Goal: Contribute content: Contribute content

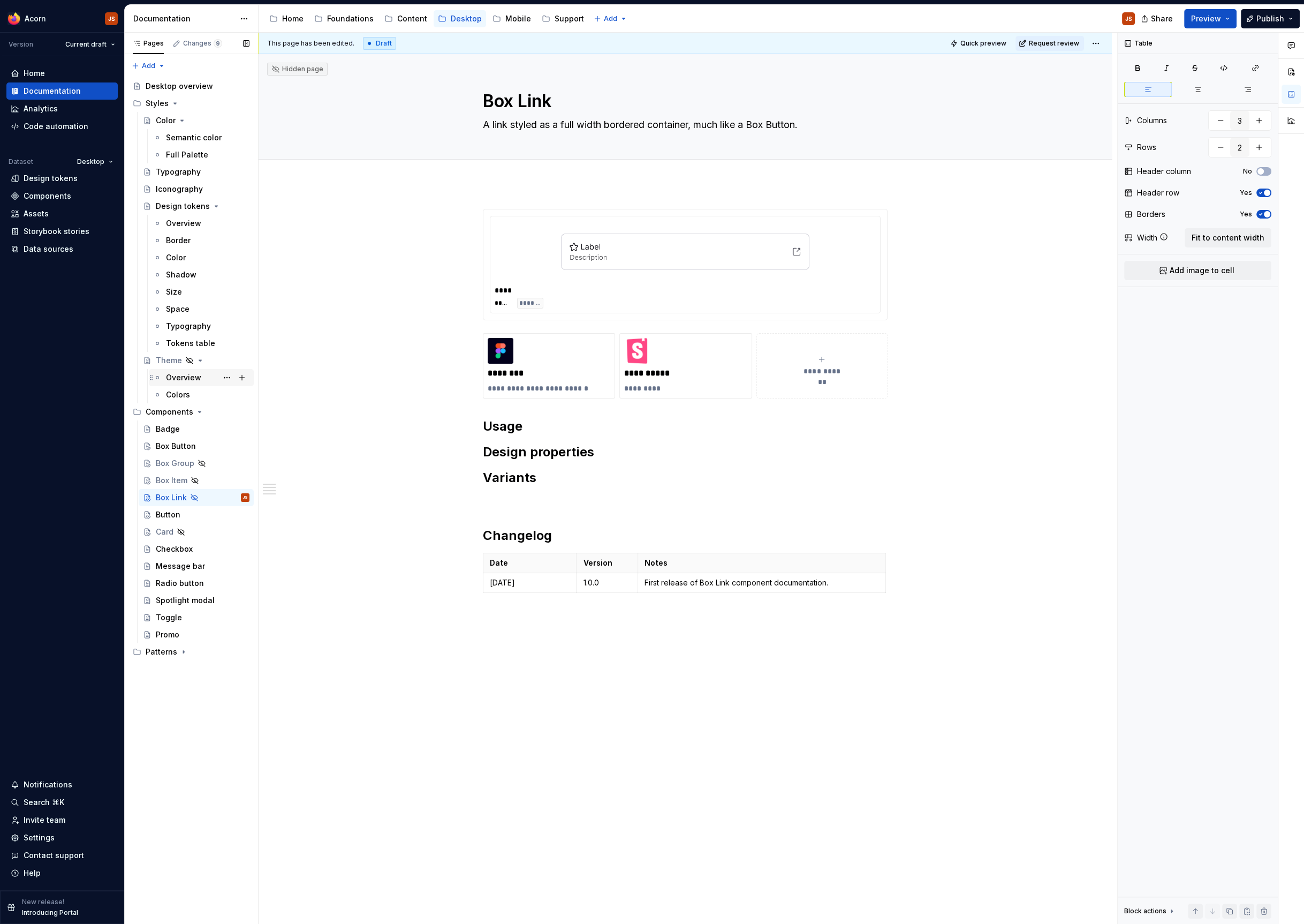
click at [194, 377] on div "Overview" at bounding box center [184, 378] width 35 height 11
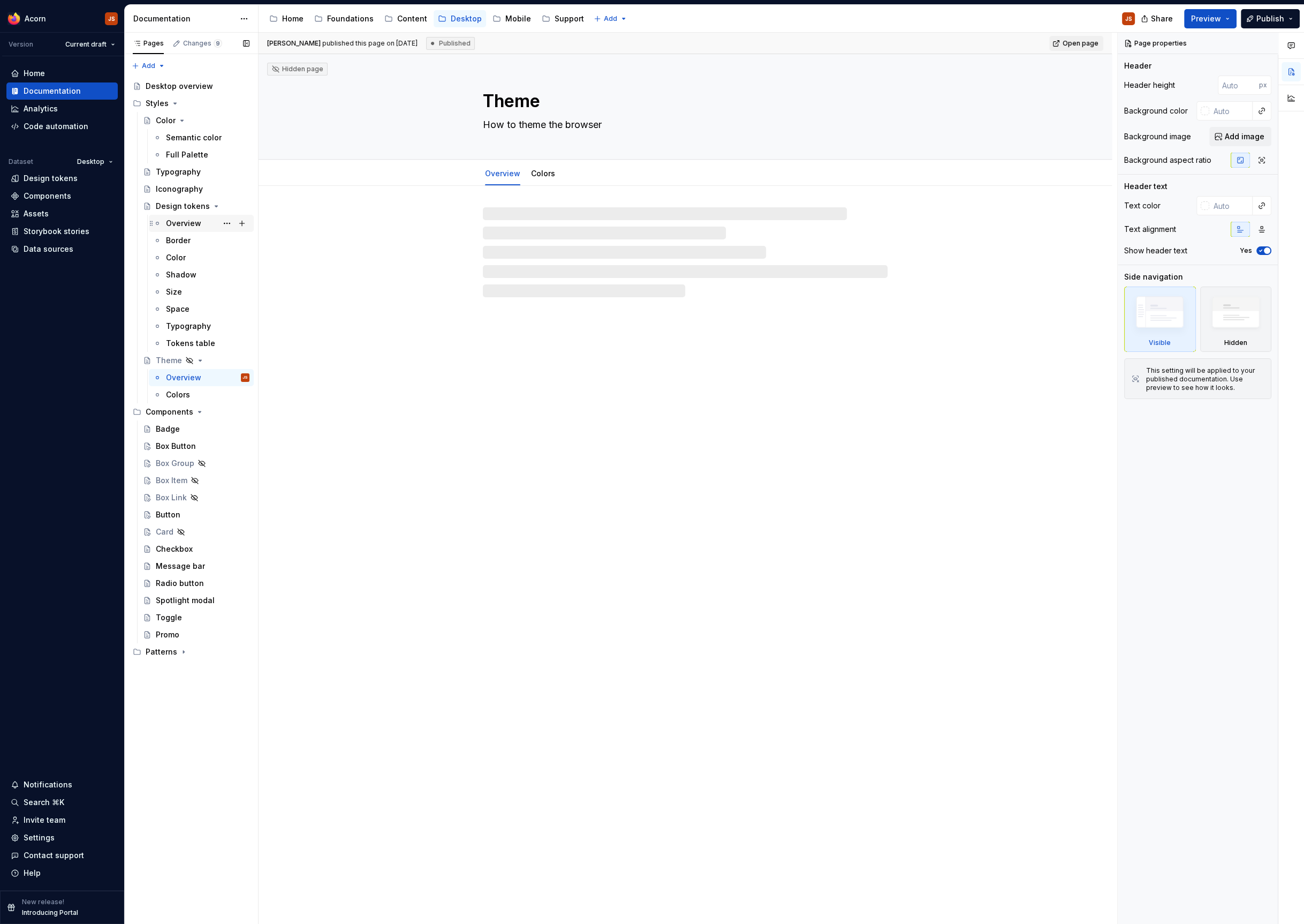
click at [178, 224] on div "Overview" at bounding box center [184, 224] width 35 height 11
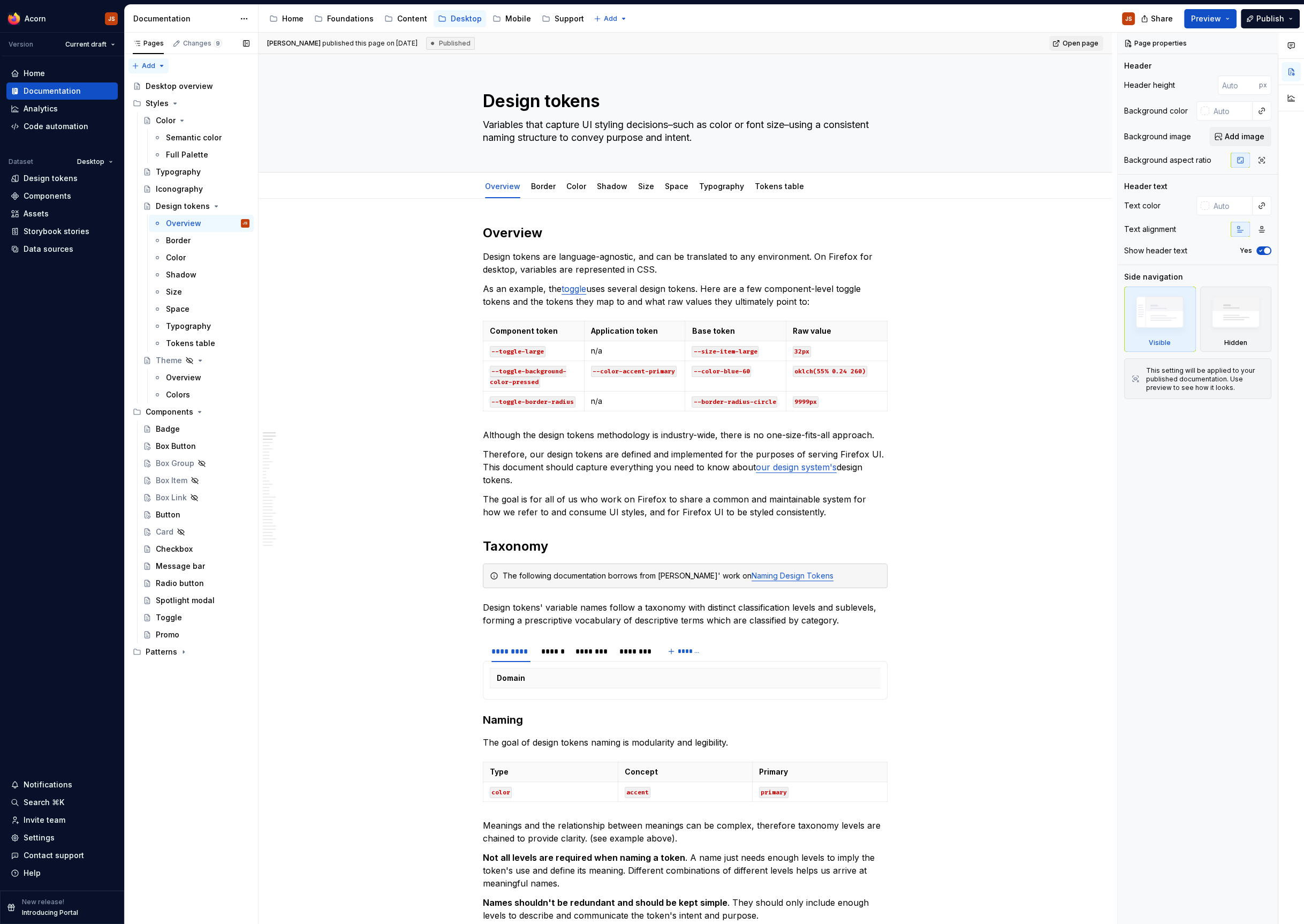
click at [143, 69] on div "Pages Changes 9 Add Accessibility guide for tree Page tree. Navigate the tree w…" at bounding box center [191, 478] width 134 height 891
click at [152, 84] on div "New page" at bounding box center [183, 85] width 70 height 11
click at [226, 102] on button "Page tree" at bounding box center [226, 103] width 15 height 15
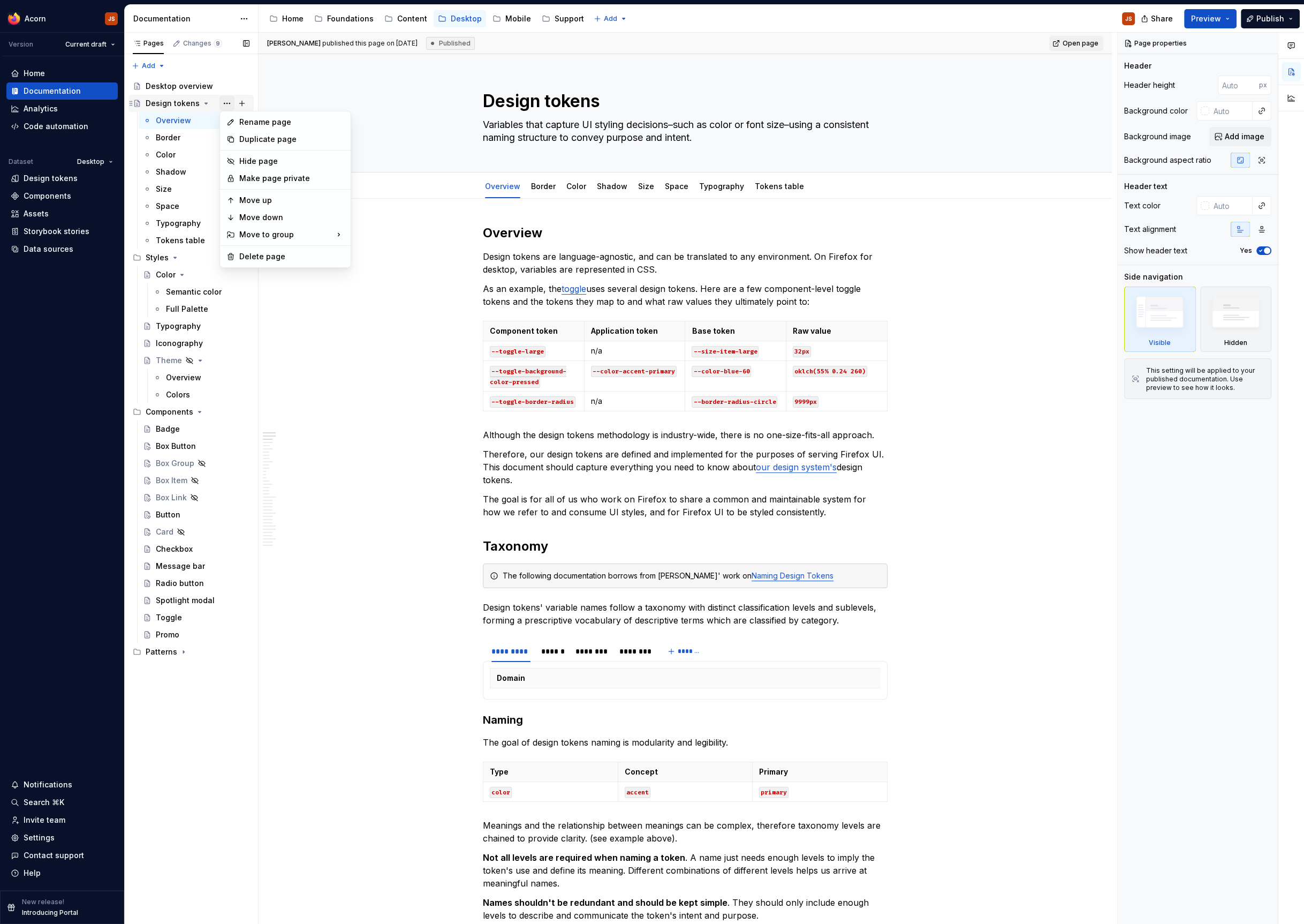
type textarea "*"
click at [154, 64] on div "Pages Changes 9 Add Accessibility guide for tree Page tree. Navigate the tree w…" at bounding box center [191, 478] width 134 height 891
click at [164, 63] on div "Pages Changes 9 Add Accessibility guide for tree Page tree. Navigate the tree w…" at bounding box center [191, 478] width 134 height 891
click at [169, 105] on div "New group" at bounding box center [183, 102] width 70 height 11
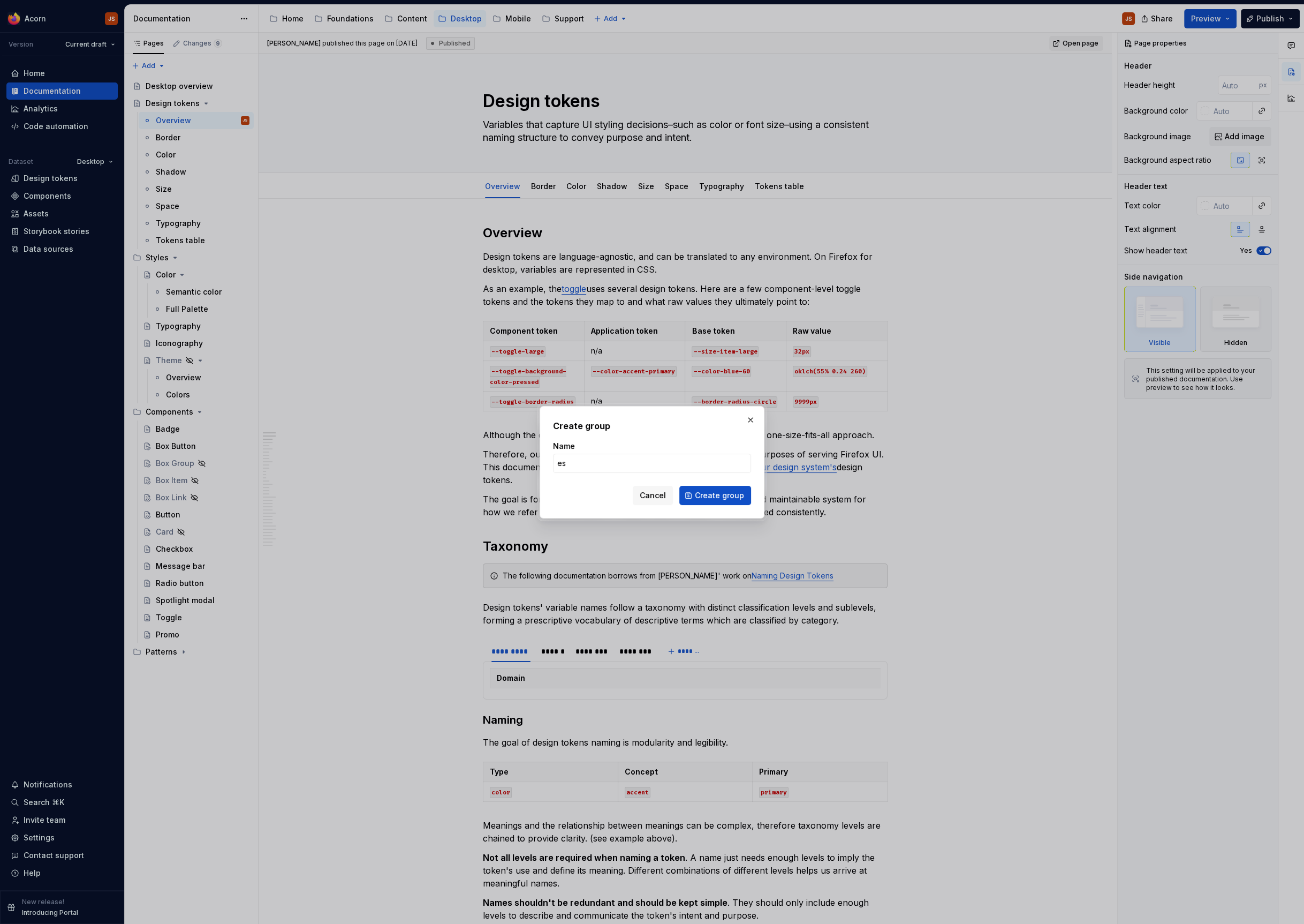
type input "e"
type input "Design tokens"
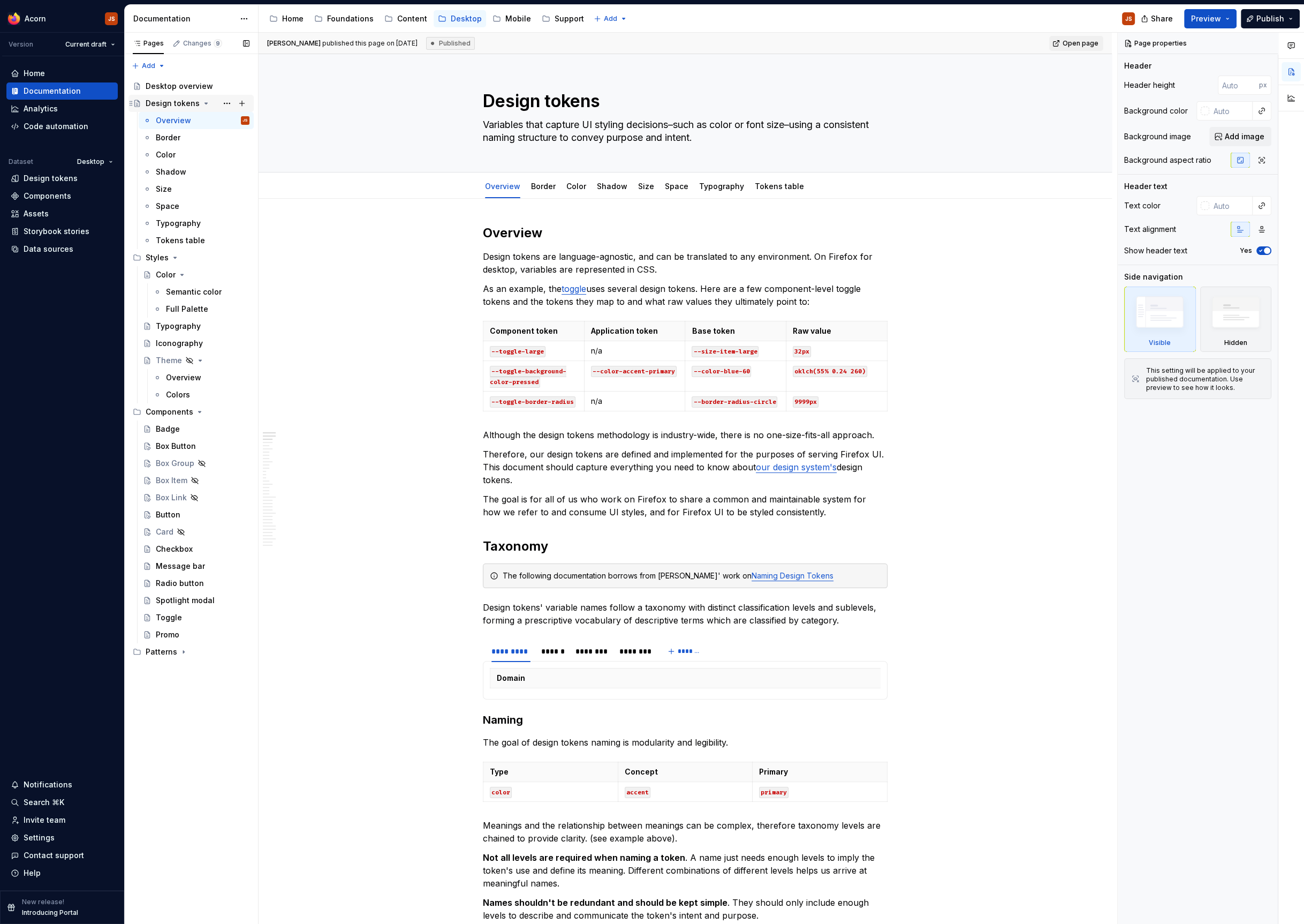
type textarea "*"
click at [165, 62] on div "Pages Changes 9 Add Accessibility guide for tree Page tree. Navigate the tree w…" at bounding box center [191, 478] width 134 height 891
click at [176, 109] on div "New group" at bounding box center [176, 101] width 91 height 17
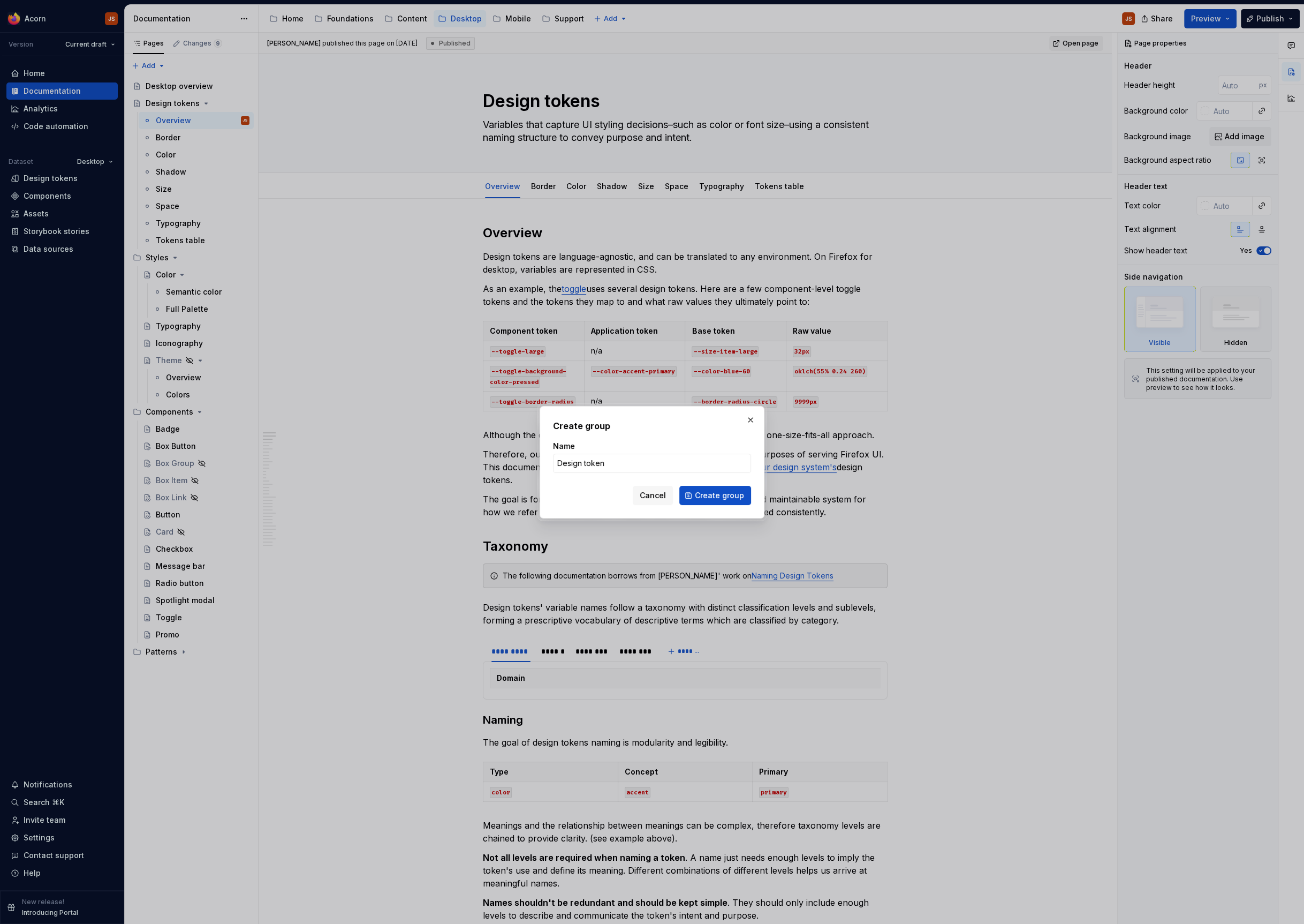
type input "Design tokens"
click button "Create group" at bounding box center [715, 495] width 72 height 19
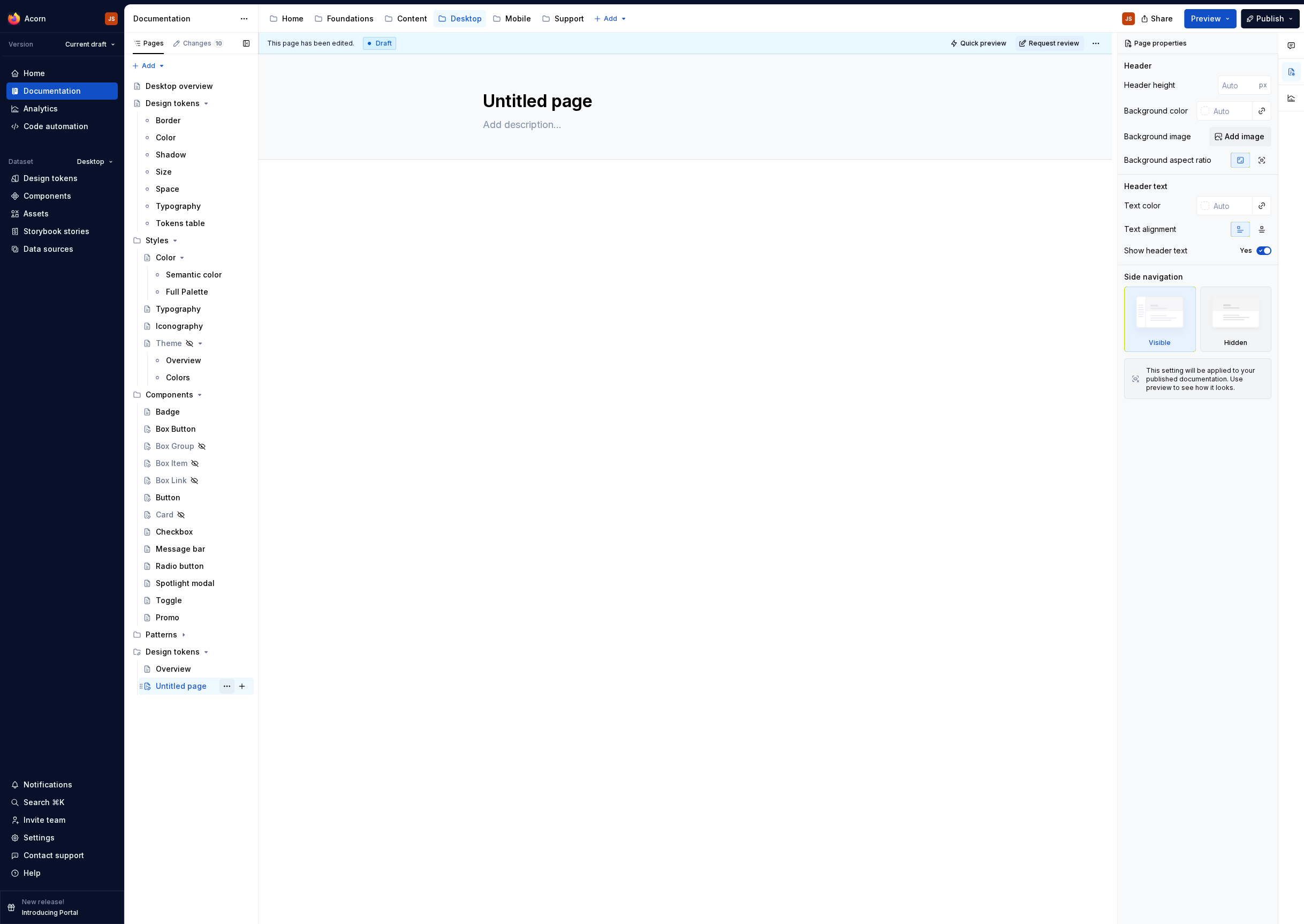
click at [226, 687] on button "Page tree" at bounding box center [226, 686] width 15 height 15
click at [264, 831] on div "Delete page" at bounding box center [286, 839] width 127 height 17
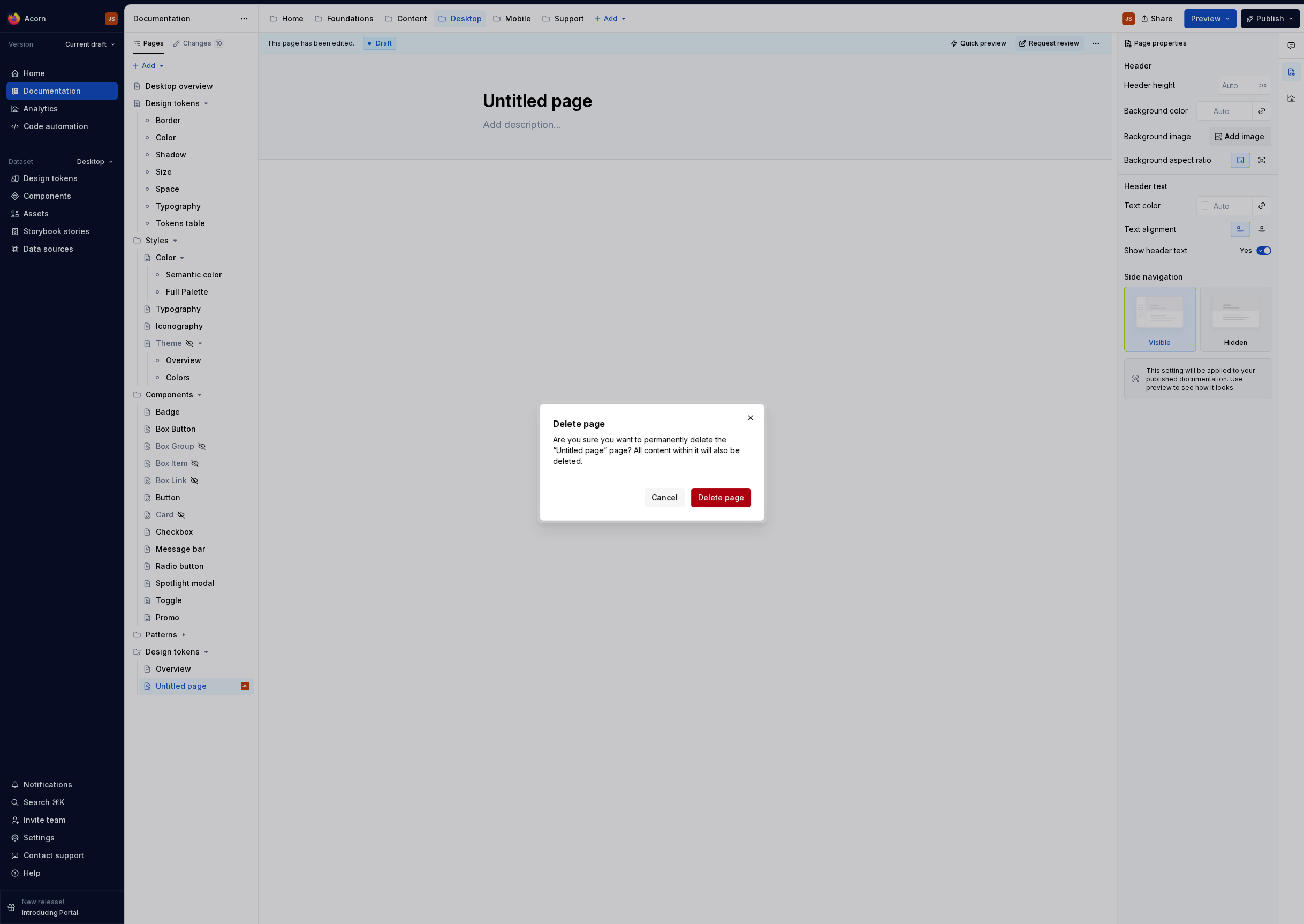
click at [712, 500] on span "Delete page" at bounding box center [721, 497] width 46 height 11
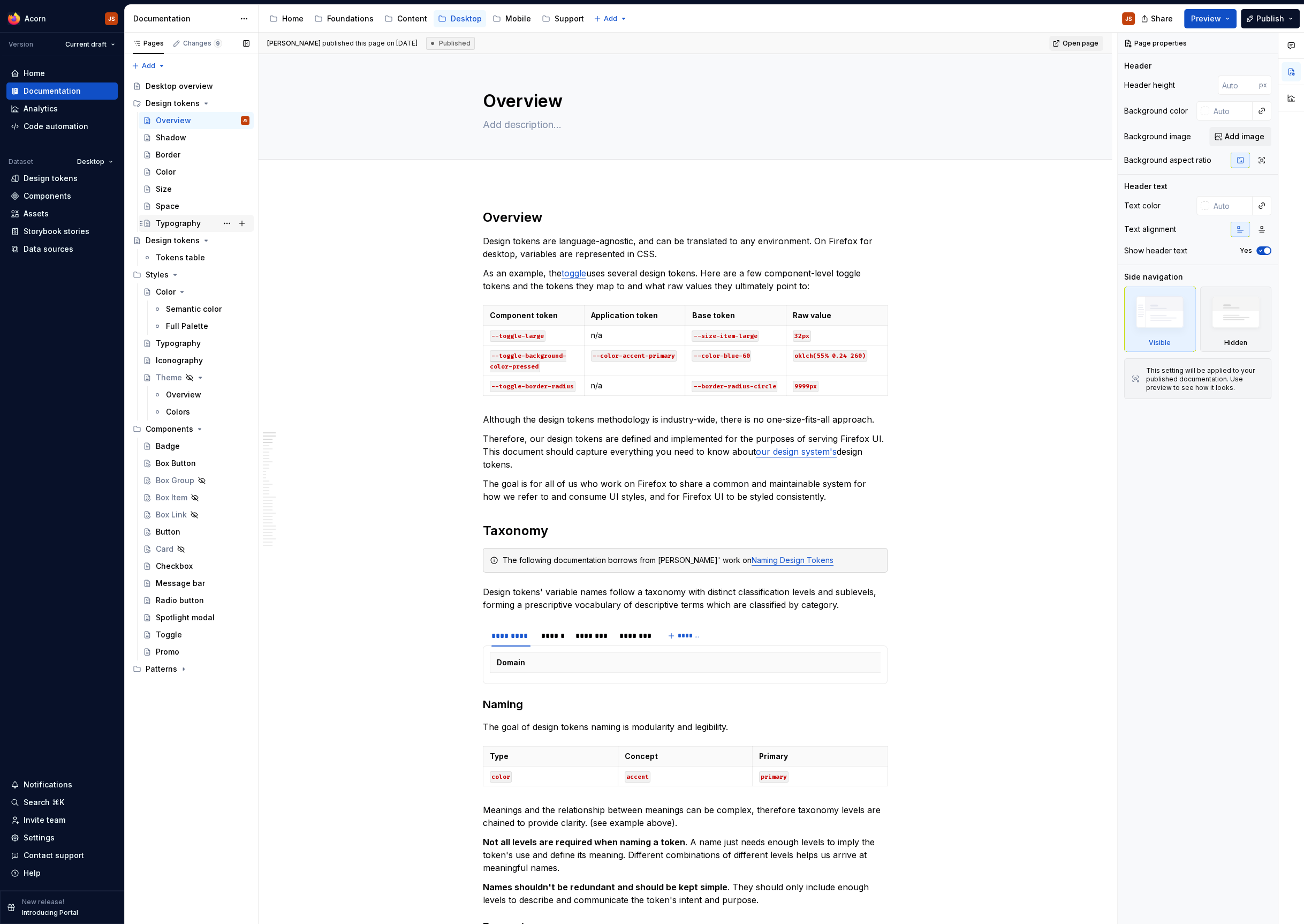
drag, startPoint x: 174, startPoint y: 259, endPoint x: 193, endPoint y: 224, distance: 39.8
click at [193, 224] on div "Desktop overview Design tokens Overview JS Shadow Border Color Size Space Typog…" at bounding box center [191, 377] width 125 height 599
drag, startPoint x: 179, startPoint y: 260, endPoint x: 203, endPoint y: 219, distance: 47.5
click at [203, 219] on div "Desktop overview Design tokens Overview JS Shadow Border Color Size Space Typog…" at bounding box center [191, 377] width 125 height 599
drag, startPoint x: 171, startPoint y: 253, endPoint x: 205, endPoint y: 219, distance: 48.1
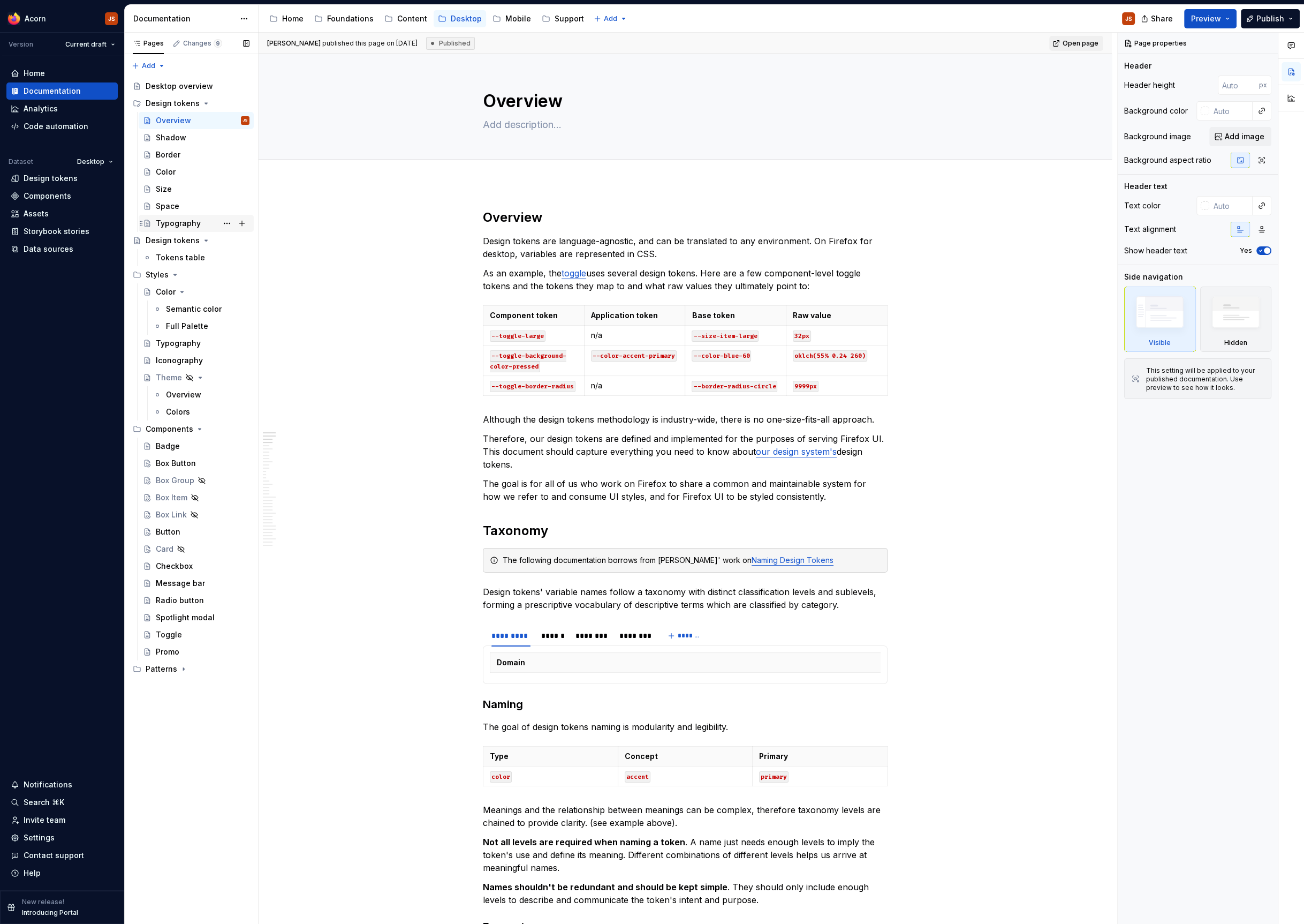
click at [205, 219] on div "Desktop overview Design tokens Overview JS Shadow Border Color Size Space Typog…" at bounding box center [191, 377] width 125 height 599
drag, startPoint x: 179, startPoint y: 253, endPoint x: 177, endPoint y: 161, distance: 92.0
click at [177, 161] on div "Desktop overview Design tokens Overview JS Shadow Border Color Size Space Typog…" at bounding box center [191, 377] width 125 height 599
drag, startPoint x: 165, startPoint y: 255, endPoint x: 179, endPoint y: 218, distance: 39.6
click at [179, 218] on div "Desktop overview Design tokens Overview JS Shadow Border Color Size Space Typog…" at bounding box center [191, 377] width 125 height 599
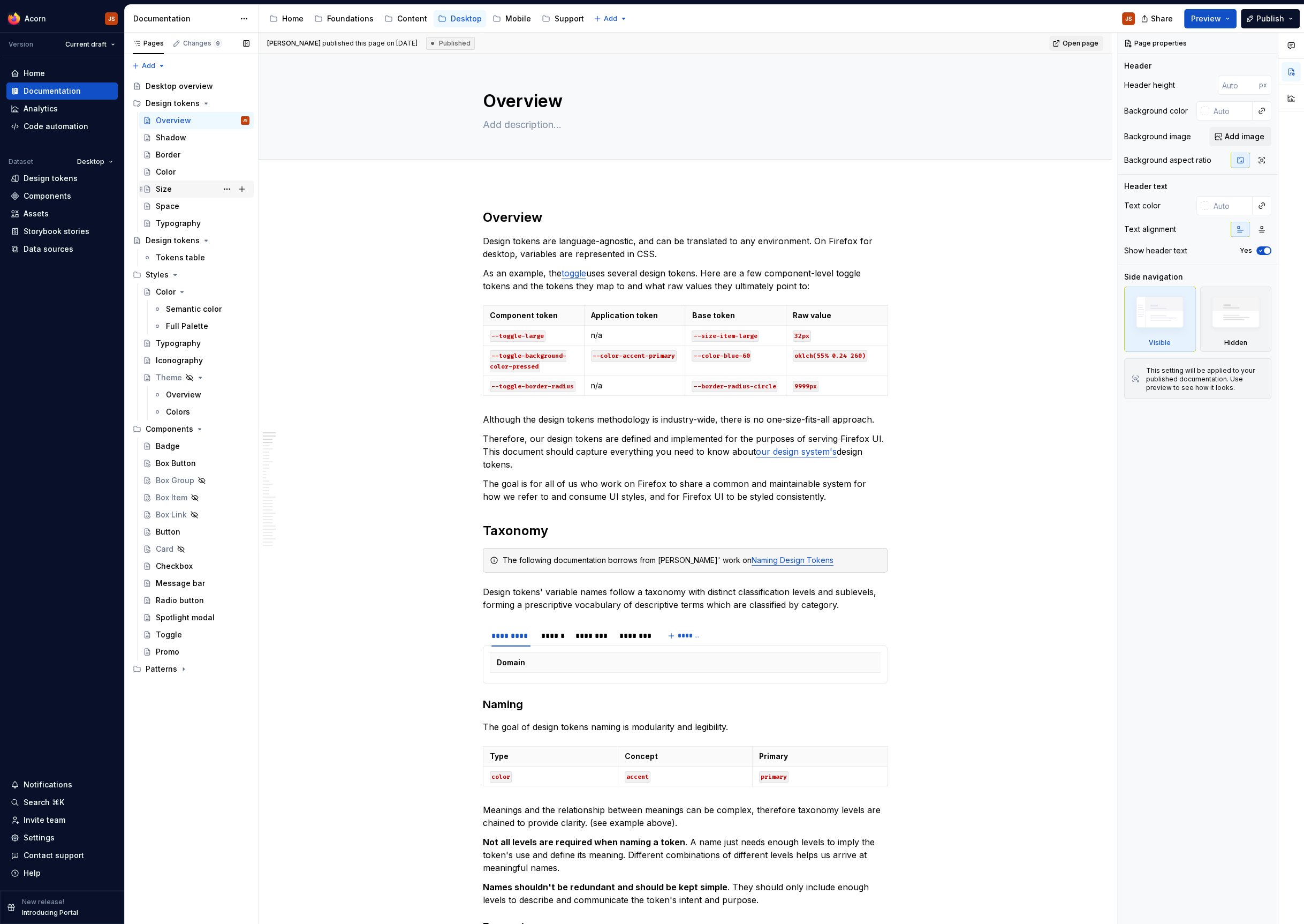
drag, startPoint x: 174, startPoint y: 259, endPoint x: 201, endPoint y: 194, distance: 70.4
click at [201, 194] on div "Desktop overview Design tokens Overview JS Shadow Border Color Size Space Typog…" at bounding box center [191, 377] width 125 height 599
drag, startPoint x: 149, startPoint y: 253, endPoint x: 186, endPoint y: 204, distance: 61.4
click at [186, 204] on div "Desktop overview Design tokens Overview JS Shadow Border Color Size Space Typog…" at bounding box center [191, 377] width 125 height 599
click at [225, 255] on button "Page tree" at bounding box center [226, 257] width 15 height 15
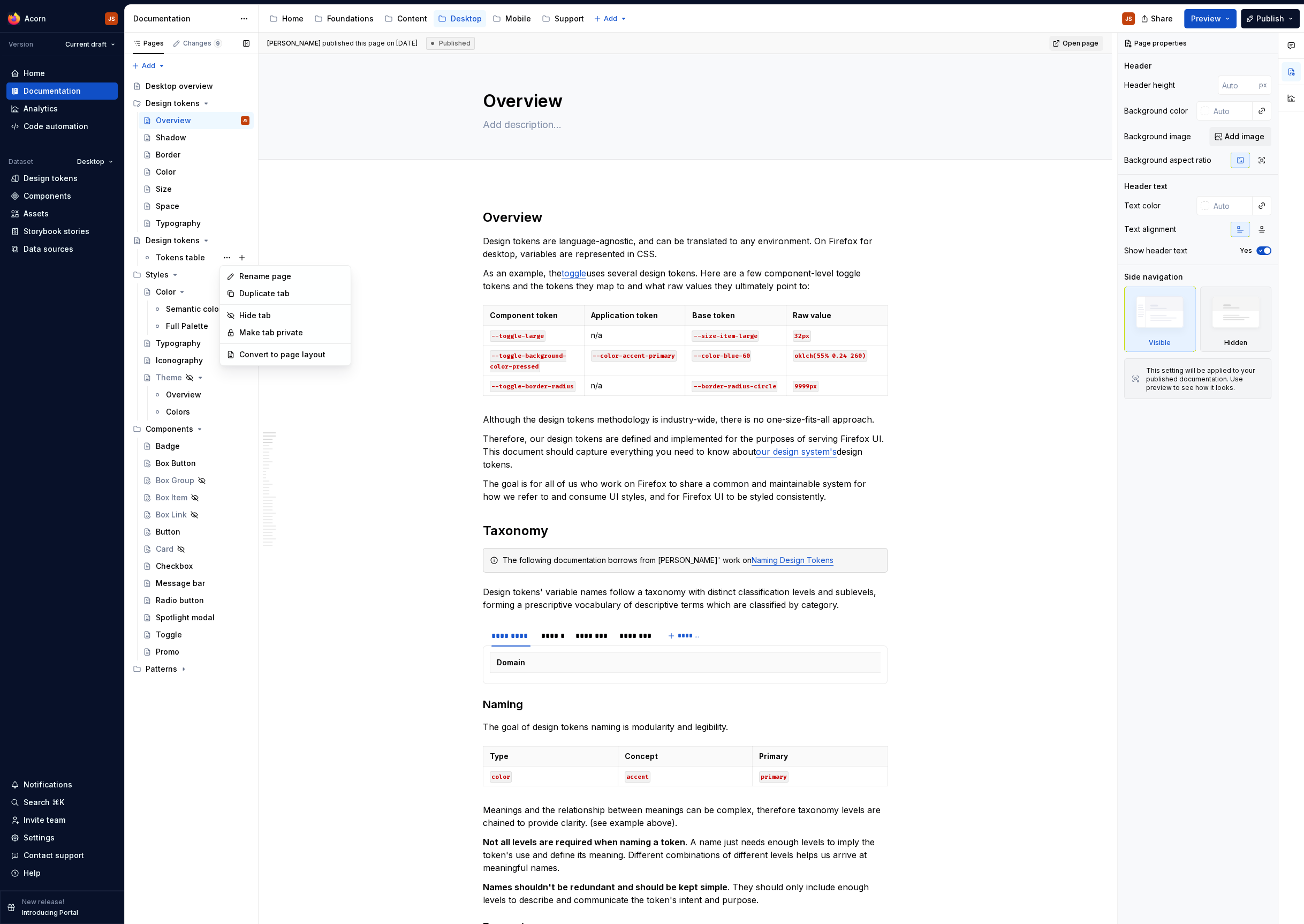
click at [158, 258] on div "Pages Changes 9 Add Accessibility guide for tree Page tree. Navigate the tree w…" at bounding box center [191, 478] width 134 height 891
click at [173, 235] on div "Design tokens" at bounding box center [172, 240] width 54 height 11
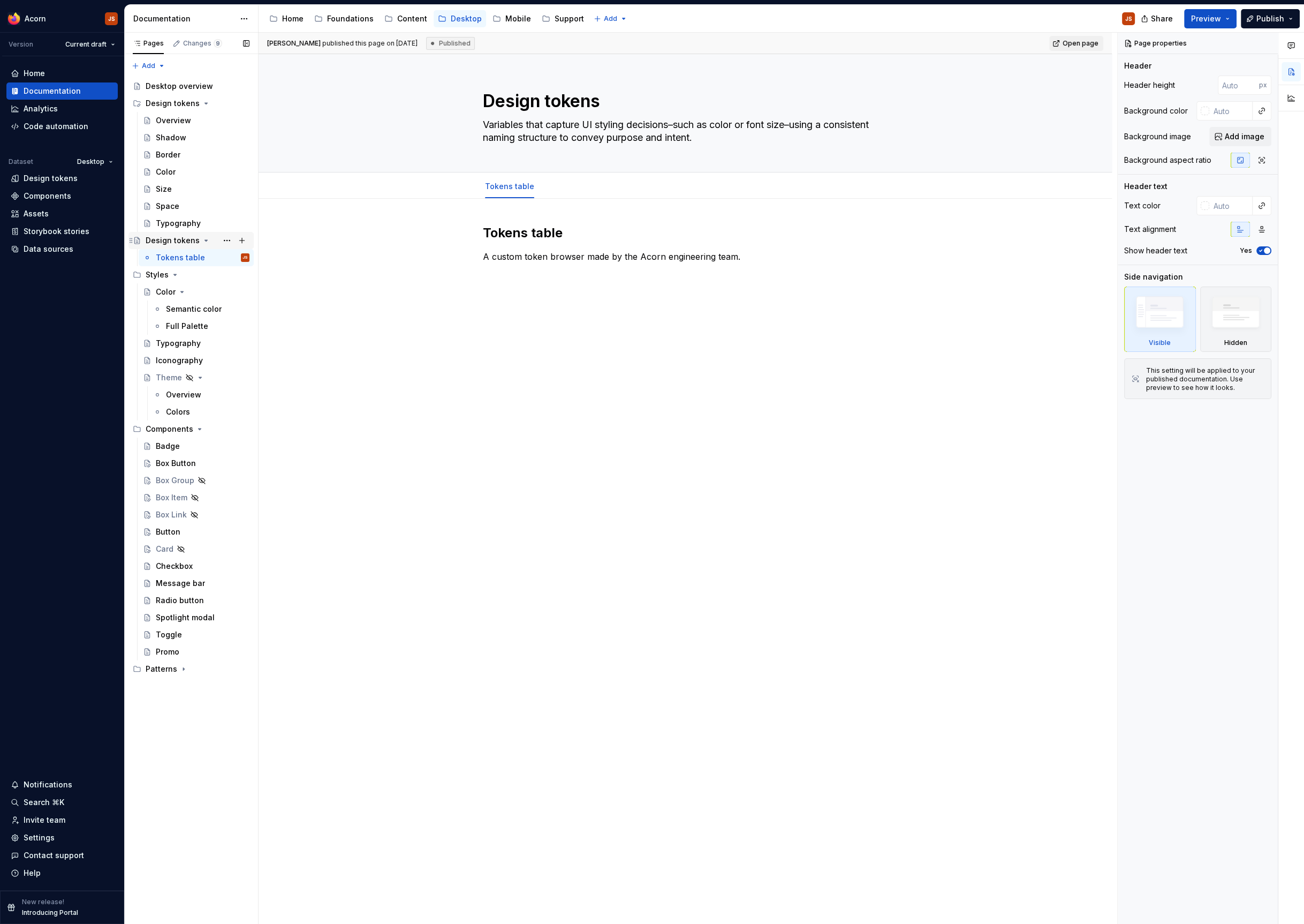
click at [175, 235] on div "Design tokens" at bounding box center [172, 240] width 54 height 11
click at [165, 122] on div "Overview" at bounding box center [173, 121] width 35 height 11
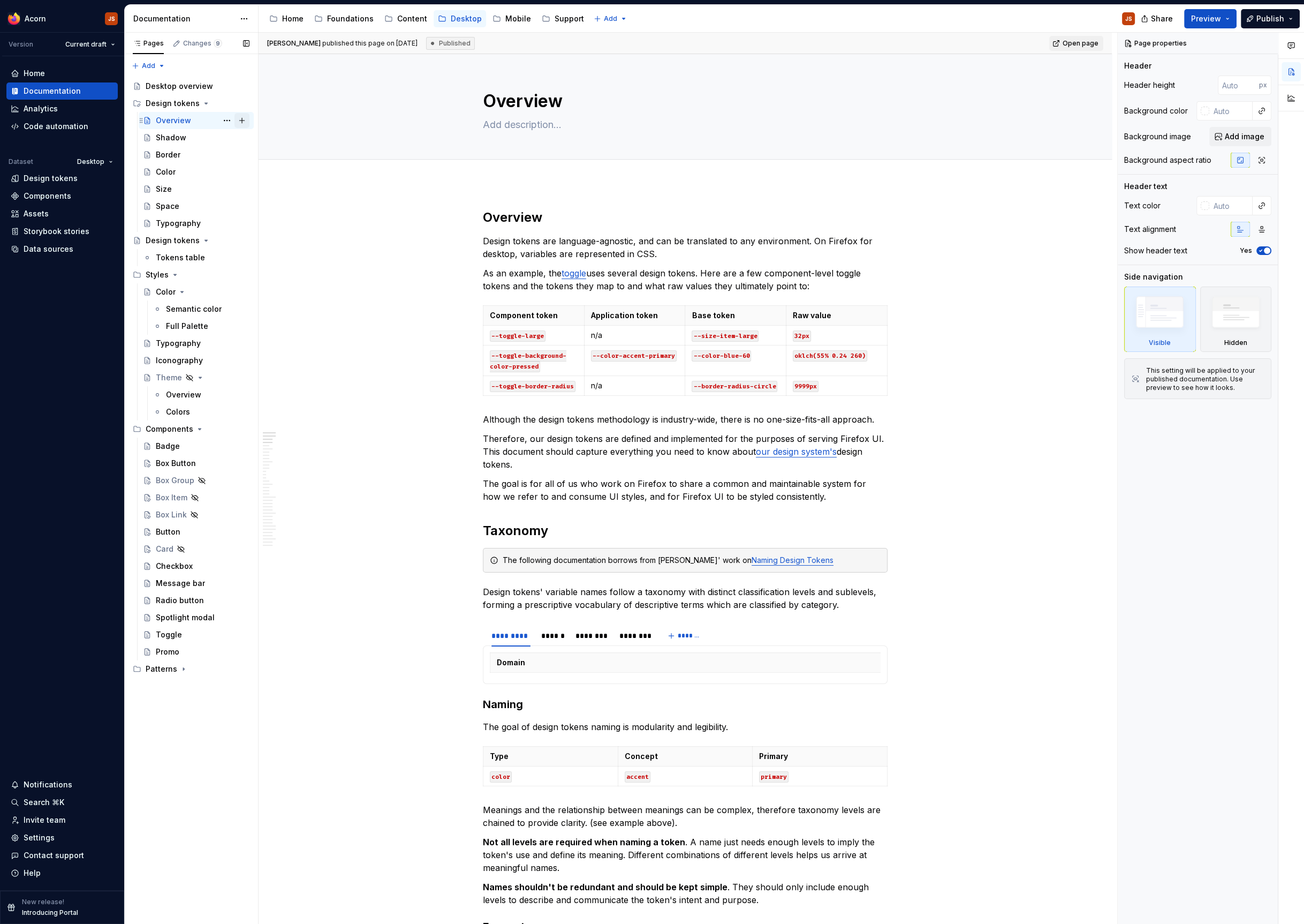
click at [245, 123] on button "Page tree" at bounding box center [242, 120] width 15 height 15
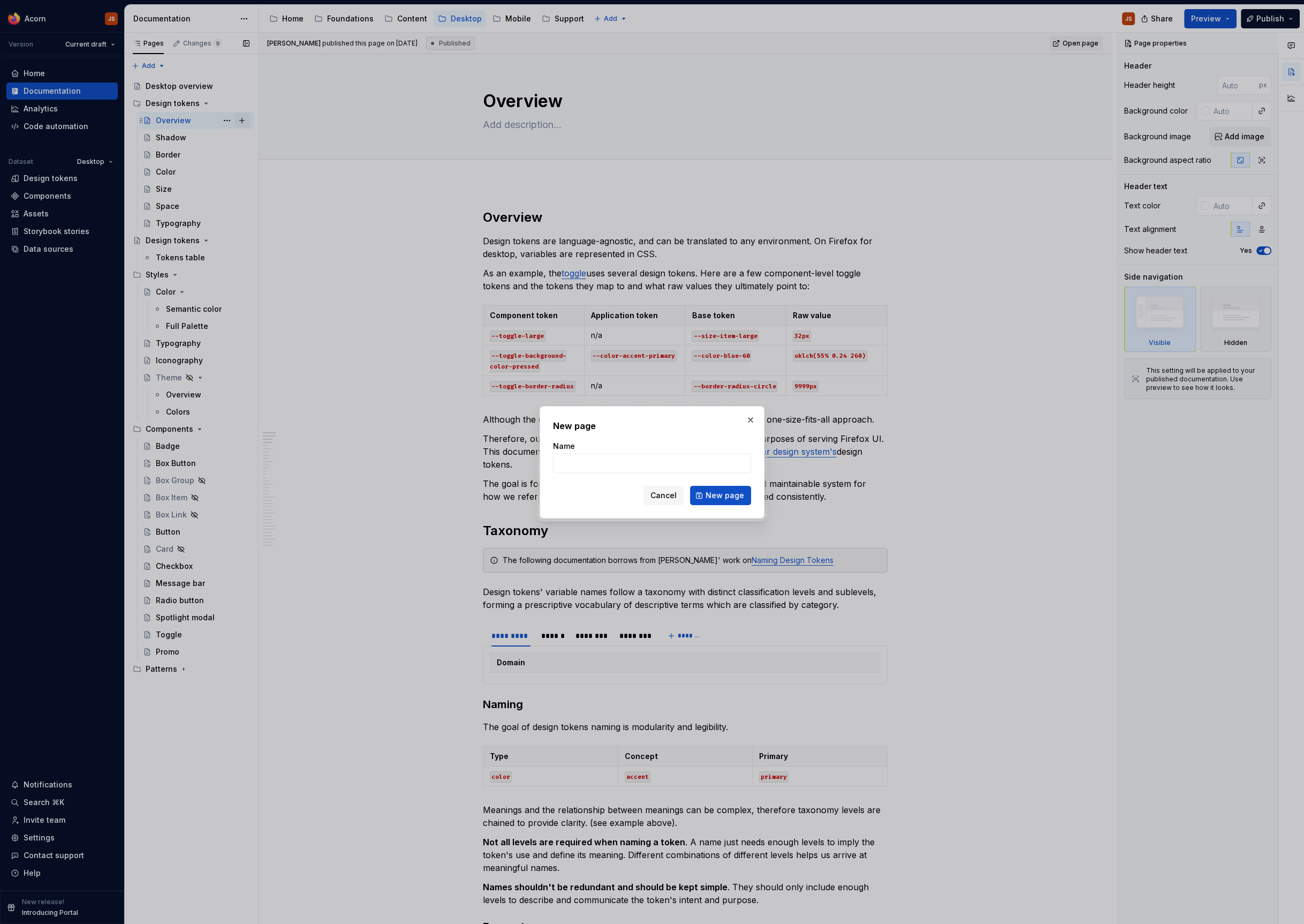
type textarea "*"
type input "Taxonomy"
click button "New page" at bounding box center [720, 495] width 61 height 19
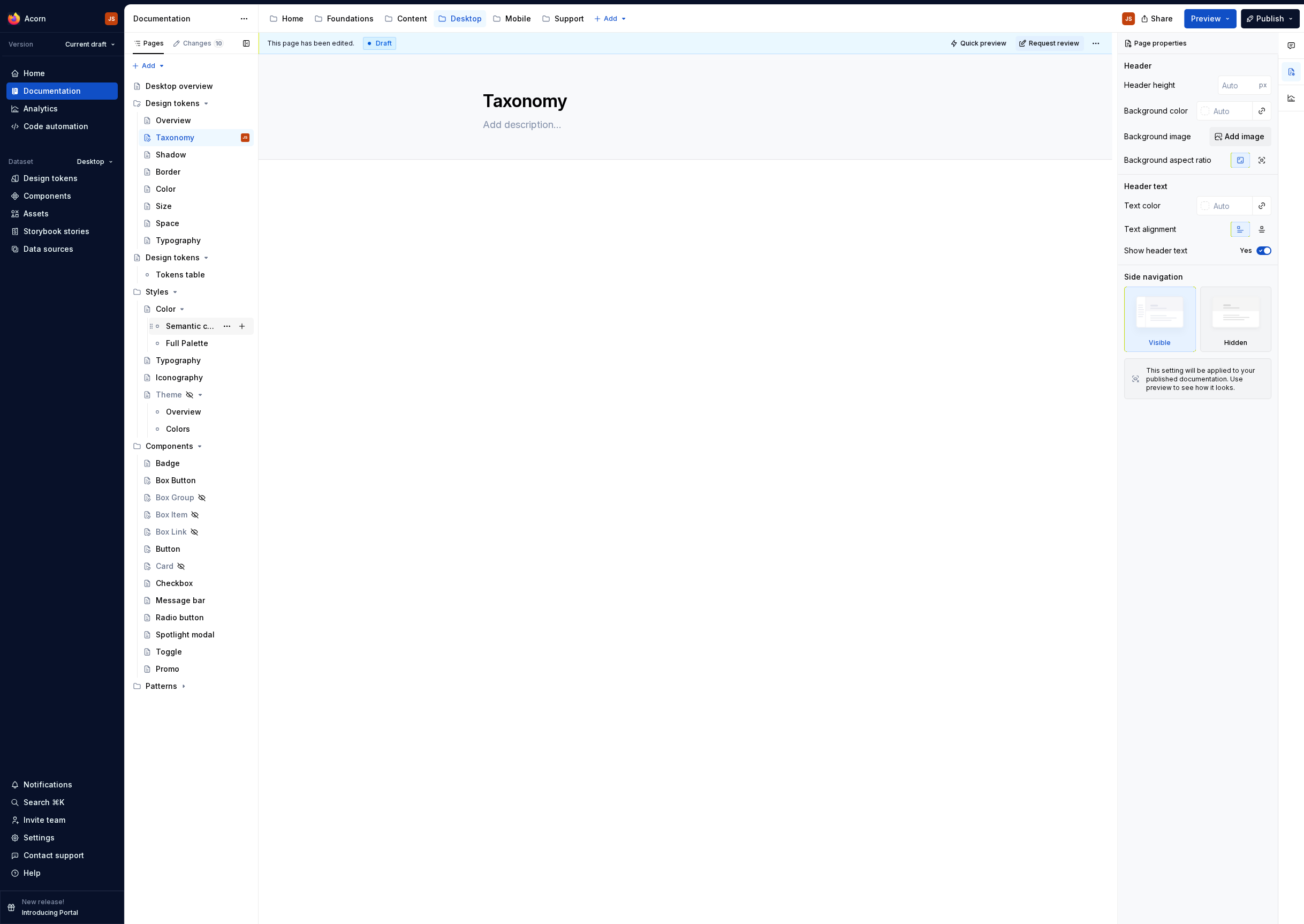
click at [185, 322] on div "Semantic color" at bounding box center [192, 326] width 51 height 11
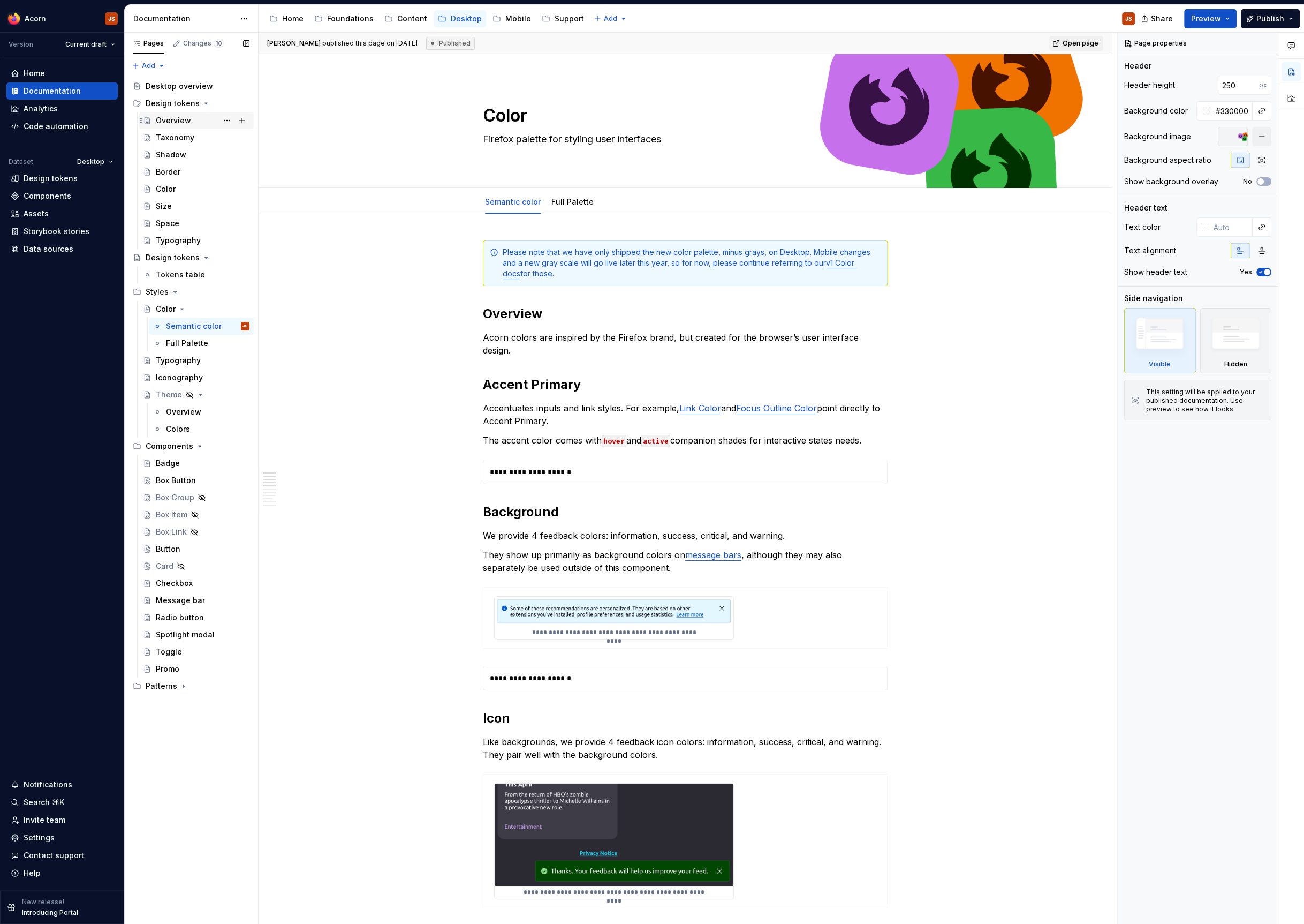
click at [174, 117] on div "Overview" at bounding box center [173, 121] width 35 height 11
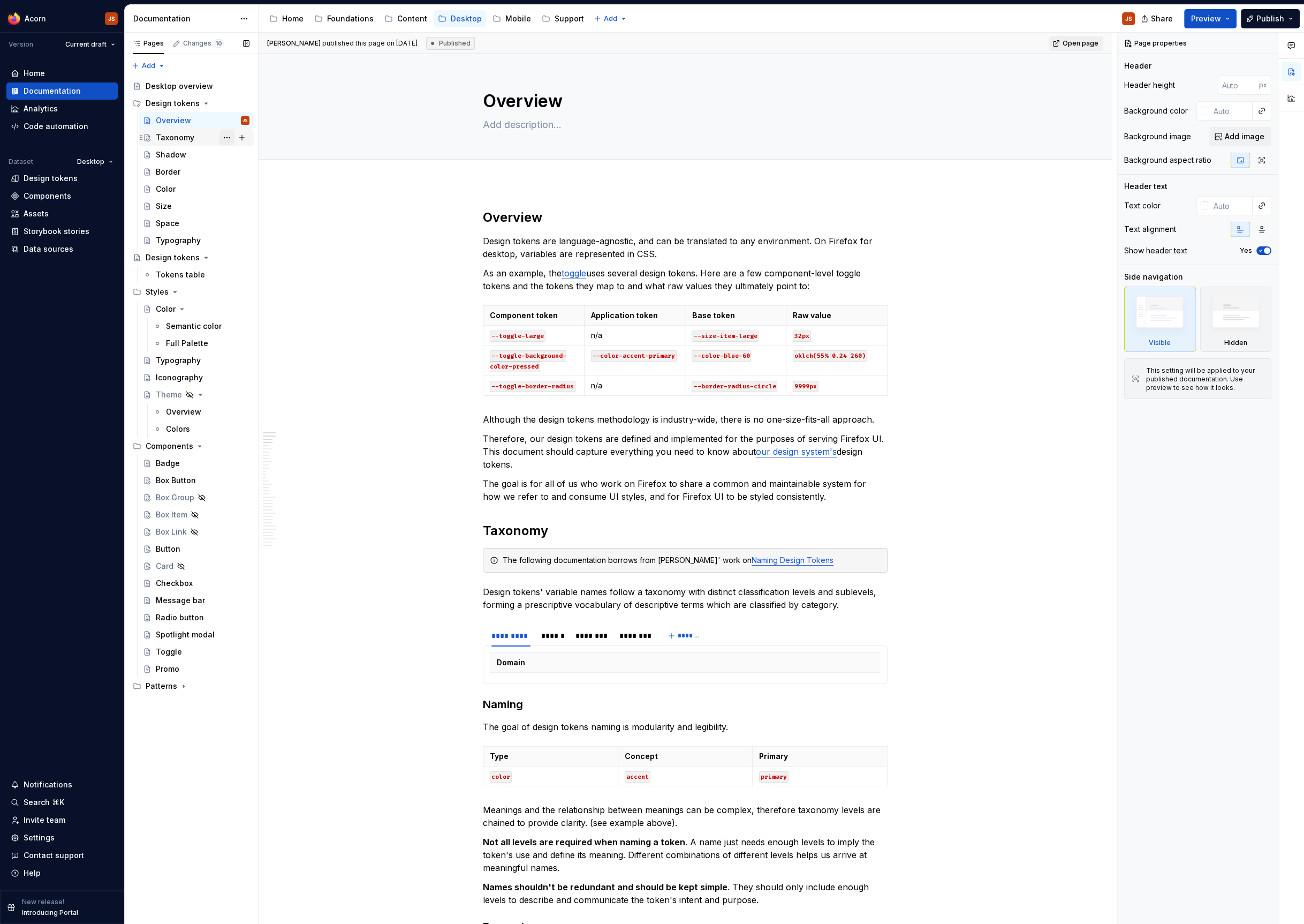
click at [226, 139] on button "Page tree" at bounding box center [226, 137] width 15 height 15
click at [259, 303] on div "Delete page" at bounding box center [291, 308] width 105 height 11
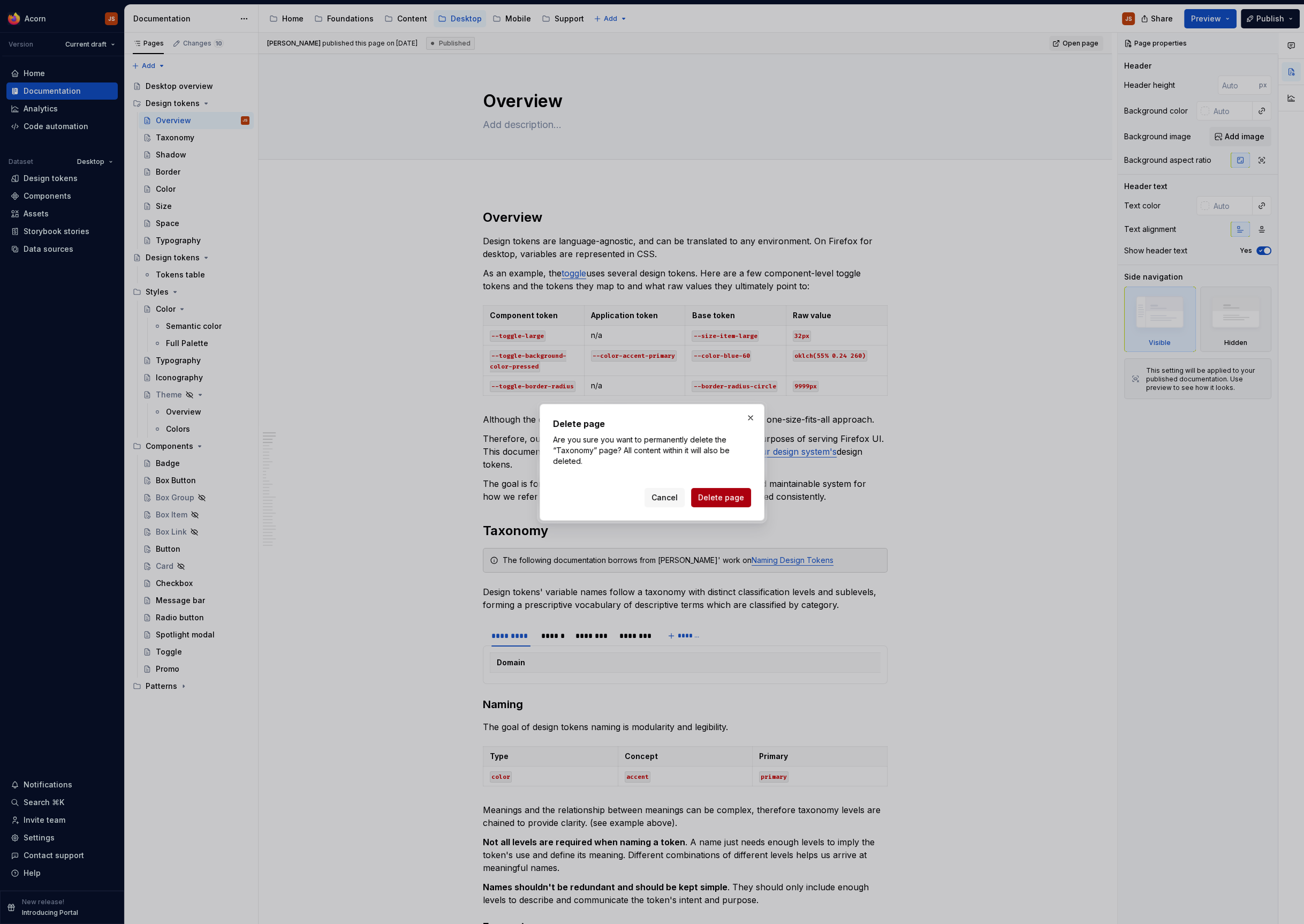
click at [717, 501] on span "Delete page" at bounding box center [721, 497] width 46 height 11
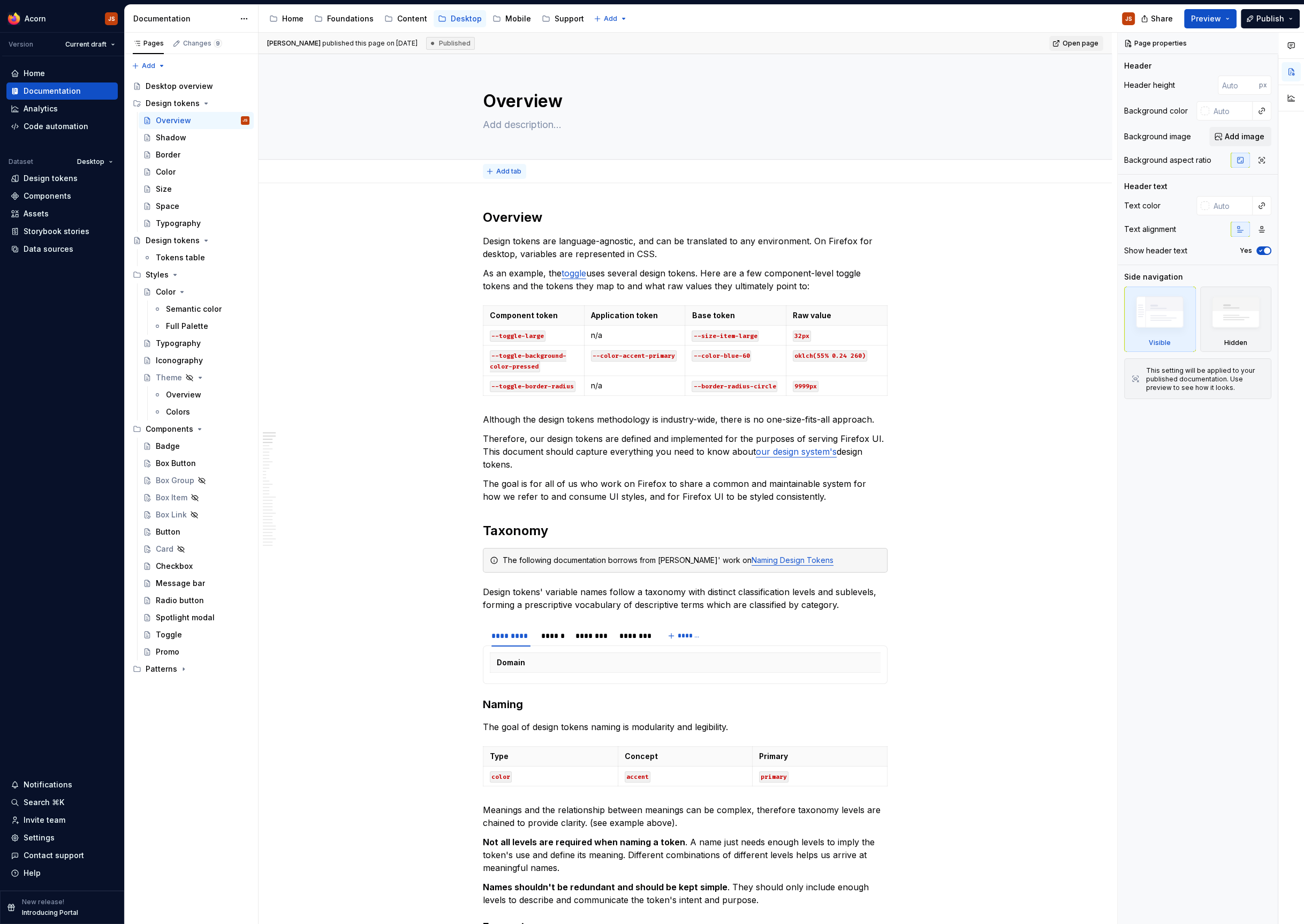
click at [501, 166] on button "Add tab" at bounding box center [504, 171] width 43 height 15
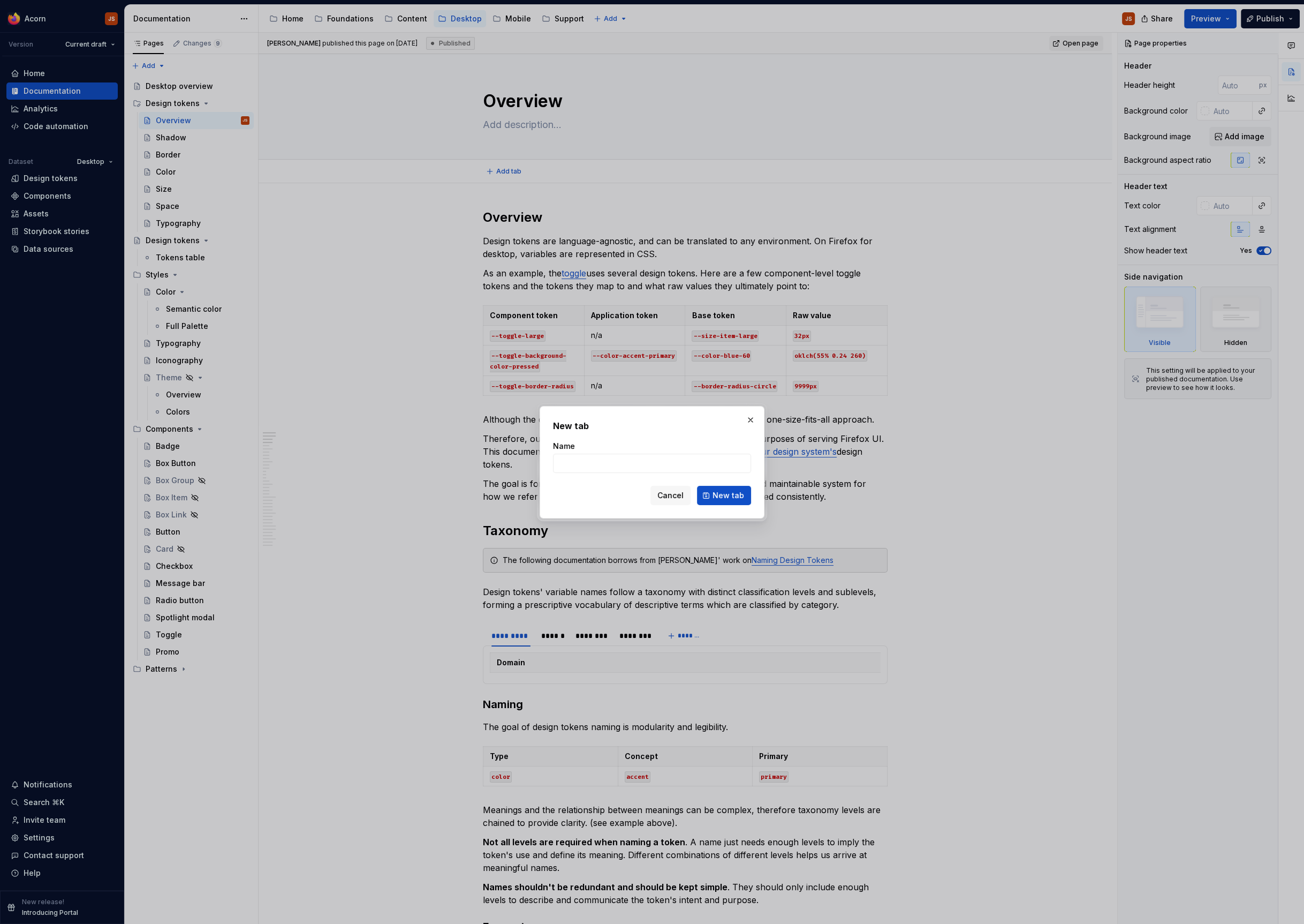
type textarea "*"
type input "Taxonomy"
click button "New tab" at bounding box center [723, 495] width 54 height 19
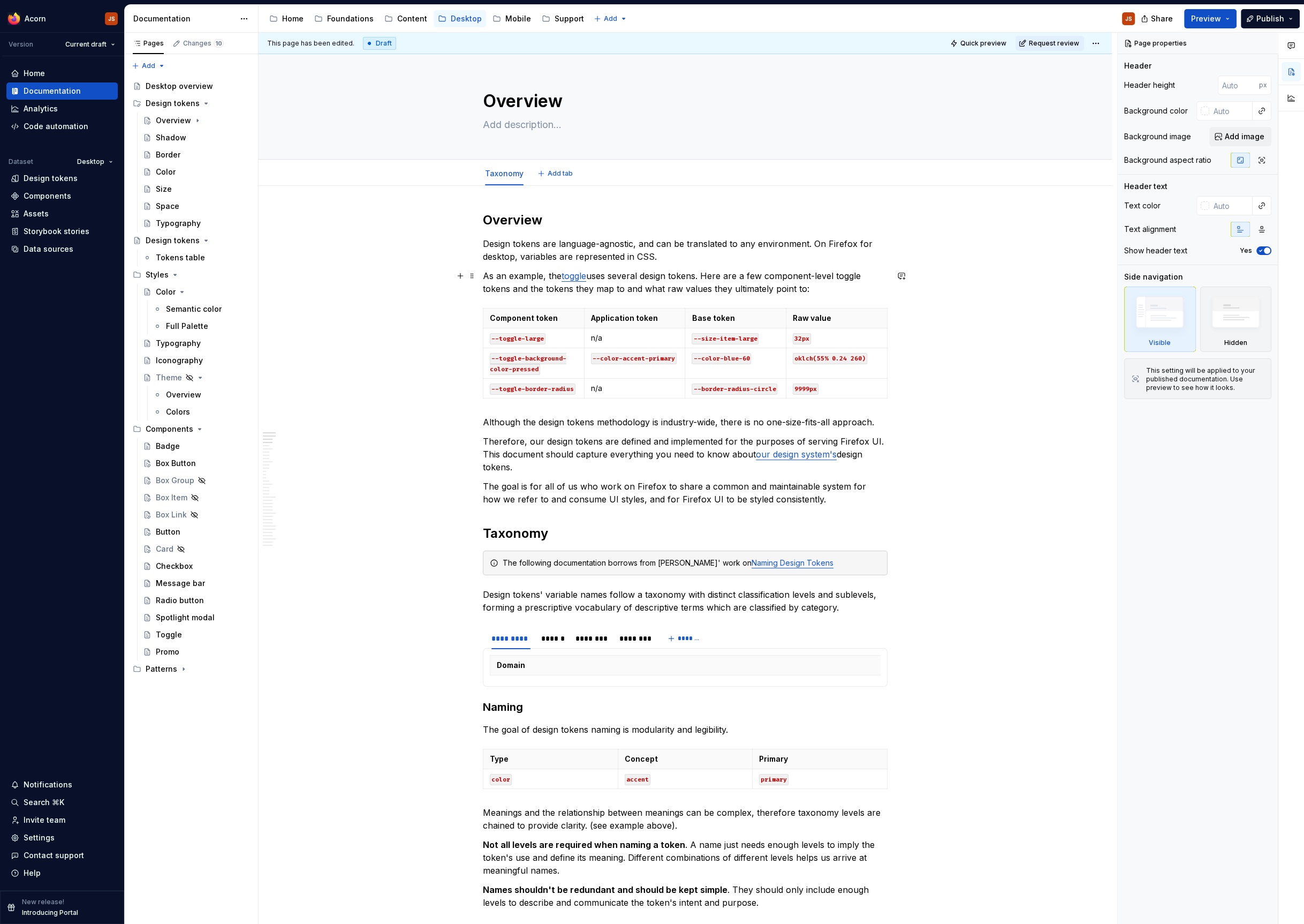
type textarea "*"
click at [561, 179] on button "Add tab" at bounding box center [555, 173] width 43 height 15
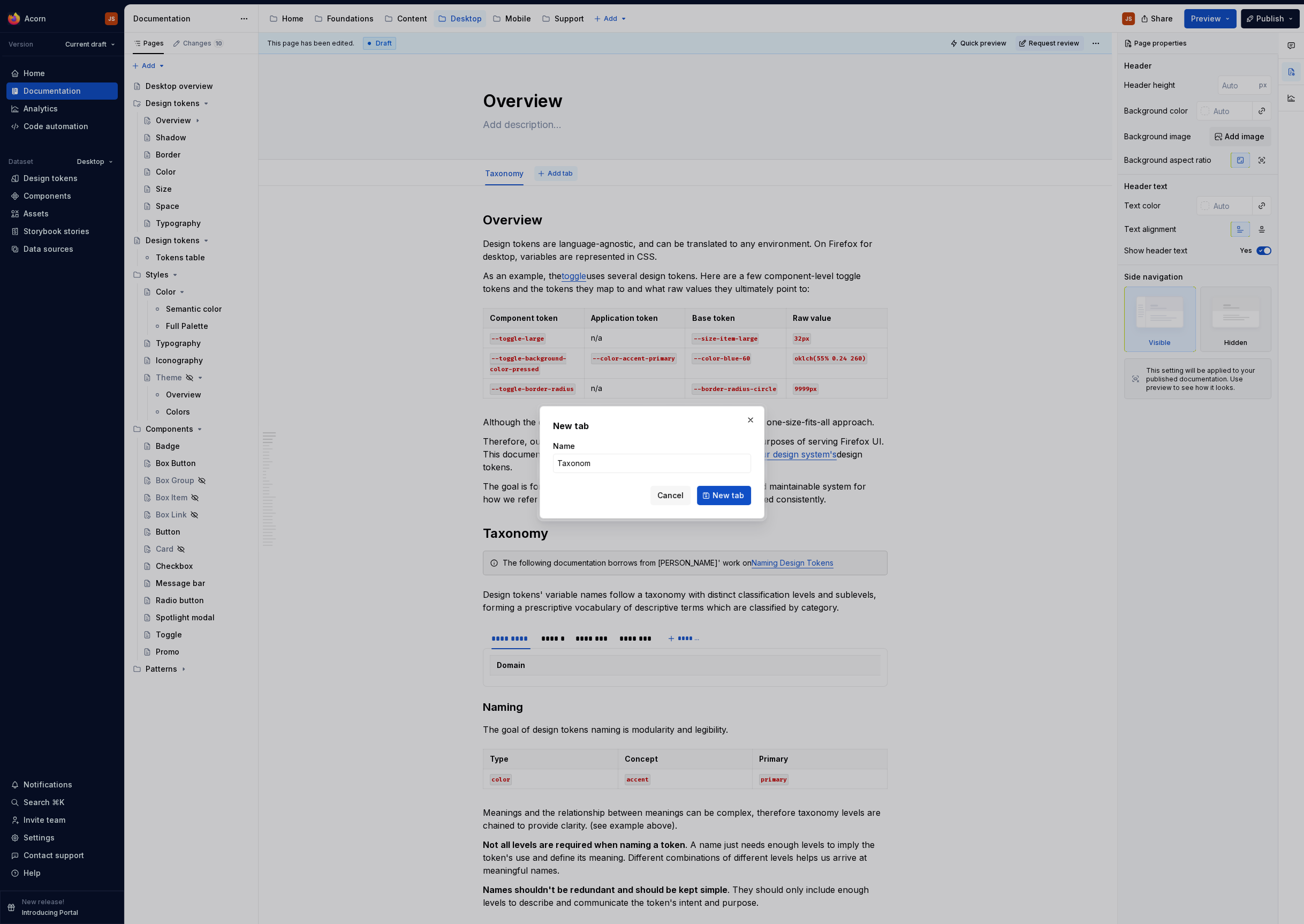
type input "Taxonomy"
click button "New tab" at bounding box center [723, 495] width 54 height 19
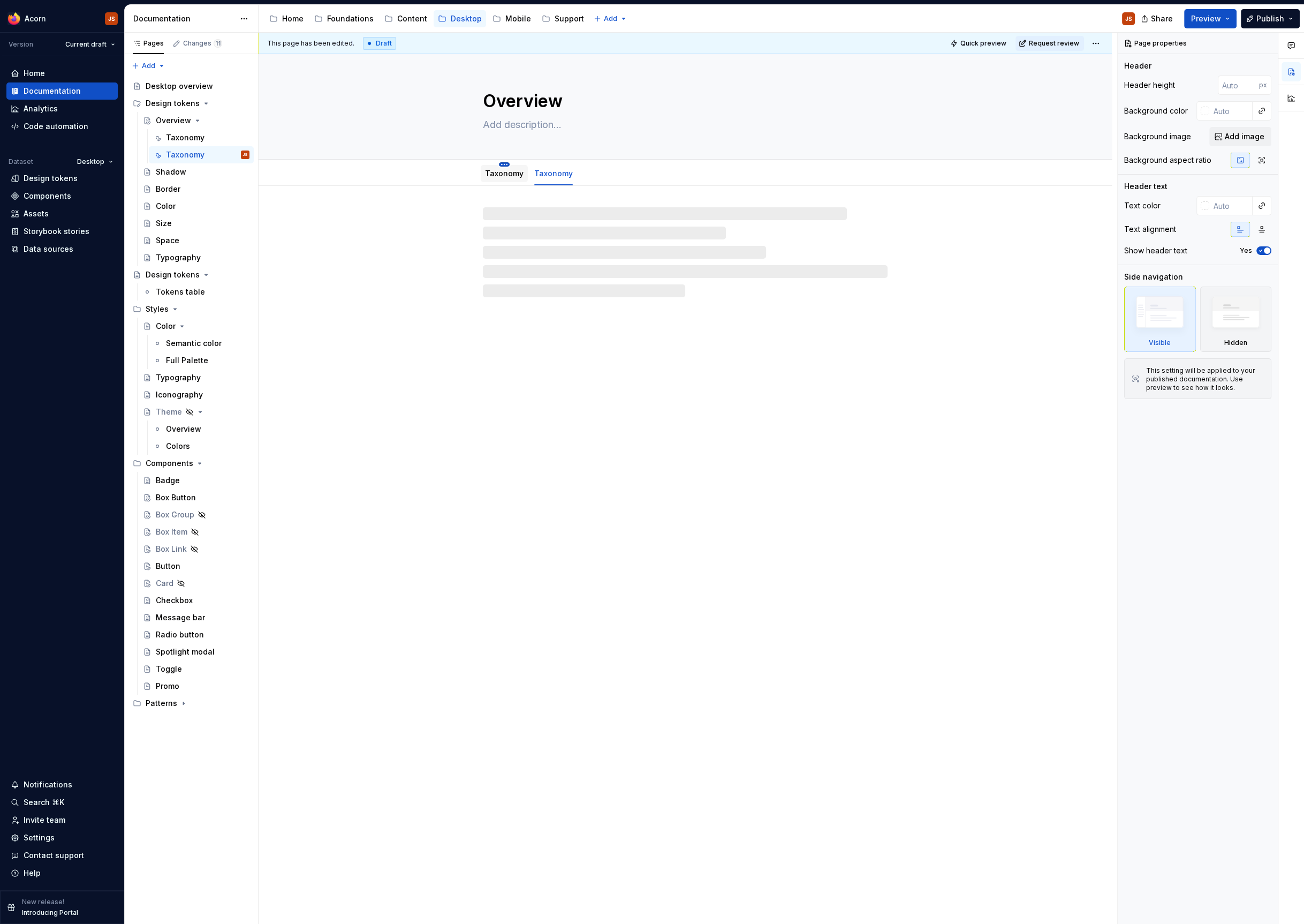
click at [504, 162] on html "Acorn JS Version Current draft Home Documentation Analytics Code automation Dat…" at bounding box center [652, 462] width 1304 height 924
type textarea "*"
click at [517, 181] on div "Rename tab" at bounding box center [548, 179] width 91 height 17
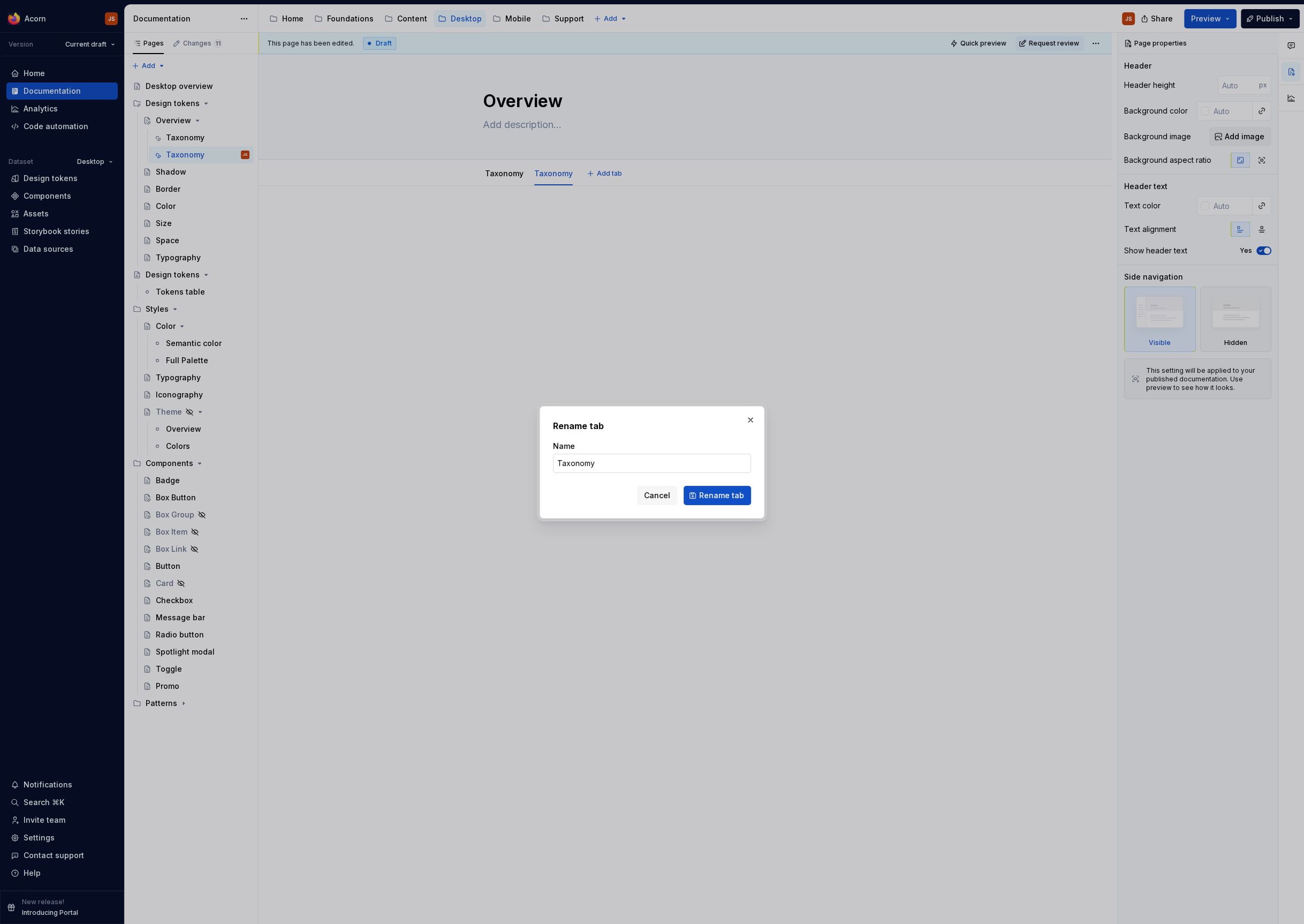
click at [594, 466] on input "Taxonomy" at bounding box center [652, 463] width 198 height 19
type input "Overview"
click button "Rename tab" at bounding box center [717, 495] width 68 height 19
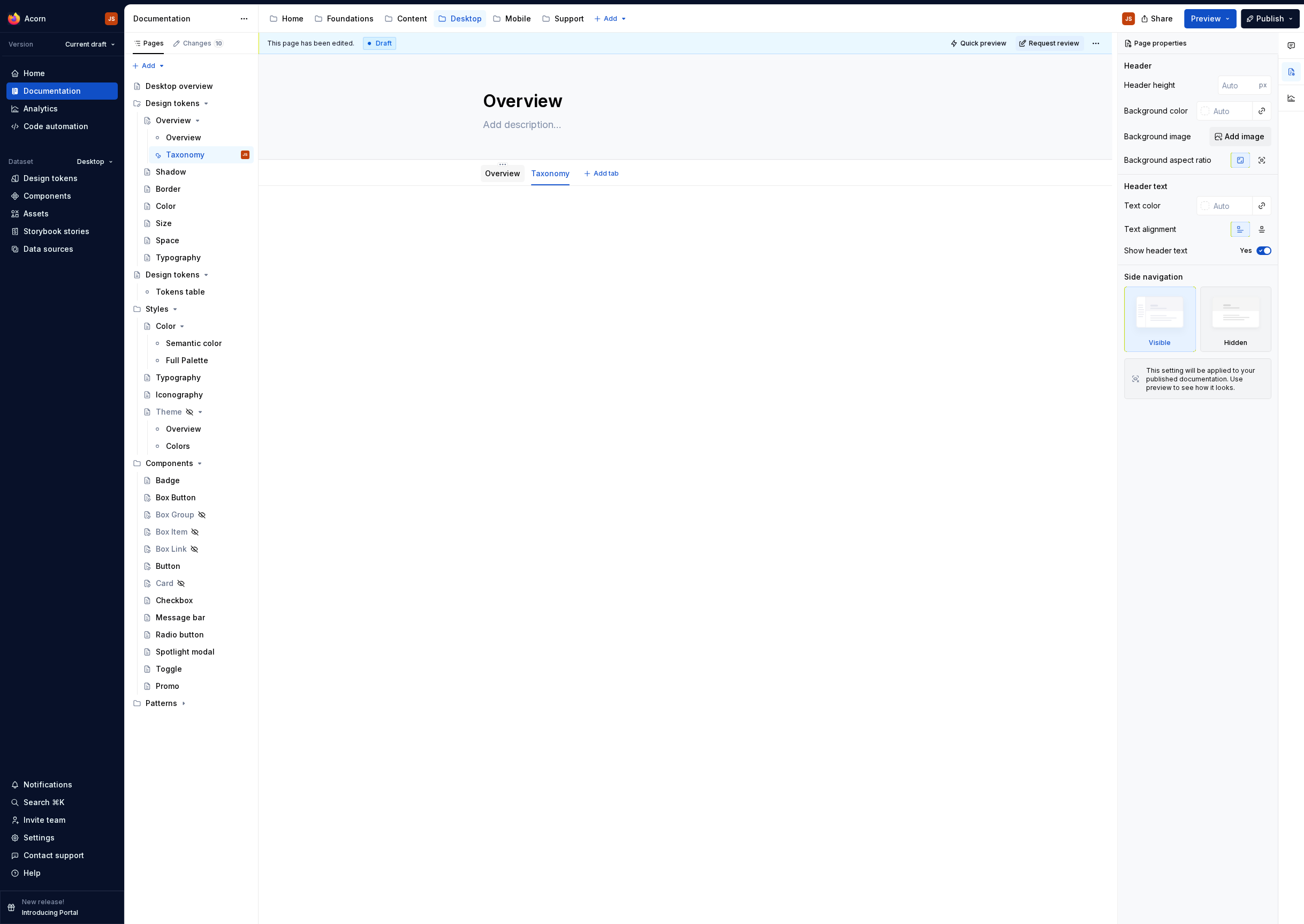
click at [500, 167] on div "Overview" at bounding box center [502, 173] width 35 height 13
click at [502, 165] on html "Acorn JS Version Current draft Home Documentation Analytics Code automation Dat…" at bounding box center [652, 462] width 1304 height 924
click at [446, 190] on html "Acorn JS Version Current draft Home Documentation Analytics Code automation Dat…" at bounding box center [652, 462] width 1304 height 924
click at [494, 171] on link "Overview" at bounding box center [502, 173] width 35 height 9
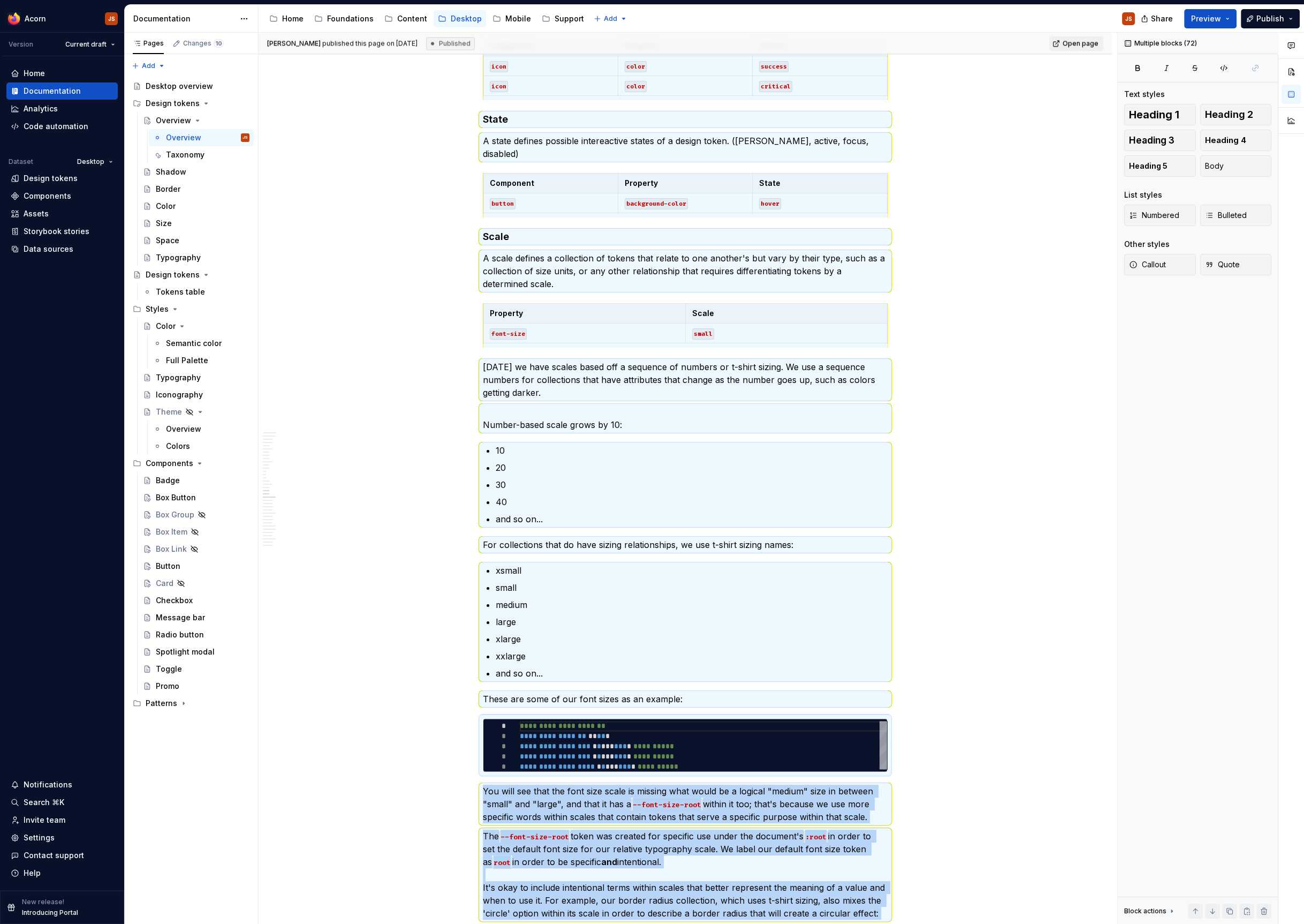
scroll to position [2853, 0]
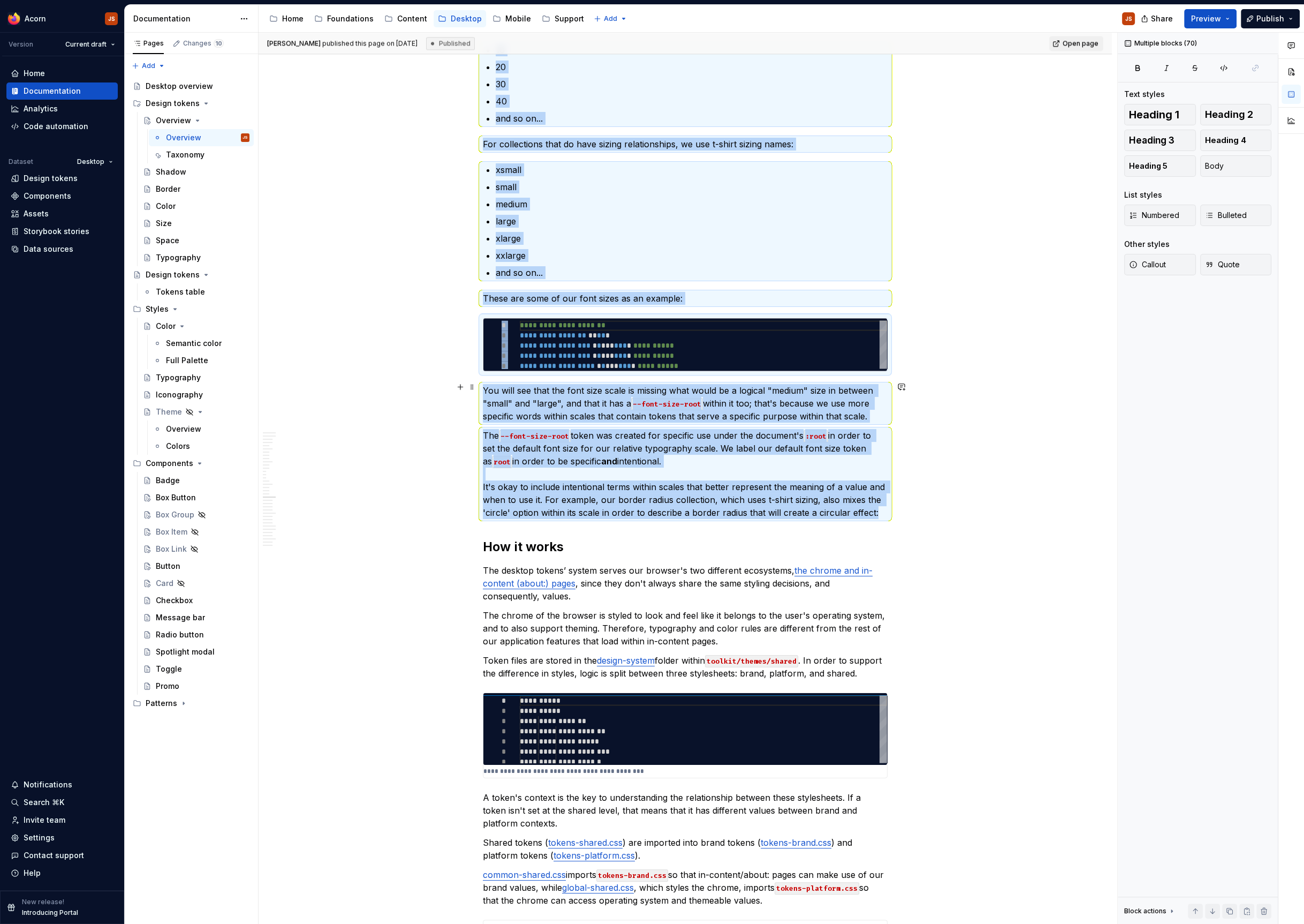
drag, startPoint x: 486, startPoint y: 139, endPoint x: 915, endPoint y: 463, distance: 537.6
click at [915, 463] on div "Overview Design tokens are language-agnostic, and can be translated to any envi…" at bounding box center [685, 475] width 853 height 6285
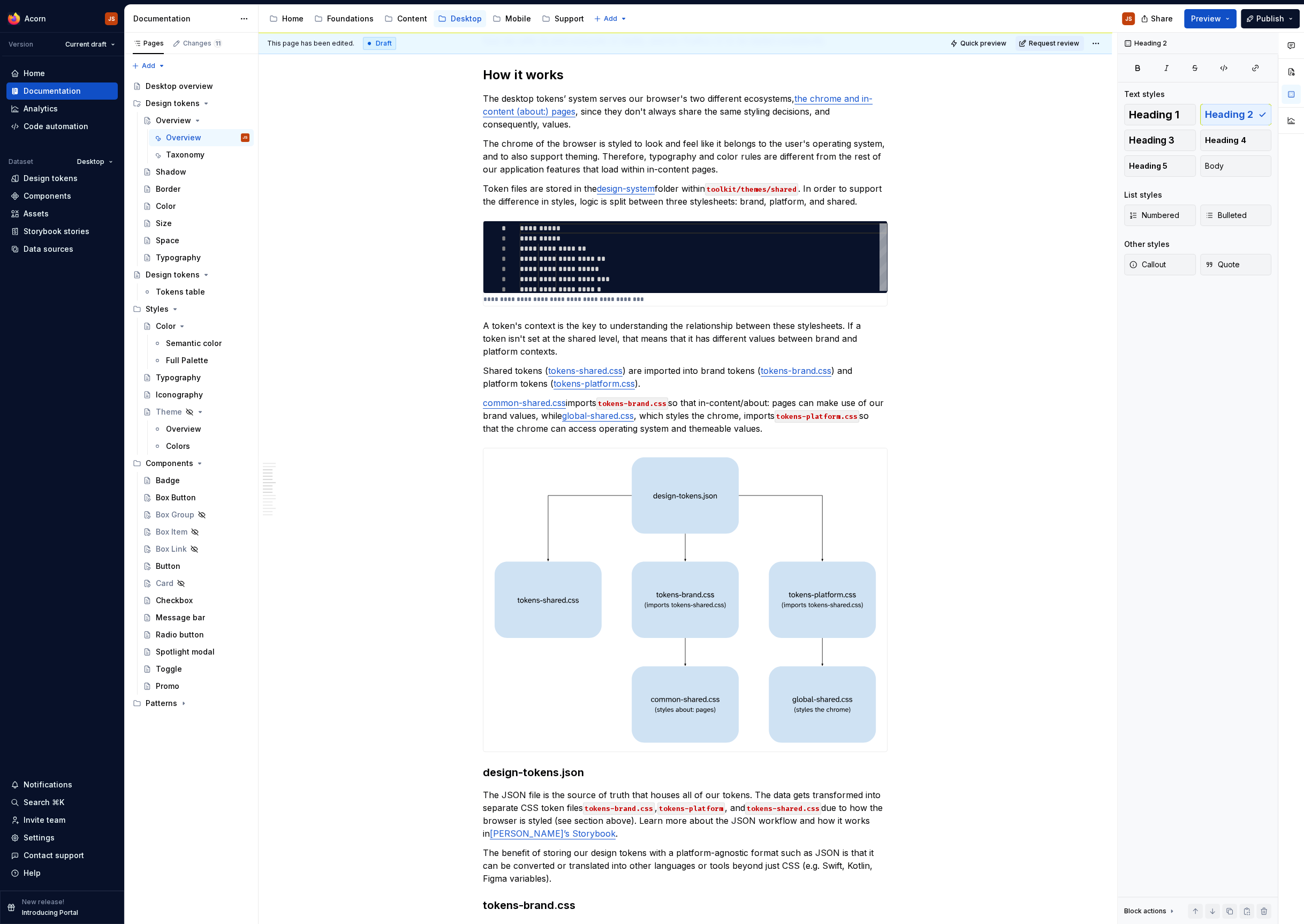
scroll to position [0, 0]
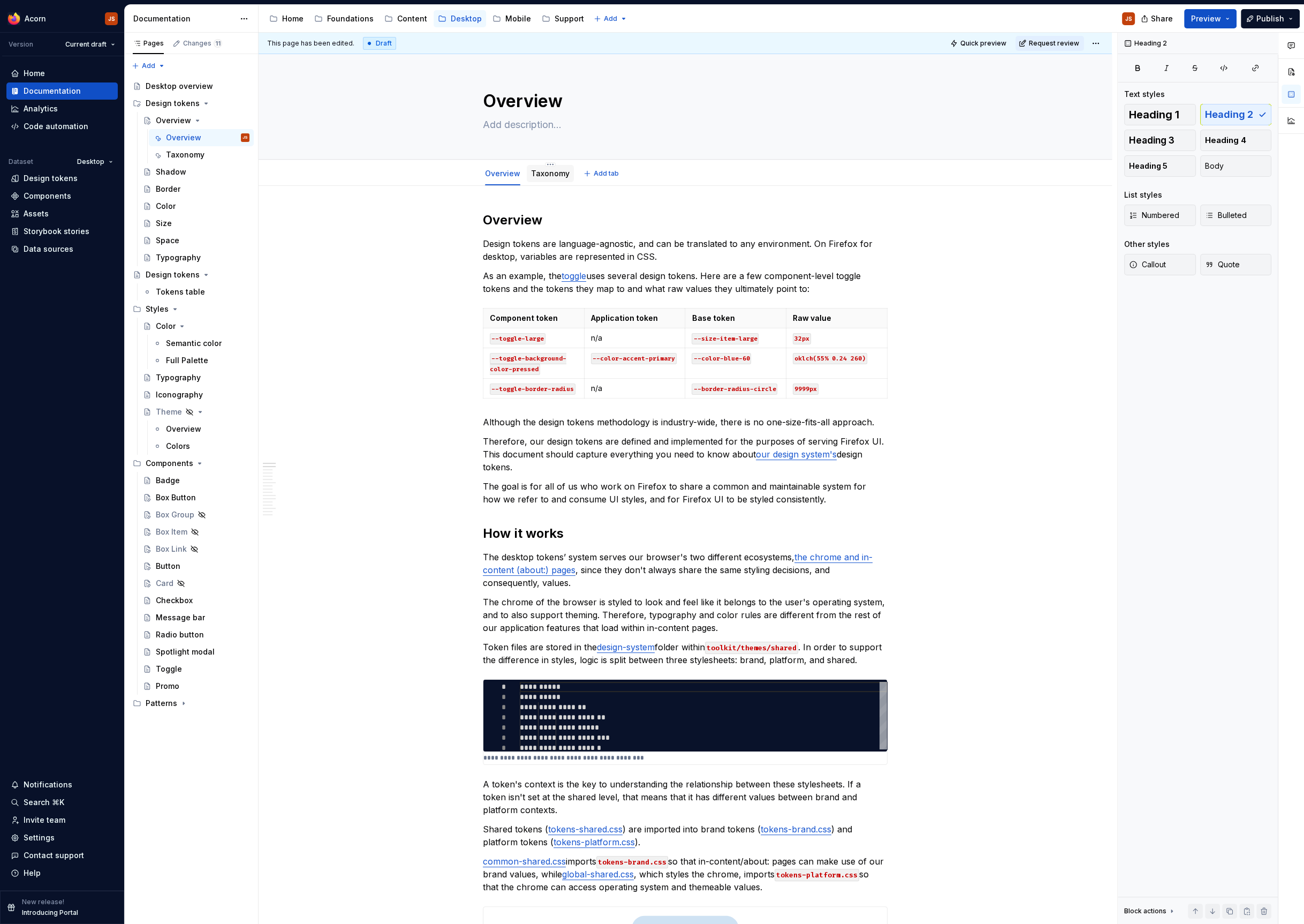
click at [556, 172] on link "Taxonomy" at bounding box center [551, 173] width 39 height 9
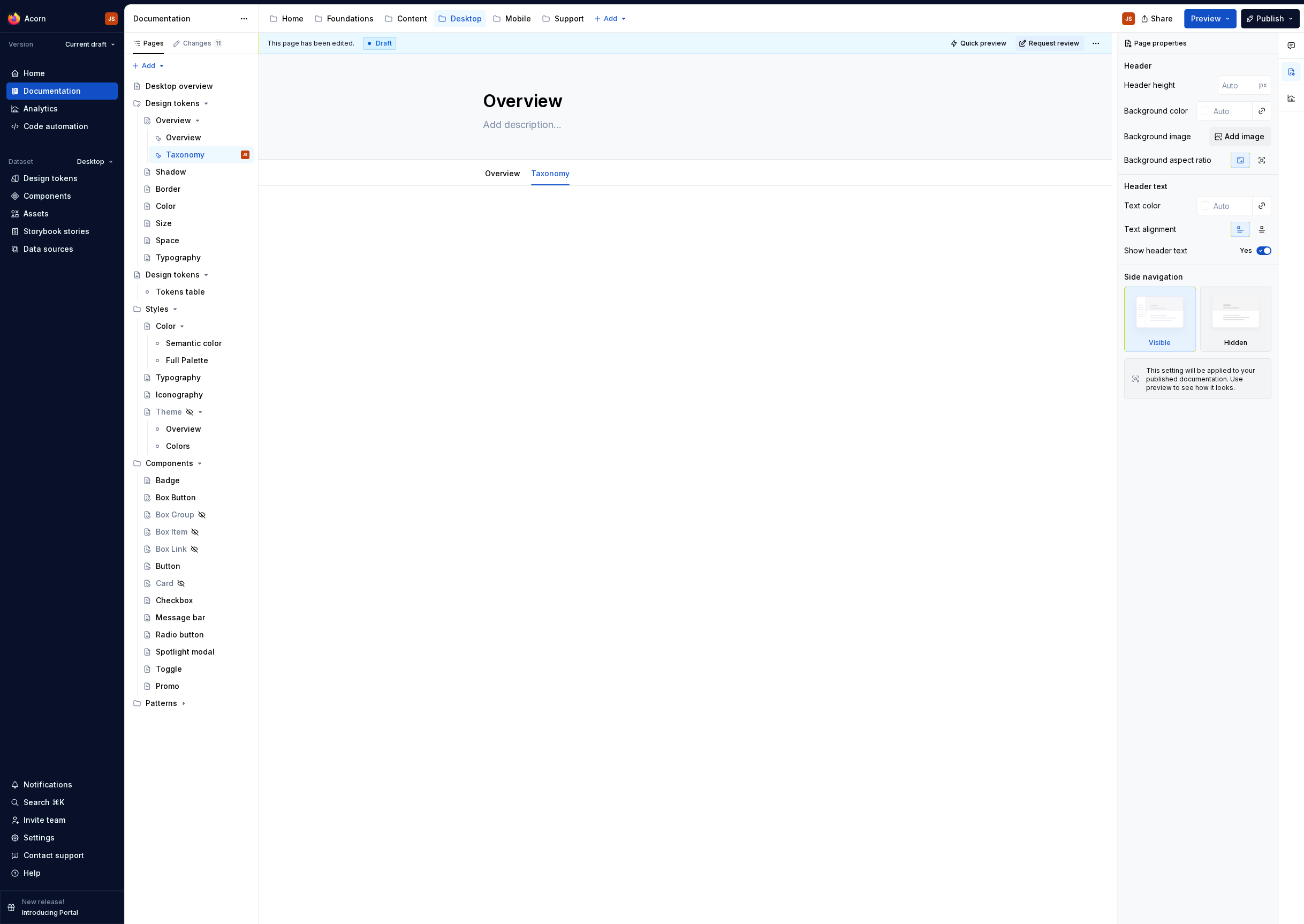
click at [526, 270] on div at bounding box center [685, 363] width 853 height 356
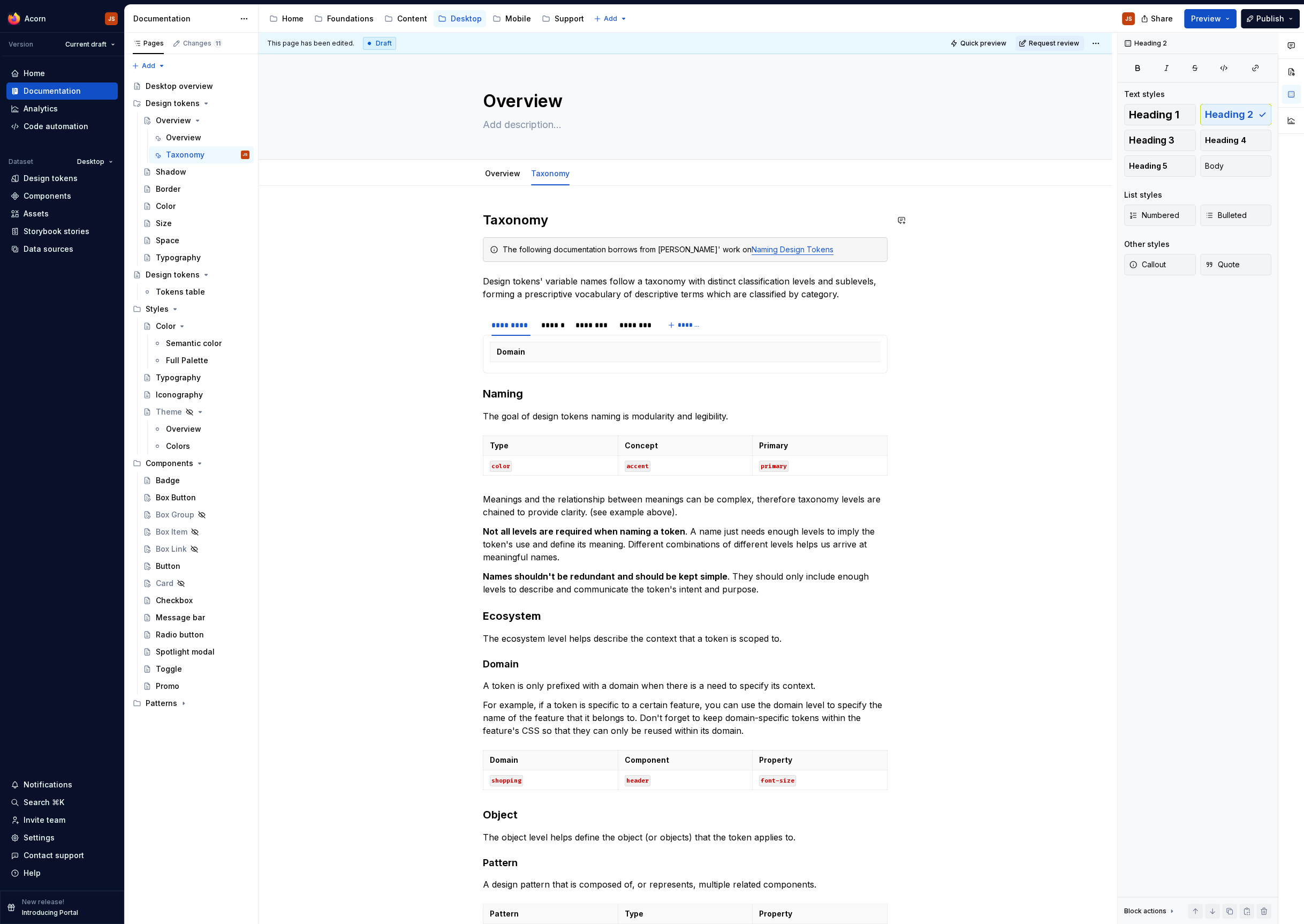
click at [502, 228] on h2 "Taxonomy" at bounding box center [685, 219] width 405 height 17
click at [567, 199] on button "button" at bounding box center [571, 197] width 15 height 15
click at [506, 171] on link "Overview" at bounding box center [502, 173] width 35 height 9
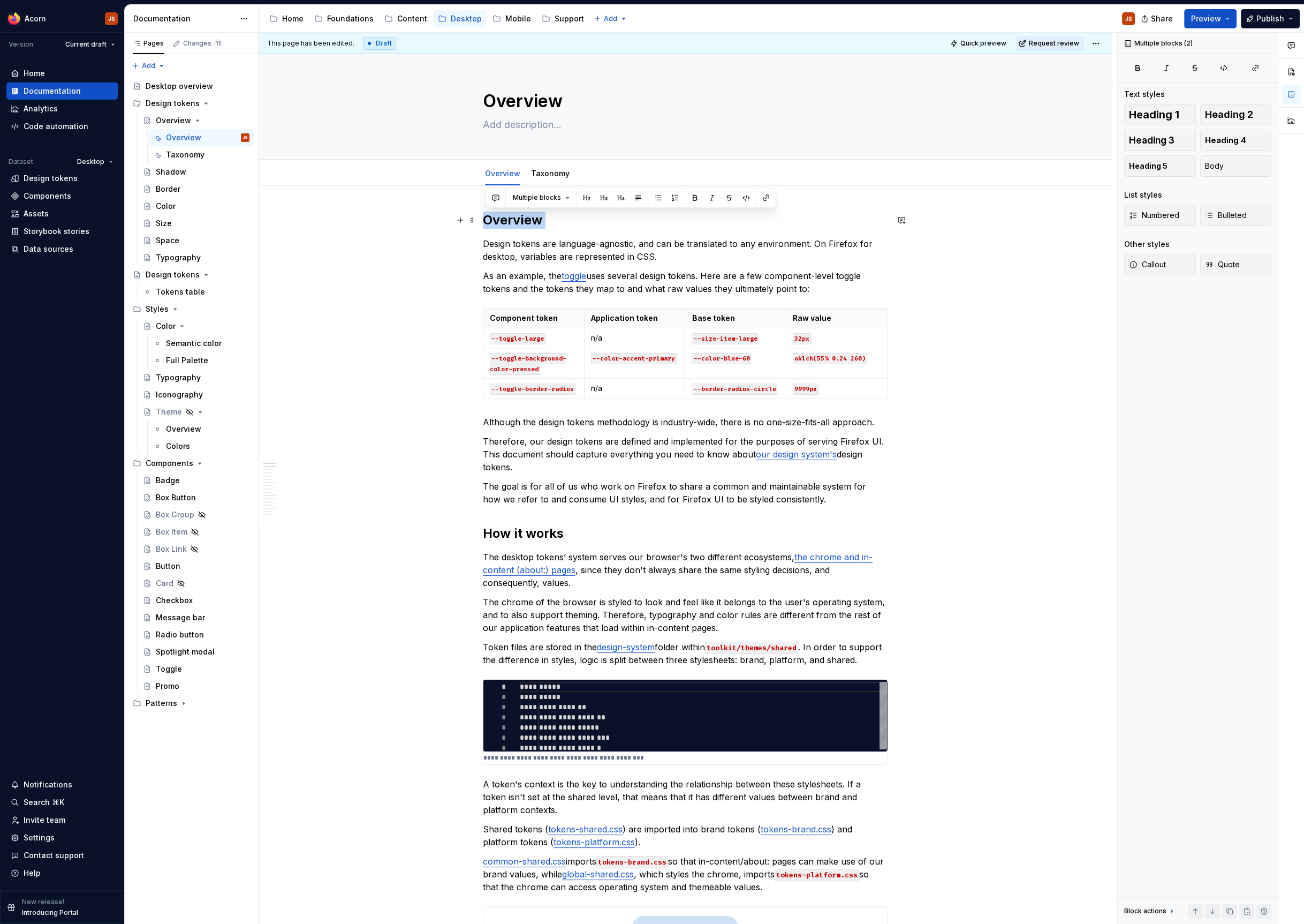
drag, startPoint x: 486, startPoint y: 240, endPoint x: 490, endPoint y: 216, distance: 24.3
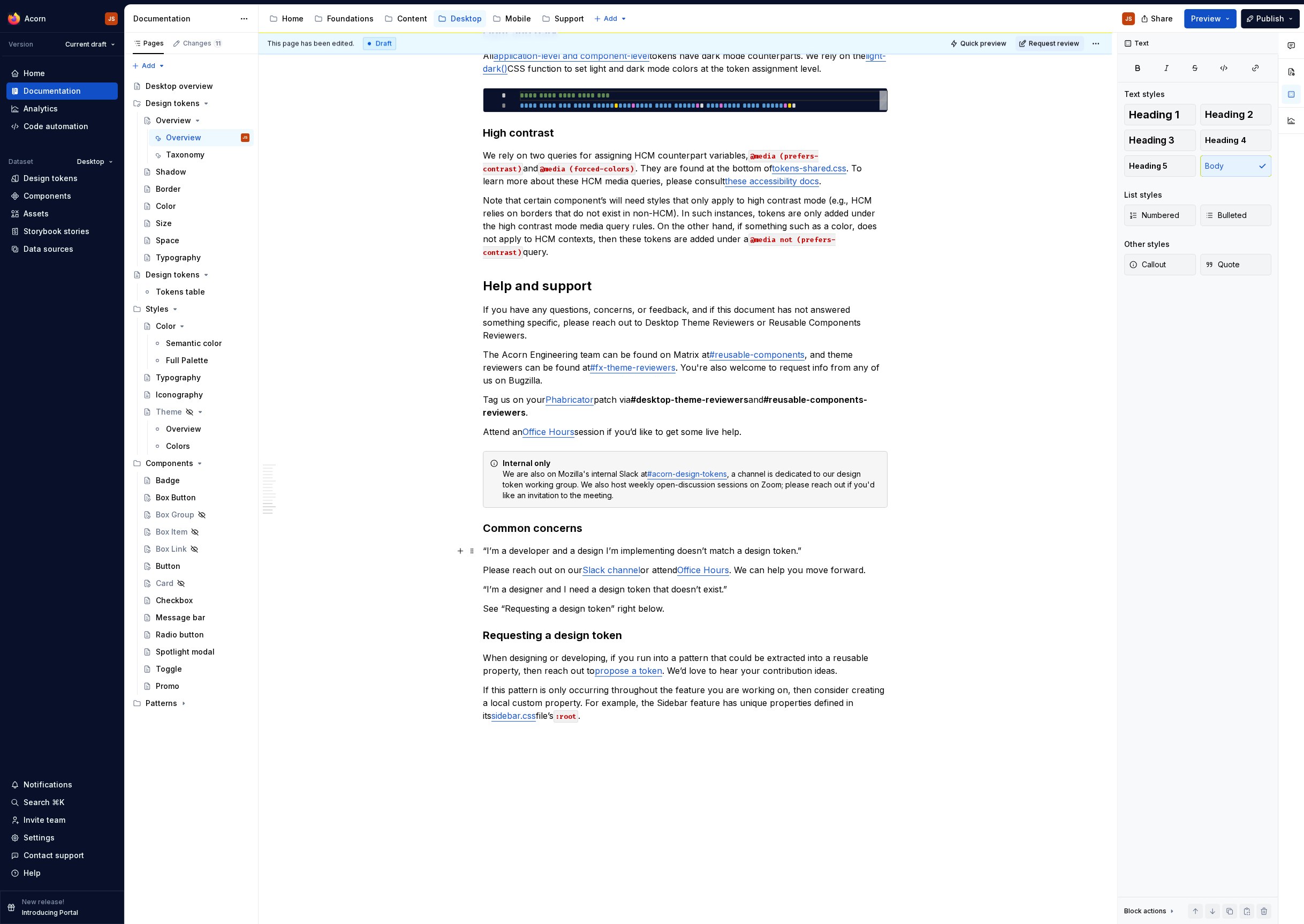
scroll to position [2635, 0]
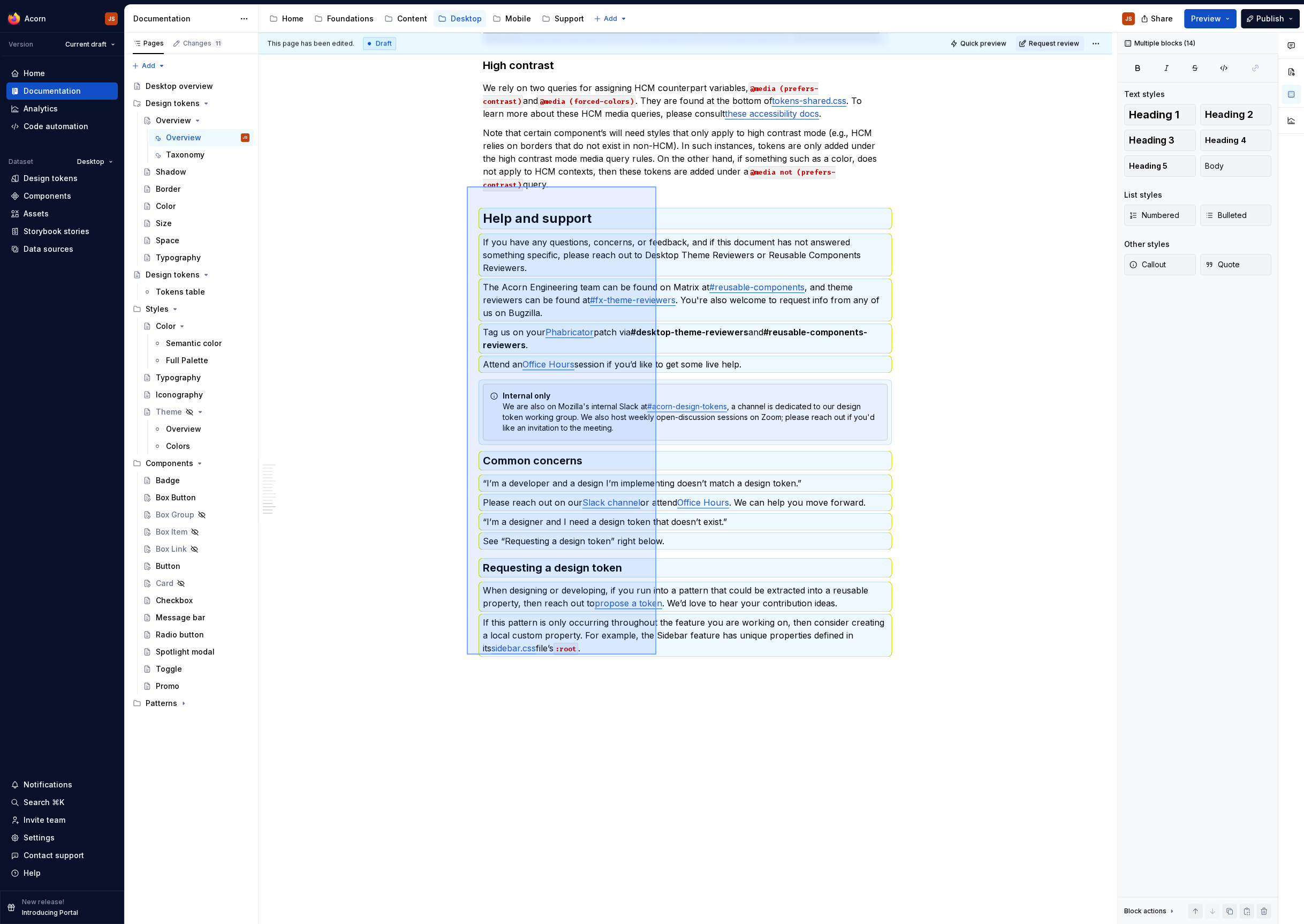
drag, startPoint x: 656, startPoint y: 655, endPoint x: 467, endPoint y: 187, distance: 504.7
click at [467, 187] on div "This page has been edited. Draft Quick preview Request review Overview Edit hea…" at bounding box center [688, 478] width 859 height 891
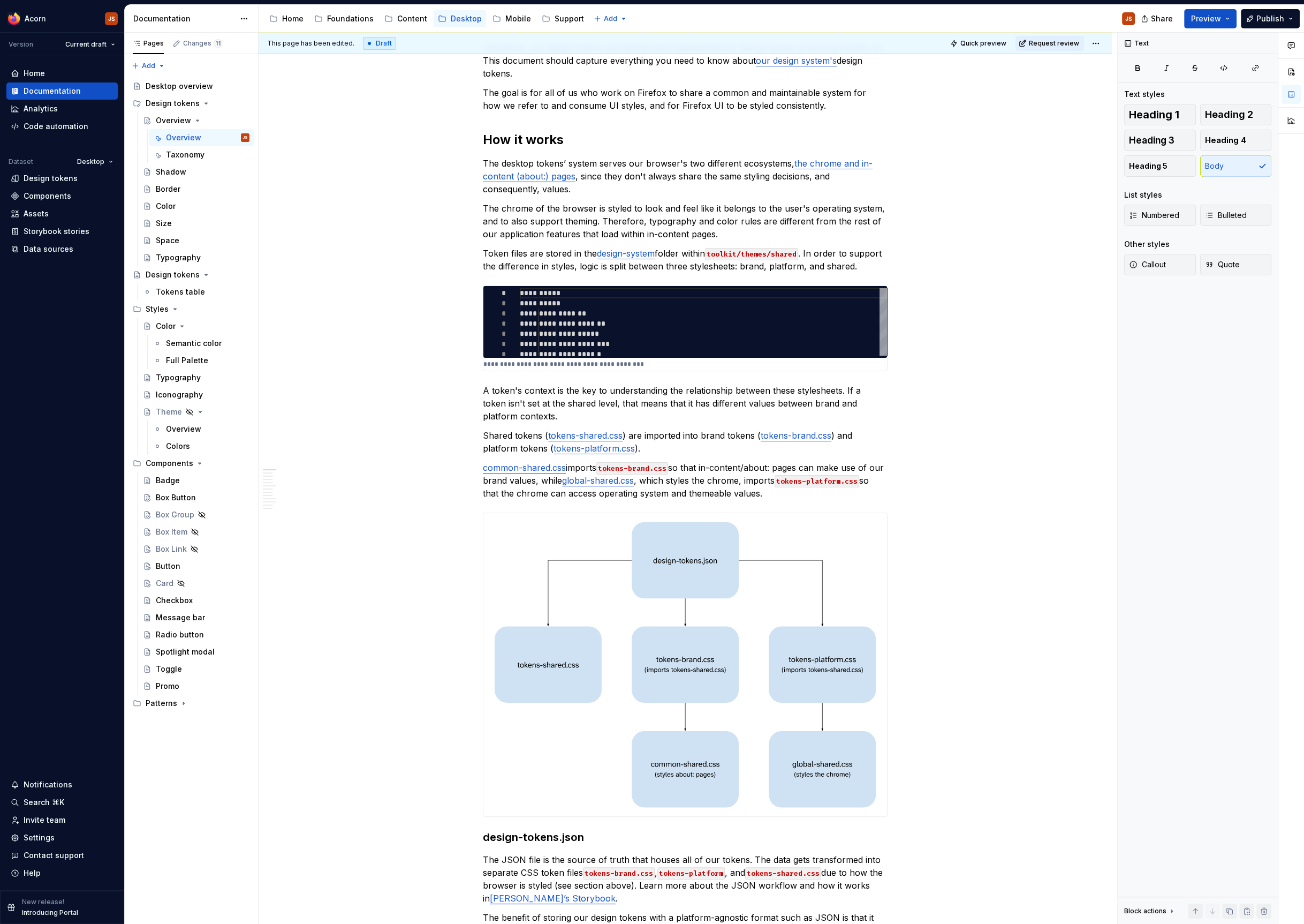
scroll to position [0, 0]
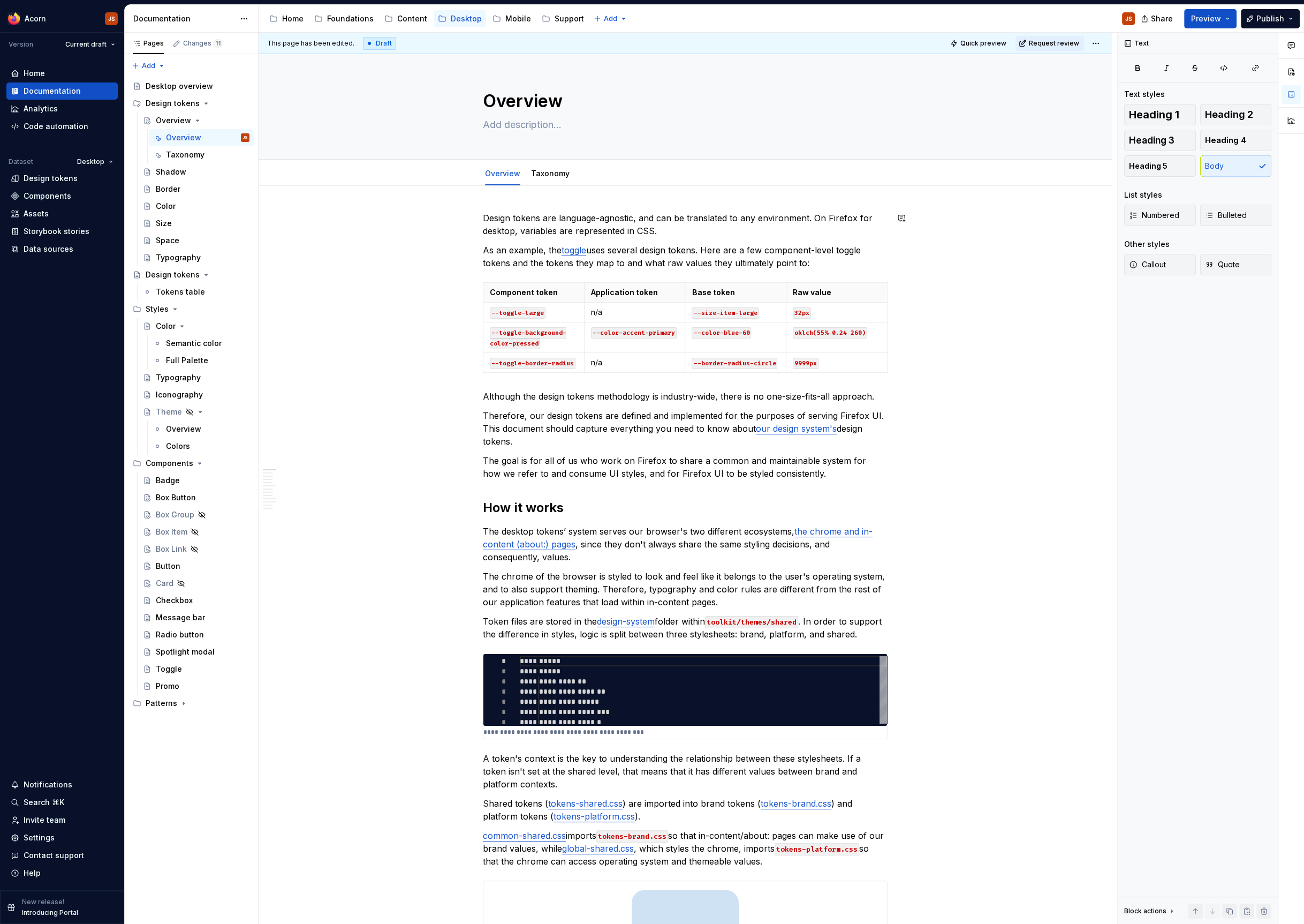
type textarea "*"
click at [599, 176] on span "Add tab" at bounding box center [606, 173] width 26 height 9
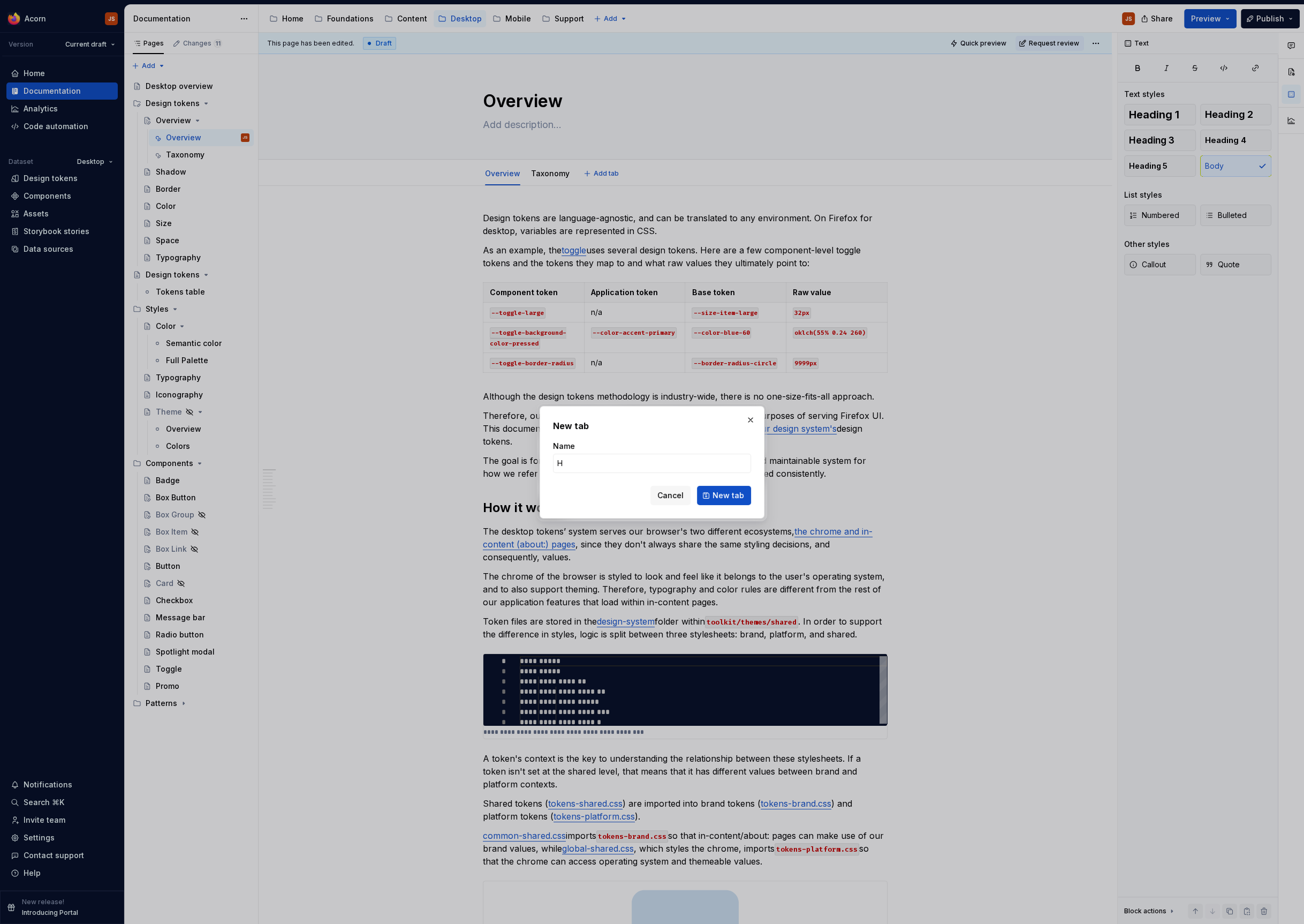
type input "He"
type textarea "*"
type input "Hel"
type textarea "*"
type input "Help and support"
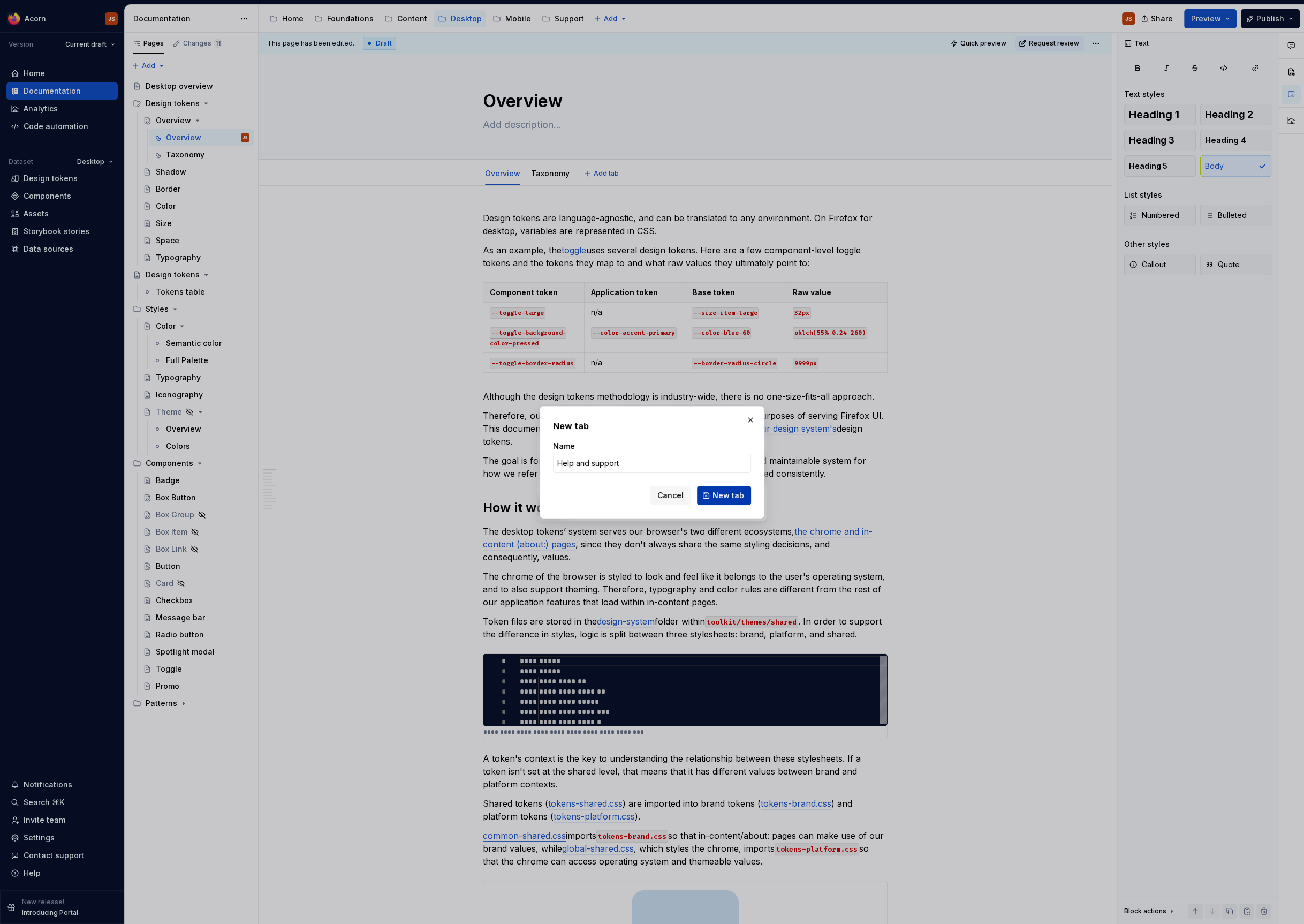
click at [718, 495] on span "New tab" at bounding box center [729, 495] width 32 height 11
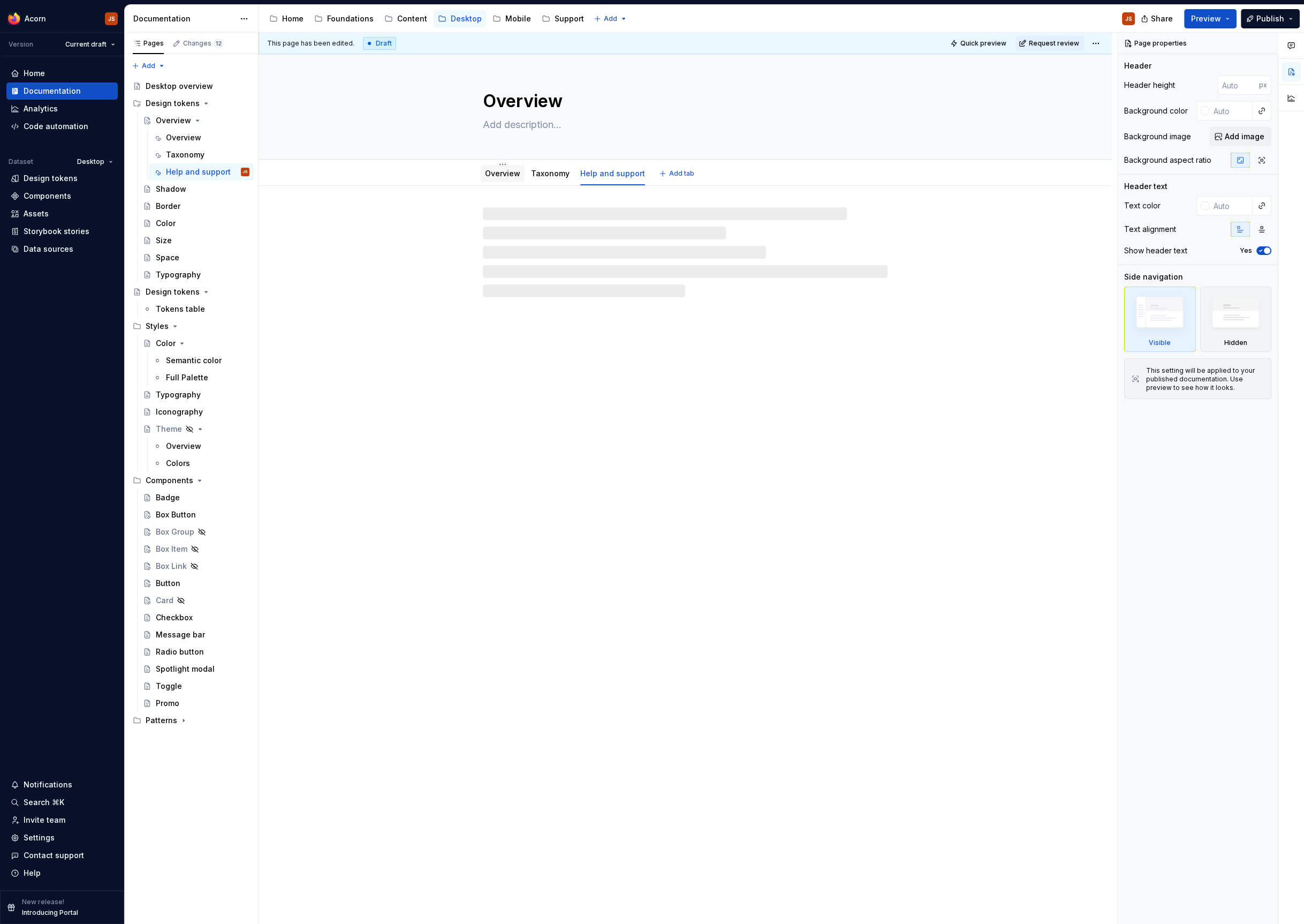
click at [502, 172] on link "Overview" at bounding box center [502, 173] width 35 height 9
type textarea "*"
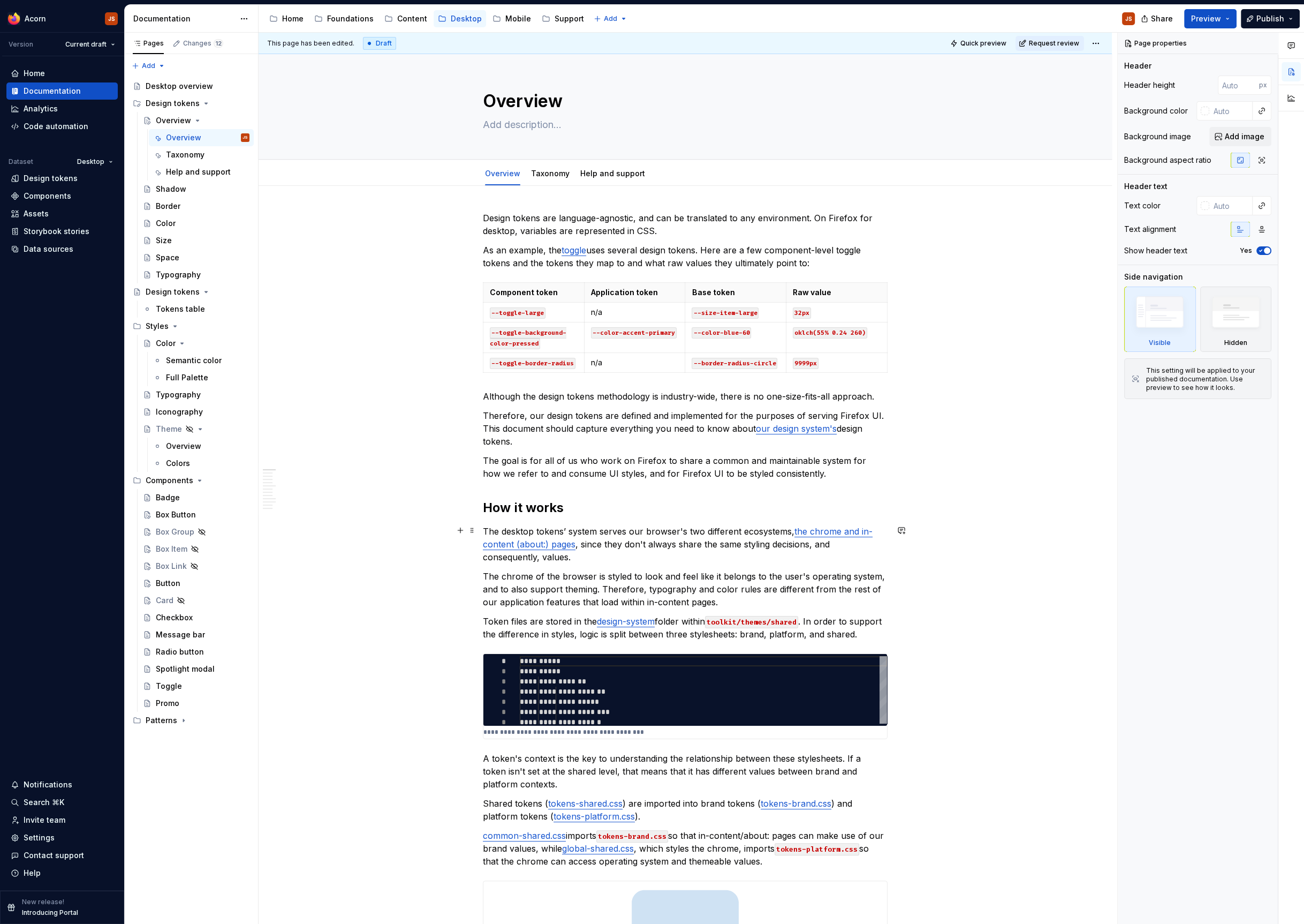
click at [598, 541] on p "The desktop tokens’ system serves our browser's two different ecosystems, the c…" at bounding box center [685, 544] width 405 height 39
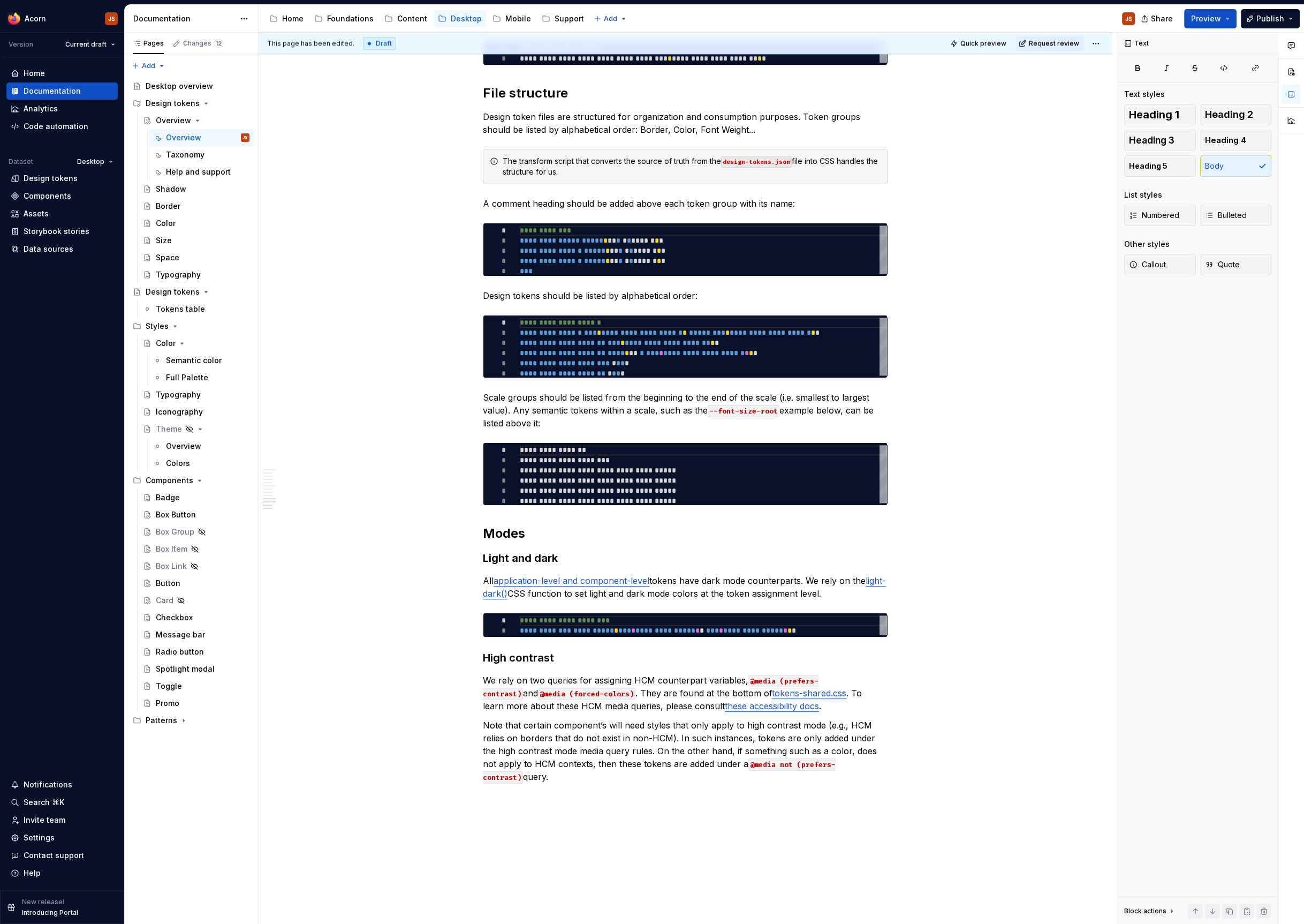
scroll to position [2171, 0]
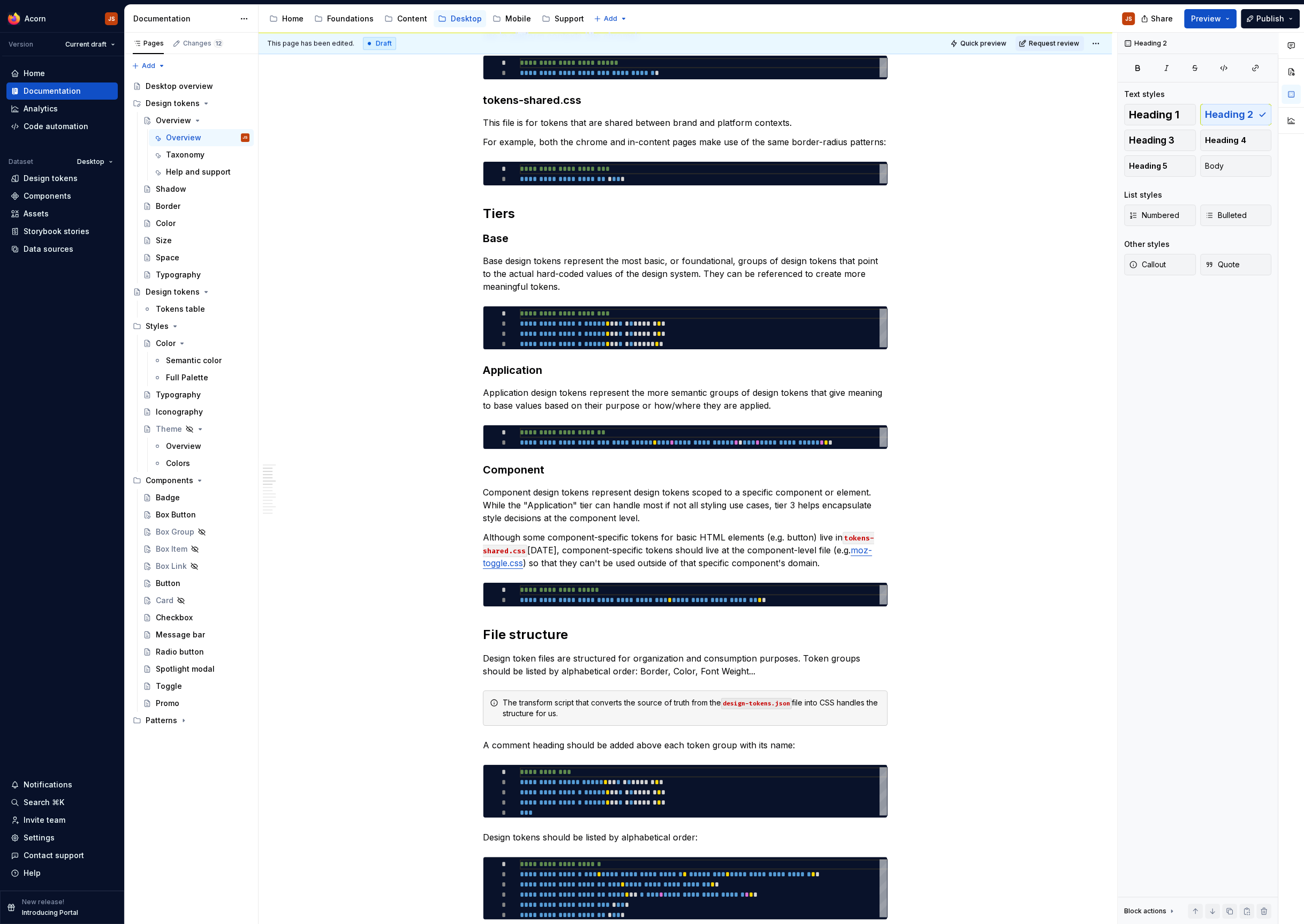
scroll to position [0, 0]
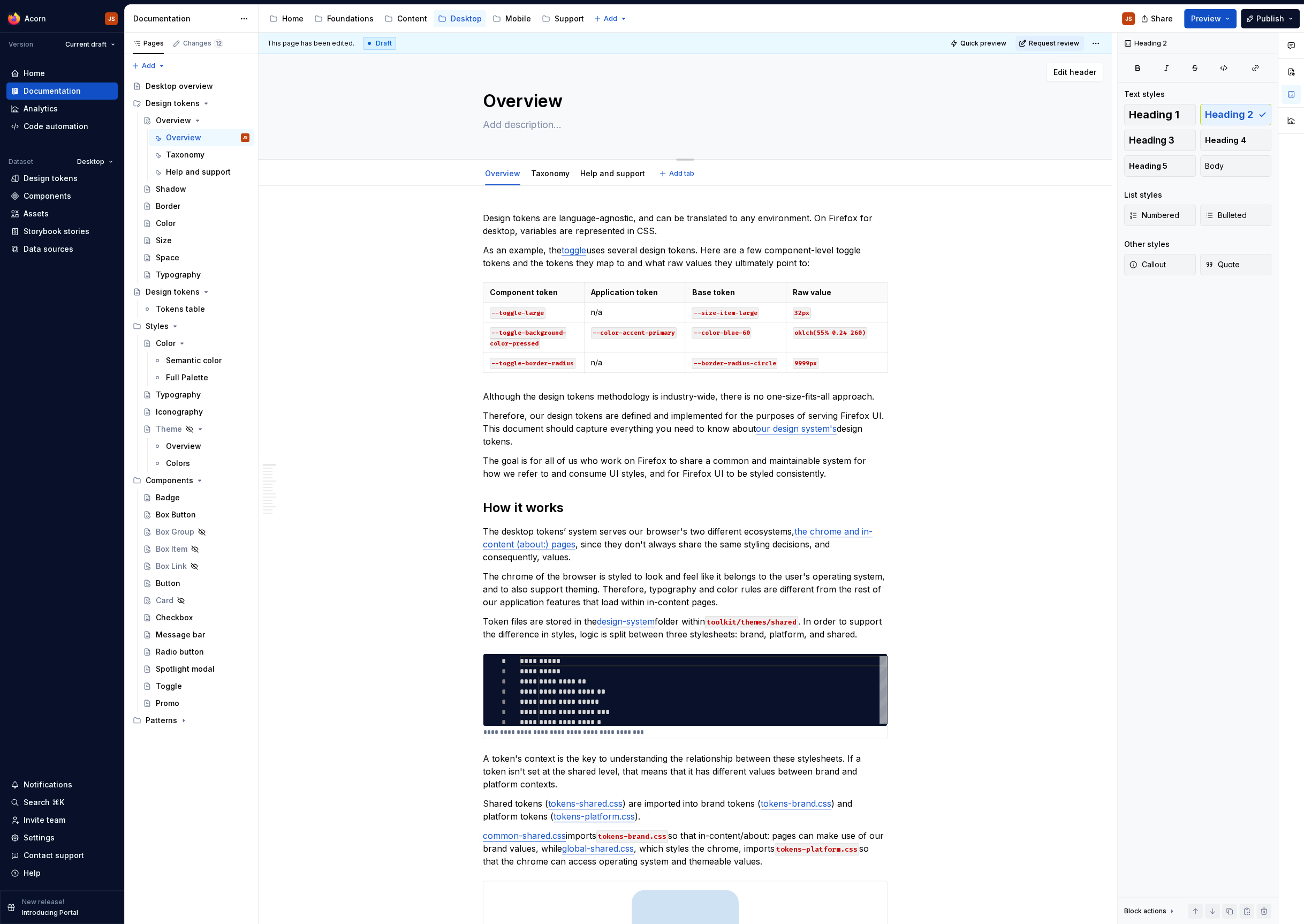
click at [498, 103] on textarea "Overview" at bounding box center [683, 100] width 405 height 26
click at [171, 103] on div "Design tokens" at bounding box center [172, 103] width 54 height 11
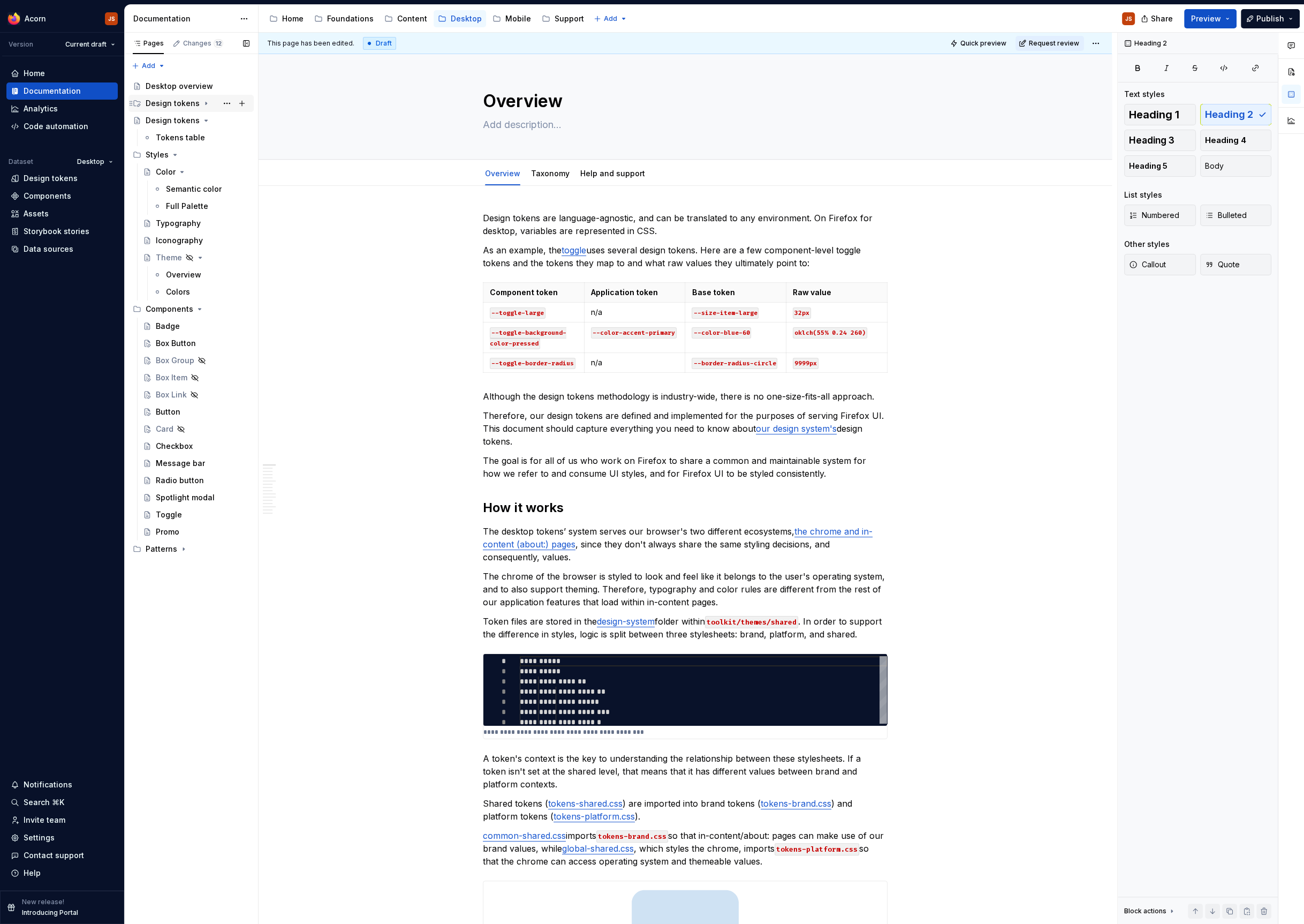
click at [171, 103] on div "Design tokens" at bounding box center [172, 103] width 54 height 11
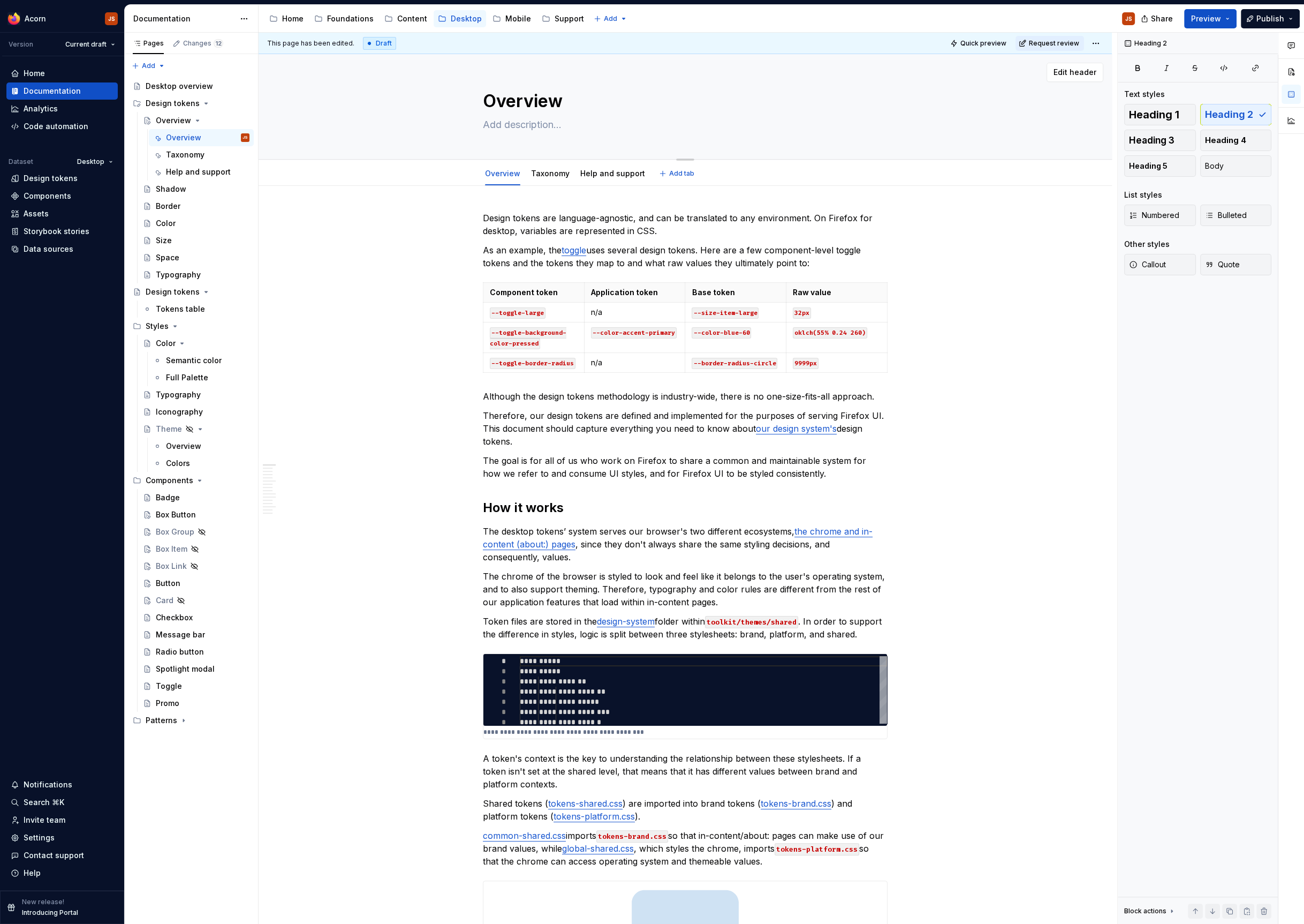
click at [531, 113] on textarea "Overview" at bounding box center [683, 100] width 405 height 26
drag, startPoint x: 177, startPoint y: 307, endPoint x: 179, endPoint y: 257, distance: 50.0
click at [179, 257] on div "Desktop overview Design tokens Overview Overview JS Taxonomy Help and support S…" at bounding box center [191, 403] width 125 height 651
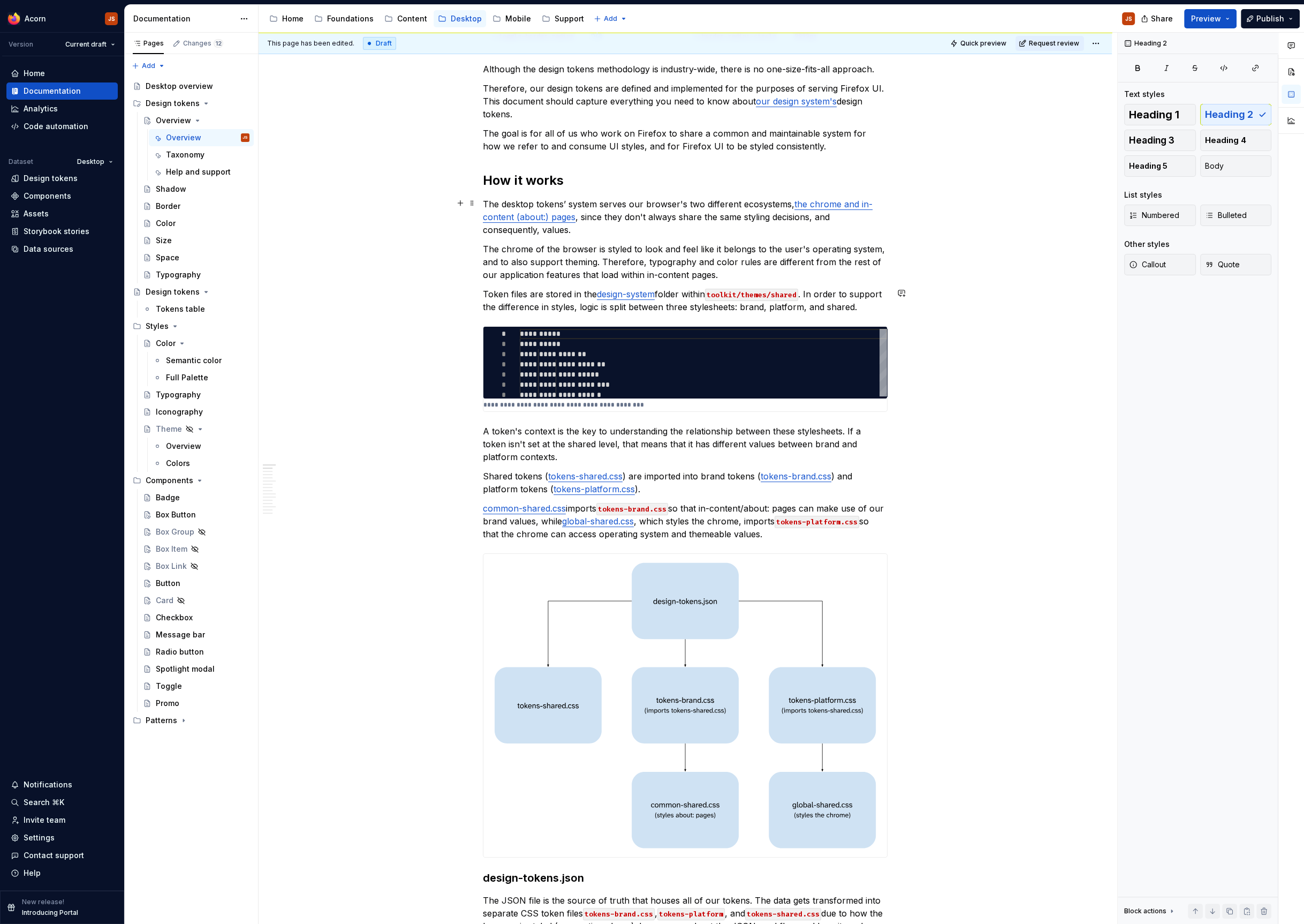
scroll to position [36, 0]
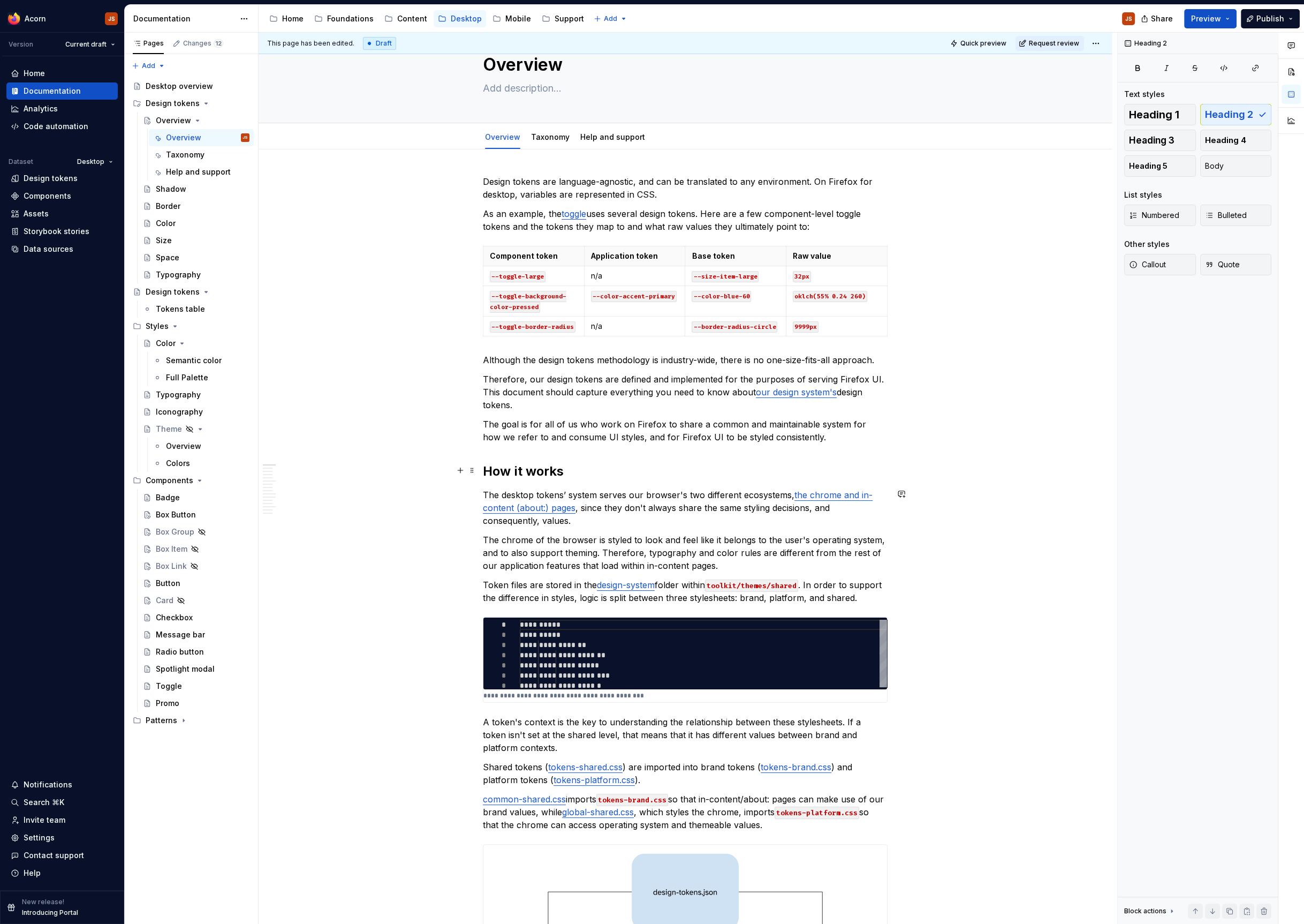
click at [515, 475] on h2 "How it works" at bounding box center [685, 471] width 405 height 17
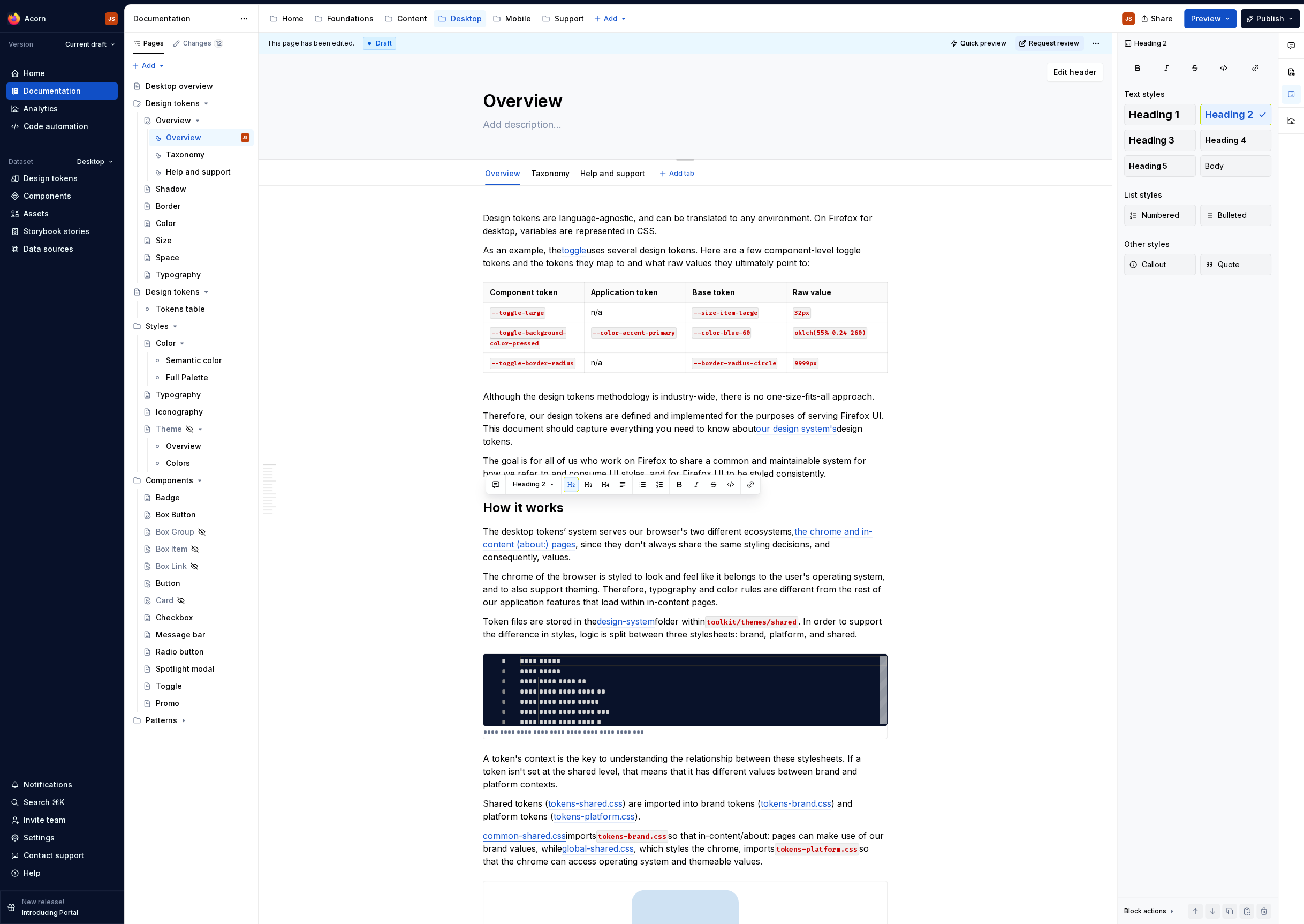
click at [516, 106] on textarea "Overview" at bounding box center [683, 100] width 405 height 26
click at [599, 229] on p "Design tokens are language-agnostic, and can be translated to any environment. …" at bounding box center [685, 224] width 405 height 26
click at [241, 134] on button "Page tree" at bounding box center [242, 137] width 15 height 15
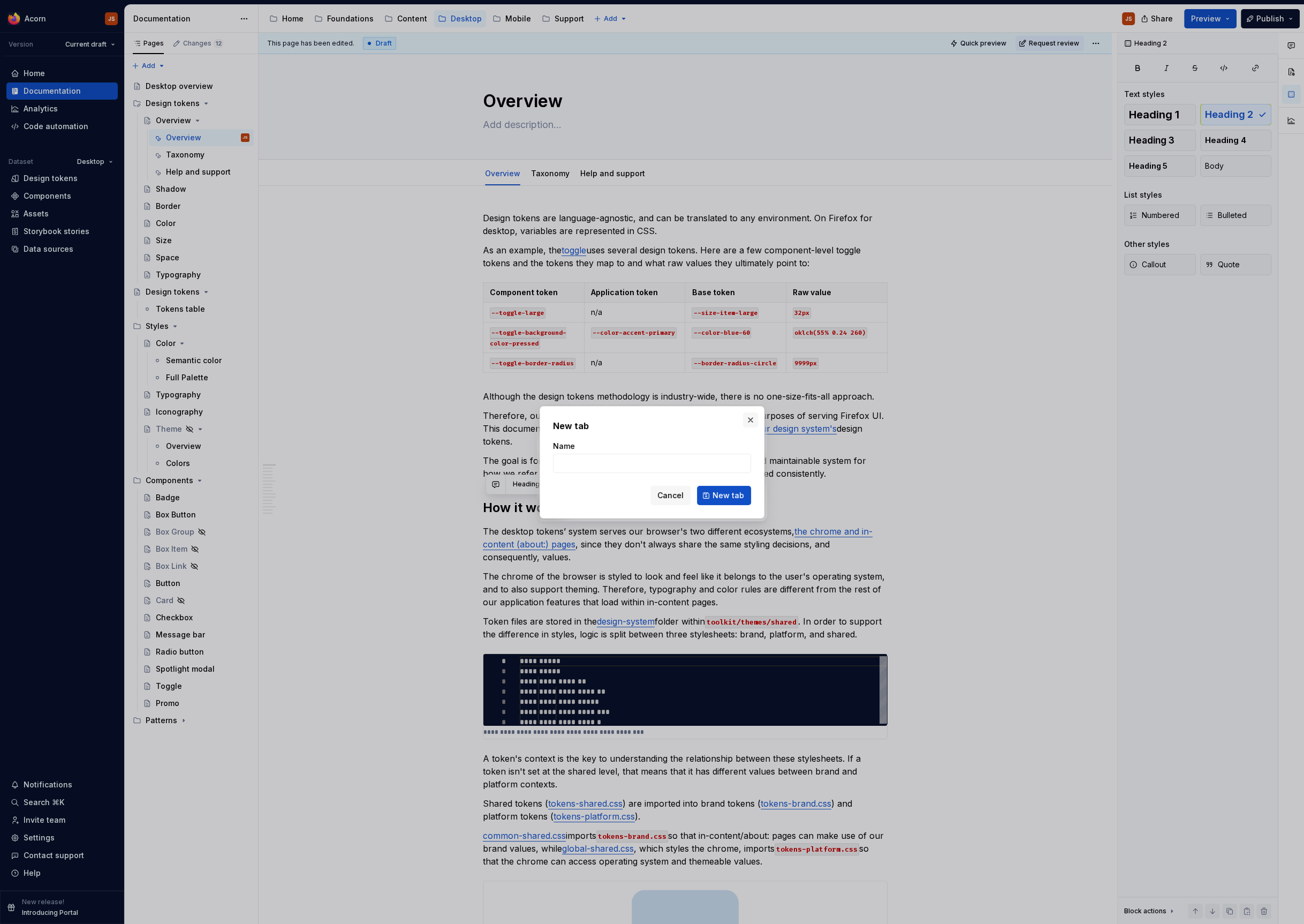
click at [754, 416] on button "button" at bounding box center [751, 420] width 15 height 15
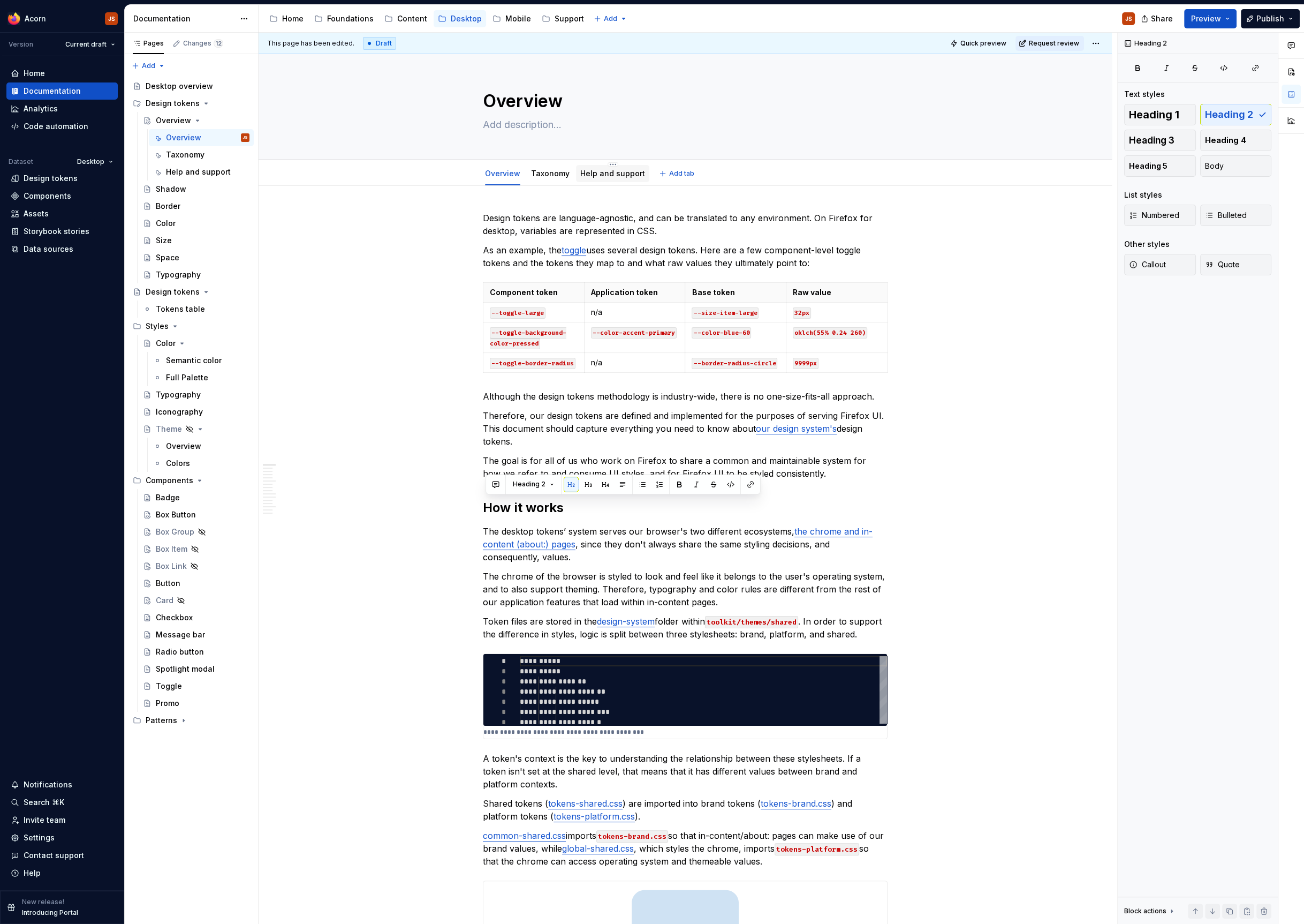
click at [634, 171] on link "Help and support" at bounding box center [613, 173] width 65 height 9
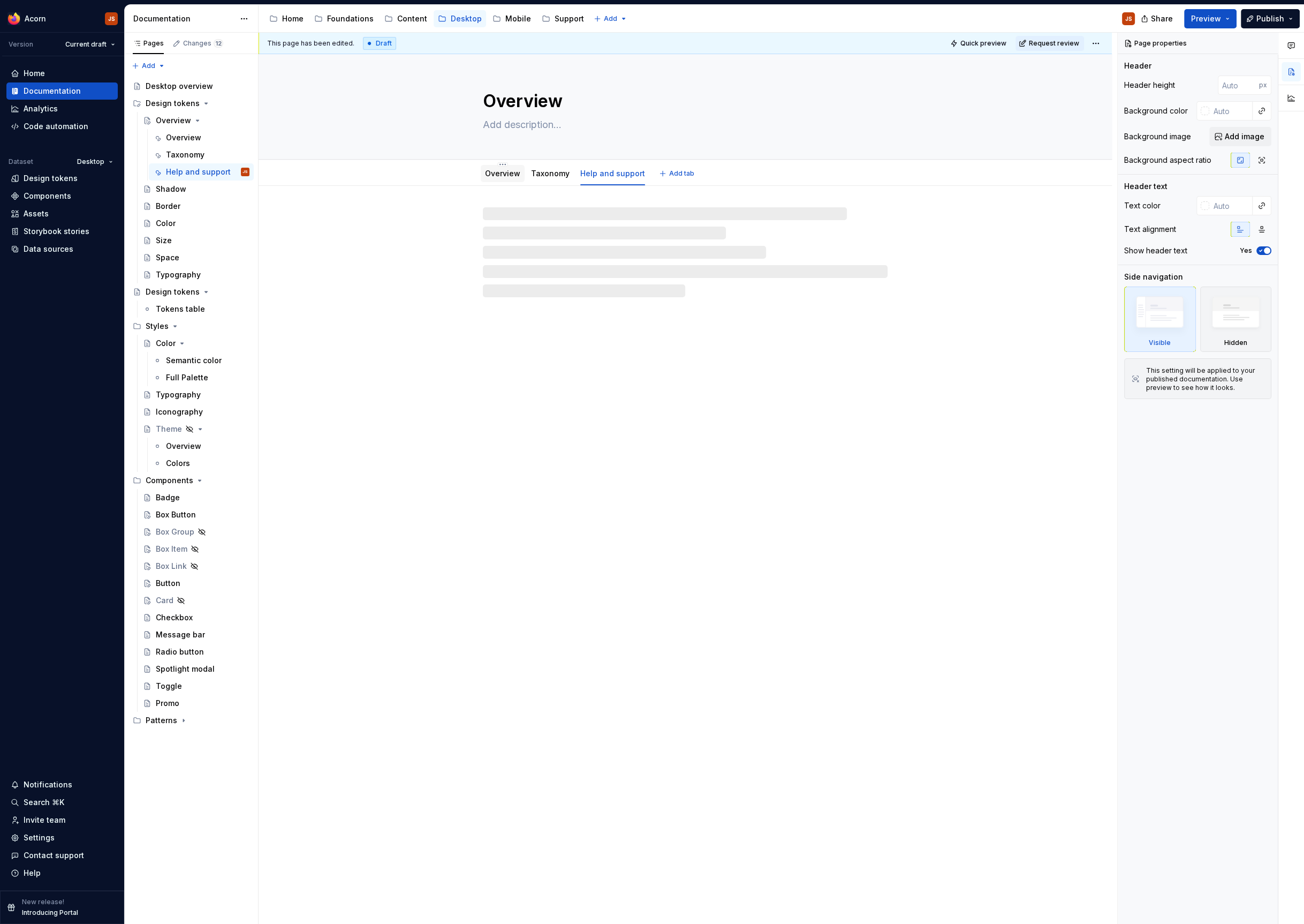
click at [494, 175] on link "Overview" at bounding box center [502, 173] width 35 height 9
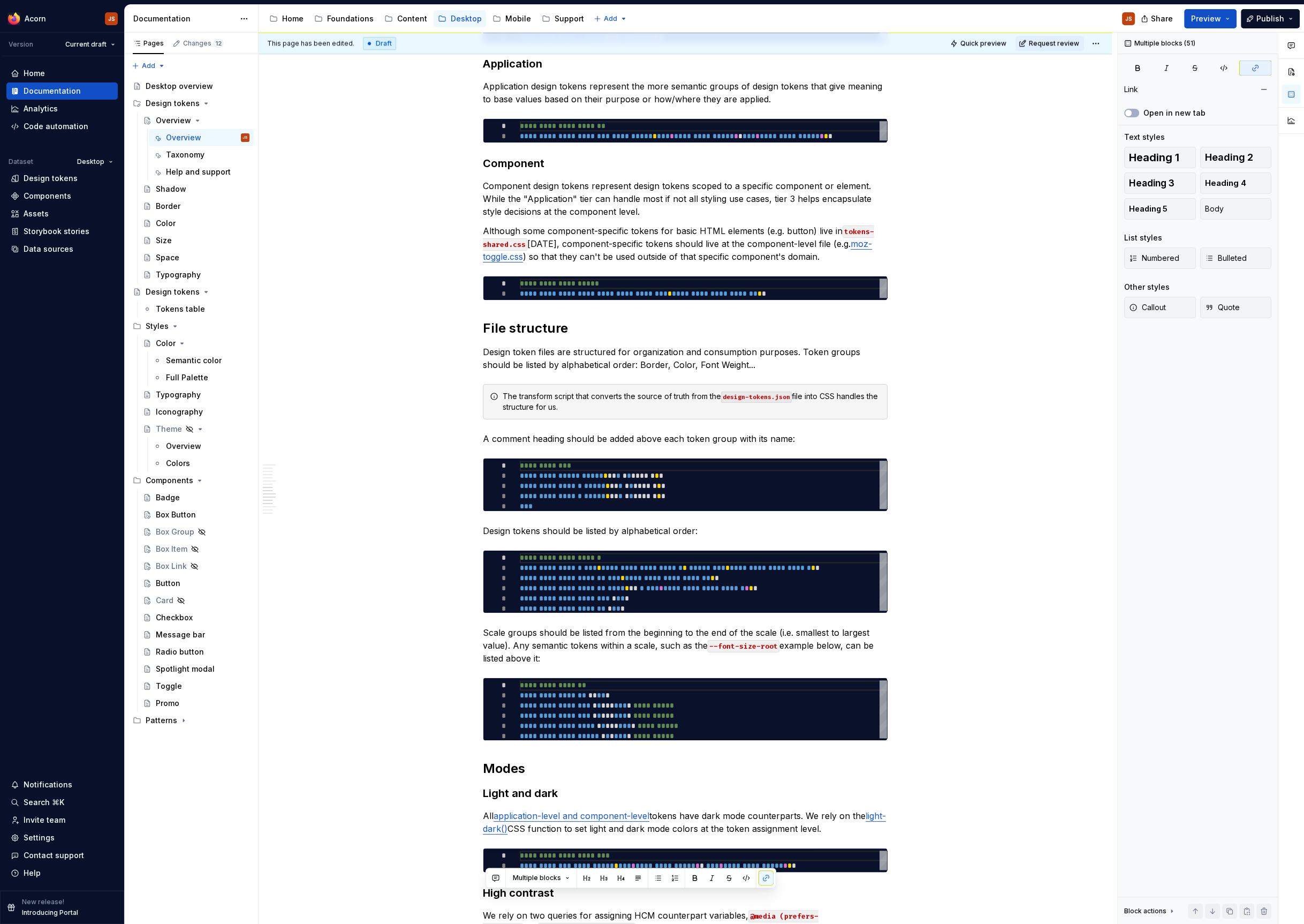
scroll to position [1943, 0]
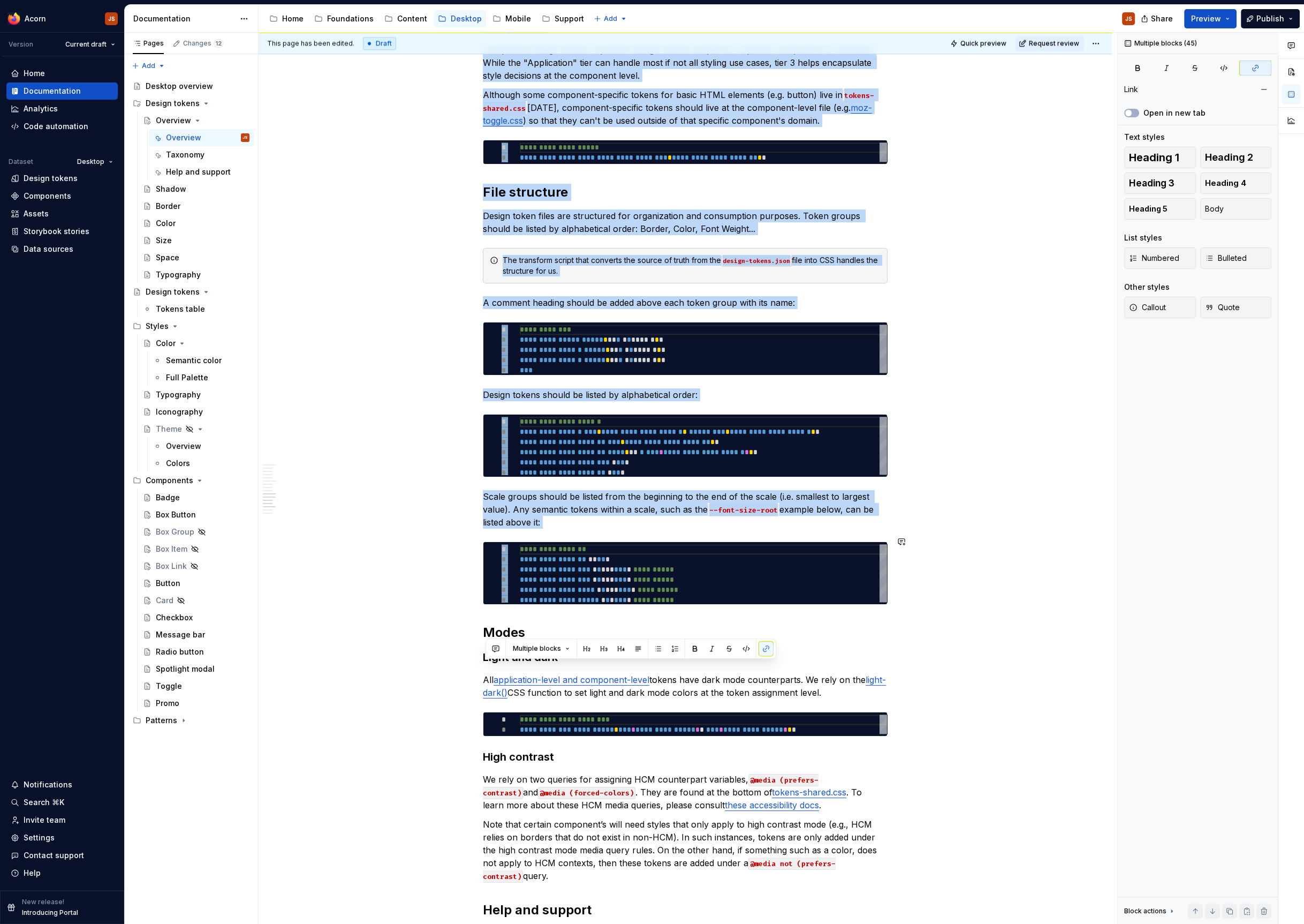
drag, startPoint x: 486, startPoint y: 394, endPoint x: 954, endPoint y: 613, distance: 516.7
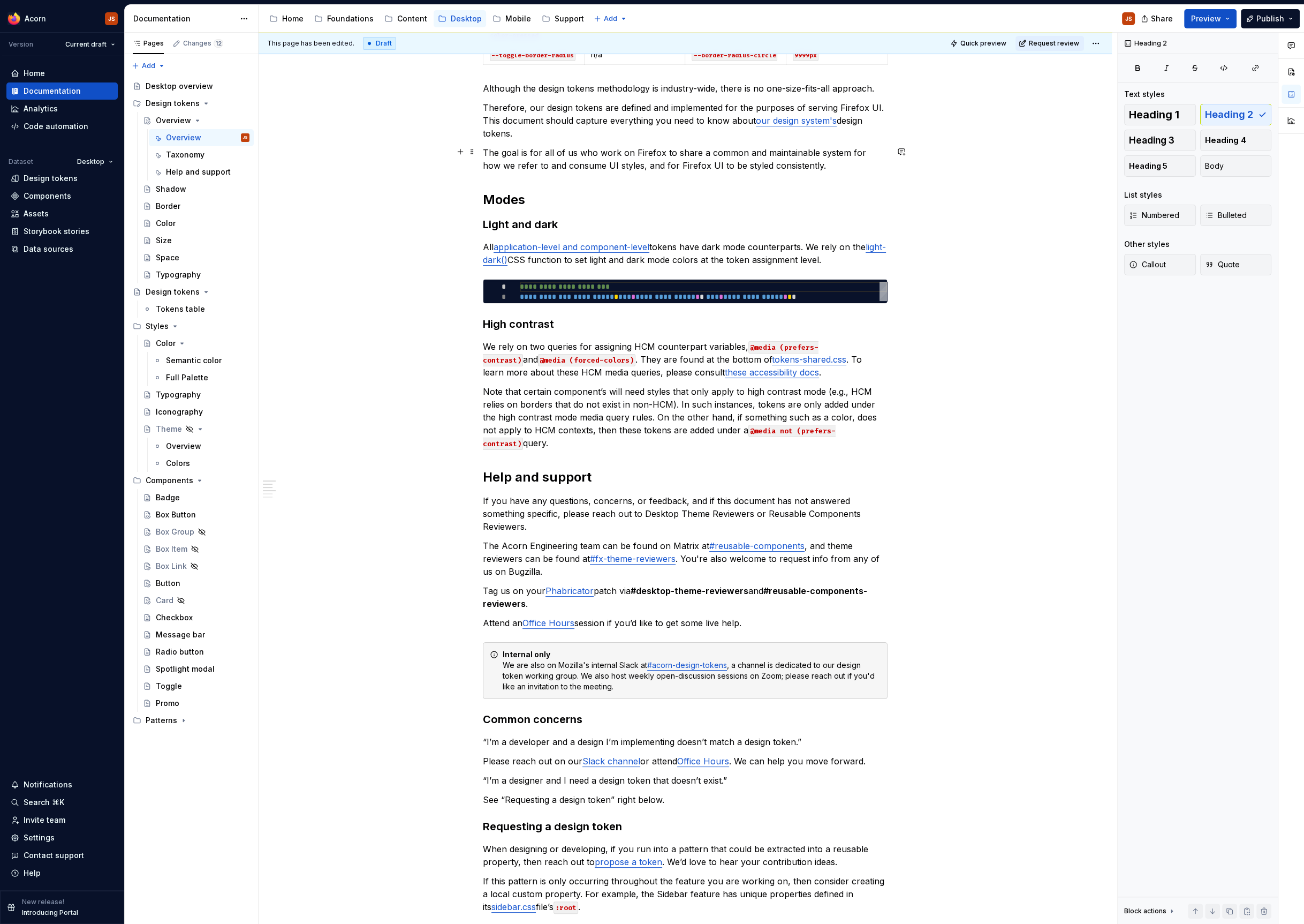
scroll to position [0, 0]
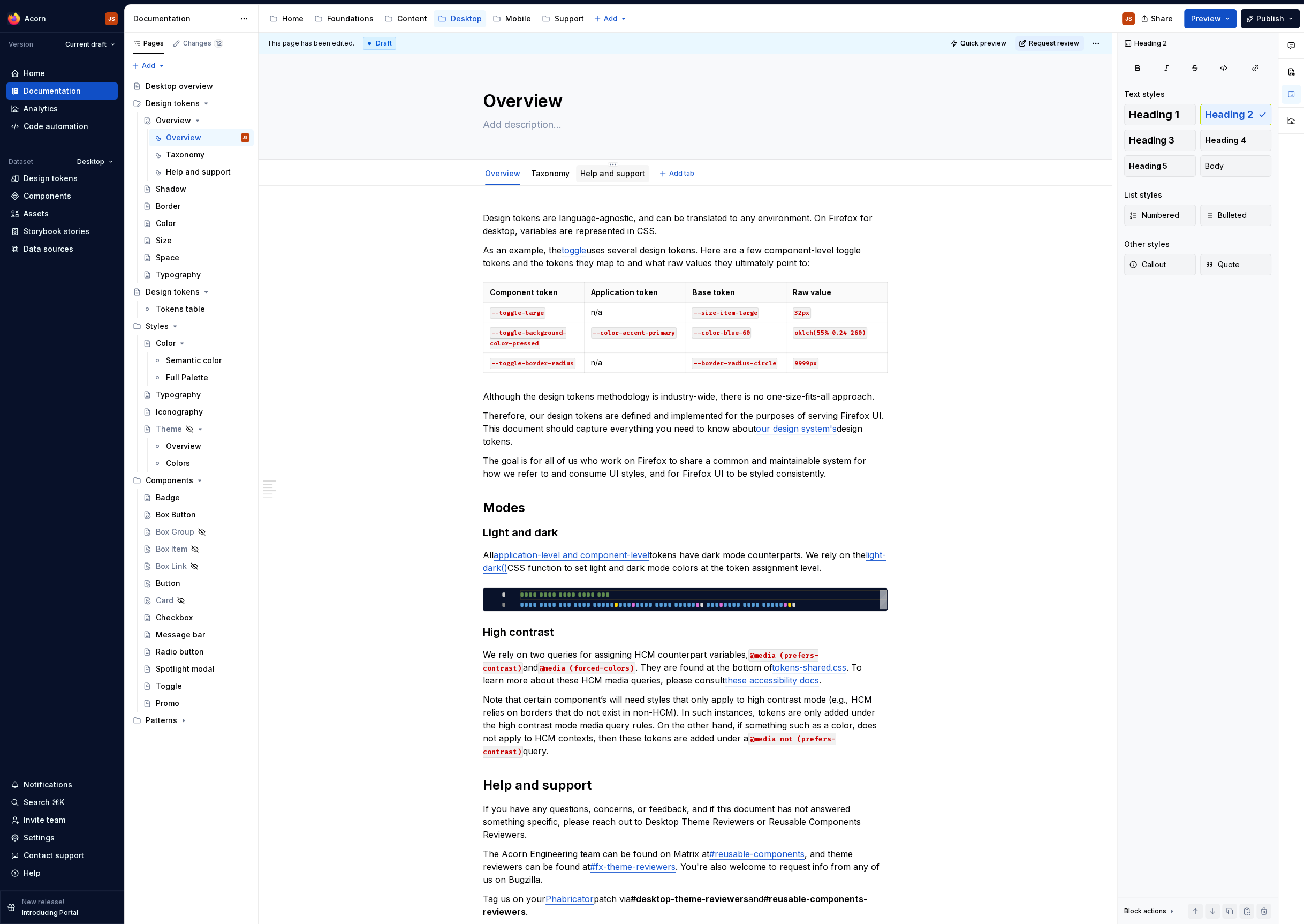
click at [613, 179] on div "Help and support" at bounding box center [613, 173] width 65 height 11
click at [601, 167] on div "Help and support" at bounding box center [613, 173] width 65 height 13
click at [598, 172] on link "Help and support" at bounding box center [613, 173] width 65 height 9
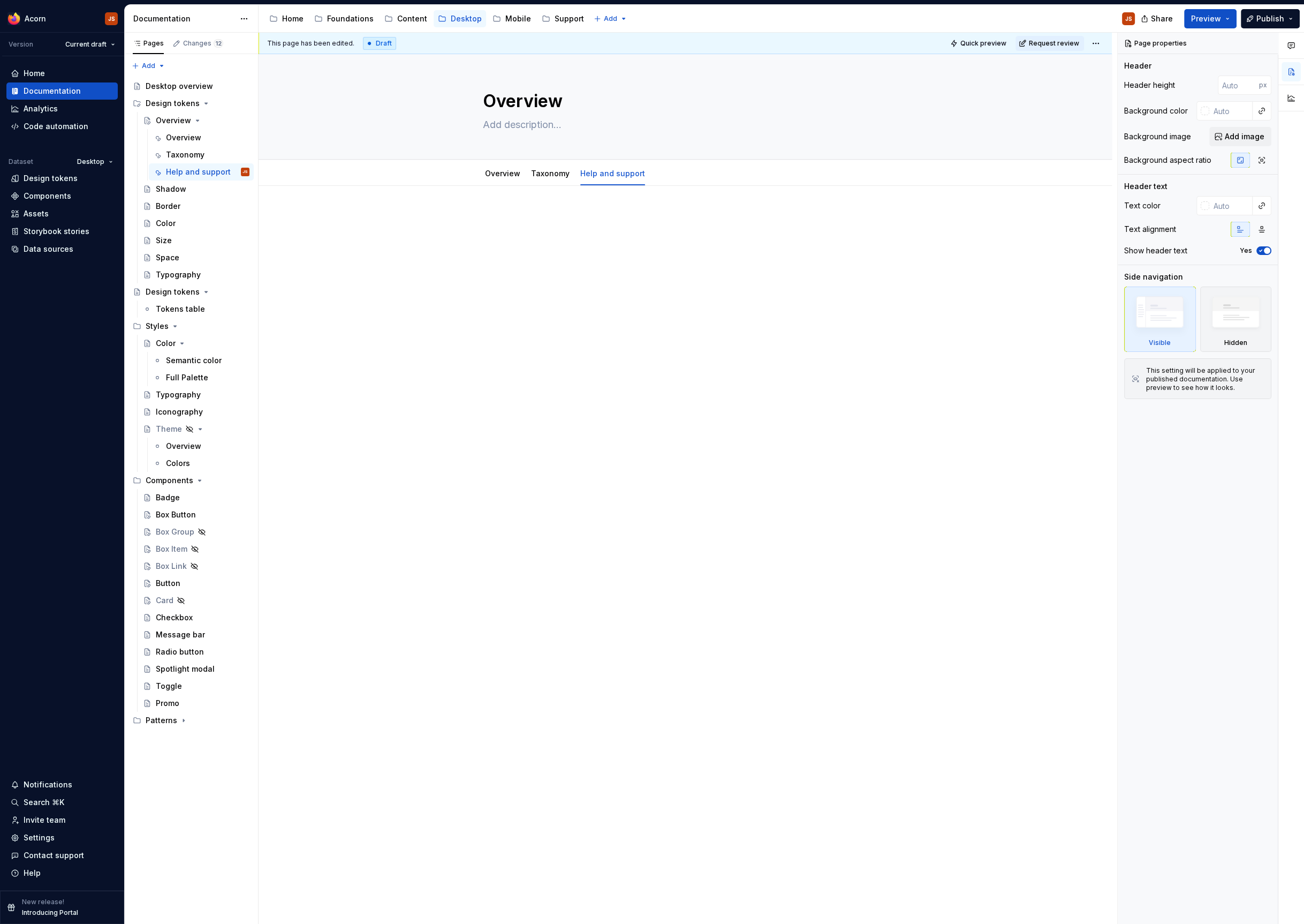
click at [541, 238] on div at bounding box center [685, 231] width 405 height 40
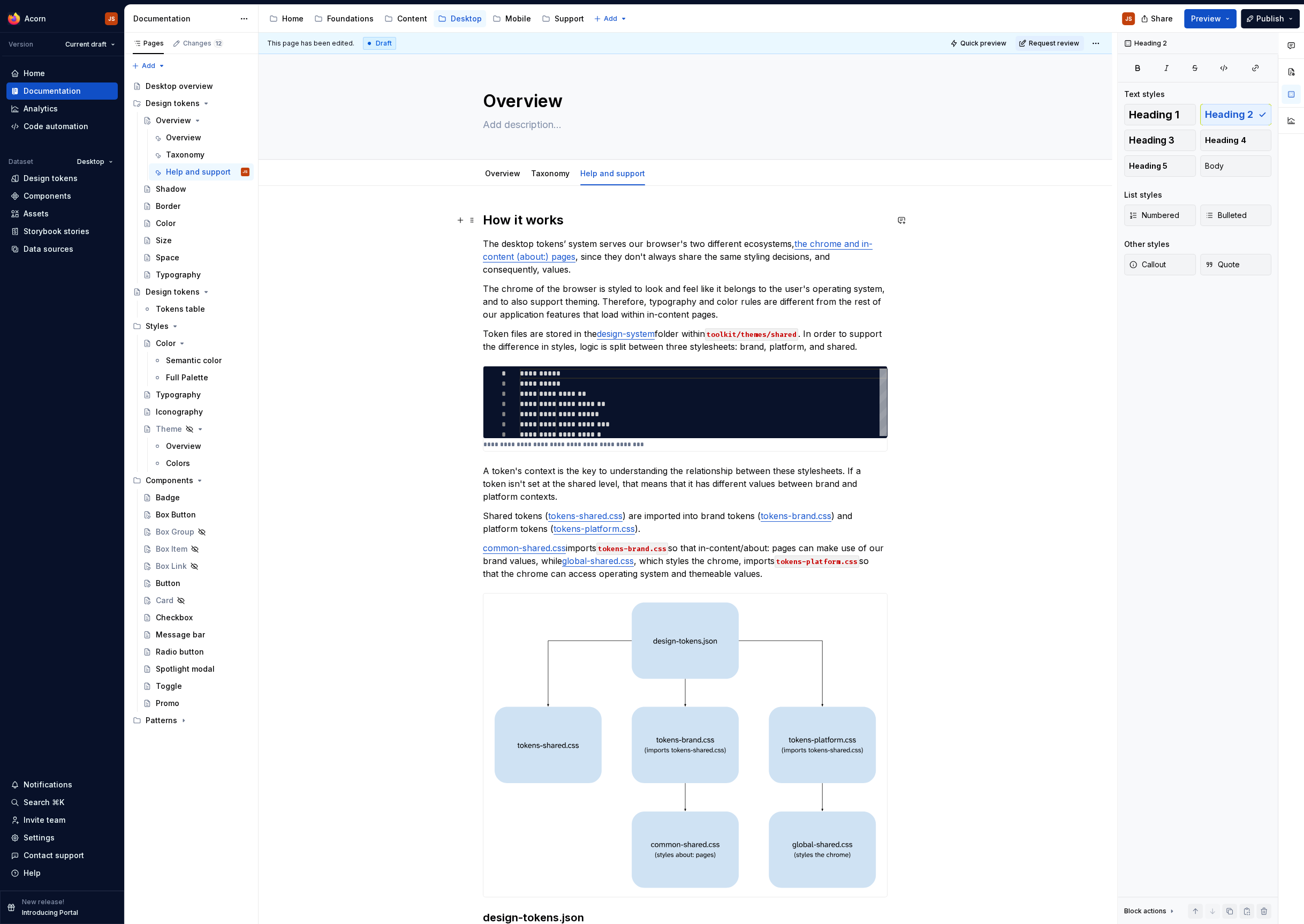
click at [514, 215] on h2 "How it works" at bounding box center [685, 219] width 405 height 17
click at [542, 172] on link "Taxonomy" at bounding box center [551, 173] width 39 height 9
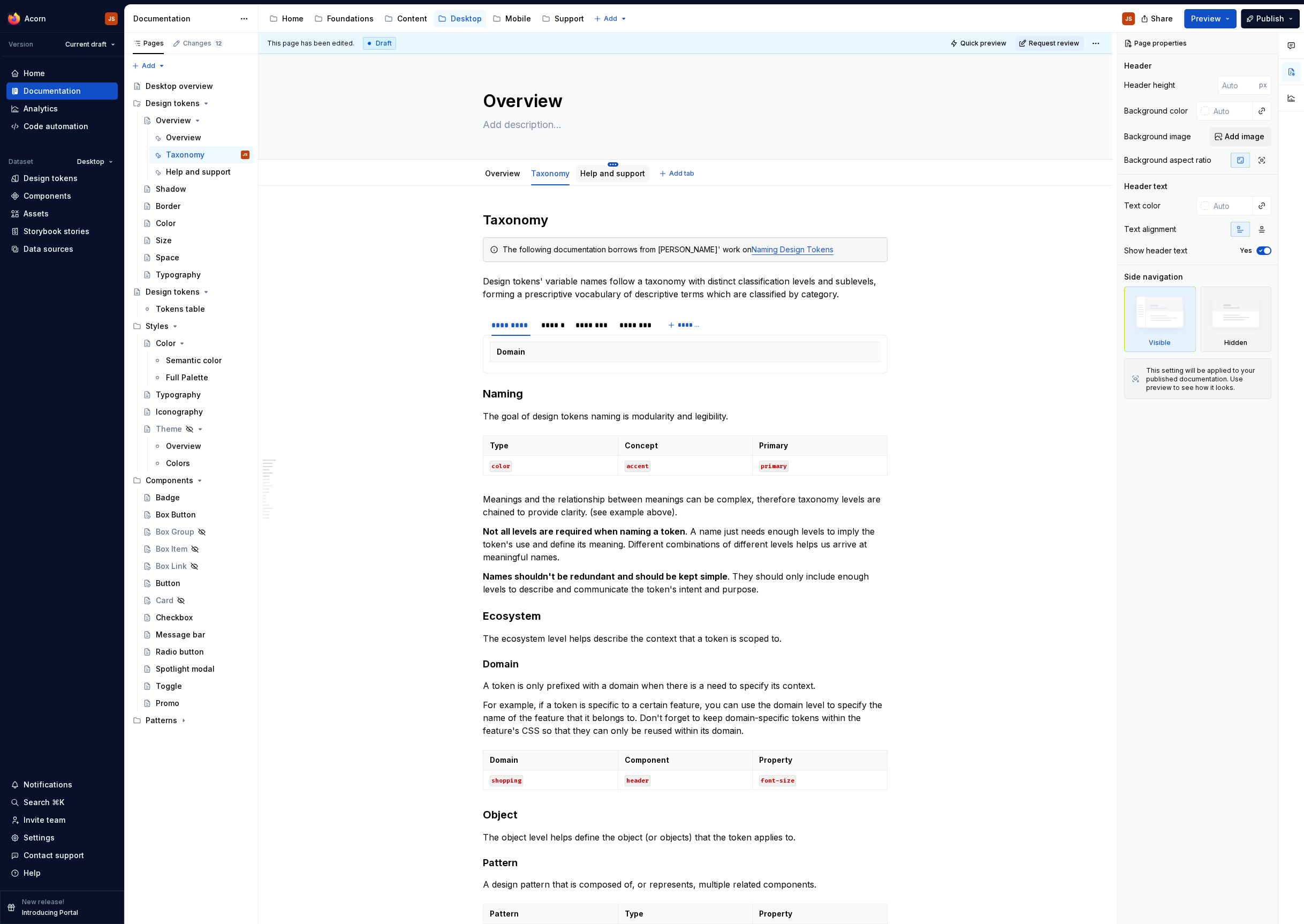
click at [613, 165] on html "Acorn JS Version Current draft Home Documentation Analytics Code automation Dat…" at bounding box center [652, 462] width 1304 height 924
type textarea "*"
click at [623, 180] on div "Rename tab" at bounding box center [653, 179] width 91 height 17
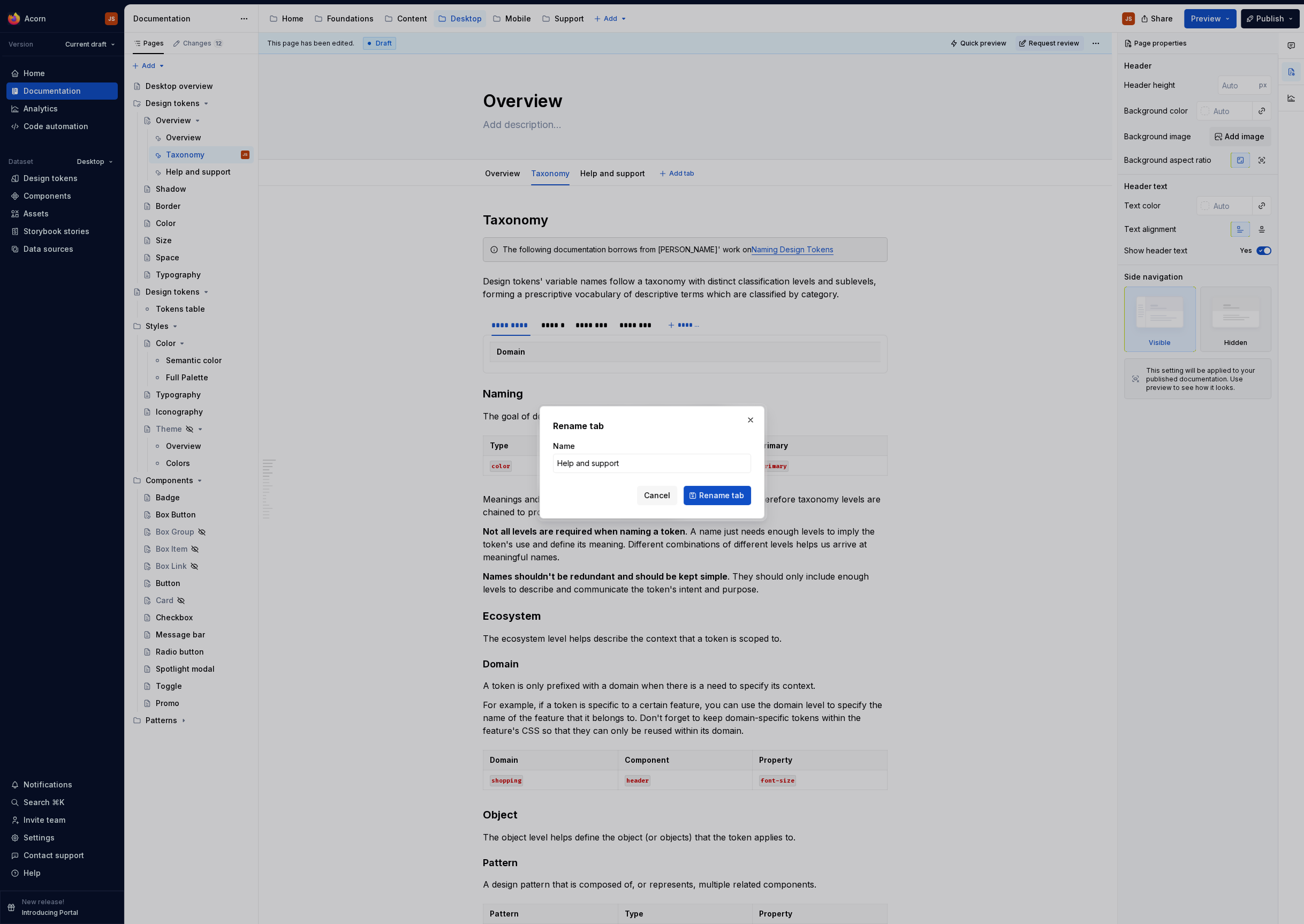
click at [610, 452] on div "Name Help and support" at bounding box center [652, 457] width 198 height 33
click at [602, 463] on input "Help and support" at bounding box center [652, 463] width 198 height 19
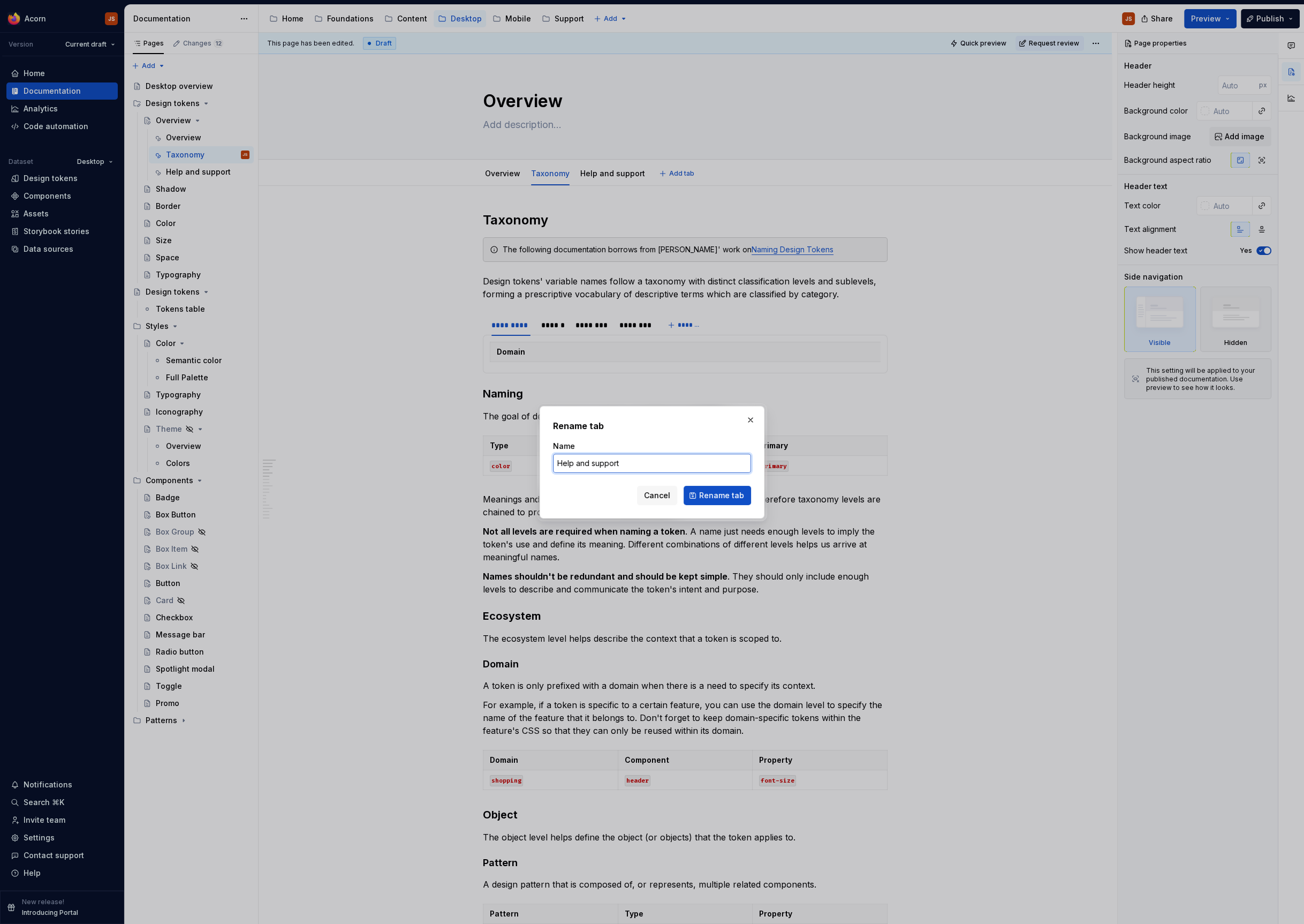
click at [602, 463] on input "Help and support" at bounding box center [652, 463] width 198 height 19
type input "How it works"
click button "Rename tab" at bounding box center [717, 495] width 68 height 19
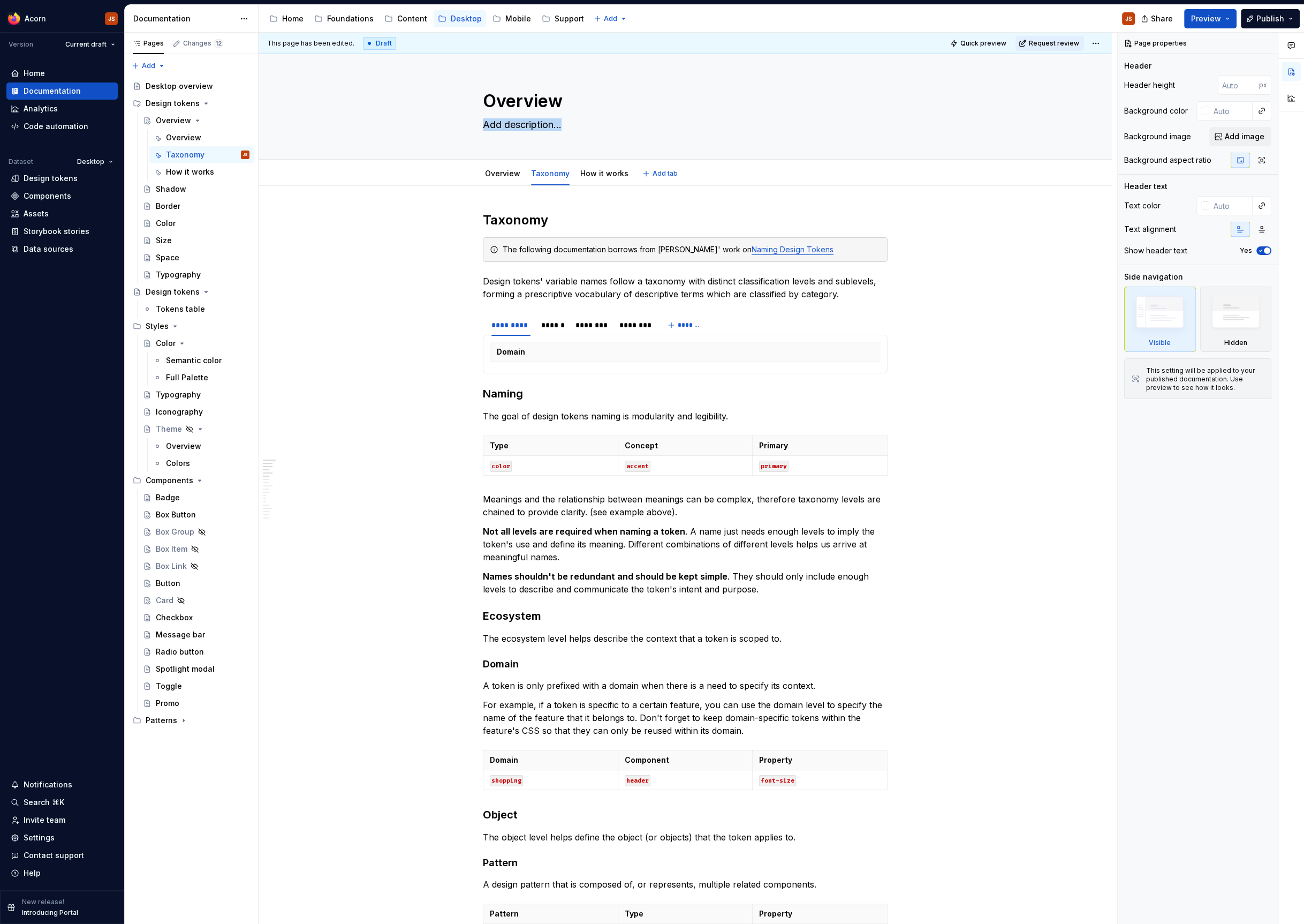
drag, startPoint x: 605, startPoint y: 161, endPoint x: 569, endPoint y: 159, distance: 36.1
click at [569, 159] on div "Overview Taxonomy How it works Add tab" at bounding box center [685, 172] width 853 height 26
click at [538, 173] on html "Acorn JS Version Current draft Home Documentation Analytics Code automation Dat…" at bounding box center [652, 462] width 1304 height 924
click at [599, 142] on html "Acorn JS Version Current draft Home Documentation Analytics Code automation Dat…" at bounding box center [652, 462] width 1304 height 924
drag, startPoint x: 597, startPoint y: 170, endPoint x: 544, endPoint y: 172, distance: 53.0
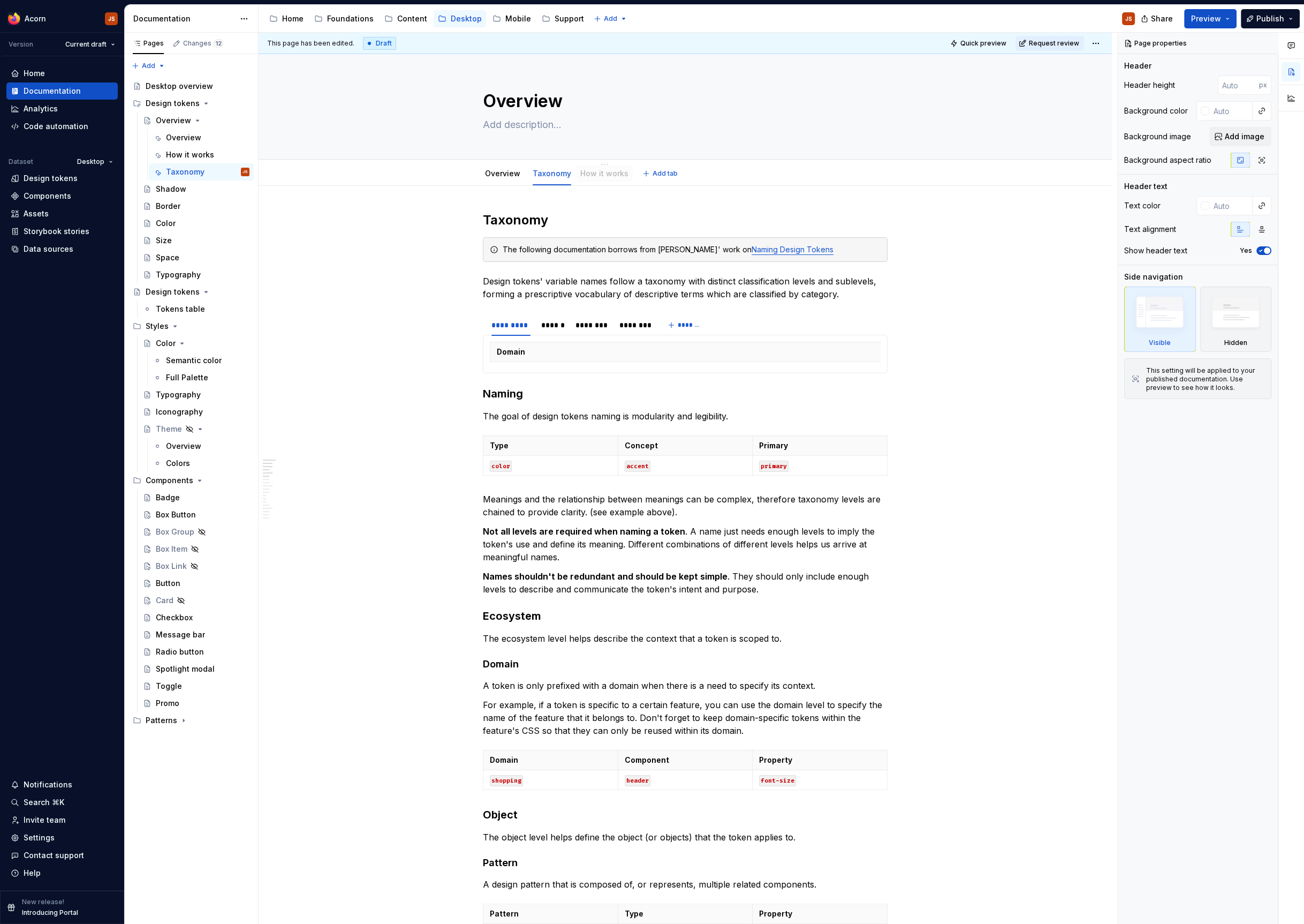
drag, startPoint x: 552, startPoint y: 174, endPoint x: 601, endPoint y: 176, distance: 49.0
click at [597, 168] on div "How it works" at bounding box center [604, 173] width 48 height 11
click at [497, 175] on link "Overview" at bounding box center [502, 173] width 35 height 9
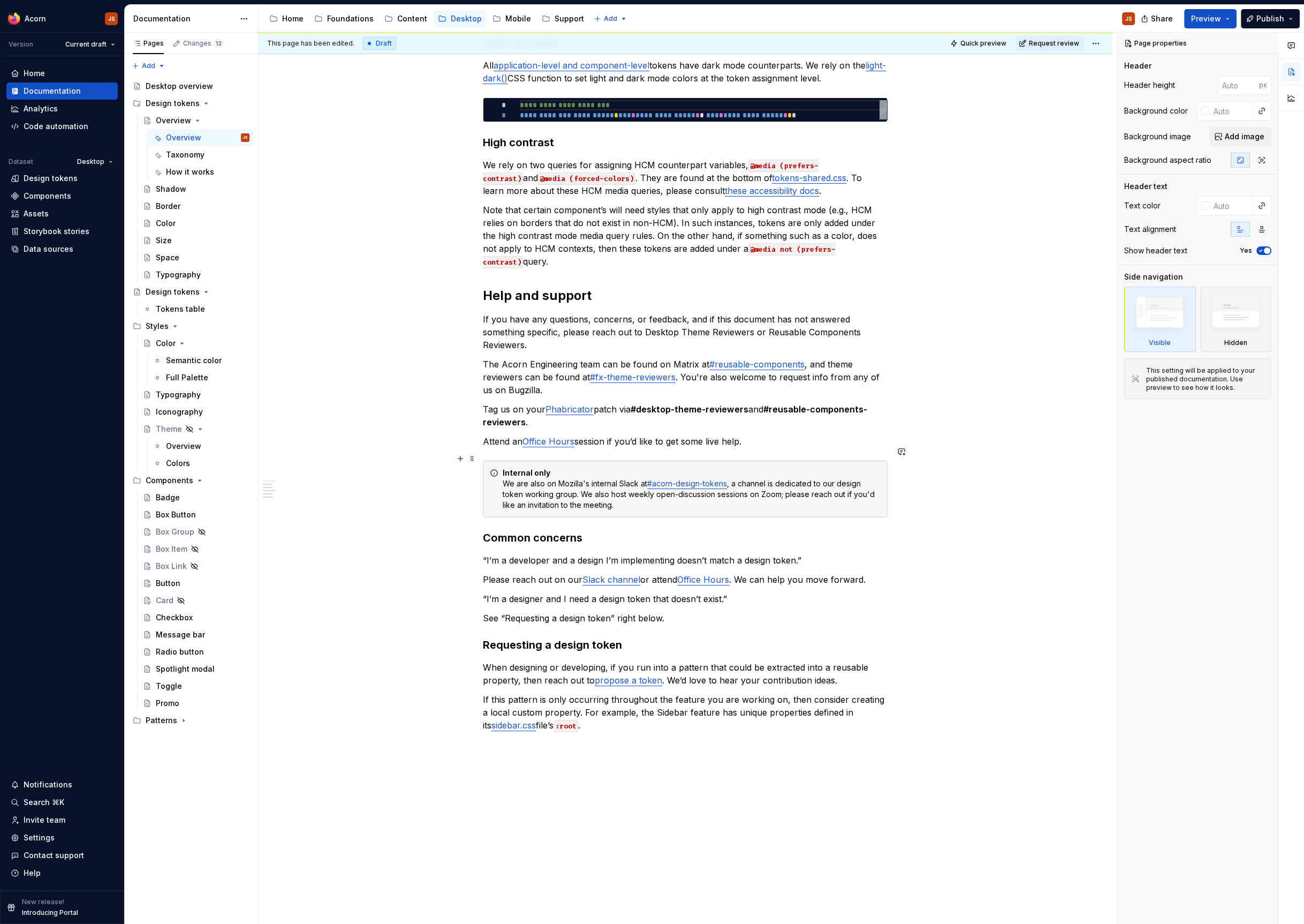
scroll to position [488, 0]
click at [486, 532] on h3 "Common concerns" at bounding box center [685, 539] width 405 height 15
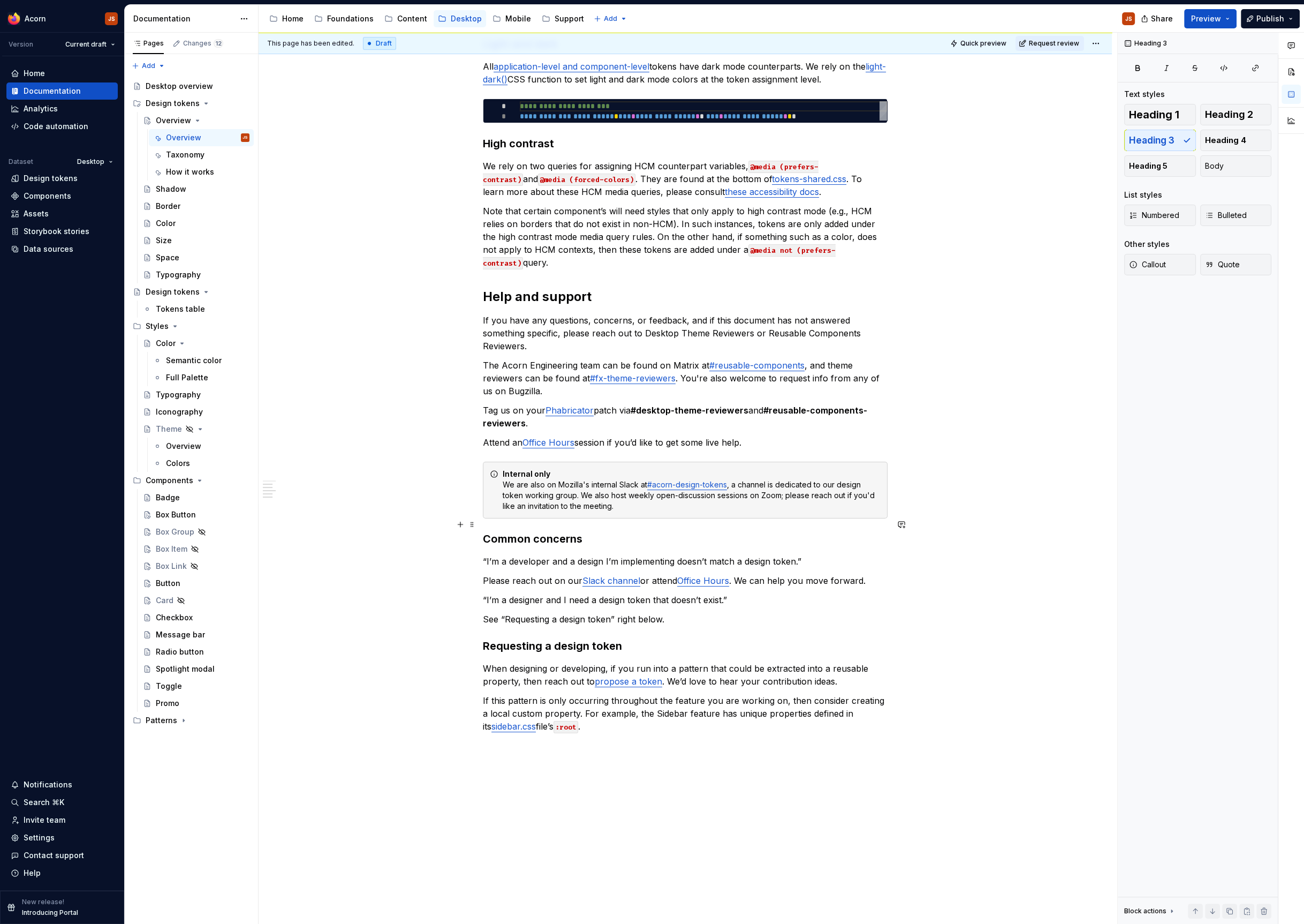
click at [486, 532] on h3 "Common concerns" at bounding box center [685, 539] width 405 height 15
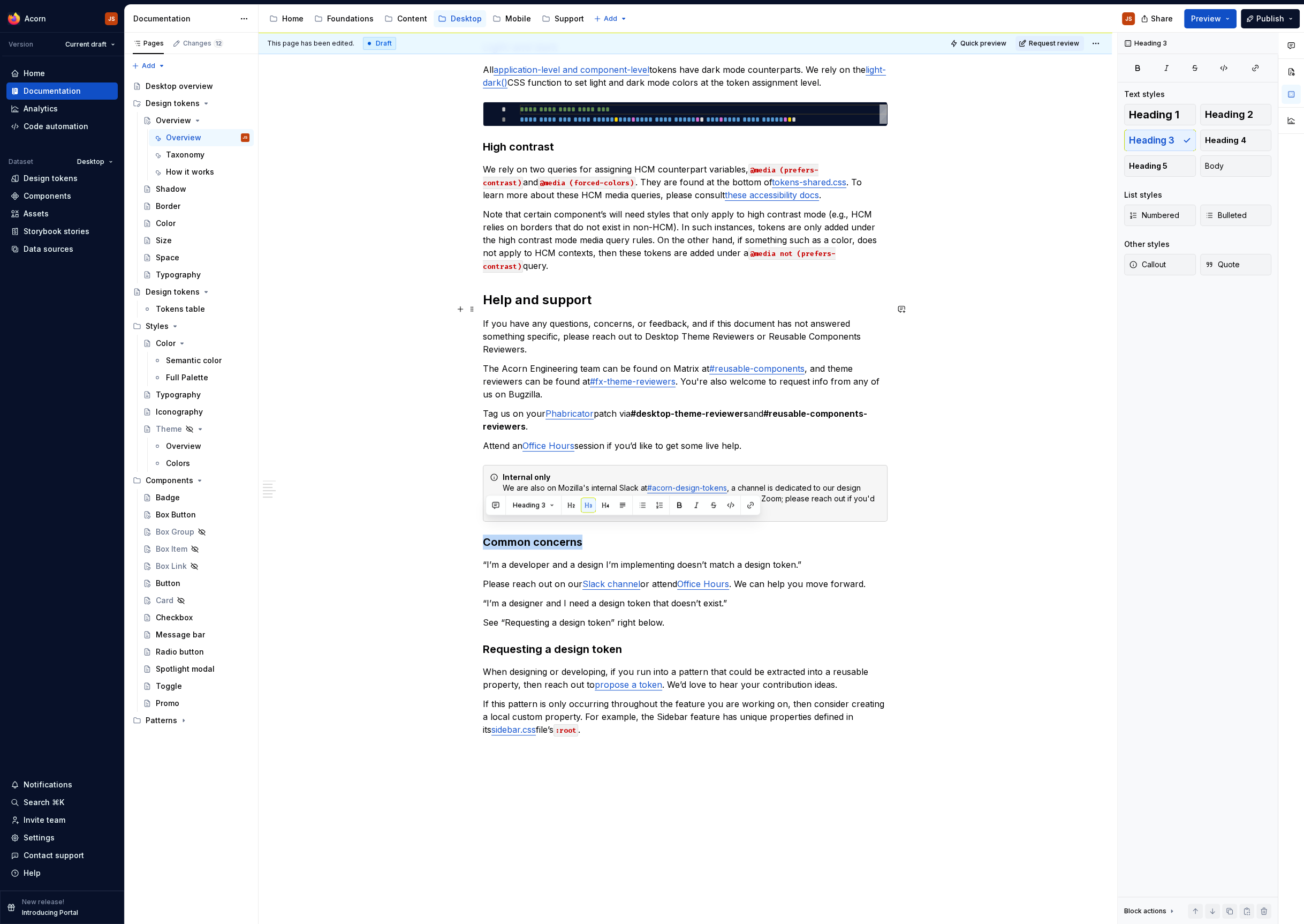
scroll to position [485, 0]
click at [533, 324] on p "If you have any questions, concerns, or feedback, and if this document has not …" at bounding box center [685, 336] width 405 height 39
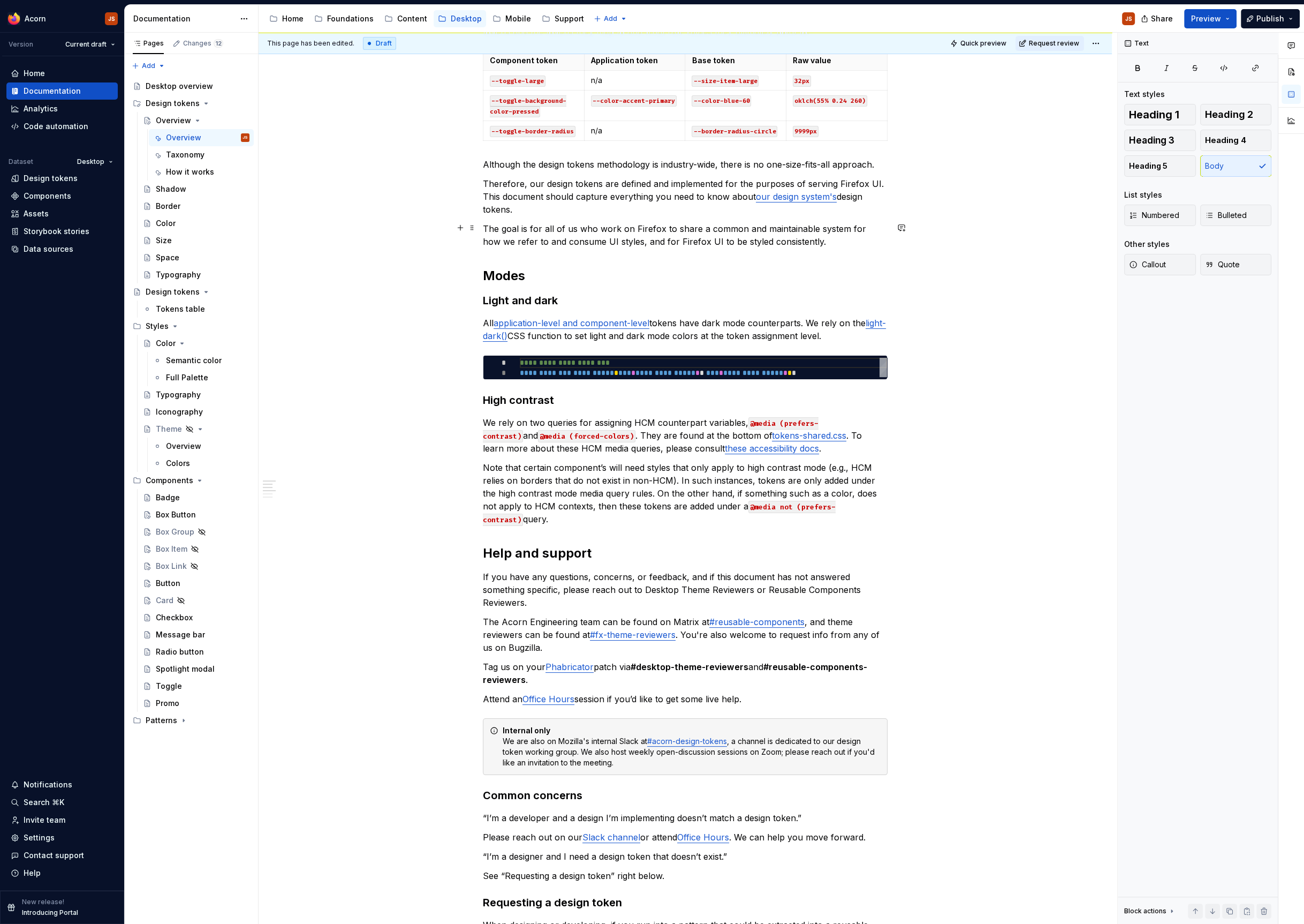
scroll to position [0, 0]
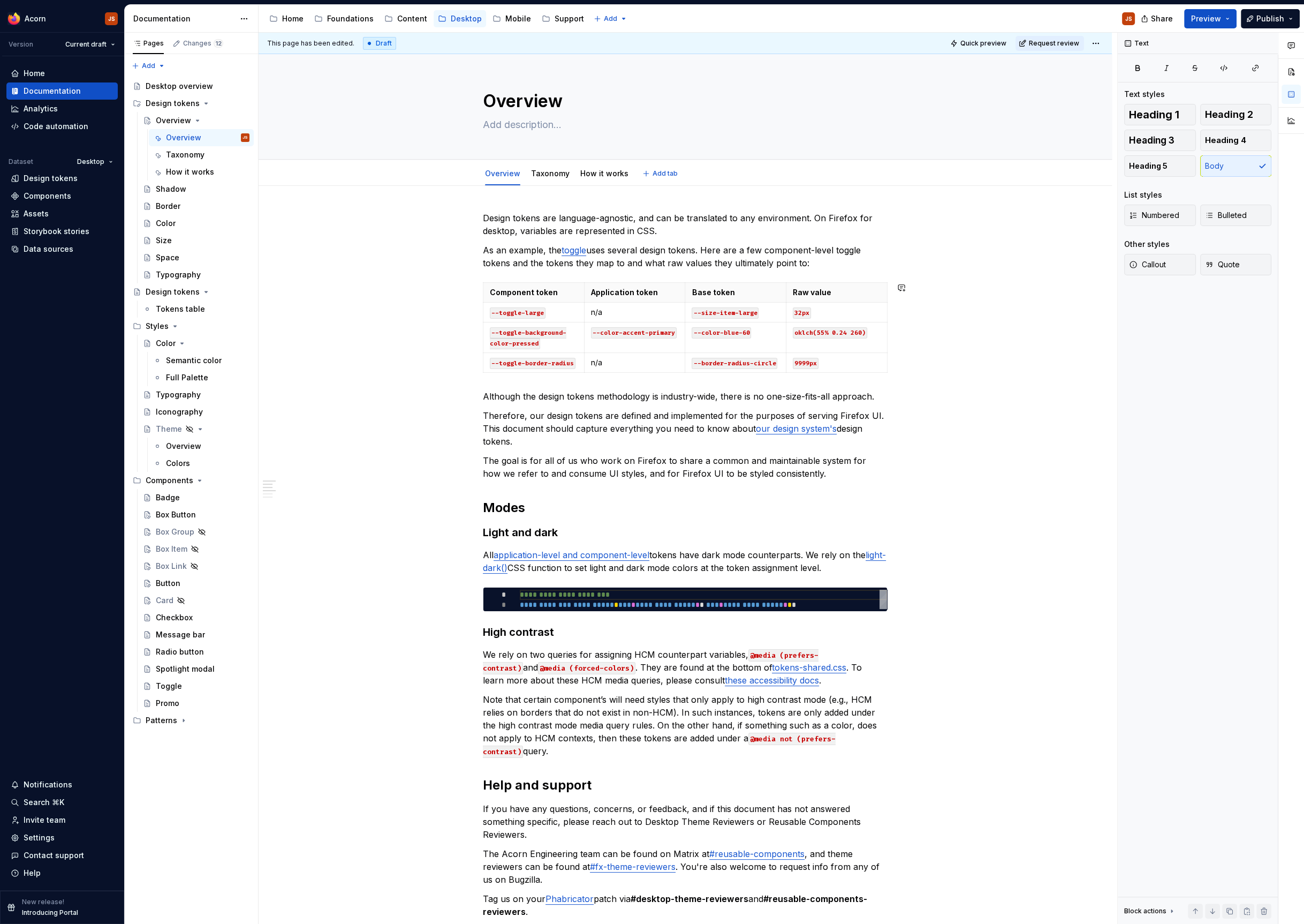
type textarea "*"
click at [656, 171] on span "Add tab" at bounding box center [665, 173] width 26 height 9
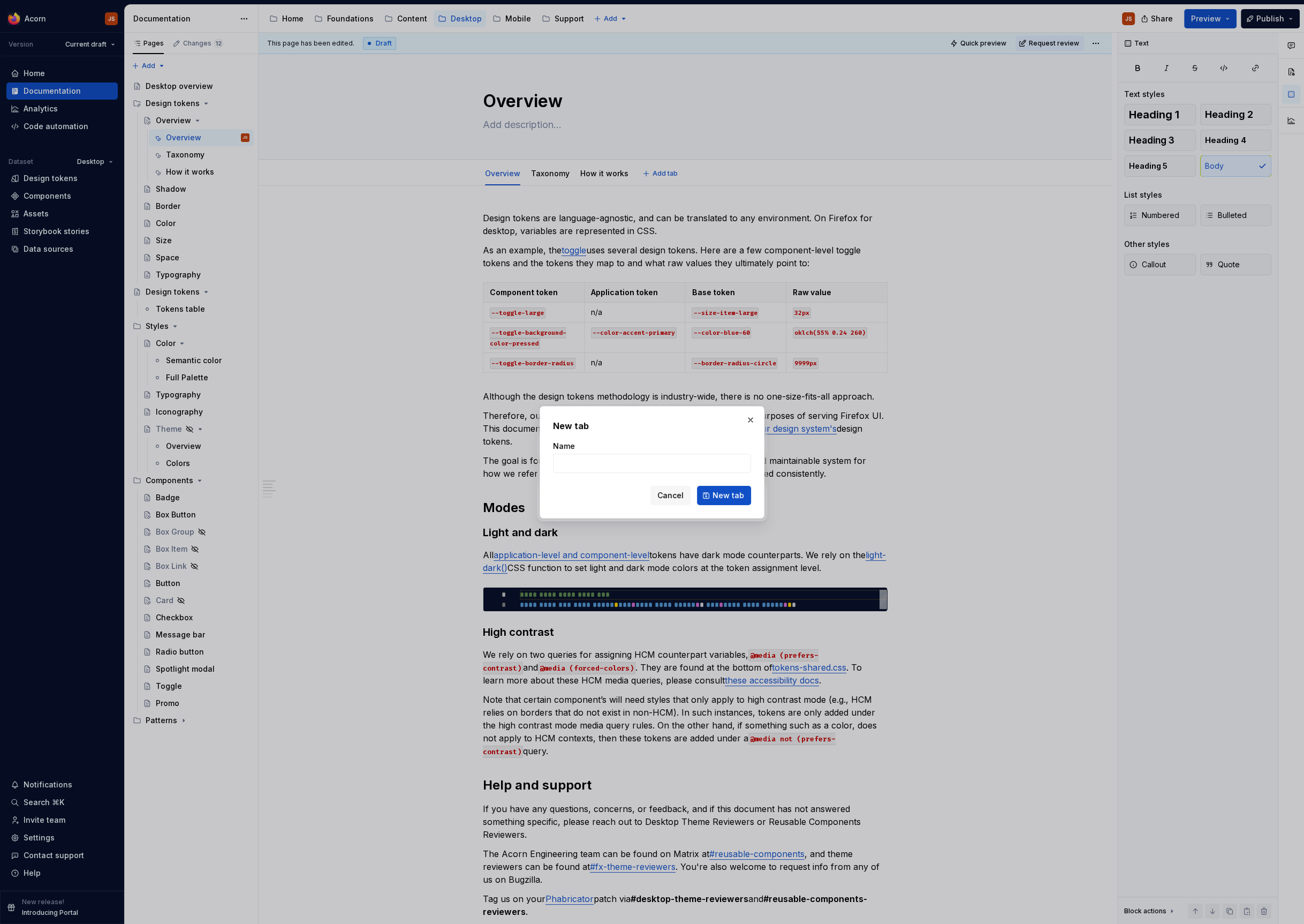
type input "e"
type input "Help and support"
click button "New tab" at bounding box center [723, 495] width 54 height 19
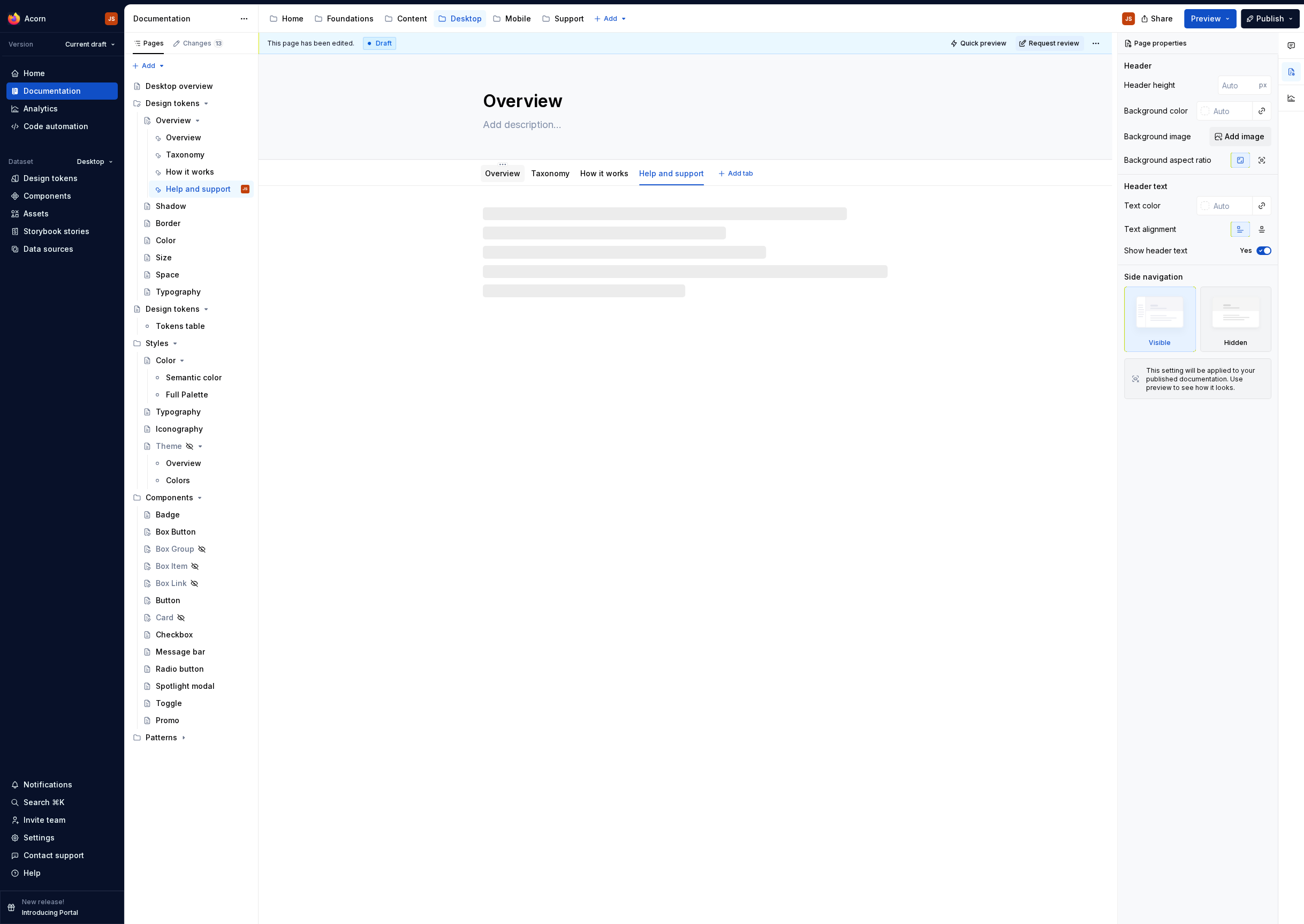
click at [503, 172] on link "Overview" at bounding box center [502, 173] width 35 height 9
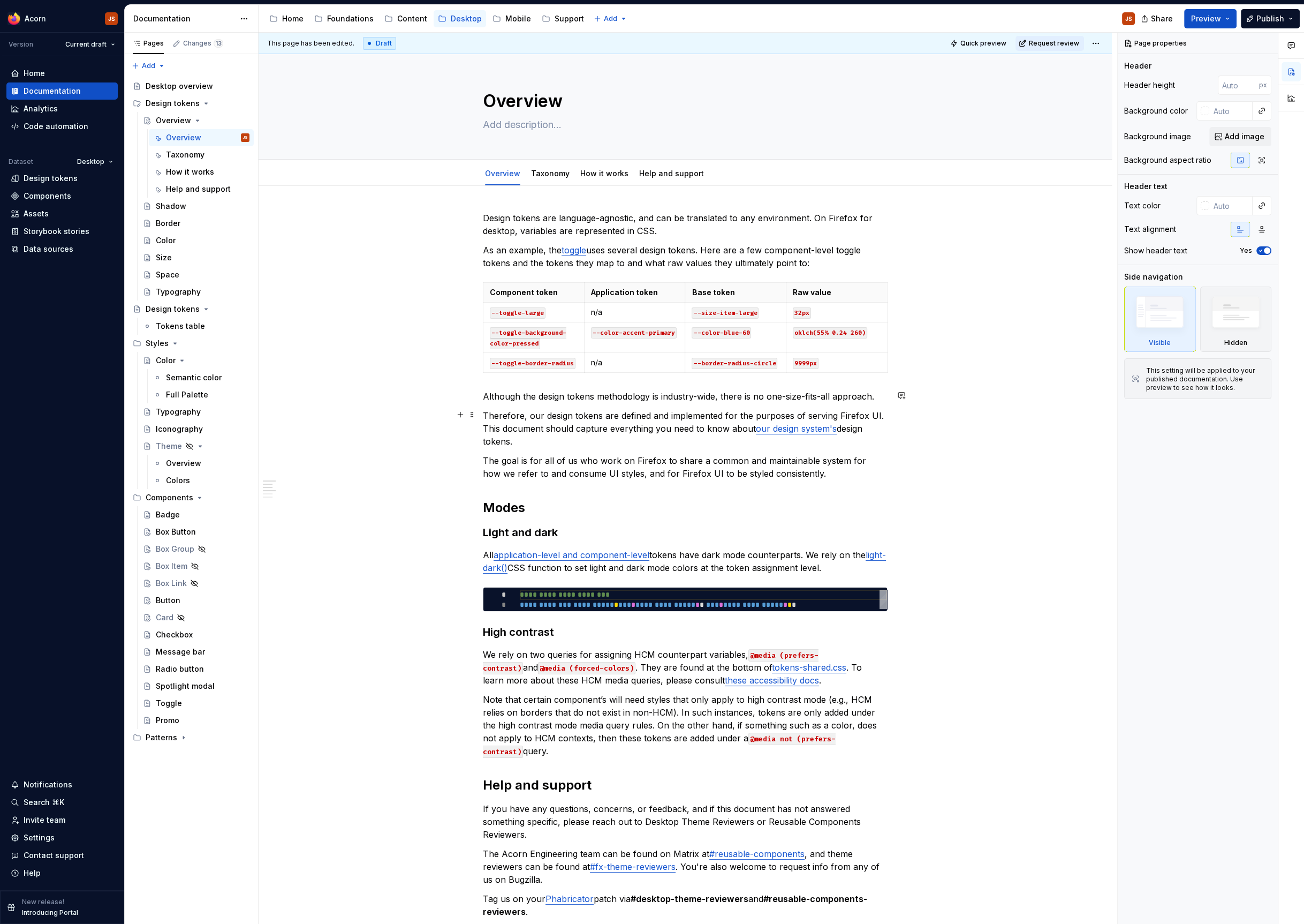
scroll to position [571, 0]
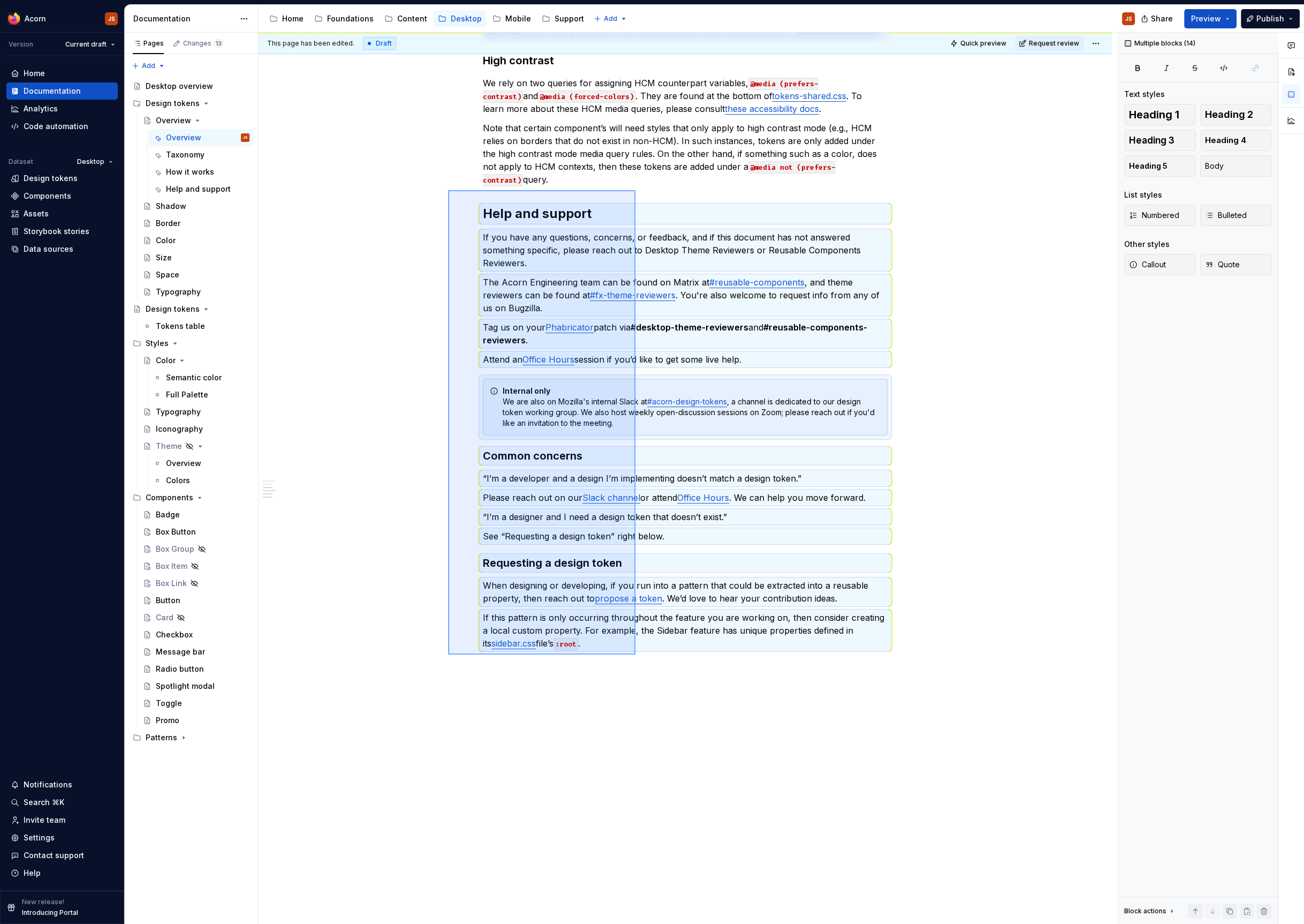
drag, startPoint x: 635, startPoint y: 655, endPoint x: 448, endPoint y: 190, distance: 501.2
click at [448, 190] on div "**********" at bounding box center [688, 478] width 859 height 891
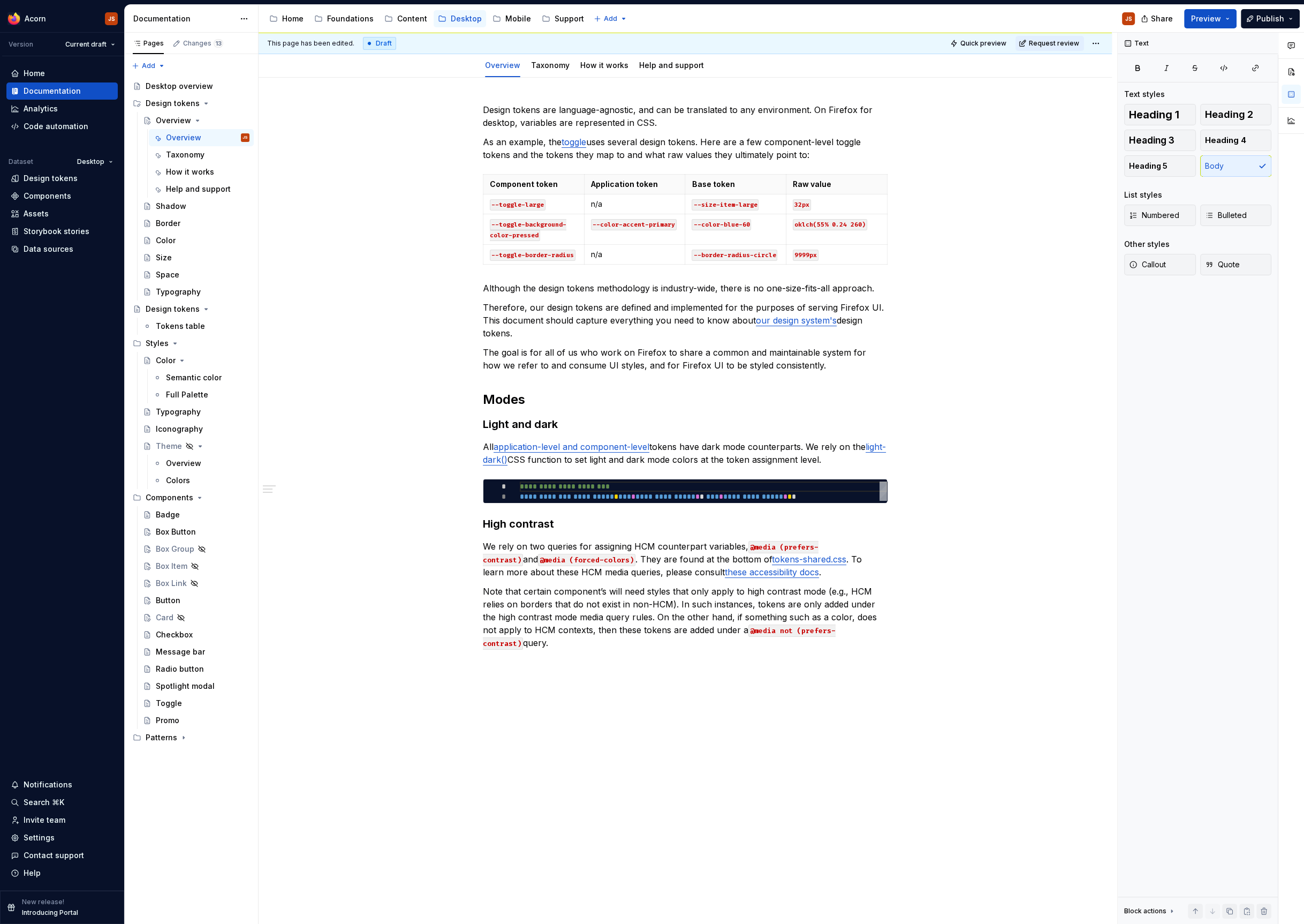
scroll to position [0, 0]
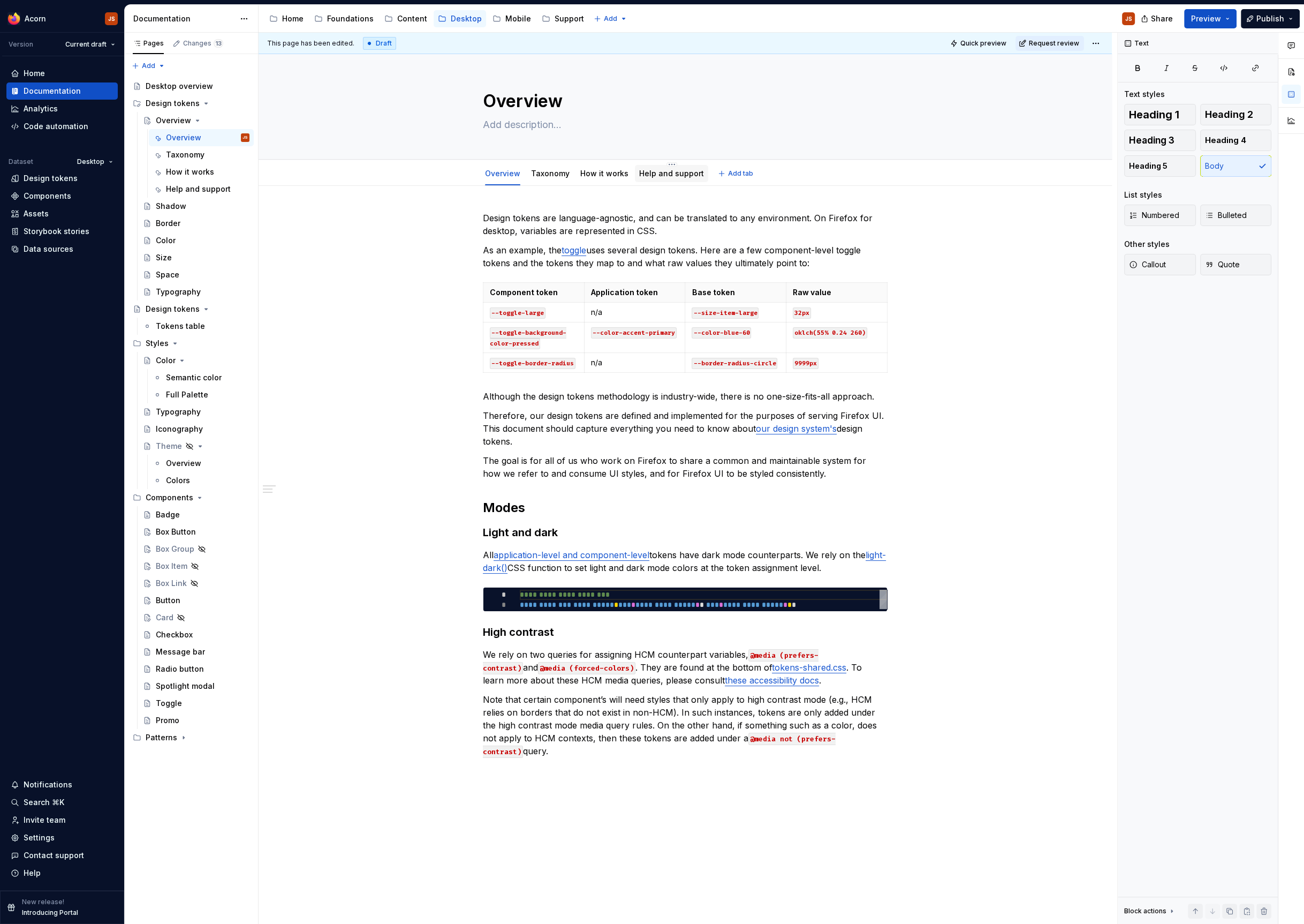
click at [662, 172] on link "Help and support" at bounding box center [671, 173] width 65 height 9
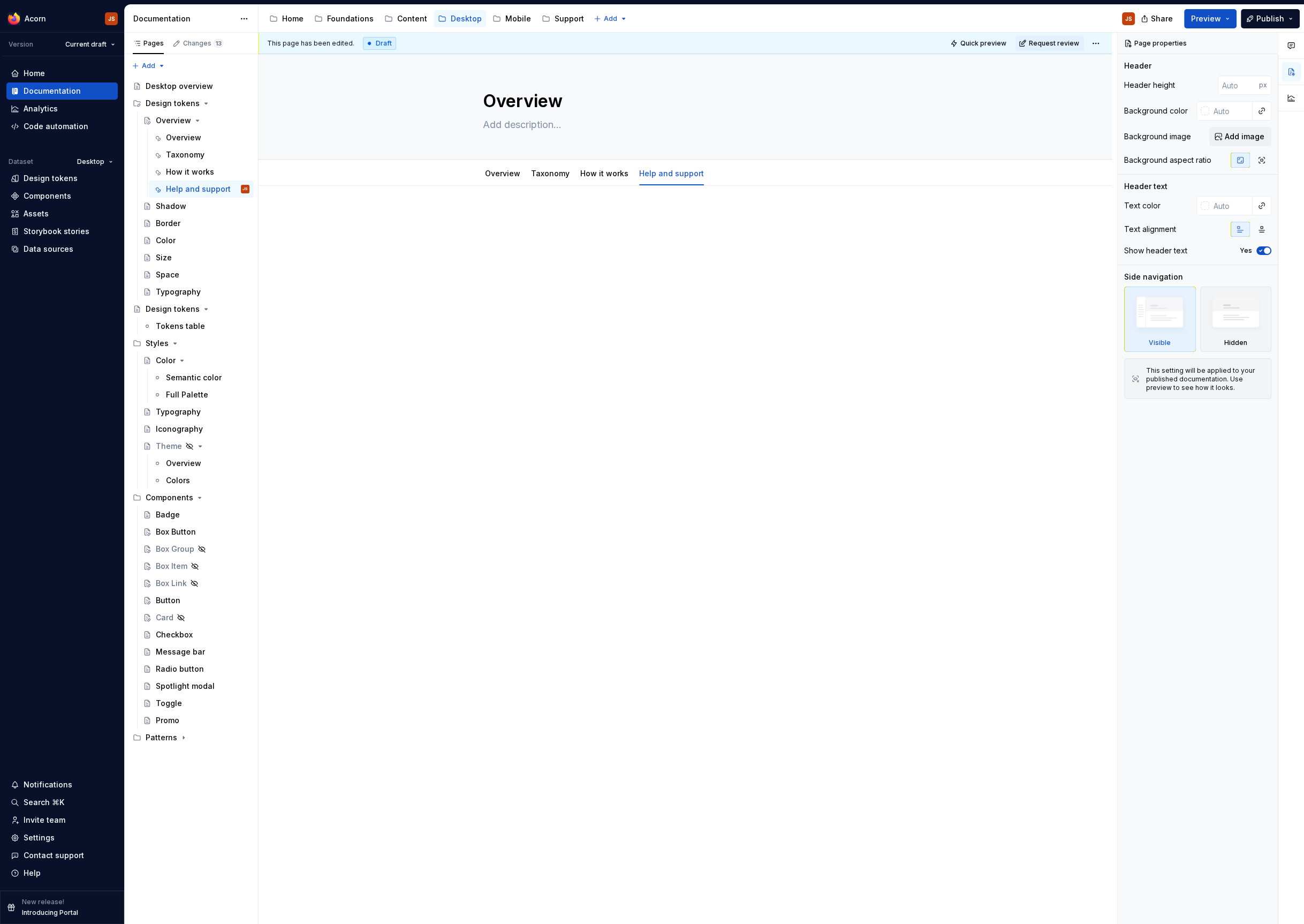
click at [648, 337] on div at bounding box center [685, 363] width 853 height 356
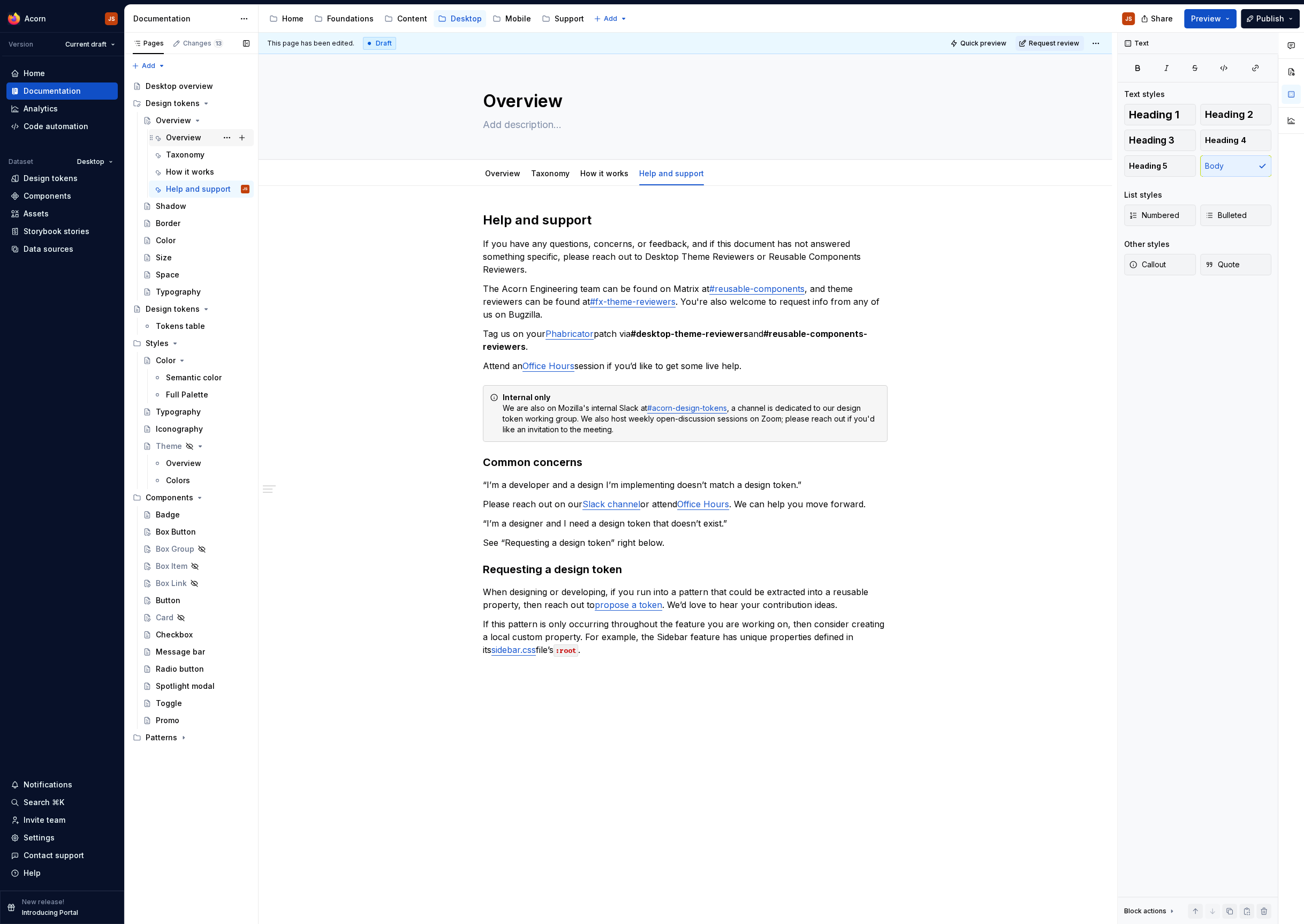
click at [173, 135] on div "Overview" at bounding box center [184, 137] width 35 height 11
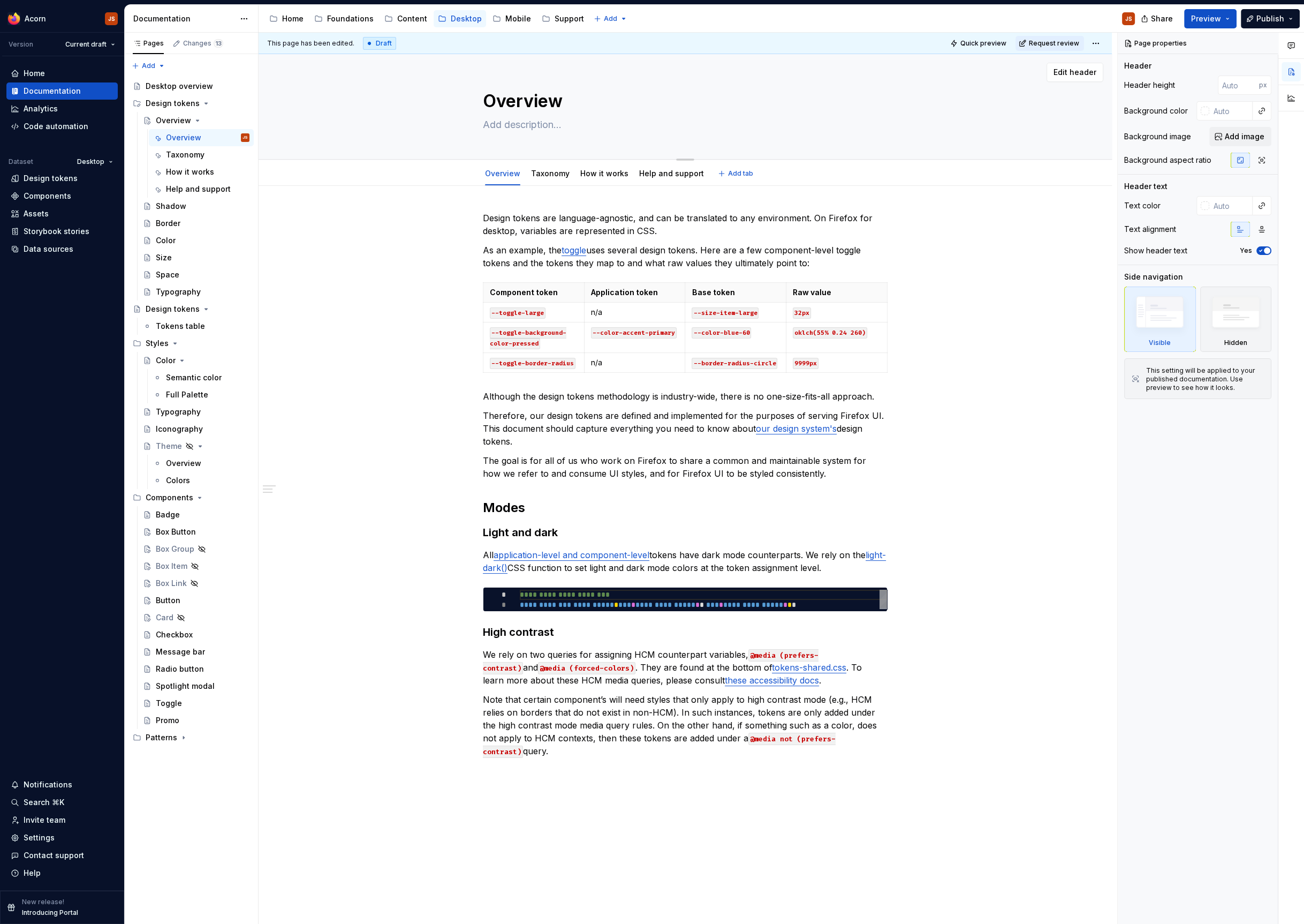
click at [534, 109] on textarea "Overview" at bounding box center [683, 100] width 405 height 26
type textarea "*"
type textarea "D"
type textarea "*"
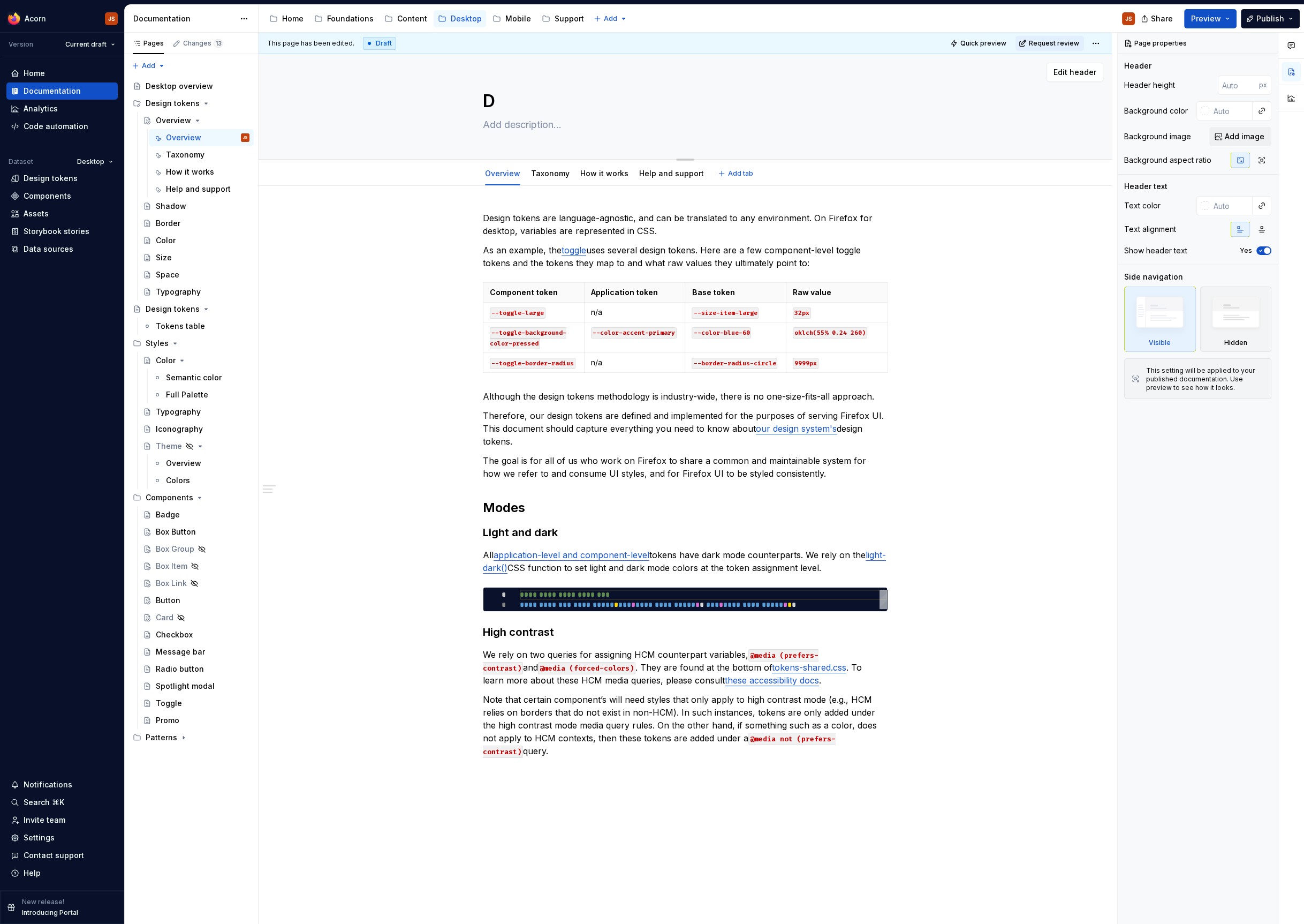
type textarea "De"
type textarea "*"
type textarea "Des"
type textarea "*"
type textarea "Desig"
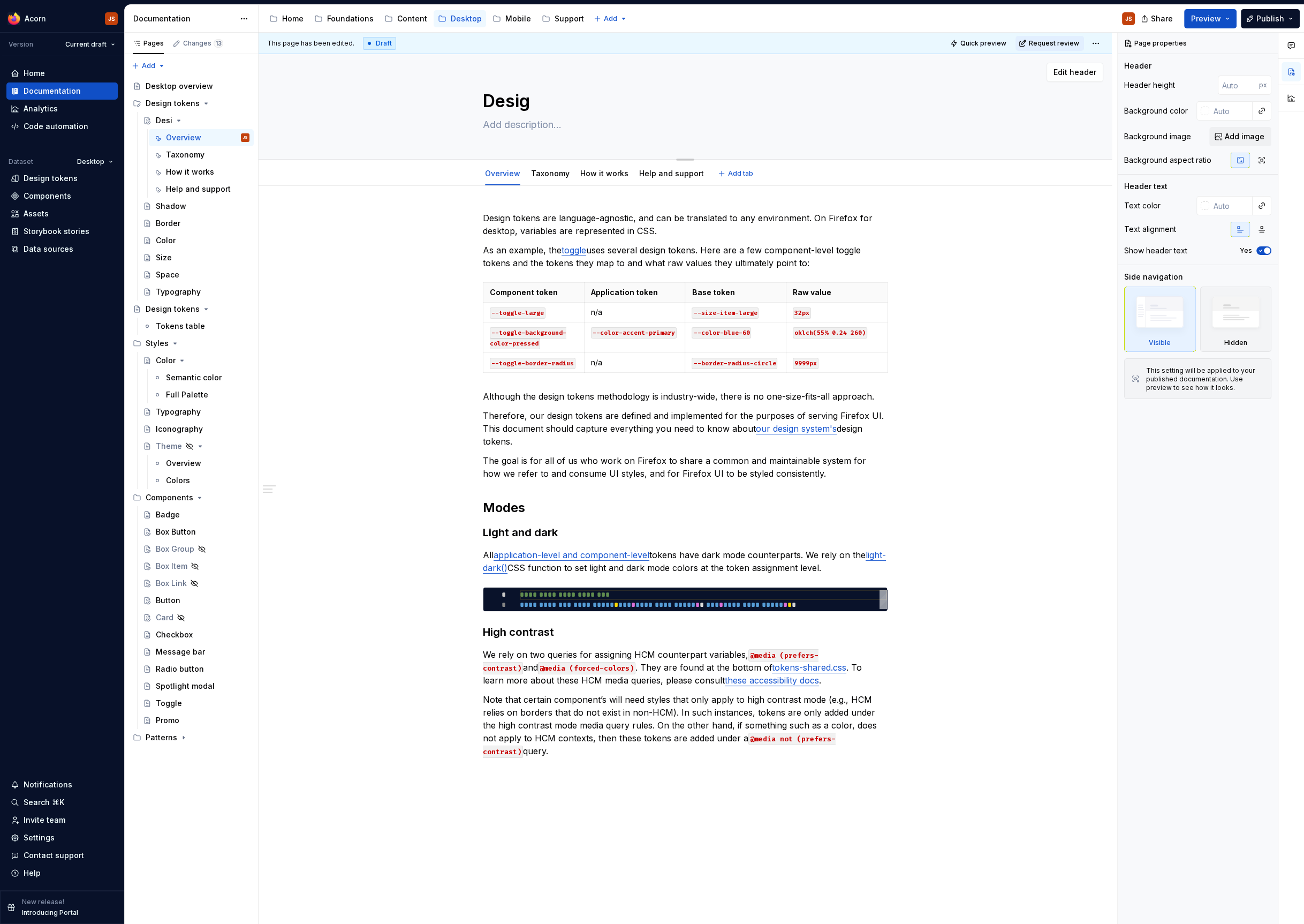
type textarea "*"
type textarea "Design"
type textarea "*"
type textarea "Design"
type textarea "*"
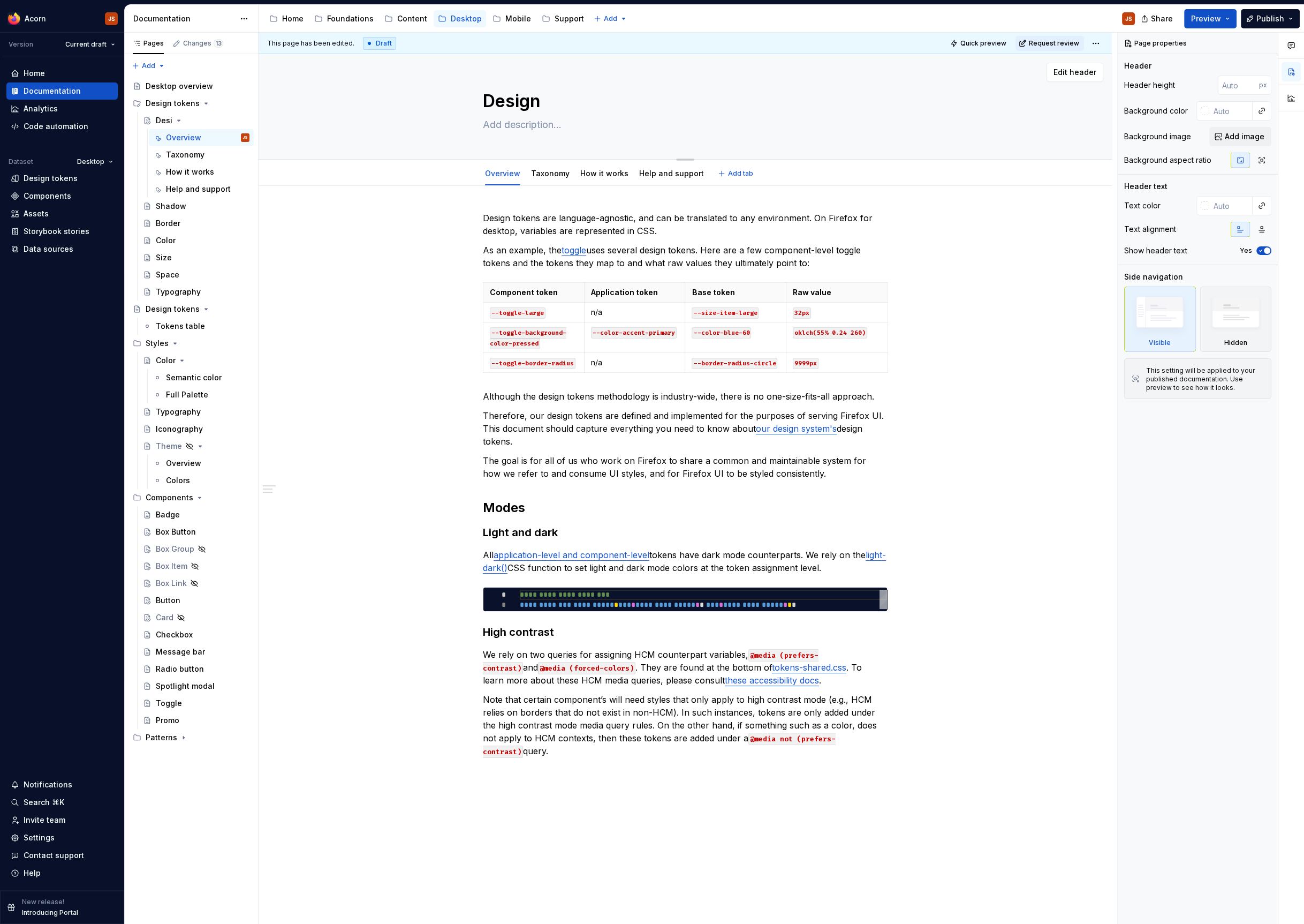
type textarea "Design t"
type textarea "*"
type textarea "Design tok"
type textarea "*"
type textarea "Design toke"
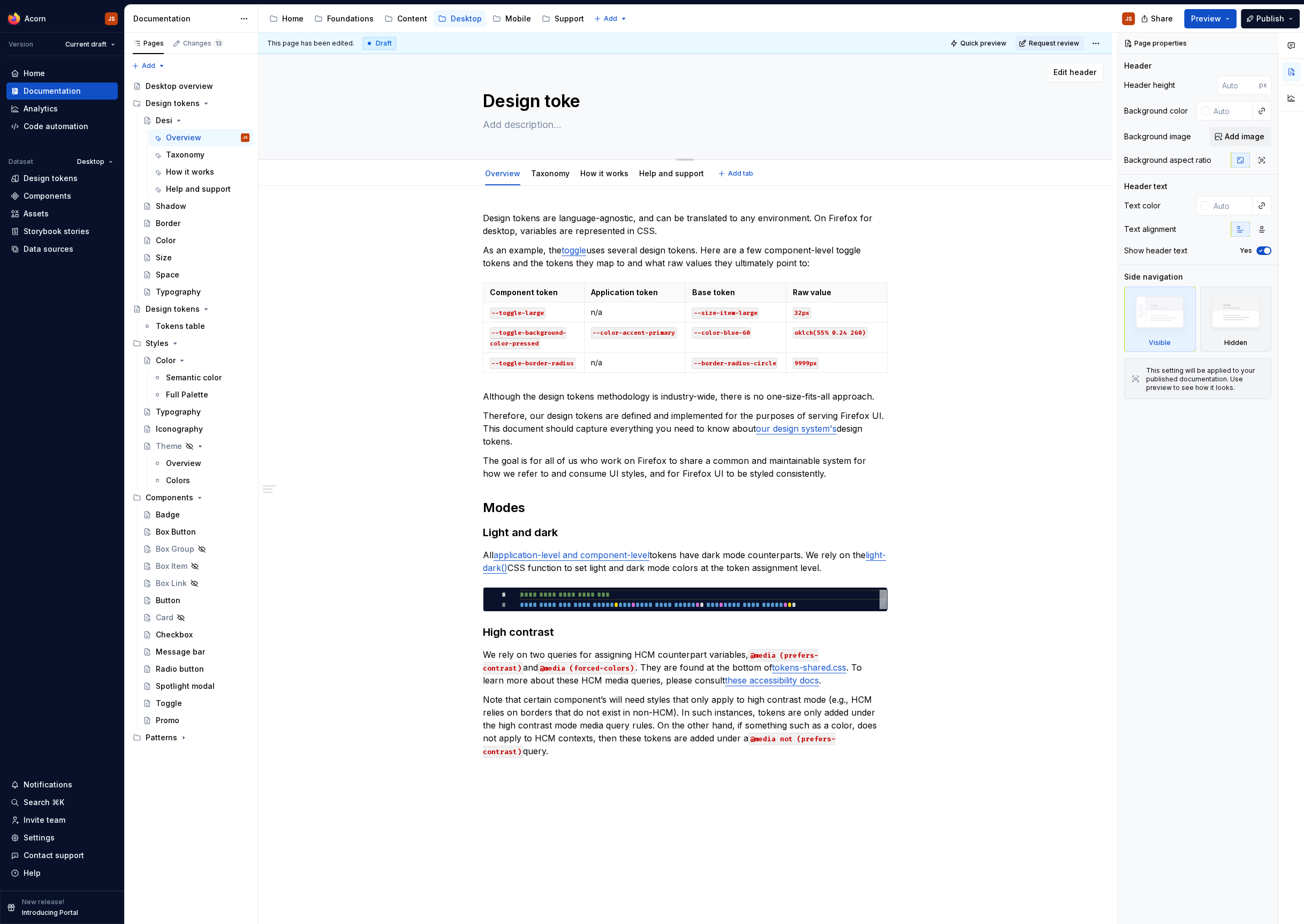
type textarea "*"
type textarea "Design token"
type textarea "*"
type textarea "Design tokens"
type textarea "*"
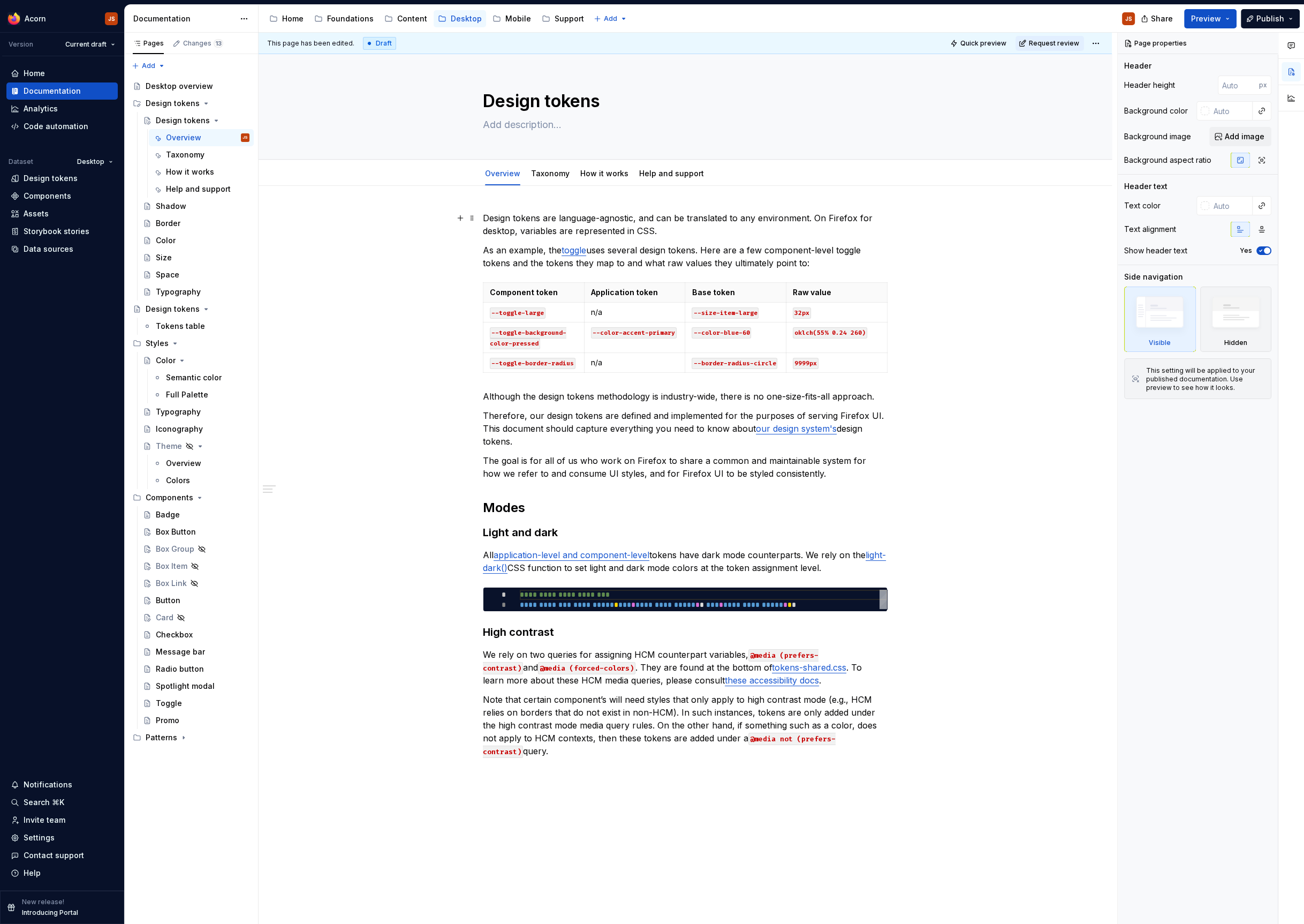
type textarea "Design tokens"
click at [568, 224] on p "Design tokens are language-agnostic, and can be translated to any environment. …" at bounding box center [685, 224] width 405 height 26
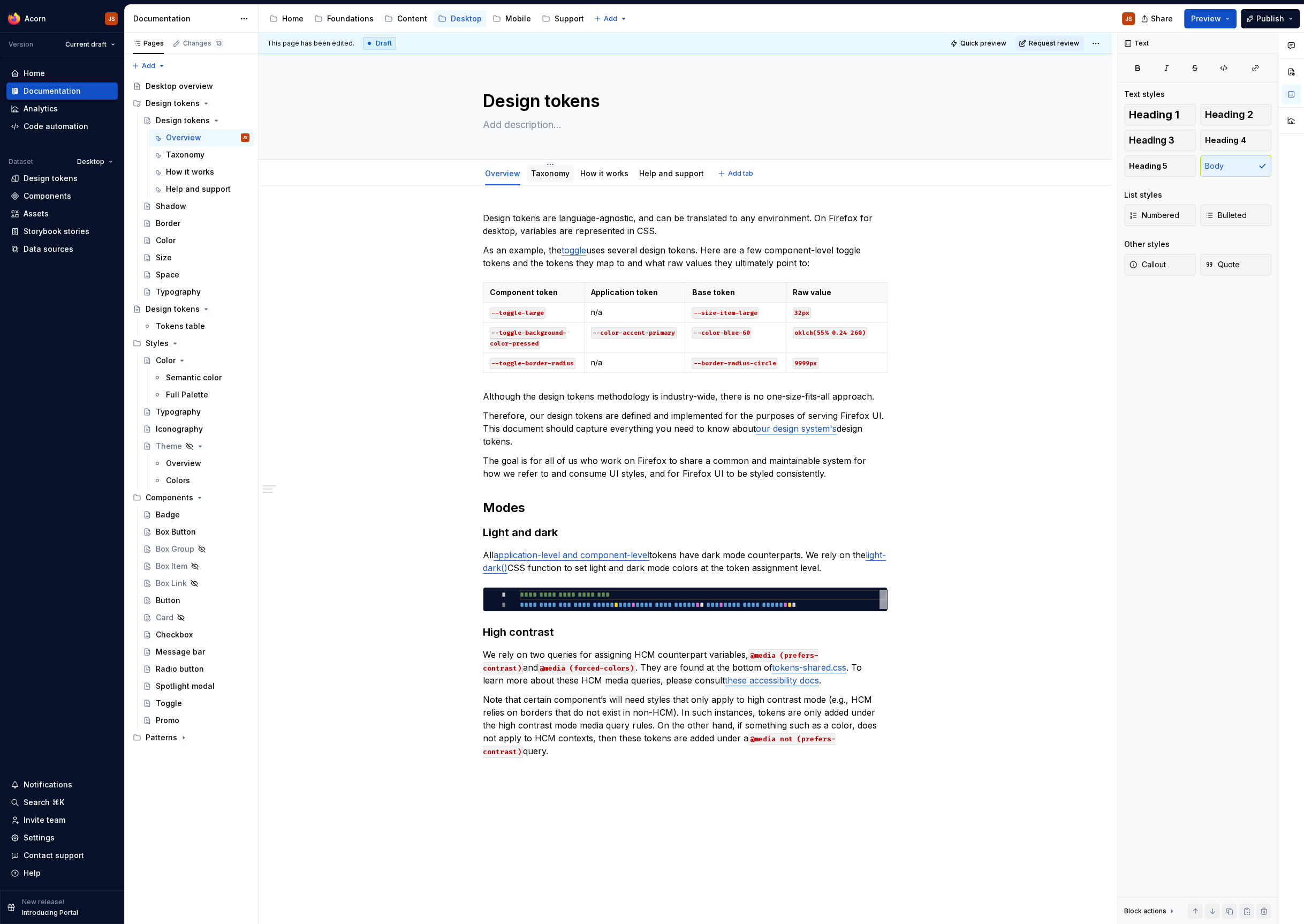
click at [556, 179] on div "Taxonomy" at bounding box center [551, 173] width 39 height 13
click at [557, 180] on div "Taxonomy" at bounding box center [551, 172] width 48 height 17
click at [550, 174] on link "Taxonomy" at bounding box center [551, 173] width 39 height 9
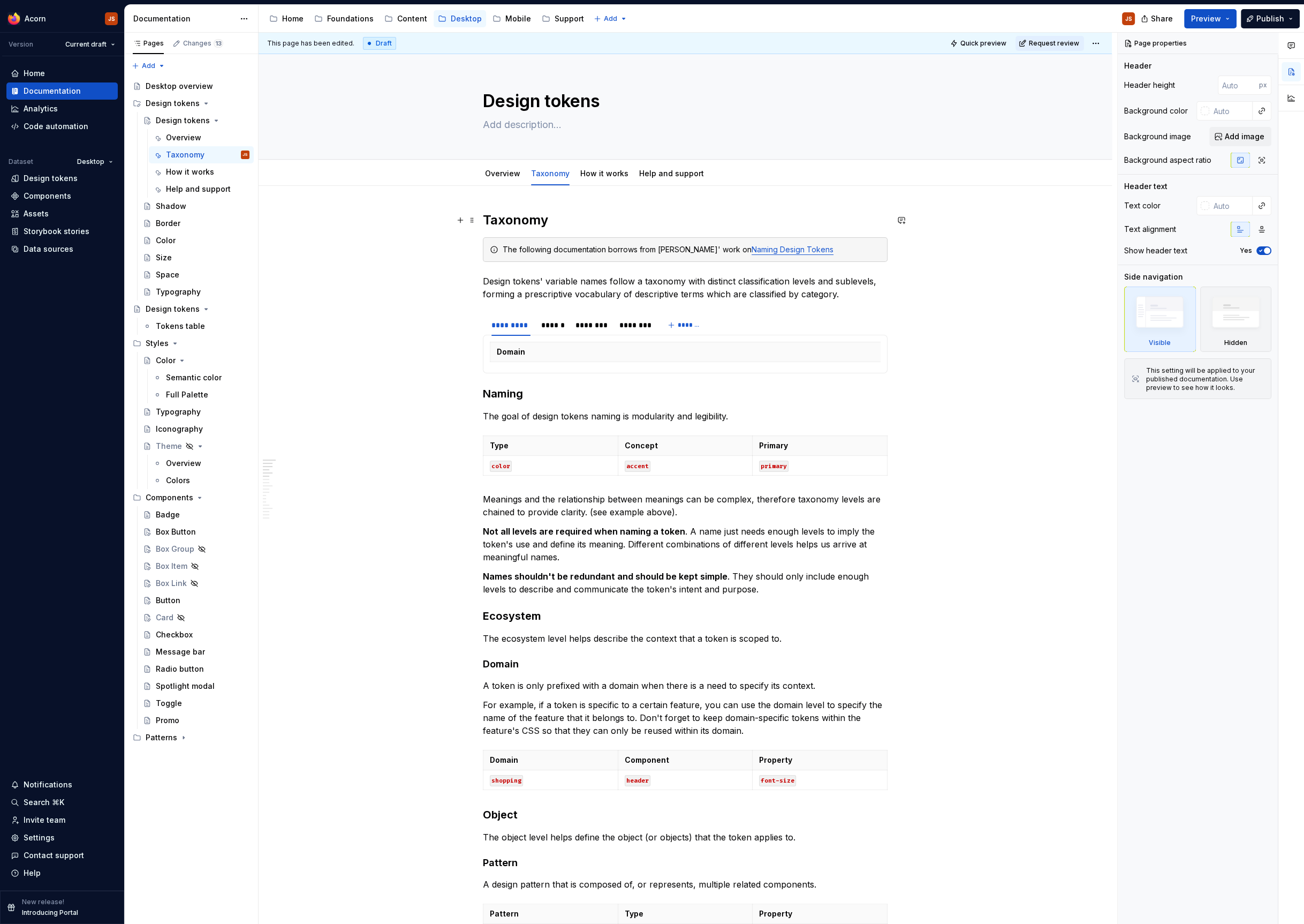
click at [530, 218] on h2 "Taxonomy" at bounding box center [685, 219] width 405 height 17
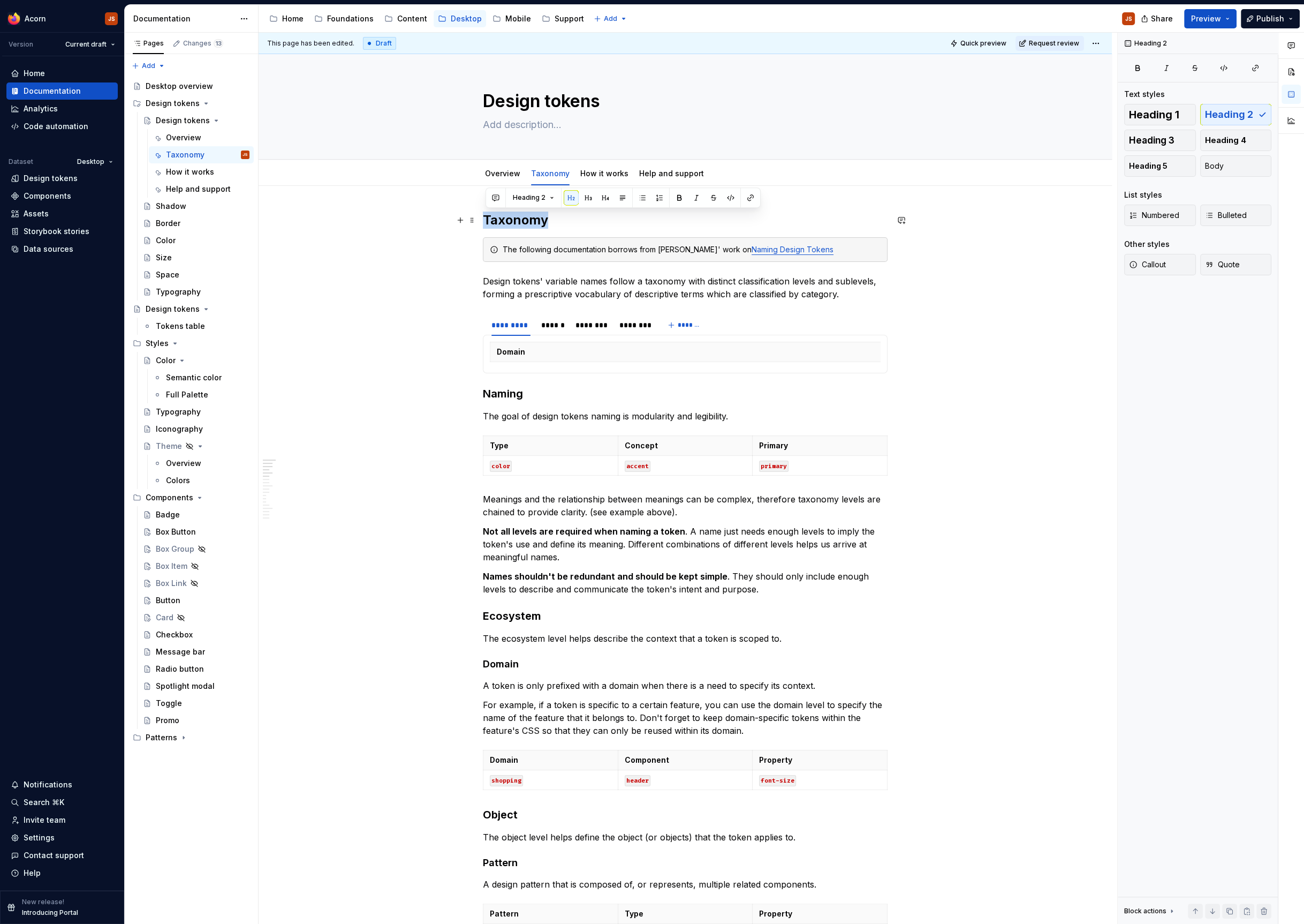
click at [530, 218] on h2 "Taxonomy" at bounding box center [685, 219] width 405 height 17
click at [500, 389] on h3 "Naming" at bounding box center [685, 393] width 405 height 15
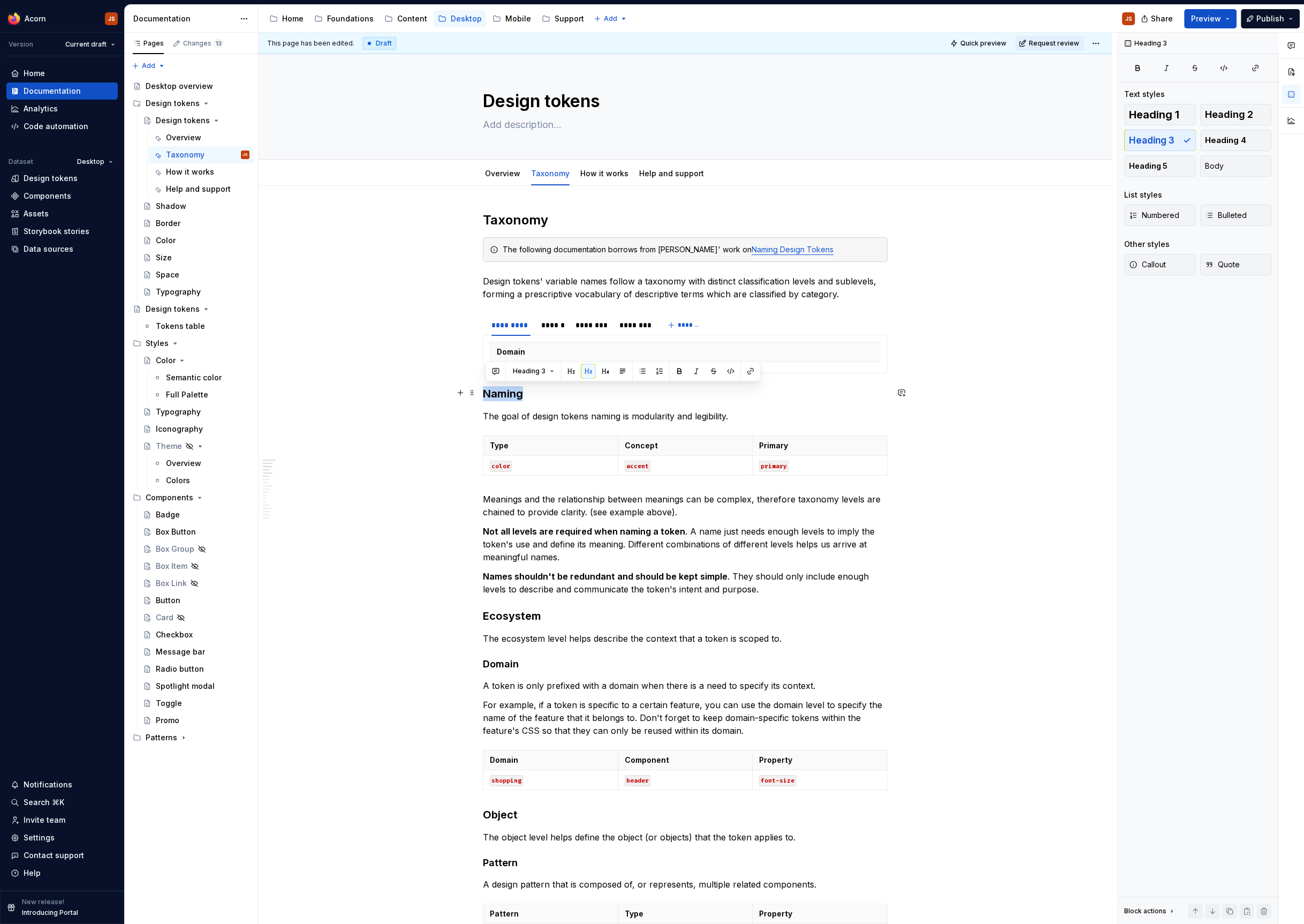
click at [500, 389] on h3 "Naming" at bounding box center [685, 393] width 405 height 15
click at [618, 167] on div "How it works" at bounding box center [604, 173] width 48 height 13
click at [501, 176] on link "Overview" at bounding box center [502, 173] width 35 height 9
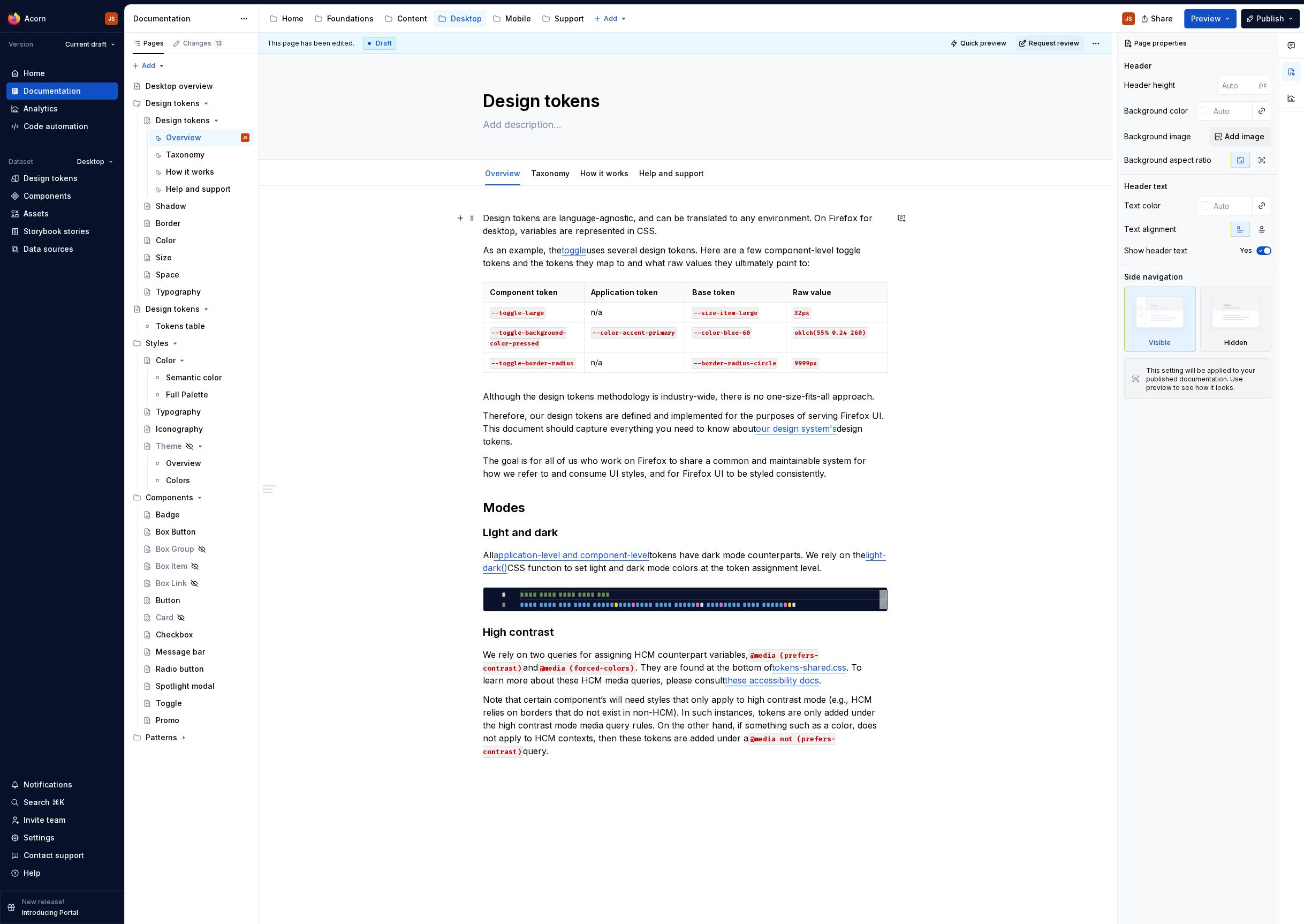
click at [682, 231] on p "Design tokens are language-agnostic, and can be translated to any environment. …" at bounding box center [685, 224] width 405 height 26
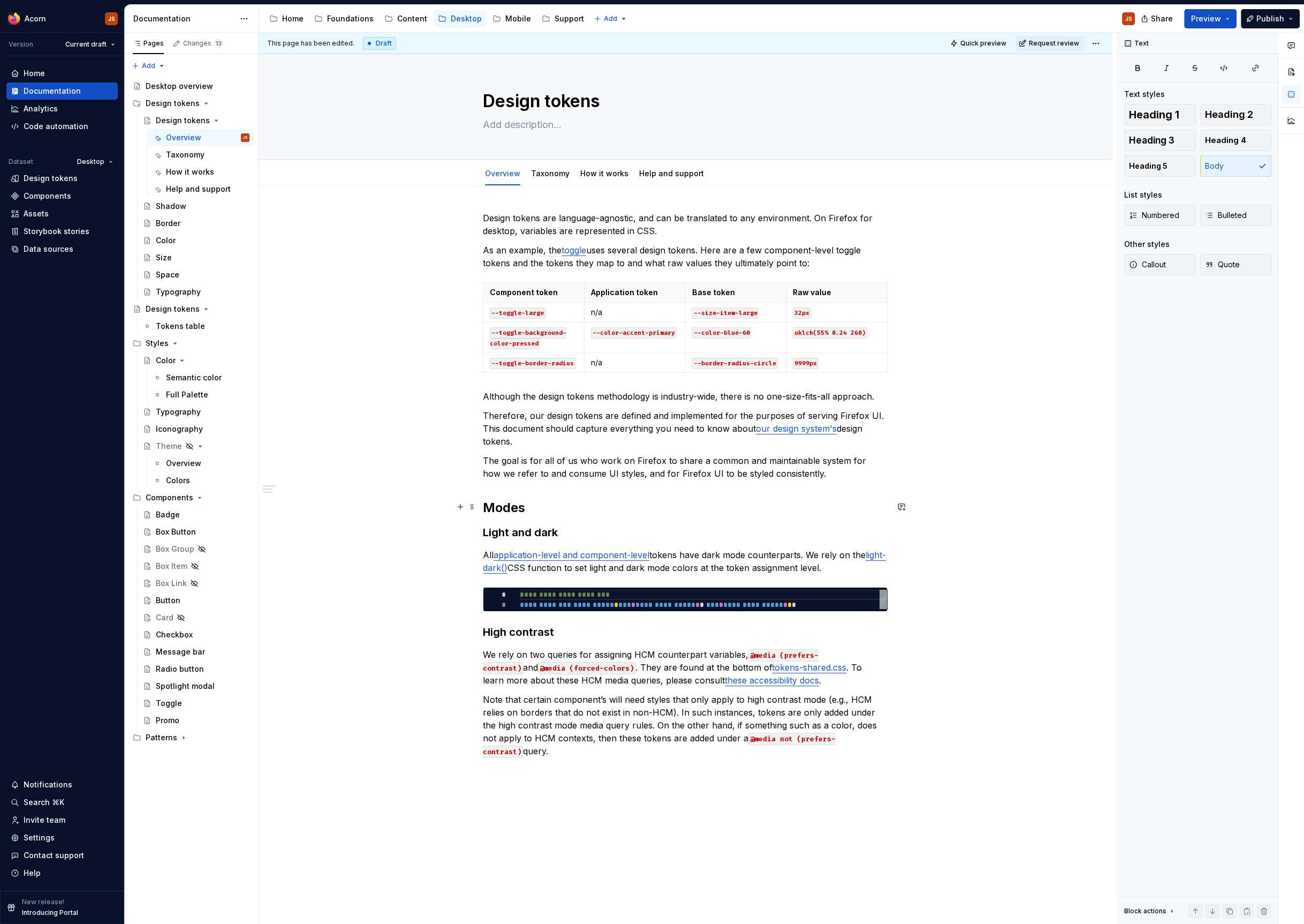
click at [485, 502] on div "**********" at bounding box center [685, 616] width 853 height 862
click at [553, 221] on p "Design tokens are language-agnostic, and can be translated to any environment. …" at bounding box center [685, 224] width 405 height 26
click at [663, 226] on p "Design tokens are language-agnostic, and can be translated to any environment. …" at bounding box center [685, 224] width 405 height 26
click at [173, 309] on div "Design tokens" at bounding box center [172, 309] width 54 height 11
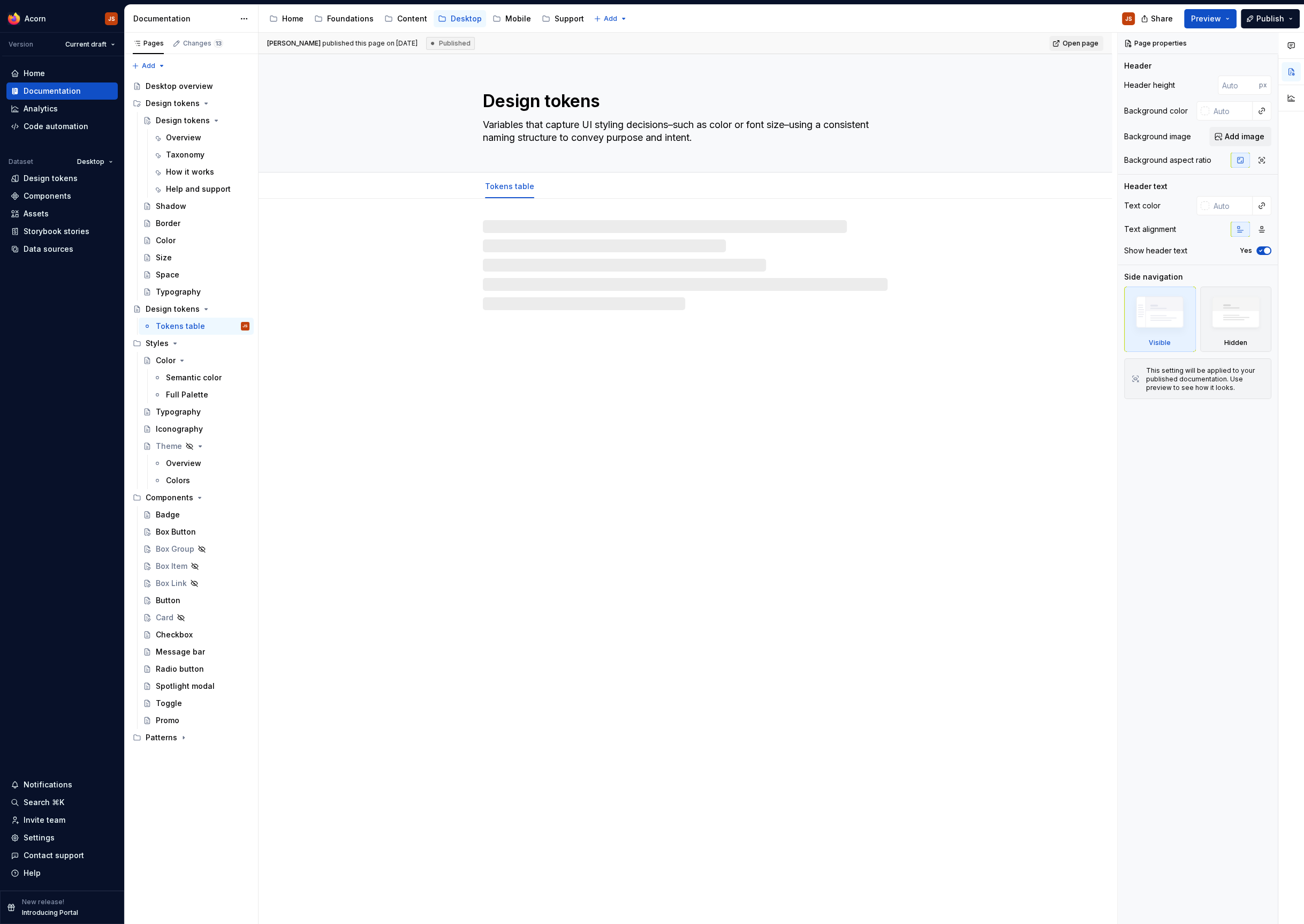
click at [571, 128] on textarea "Variables that capture UI styling decisions–such as color or font size–using a …" at bounding box center [683, 131] width 405 height 30
click at [179, 134] on div "Overview" at bounding box center [184, 137] width 35 height 11
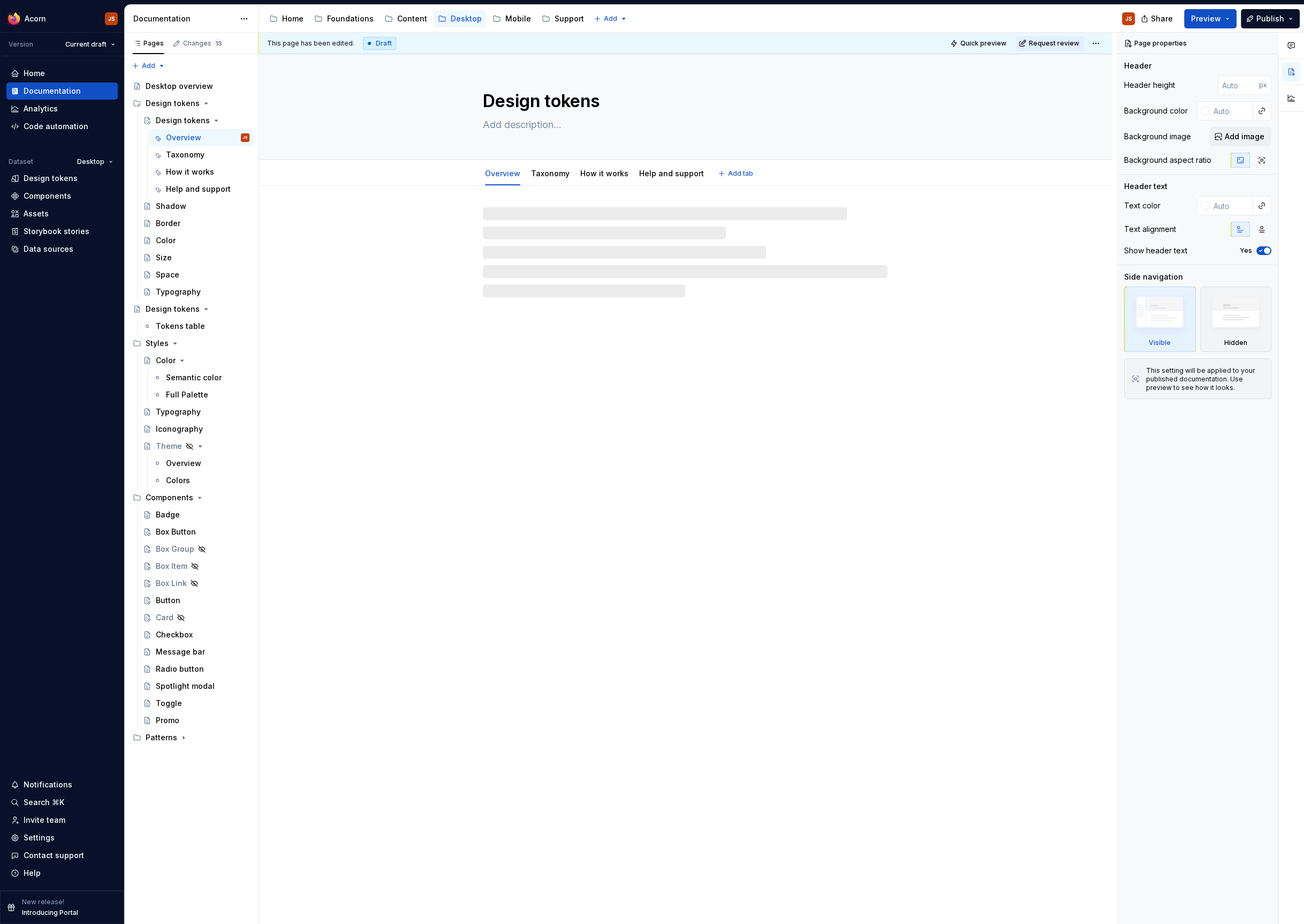
click at [523, 132] on textarea at bounding box center [683, 124] width 405 height 17
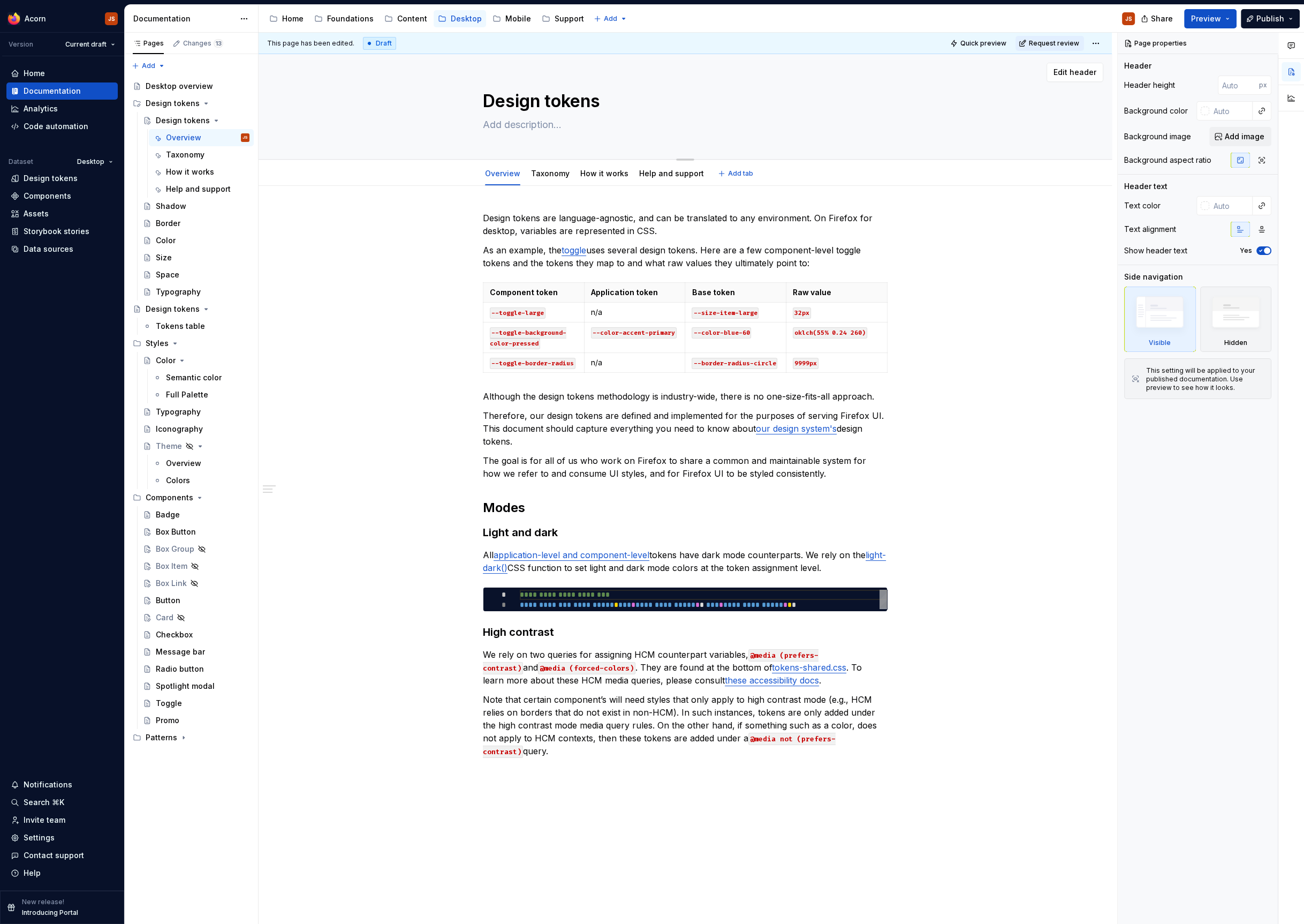
paste textarea "Variables that capture UI styling decisions–such as color or font size–using a …"
type textarea "*"
type textarea "Variables that capture UI styling decisions–such as color or font size–using a …"
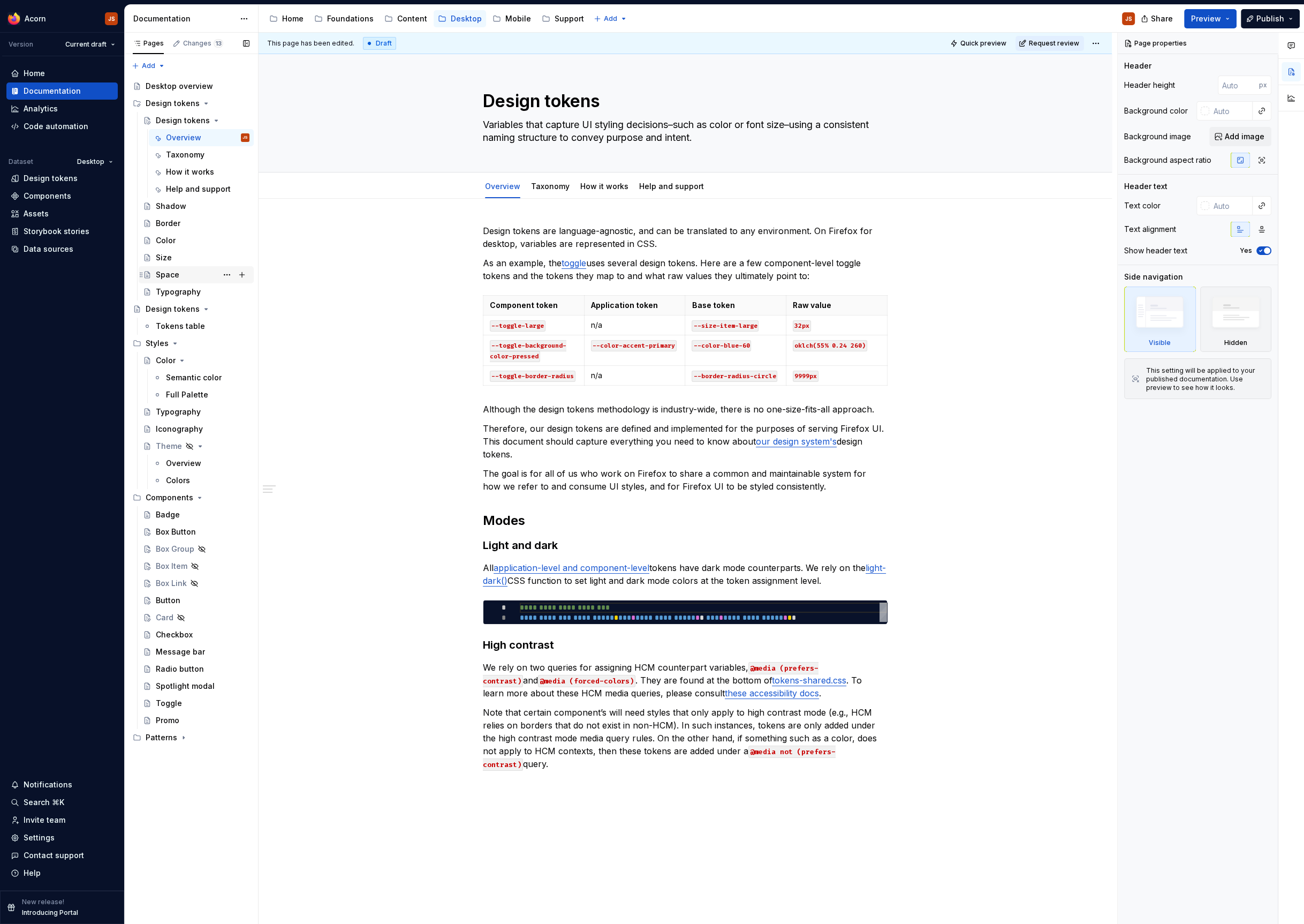
type textarea "*"
type textarea "Variables that capture UI styling decisions–such as color or font size–using a …"
click at [186, 326] on div "Tokens table" at bounding box center [180, 326] width 49 height 11
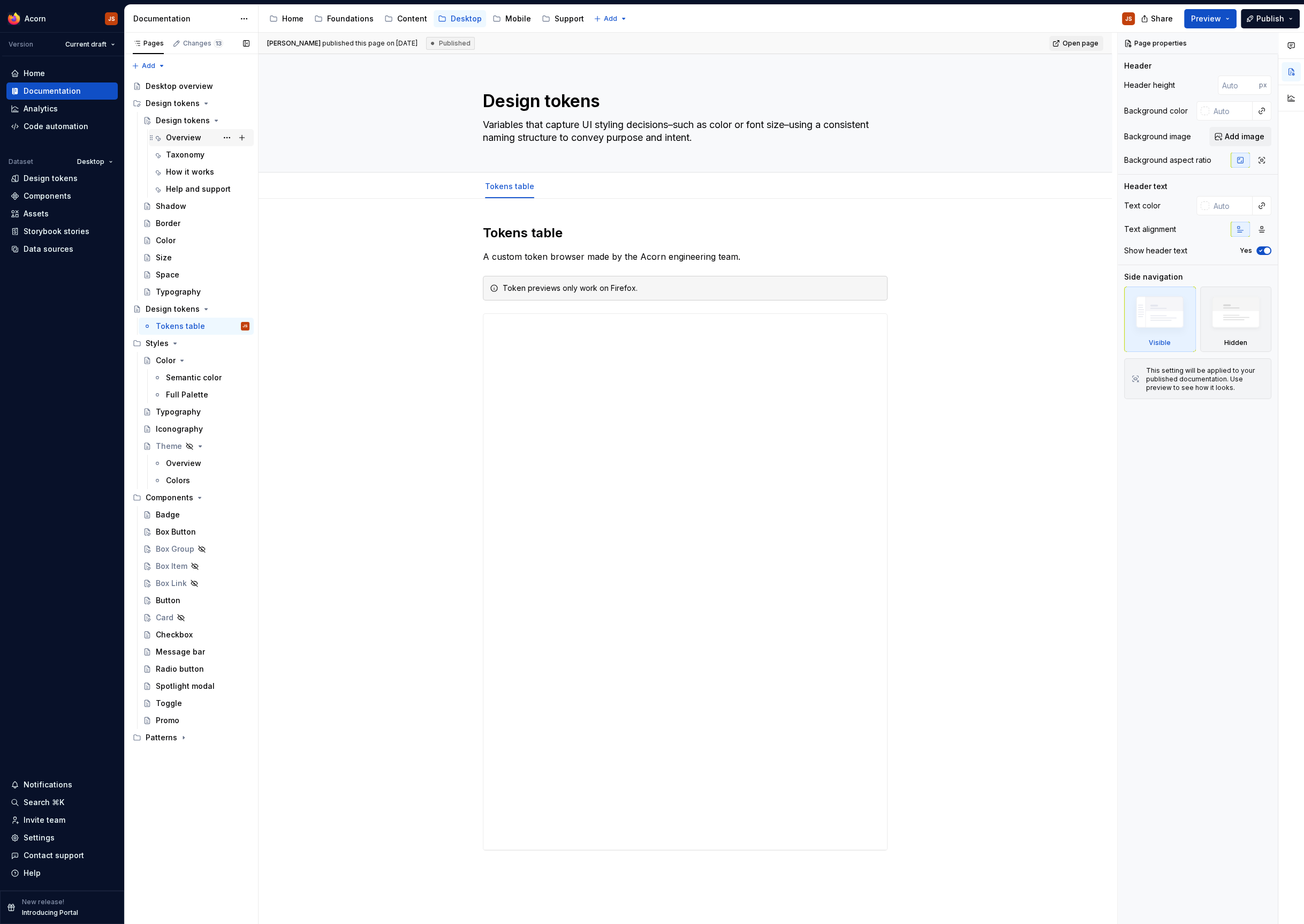
click at [181, 133] on div "Overview" at bounding box center [184, 137] width 35 height 11
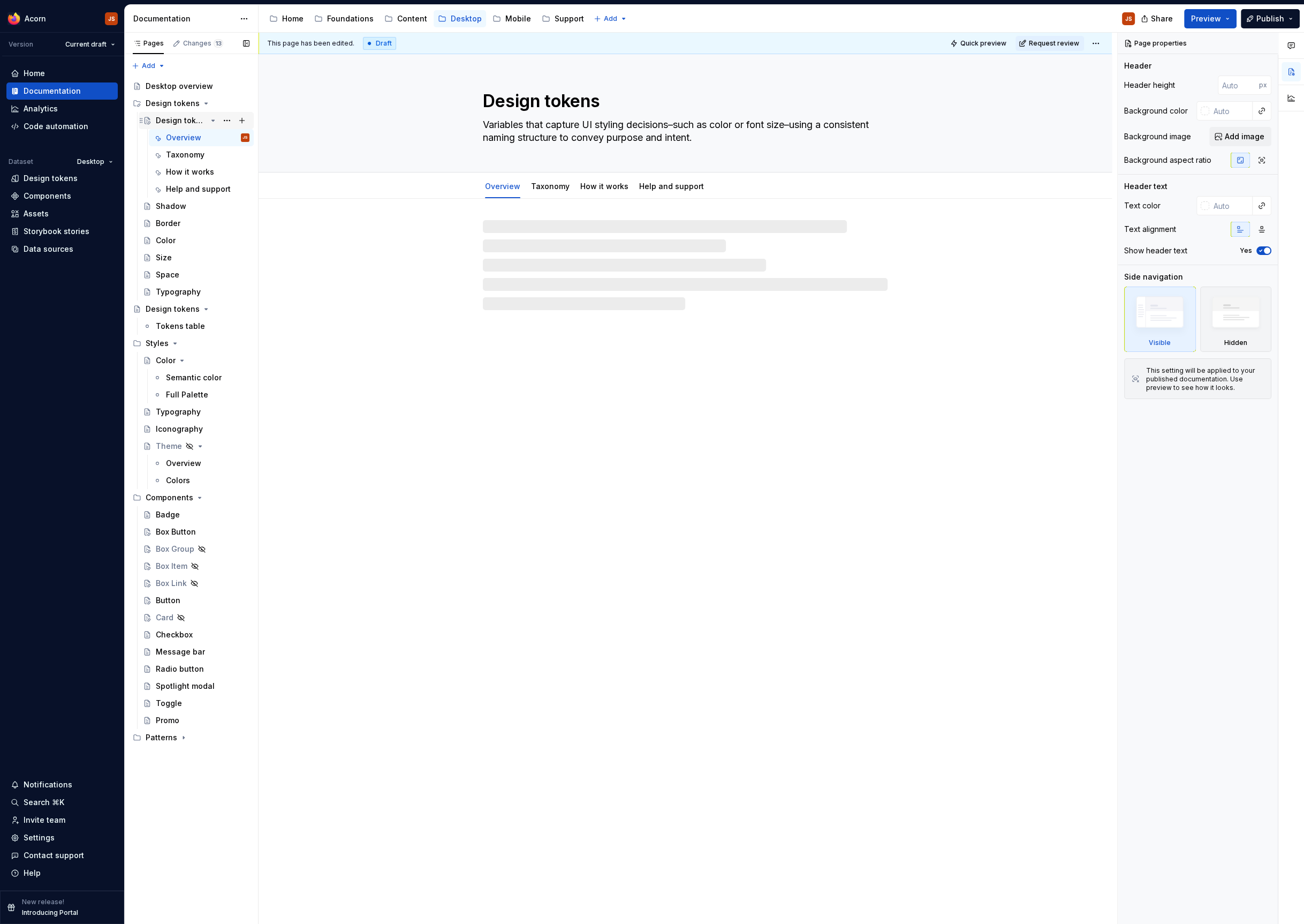
click at [174, 123] on div "Design tokens" at bounding box center [181, 121] width 51 height 11
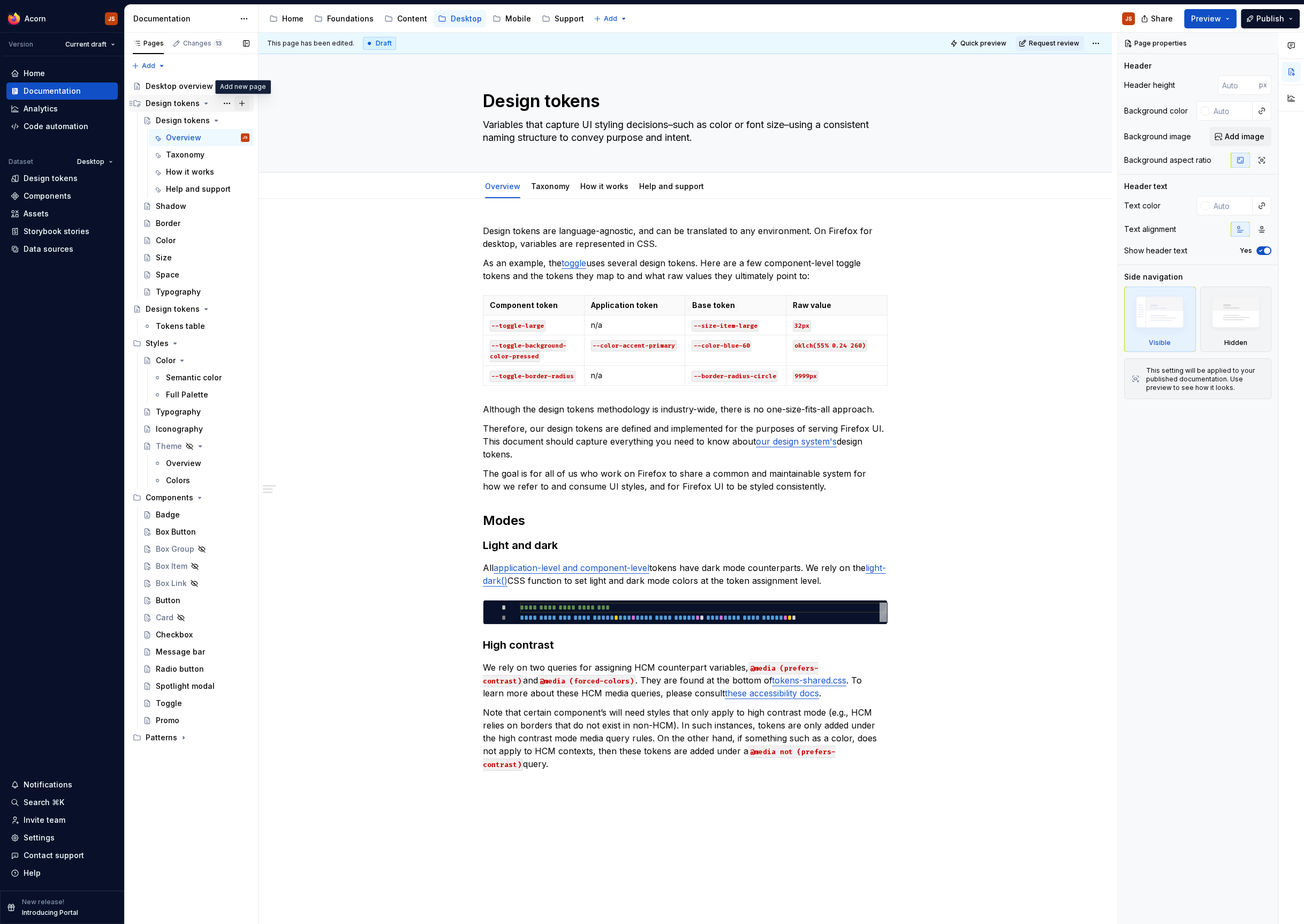
click at [243, 103] on button "Page tree" at bounding box center [242, 103] width 15 height 15
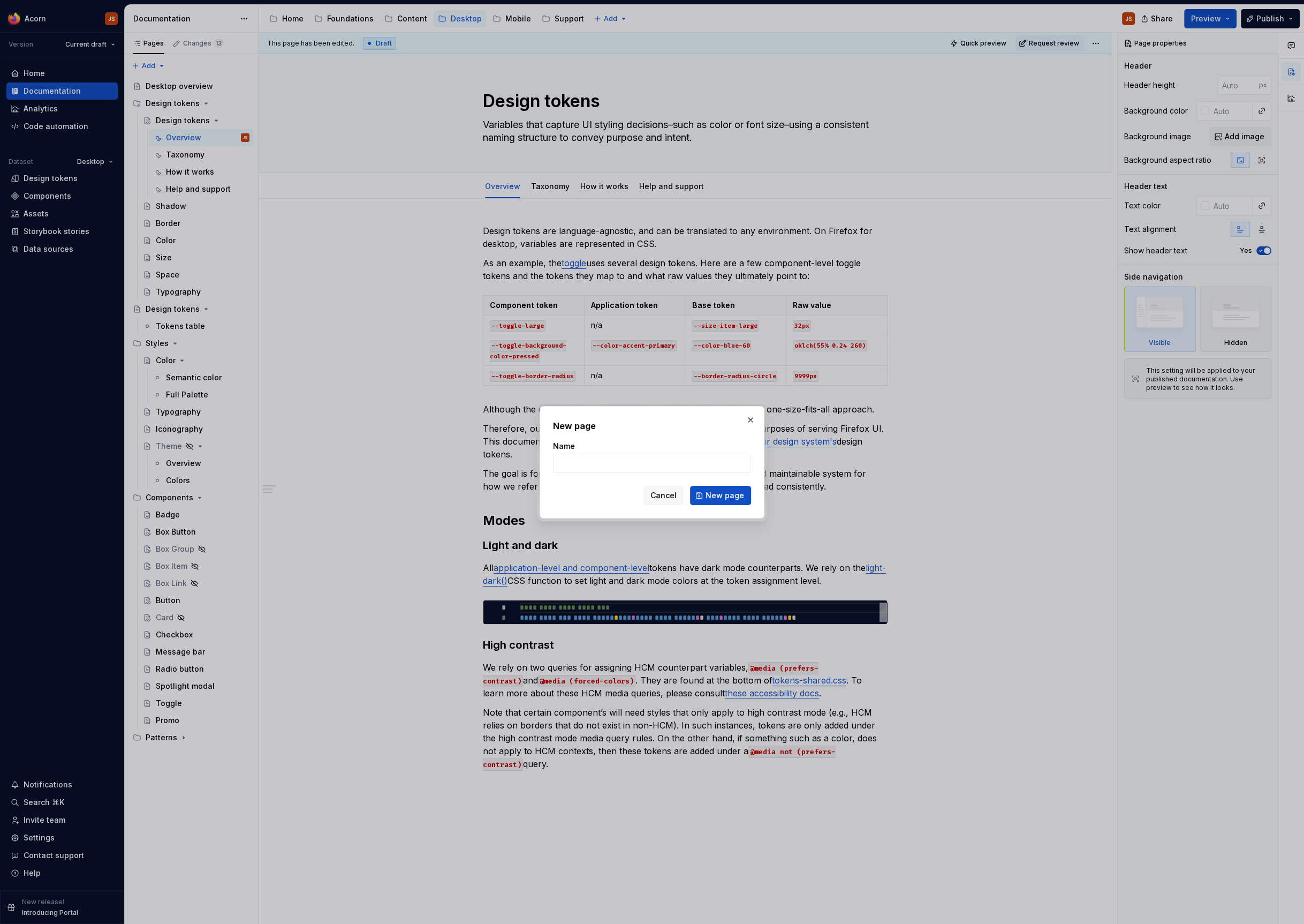
type textarea "*"
type input "T"
type input "Browser"
type textarea "*"
click at [597, 455] on input "Browser" at bounding box center [652, 463] width 198 height 19
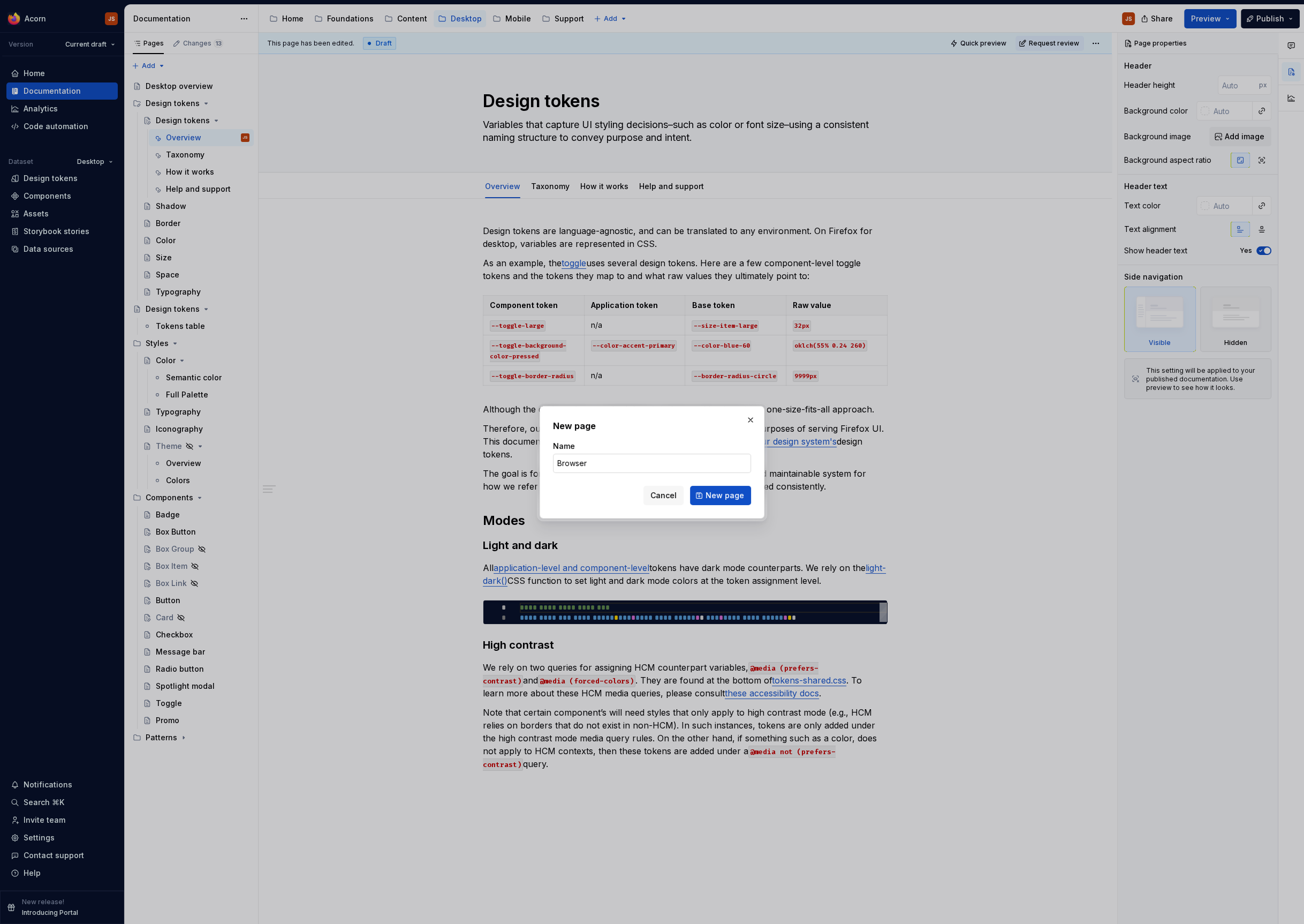
click at [597, 455] on input "Browser" at bounding box center [652, 463] width 198 height 19
type input "T"
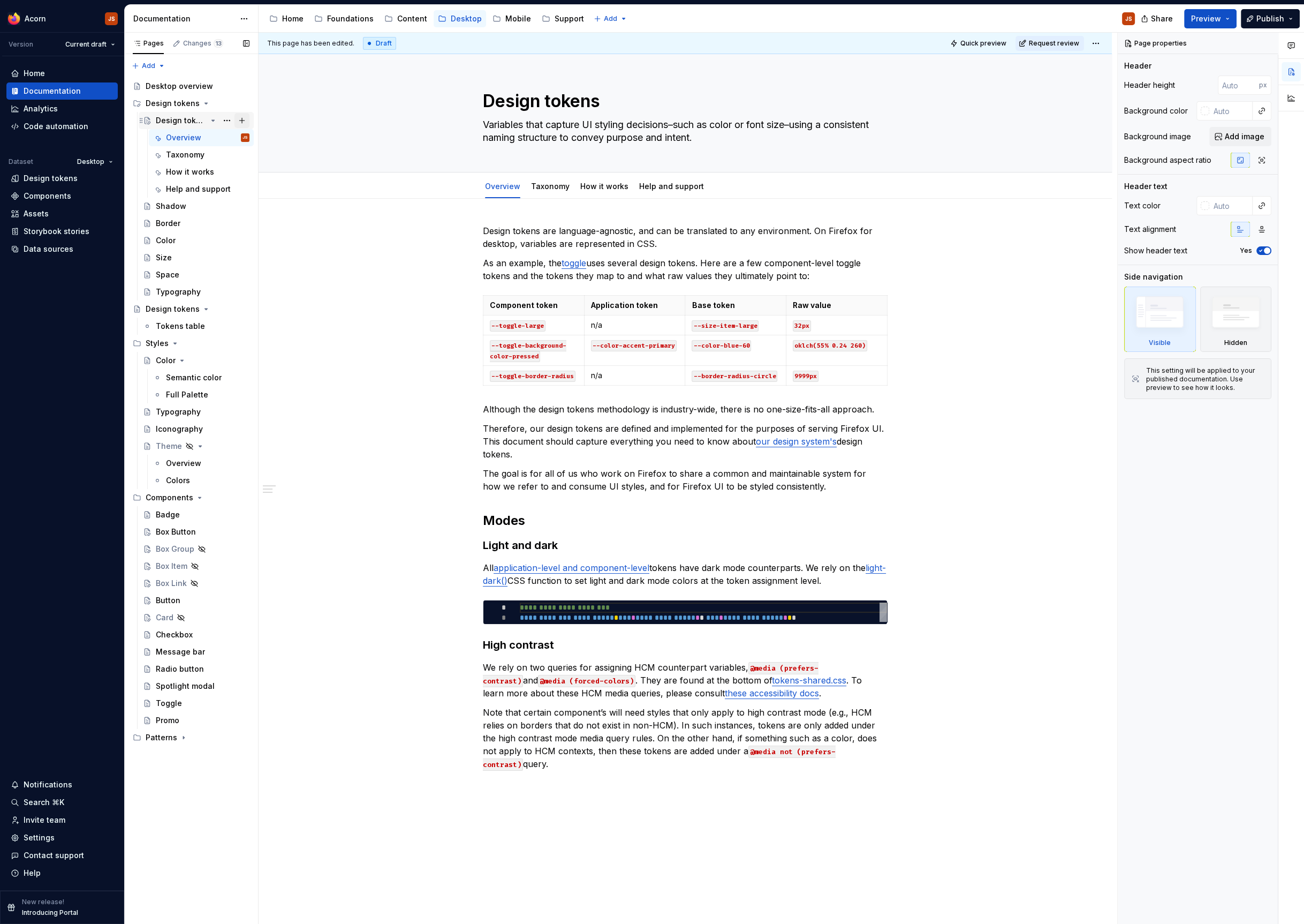
click at [244, 119] on button "Page tree" at bounding box center [242, 120] width 15 height 15
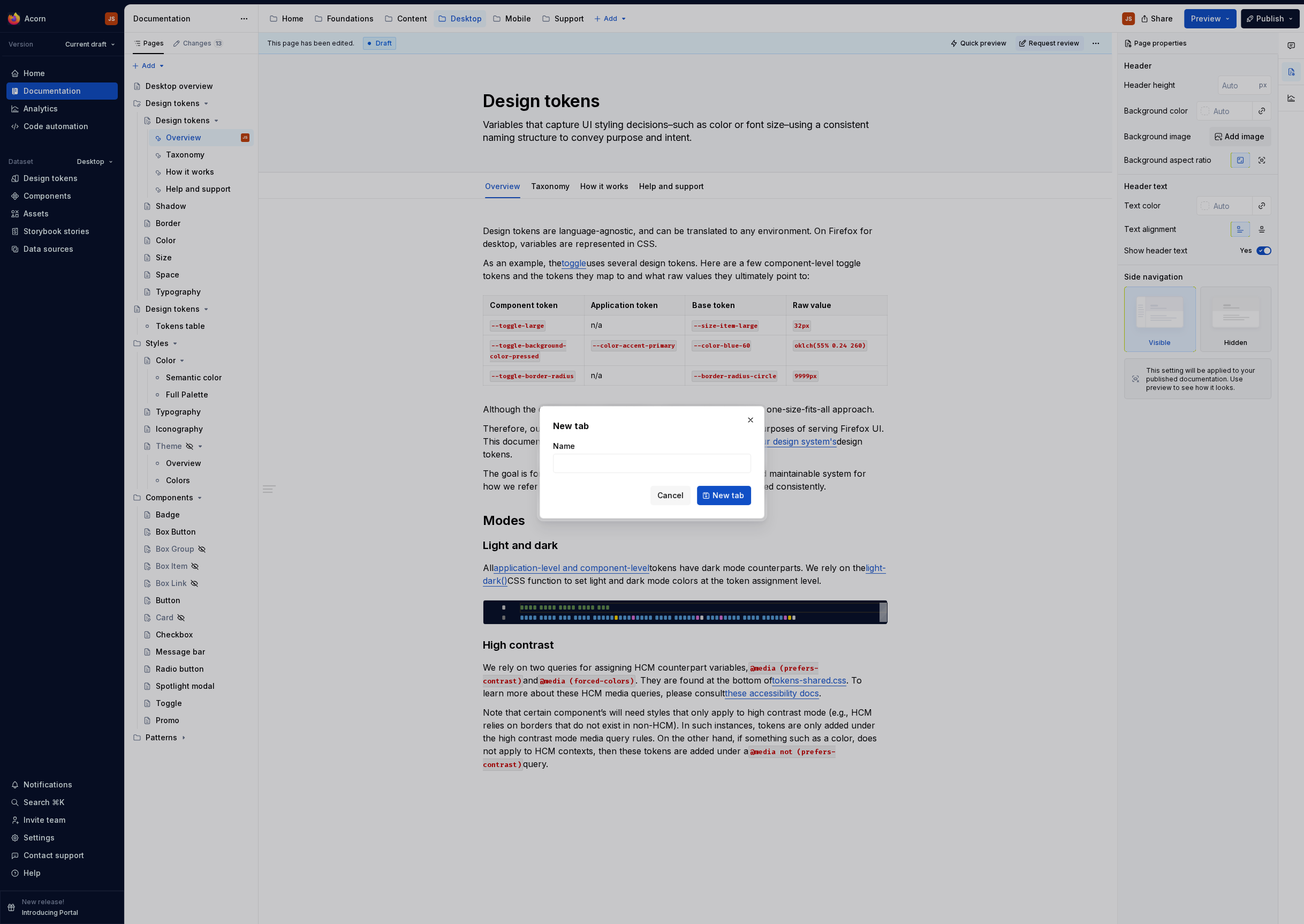
type textarea "*"
type input "Table"
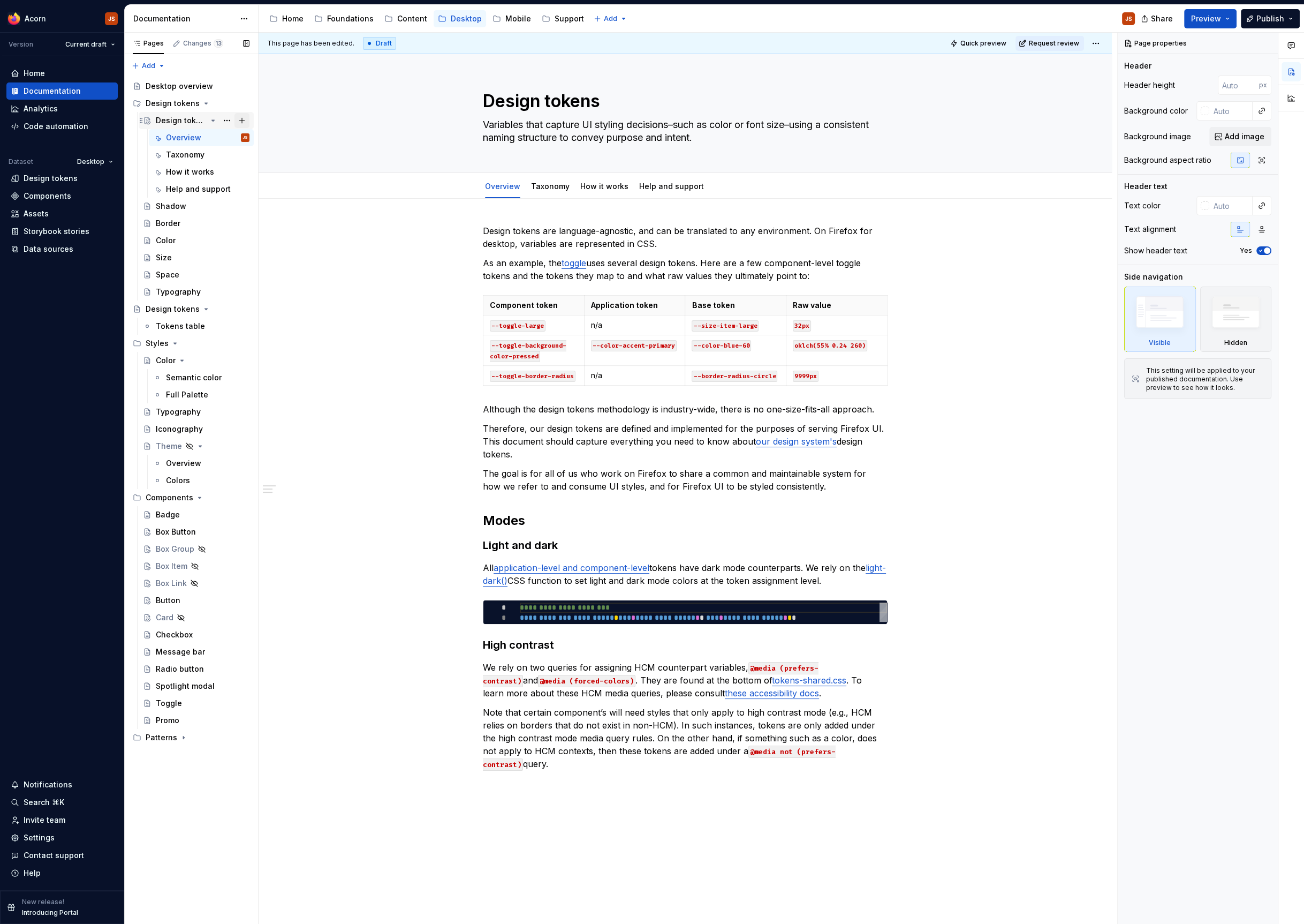
click at [242, 117] on button "Page tree" at bounding box center [242, 120] width 15 height 15
type textarea "*"
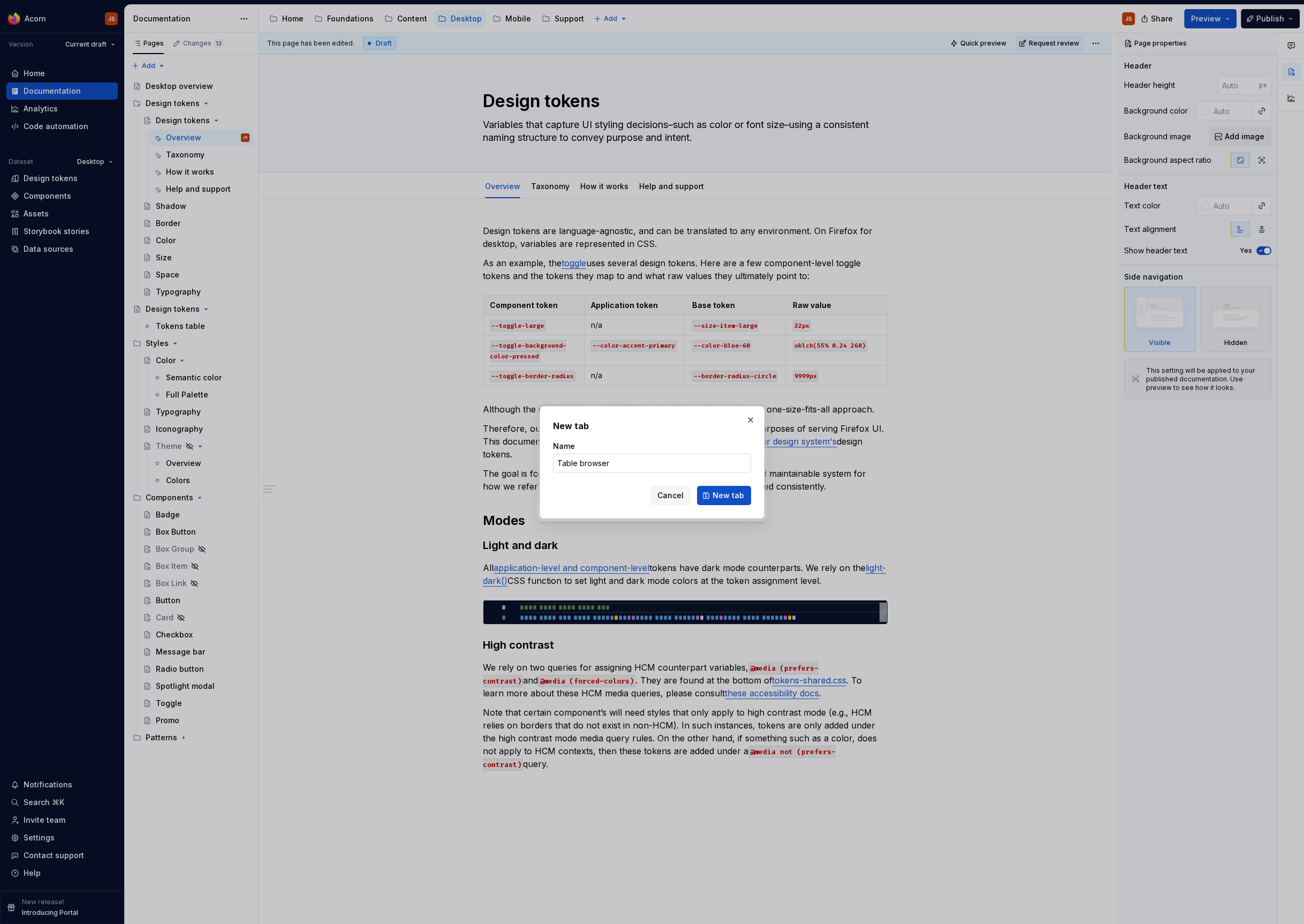
drag, startPoint x: 618, startPoint y: 462, endPoint x: 579, endPoint y: 456, distance: 39.5
click at [579, 456] on input "Table browser" at bounding box center [652, 463] width 198 height 19
type input "Table"
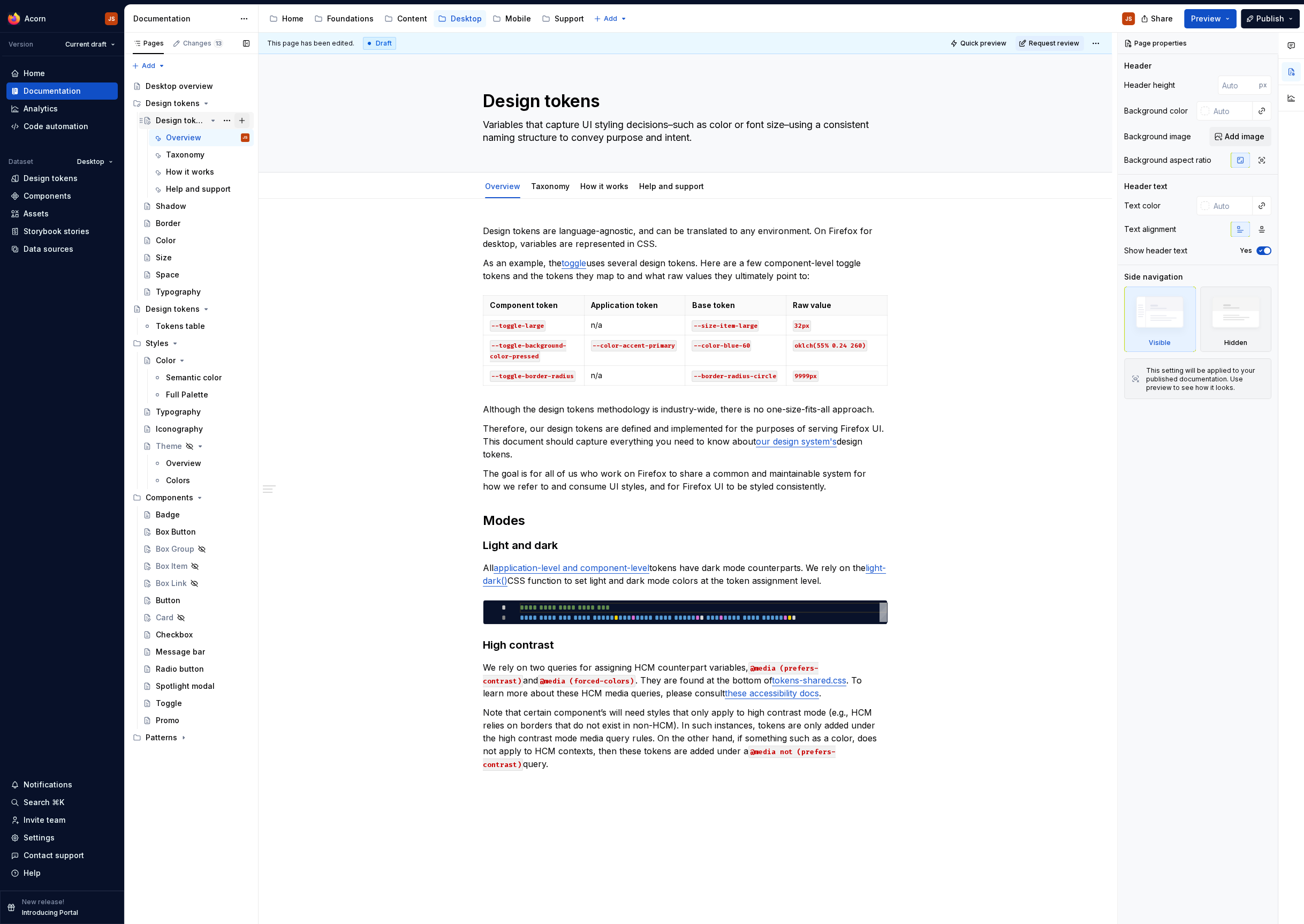
click at [244, 124] on button "Page tree" at bounding box center [242, 120] width 15 height 15
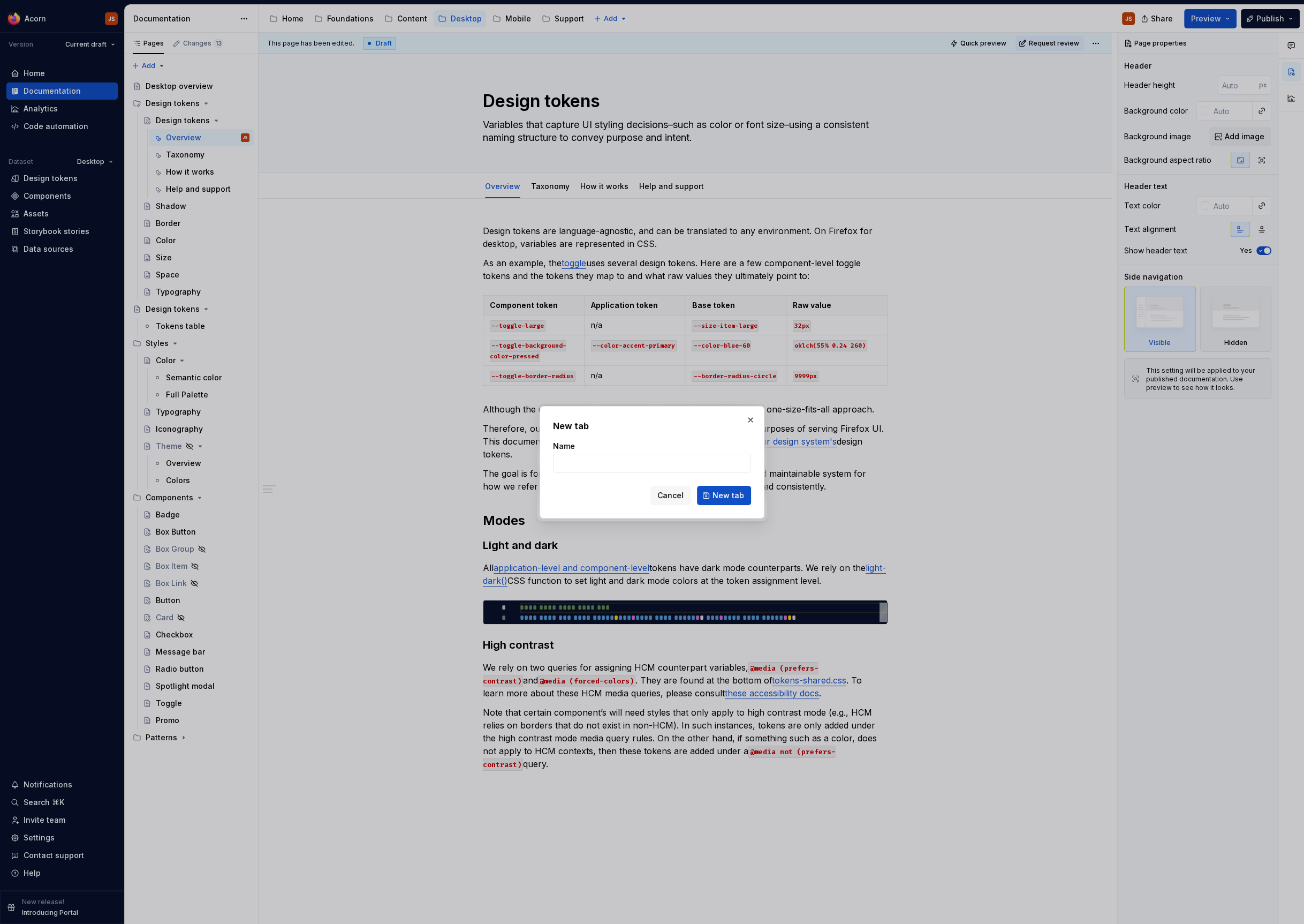
type textarea "*"
type input "Table"
click at [626, 444] on div "Name" at bounding box center [652, 446] width 198 height 11
click at [718, 495] on span "New tab" at bounding box center [729, 495] width 32 height 11
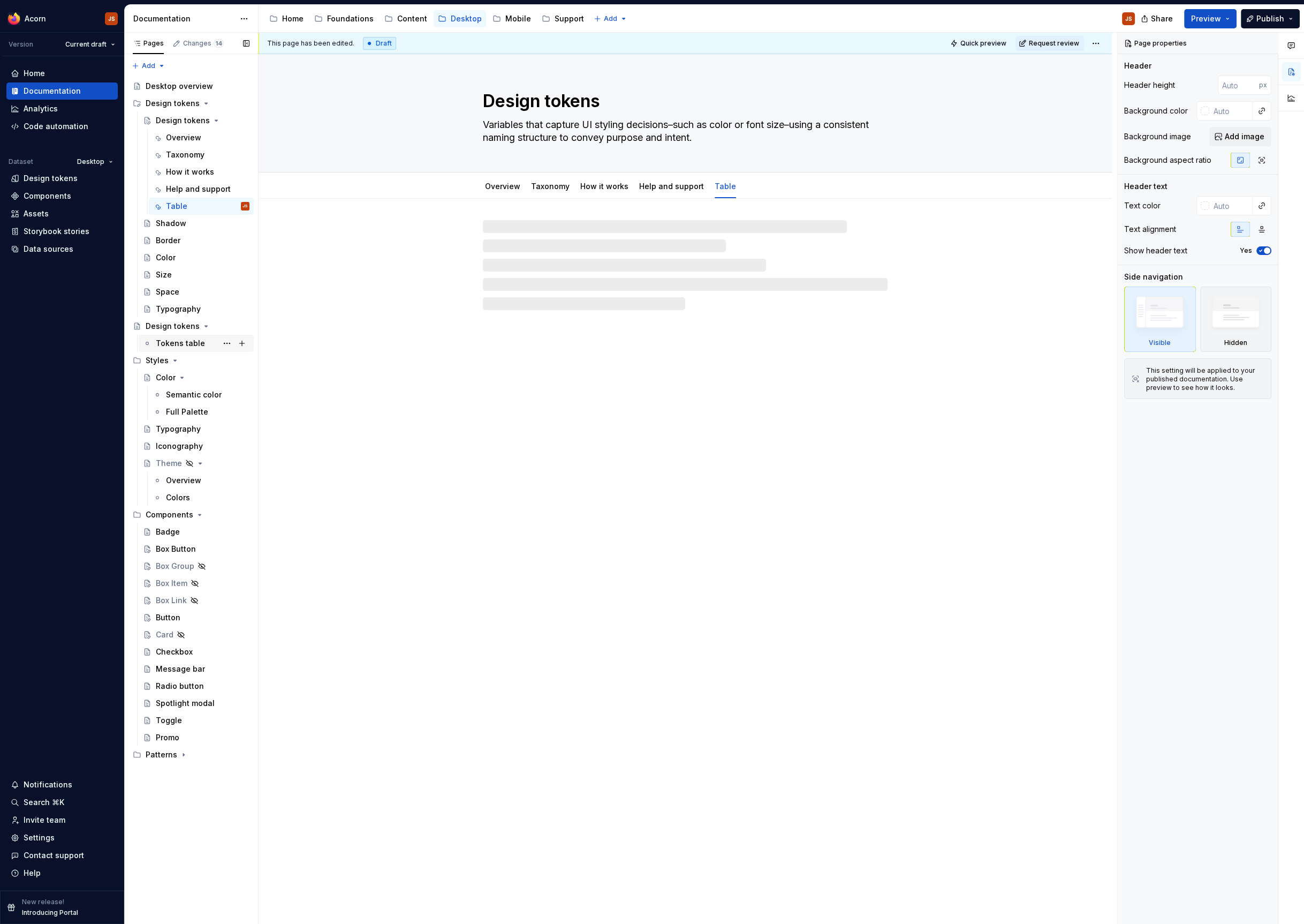
click at [182, 345] on div "Tokens table" at bounding box center [180, 343] width 49 height 11
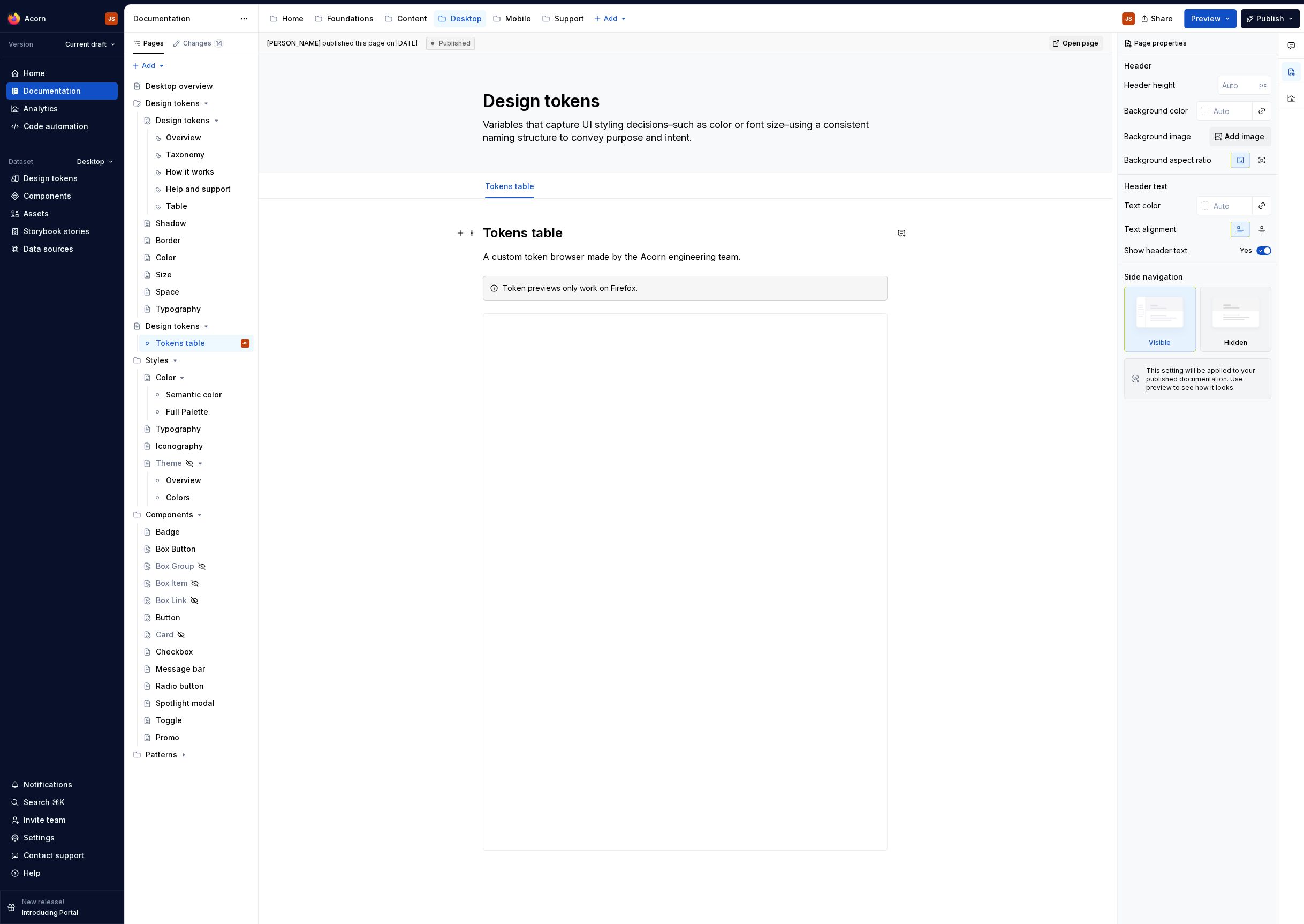
click at [488, 228] on h2 "Tokens table" at bounding box center [685, 232] width 405 height 17
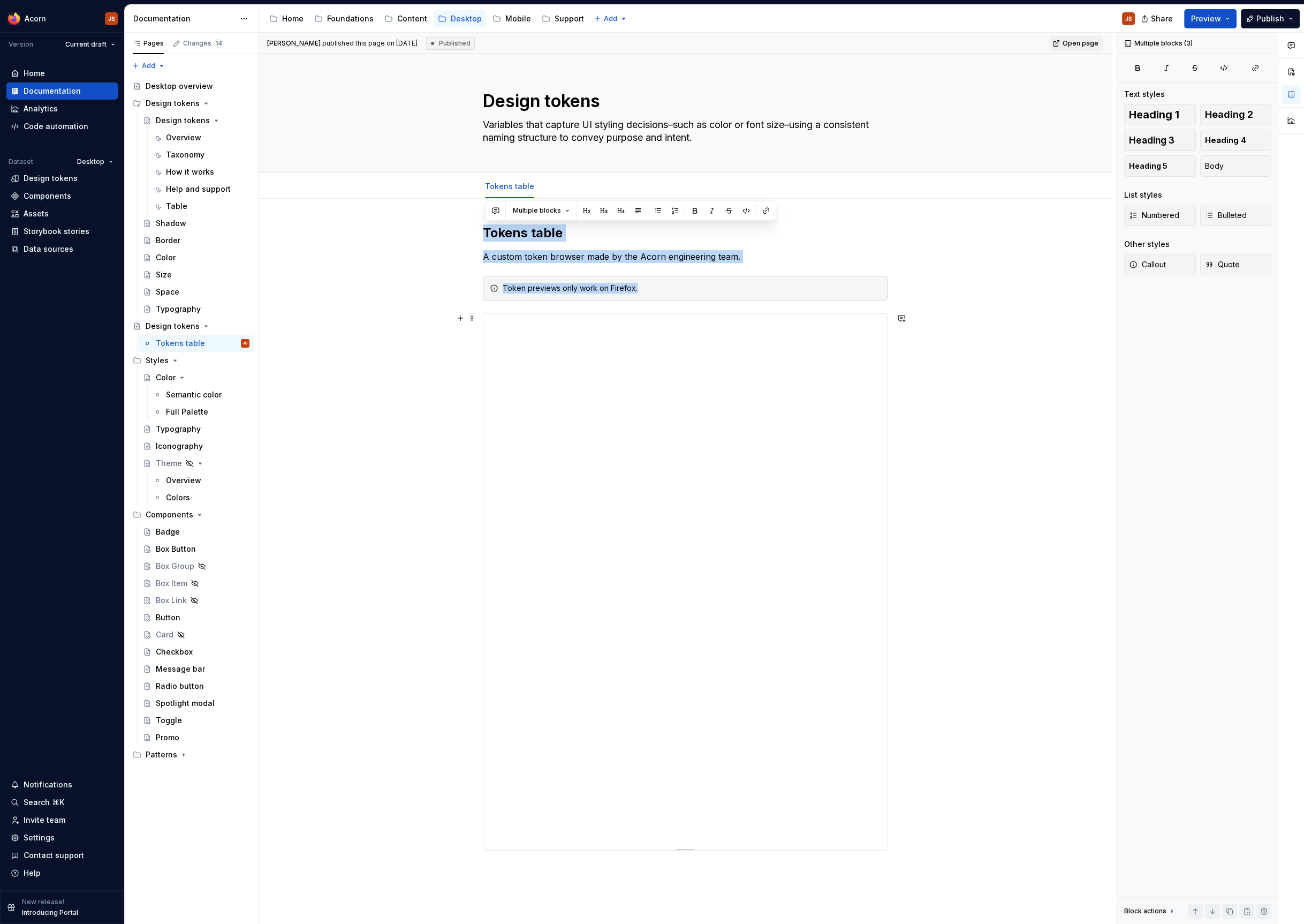
drag, startPoint x: 487, startPoint y: 228, endPoint x: 568, endPoint y: 425, distance: 213.0
click at [568, 425] on div "Tokens table A custom token browser made by the Acorn engineering team. Token p…" at bounding box center [685, 537] width 405 height 626
click at [500, 322] on div at bounding box center [685, 582] width 404 height 535
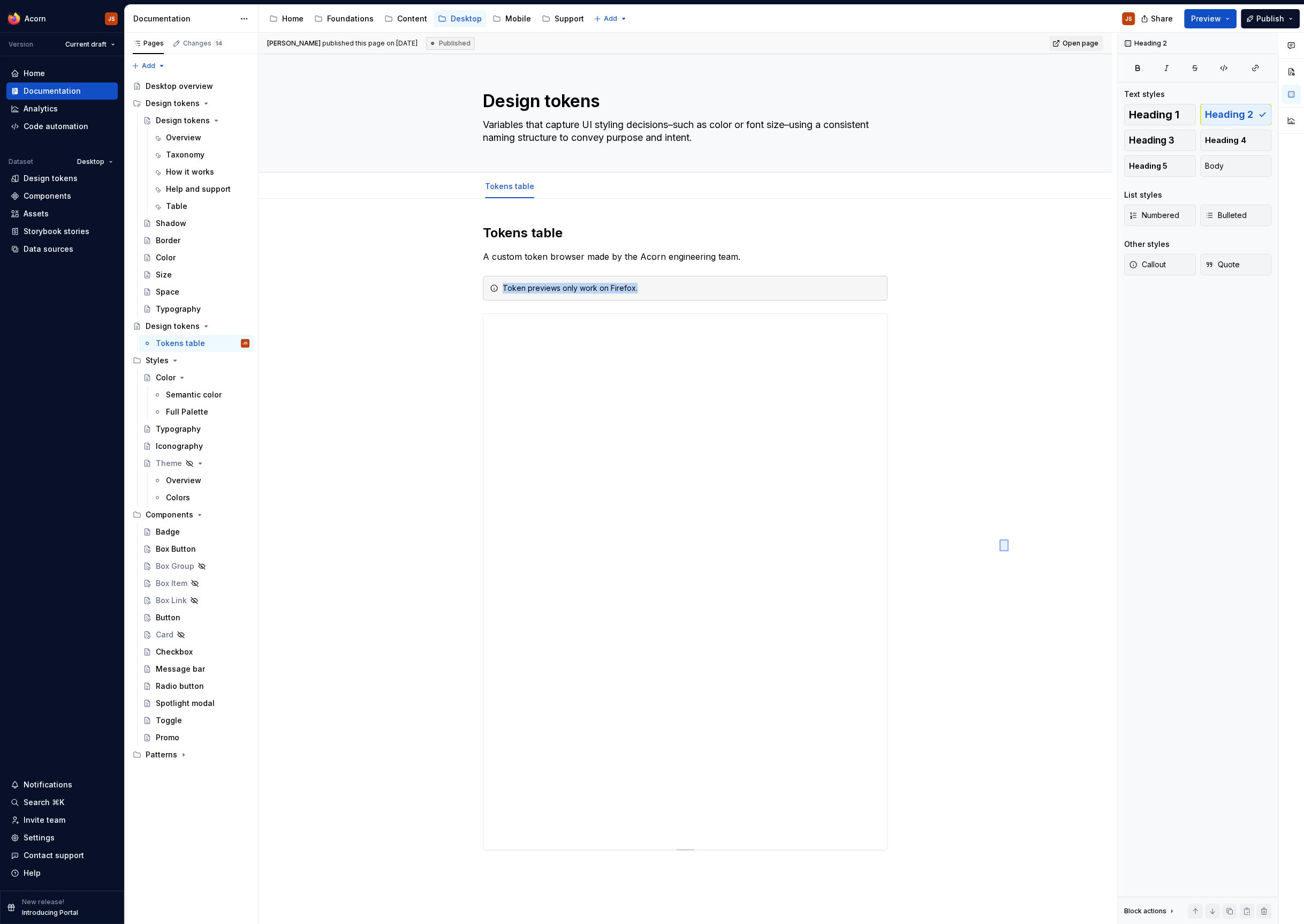
drag, startPoint x: 1008, startPoint y: 551, endPoint x: 780, endPoint y: 246, distance: 380.8
click at [780, 246] on div "[PERSON_NAME] published this page on [DATE] Published Open page Design tokens V…" at bounding box center [688, 478] width 859 height 891
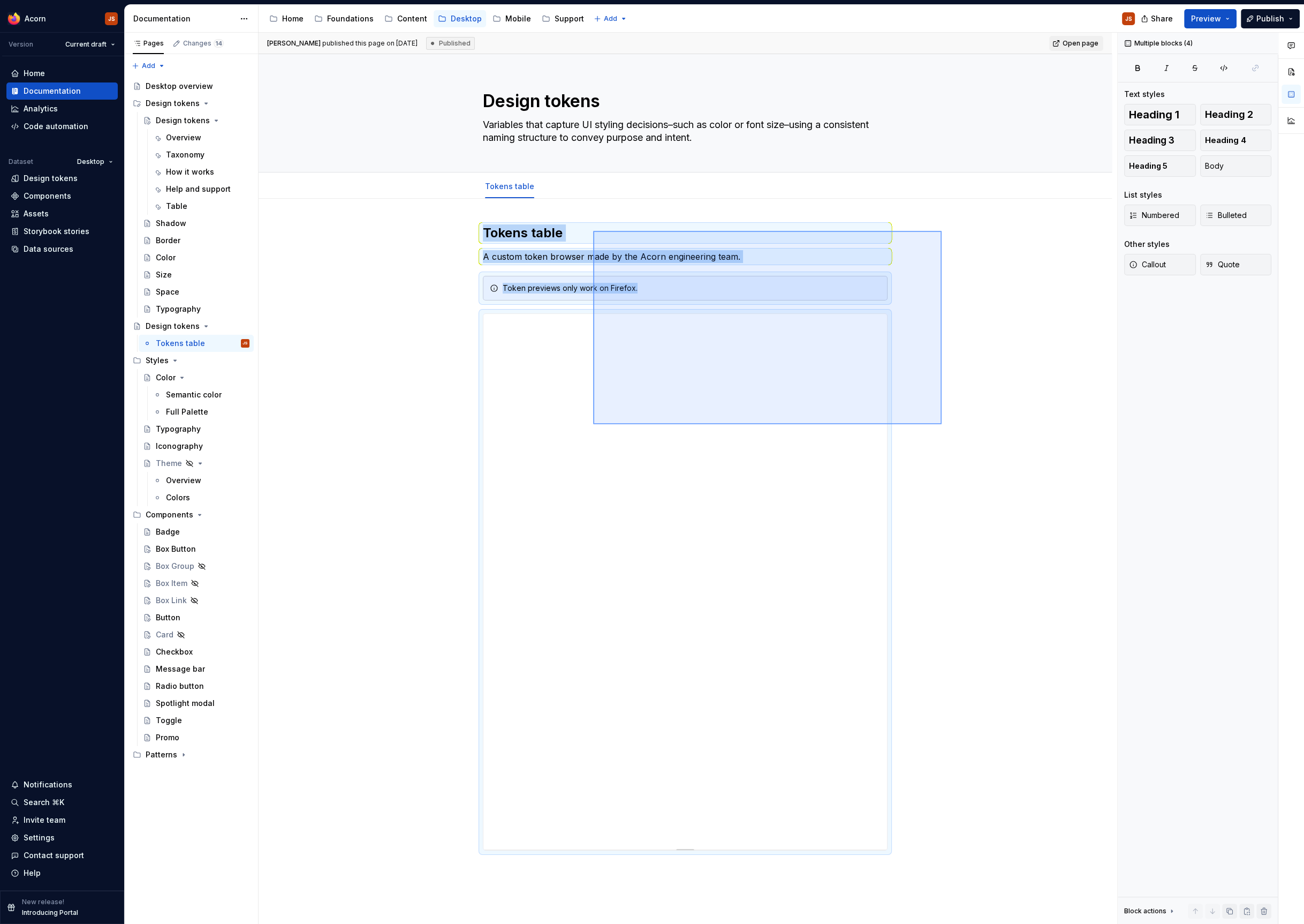
drag, startPoint x: 941, startPoint y: 424, endPoint x: 590, endPoint y: 226, distance: 403.0
click at [590, 226] on div "[PERSON_NAME] published this page on [DATE] Published Open page Design tokens V…" at bounding box center [688, 478] width 859 height 891
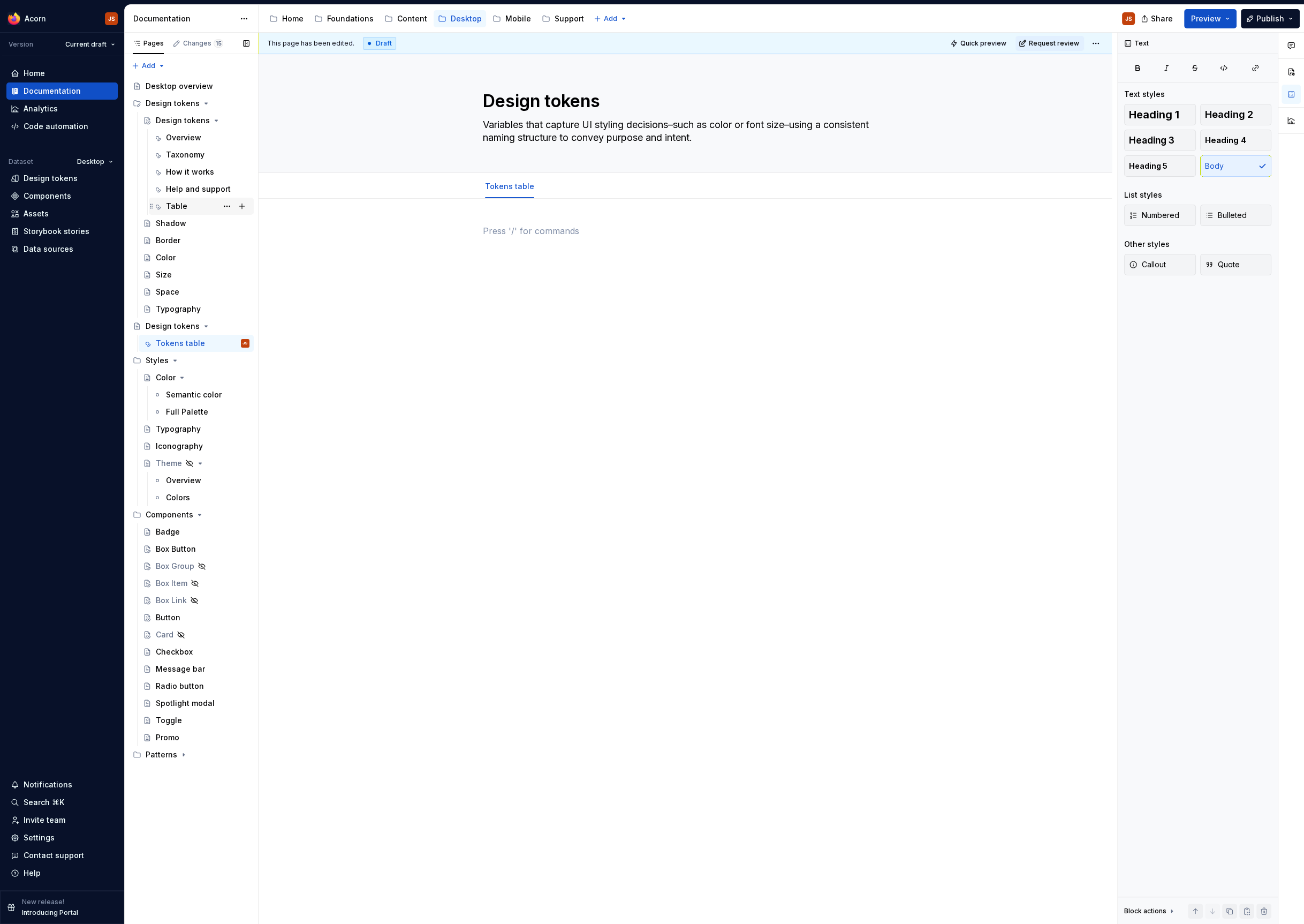
click at [166, 207] on div "Table" at bounding box center [177, 206] width 21 height 11
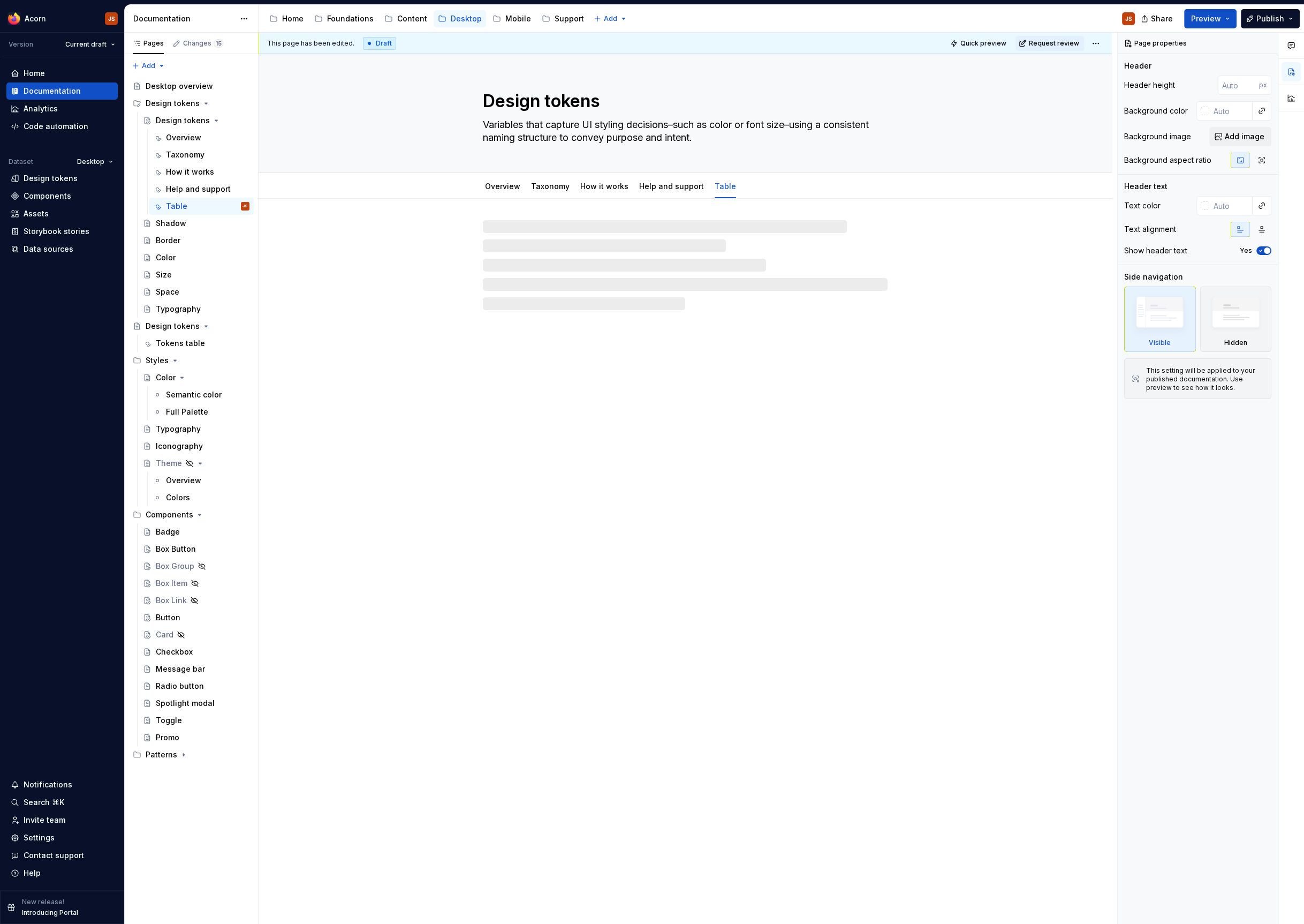
click at [582, 319] on div "Design tokens Variables that capture UI styling decisions–such as color or font…" at bounding box center [685, 488] width 853 height 870
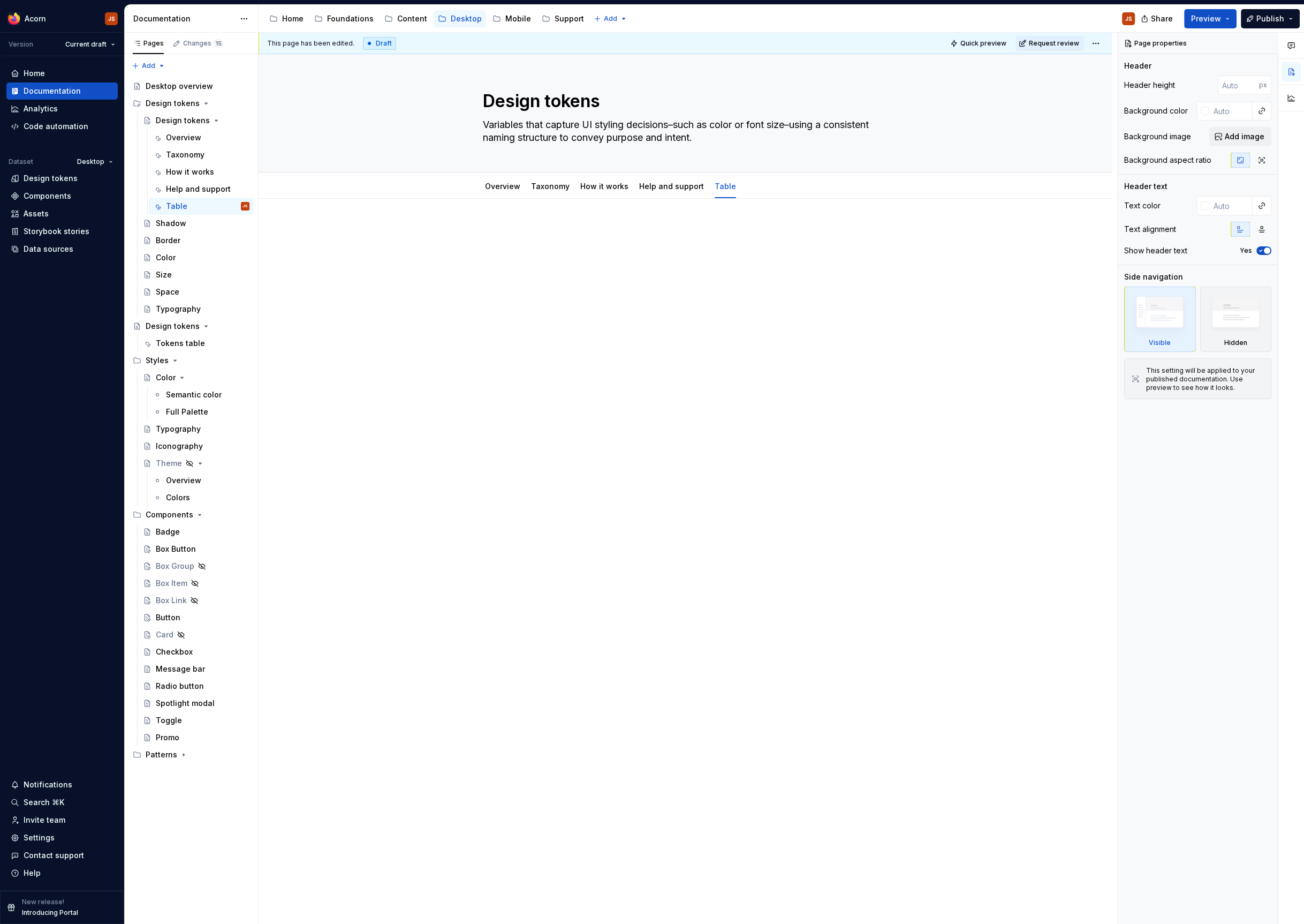
click at [549, 296] on div at bounding box center [685, 377] width 853 height 356
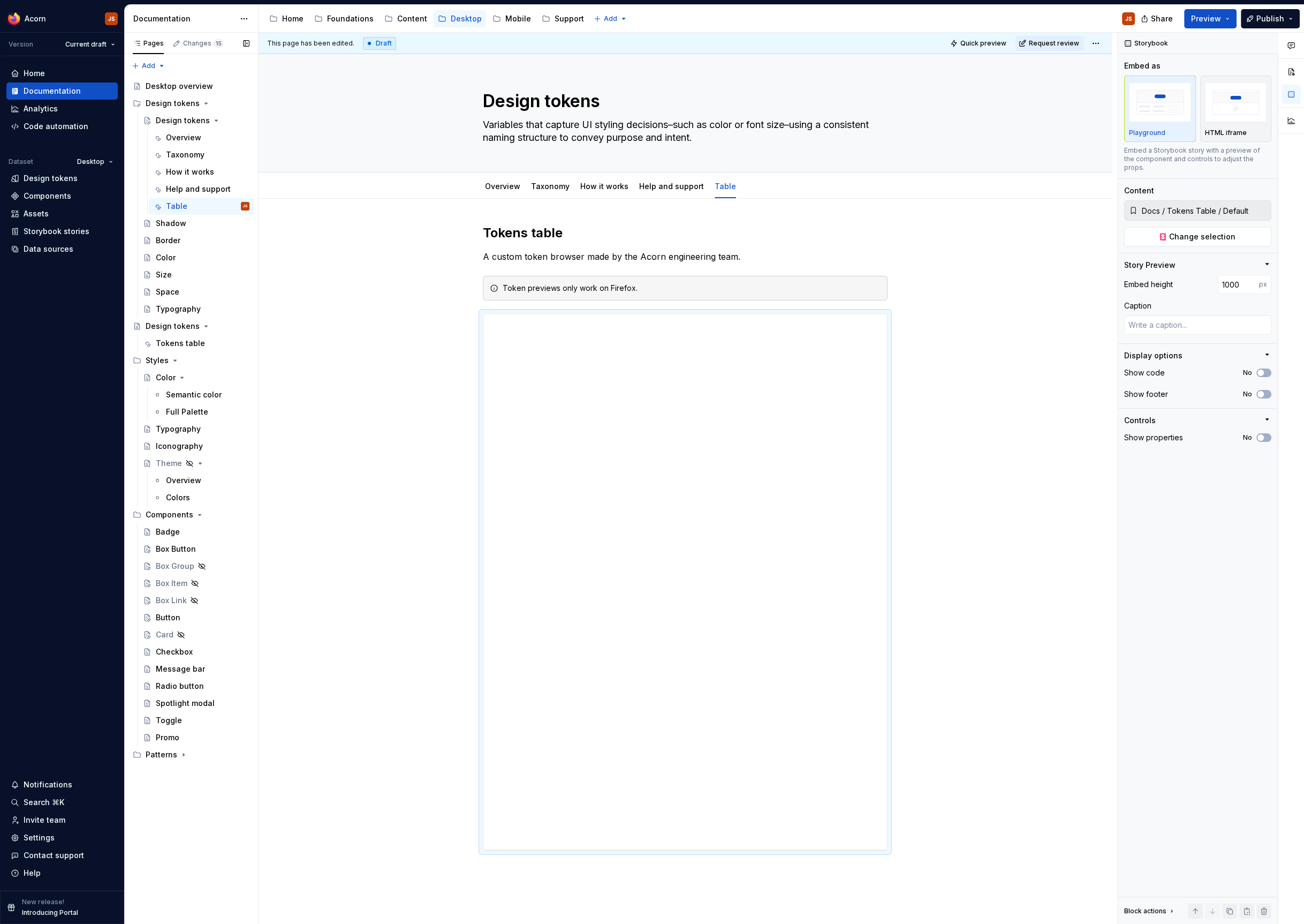
click at [0, 0] on button "Page tree" at bounding box center [0, 0] width 0 height 0
click at [251, 483] on div "Delete page" at bounding box center [291, 479] width 105 height 11
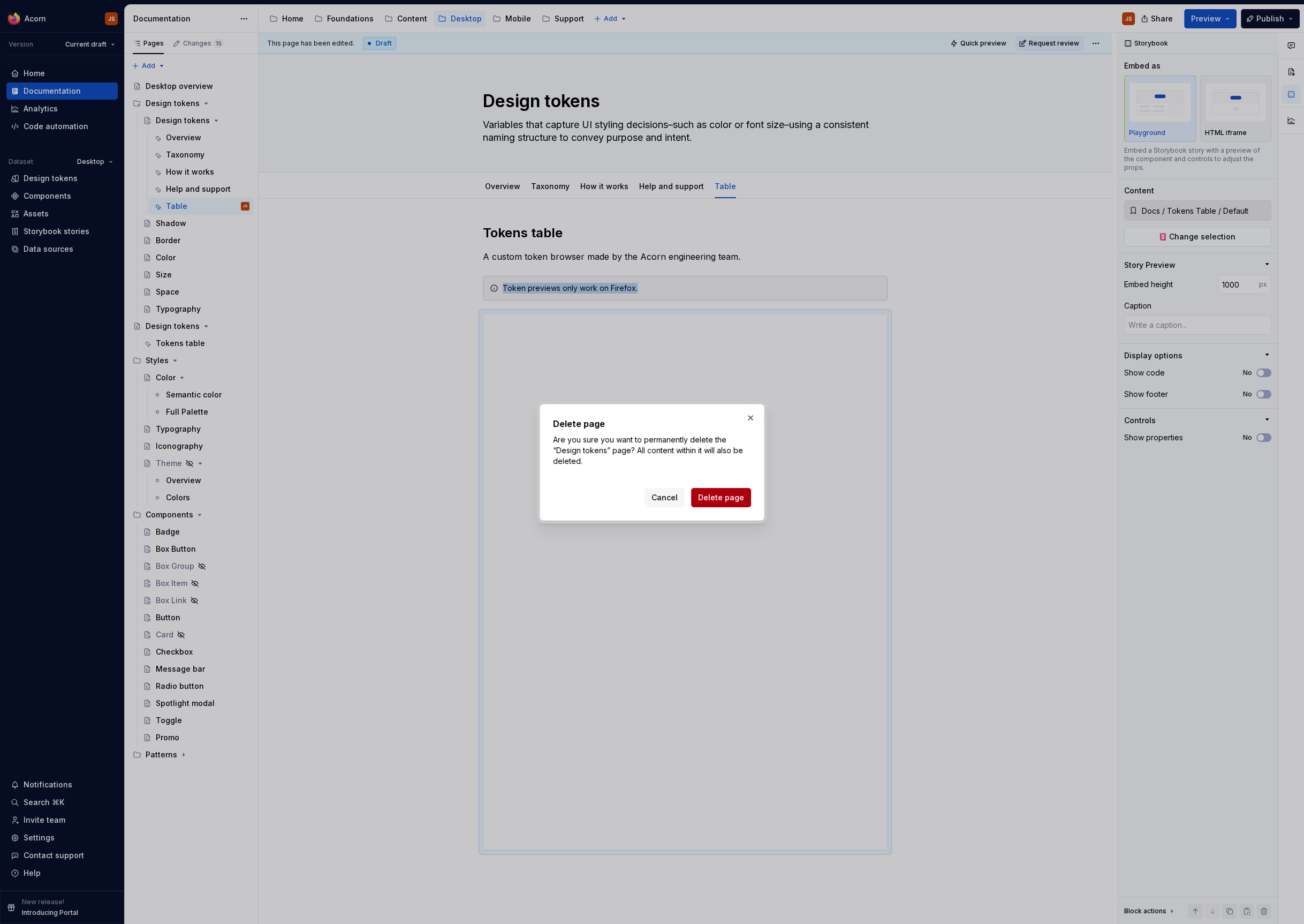
click at [707, 495] on span "Delete page" at bounding box center [721, 497] width 46 height 11
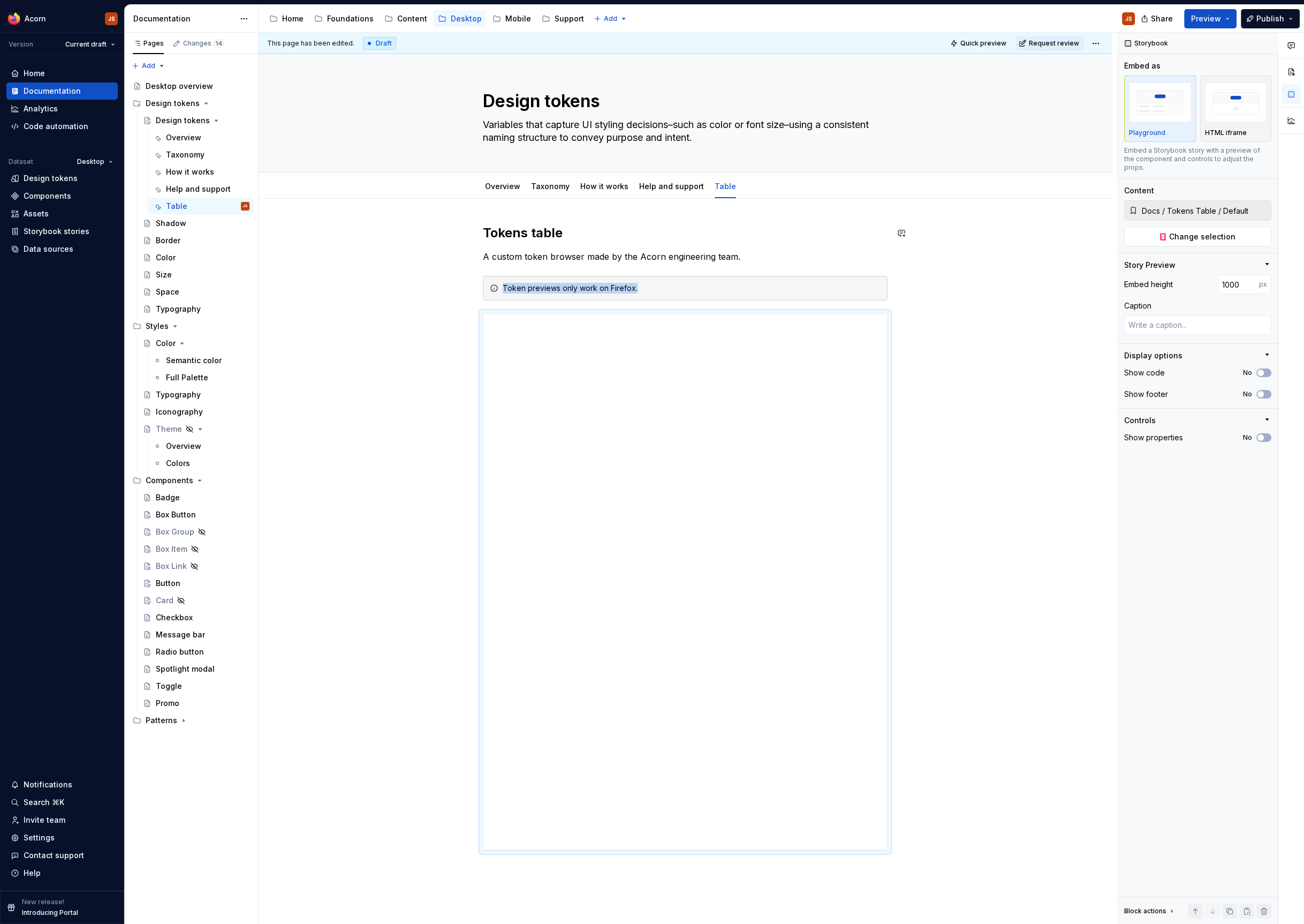
type textarea "*"
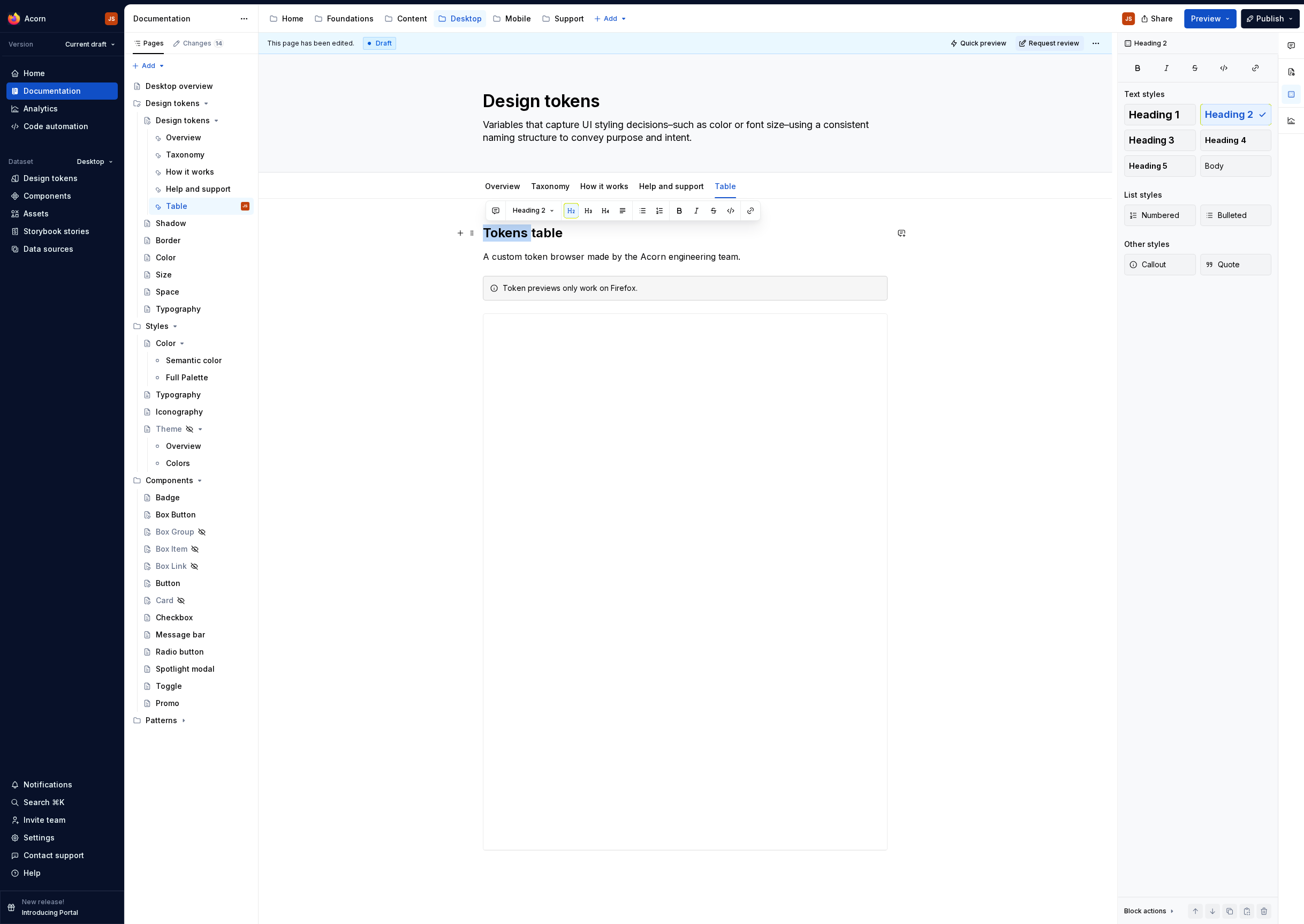
drag, startPoint x: 535, startPoint y: 227, endPoint x: 400, endPoint y: 230, distance: 135.0
click at [400, 230] on div "Tokens table A custom token browser made by the Acorn engineering team. Token p…" at bounding box center [685, 670] width 853 height 942
click at [550, 253] on p "A custom token browser made by the Acorn engineering team." at bounding box center [685, 256] width 405 height 13
click at [532, 233] on h2 "Table" at bounding box center [685, 232] width 405 height 17
click at [559, 253] on p "A custom token table browser made by the Acorn engineering team." at bounding box center [685, 256] width 405 height 13
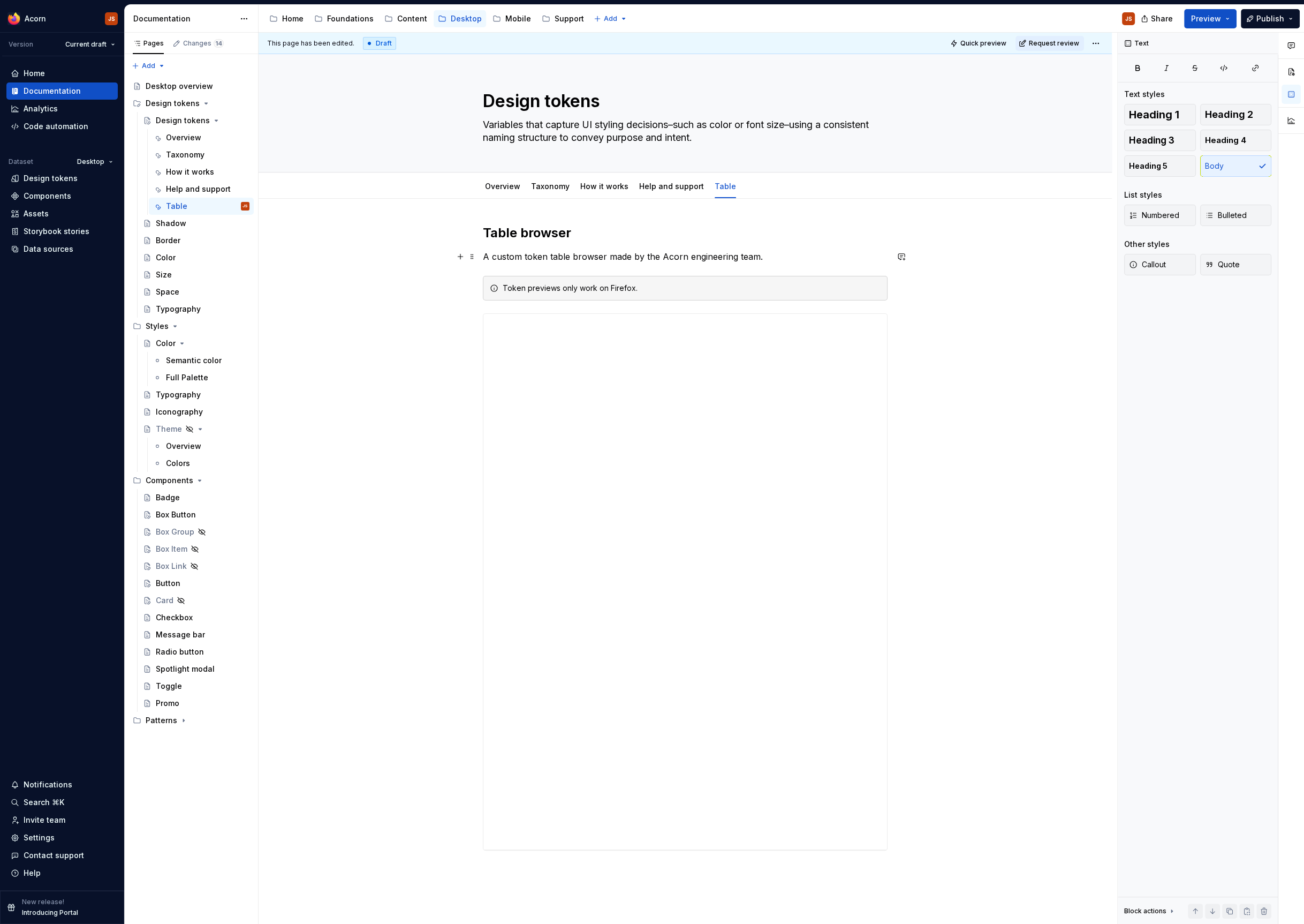
click at [559, 253] on p "A custom token table browser made by the Acorn engineering team." at bounding box center [685, 256] width 405 height 13
click at [182, 136] on div "Overview" at bounding box center [184, 137] width 35 height 11
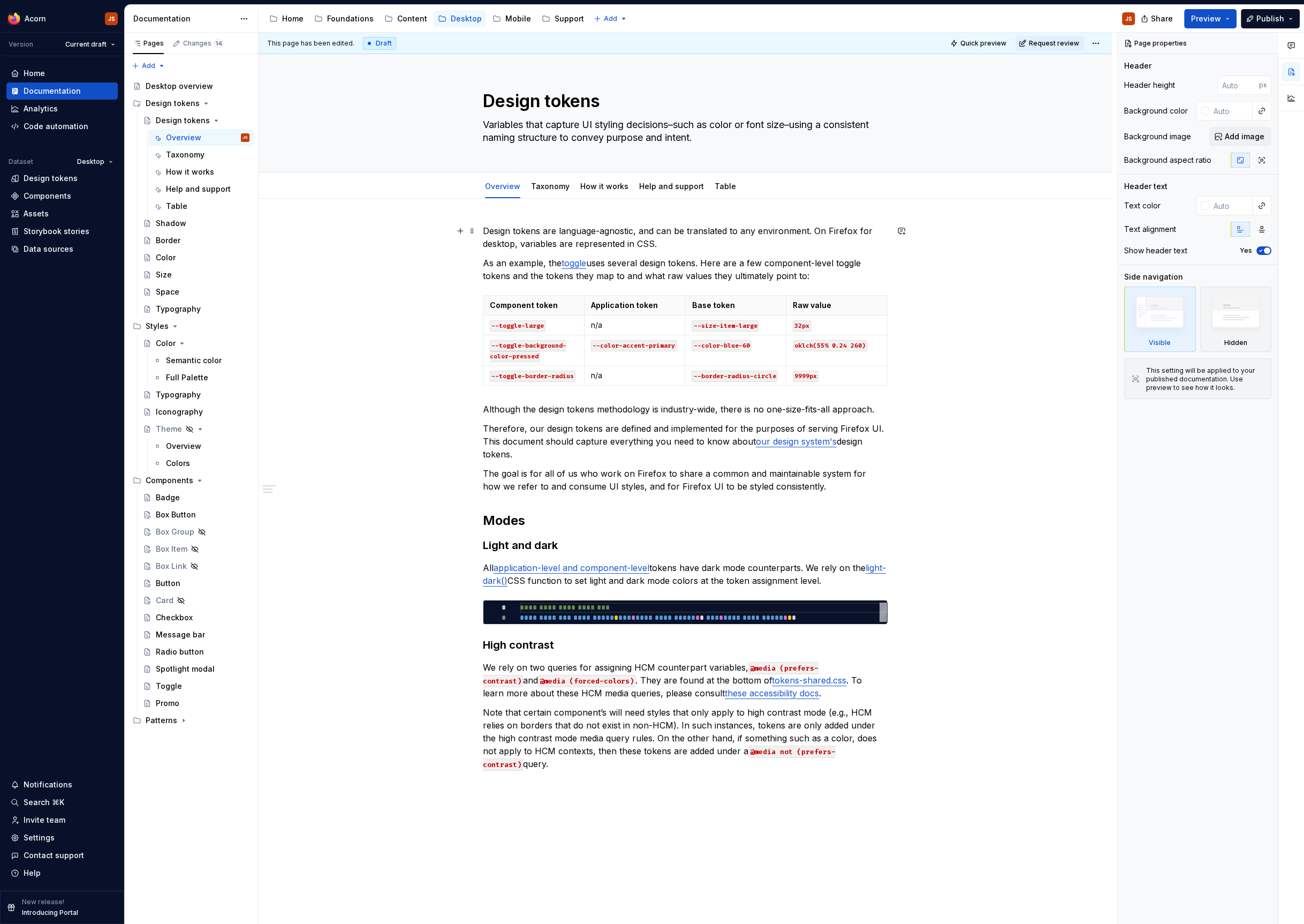
click at [486, 231] on p "Design tokens are language-agnostic, and can be translated to any environment. …" at bounding box center [685, 237] width 405 height 26
type textarea "*"
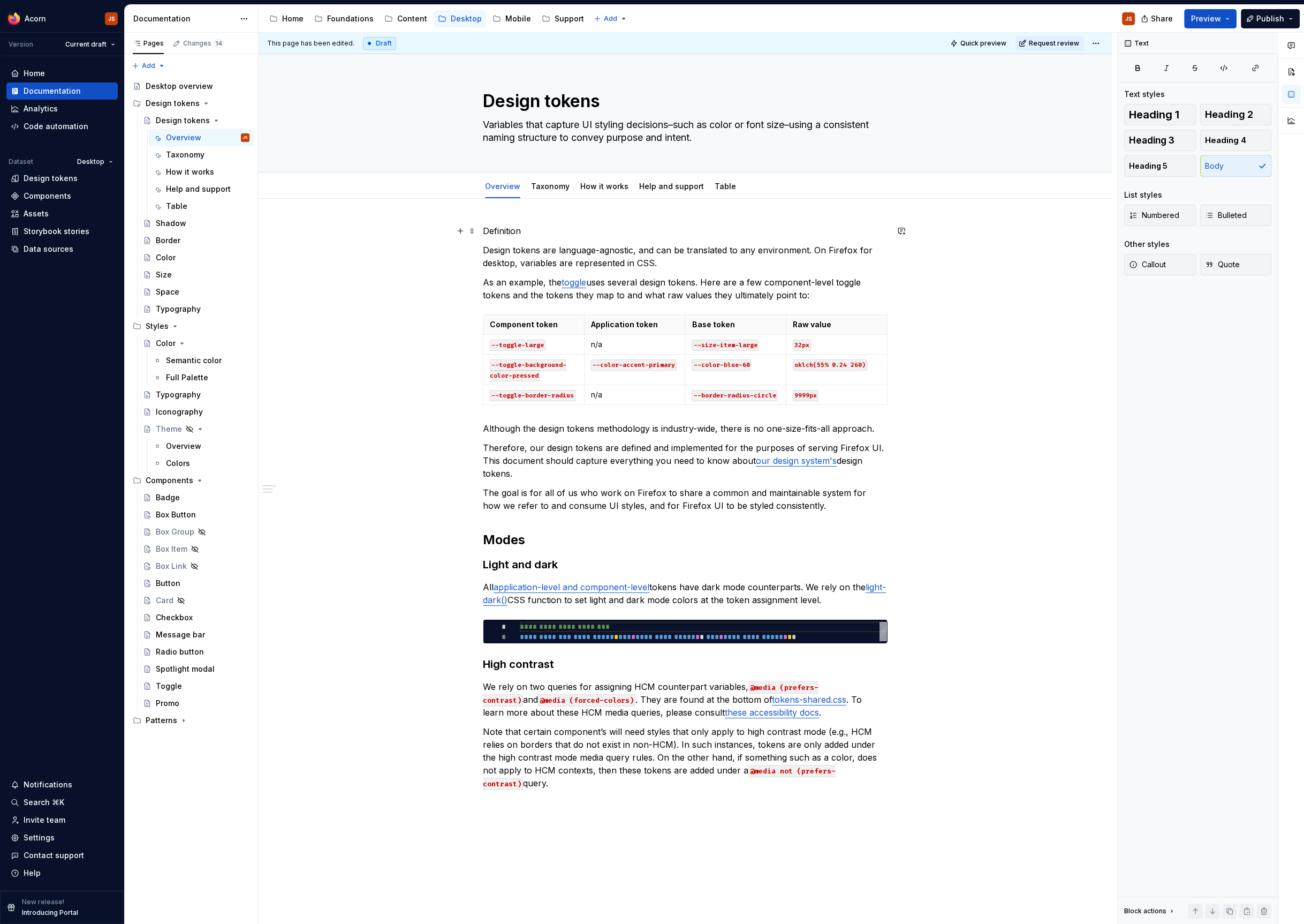
click at [515, 224] on p "Definition" at bounding box center [685, 231] width 405 height 13
click at [564, 215] on button "button" at bounding box center [569, 210] width 15 height 15
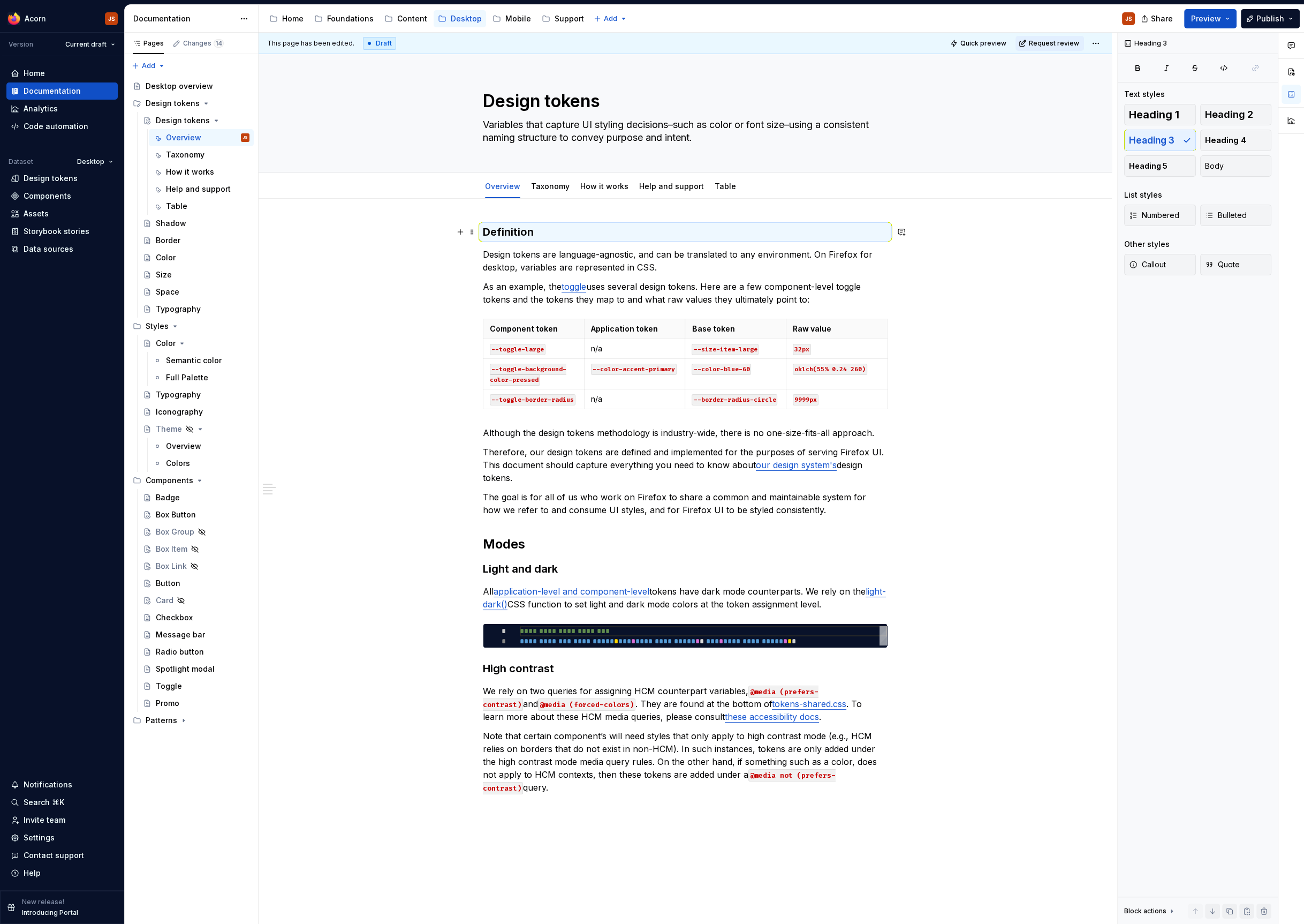
click at [508, 235] on h3 "Definition" at bounding box center [685, 231] width 405 height 15
click at [567, 210] on button "button" at bounding box center [571, 210] width 15 height 15
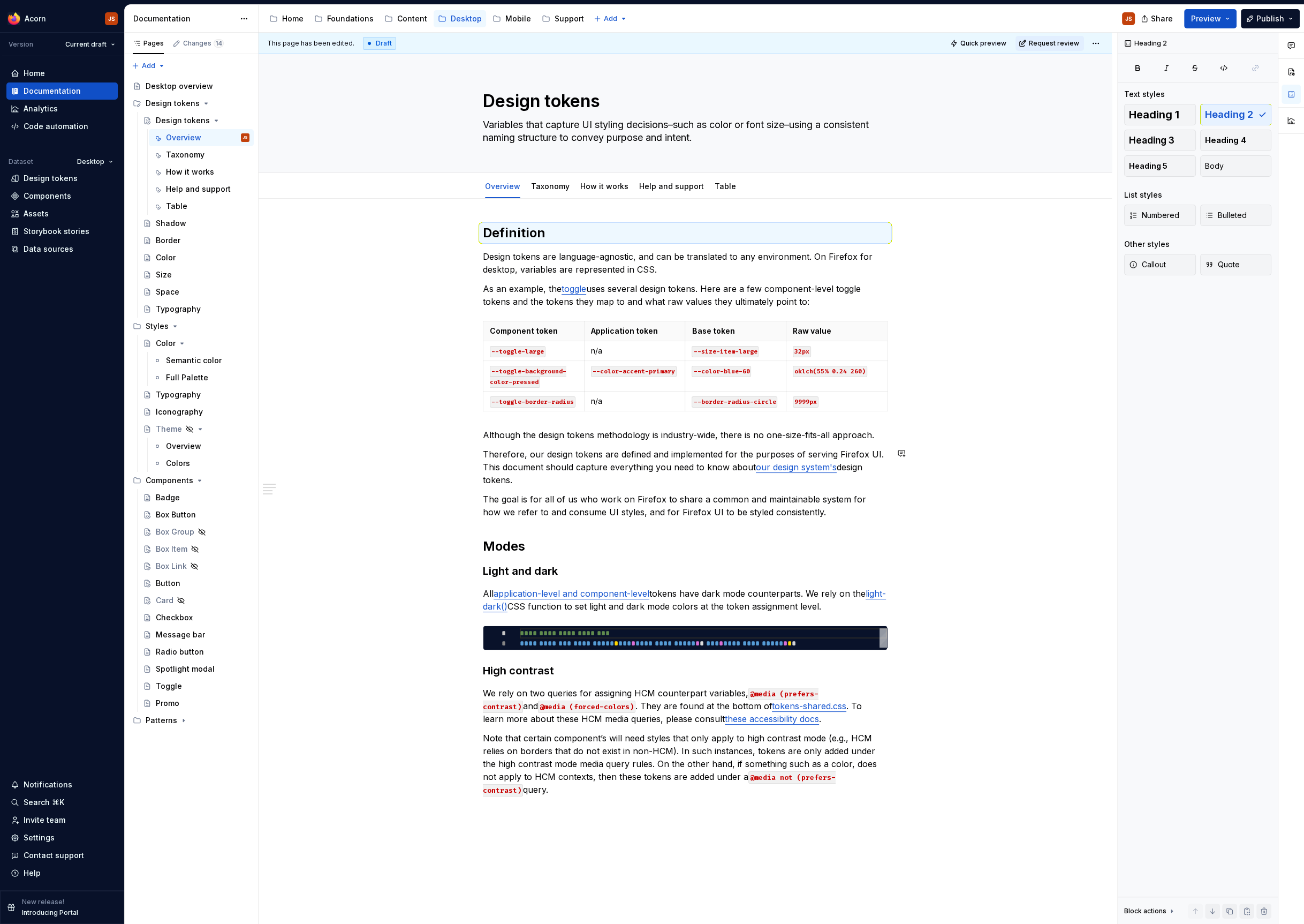
click at [617, 486] on div "**********" at bounding box center [685, 510] width 405 height 571
click at [818, 511] on p "The goal is for all of us who work on Firefox to share a common and maintainabl…" at bounding box center [685, 505] width 405 height 26
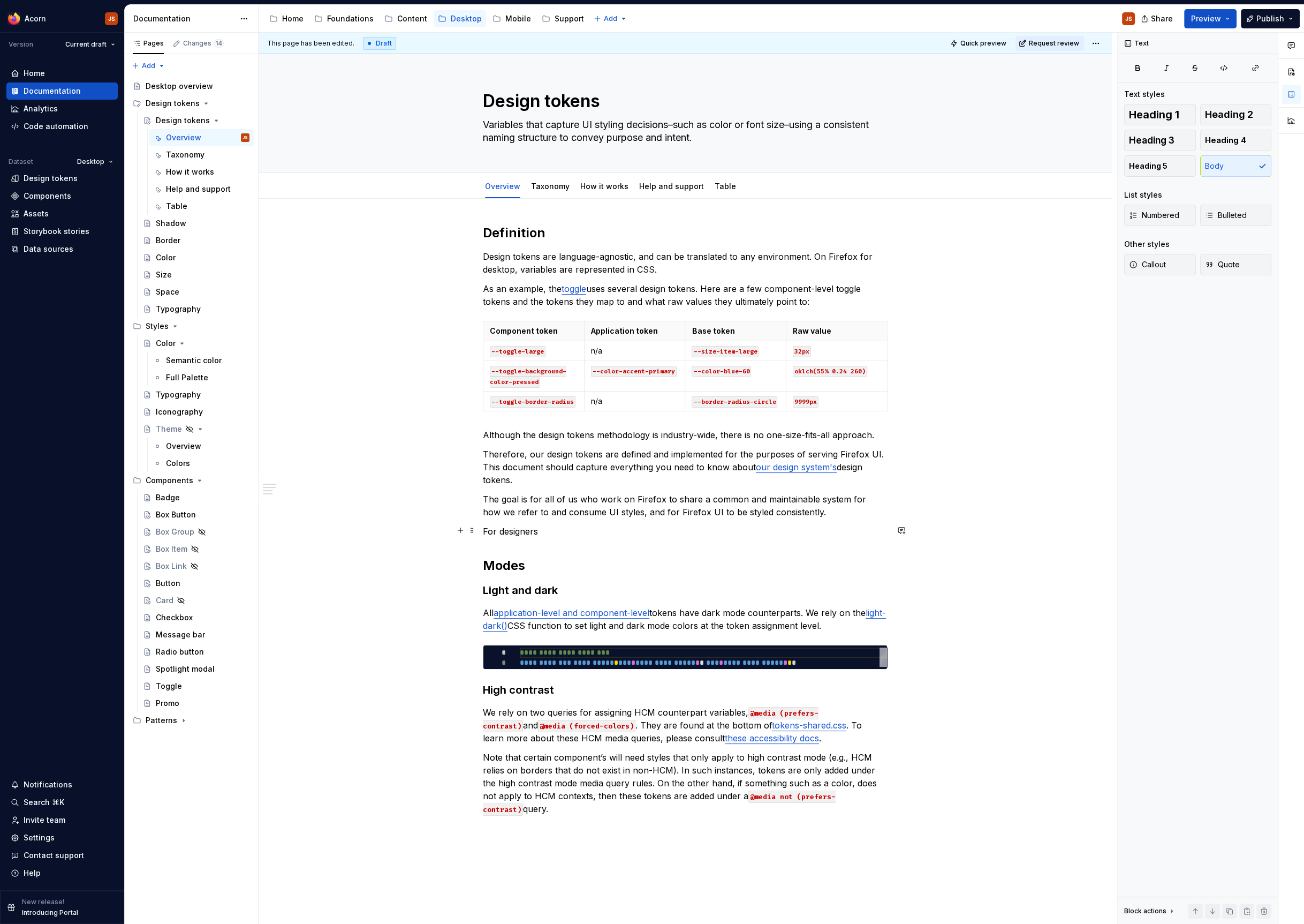
click at [523, 532] on p "For designers" at bounding box center [685, 531] width 405 height 13
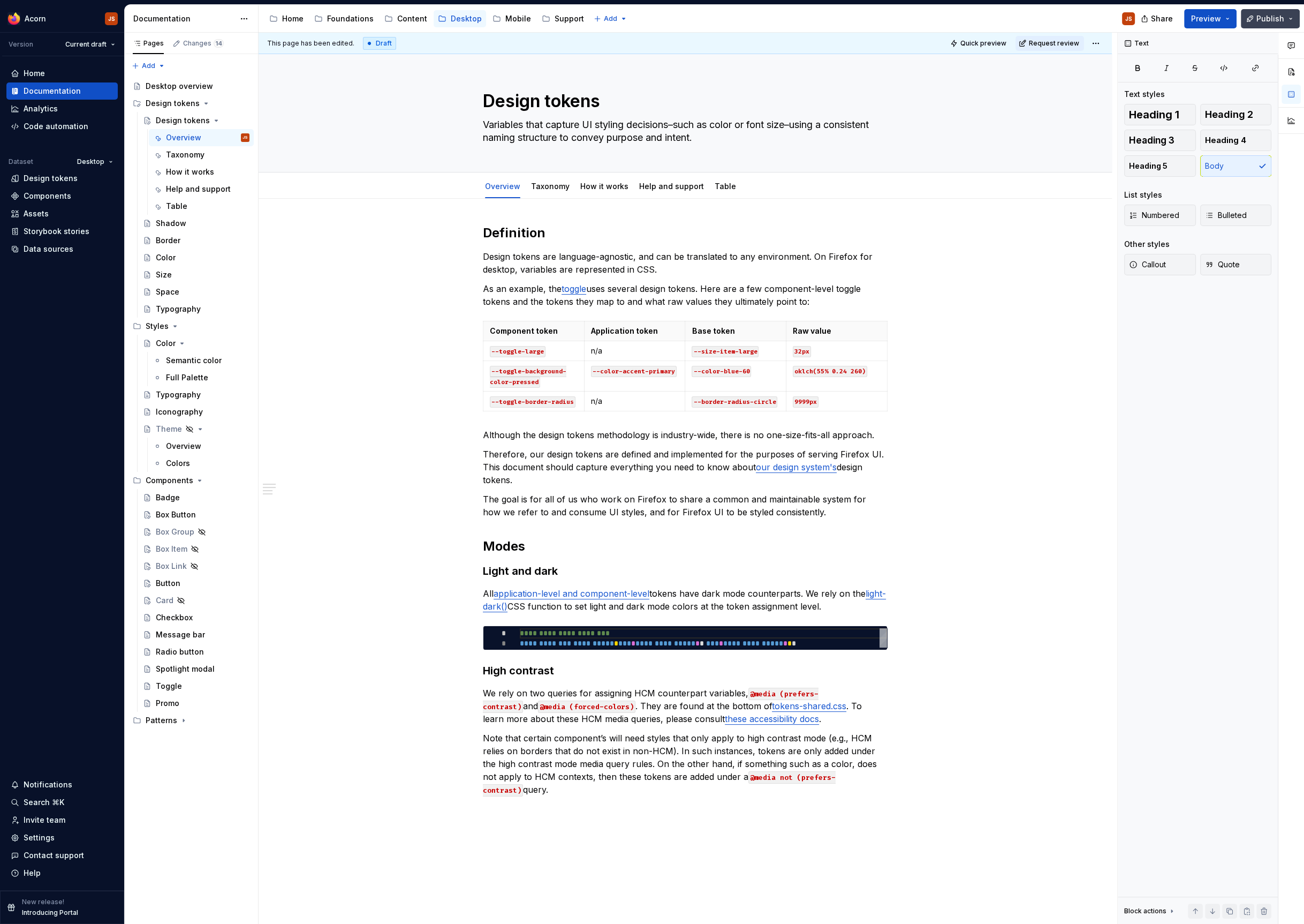
click at [1271, 13] on span "Publish" at bounding box center [1271, 18] width 28 height 11
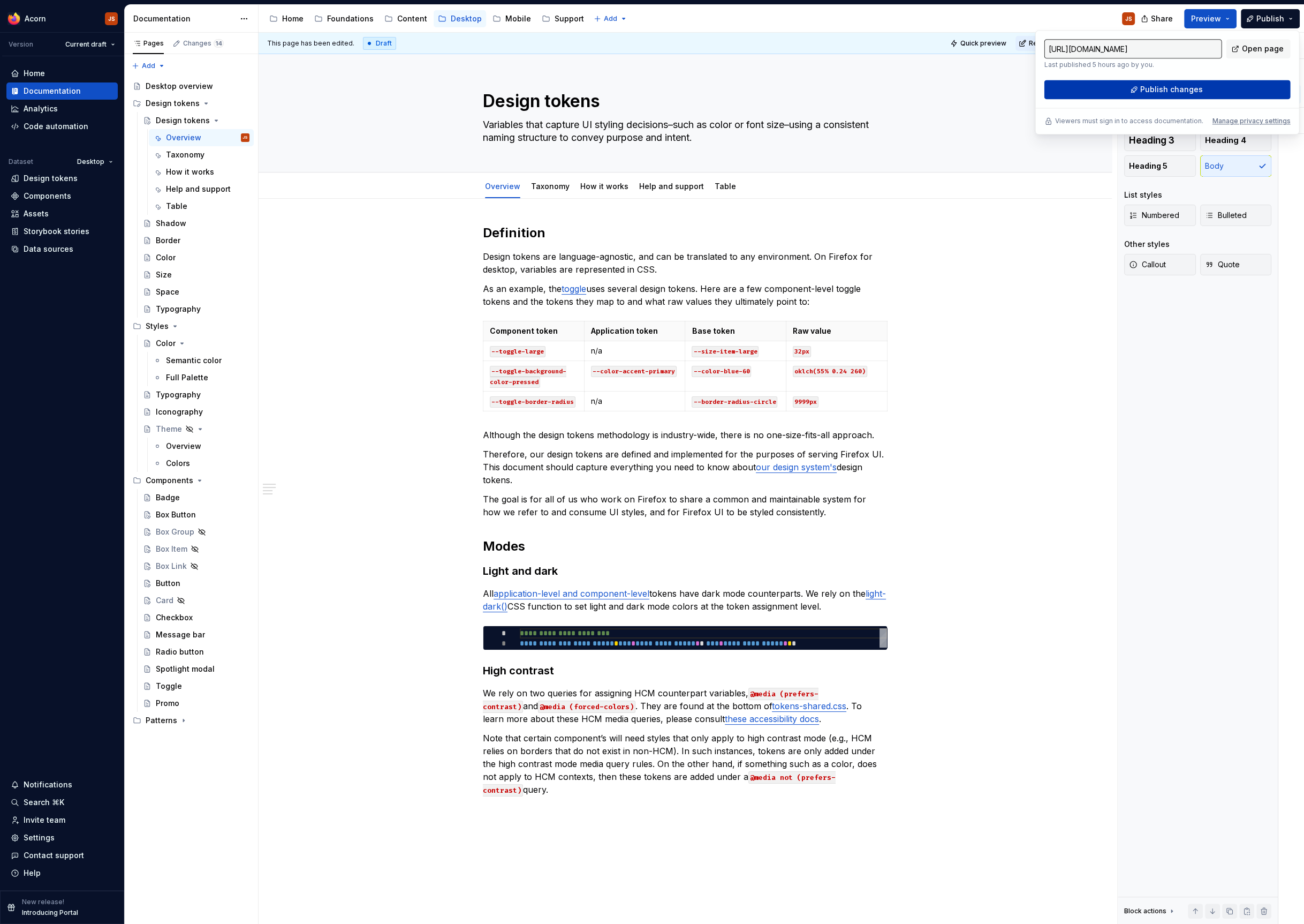
click at [1211, 81] on button "Publish changes" at bounding box center [1168, 90] width 246 height 19
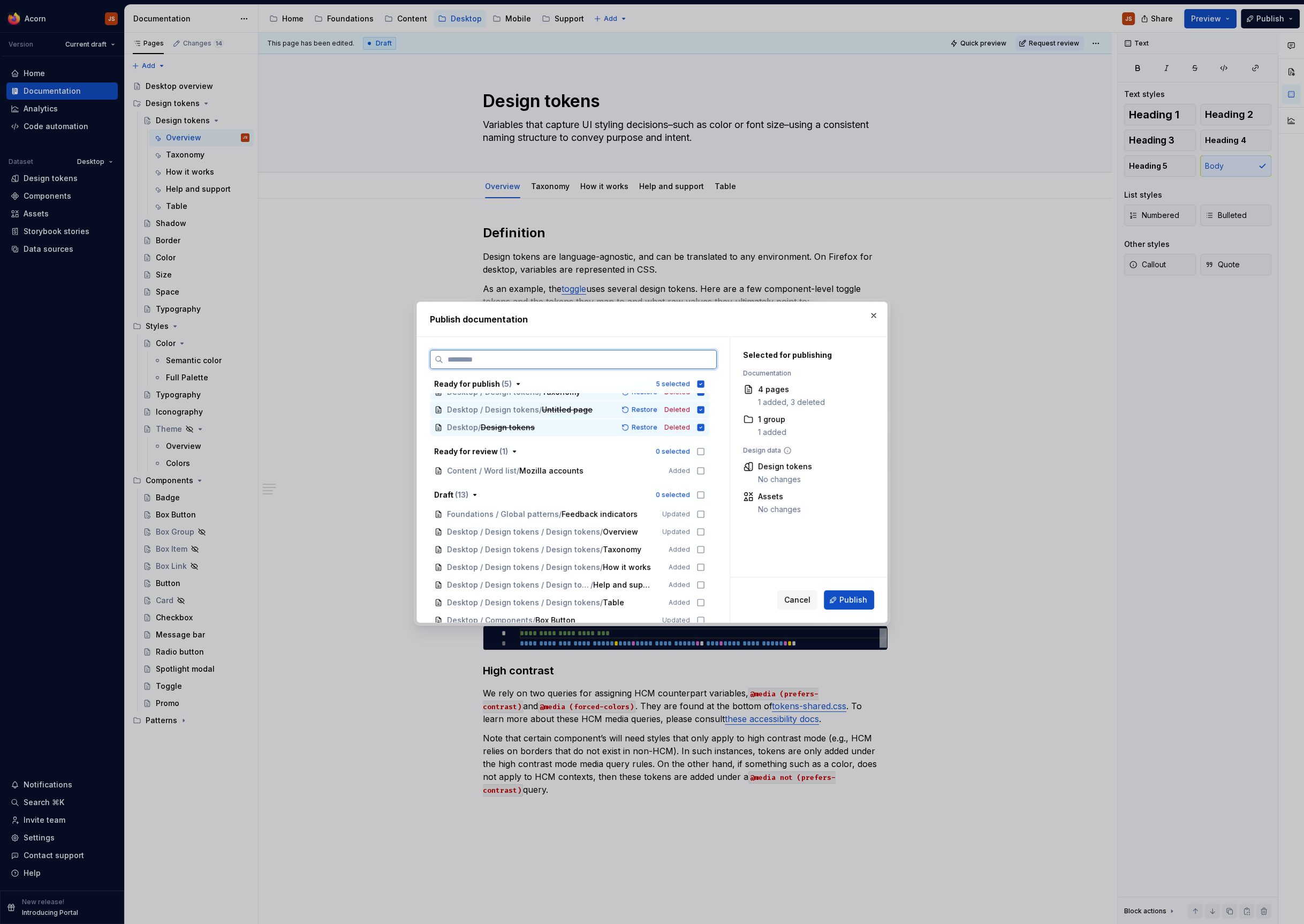
scroll to position [57, 0]
click at [704, 458] on icon at bounding box center [701, 460] width 9 height 9
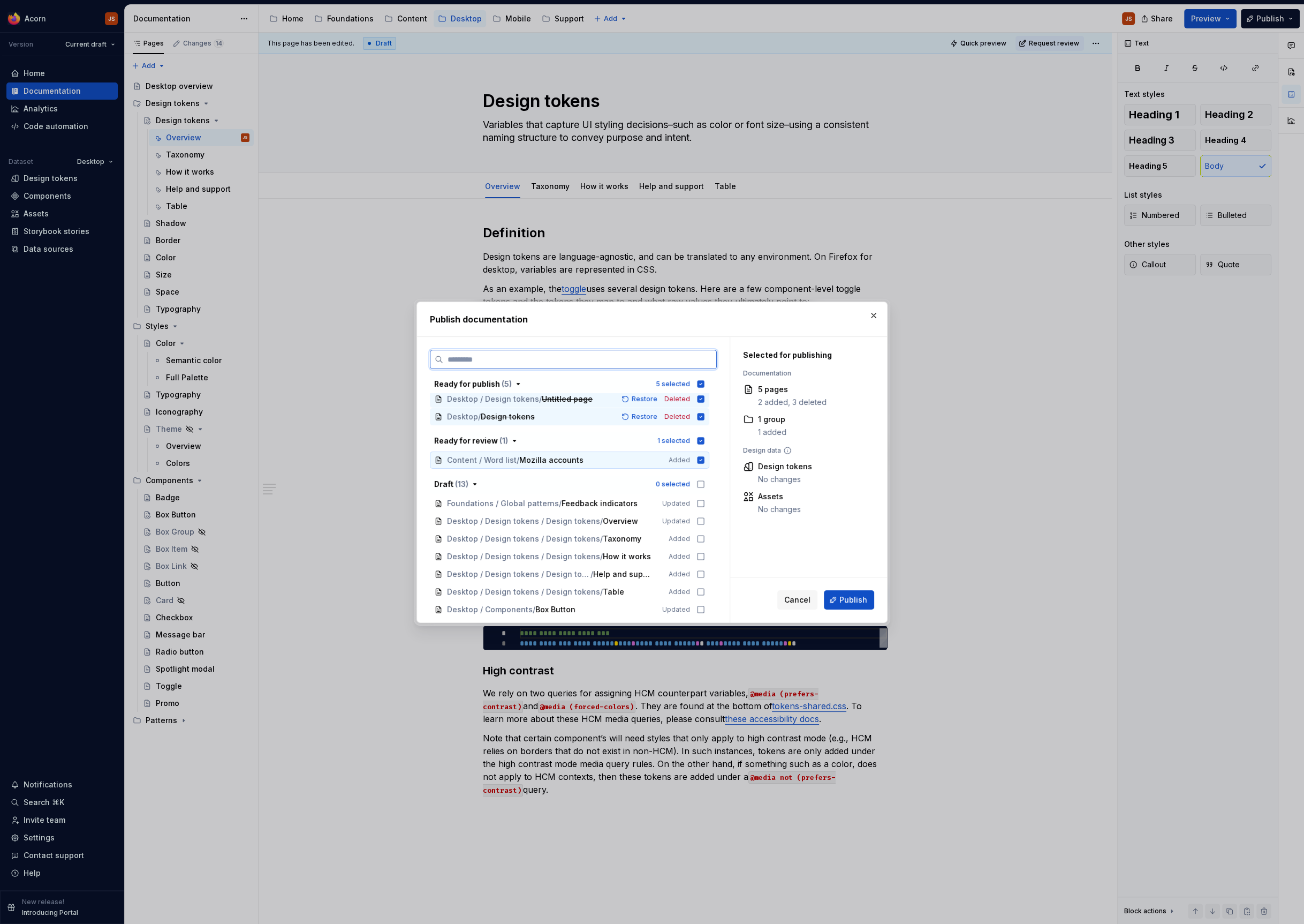
scroll to position [0, 0]
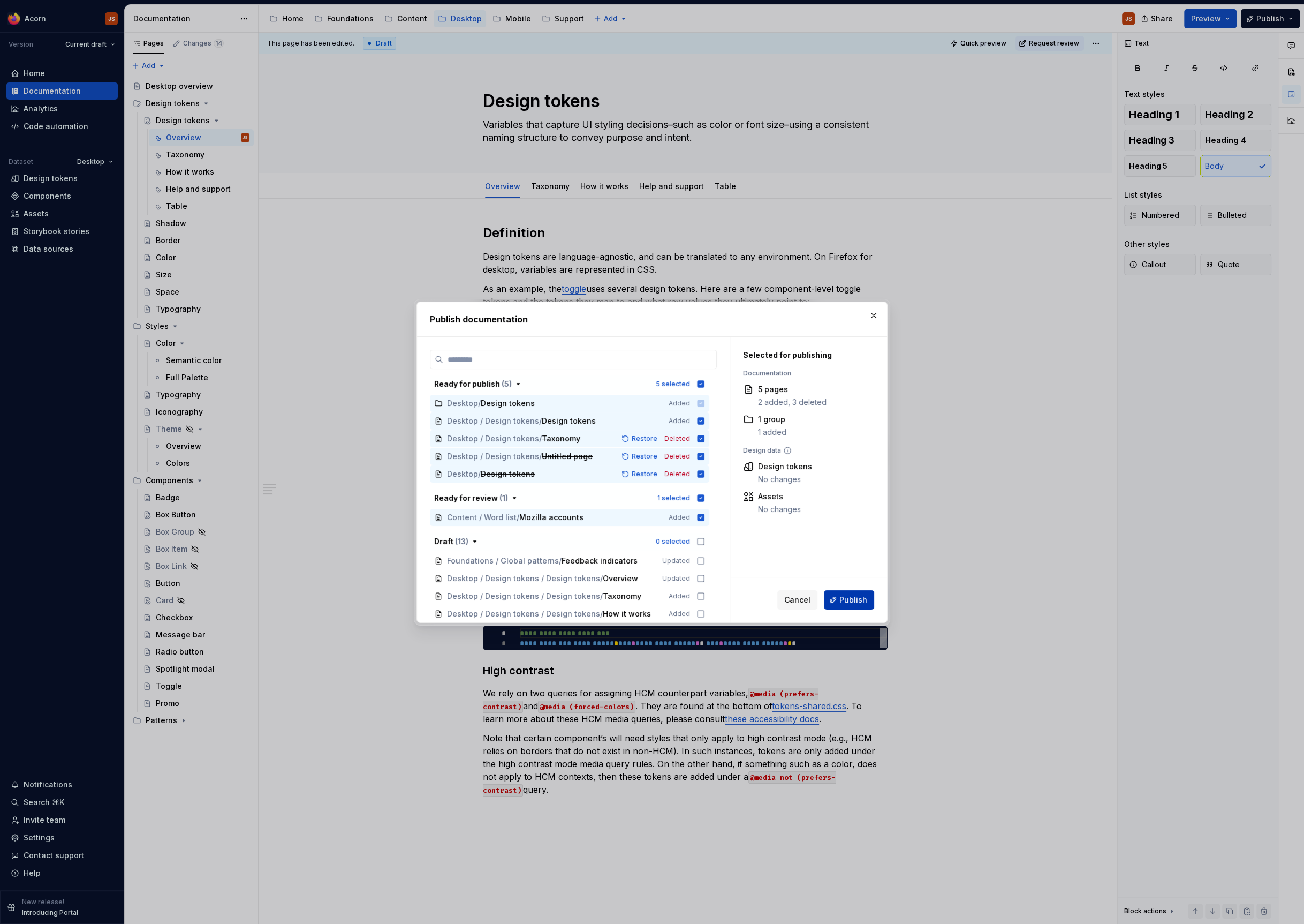
click at [865, 599] on span "Publish" at bounding box center [853, 599] width 28 height 11
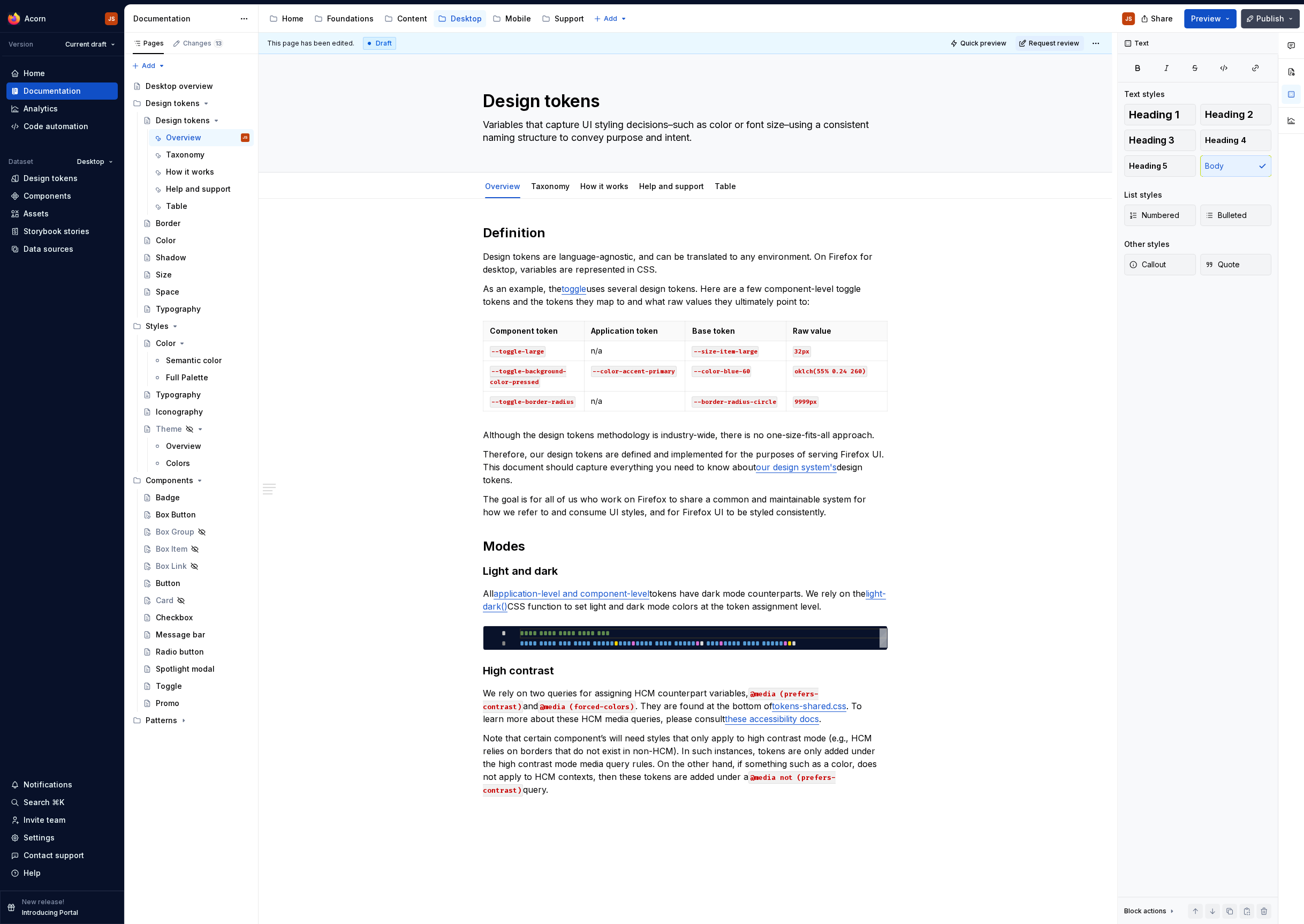
click at [1265, 22] on span "Publish" at bounding box center [1271, 18] width 28 height 11
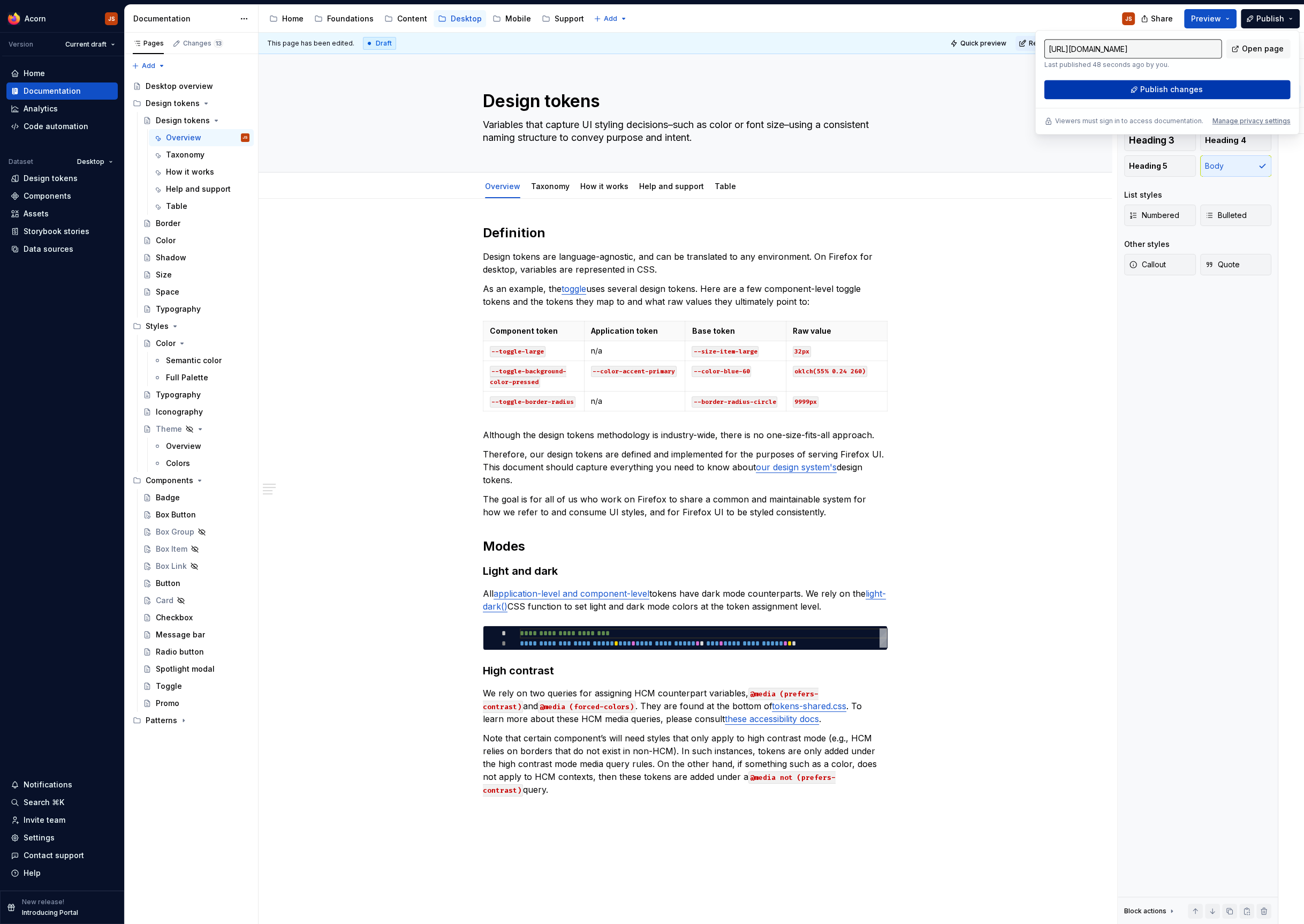
click at [1200, 92] on span "Publish changes" at bounding box center [1171, 90] width 62 height 11
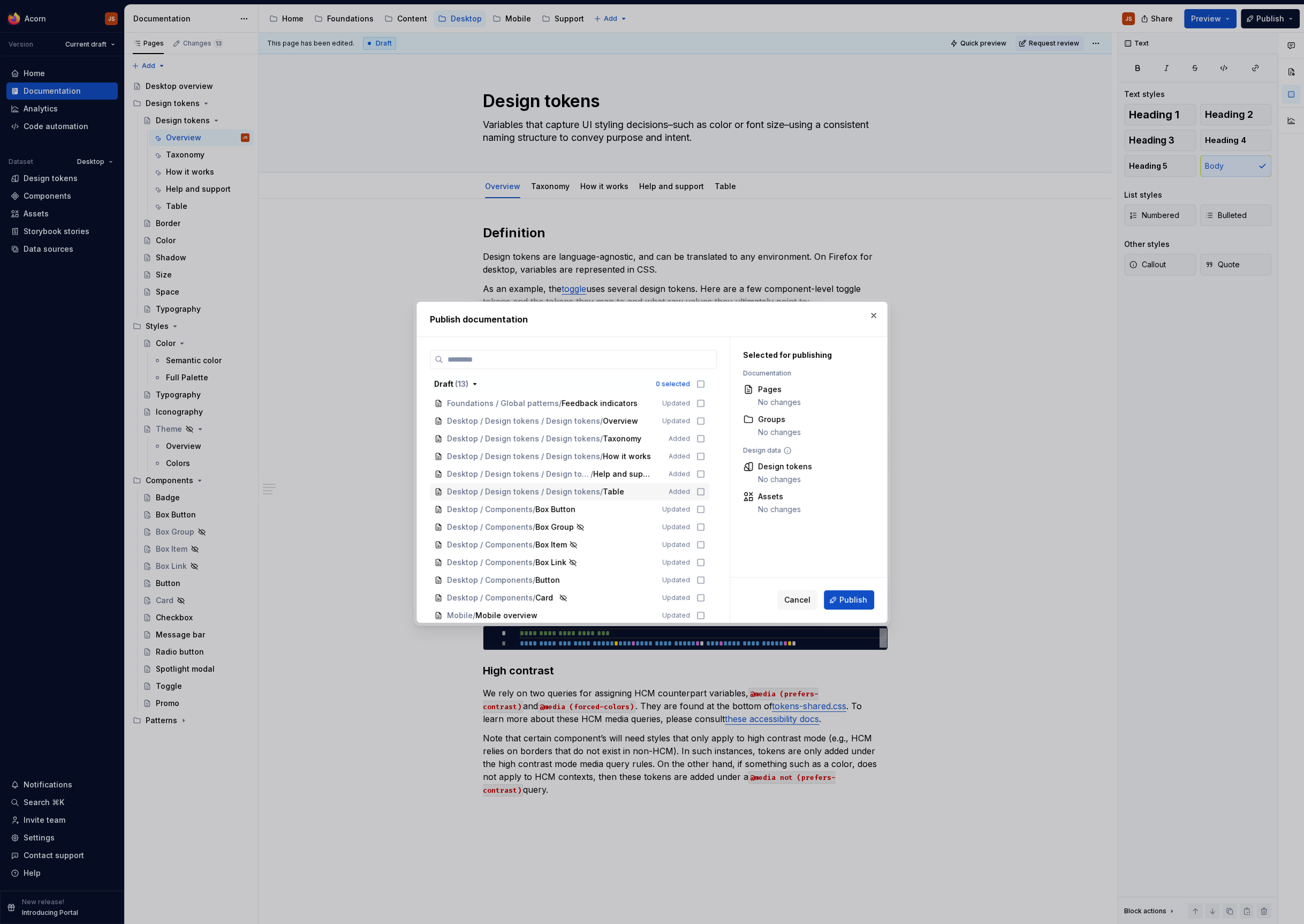
scroll to position [2, 0]
click at [843, 597] on span "Publish" at bounding box center [853, 599] width 28 height 11
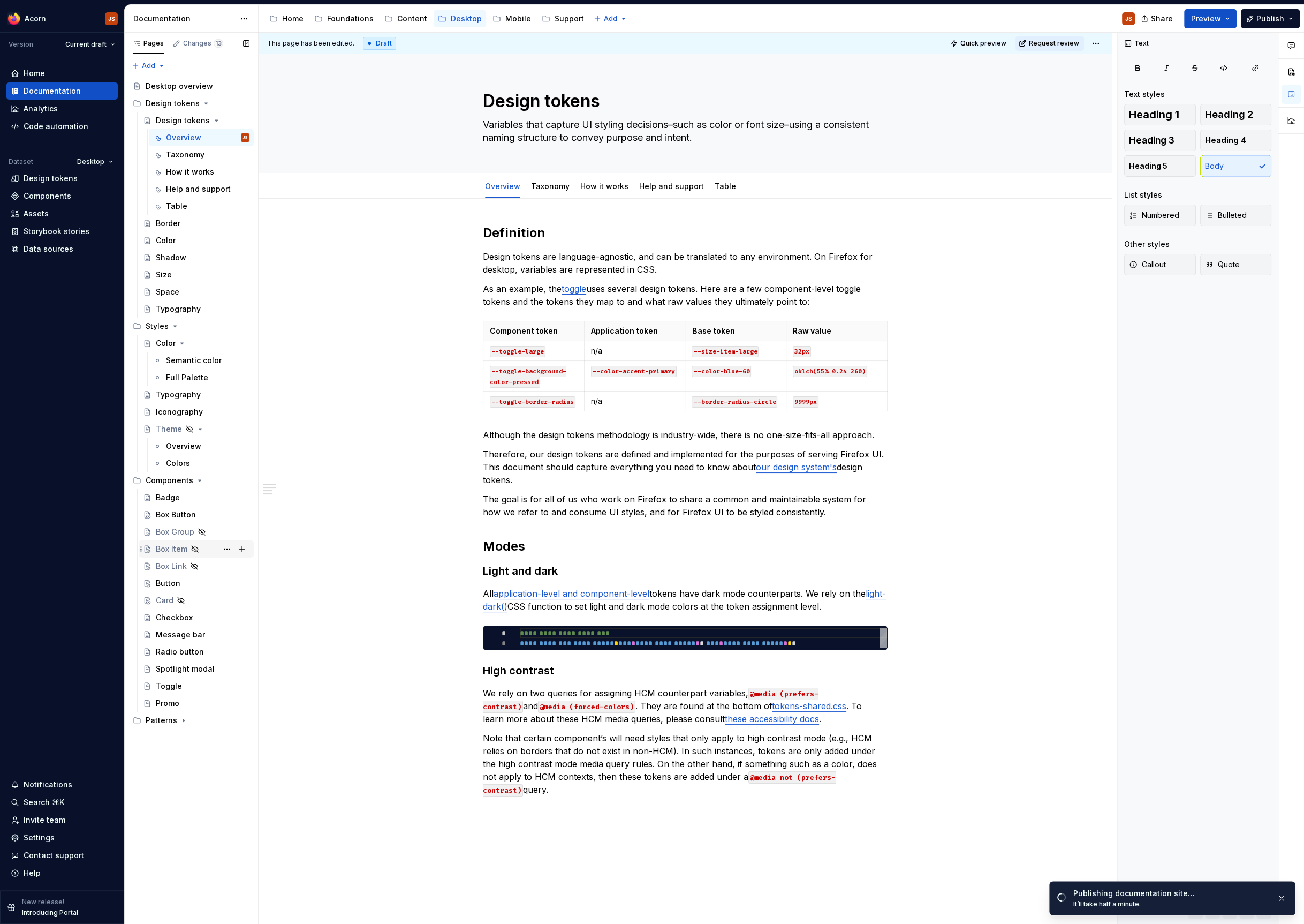
click at [165, 546] on div "Box Item" at bounding box center [172, 549] width 32 height 11
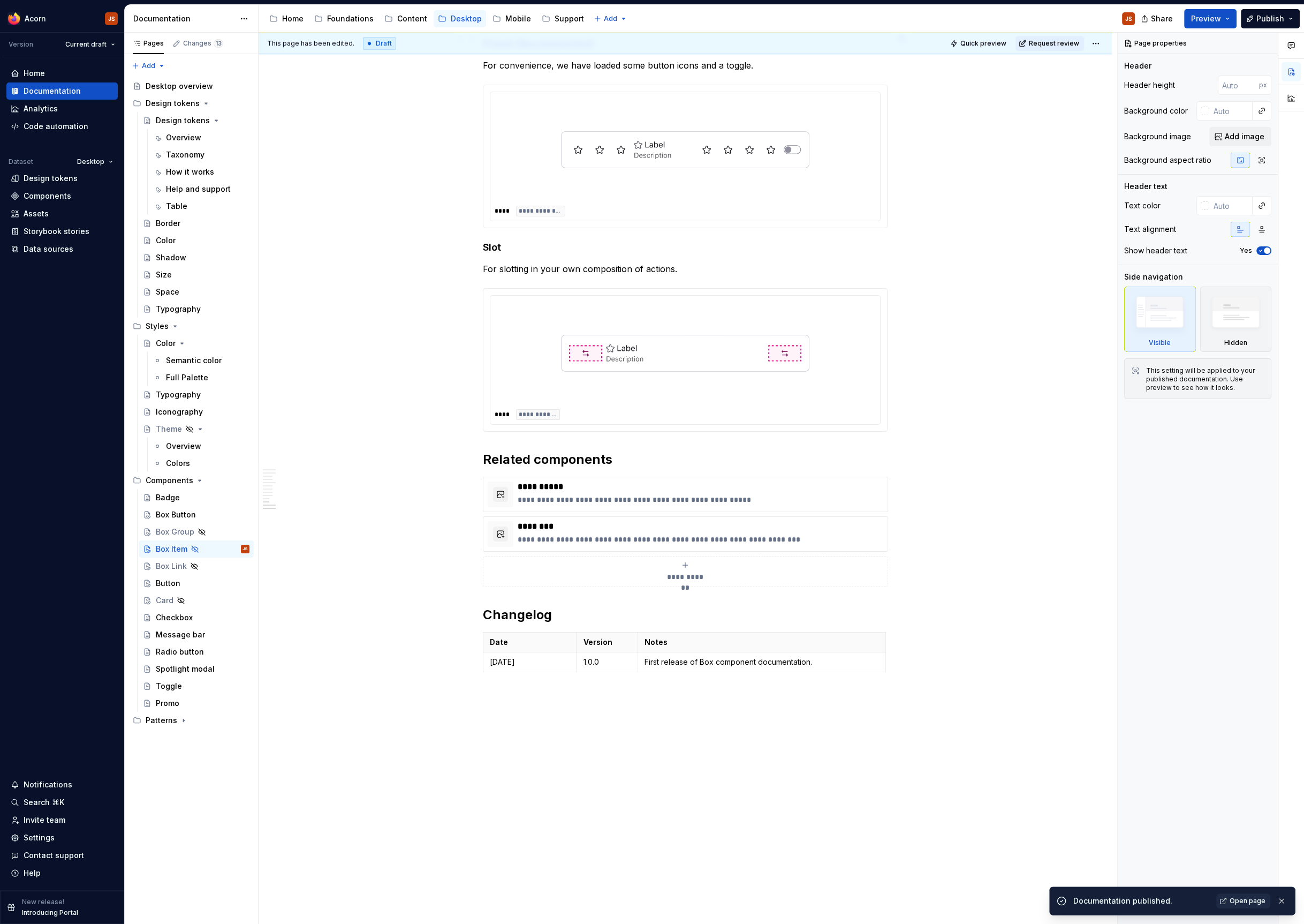
scroll to position [1628, 0]
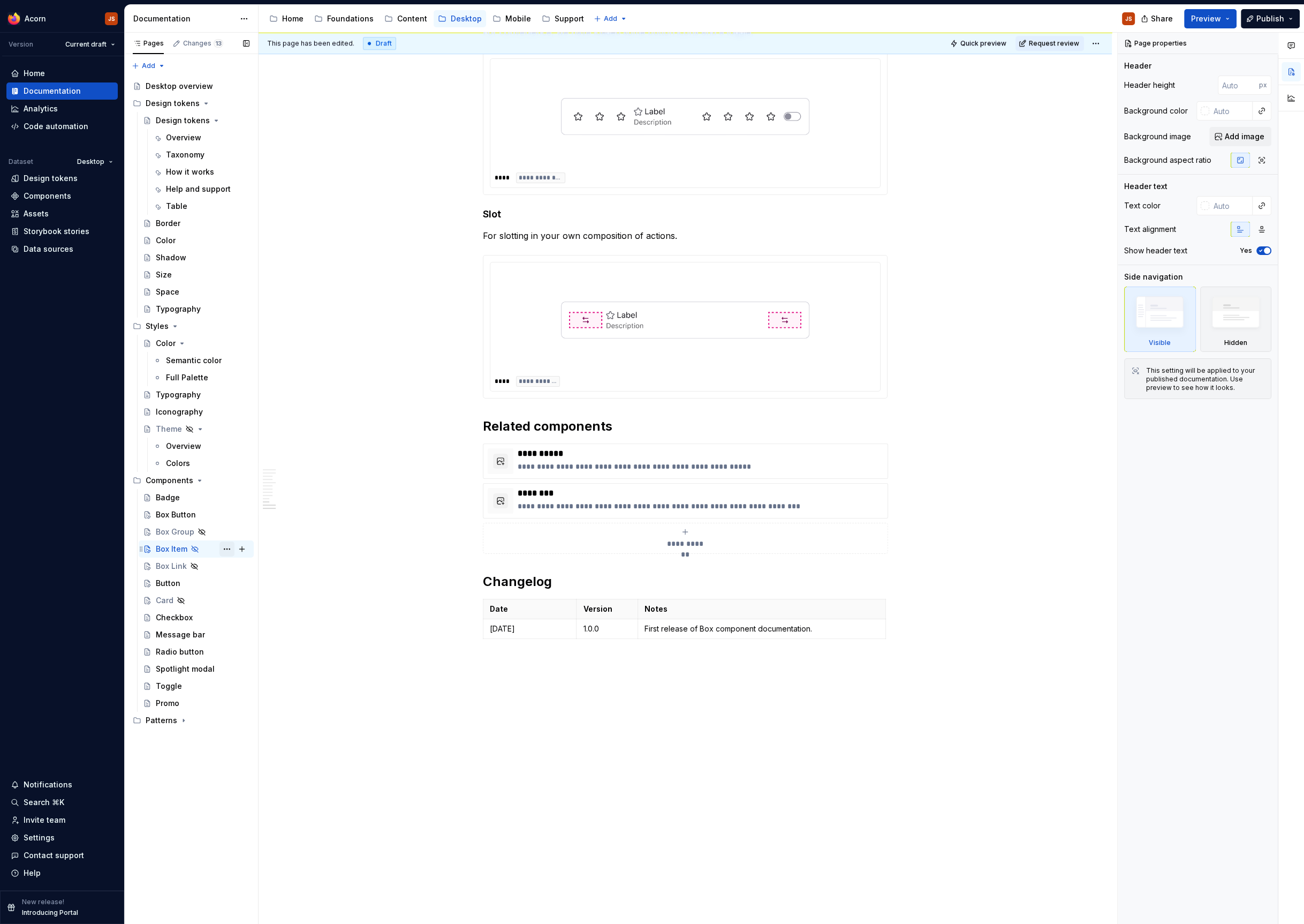
click at [231, 547] on button "Page tree" at bounding box center [226, 548] width 15 height 15
click at [256, 627] on div "Show page" at bounding box center [291, 624] width 105 height 11
click at [226, 561] on button "Page tree" at bounding box center [226, 566] width 15 height 15
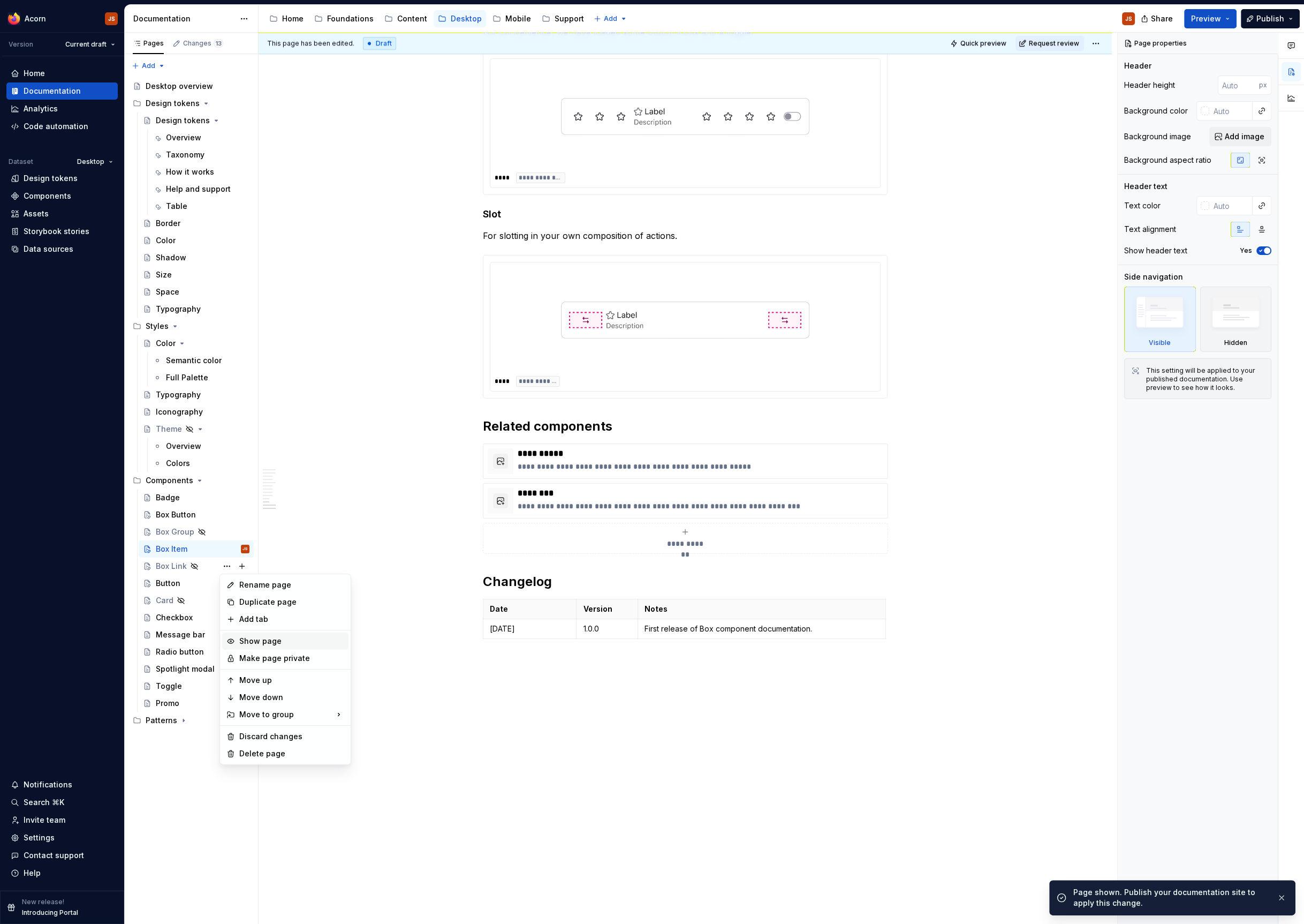
click at [253, 645] on div "Show page" at bounding box center [291, 641] width 105 height 11
click at [169, 561] on div "Box Link" at bounding box center [171, 566] width 31 height 11
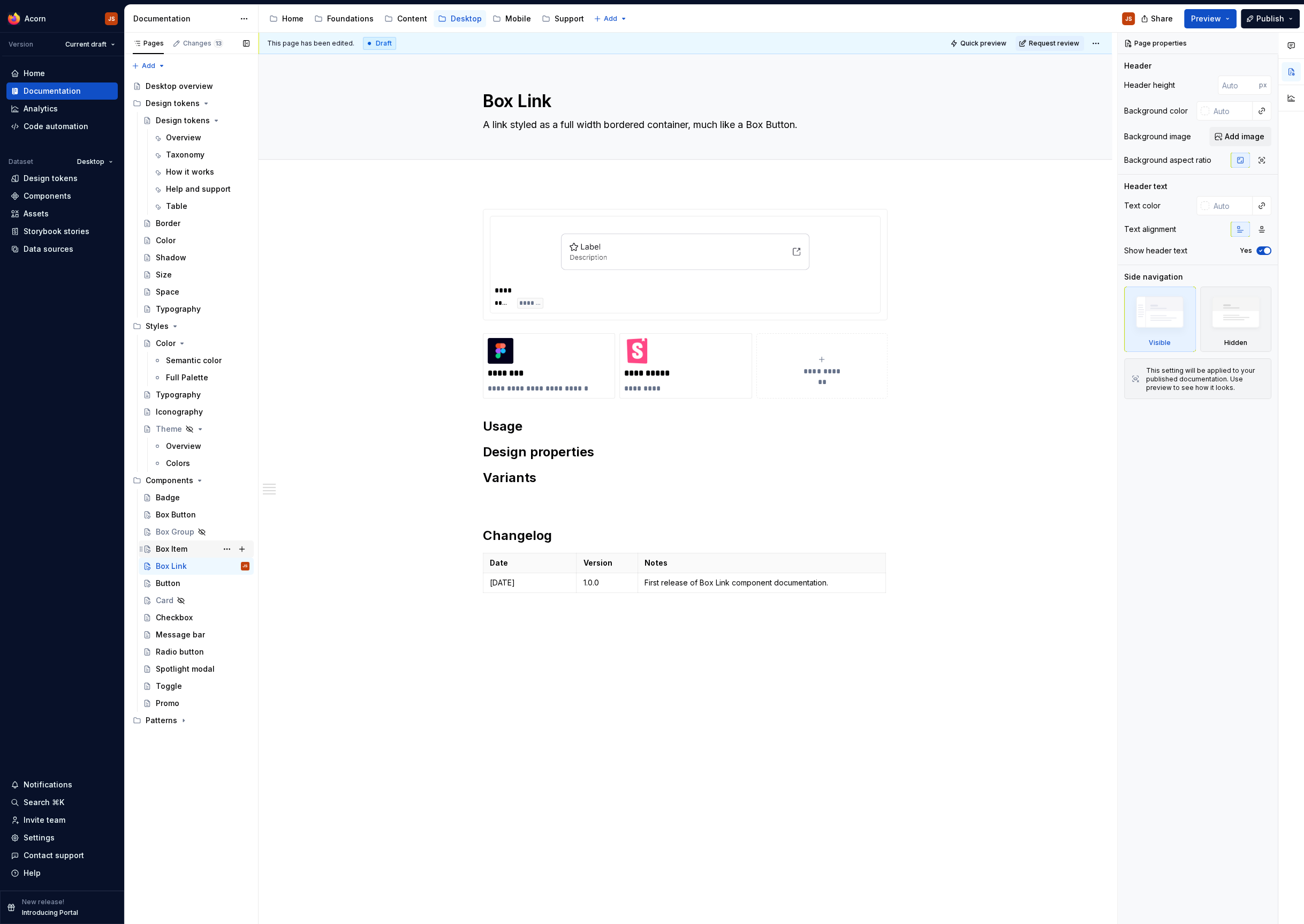
click at [172, 550] on div "Box Item" at bounding box center [172, 549] width 32 height 11
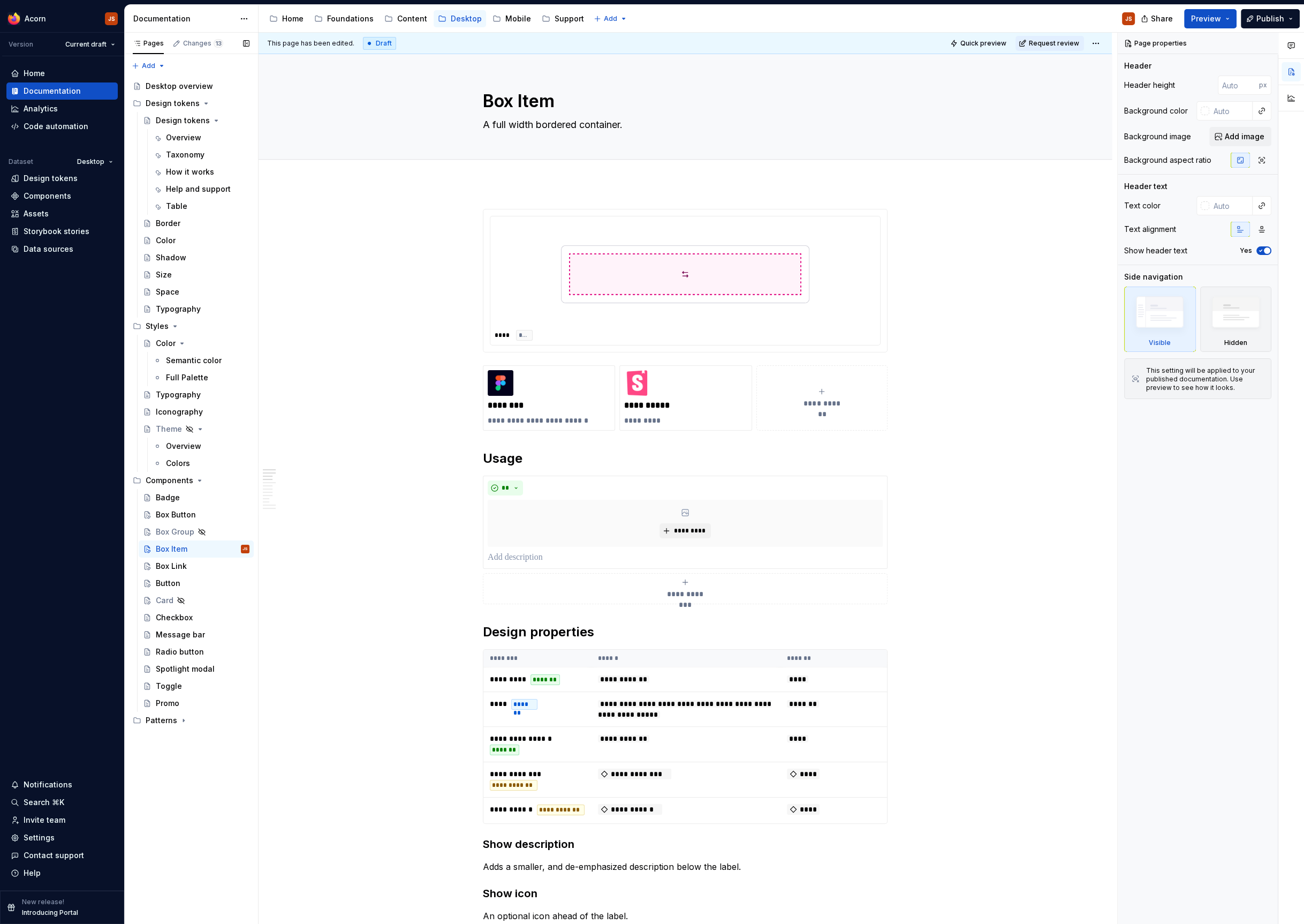
click at [0, 0] on button "Page tree" at bounding box center [0, 0] width 0 height 0
click at [282, 604] on div "Show page" at bounding box center [291, 606] width 105 height 11
click at [176, 551] on div "Box Item" at bounding box center [172, 549] width 32 height 11
click at [184, 533] on div "Box Group" at bounding box center [175, 532] width 39 height 11
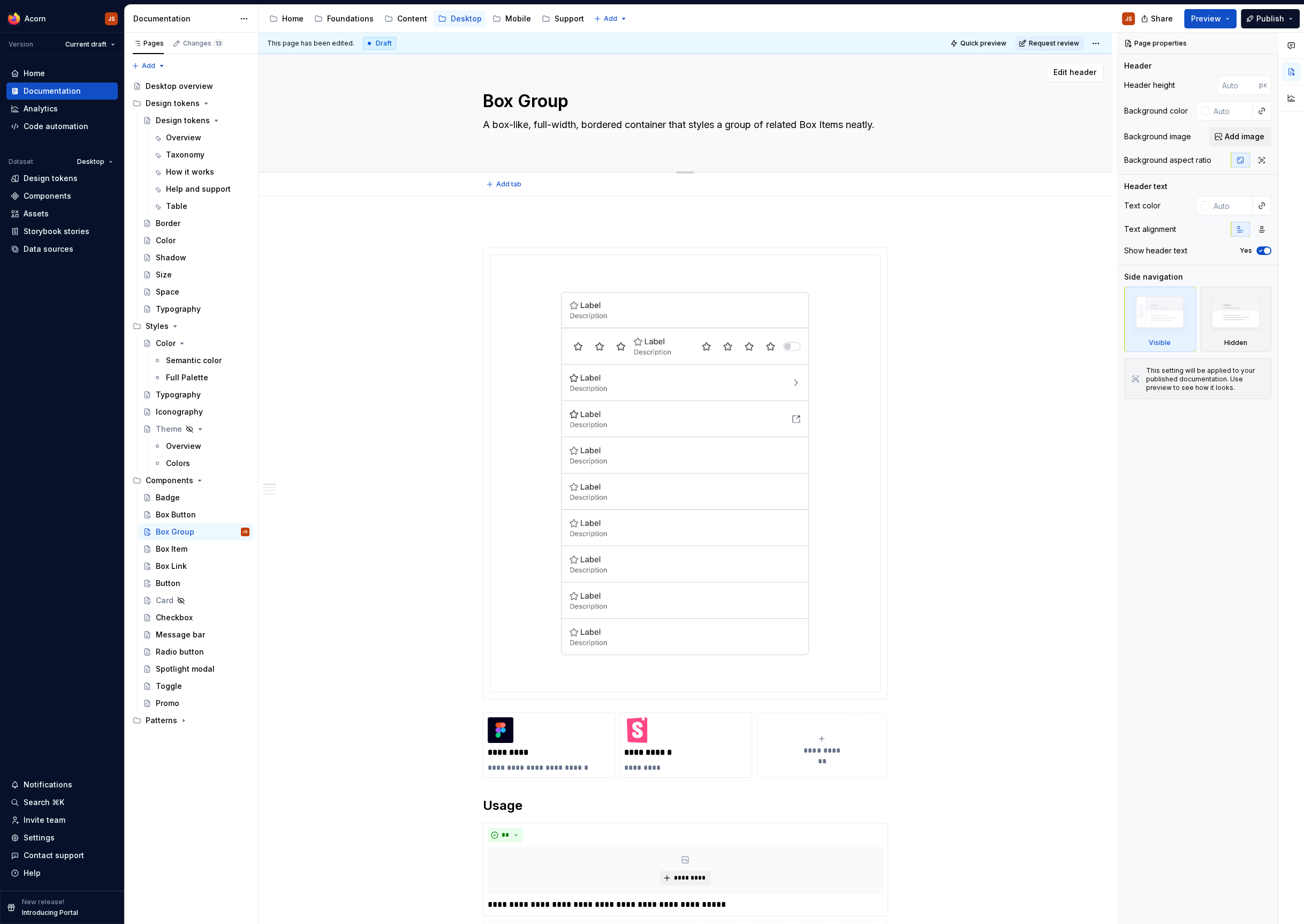
drag, startPoint x: 584, startPoint y: 124, endPoint x: 513, endPoint y: 124, distance: 71.0
click at [513, 124] on textarea "A box-like, full-width, bordered container that styles a group of related Box I…" at bounding box center [683, 131] width 405 height 30
click at [578, 128] on textarea "A box-like, full-width, bordered container that styles a group of related Box I…" at bounding box center [683, 131] width 405 height 30
drag, startPoint x: 589, startPoint y: 124, endPoint x: 496, endPoint y: 121, distance: 93.0
click at [496, 121] on textarea "A box-like, full-width, bordered container that styles a group of related Box I…" at bounding box center [683, 131] width 405 height 30
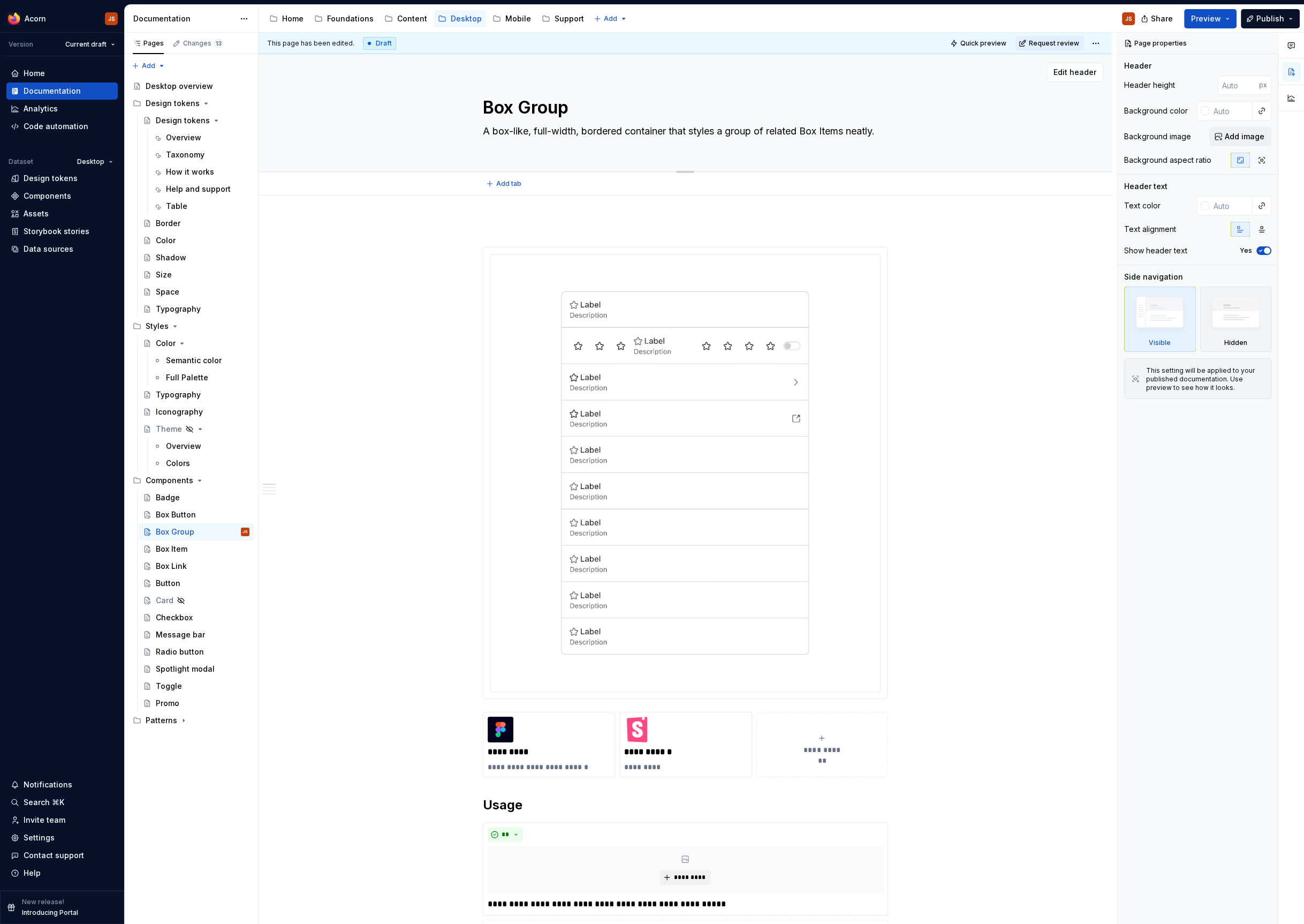
type textarea "*"
type textarea "A fbordered container that styles a group of related Box Items neatly."
type textarea "*"
type textarea "A fulbordered container that styles a group of related Box Items neatly."
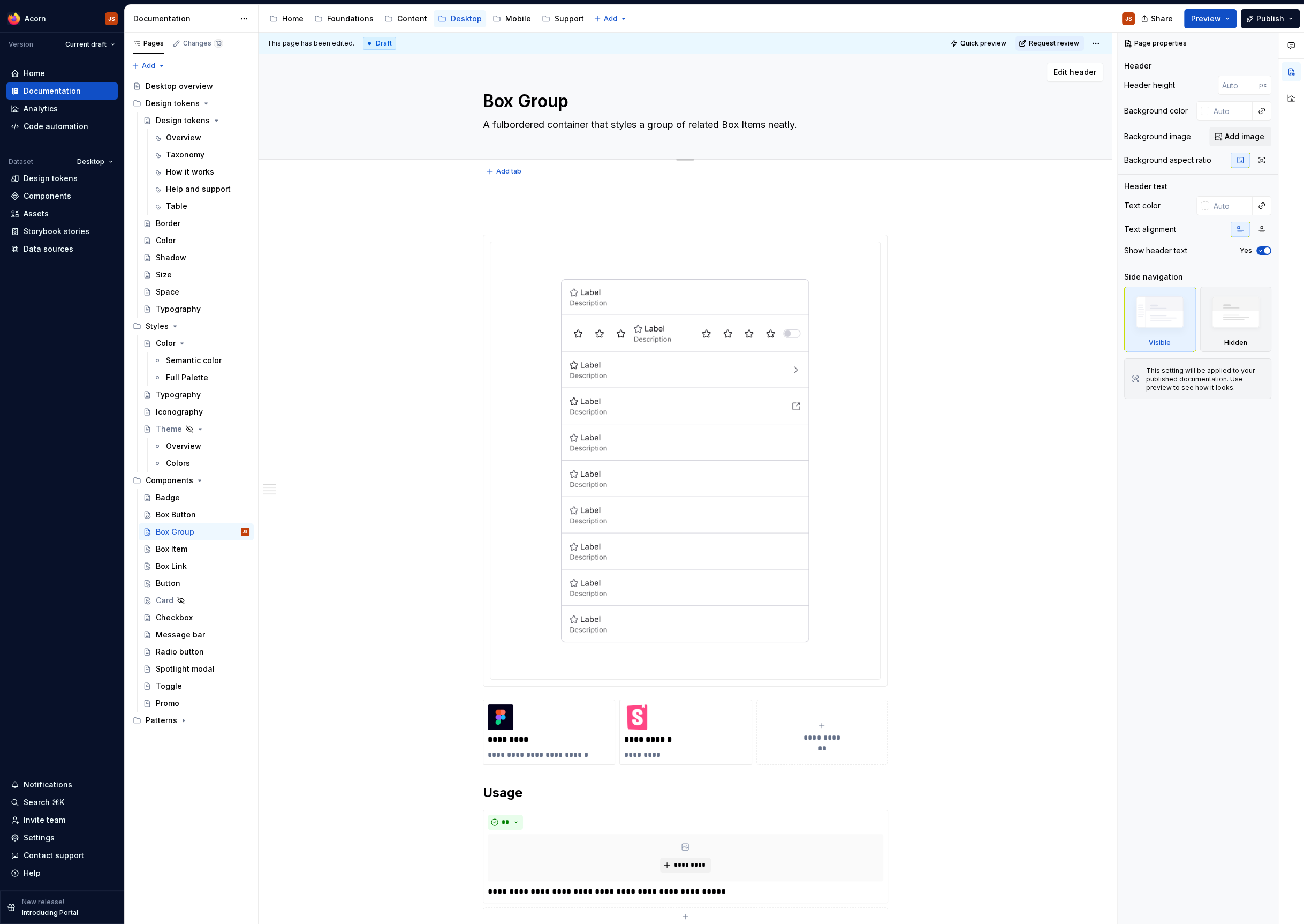
type textarea "*"
type textarea "A fullbordered container that styles a group of related Box Items neatly."
type textarea "*"
type textarea "A full wbordered container that styles a group of related Box Items neatly."
type textarea "*"
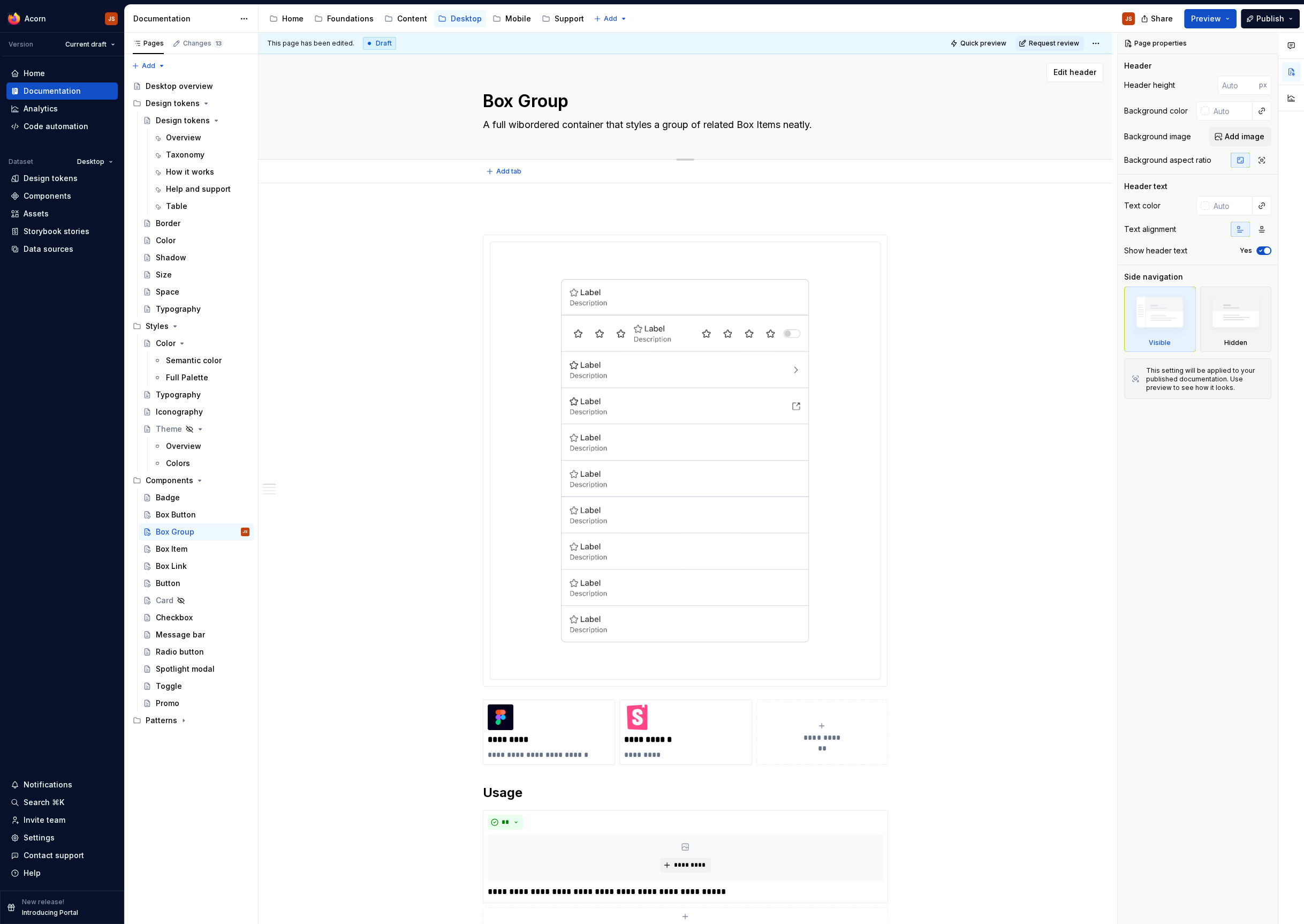
type textarea "A full widbordered container that styles a group of related Box Items neatly."
type textarea "*"
type textarea "A full widtbordered container that styles a group of related Box Items neatly."
type textarea "*"
type textarea "A full widthbordered container that styles a group of related Box Items neatly."
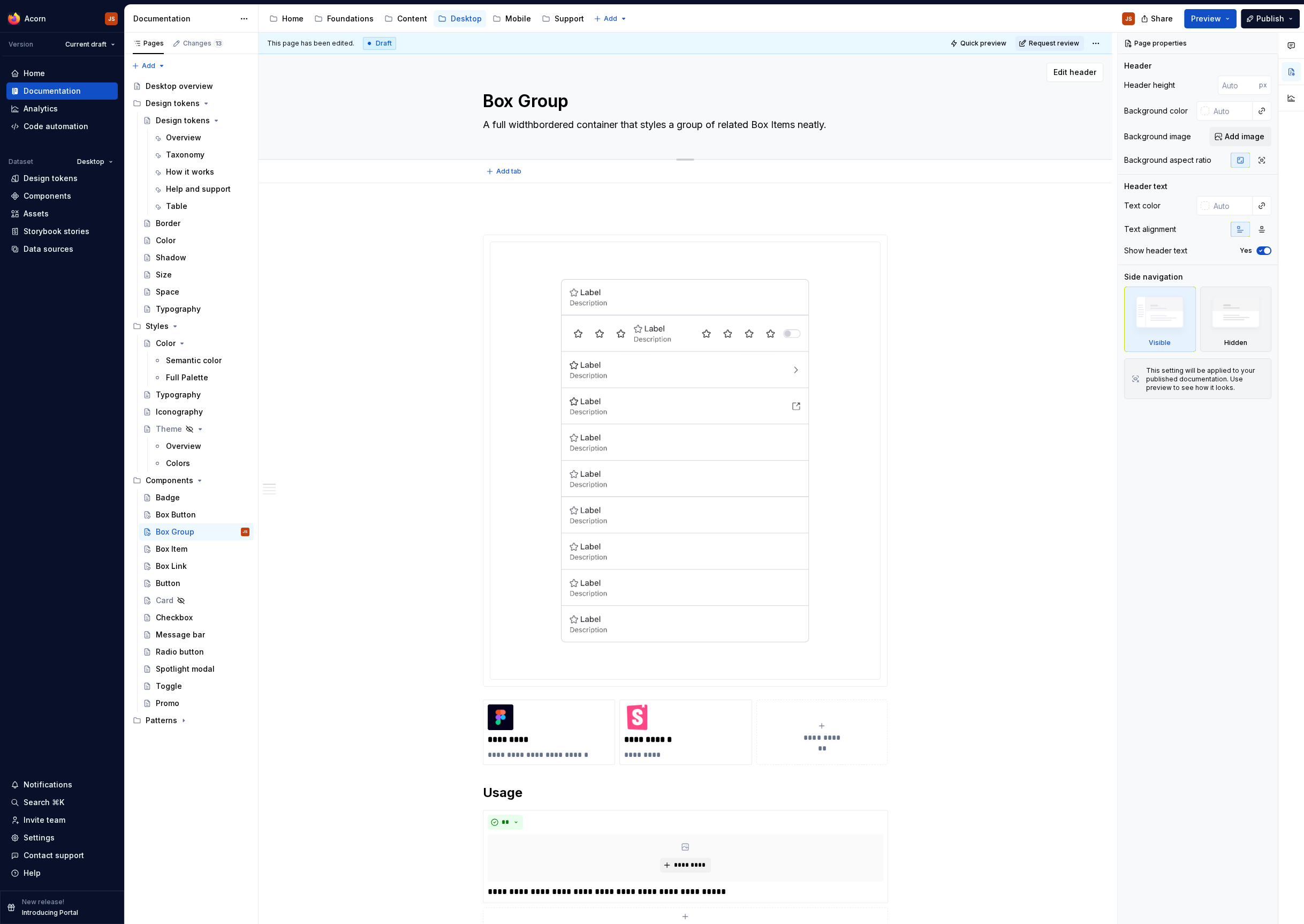
type textarea "*"
type textarea "A full width bordered container that styles a group of related Box Items neatly."
drag, startPoint x: 650, startPoint y: 124, endPoint x: 727, endPoint y: 125, distance: 77.0
click at [727, 125] on textarea "A full width bordered container that styles a group of related Box Items neatly." at bounding box center [683, 124] width 405 height 17
type textarea "*"
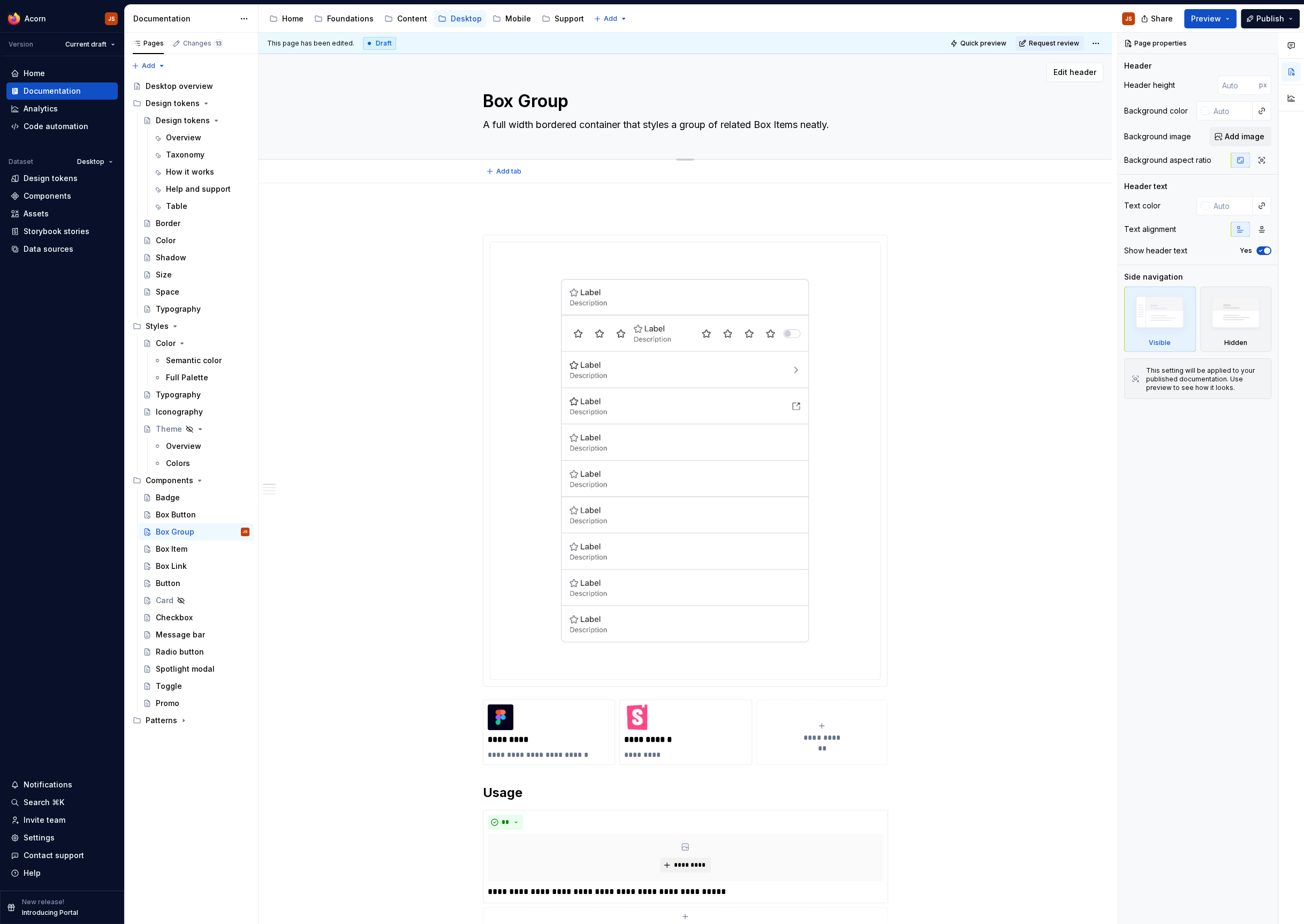
type textarea "A full width bordered container that related Box Items neatly."
type textarea "*"
type textarea "A full width bordered container that related Box Items neatly."
type textarea "*"
type textarea "A full width bordered container tha related Box Items neatly."
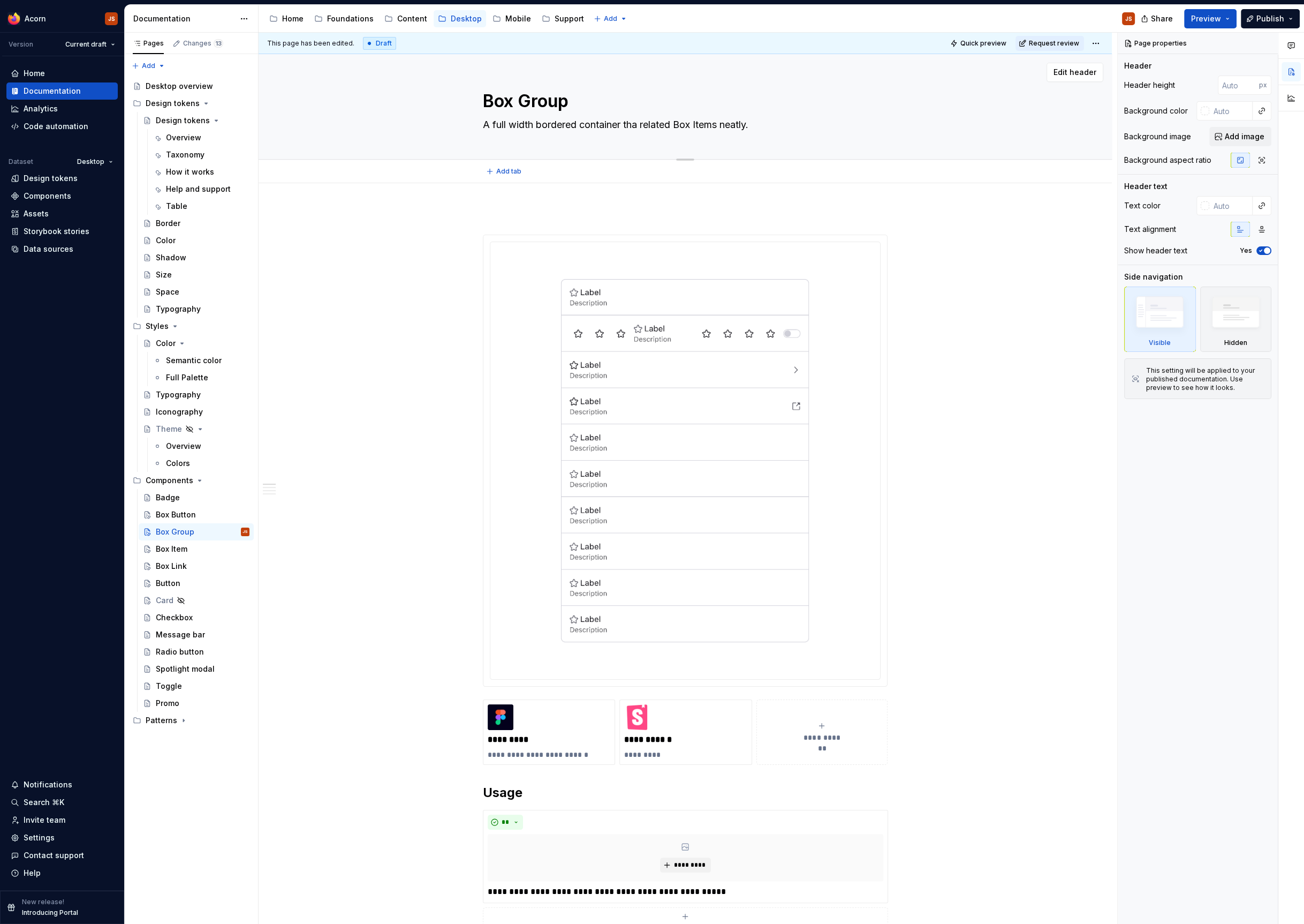
type textarea "*"
type textarea "A full width bordered container th related Box Items neatly."
type textarea "*"
type textarea "A full width bordered container t related Box Items neatly."
type textarea "*"
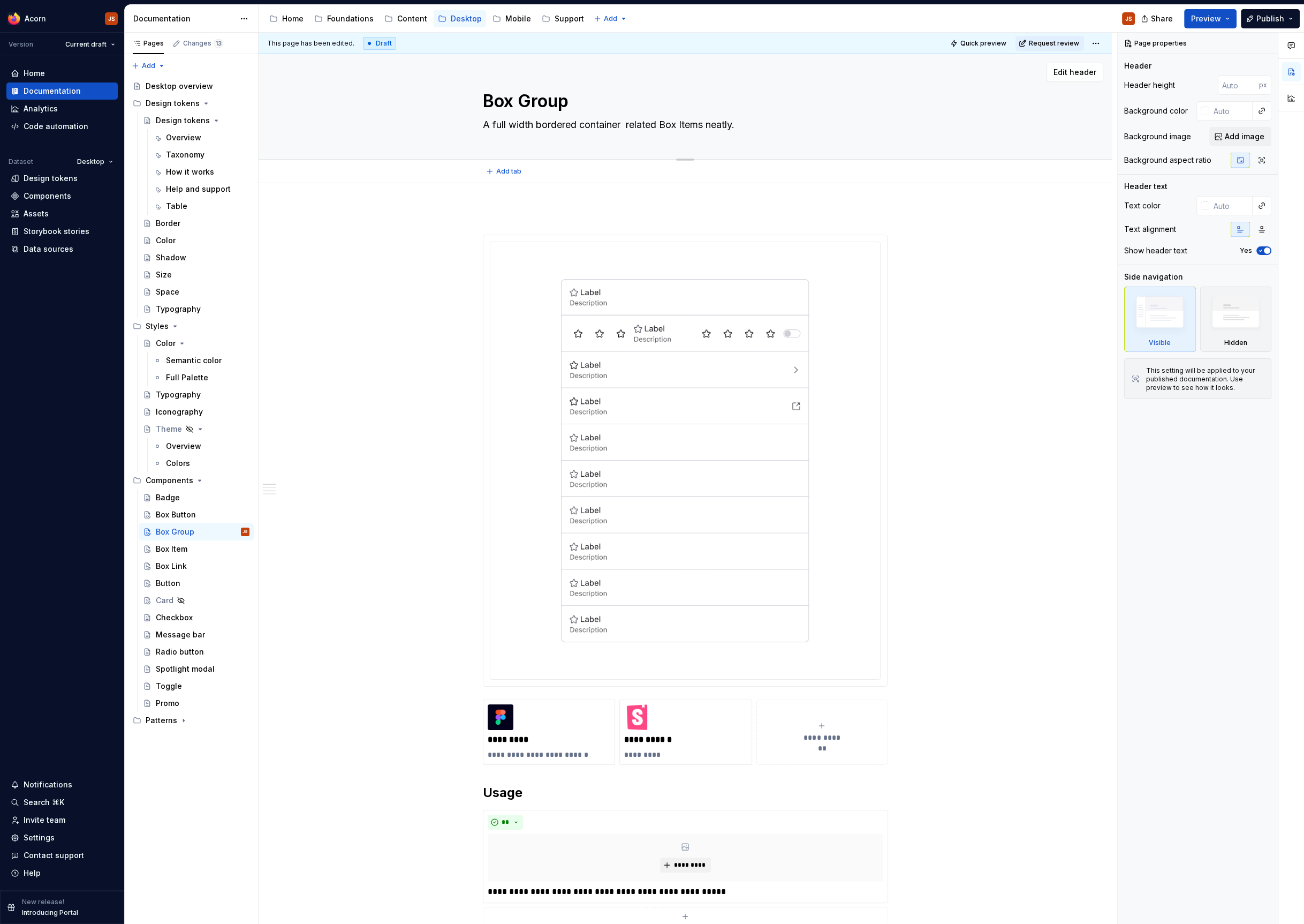
type textarea "A full width bordered container f related Box Items neatly."
type textarea "*"
type textarea "A full width bordered container fo related Box Items neatly."
type textarea "*"
type textarea "A full width bordered container for g related Box Items neatly."
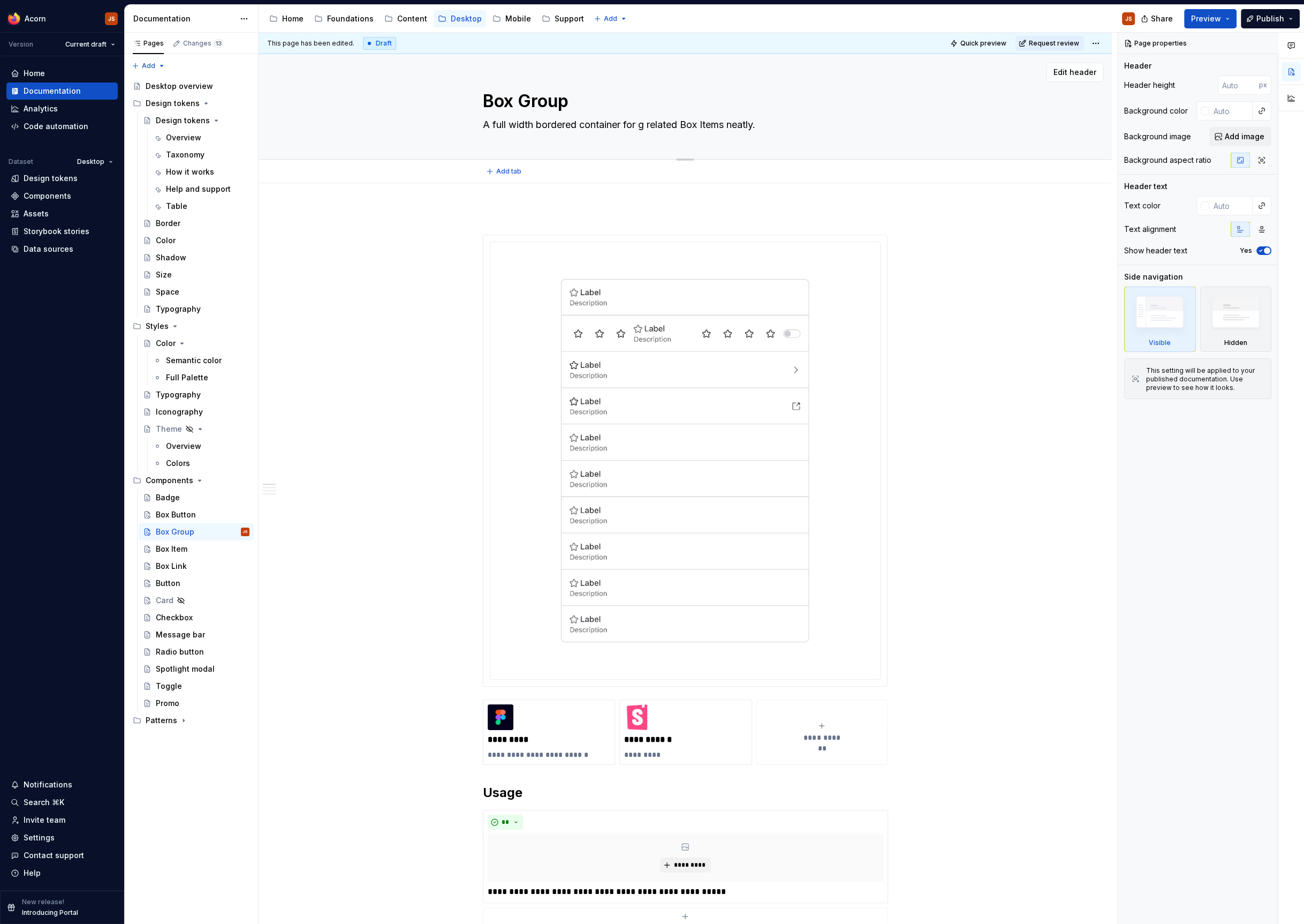
type textarea "*"
type textarea "A full width bordered container for gr related Box Items neatly."
type textarea "*"
type textarea "A full width bordered container for grou related Box Items neatly."
type textarea "*"
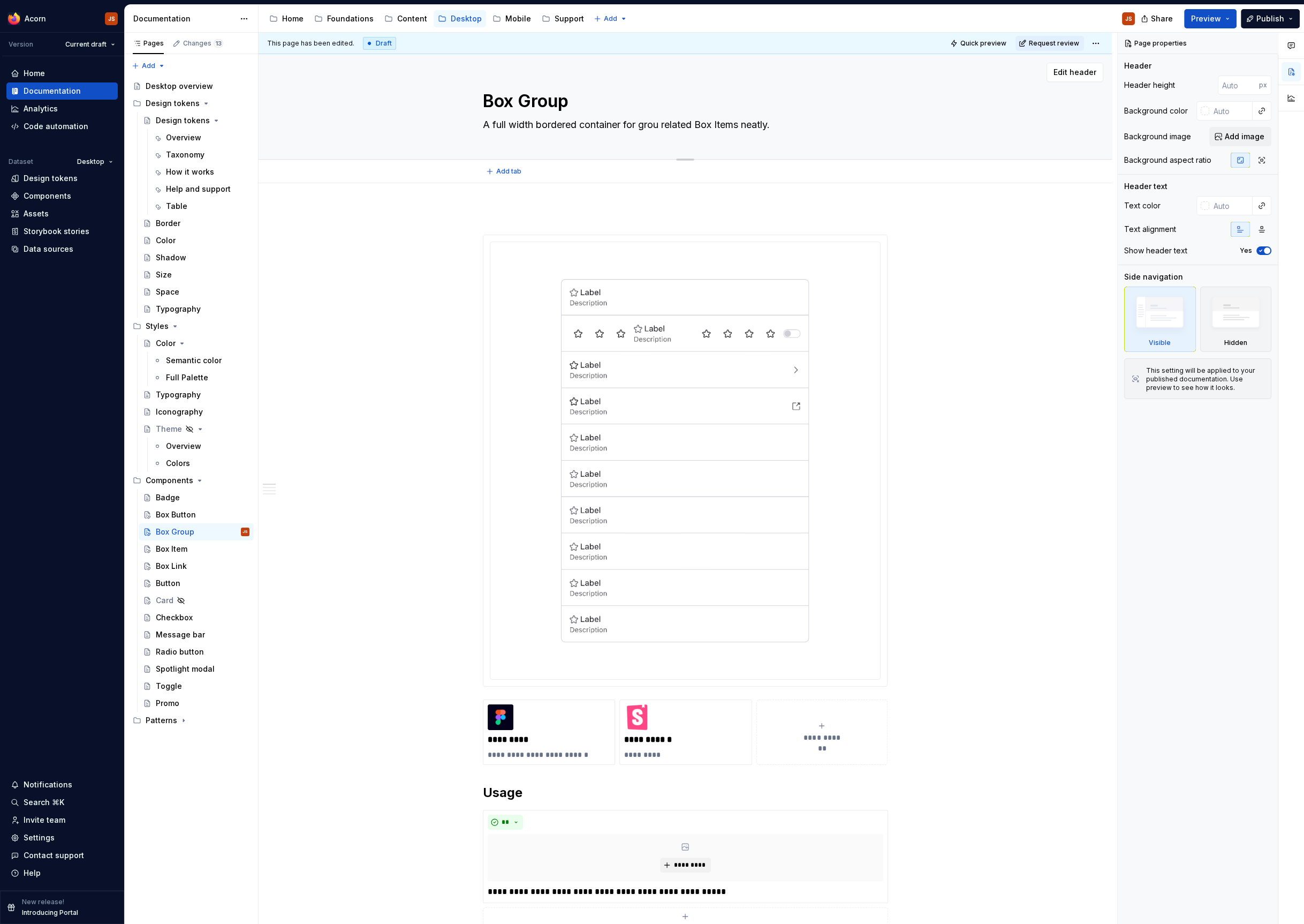
type textarea "A full width bordered container for group related Box Items neatly."
type textarea "*"
type textarea "A full width bordered container for groupi related Box Items neatly."
type textarea "*"
type textarea "A full width bordered container for groupin related Box Items neatly."
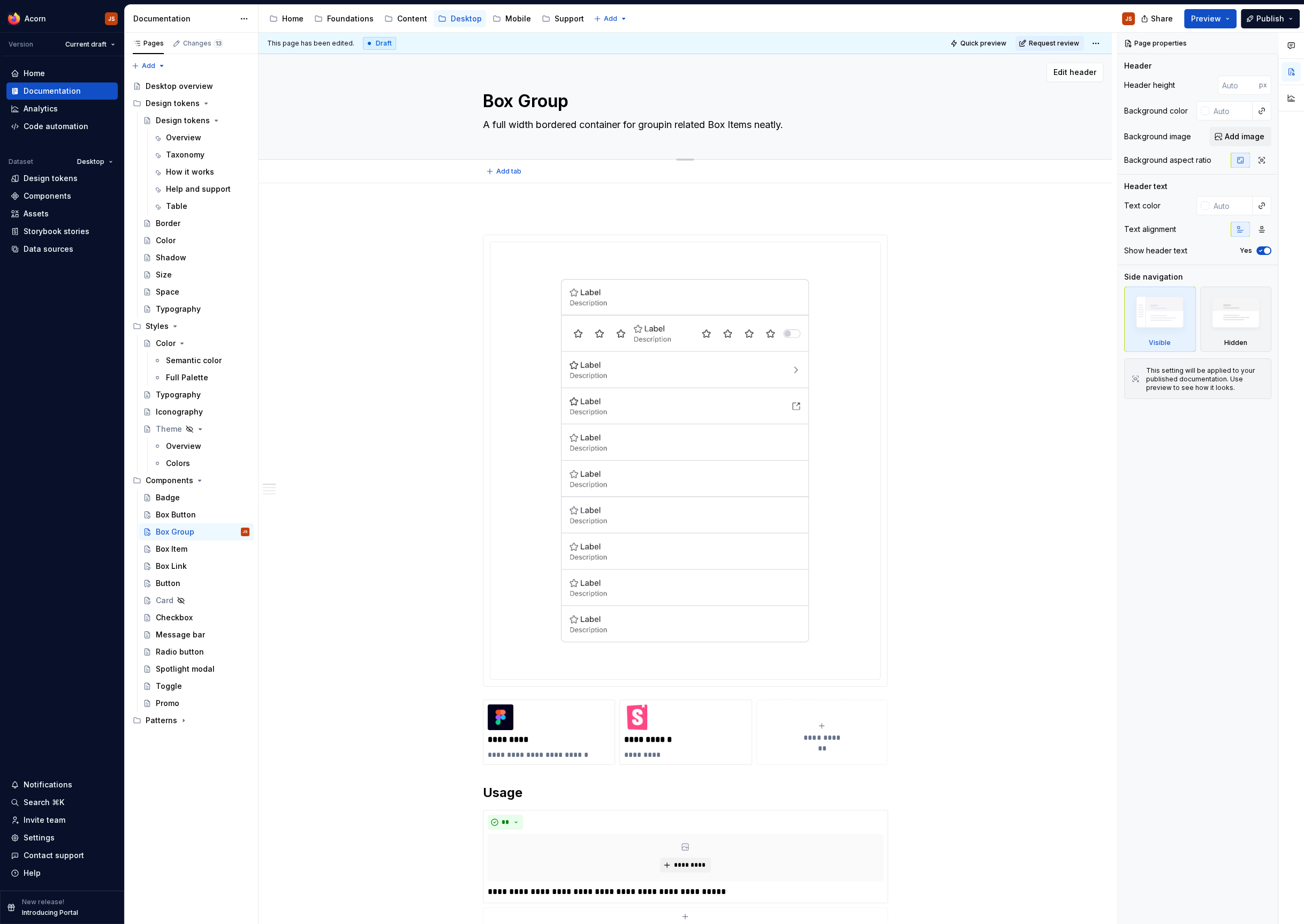
type textarea "*"
type textarea "A full width bordered container for grouping related Box Items neatly."
click at [756, 127] on textarea "A full width bordered container for grouping related Box Items neatly." at bounding box center [683, 124] width 405 height 17
type textarea "*"
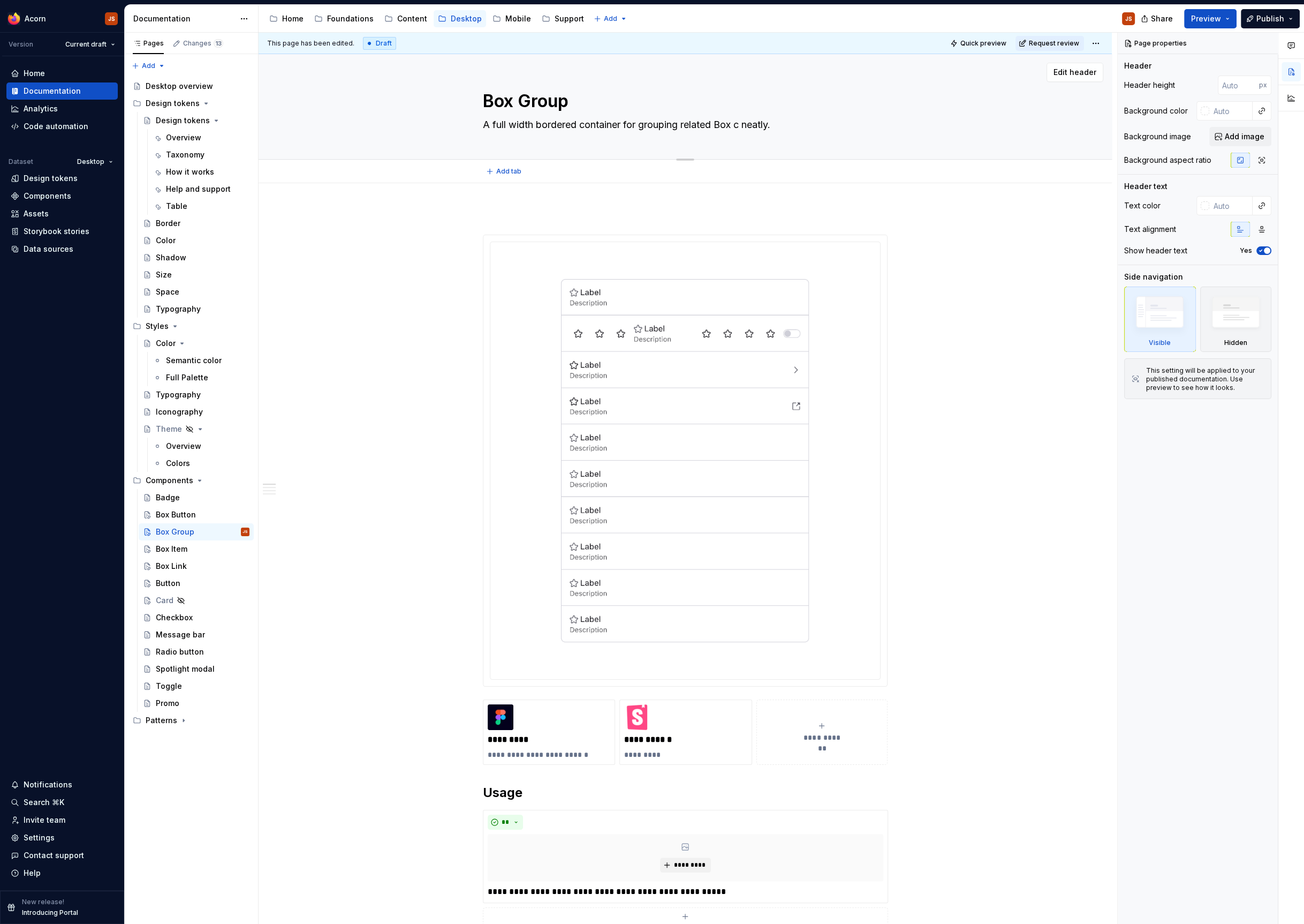
type textarea "A full width bordered container for grouping related Box co neatly."
type textarea "*"
type textarea "A full width bordered container for grouping related Box compo neatly."
type textarea "*"
type textarea "A full width bordered container for grouping related Box compon neatly."
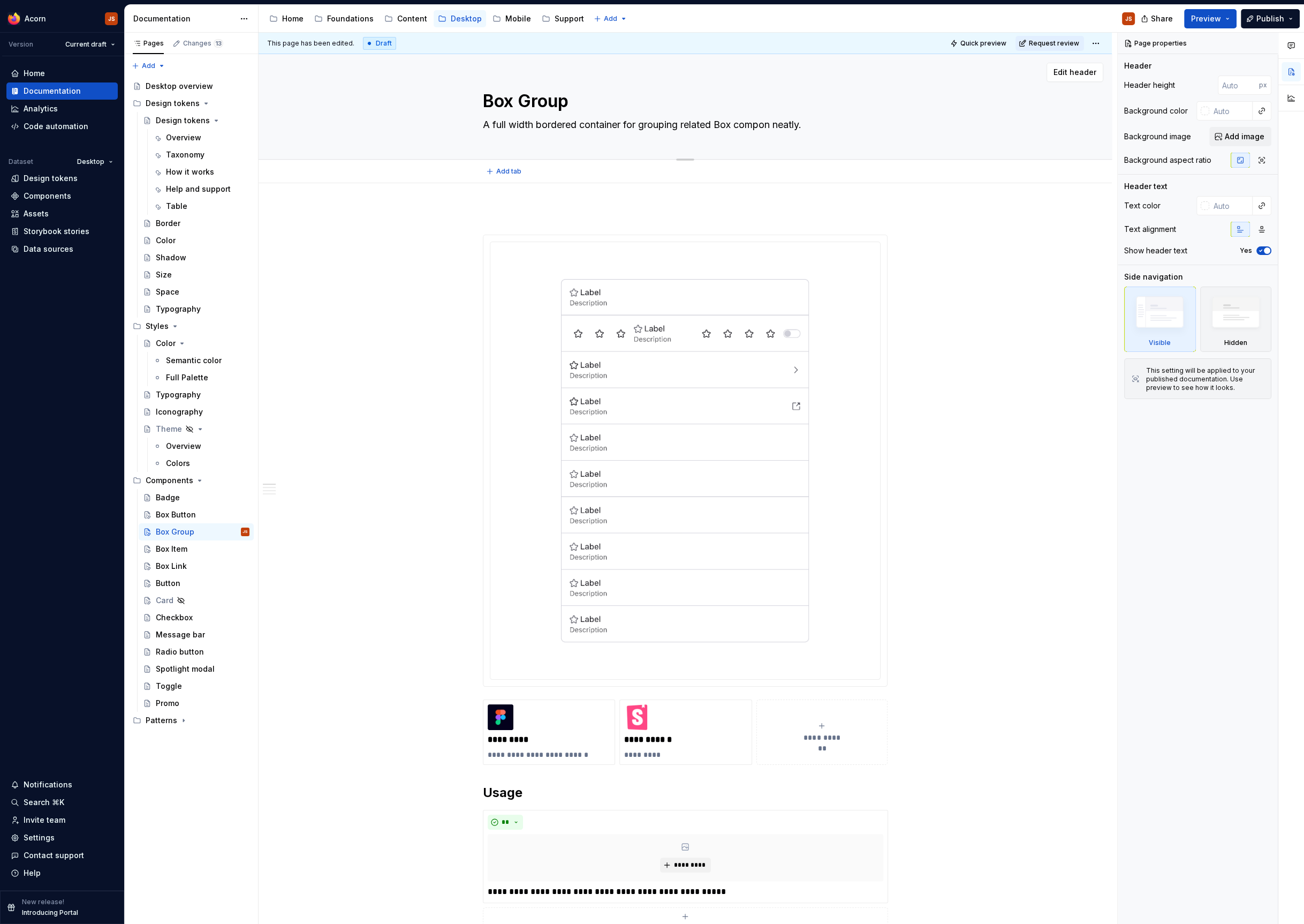
type textarea "*"
type textarea "A full width bordered container for grouping related Box component neatly."
type textarea "*"
type textarea "A full width bordered container for grouping related Box components neatly."
click at [810, 124] on textarea "A full width bordered container for grouping related Box components neatly." at bounding box center [683, 124] width 405 height 17
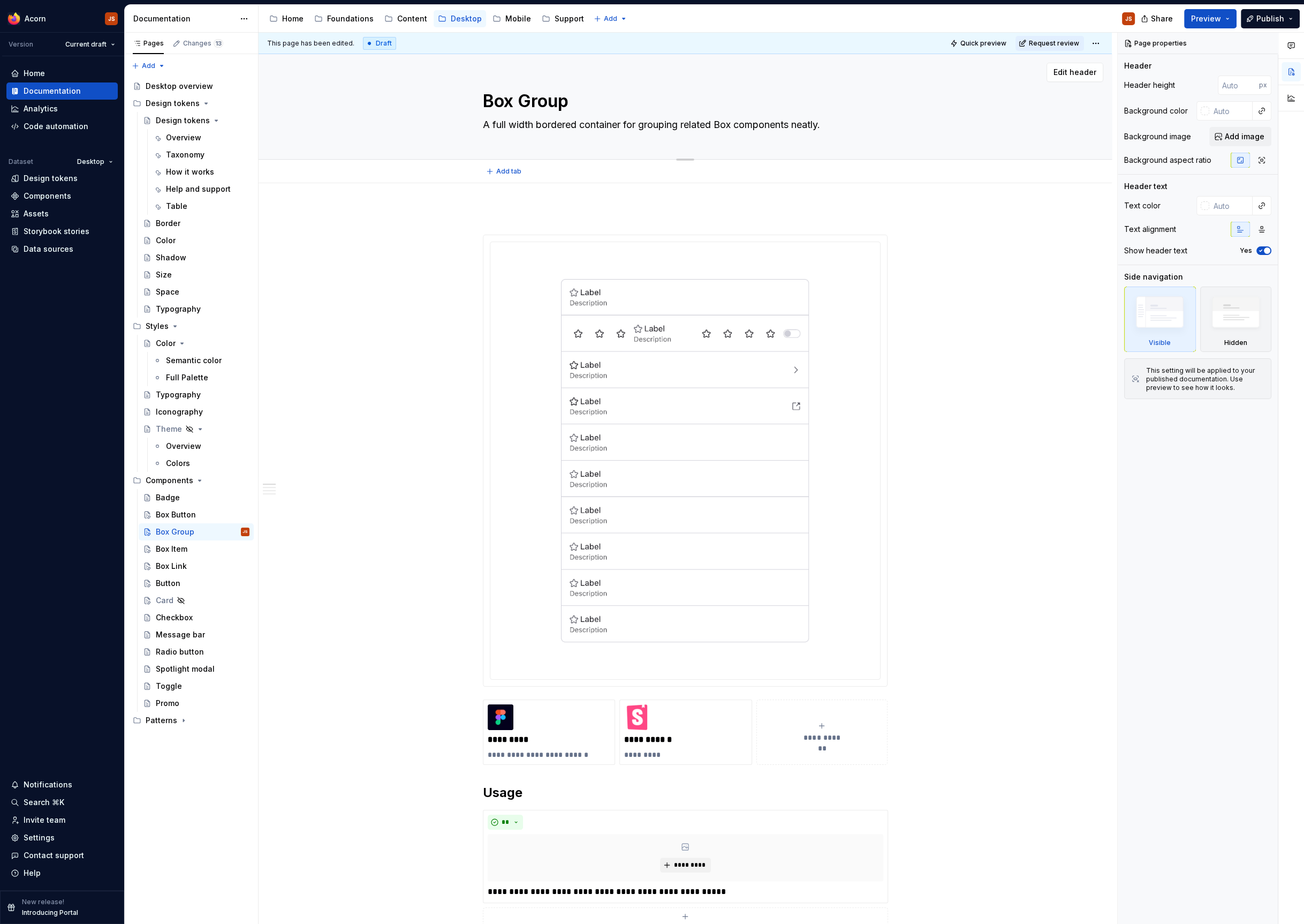
click at [810, 124] on textarea "A full width bordered container for grouping related Box components neatly." at bounding box center [683, 124] width 405 height 17
type textarea "*"
type textarea "A full width bordered container for grouping related Box components ."
type textarea "*"
type textarea "A full width bordered container for grouping related Box components."
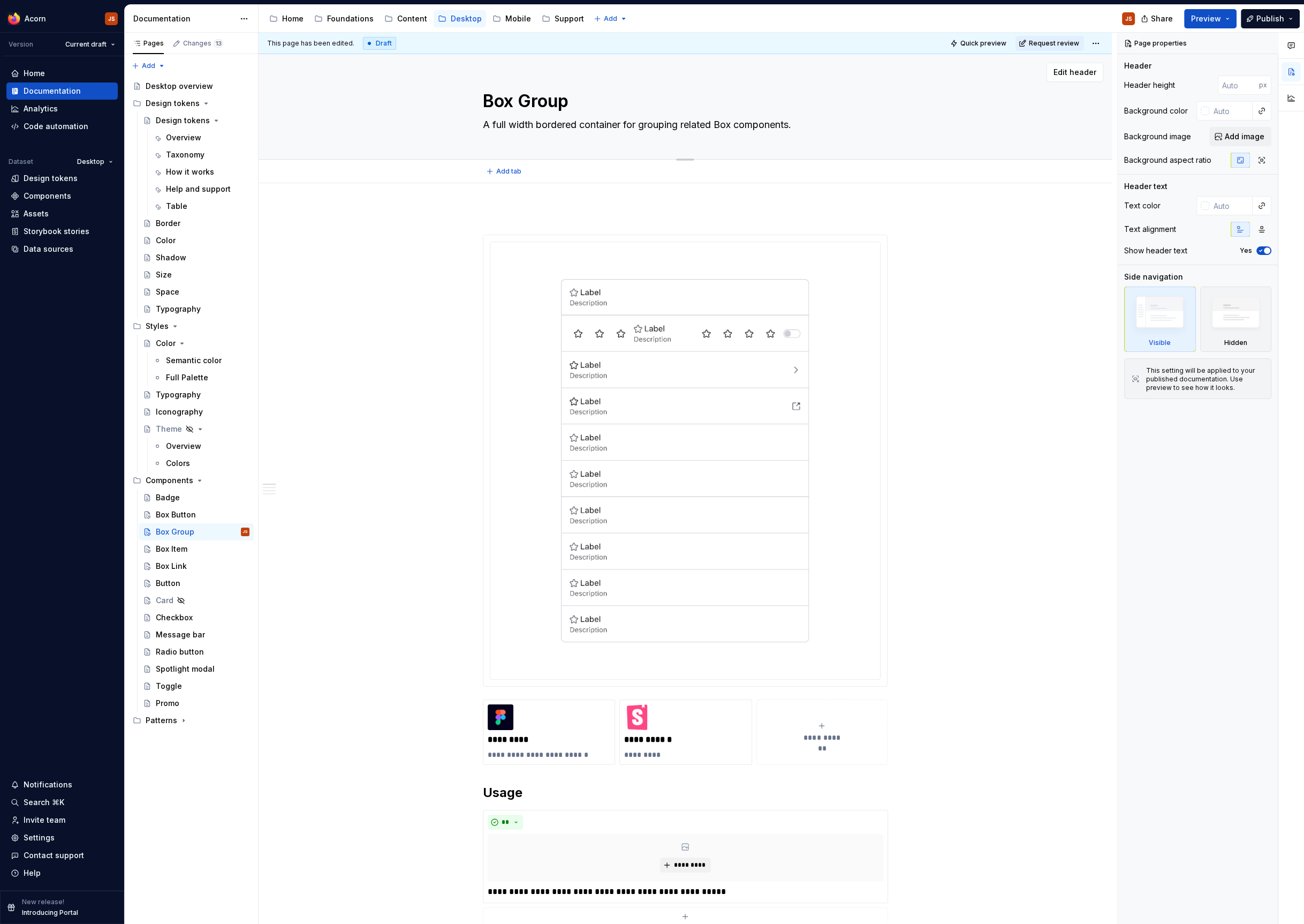
click at [646, 124] on textarea "A full width bordered container for grouping related Box components." at bounding box center [683, 124] width 405 height 17
type textarea "*"
type textarea "A full width bordered container for ngrouping related Box components."
type textarea "*"
type textarea "A full width bordered container for negrouping related Box components."
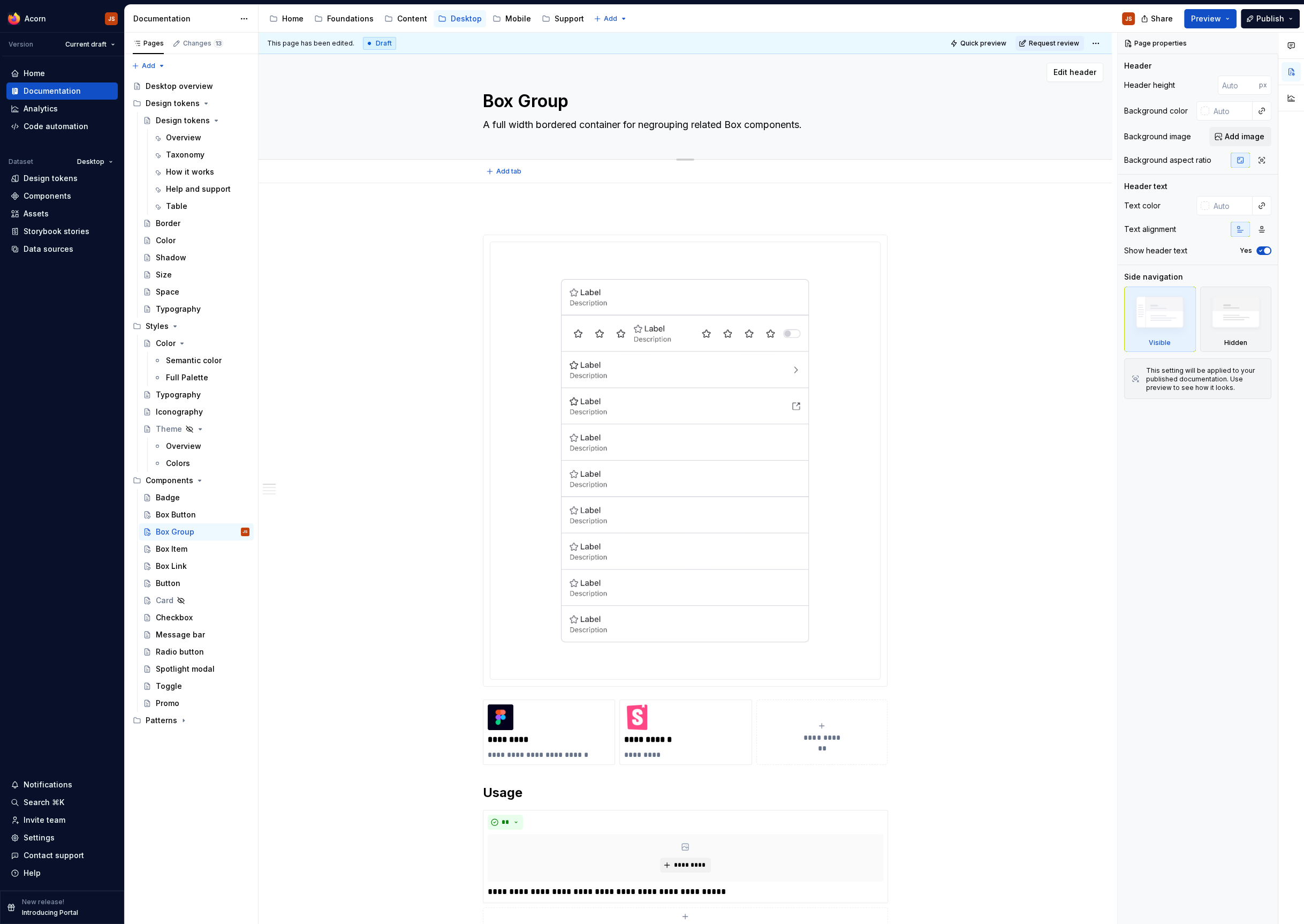
type textarea "*"
type textarea "A full width bordered container for neagrouping related Box components."
type textarea "*"
type textarea "A full width bordered container for neatlgrouping related Box components."
type textarea "*"
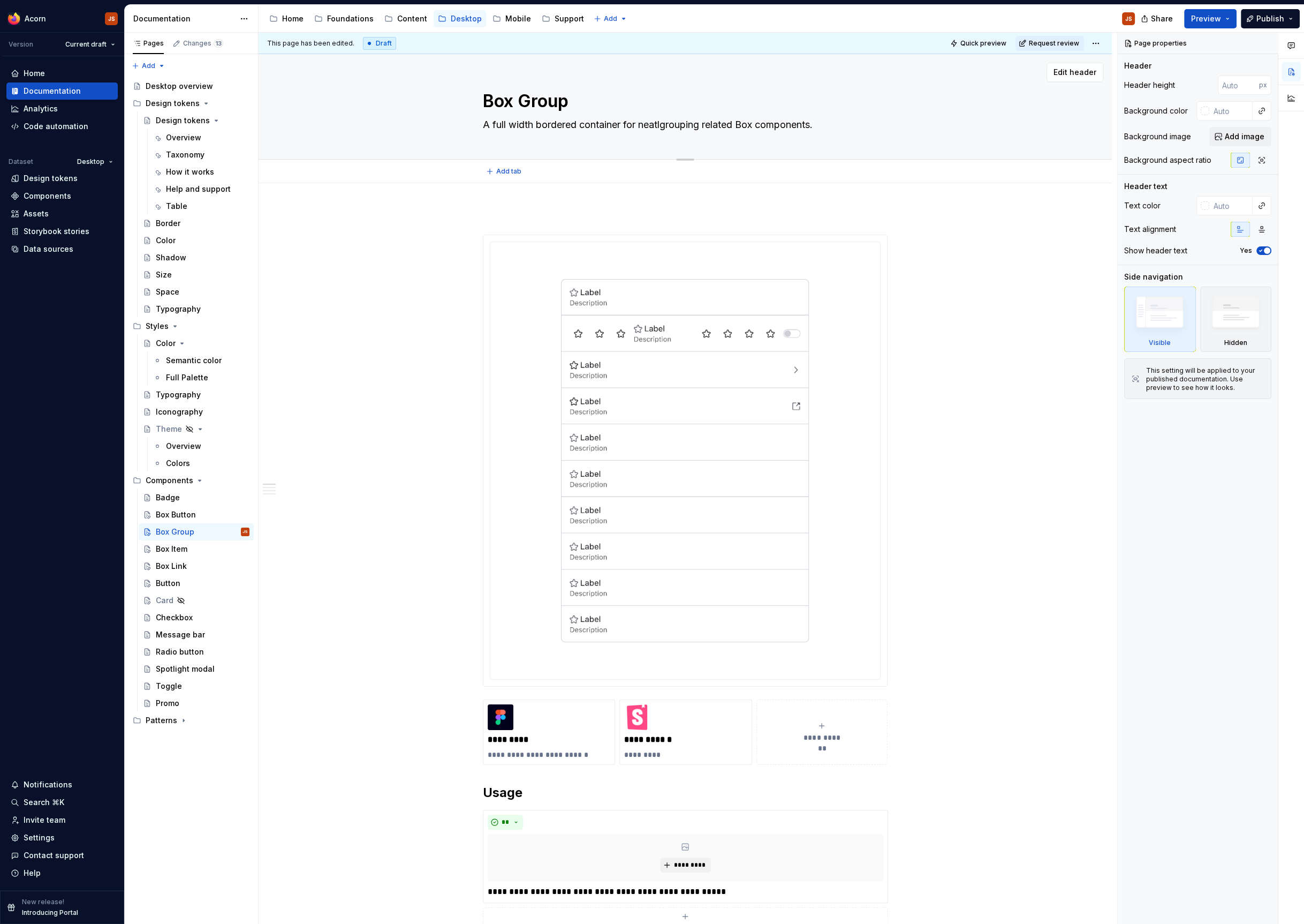
type textarea "A full width bordered container for neatlygrouping related Box components."
type textarea "*"
type textarea "A full width bordered container for neatly grouping related Box components."
click at [824, 120] on textarea "A full width bordered container for neatly grouping related Box components." at bounding box center [683, 124] width 405 height 17
type textarea "*"
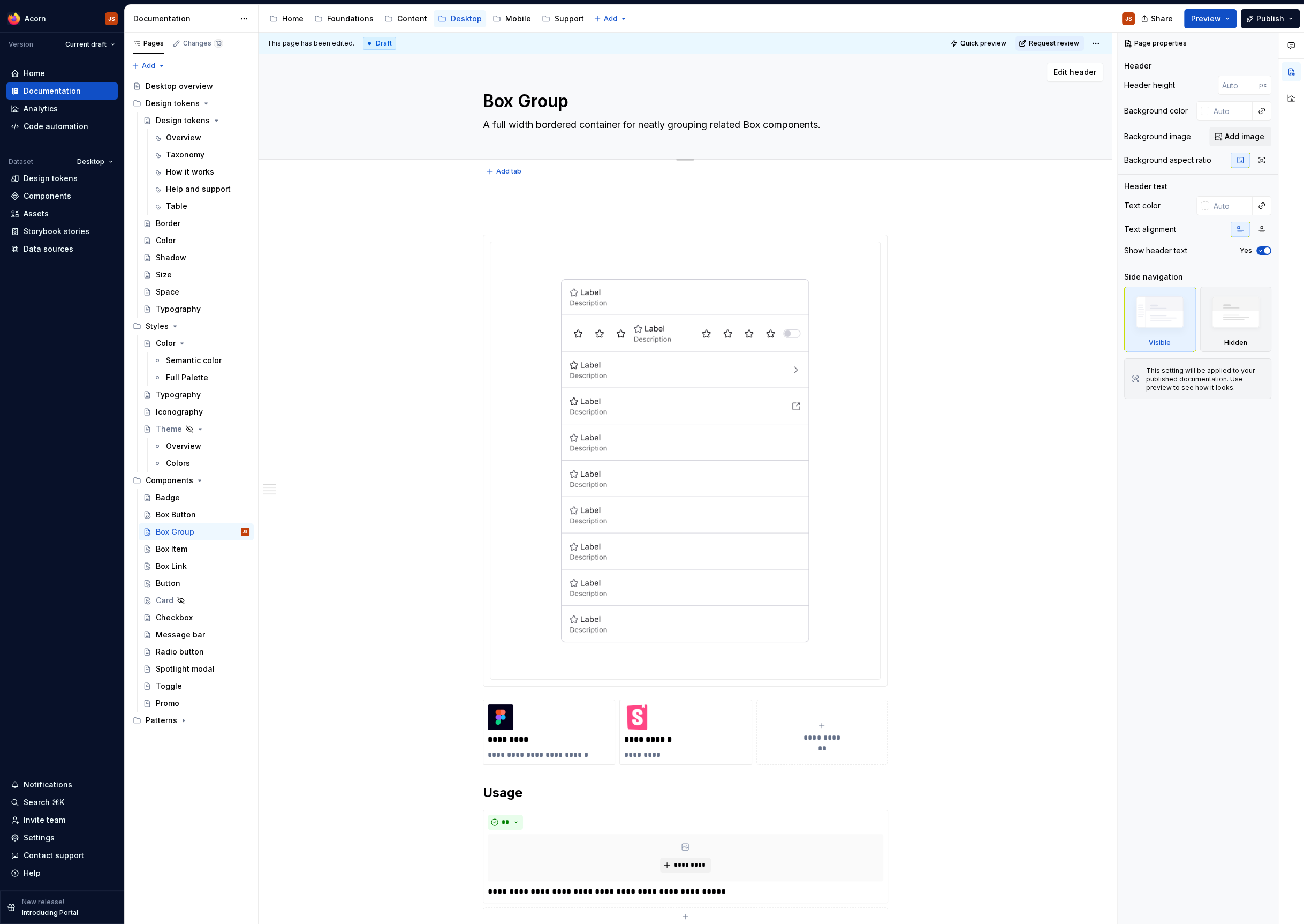
type textarea "A full width bordered container for neatly grouping related Box components ."
type textarea "*"
type textarea "A full width bordered container for neatly grouping related Box components t."
type textarea "*"
type textarea "A full width bordered container for neatly grouping related Box components tg."
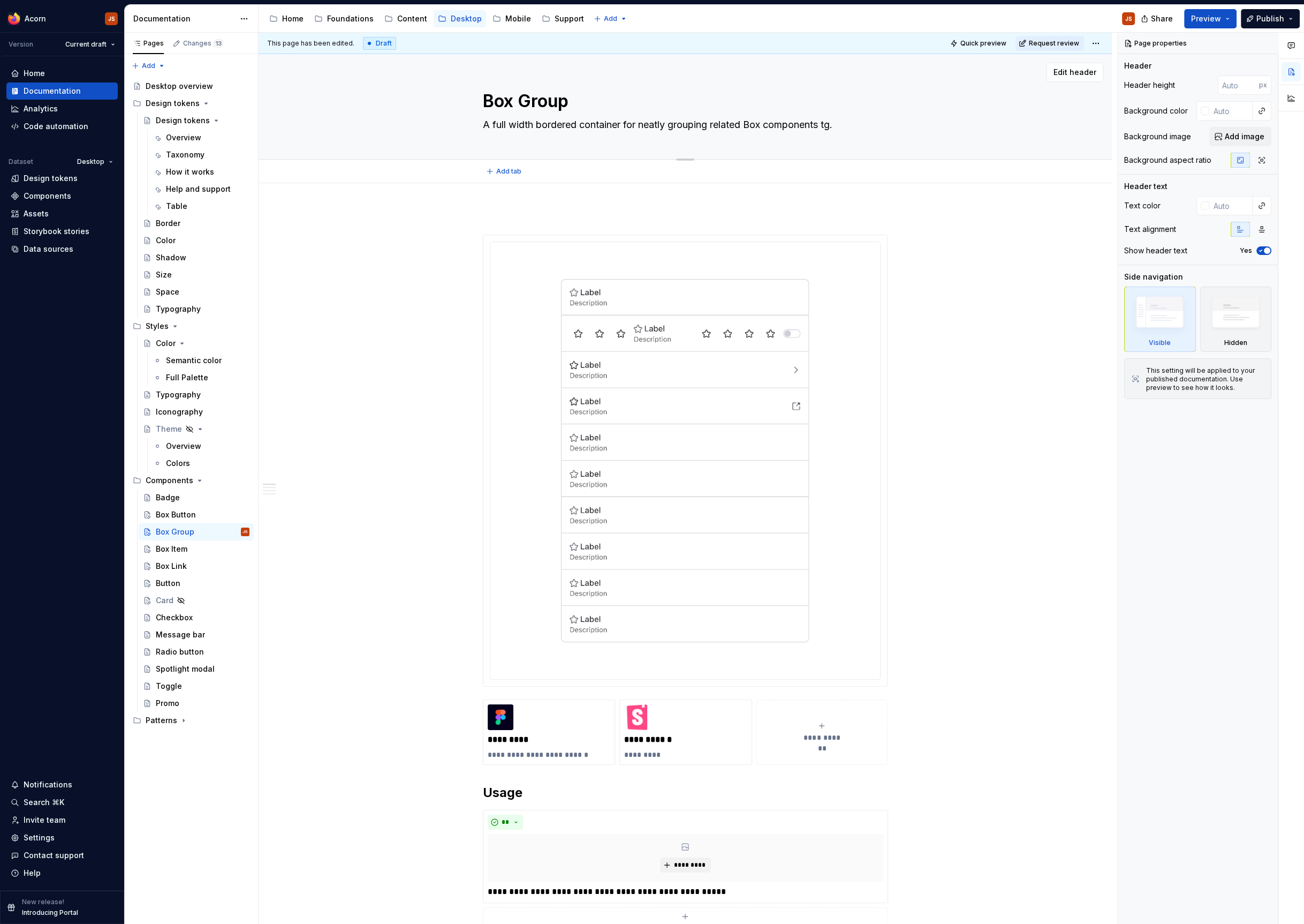
type textarea "*"
type textarea "A full width bordered container for neatly grouping related Box components t."
type textarea "*"
type textarea "A full width bordered container for neatly grouping related Box components to."
type textarea "*"
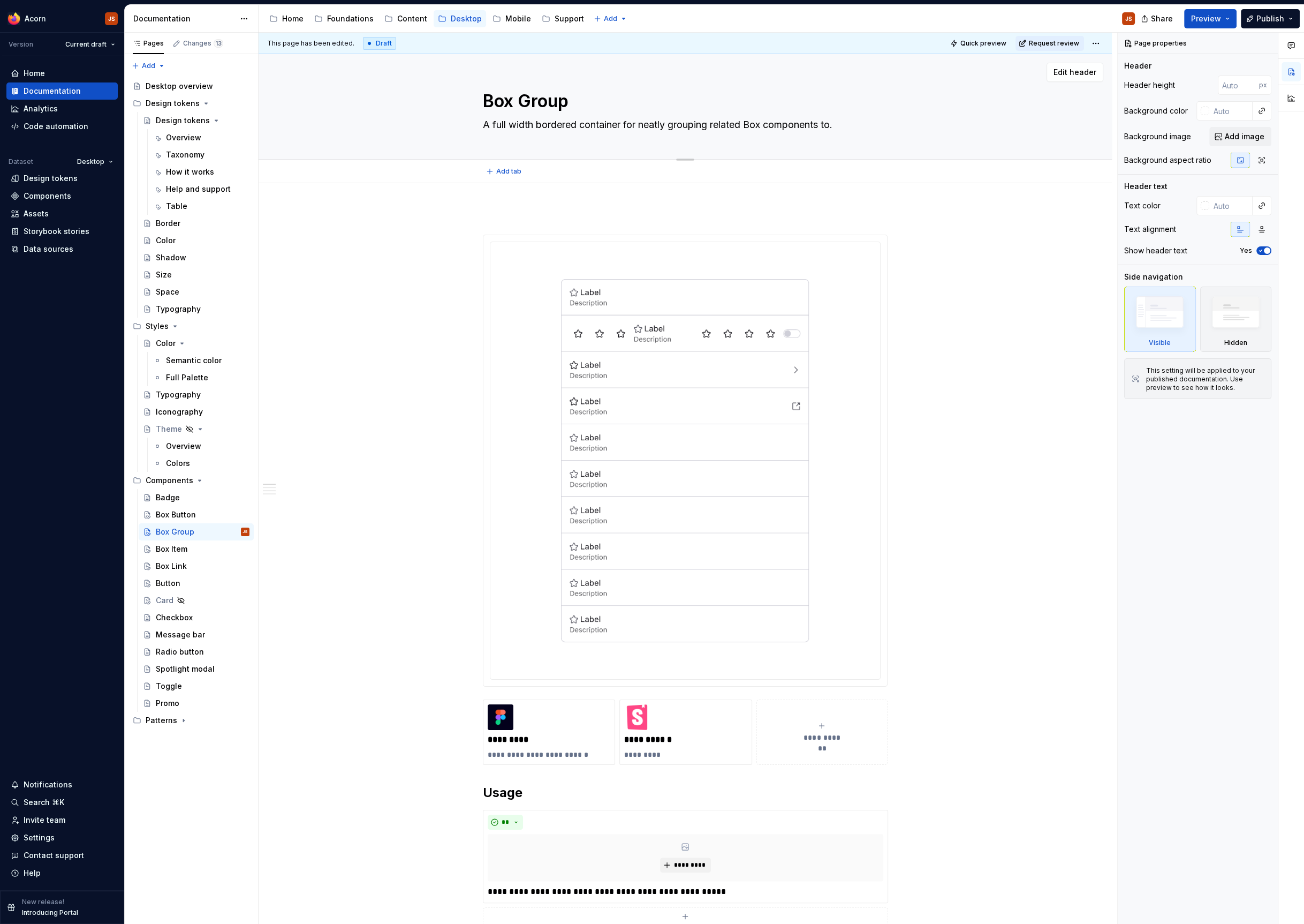
type textarea "A full width bordered container for neatly grouping related Box components tog."
type textarea "*"
type textarea "A full width bordered container for neatly grouping related Box components toge…"
type textarea "*"
type textarea "A full width bordered container for neatly grouping related Box components toge…"
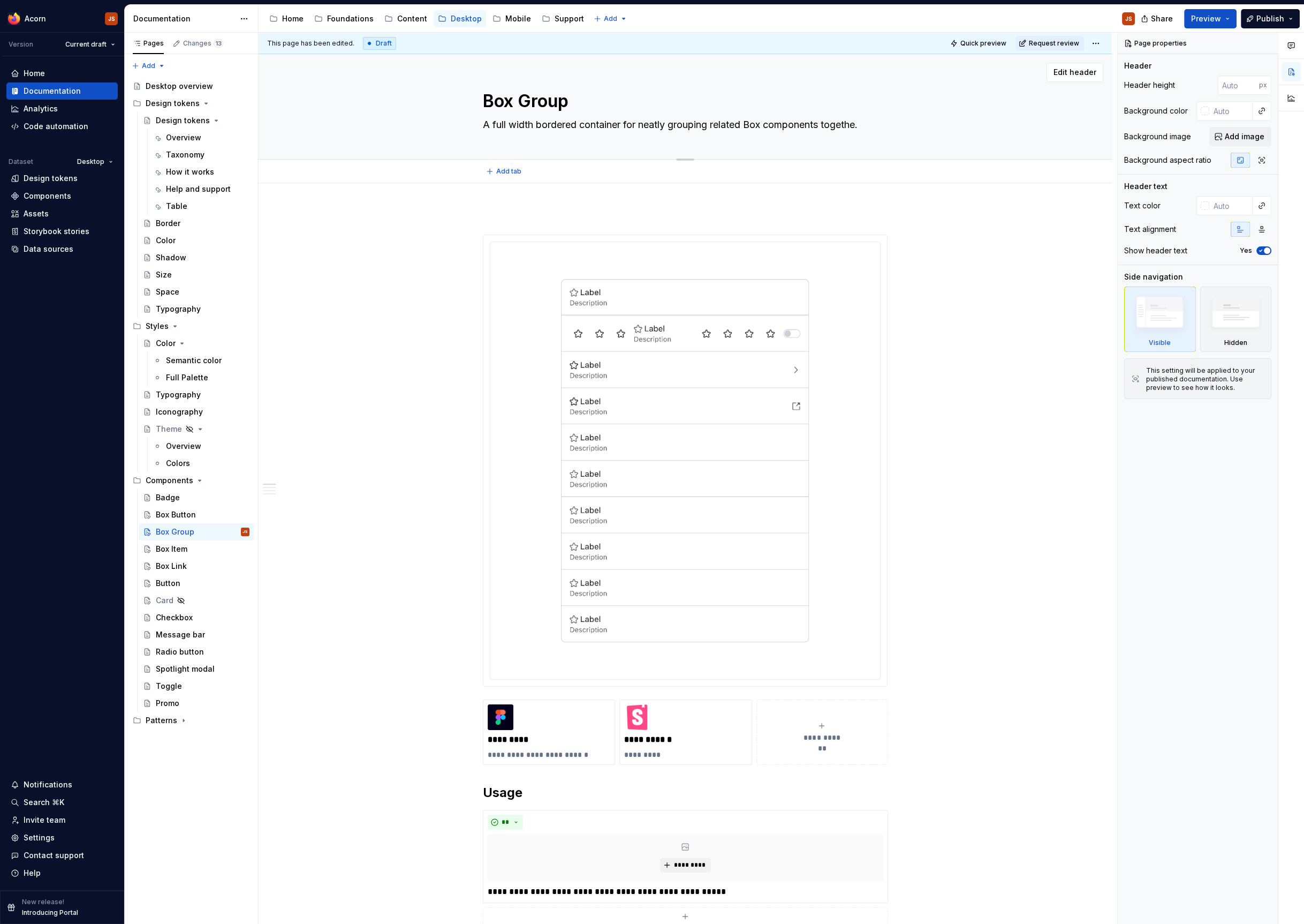
type textarea "*"
type textarea "A full width bordered container for neatly grouping related Box components toge…"
type textarea "*"
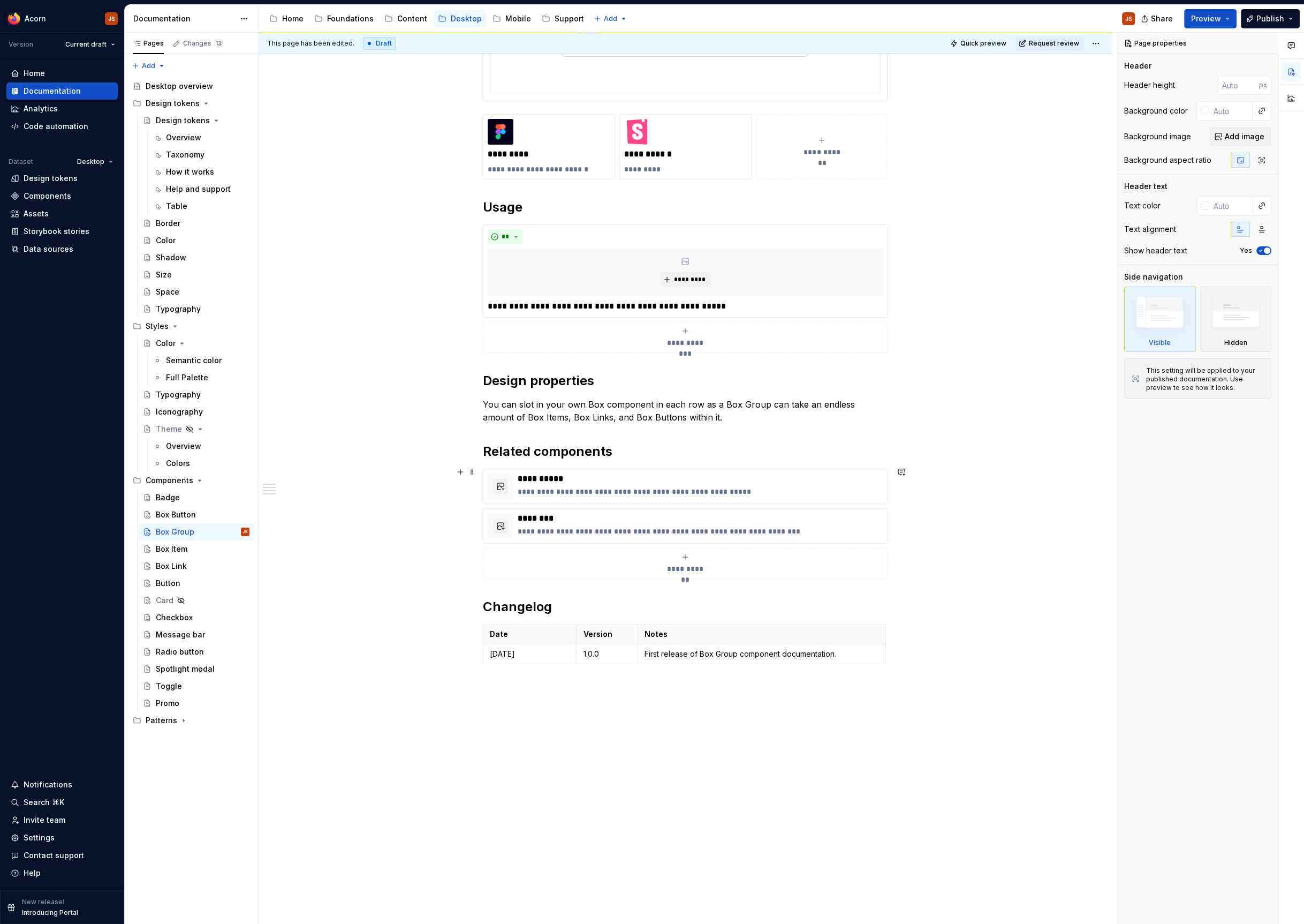
scroll to position [615, 0]
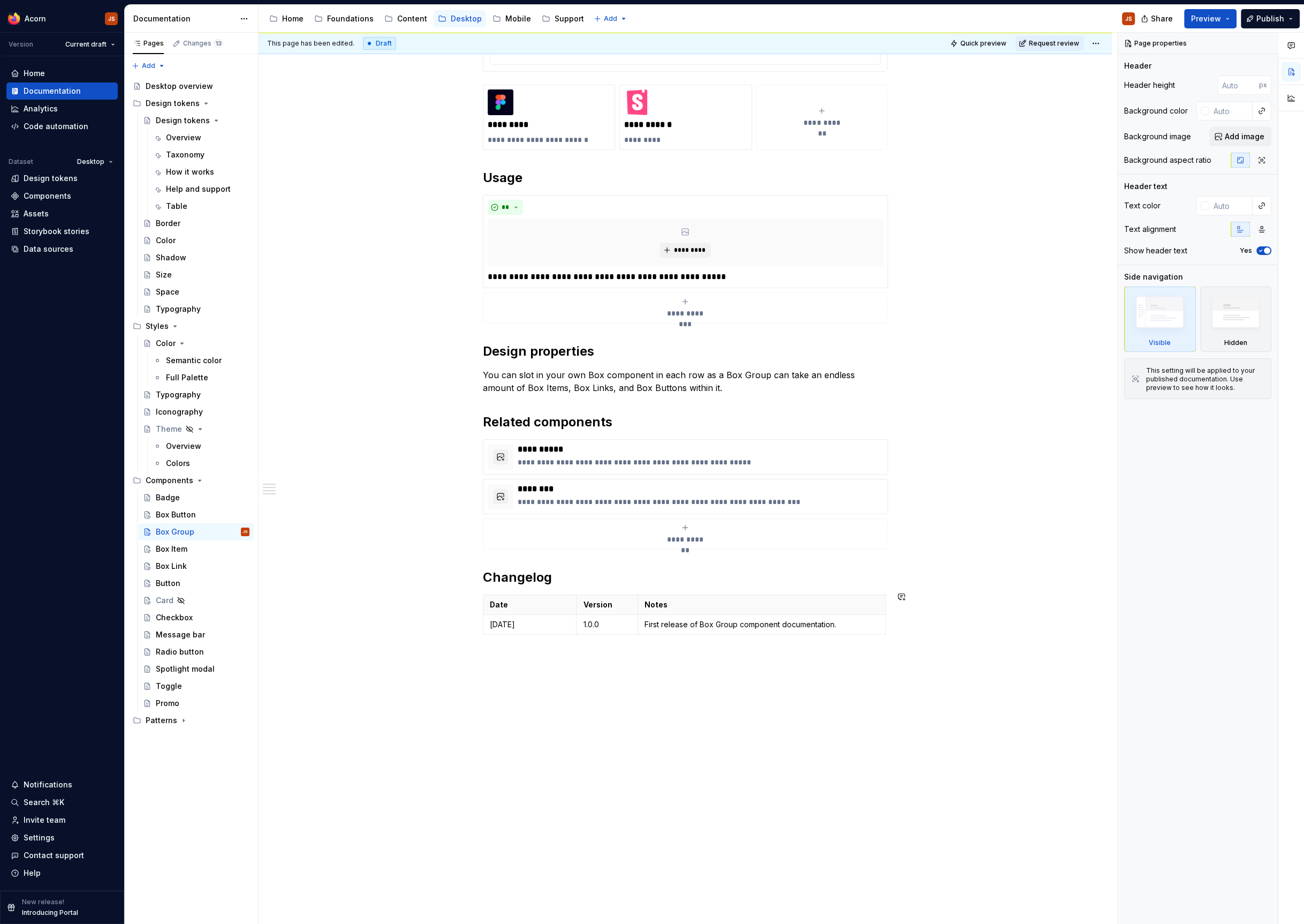
type textarea "A full width bordered container for neatly grouping related Box components toge…"
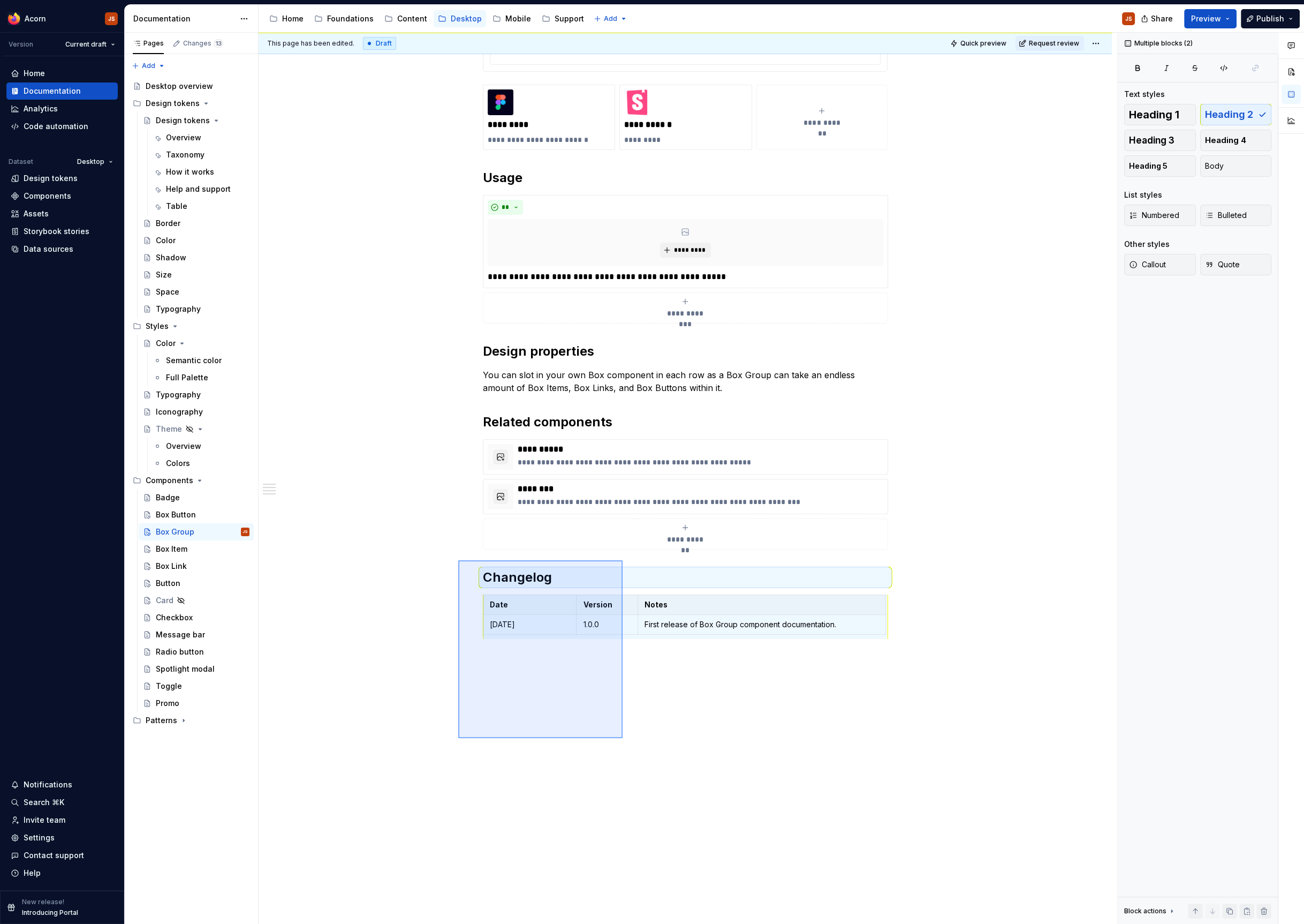
drag, startPoint x: 623, startPoint y: 737, endPoint x: 458, endPoint y: 560, distance: 242.0
click at [458, 560] on div "**********" at bounding box center [688, 478] width 859 height 891
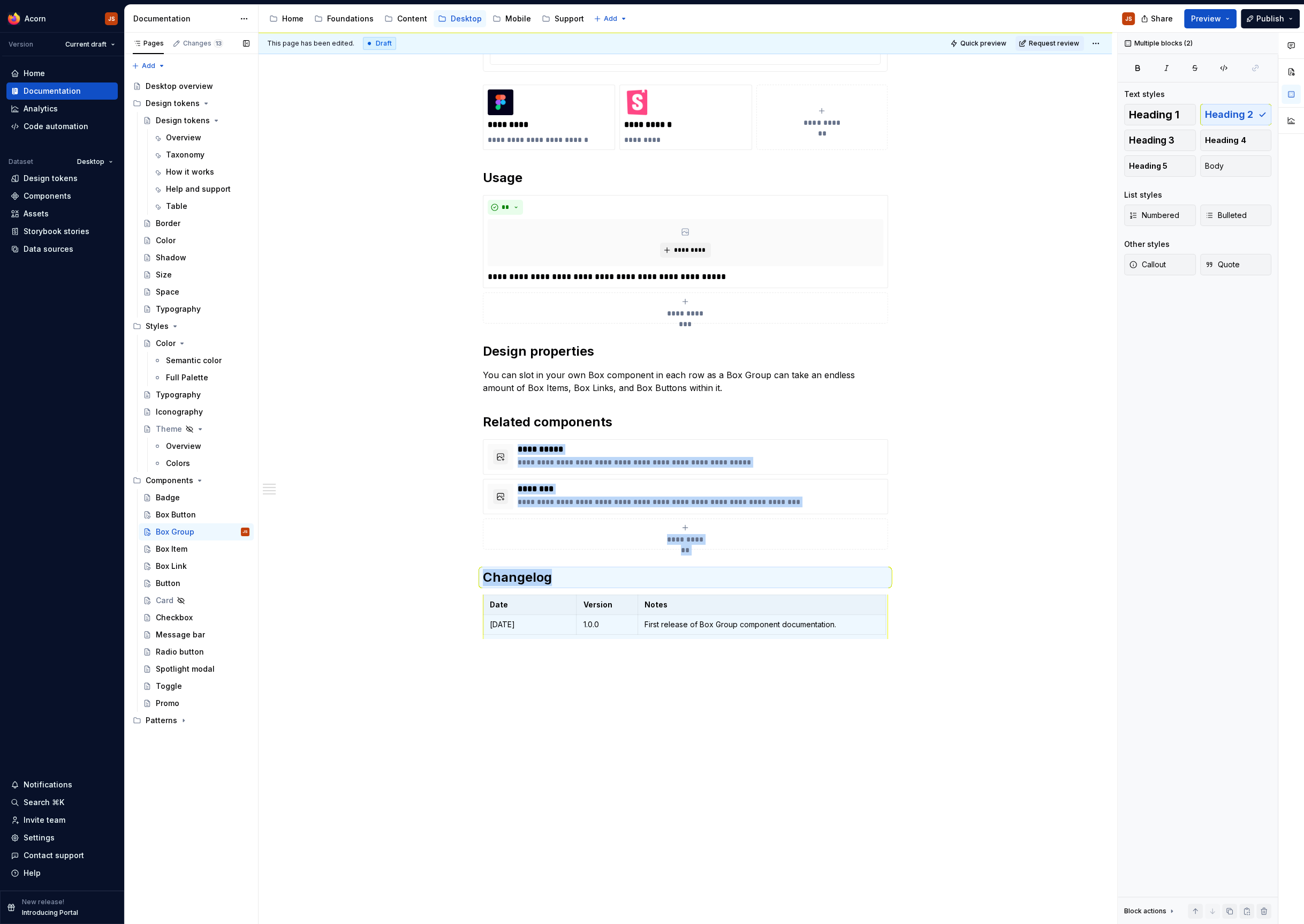
copy div "**********"
click at [177, 567] on div "Box Link" at bounding box center [171, 566] width 31 height 11
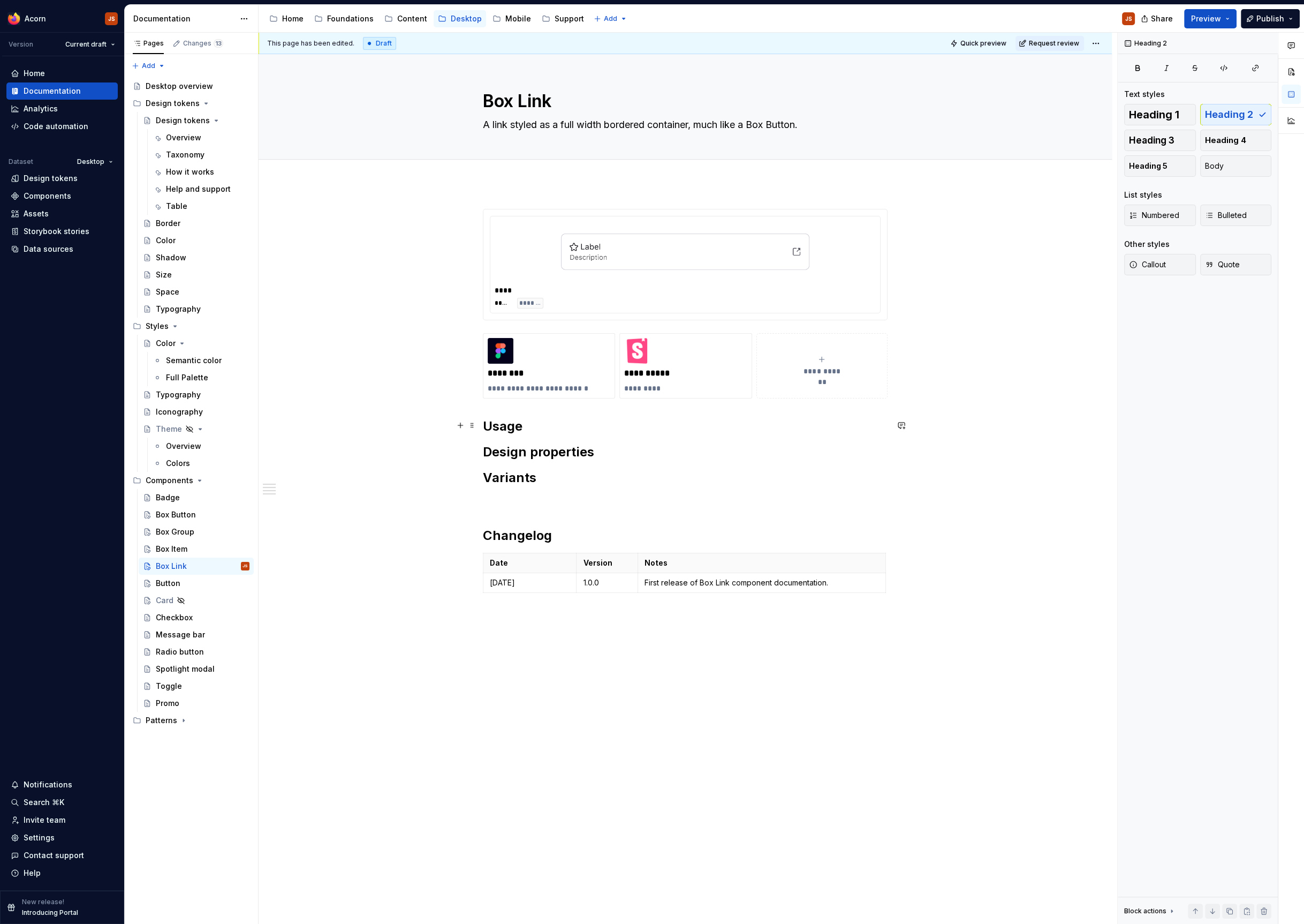
click at [549, 422] on h2 "Usage" at bounding box center [685, 426] width 405 height 17
click at [170, 514] on div "Box Button" at bounding box center [176, 515] width 40 height 11
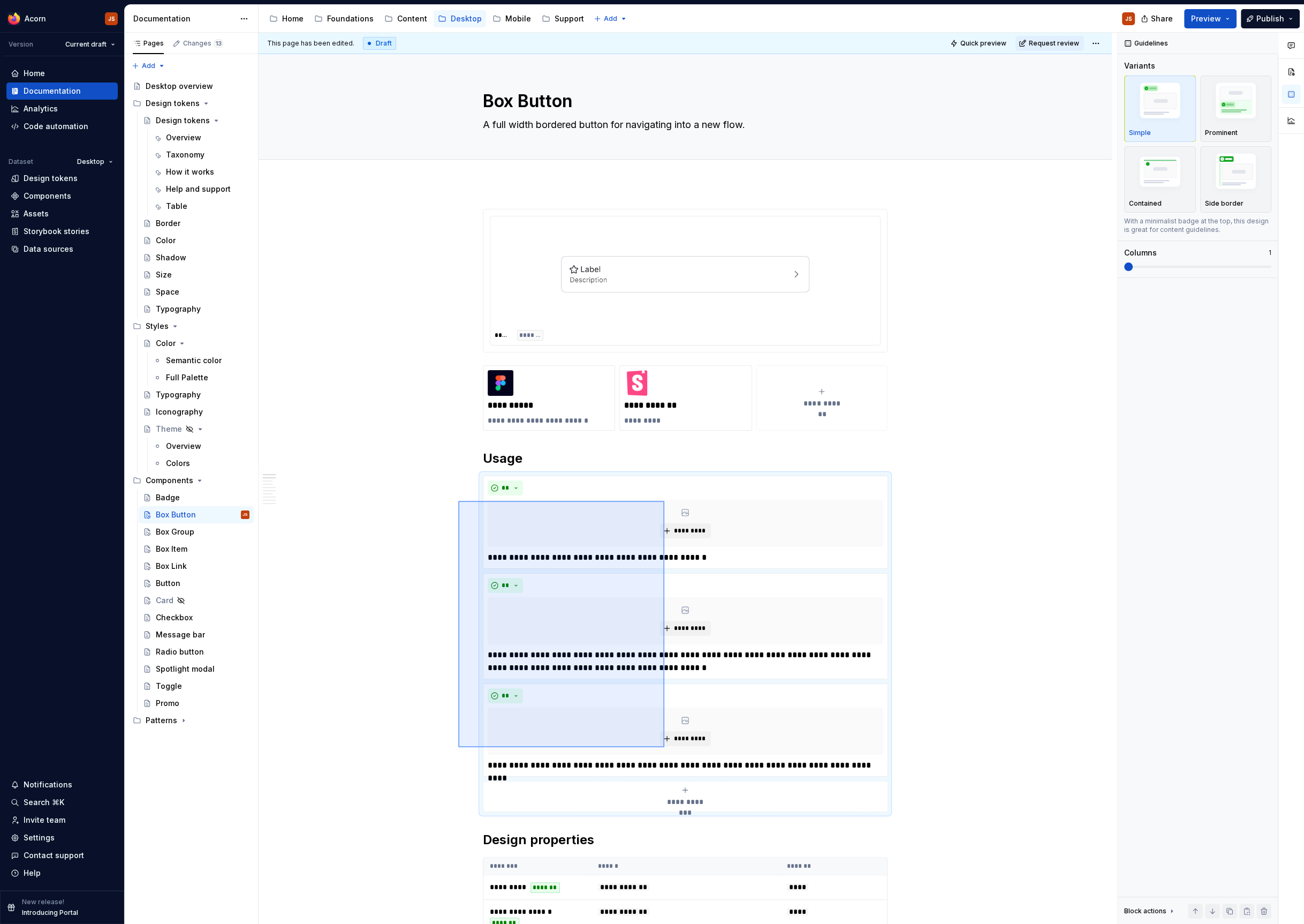
drag, startPoint x: 597, startPoint y: 599, endPoint x: 664, endPoint y: 750, distance: 165.2
click at [664, 750] on div "**********" at bounding box center [688, 478] width 859 height 891
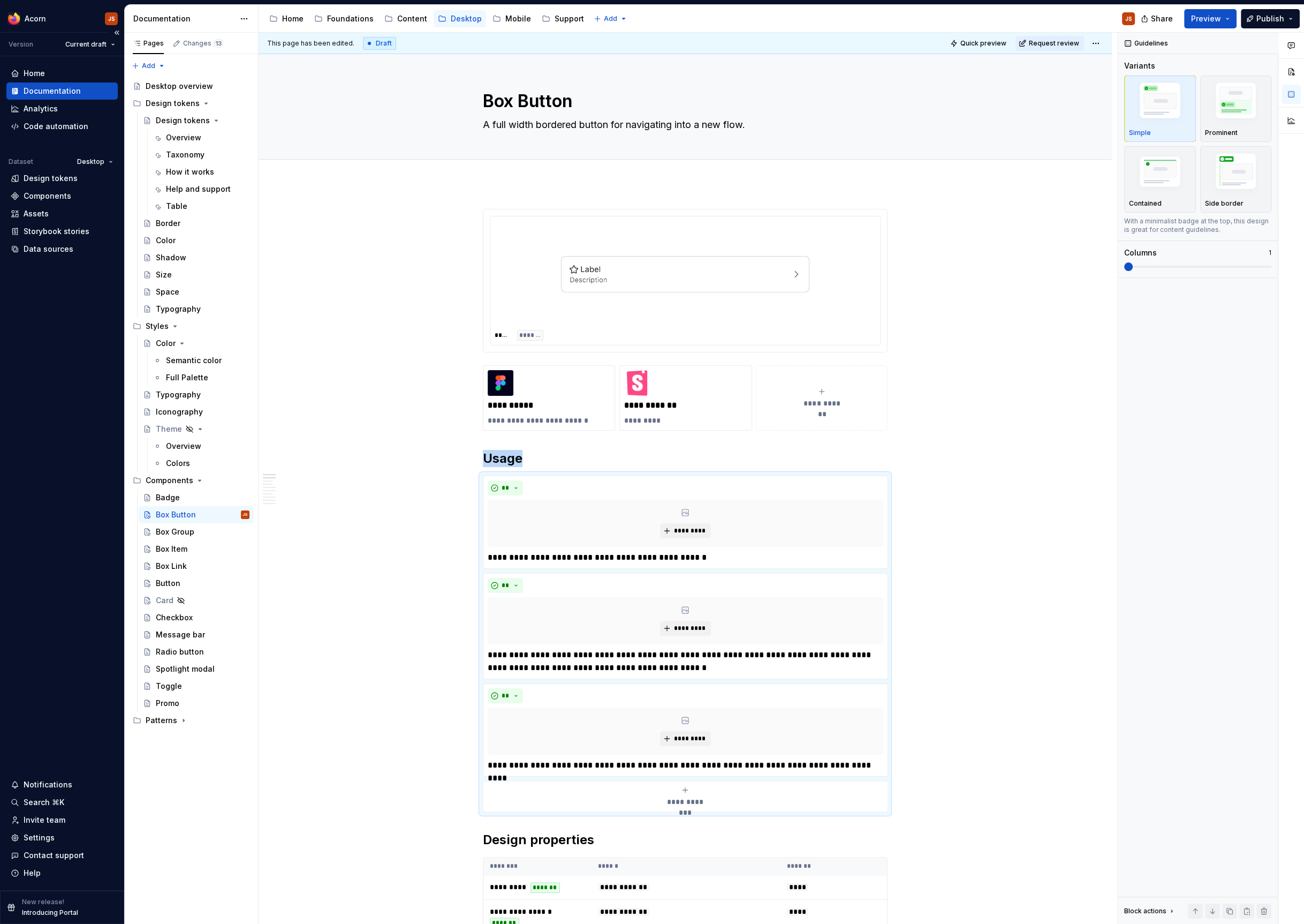
copy h2 "Usage"
click at [171, 561] on div "Box Link" at bounding box center [171, 566] width 31 height 11
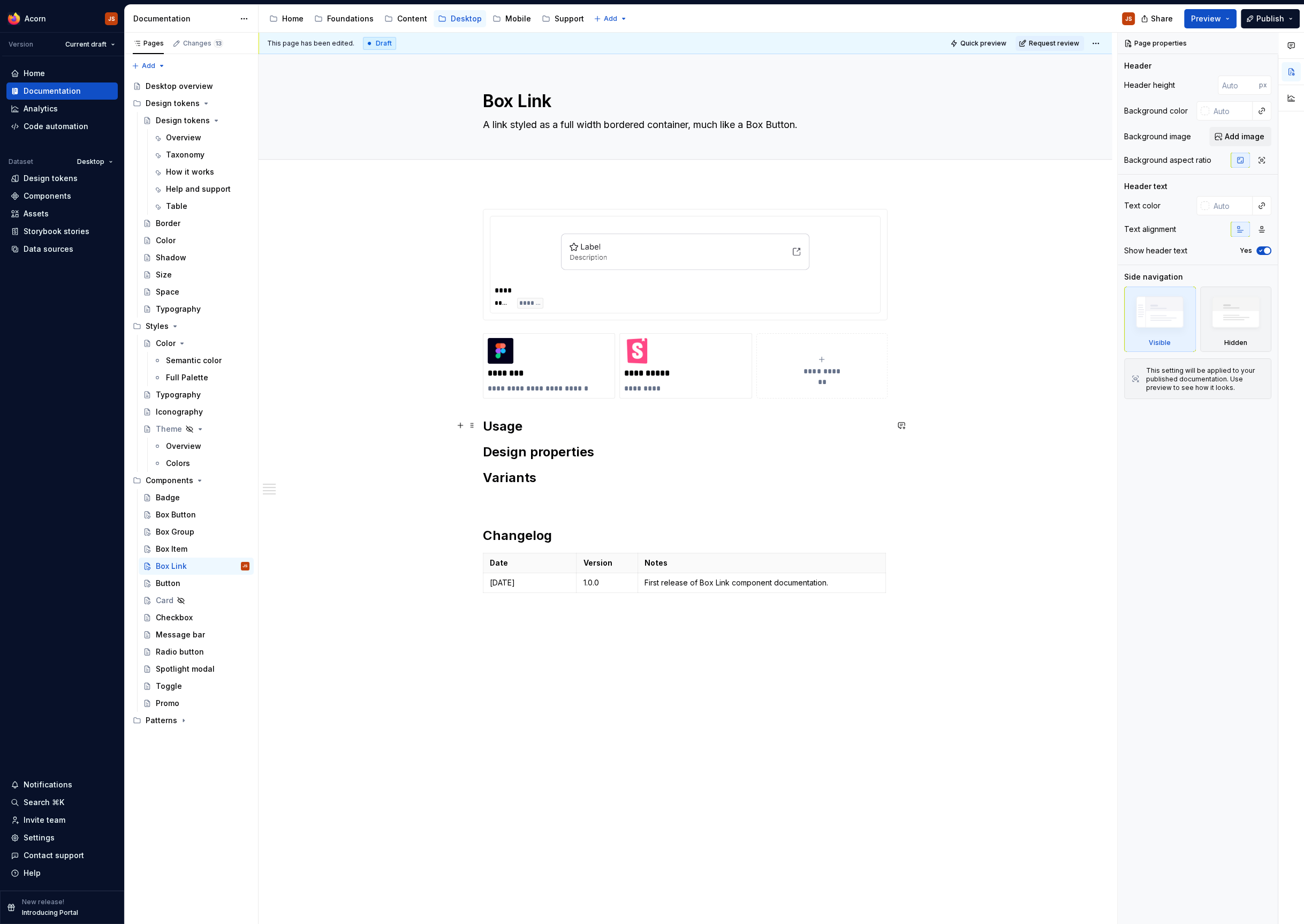
click at [527, 422] on h2 "Usage" at bounding box center [685, 426] width 405 height 17
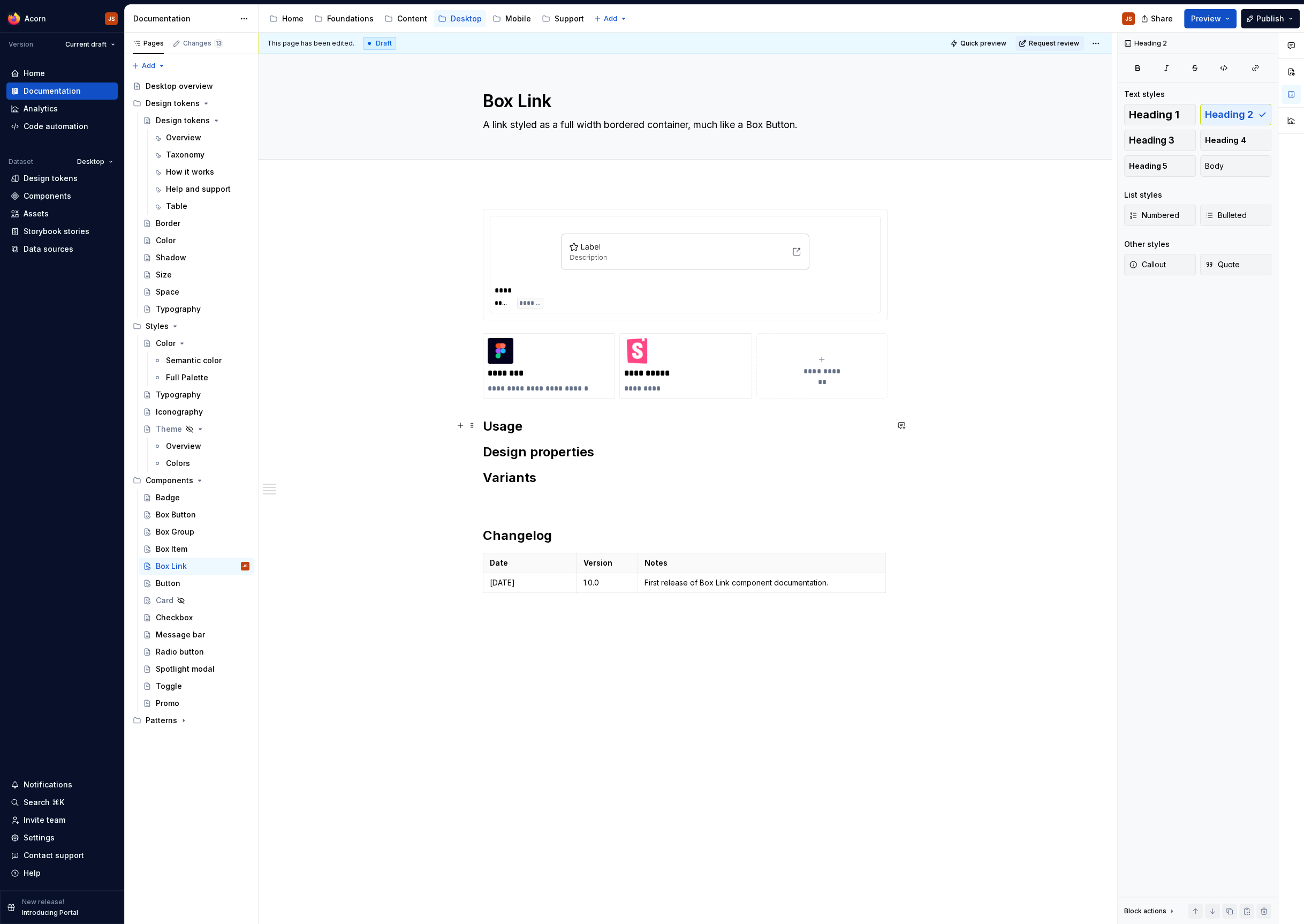
type textarea "*"
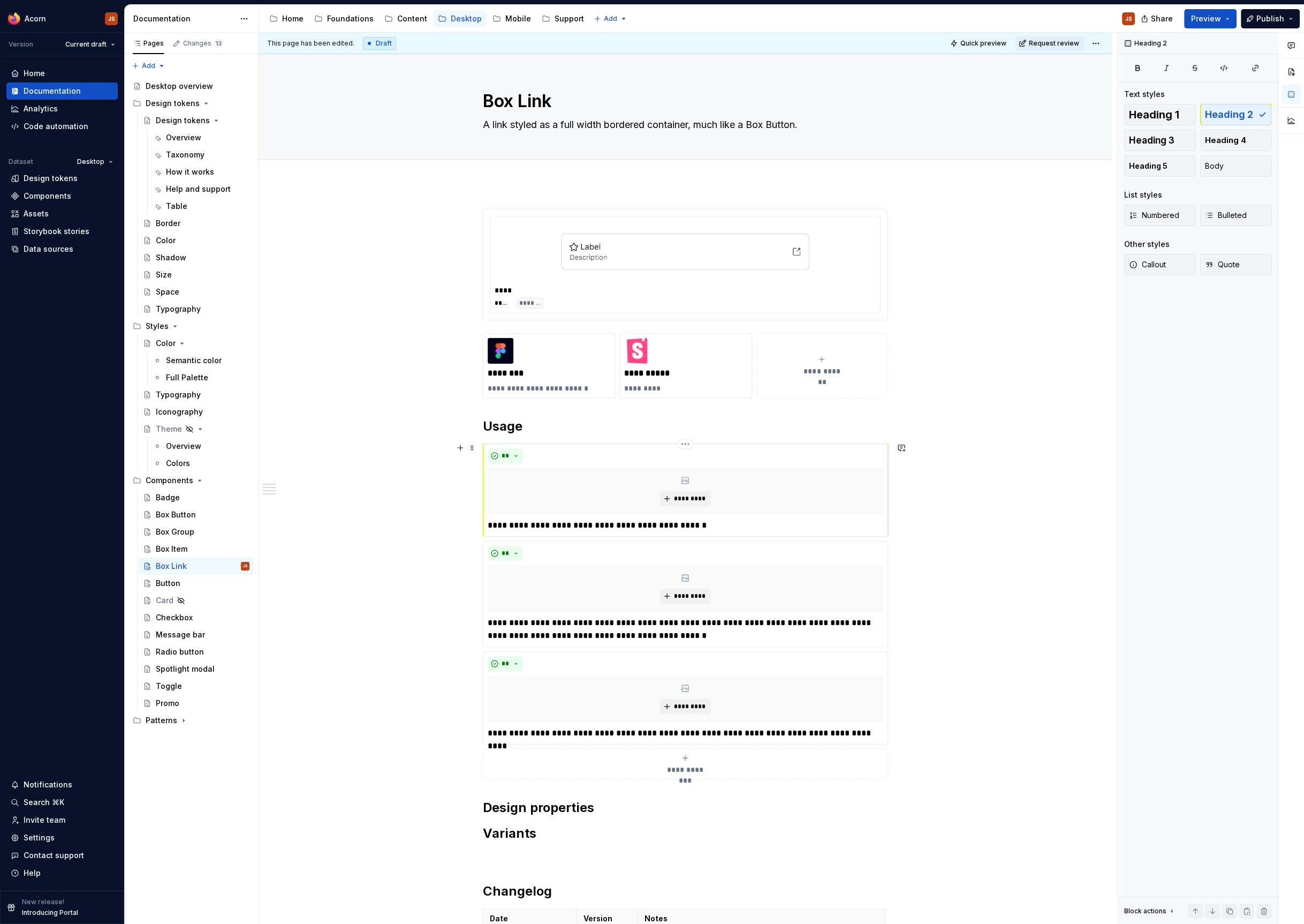
click at [547, 519] on p "**********" at bounding box center [685, 525] width 396 height 13
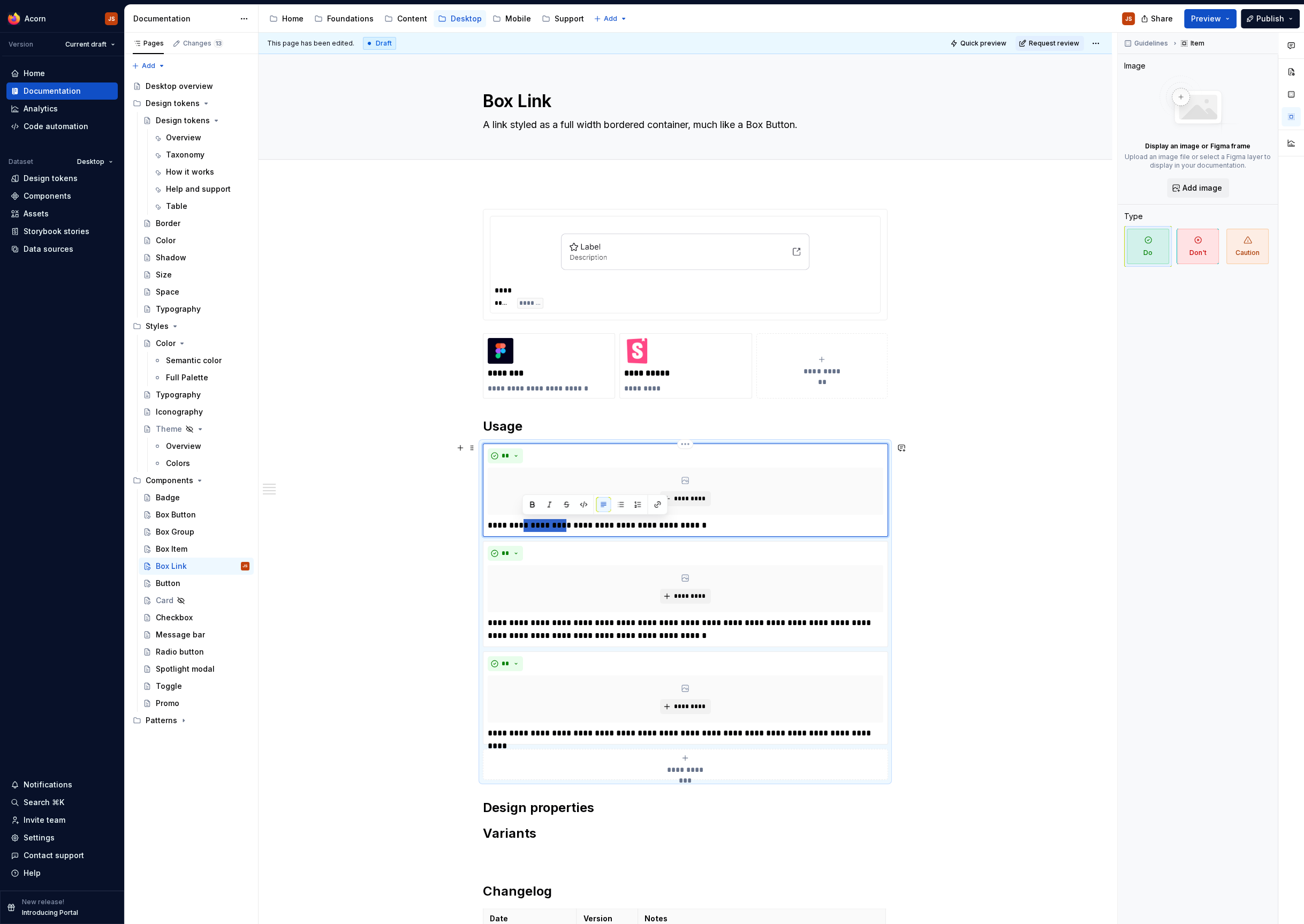
click at [547, 519] on p "**********" at bounding box center [685, 525] width 396 height 13
type textarea "*"
click at [585, 523] on p "**********" at bounding box center [685, 525] width 396 height 13
click at [554, 624] on p "**********" at bounding box center [685, 628] width 396 height 26
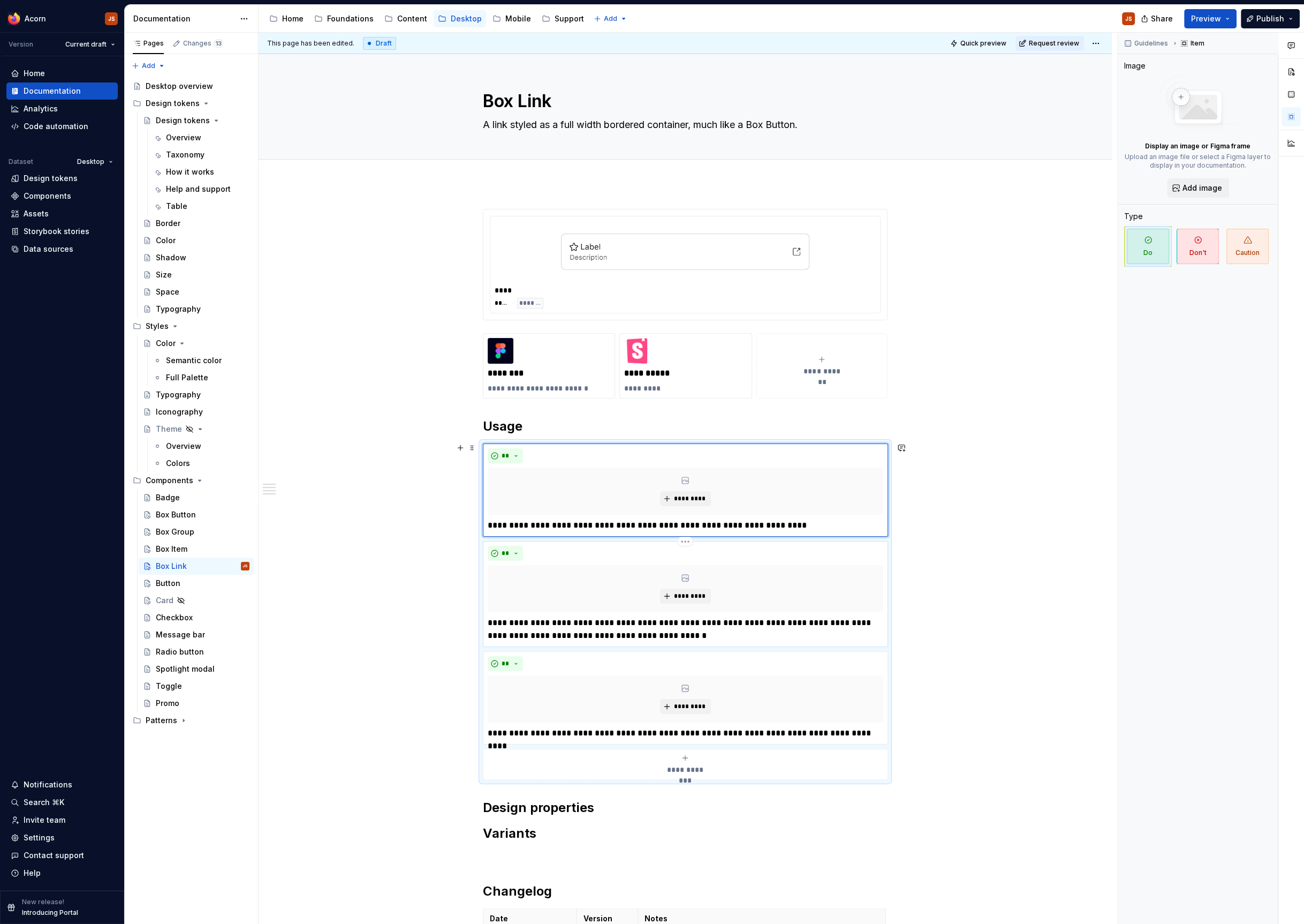
click at [554, 624] on p "**********" at bounding box center [685, 628] width 396 height 26
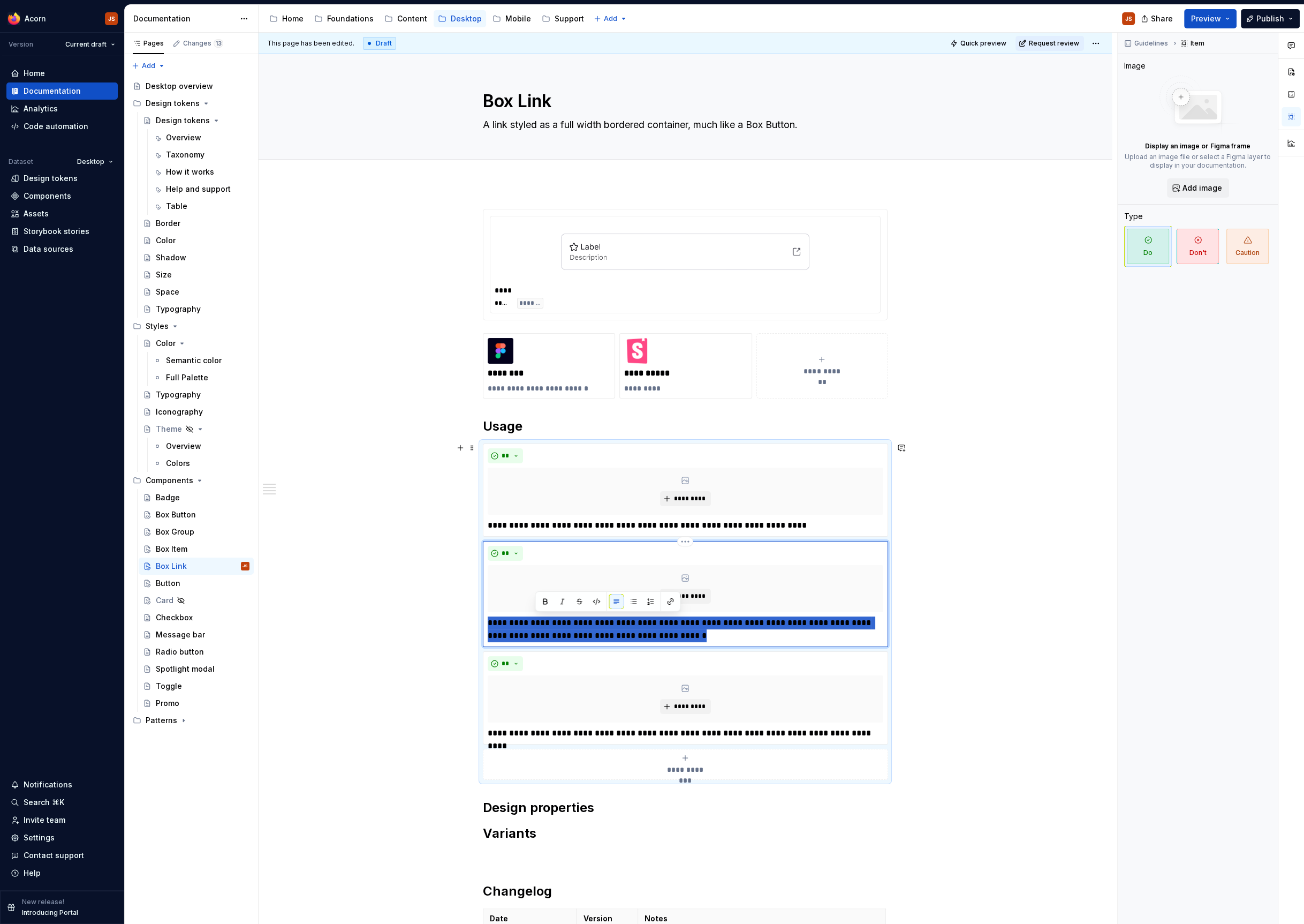
click at [554, 624] on p "**********" at bounding box center [685, 628] width 396 height 26
click at [729, 638] on p "**********" at bounding box center [685, 628] width 396 height 26
click at [566, 731] on p "**********" at bounding box center [685, 733] width 396 height 13
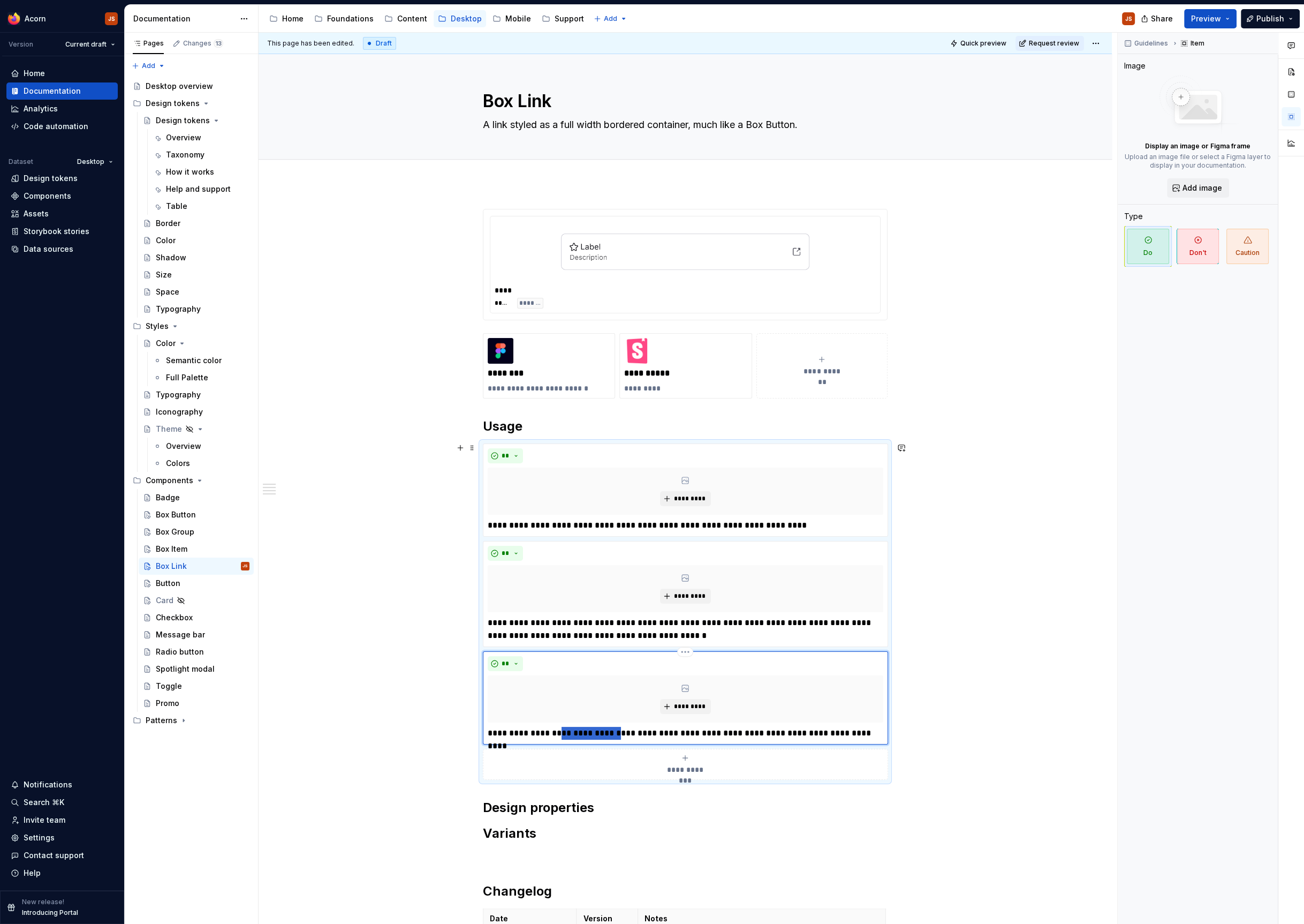
click at [566, 731] on p "**********" at bounding box center [685, 733] width 396 height 13
click at [567, 730] on p "**********" at bounding box center [685, 733] width 396 height 13
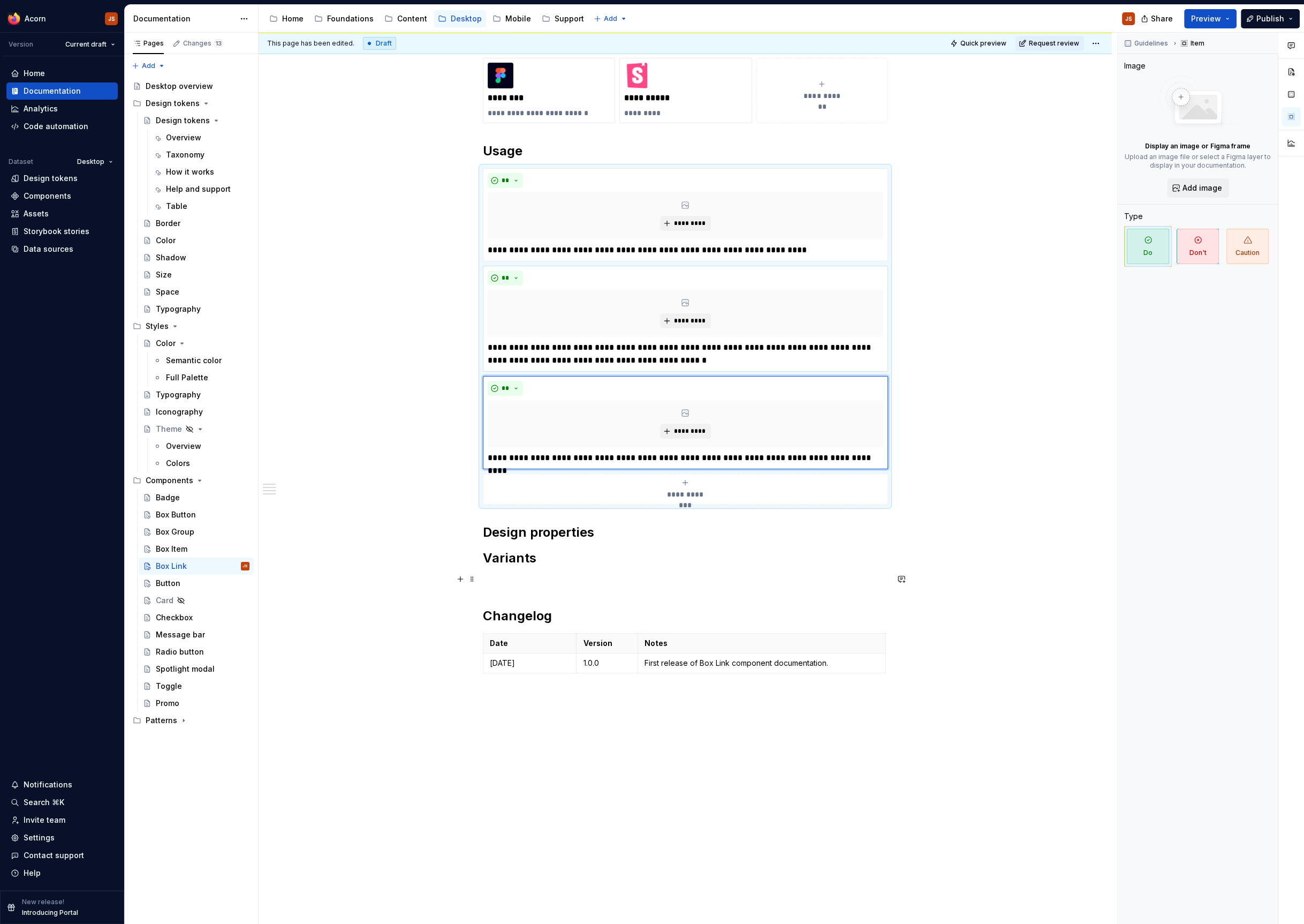
scroll to position [276, 0]
click at [626, 534] on h2 "Design properties" at bounding box center [685, 531] width 405 height 17
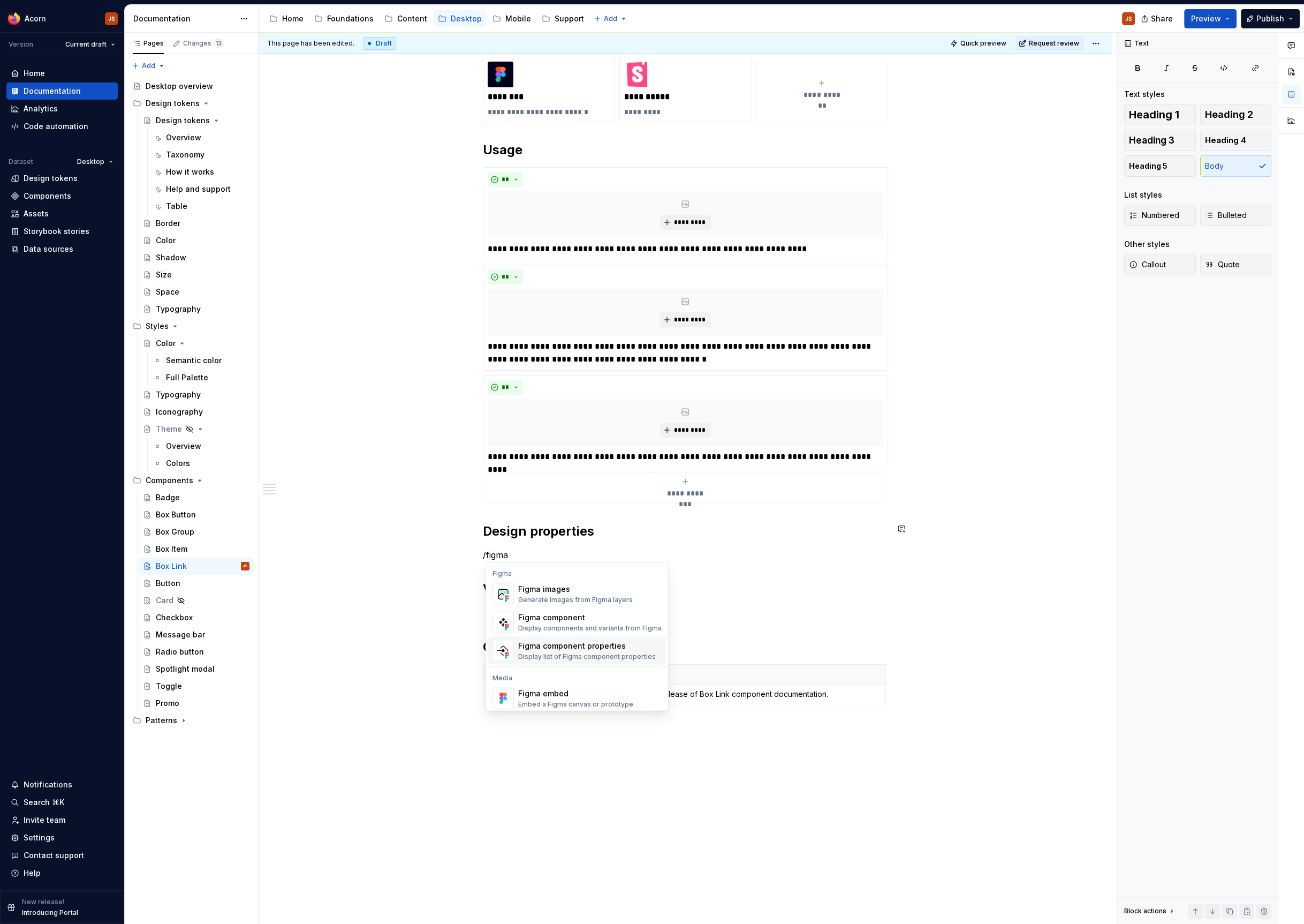
click at [590, 652] on div "Display list of Figma component properties" at bounding box center [587, 656] width 137 height 9
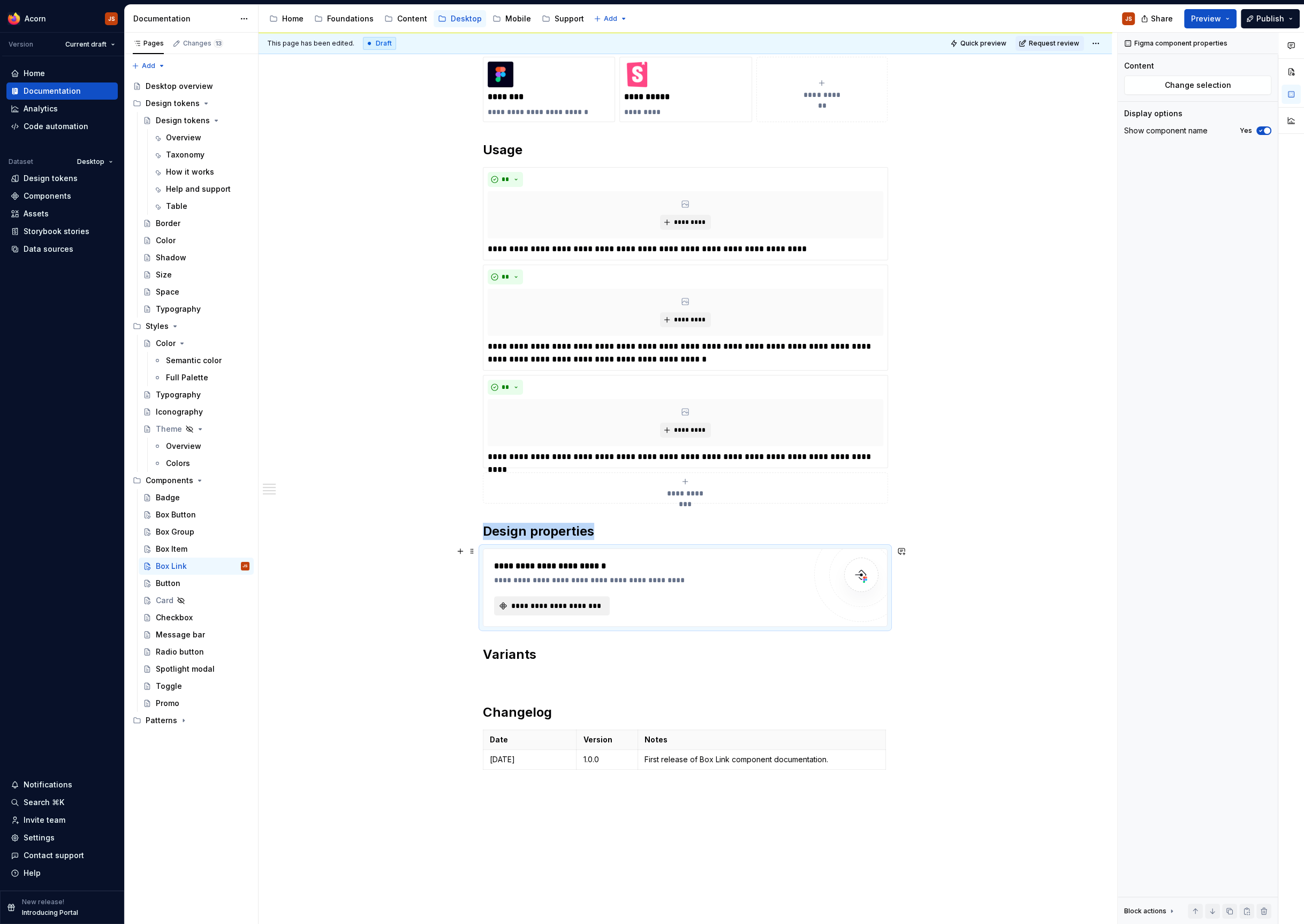
click at [555, 603] on span "**********" at bounding box center [556, 605] width 93 height 11
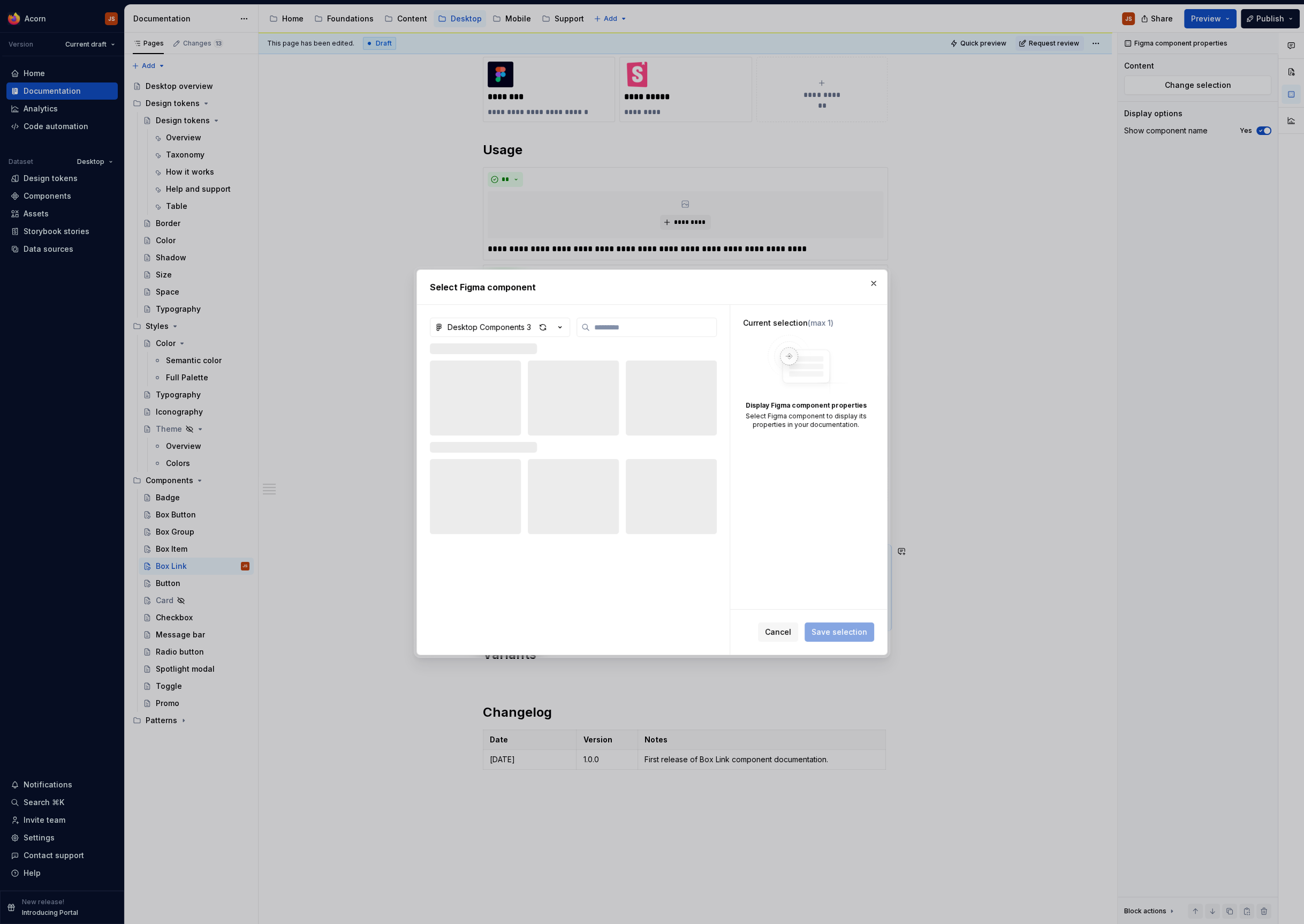
type textarea "*"
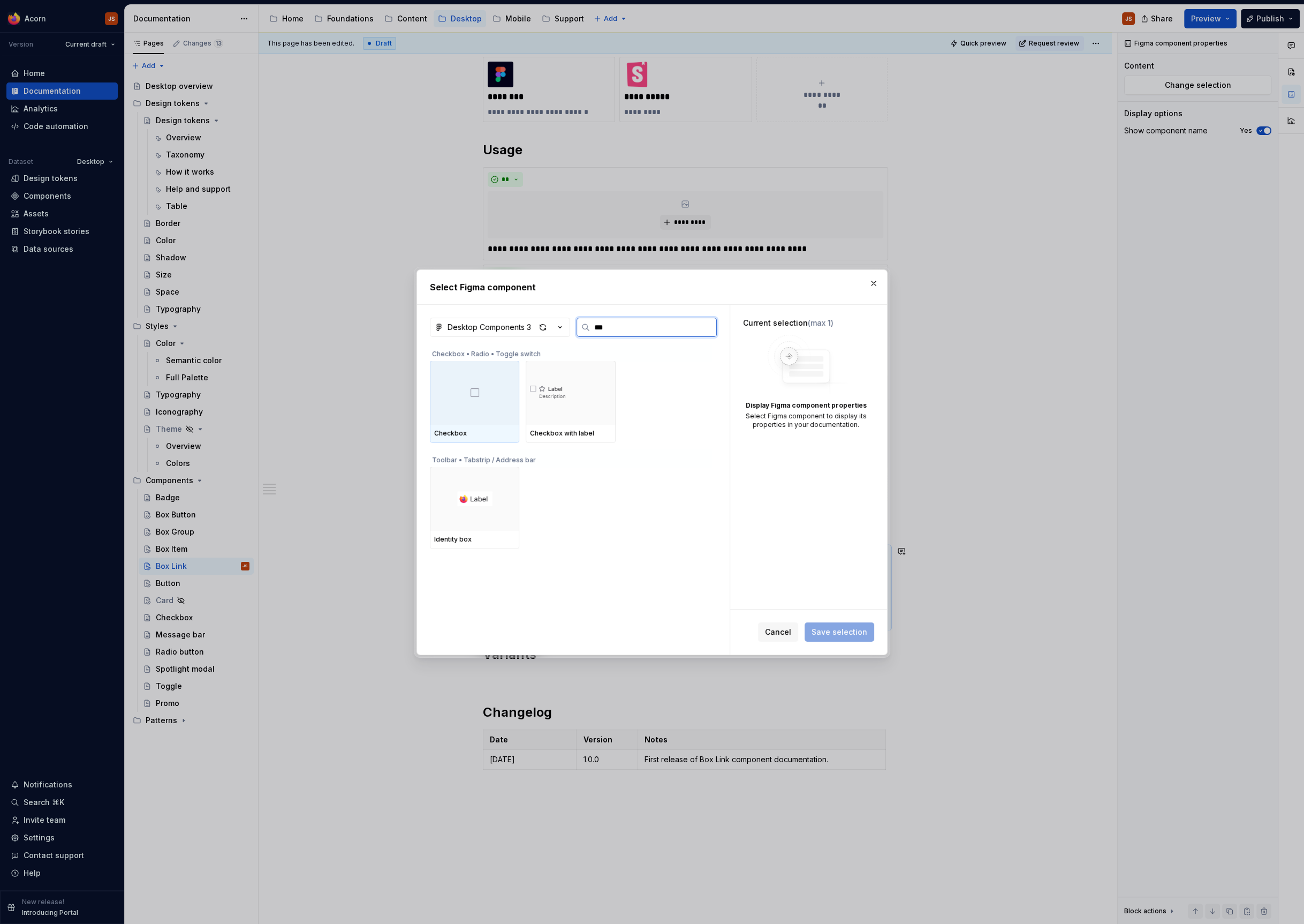
click at [616, 327] on input "***" at bounding box center [654, 327] width 127 height 11
type input "****"
click at [475, 373] on div at bounding box center [475, 392] width 90 height 64
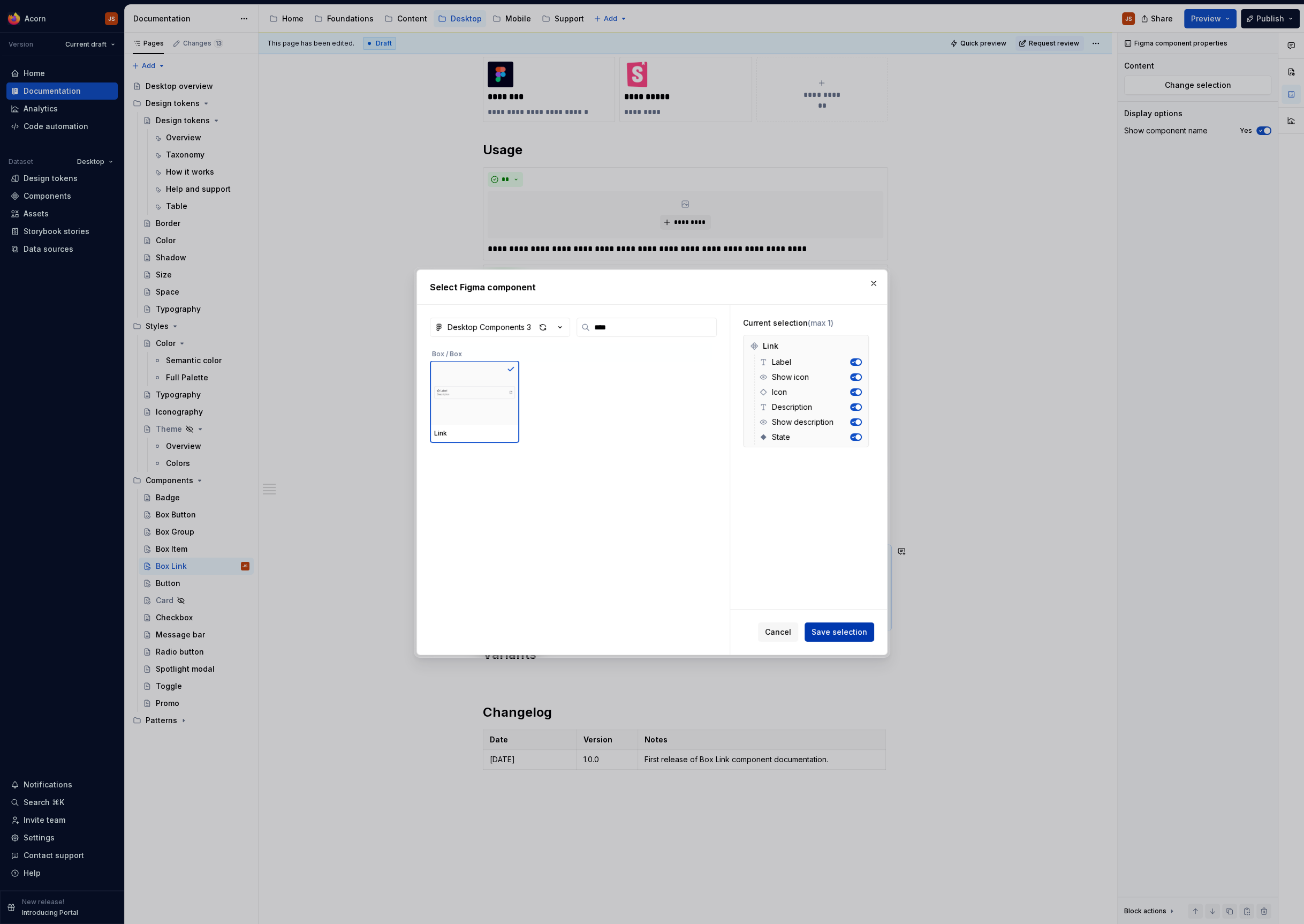
click at [835, 623] on button "Save selection" at bounding box center [839, 632] width 70 height 19
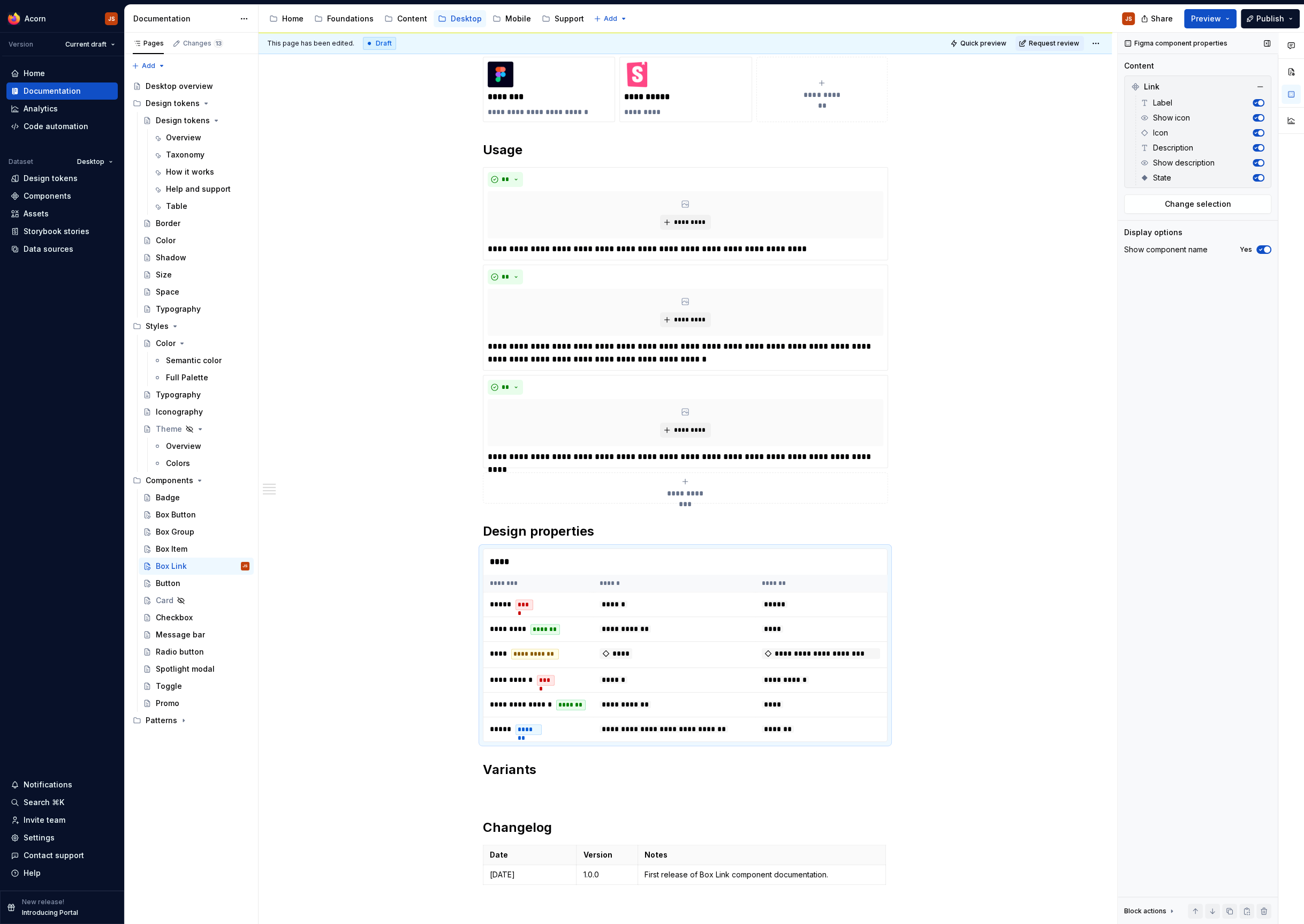
click at [1270, 248] on span "button" at bounding box center [1267, 249] width 6 height 6
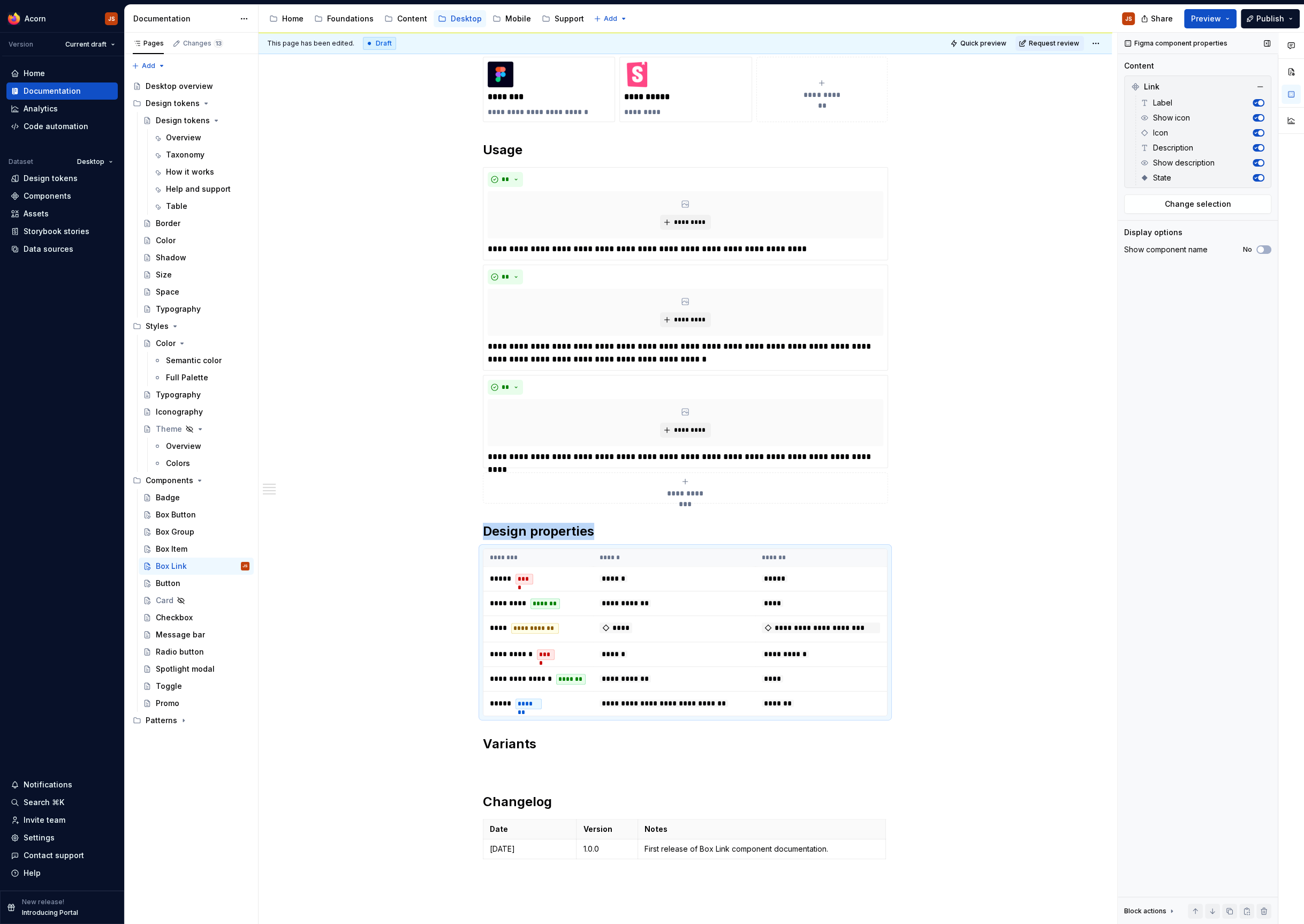
click at [1262, 129] on button "button" at bounding box center [1258, 133] width 11 height 8
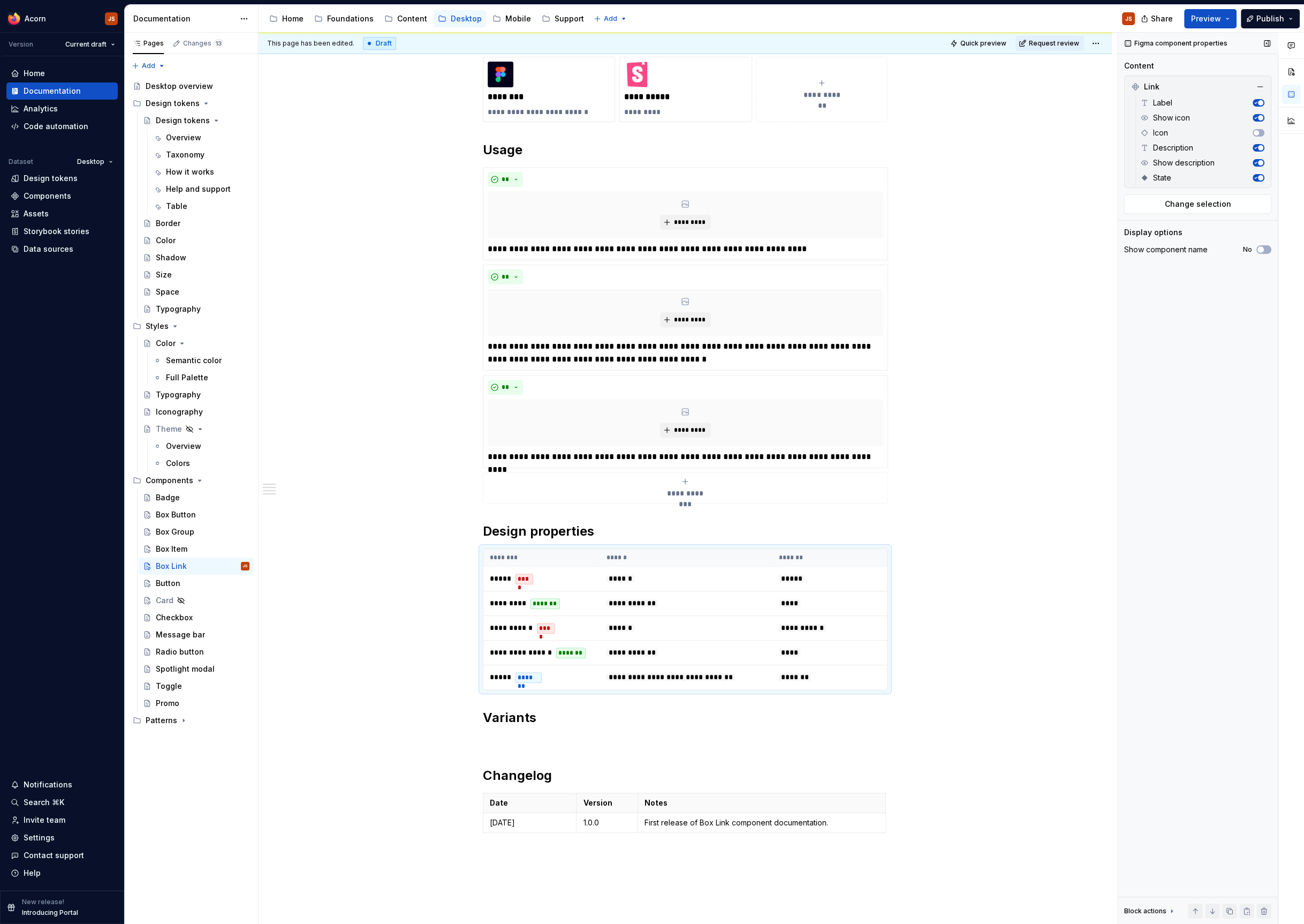
click at [1264, 98] on div "Label" at bounding box center [1202, 102] width 124 height 15
click at [1260, 101] on span "button" at bounding box center [1261, 103] width 5 height 5
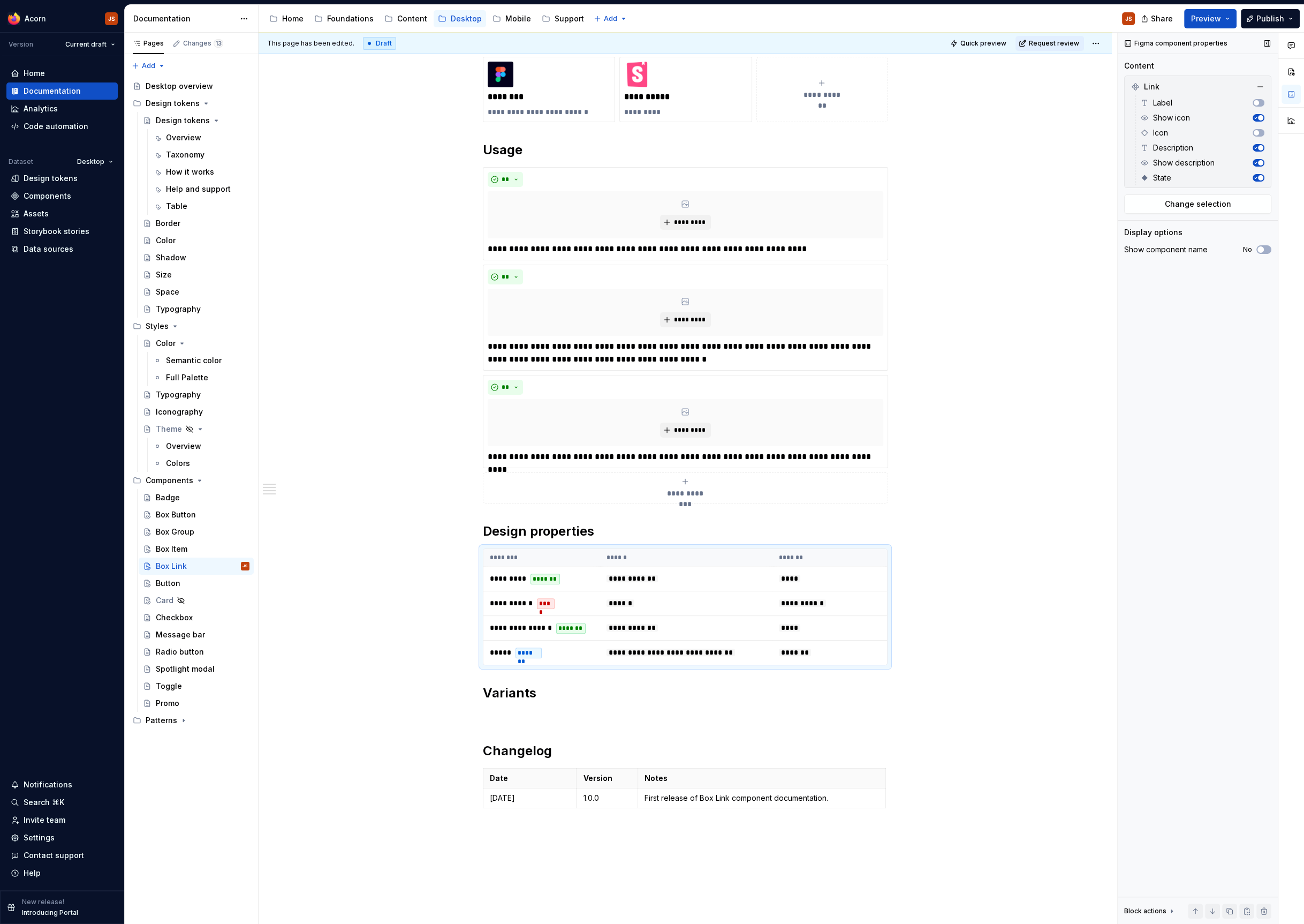
click at [1261, 148] on span "button" at bounding box center [1261, 148] width 5 height 5
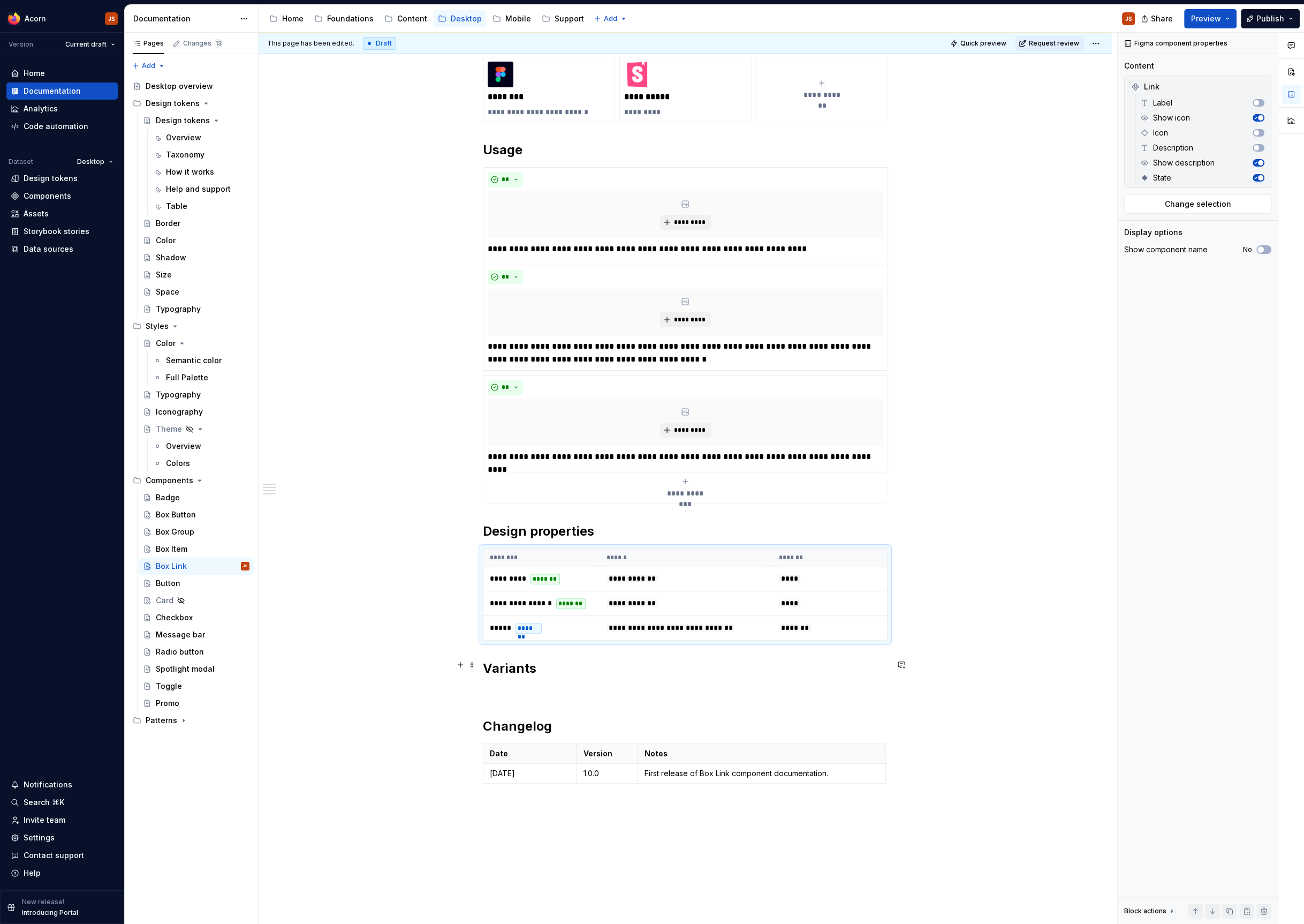
click at [486, 655] on div "**********" at bounding box center [685, 360] width 405 height 855
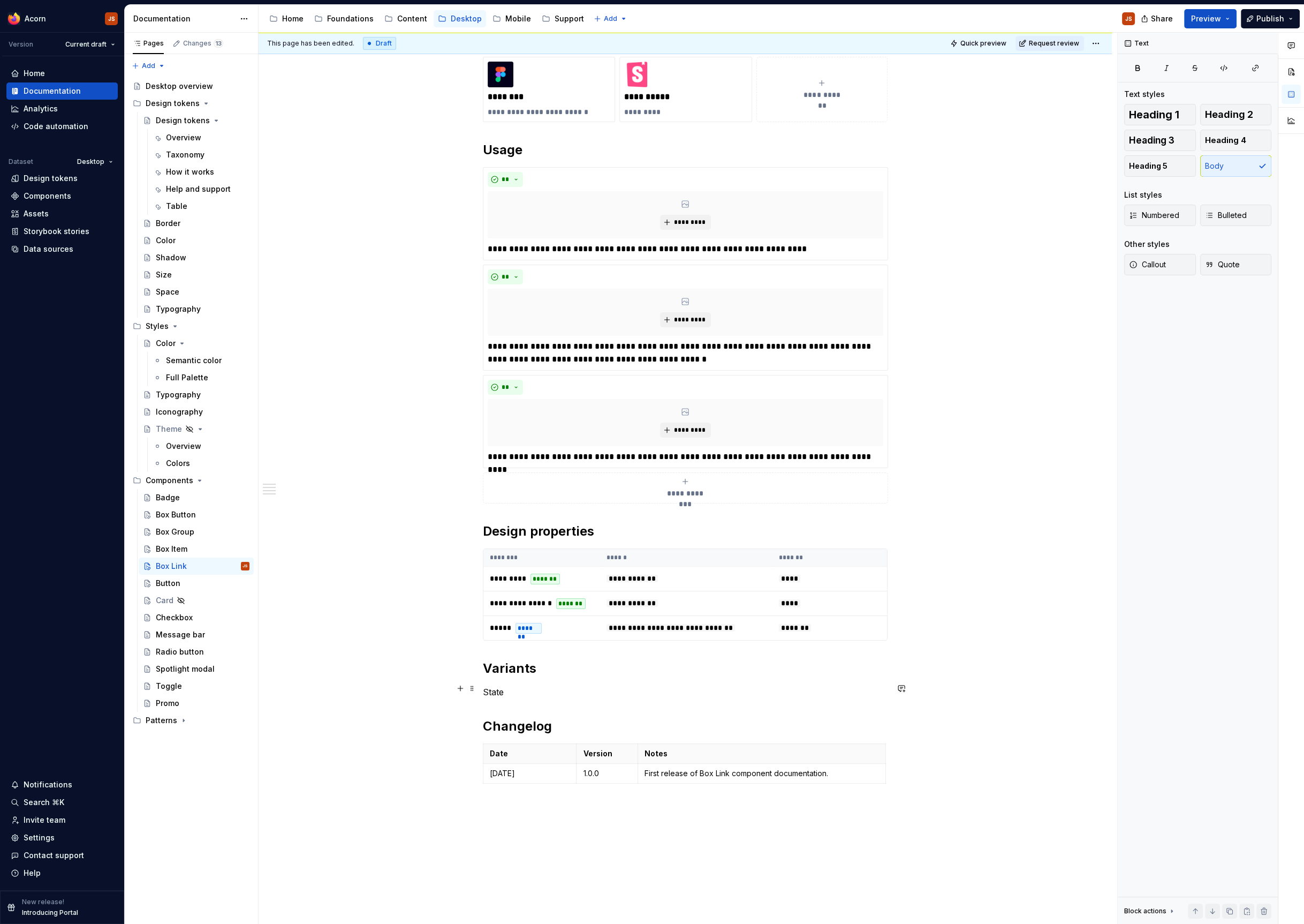
click at [502, 686] on p "State" at bounding box center [685, 692] width 405 height 13
click at [570, 667] on button "button" at bounding box center [569, 668] width 15 height 15
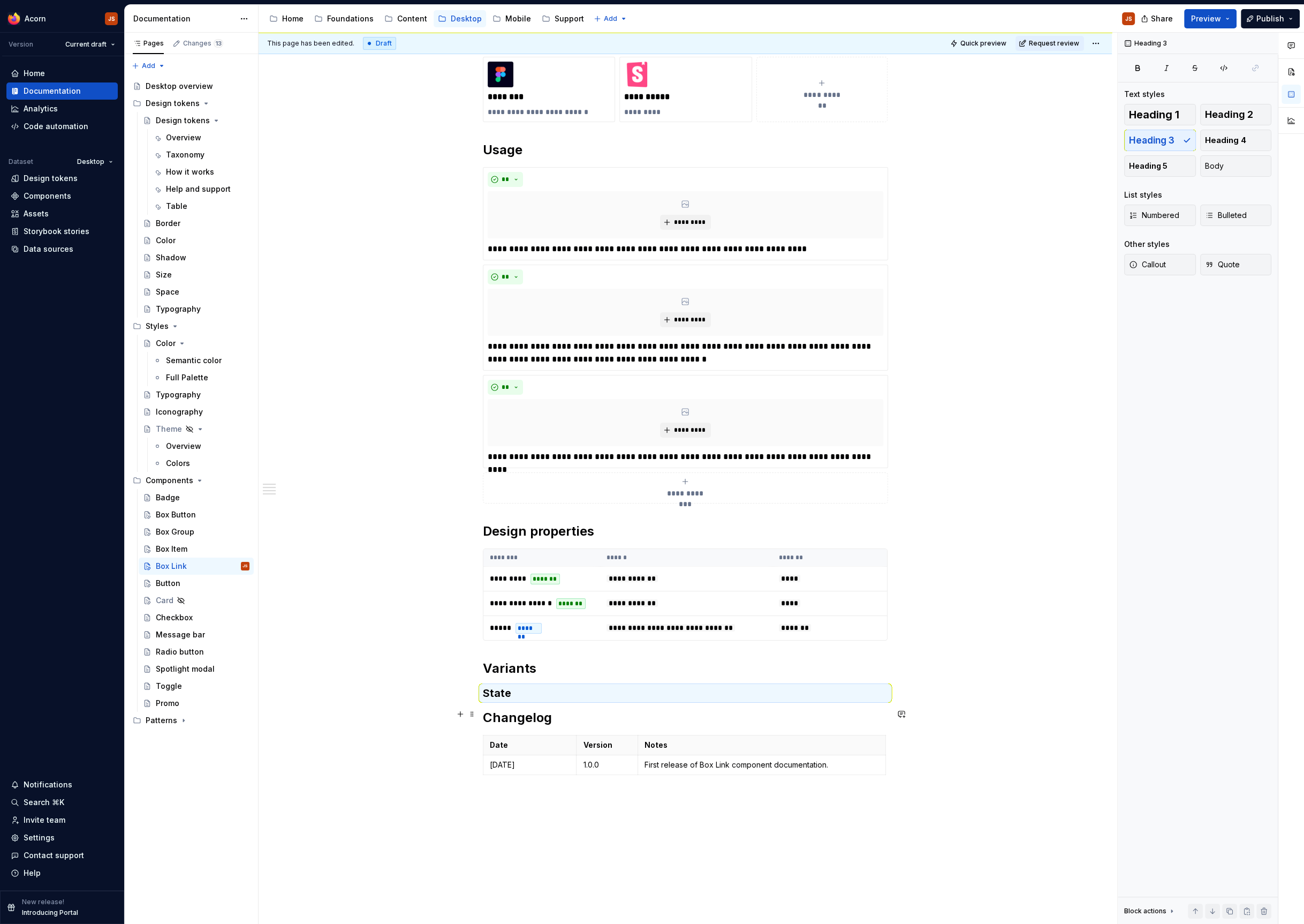
click at [495, 709] on h2 "Changelog" at bounding box center [685, 717] width 405 height 17
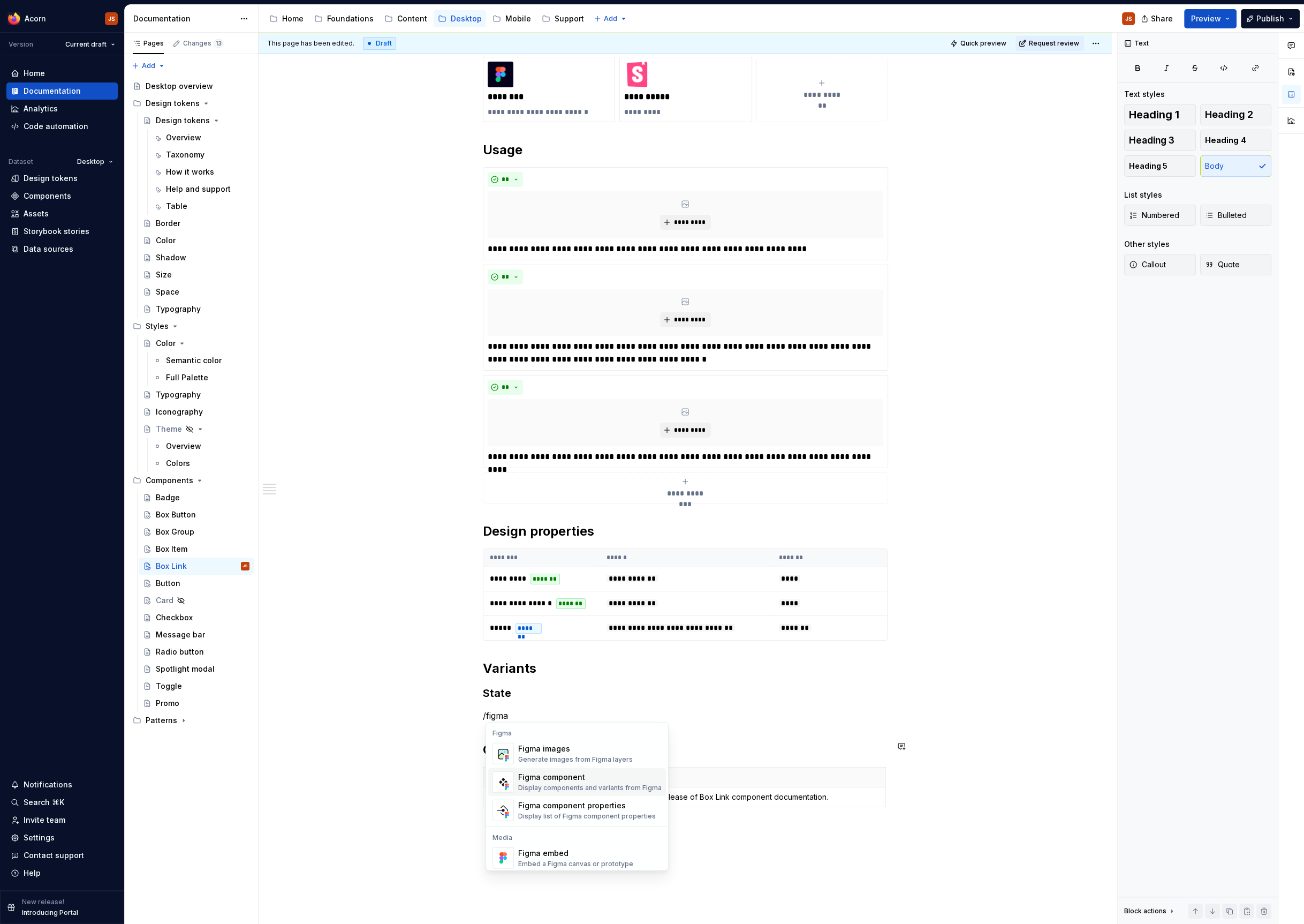
click at [560, 777] on div "Figma component" at bounding box center [590, 777] width 143 height 11
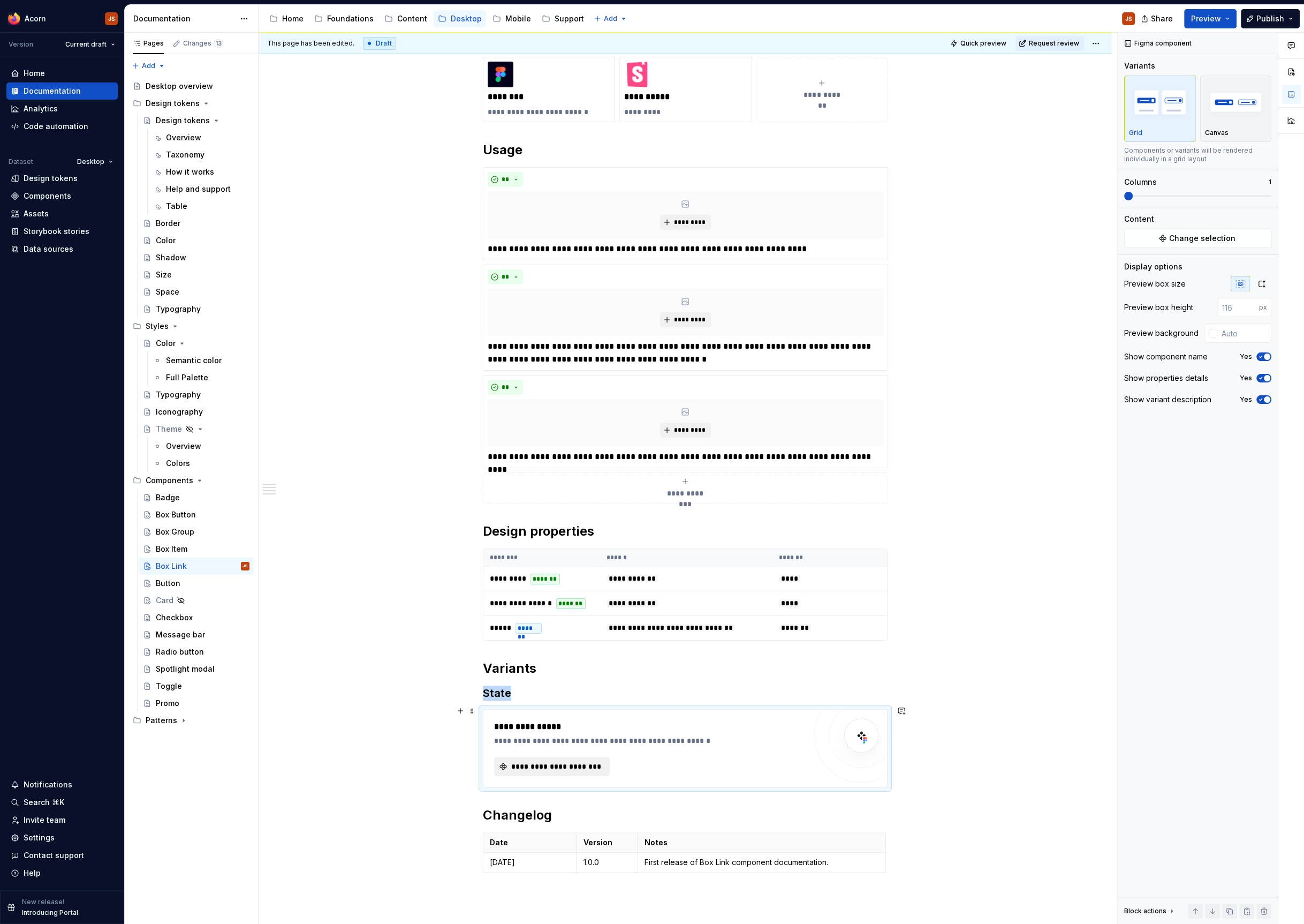
click at [541, 766] on span "**********" at bounding box center [556, 766] width 93 height 11
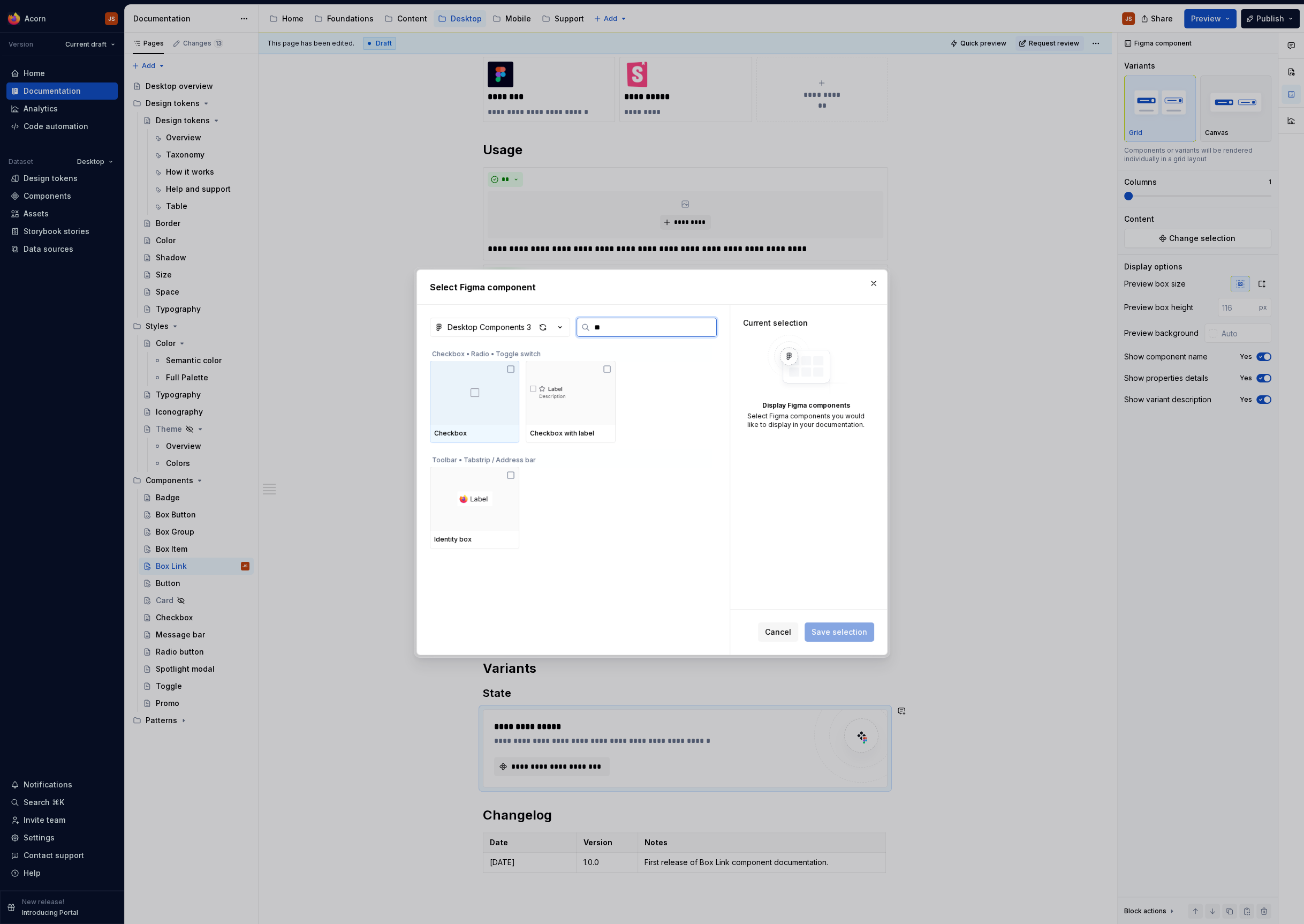
type input "*"
type input "****"
click at [480, 388] on img at bounding box center [474, 392] width 81 height 36
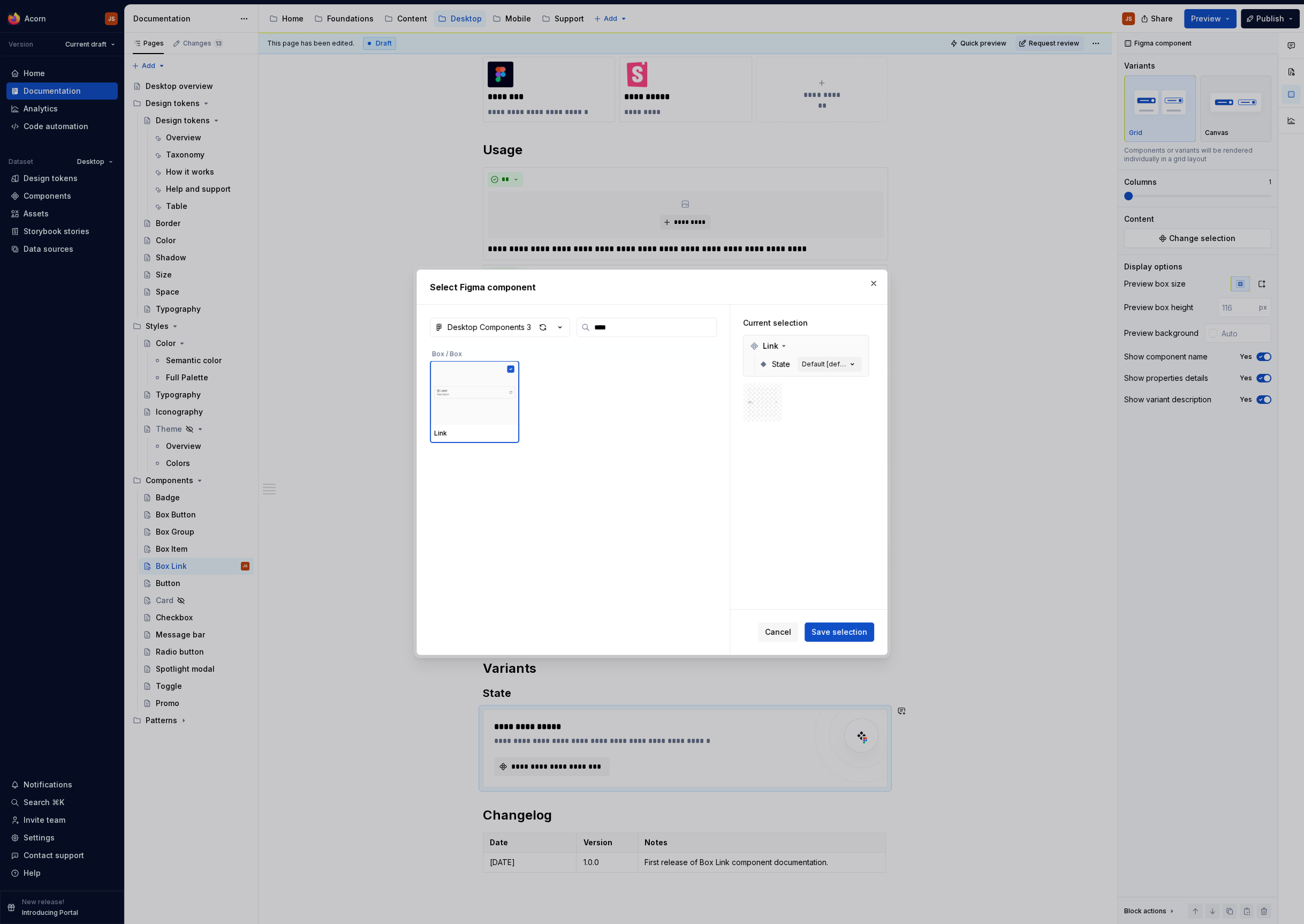
click at [832, 642] on div "Cancel Save selection" at bounding box center [809, 631] width 157 height 45
click at [834, 627] on span "Save selection" at bounding box center [839, 632] width 55 height 11
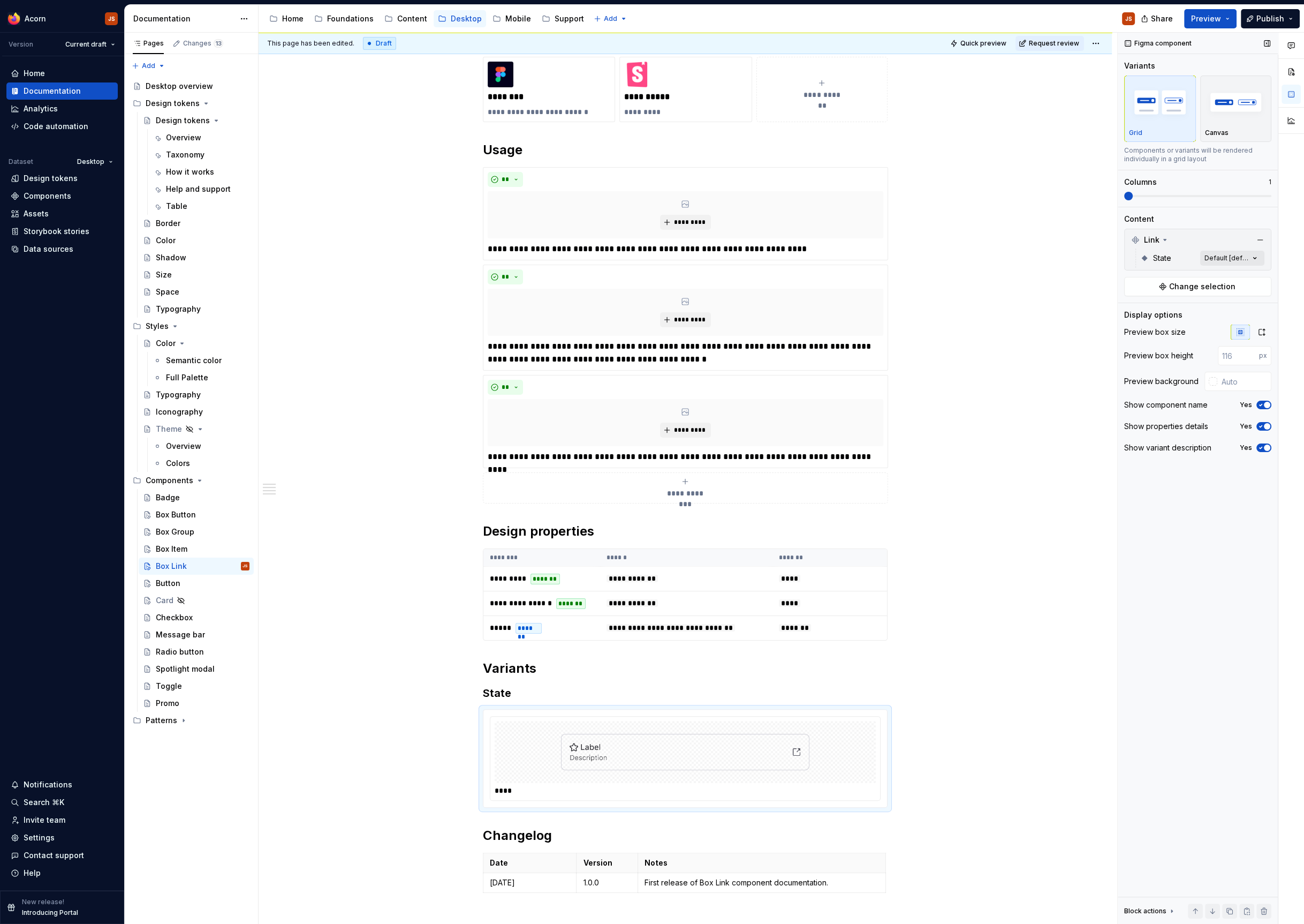
click at [1227, 255] on div "Comments Open comments No comments yet Select ‘Comment’ from the block context …" at bounding box center [1211, 478] width 187 height 891
click at [1154, 322] on span "Hover" at bounding box center [1151, 326] width 22 height 11
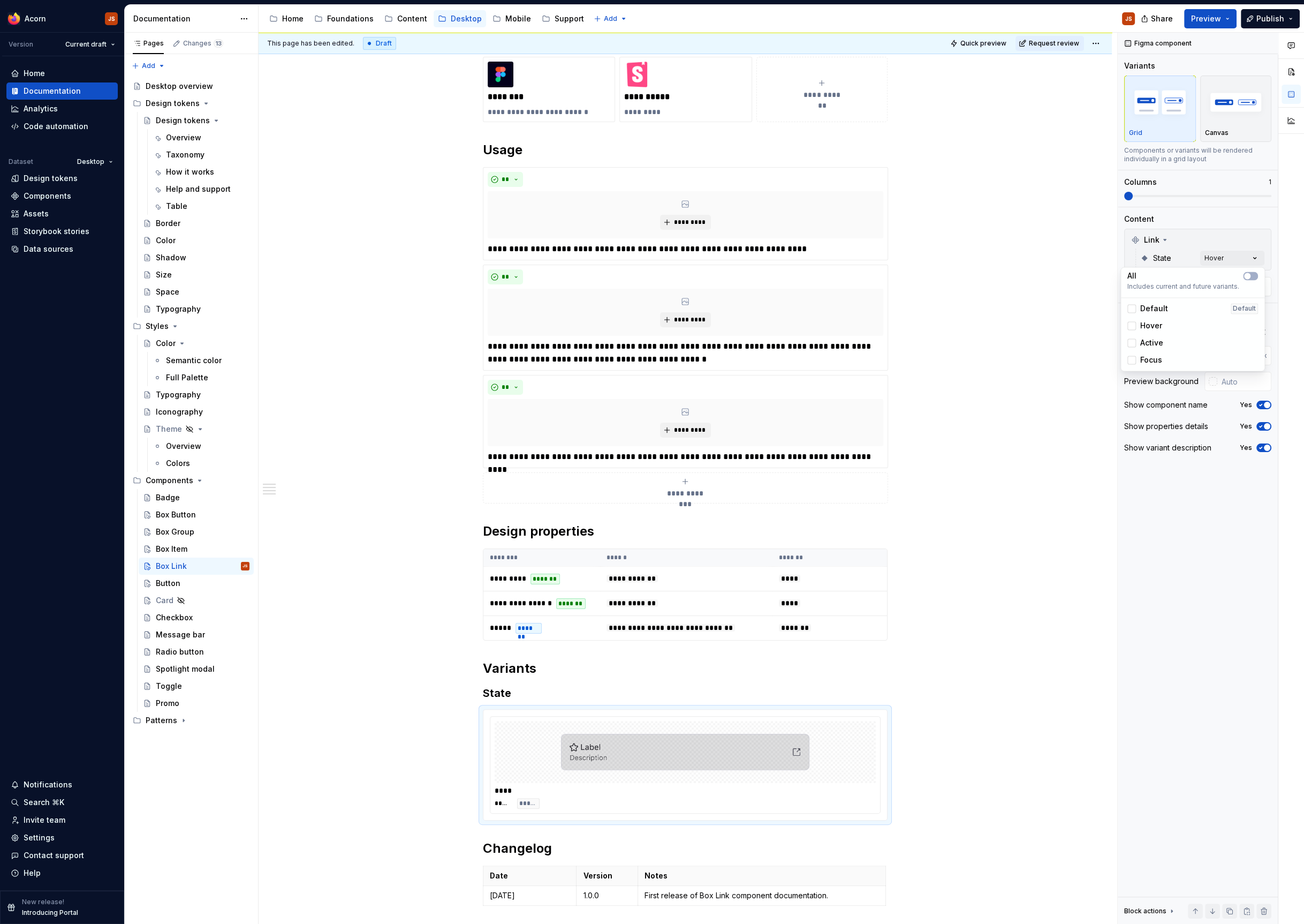
click at [1152, 340] on span "Active" at bounding box center [1152, 342] width 23 height 11
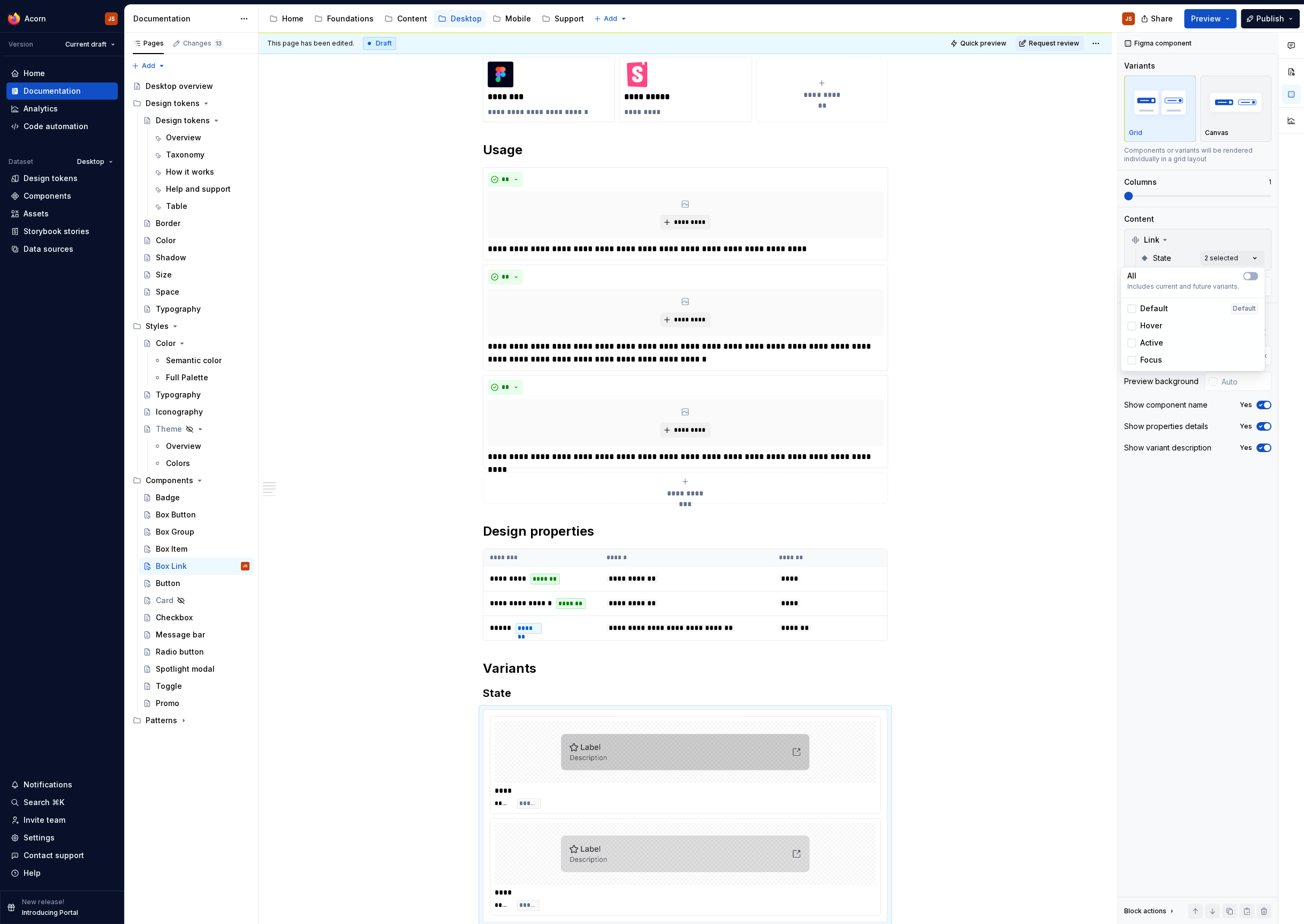
click at [1151, 359] on span "Focus" at bounding box center [1151, 360] width 22 height 11
click at [1033, 803] on html "Acorn JS Version Current draft Home Documentation Analytics Code automation Dat…" at bounding box center [652, 462] width 1304 height 924
click at [782, 800] on div "***** ******" at bounding box center [685, 803] width 381 height 11
click at [1222, 260] on div "Comments Open comments No comments yet Select ‘Comment’ from the block context …" at bounding box center [1211, 478] width 187 height 891
click at [1179, 304] on div "Default Default" at bounding box center [1192, 308] width 130 height 11
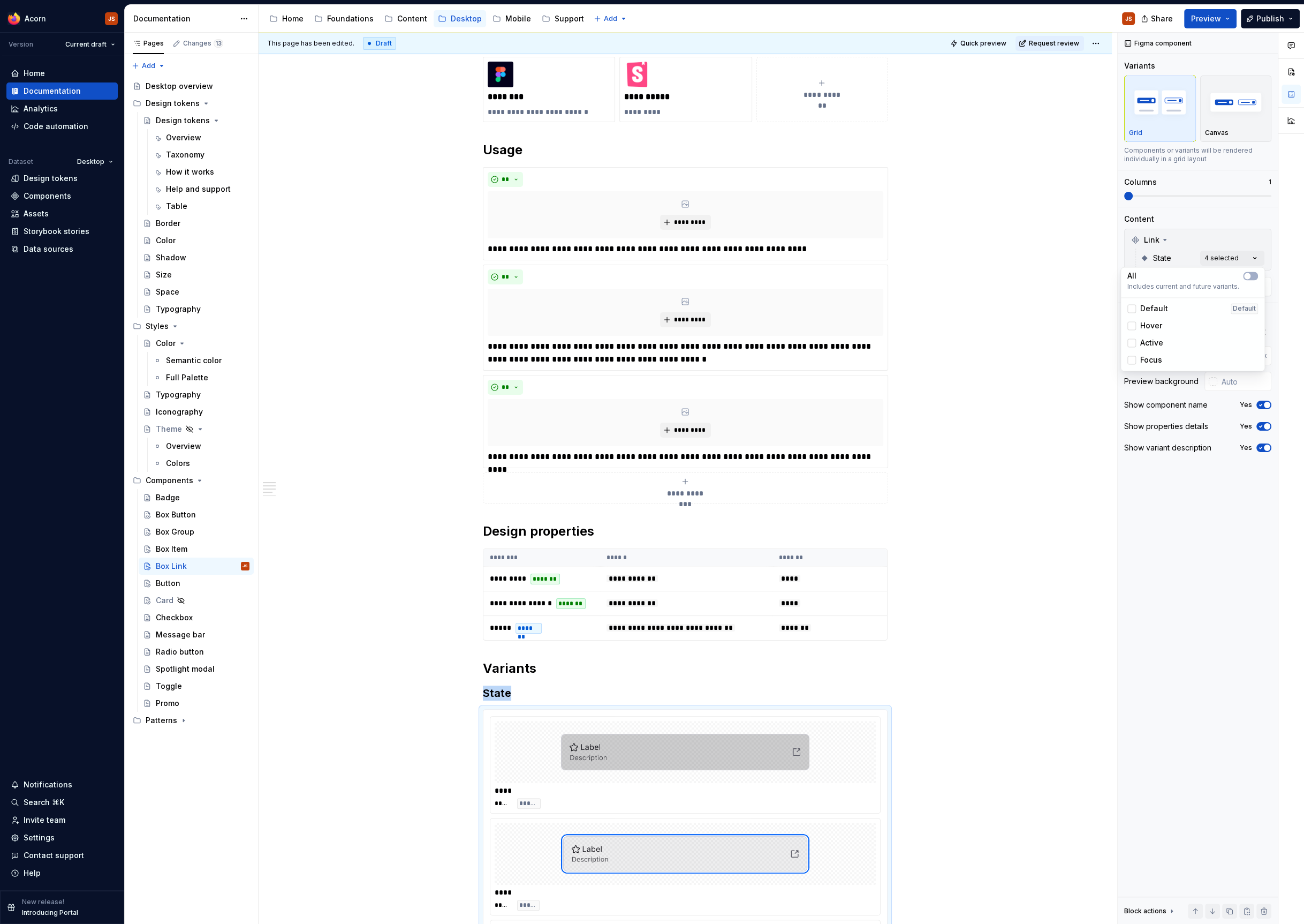
click at [533, 681] on html "Acorn JS Version Current draft Home Documentation Analytics Code automation Dat…" at bounding box center [652, 462] width 1304 height 924
click at [505, 654] on div "**********" at bounding box center [685, 573] width 405 height 1282
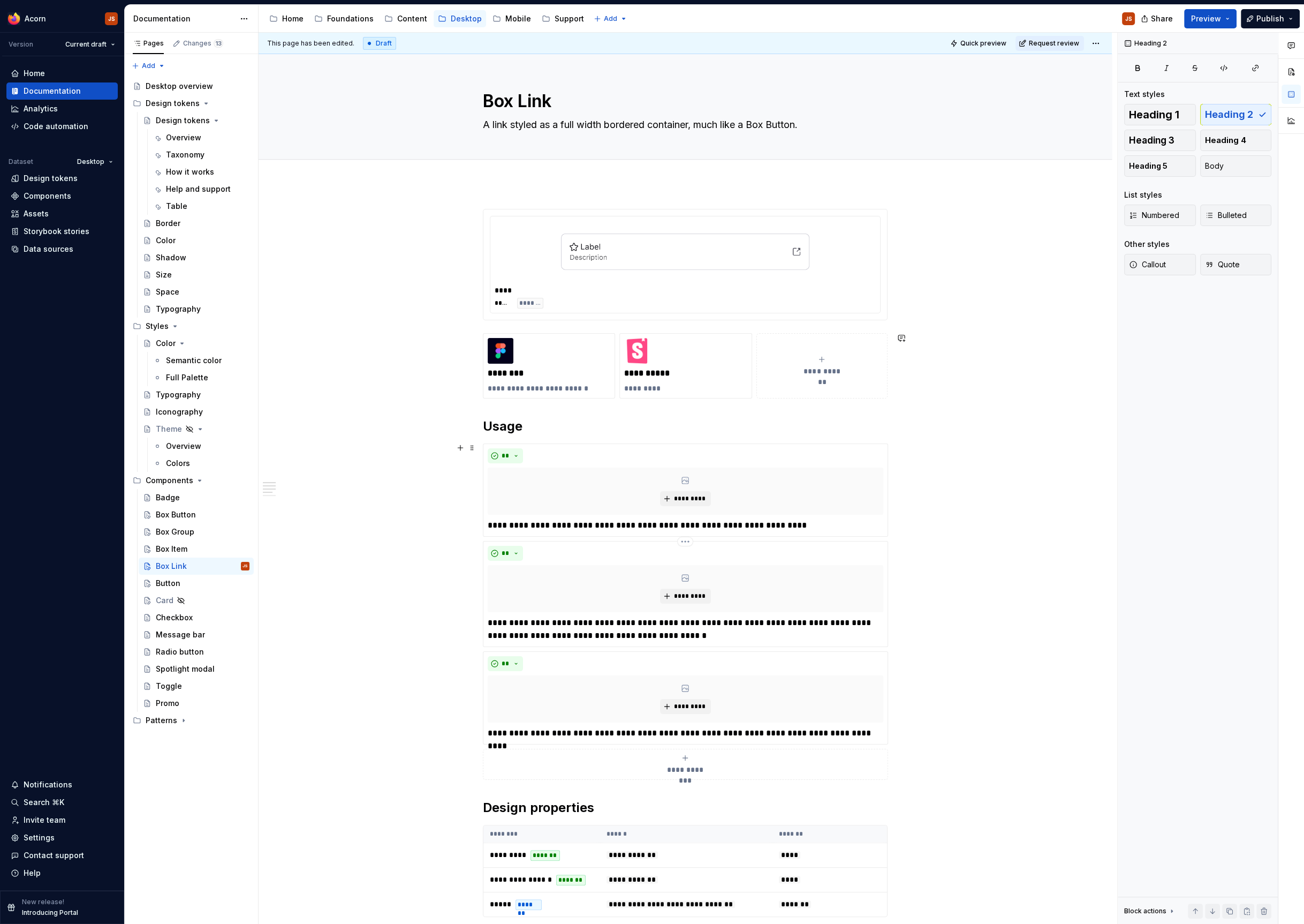
scroll to position [339, 0]
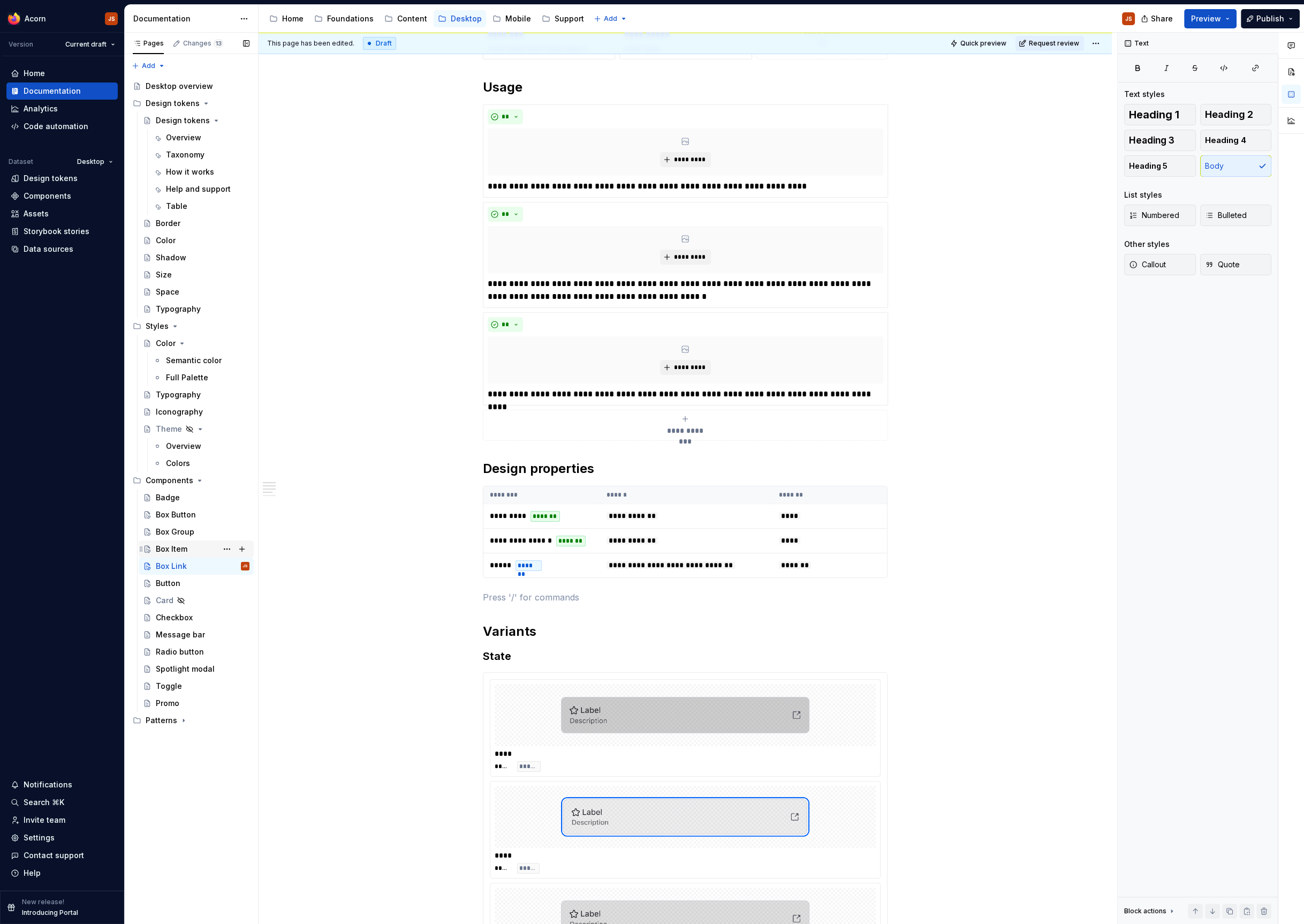
click at [165, 547] on div "Box Item" at bounding box center [172, 549] width 32 height 11
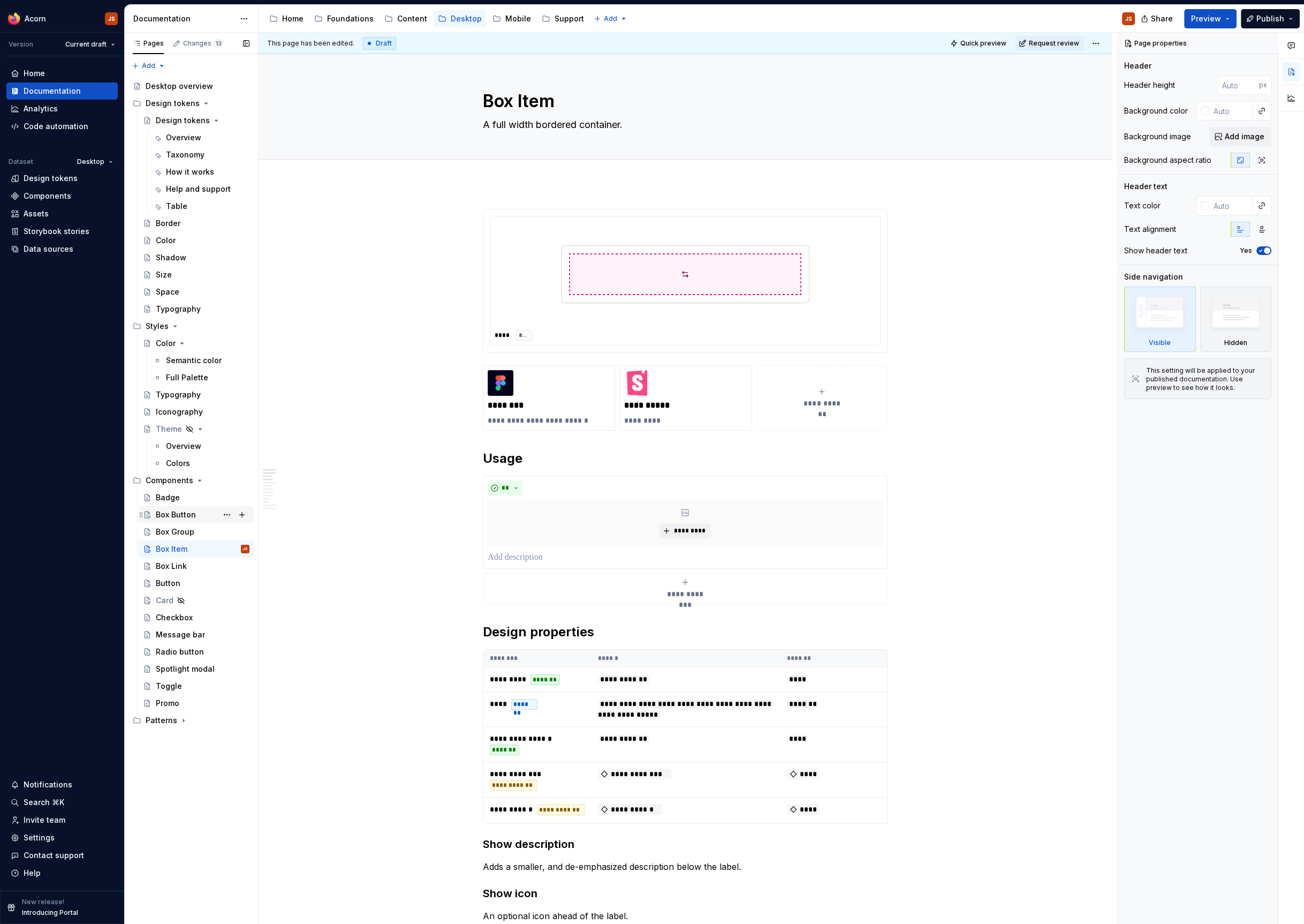
click at [170, 516] on div "Box Button" at bounding box center [176, 515] width 40 height 11
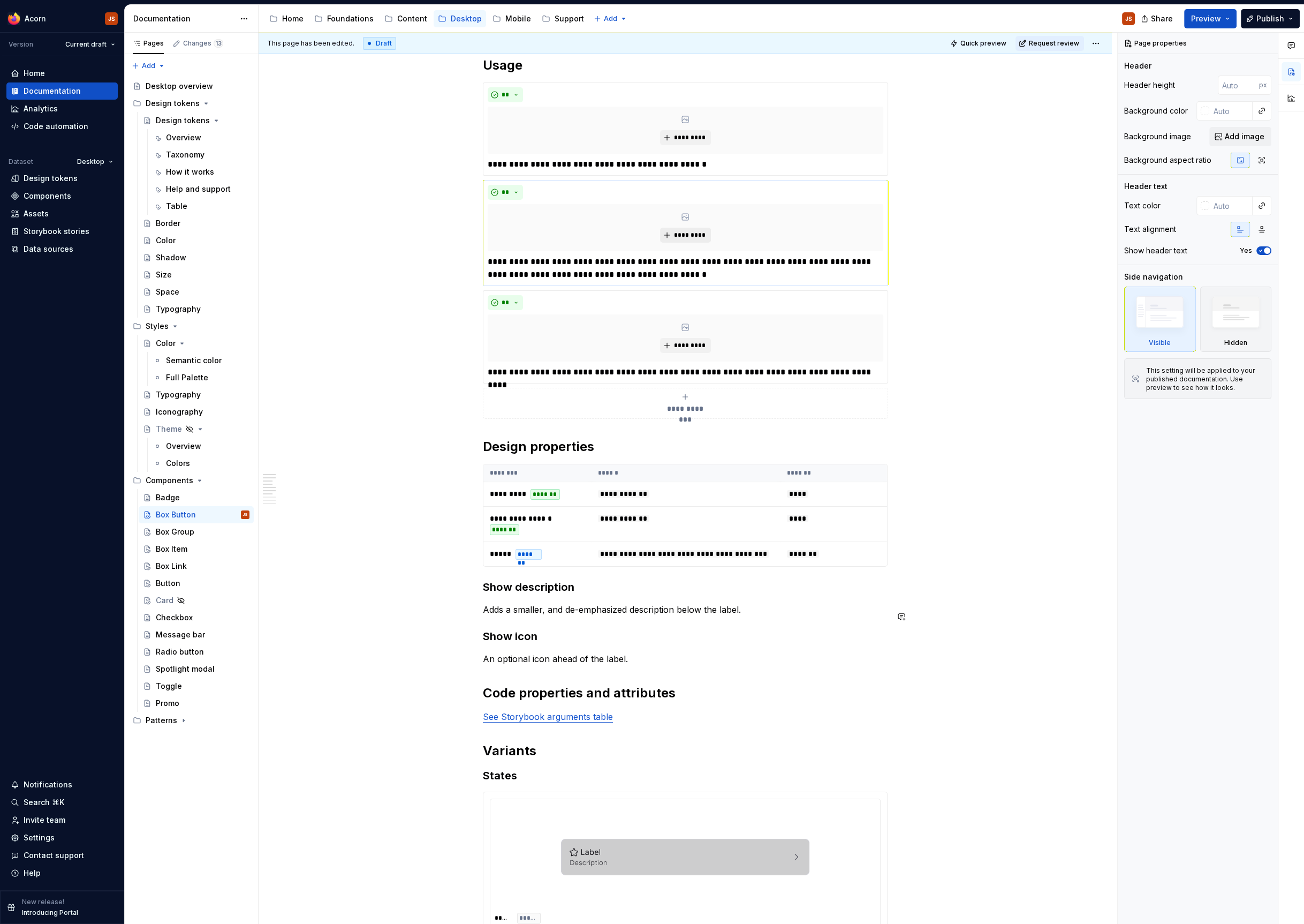
scroll to position [393, 0]
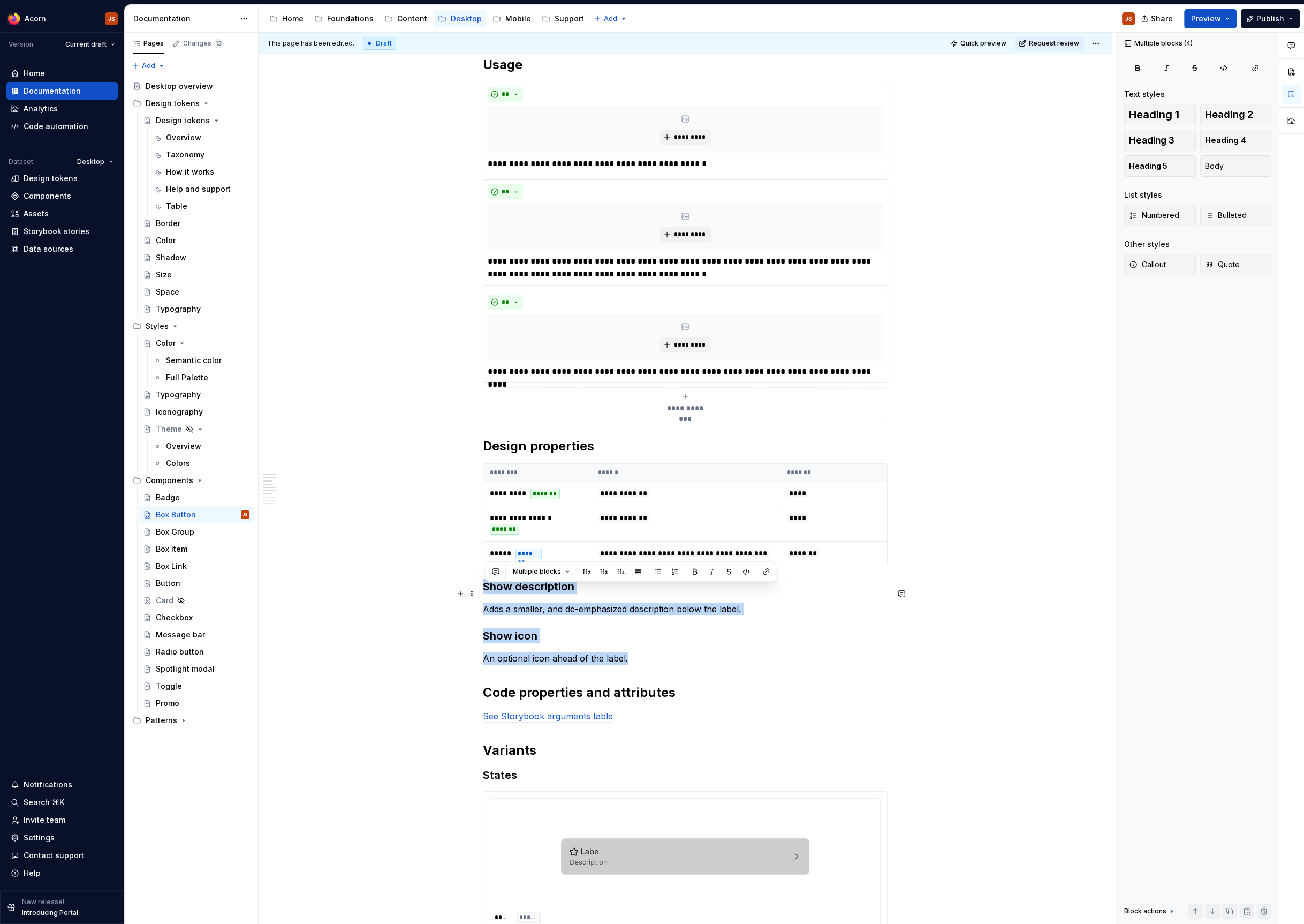
drag, startPoint x: 671, startPoint y: 660, endPoint x: 473, endPoint y: 598, distance: 207.5
click at [483, 596] on div "**********" at bounding box center [685, 773] width 405 height 1915
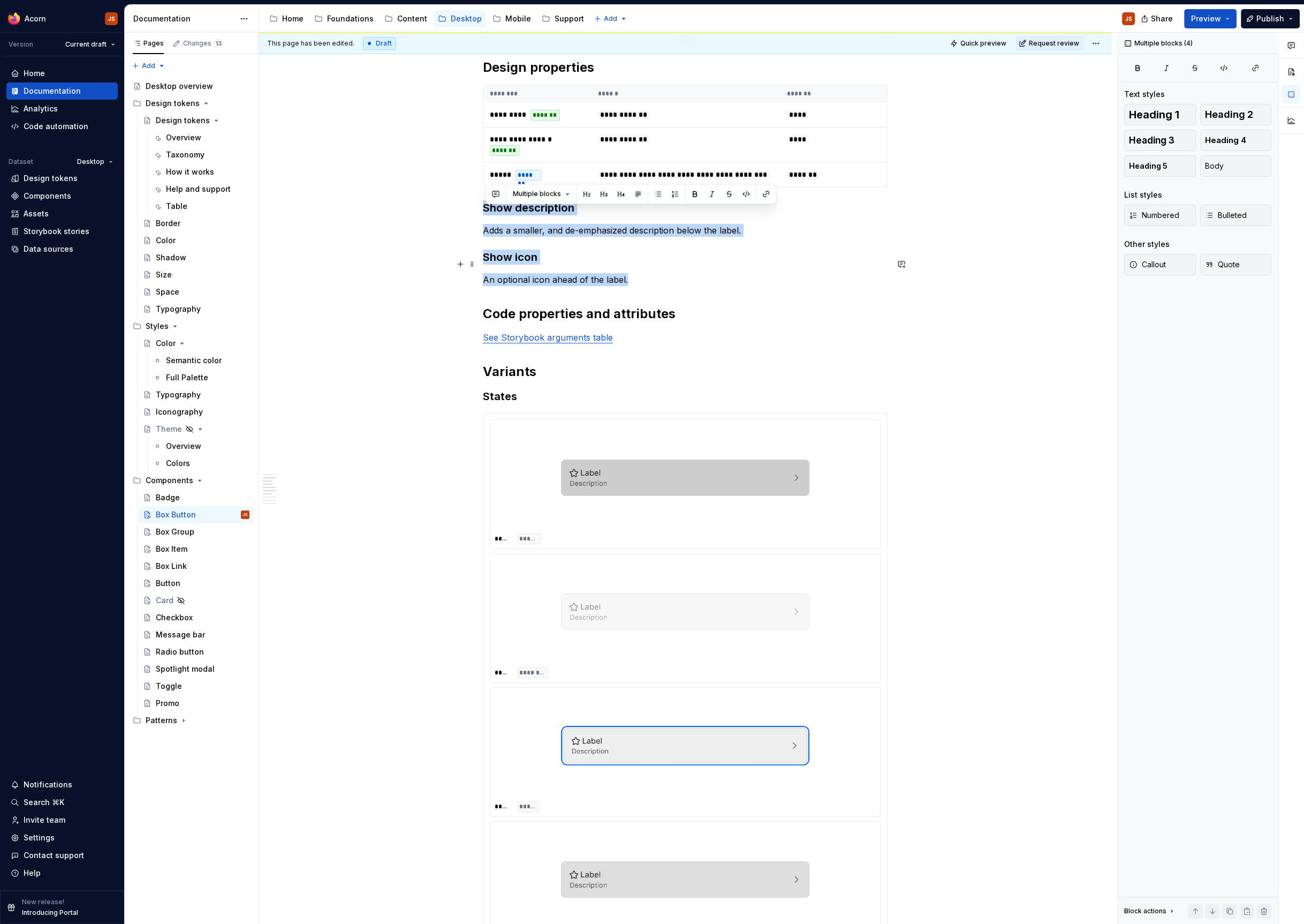
scroll to position [771, 0]
click at [186, 564] on div "Box Link" at bounding box center [171, 566] width 31 height 11
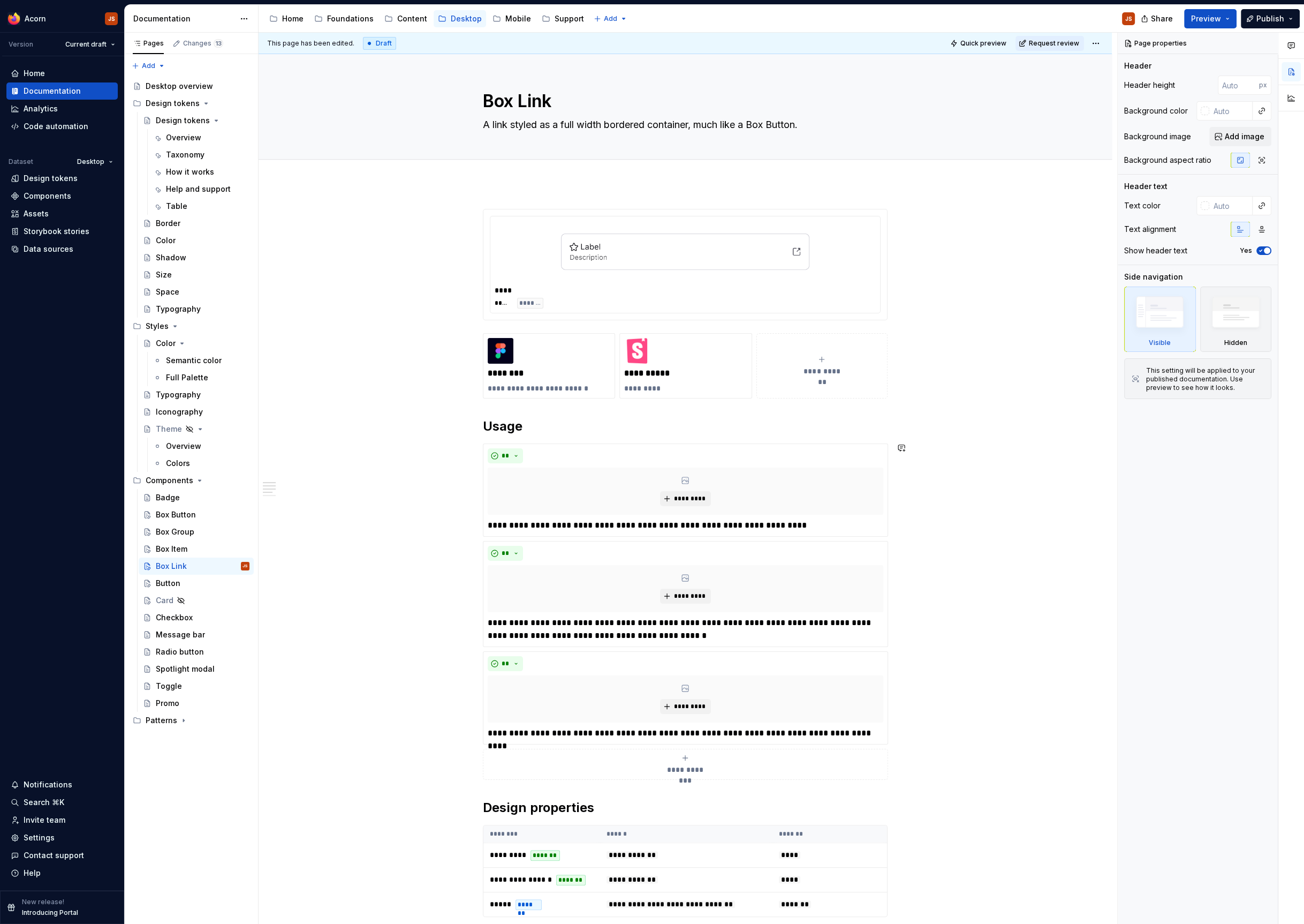
scroll to position [282, 0]
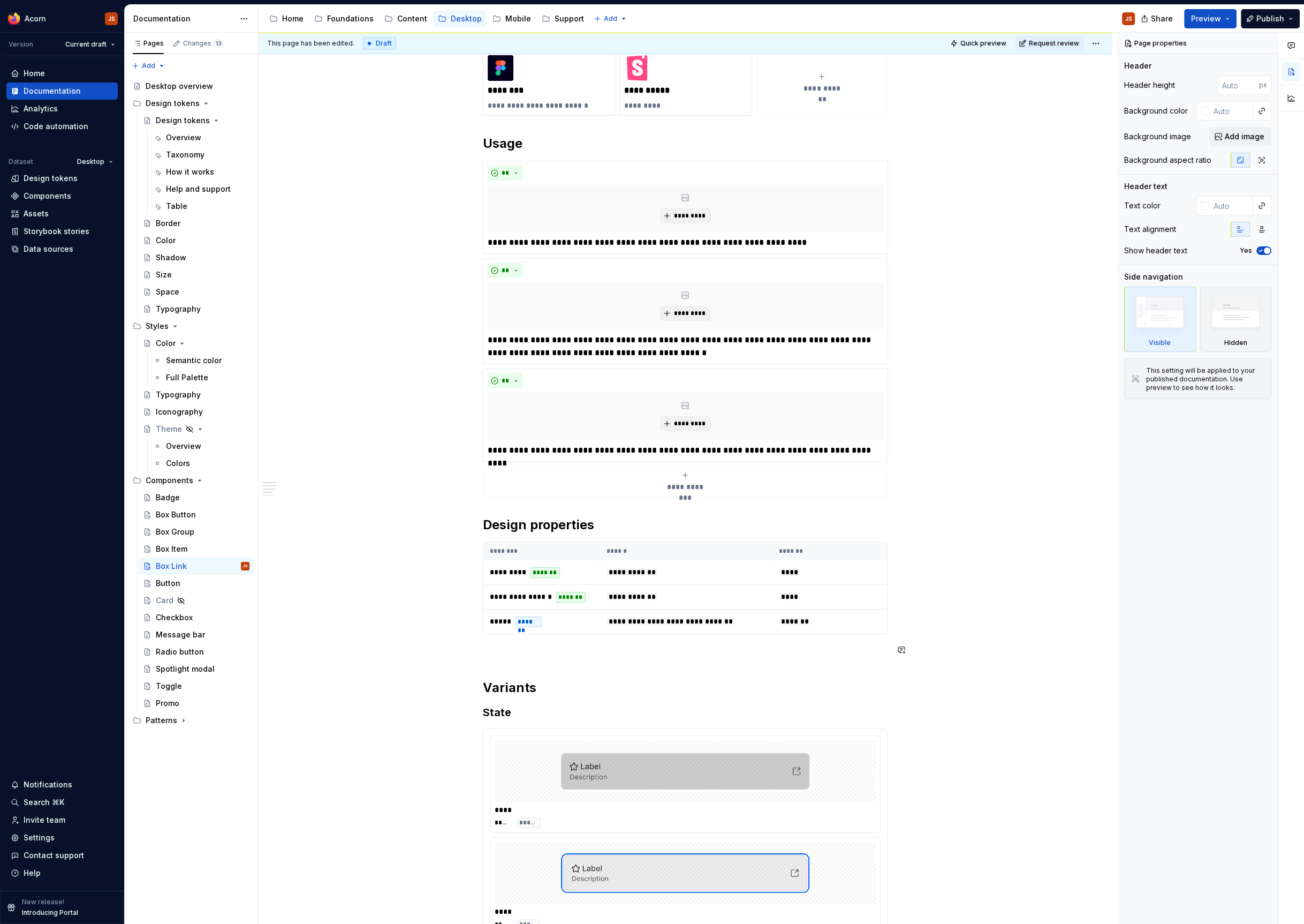
click at [505, 660] on div "**********" at bounding box center [685, 580] width 405 height 1308
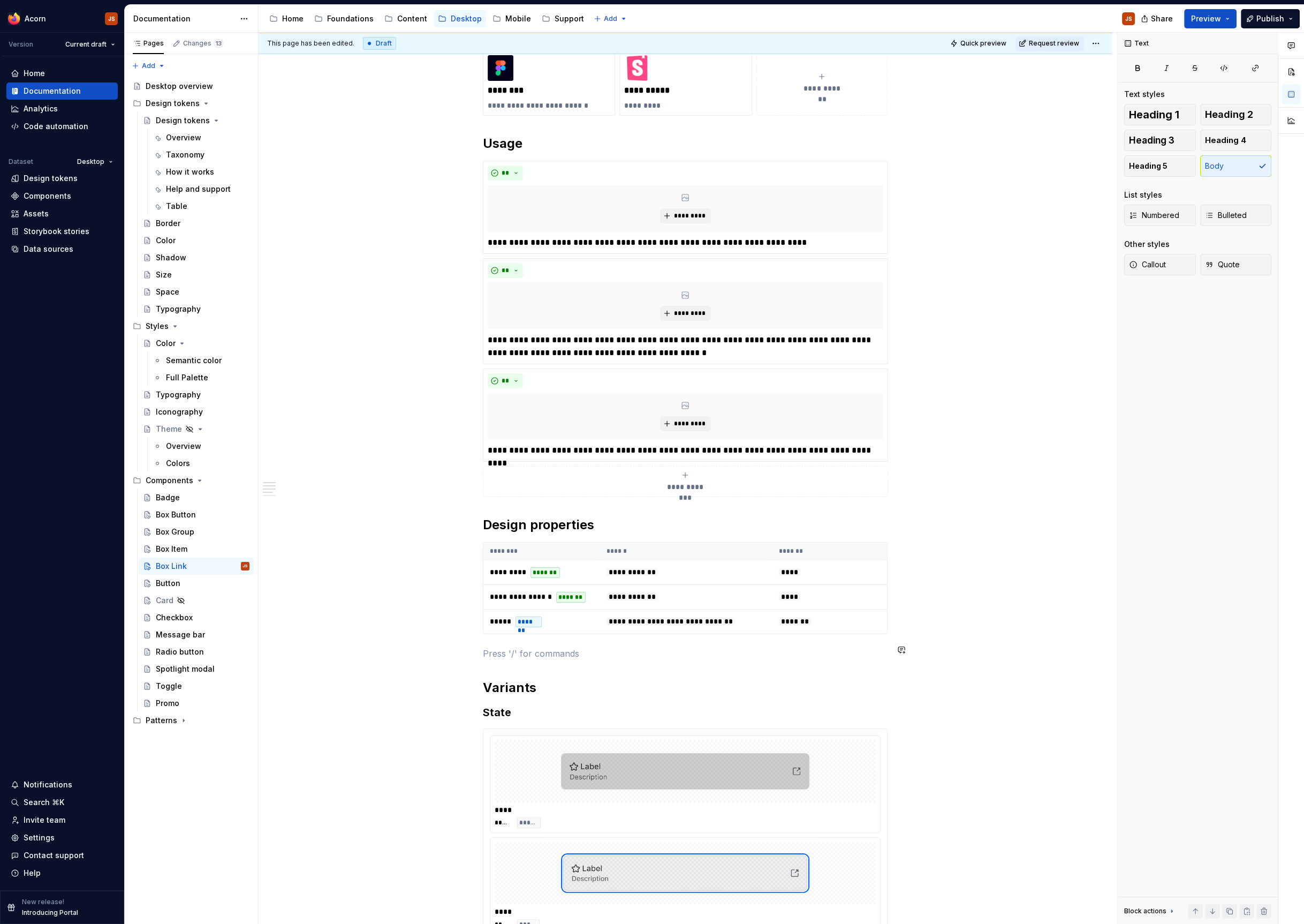
type textarea "*"
paste div
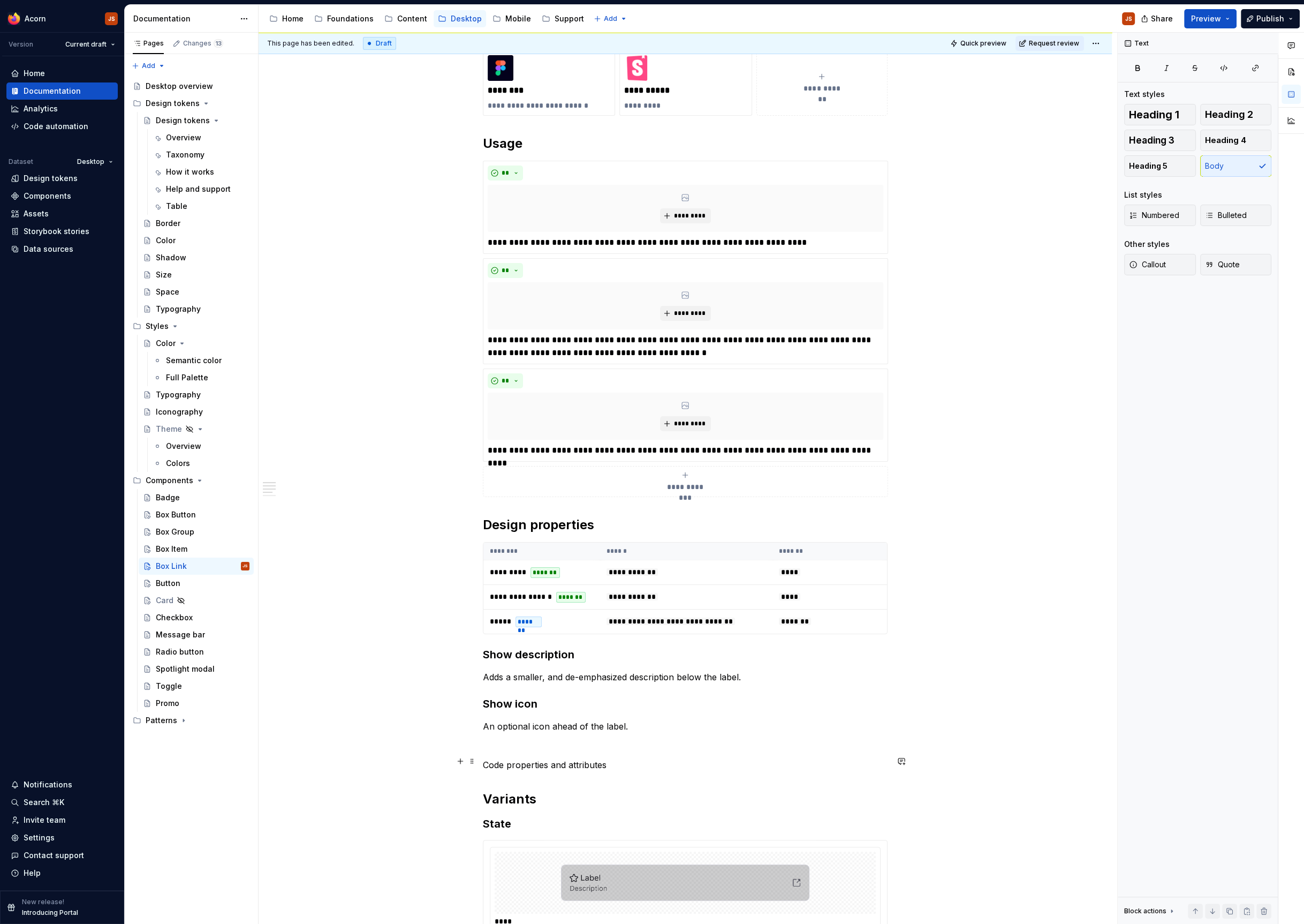
click at [574, 766] on p "Code properties and attributes" at bounding box center [685, 765] width 405 height 13
click at [550, 744] on button "button" at bounding box center [553, 741] width 15 height 15
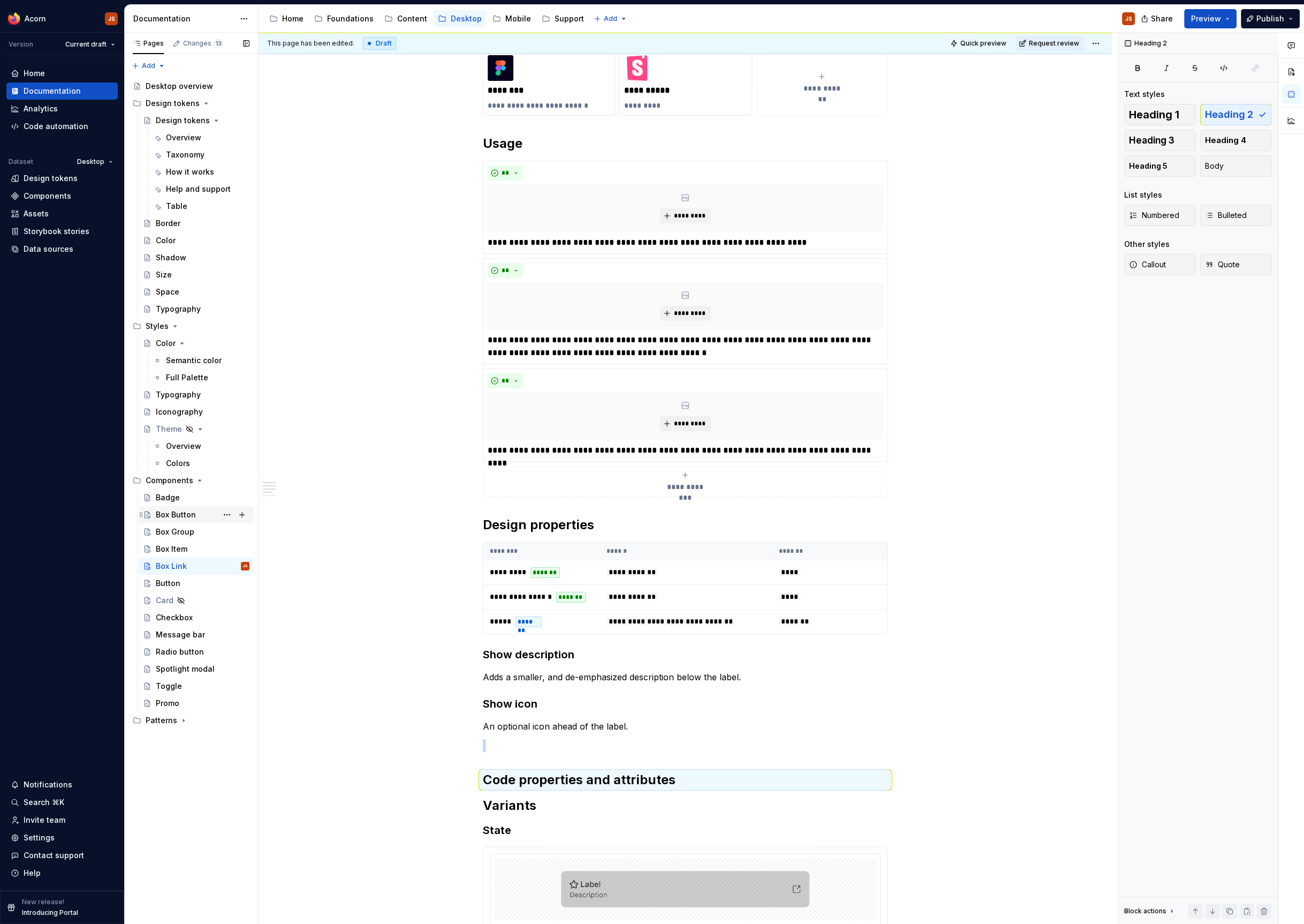
click at [177, 515] on div "Box Button" at bounding box center [176, 515] width 40 height 11
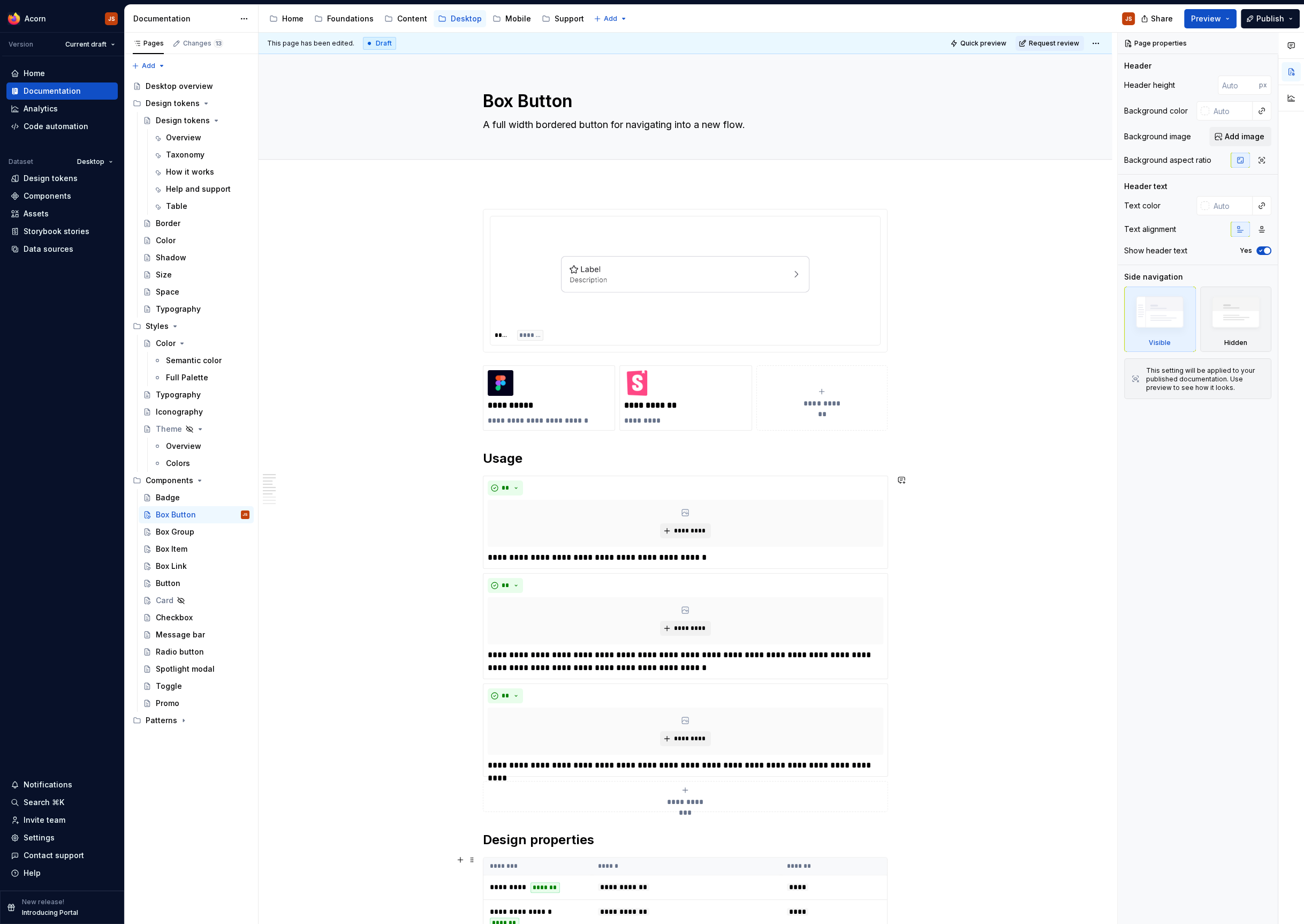
scroll to position [392, 0]
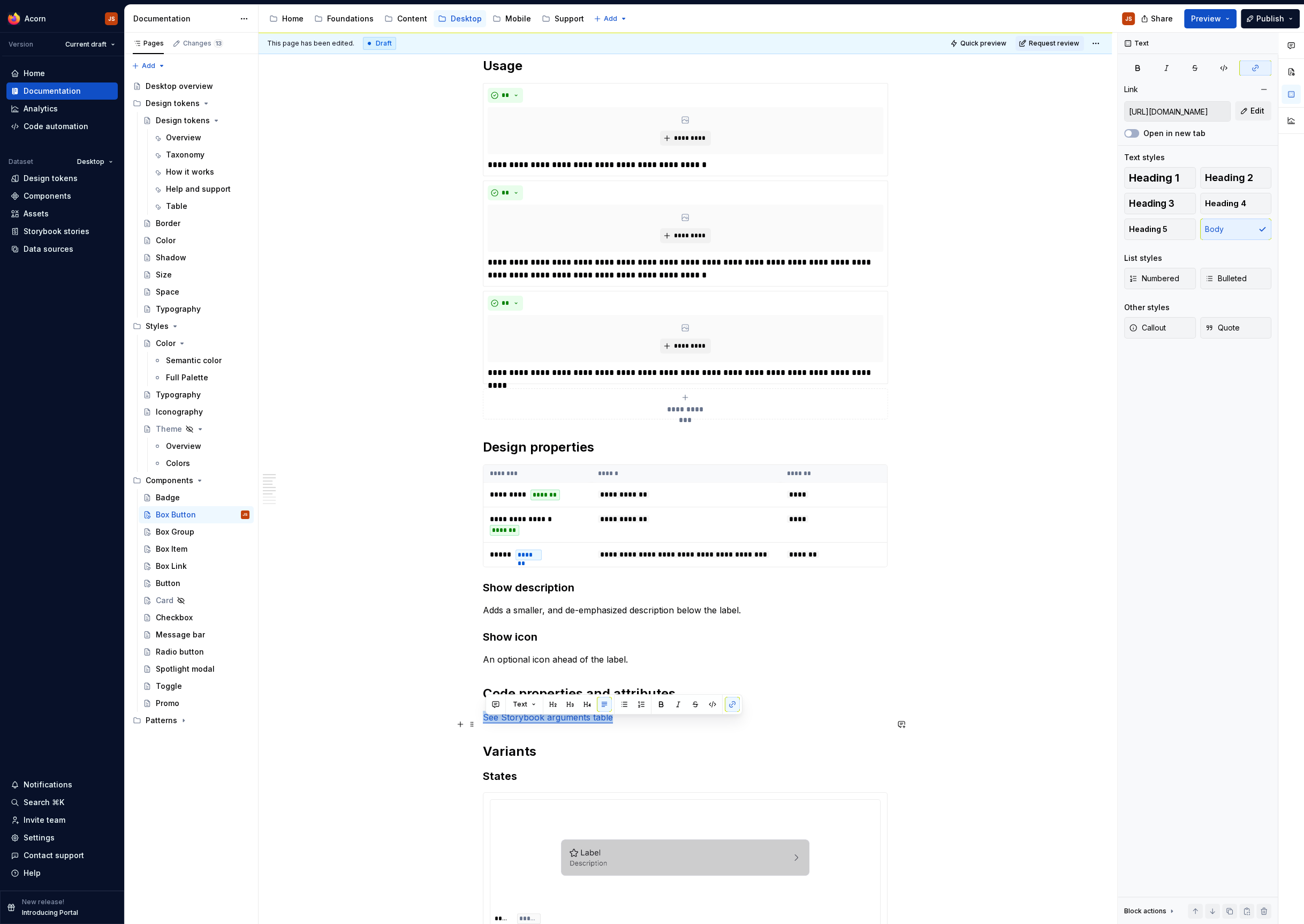
drag, startPoint x: 404, startPoint y: 706, endPoint x: 423, endPoint y: 728, distance: 29.1
click at [423, 728] on div "**********" at bounding box center [685, 899] width 853 height 2218
copy link "See Storybook arguments table"
click at [179, 533] on div "Box Group" at bounding box center [175, 532] width 39 height 11
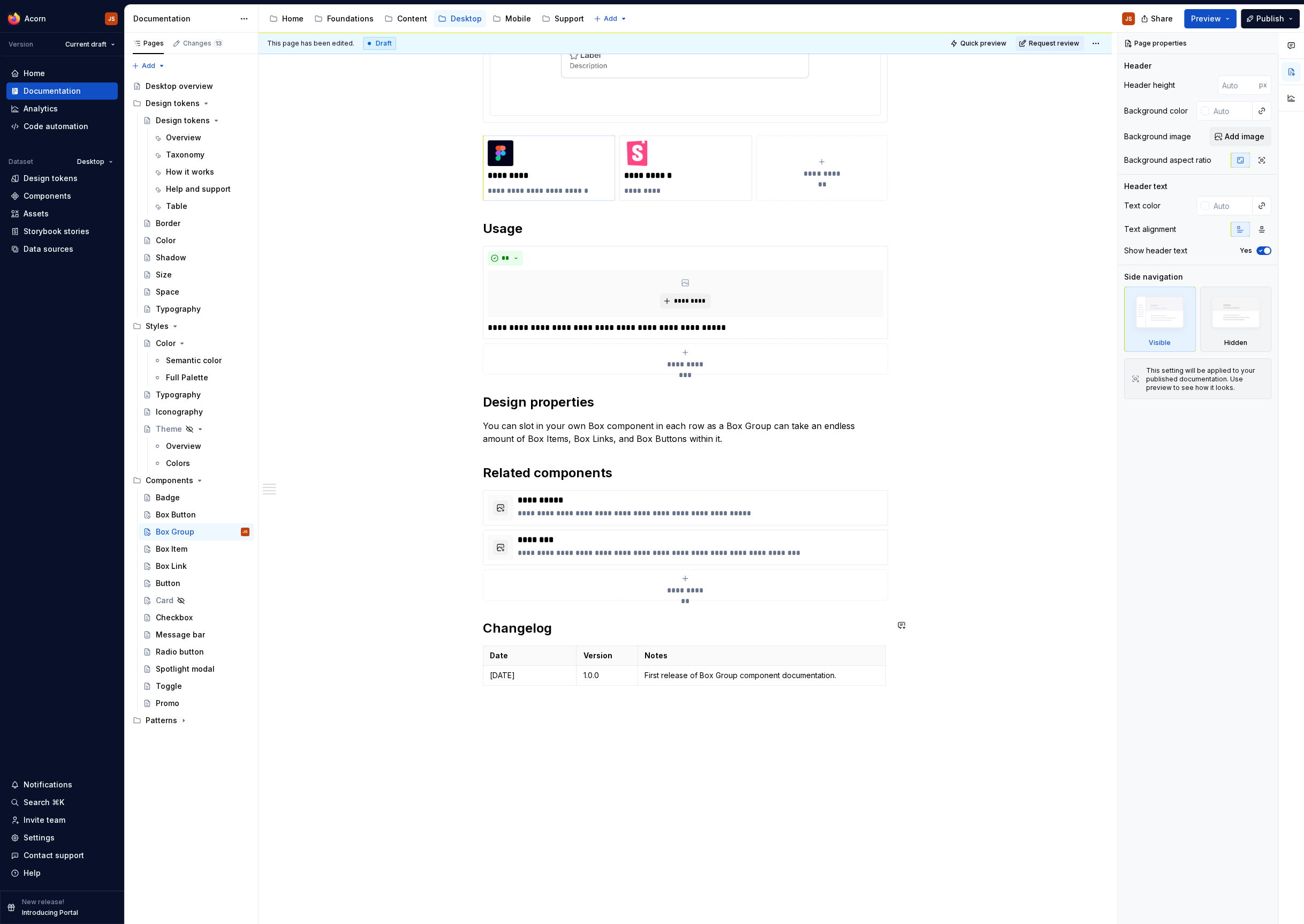
scroll to position [565, 0]
click at [725, 443] on div "**********" at bounding box center [685, 165] width 405 height 1045
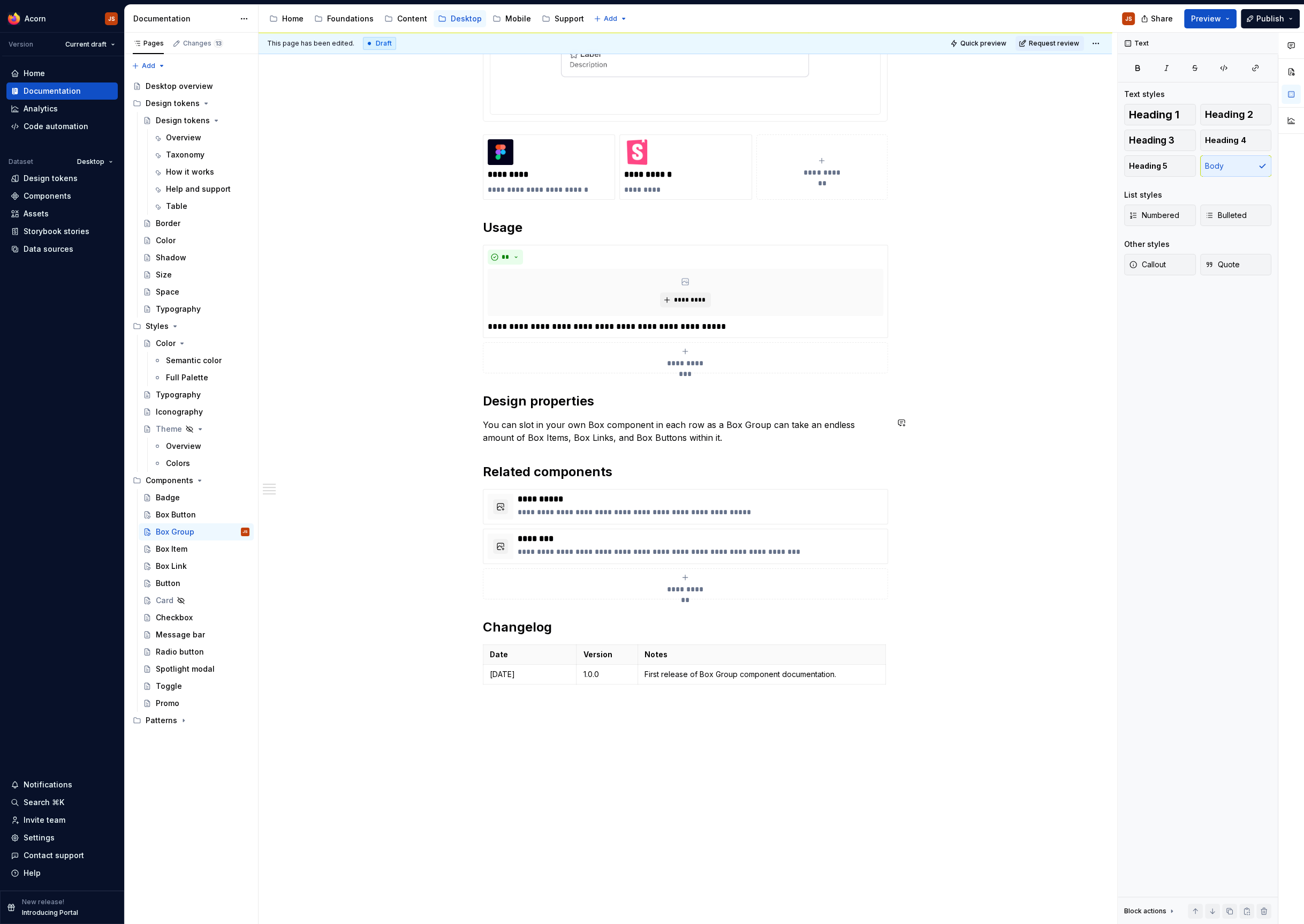
type textarea "*"
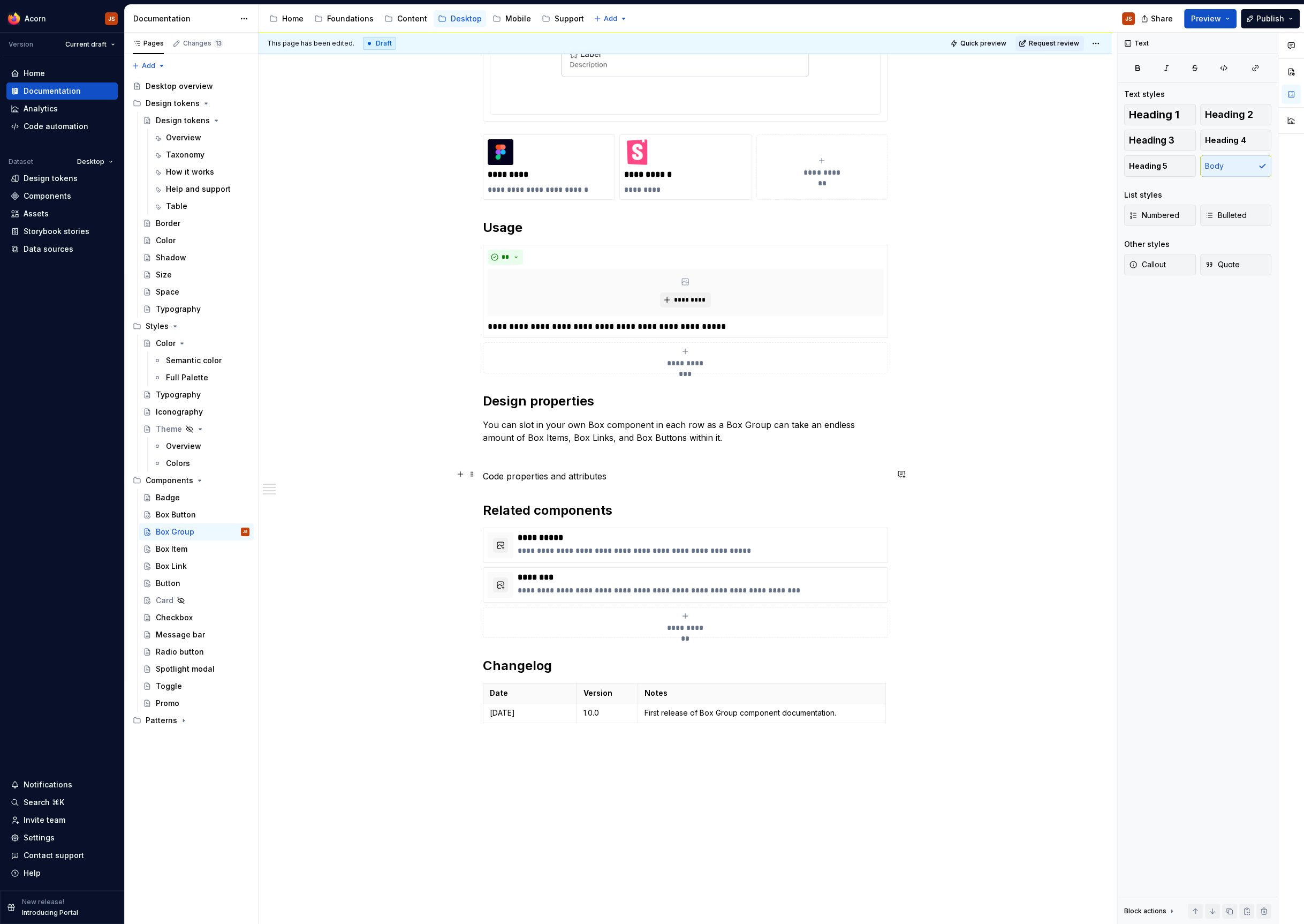
click at [544, 470] on p "Code properties and attributes" at bounding box center [685, 476] width 405 height 13
click at [556, 456] on button "button" at bounding box center [553, 454] width 15 height 15
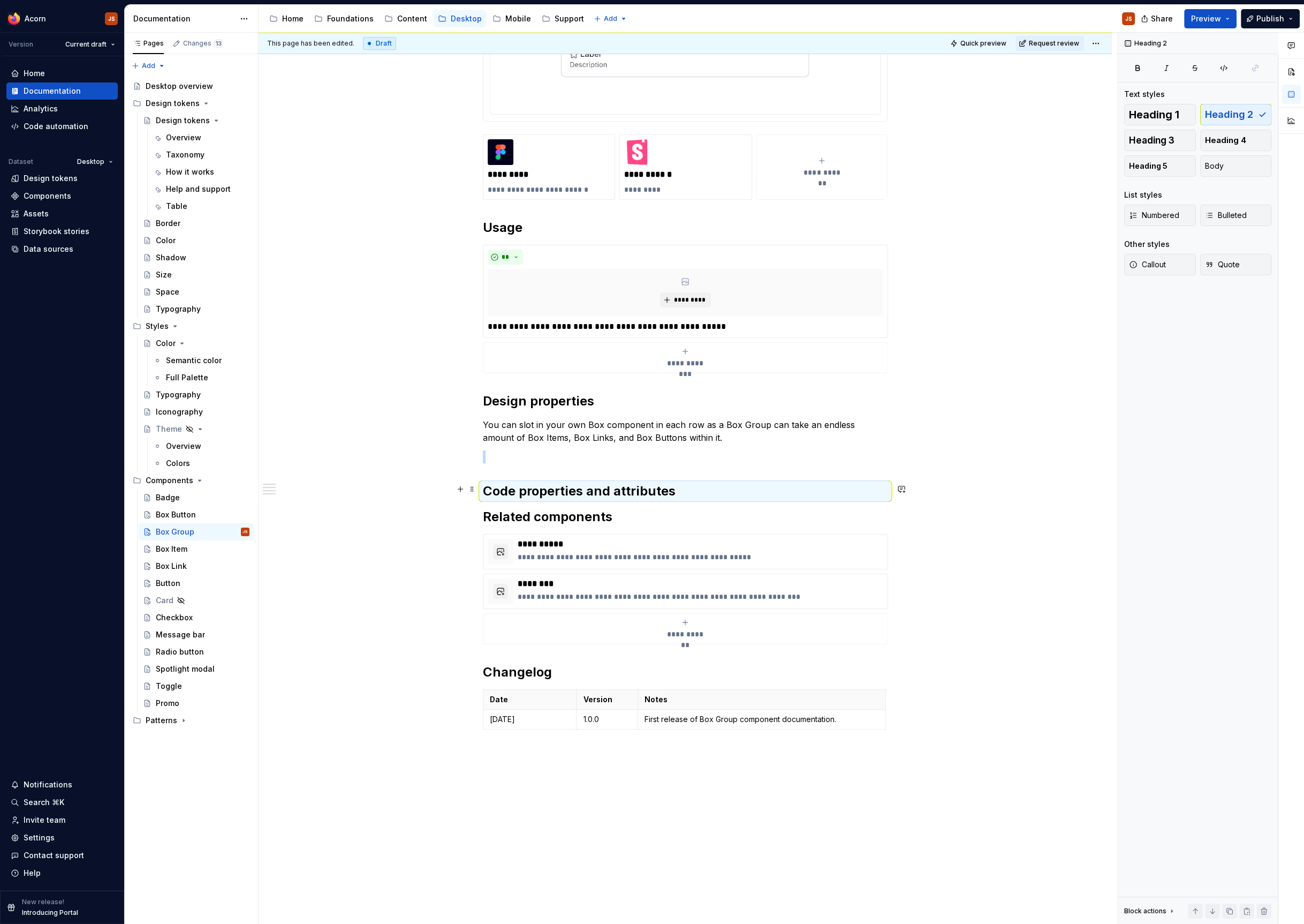
click at [695, 482] on h2 "Code properties and attributes" at bounding box center [685, 490] width 405 height 17
click at [680, 495] on h2 "Code properties and attributes" at bounding box center [685, 490] width 405 height 17
click at [639, 463] on div "**********" at bounding box center [685, 188] width 405 height 1089
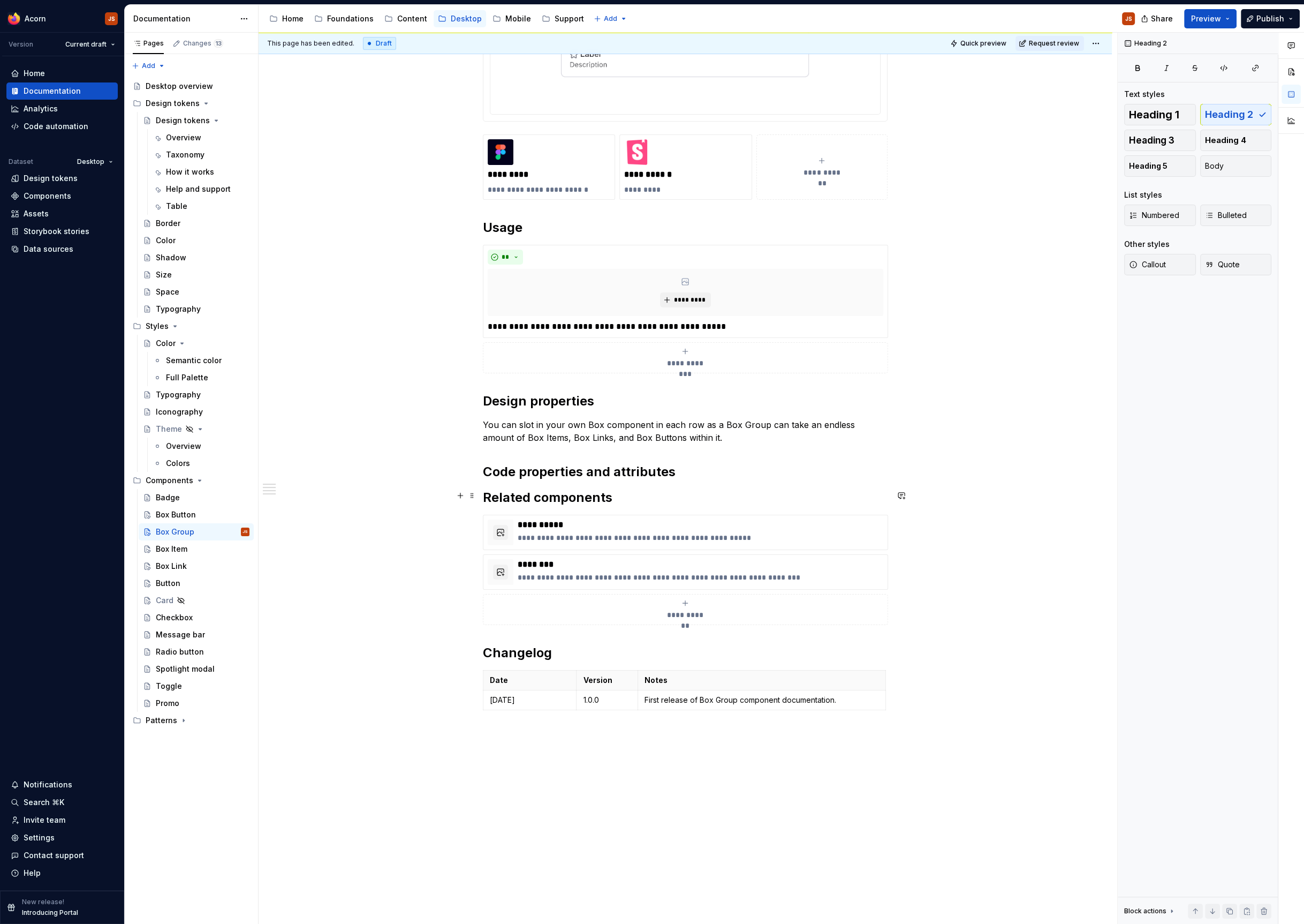
click at [488, 499] on h2 "Related components" at bounding box center [685, 497] width 405 height 17
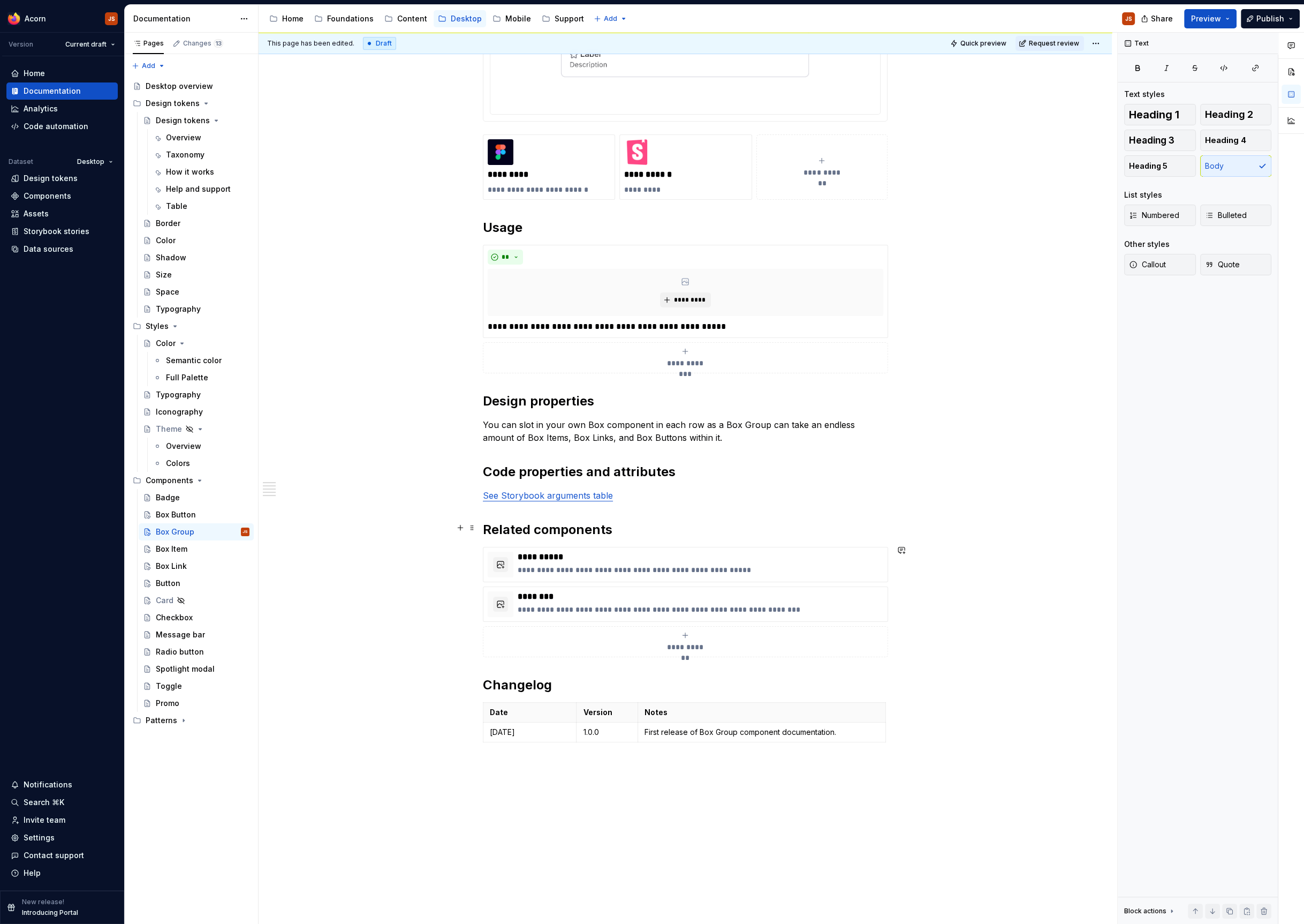
type textarea "*"
click at [581, 503] on div "**********" at bounding box center [685, 194] width 405 height 1103
click at [578, 497] on link "See Storybook arguments table" at bounding box center [548, 495] width 130 height 11
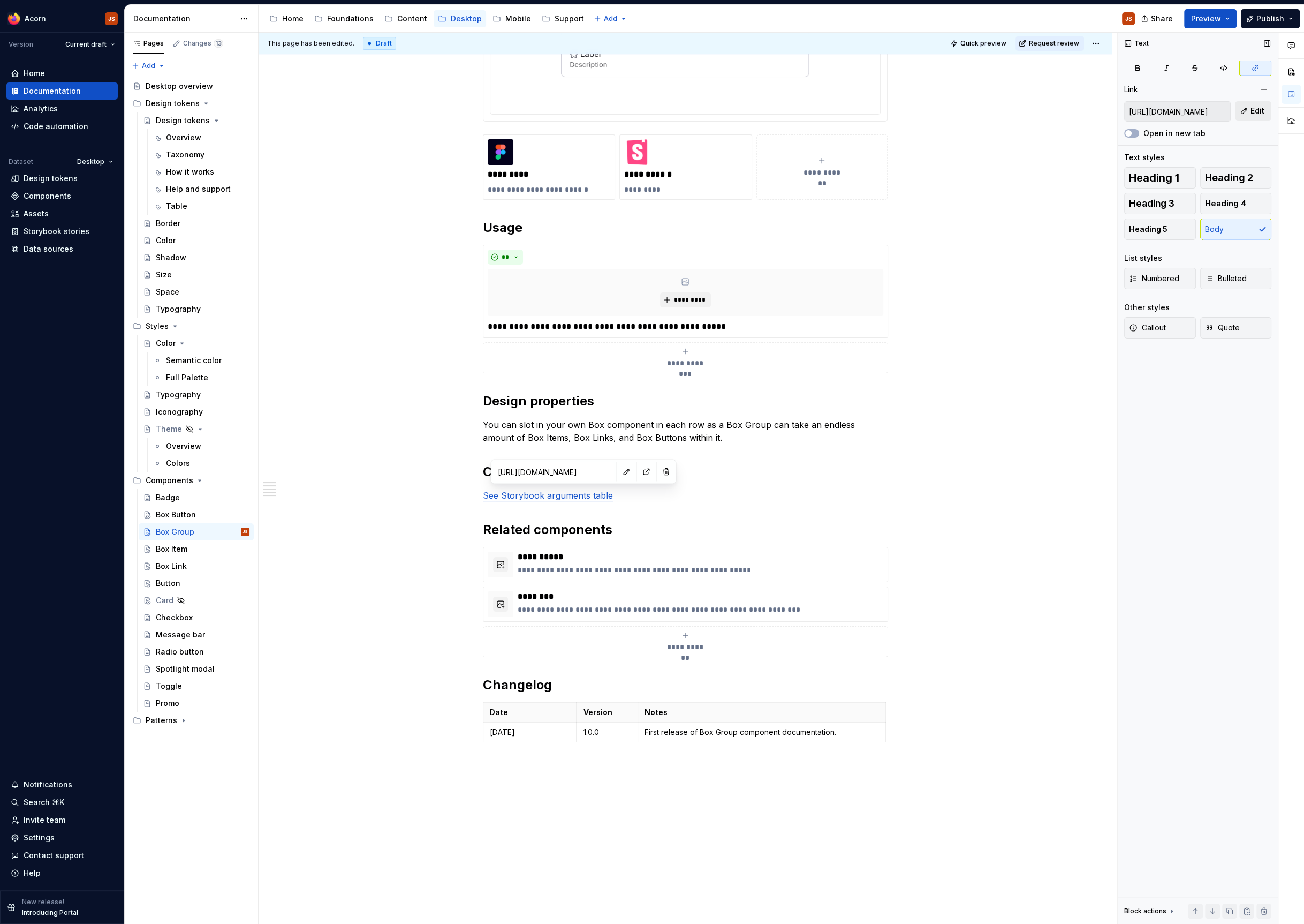
click at [1246, 103] on button "Edit" at bounding box center [1253, 111] width 36 height 19
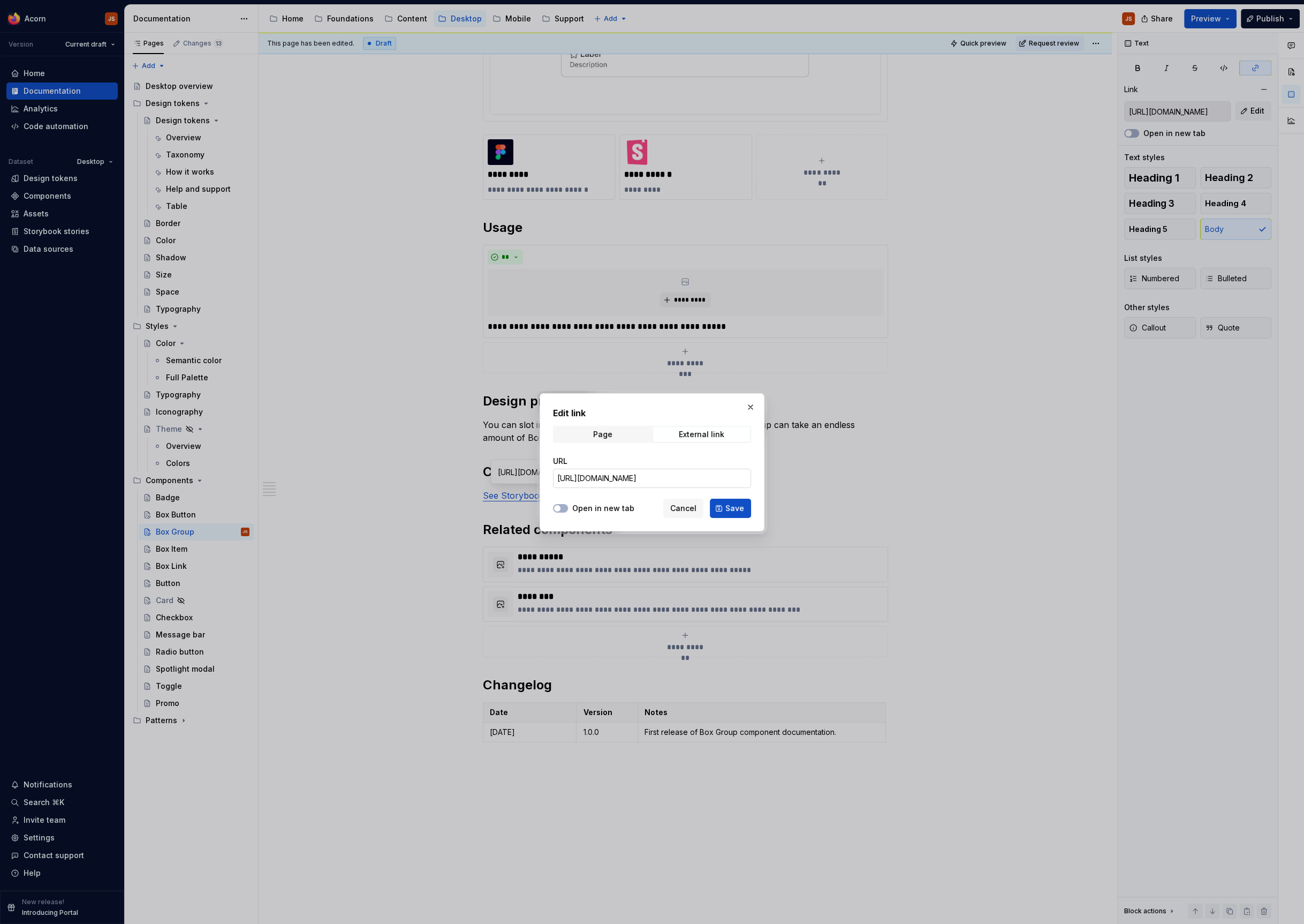
click at [628, 485] on input "[URL][DOMAIN_NAME]" at bounding box center [652, 478] width 198 height 19
paste input "group-readme--docs"
type input "[URL][DOMAIN_NAME]"
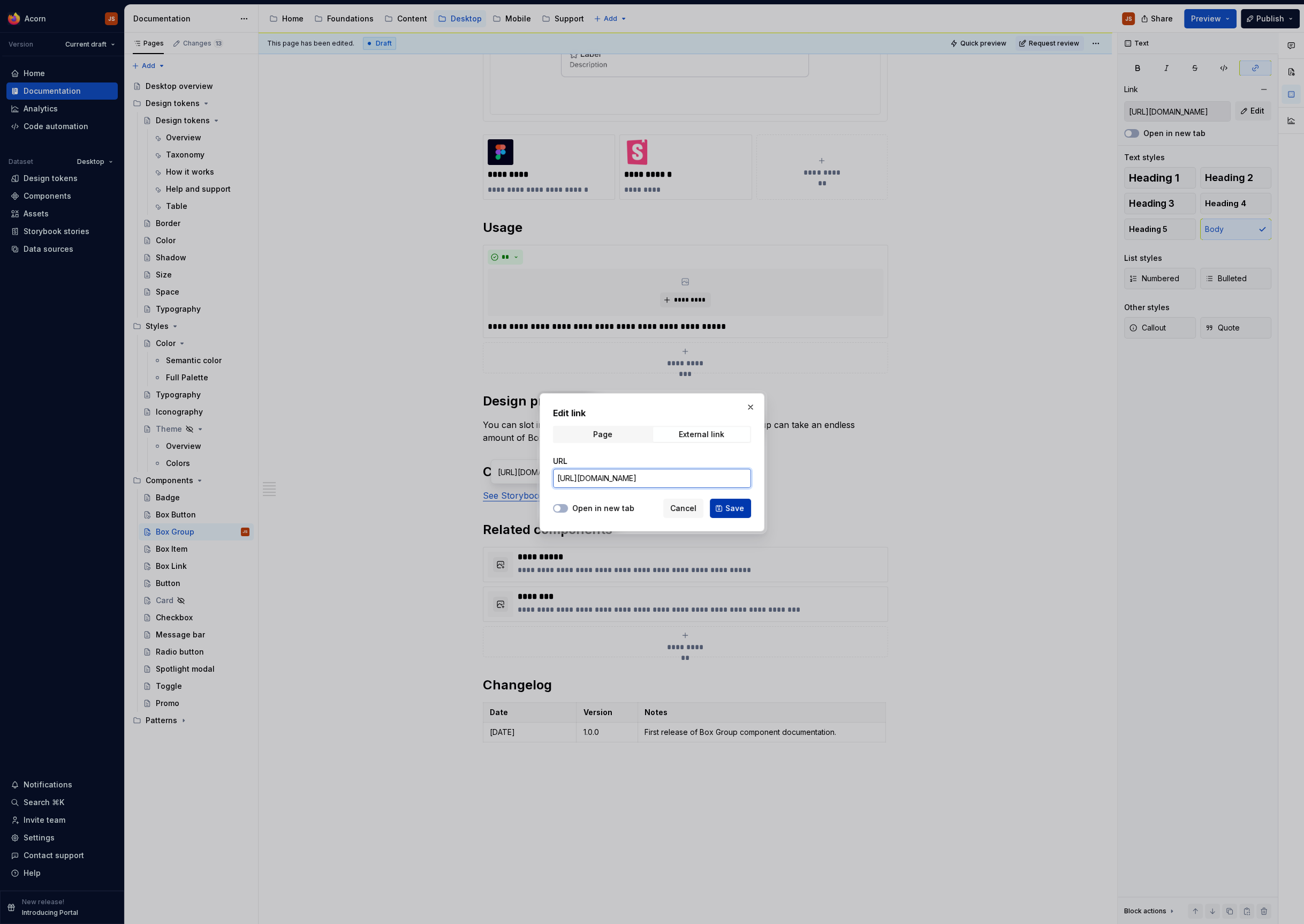
scroll to position [0, 187]
click at [734, 510] on span "Save" at bounding box center [734, 508] width 18 height 11
type input "[URL][DOMAIN_NAME]"
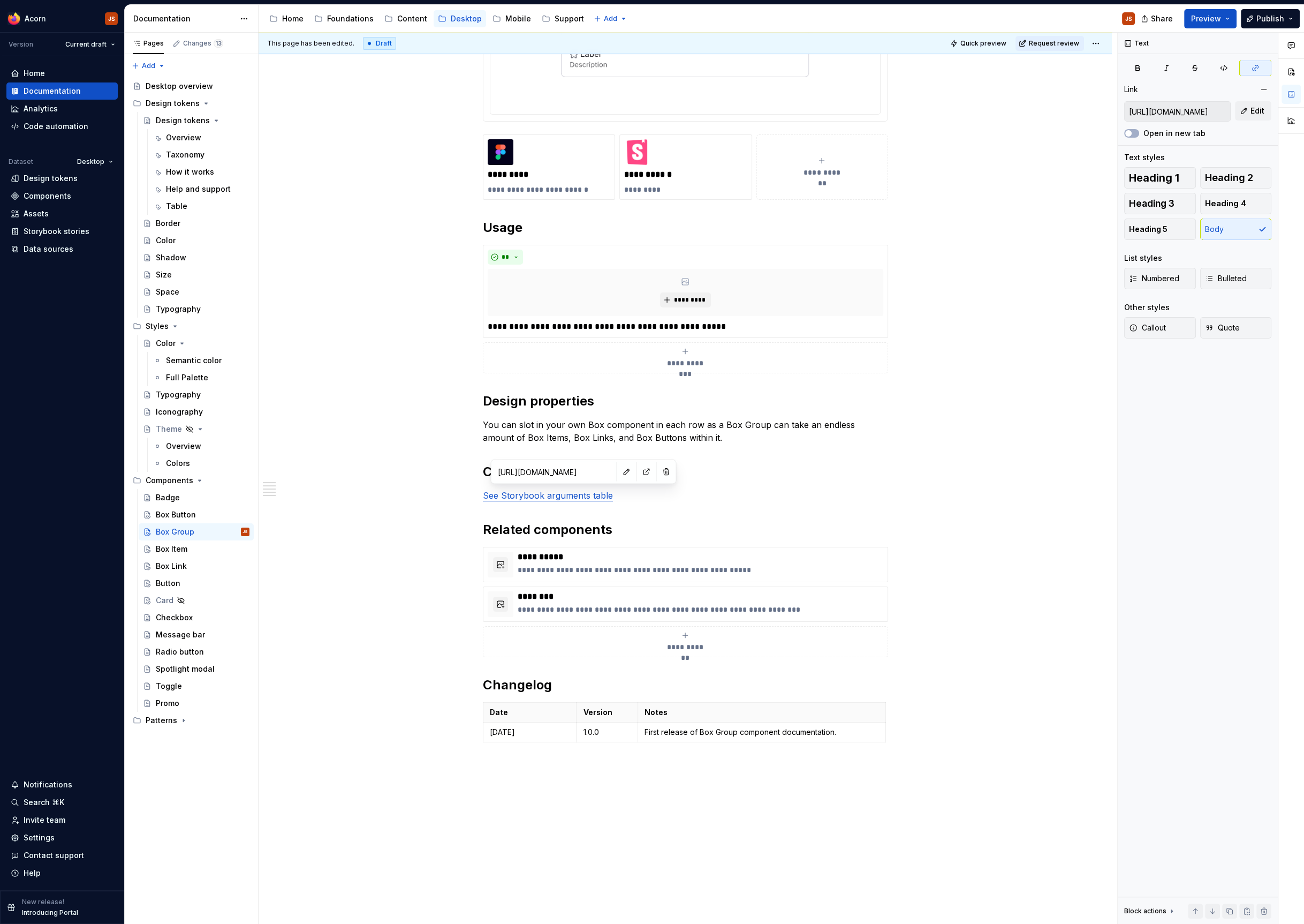
scroll to position [565, 0]
click at [171, 546] on div "Box Item" at bounding box center [172, 549] width 32 height 11
type textarea "*"
type input "[URL][DOMAIN_NAME]"
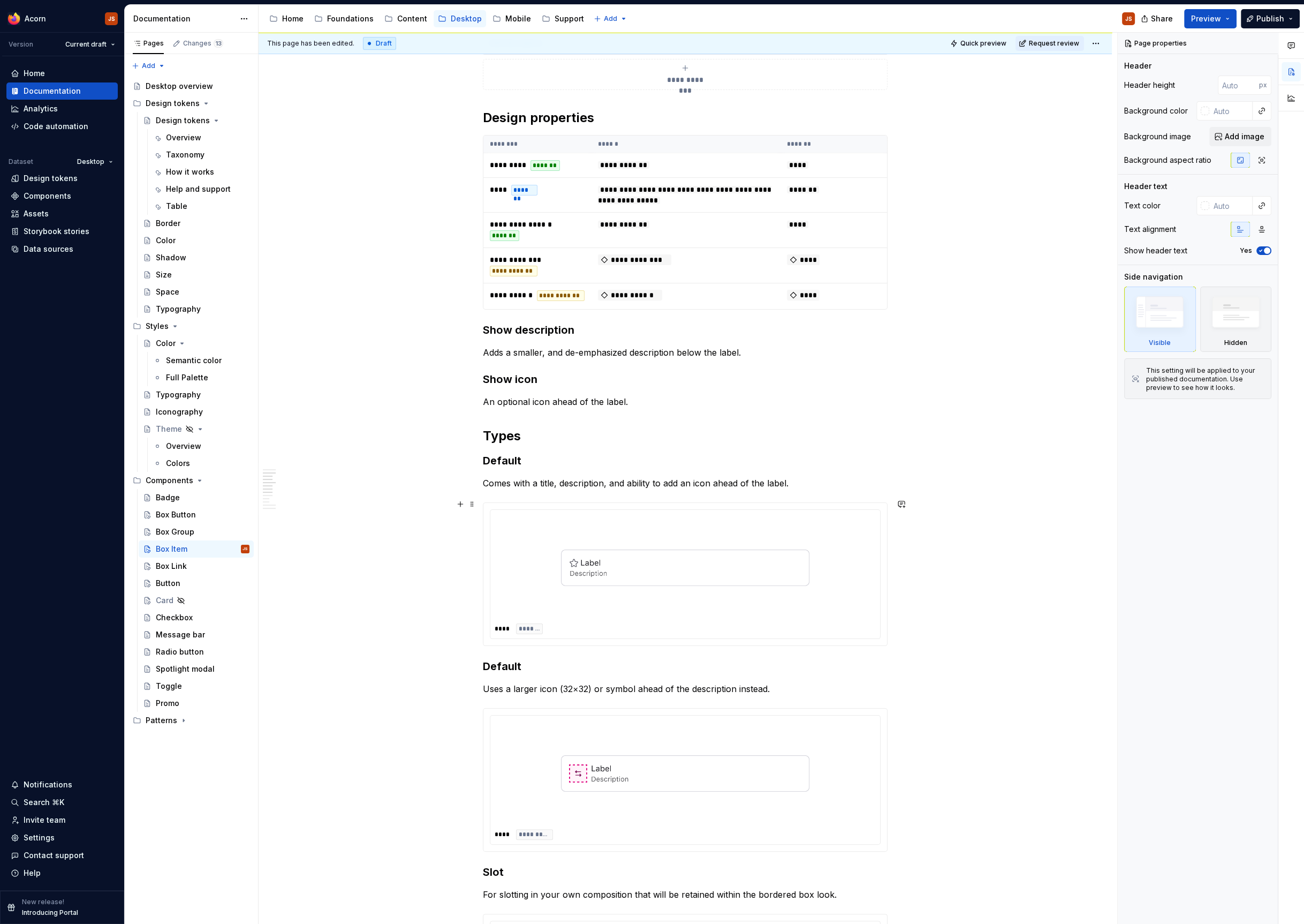
scroll to position [513, 0]
click at [193, 537] on div "Box Group" at bounding box center [202, 532] width 93 height 15
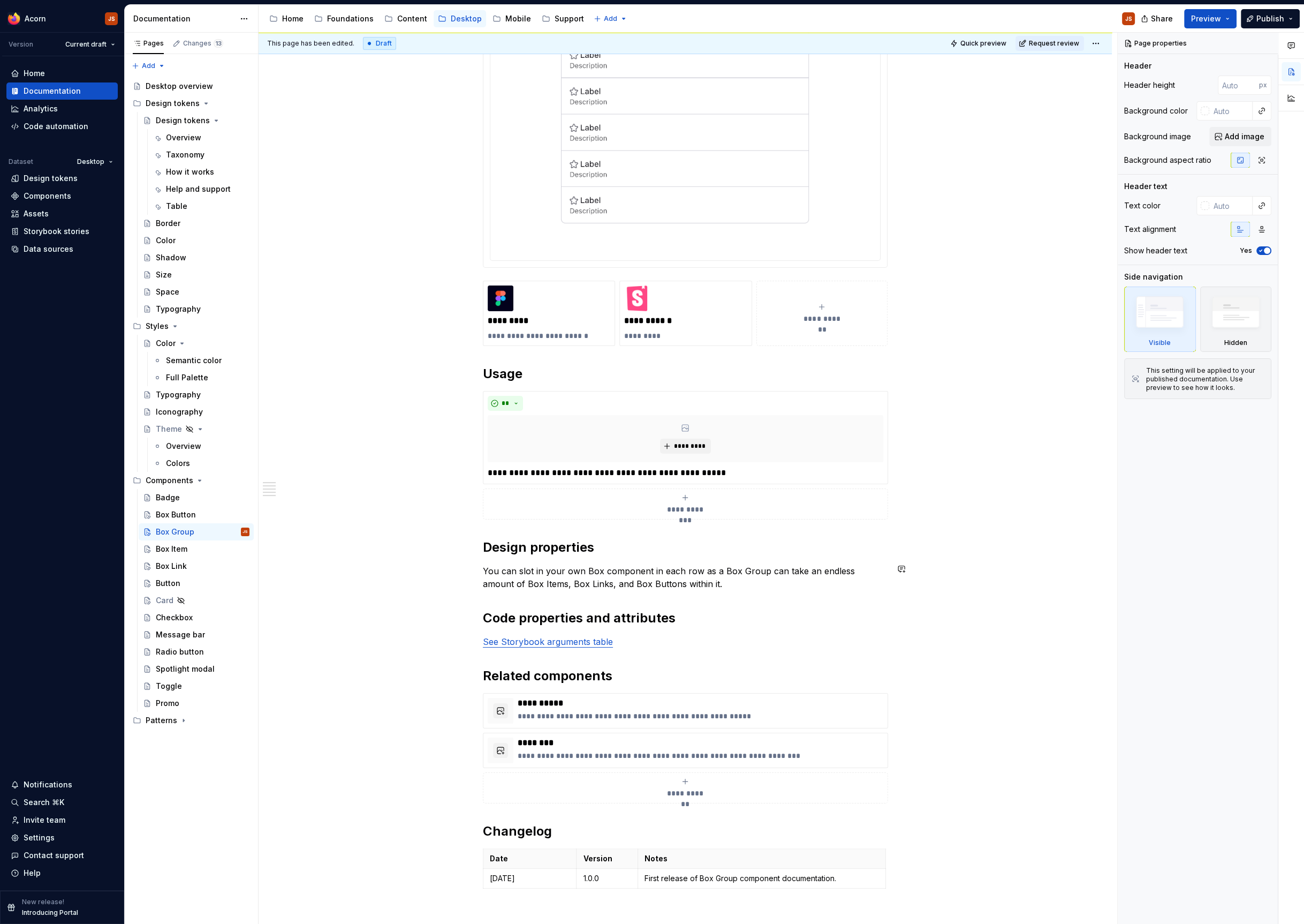
scroll to position [418, 0]
type textarea "*"
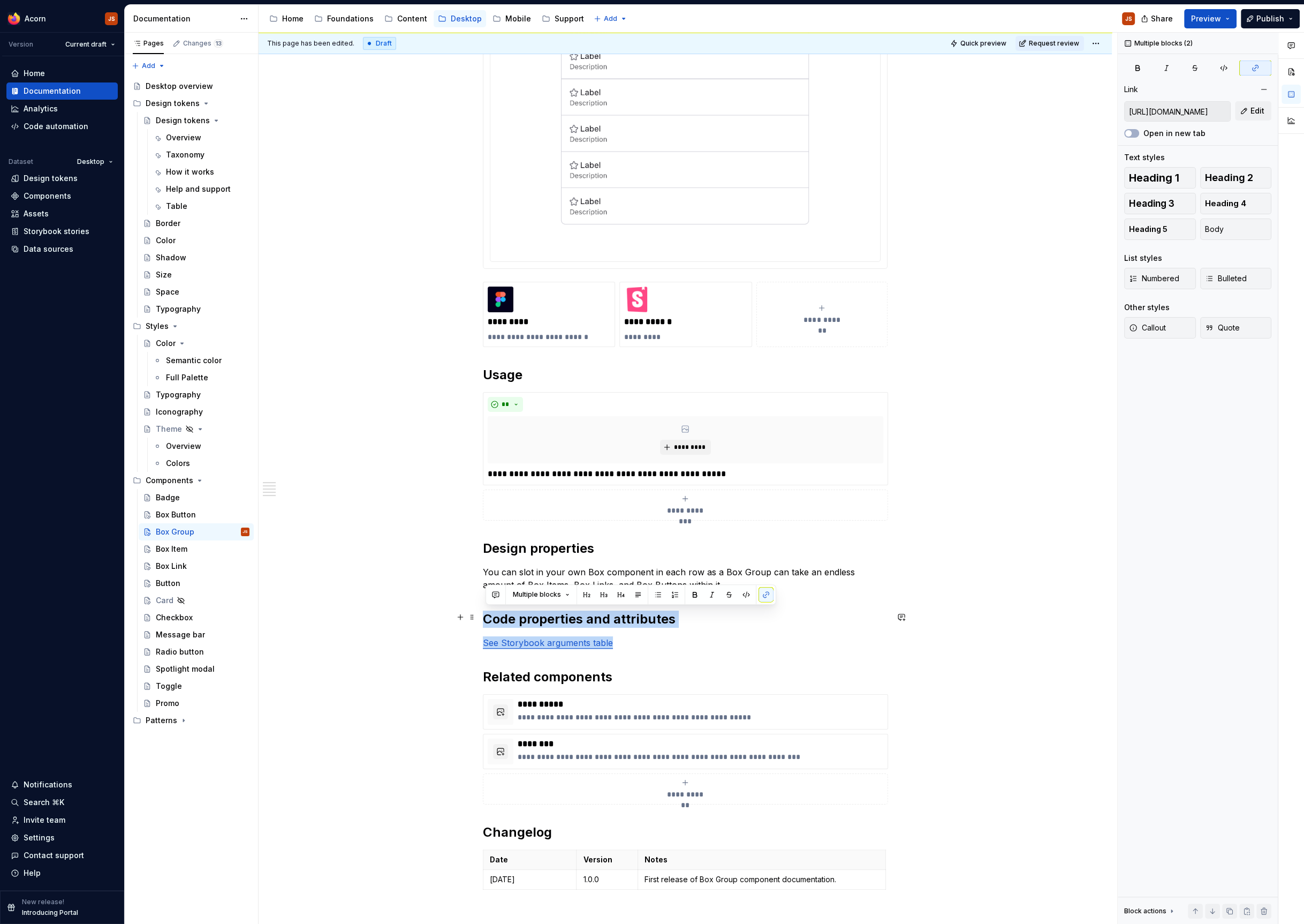
drag, startPoint x: 663, startPoint y: 642, endPoint x: 450, endPoint y: 617, distance: 214.5
click at [450, 617] on div "**********" at bounding box center [685, 474] width 853 height 1419
click at [556, 575] on p "You can slot in your own Box component in each row as a Box Group can take an e…" at bounding box center [685, 578] width 405 height 26
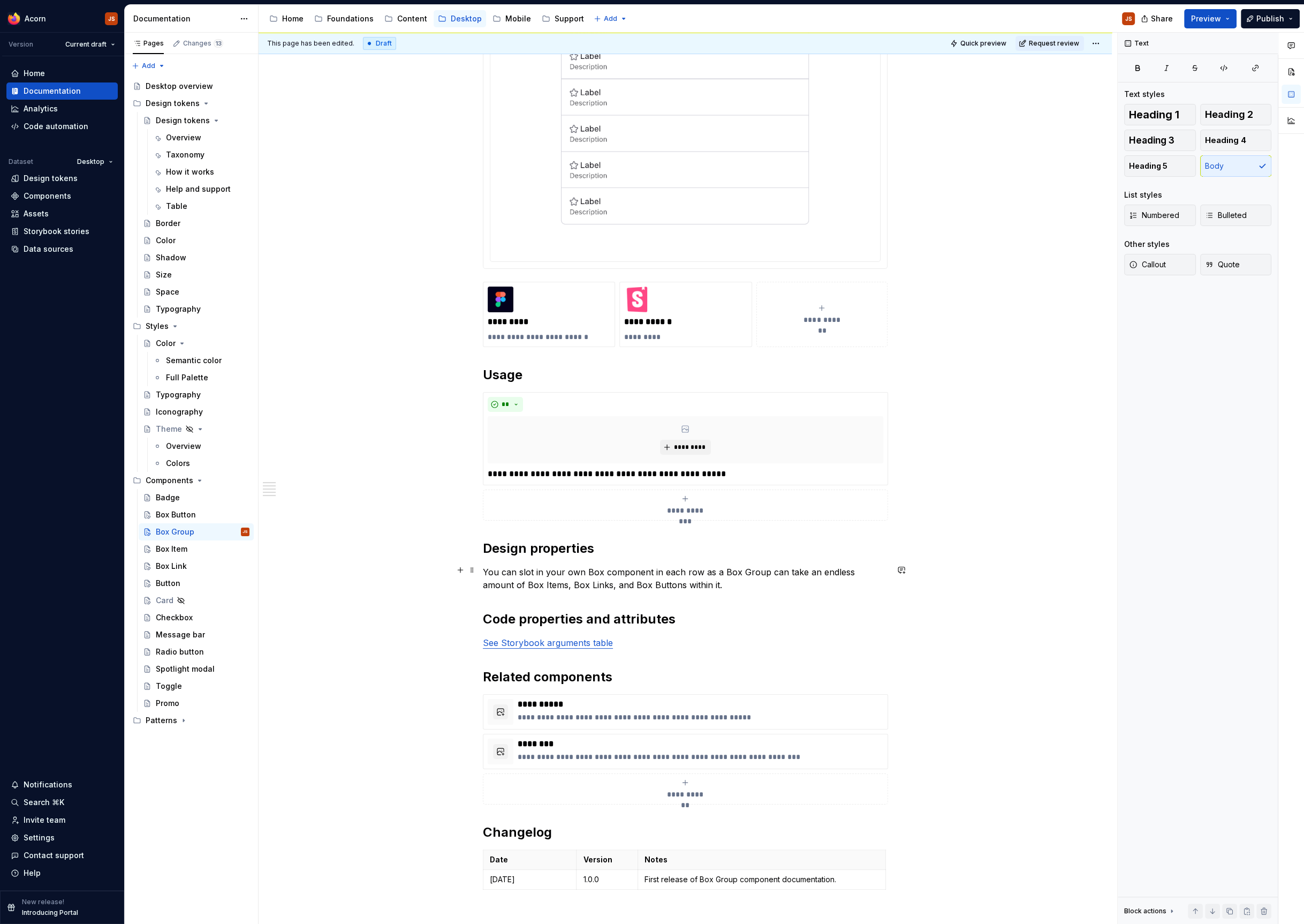
click at [542, 569] on p "You can slot in your own Box component in each row as a Box Group can take an e…" at bounding box center [685, 578] width 405 height 26
click at [646, 568] on p "You can slot a composition within your own Box component in each row as a Box G…" at bounding box center [685, 578] width 405 height 26
drag, startPoint x: 473, startPoint y: 560, endPoint x: 457, endPoint y: 559, distance: 16.0
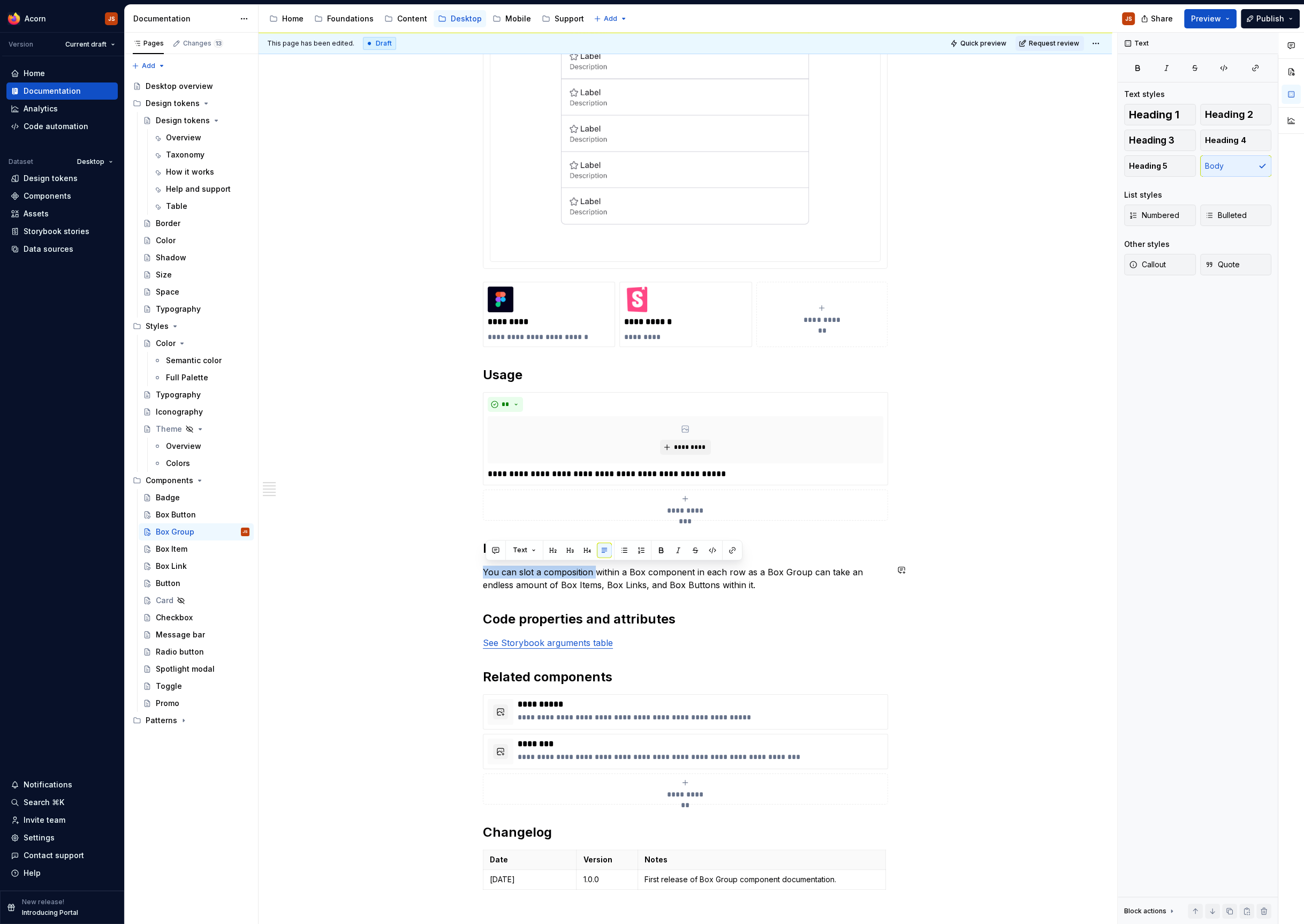
click at [457, 559] on div "**********" at bounding box center [685, 474] width 853 height 1419
drag, startPoint x: 541, startPoint y: 562, endPoint x: 453, endPoint y: 568, distance: 88.2
click at [453, 568] on div "**********" at bounding box center [685, 474] width 853 height 1419
click at [579, 572] on p "A custom composition within a Box component in each row as a Box Group can take…" at bounding box center [685, 578] width 405 height 26
drag, startPoint x: 787, startPoint y: 568, endPoint x: 736, endPoint y: 563, distance: 51.2
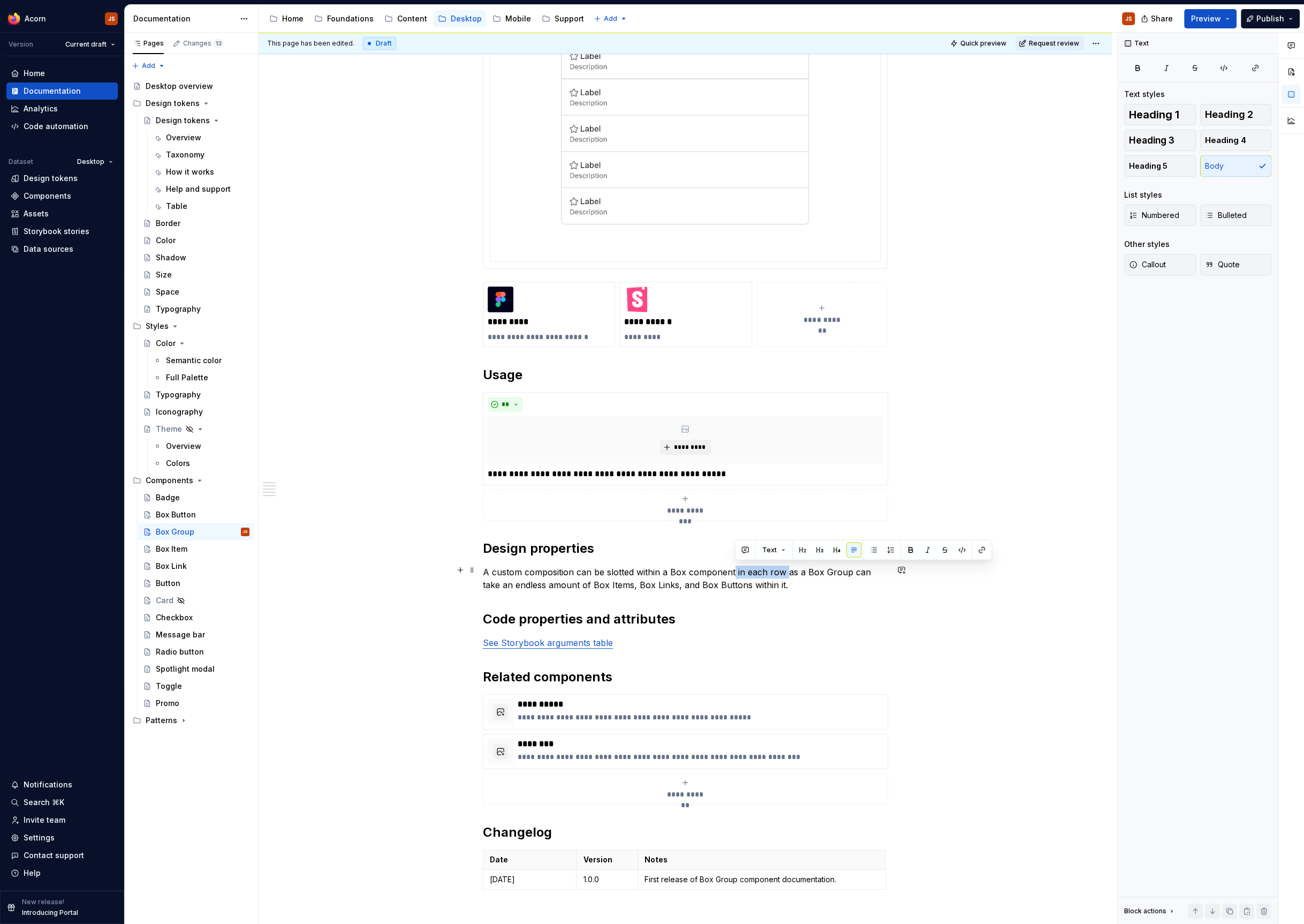
click at [736, 566] on p "A custom composition can be slotted within a Box component in each row as a Box…" at bounding box center [685, 578] width 405 height 26
drag, startPoint x: 488, startPoint y: 571, endPoint x: 495, endPoint y: 571, distance: 7.0
click at [495, 571] on p "A custom composition can be slotted within a Box [DOMAIN_NAME] a Box Group can …" at bounding box center [685, 578] width 405 height 26
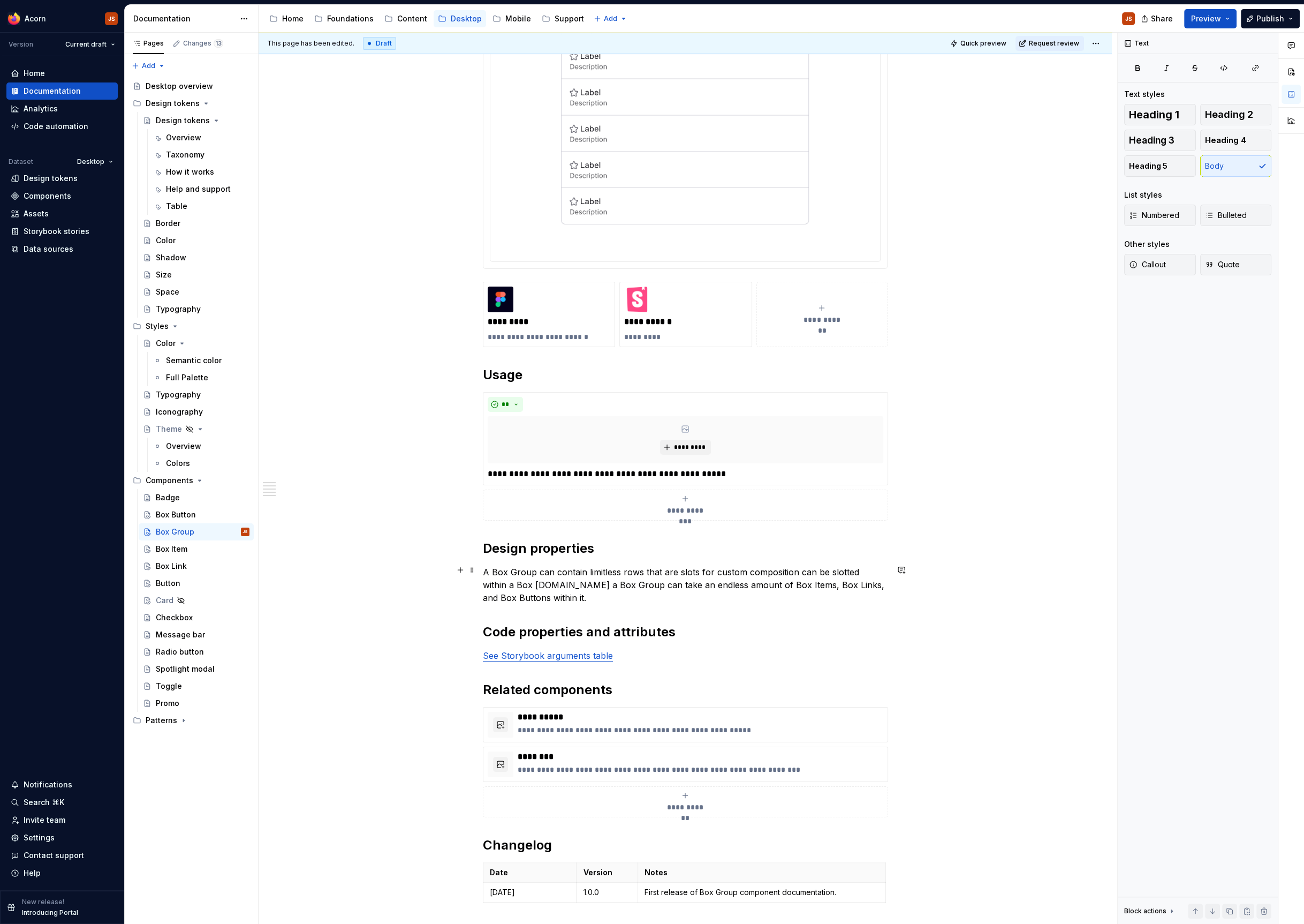
click at [690, 568] on p "A Box Group can contain limitless rows that are slots for custom composition ca…" at bounding box center [685, 585] width 405 height 39
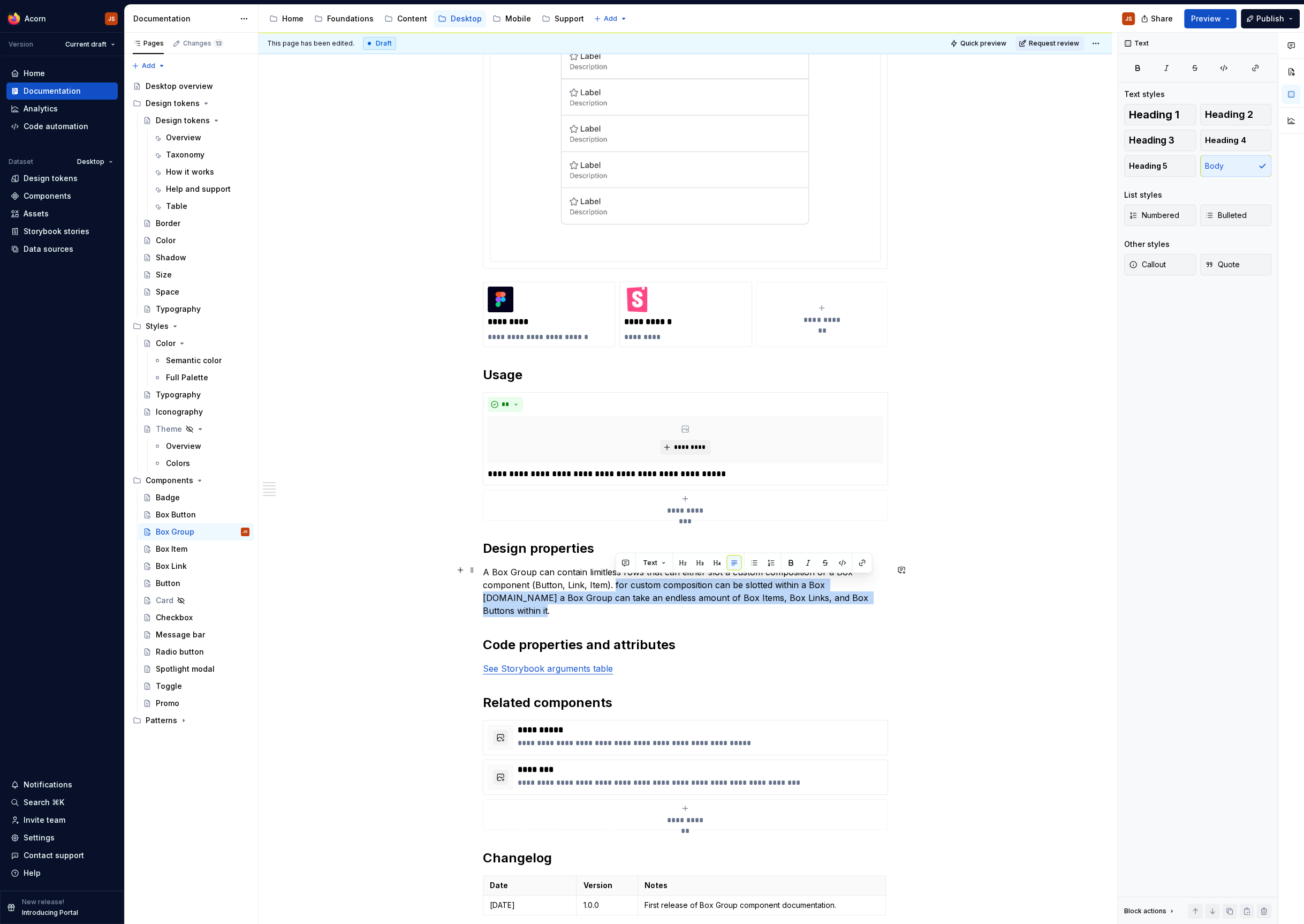
drag, startPoint x: 884, startPoint y: 605, endPoint x: 615, endPoint y: 588, distance: 269.5
click at [615, 588] on div "**********" at bounding box center [685, 356] width 405 height 1128
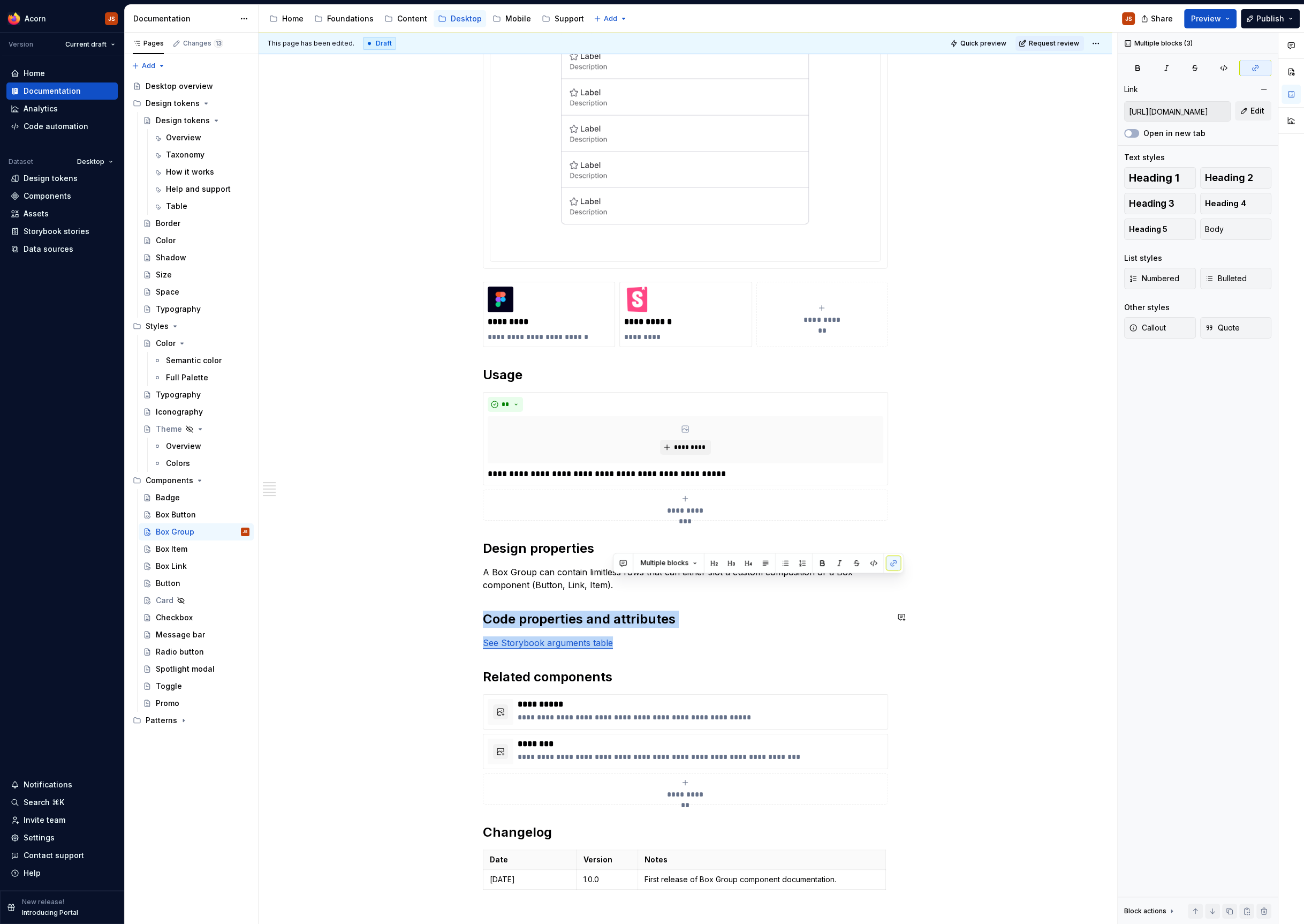
drag, startPoint x: 643, startPoint y: 642, endPoint x: 477, endPoint y: 597, distance: 172.0
click at [477, 597] on div "**********" at bounding box center [685, 474] width 853 height 1419
copy div "Code properties and attributes See Storybook arguments table"
click at [186, 555] on div "Box Item" at bounding box center [202, 548] width 93 height 15
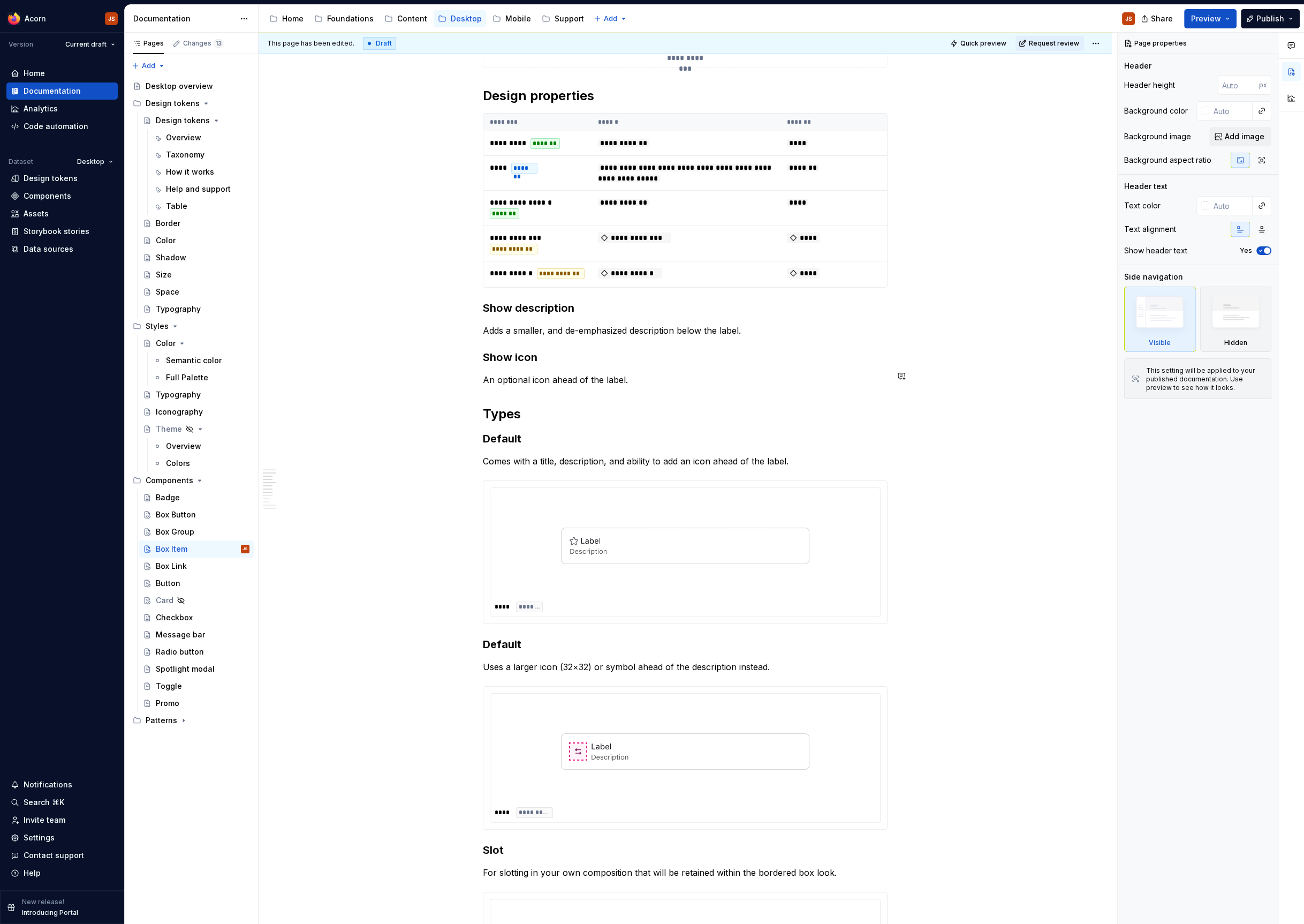
scroll to position [546, 0]
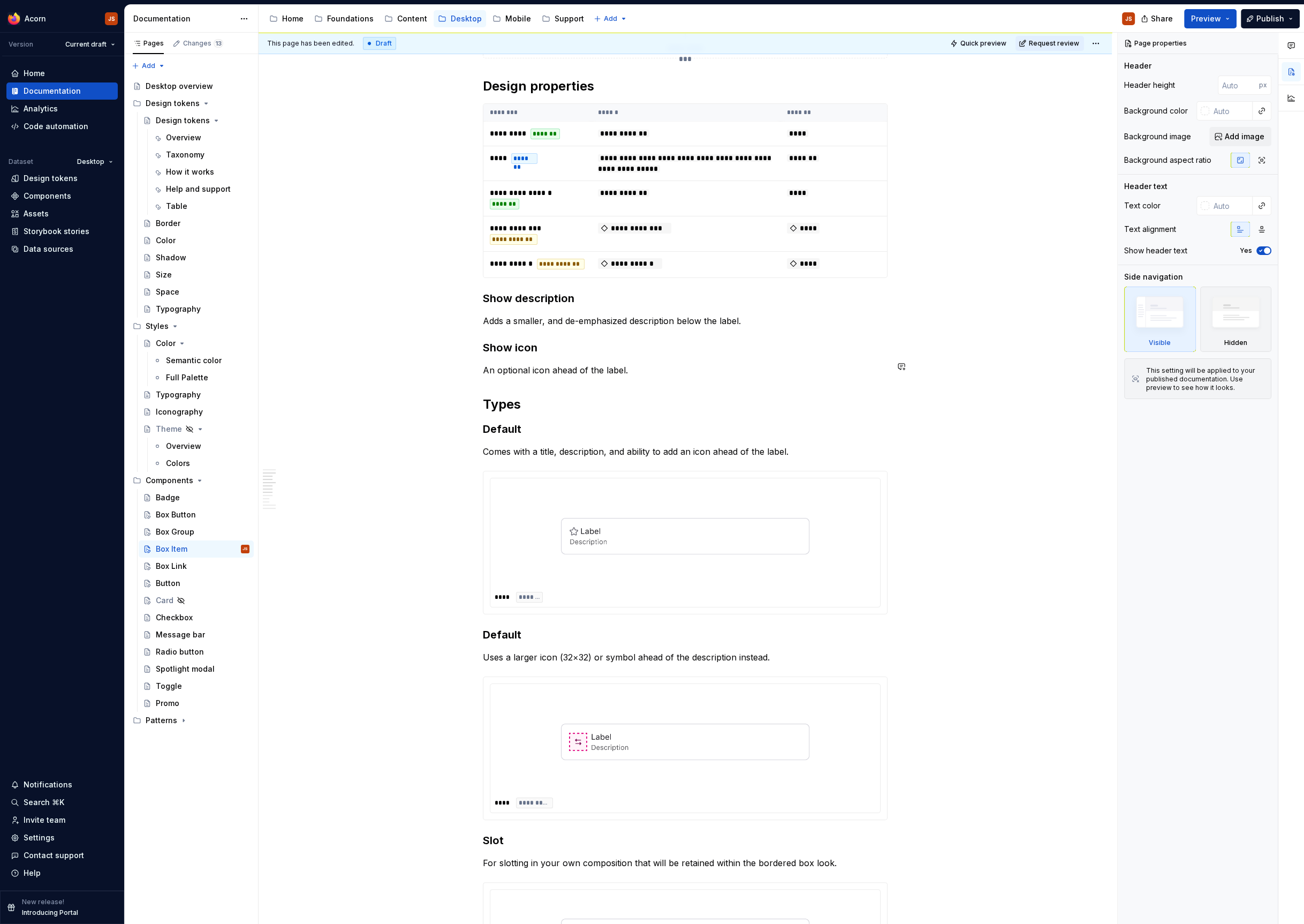
click at [697, 396] on h2 "Types" at bounding box center [685, 404] width 405 height 17
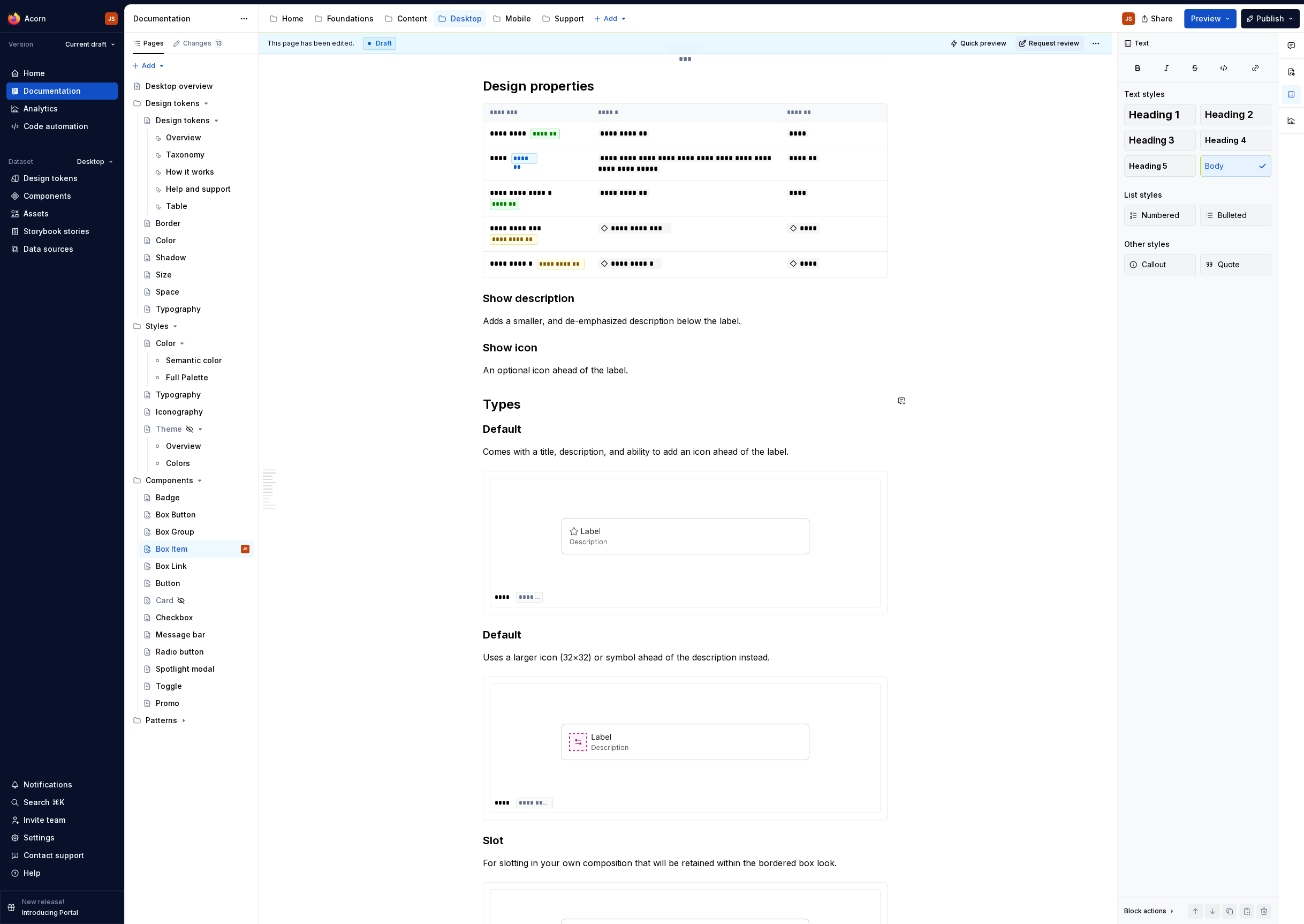
click at [682, 380] on div "**********" at bounding box center [685, 694] width 405 height 2063
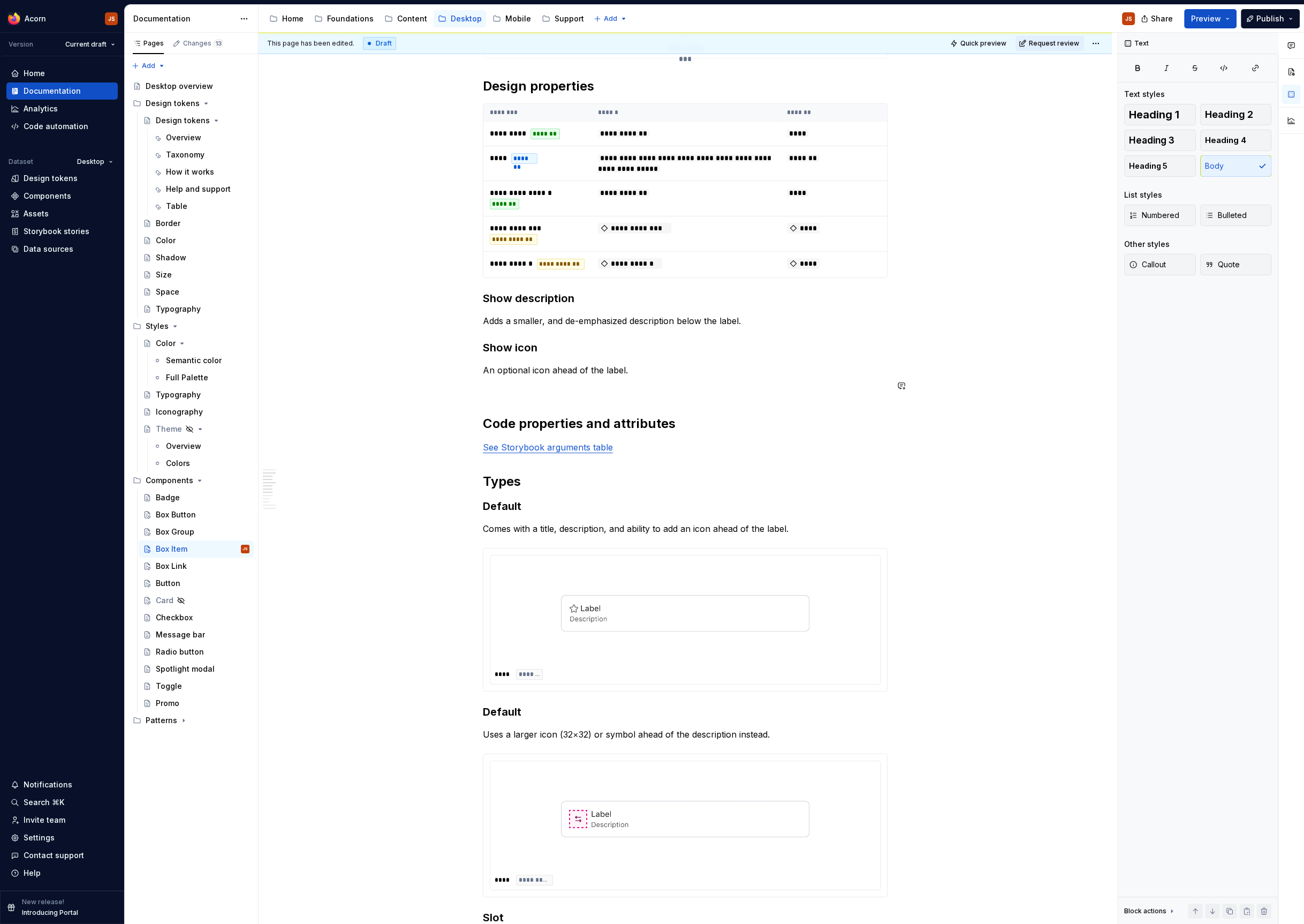
click at [575, 393] on div "**********" at bounding box center [685, 733] width 405 height 2140
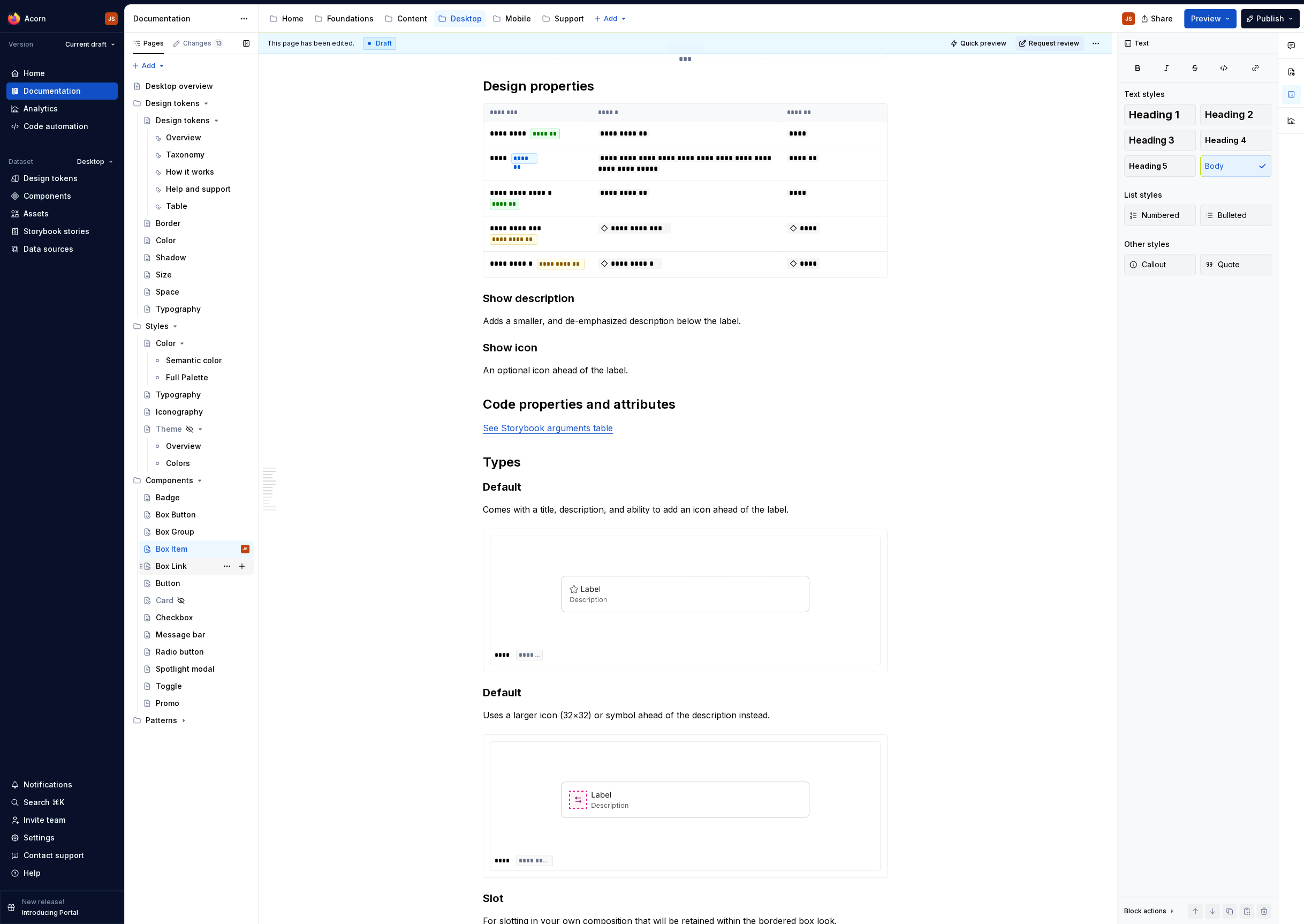
click at [172, 569] on div "Box Link" at bounding box center [171, 566] width 31 height 11
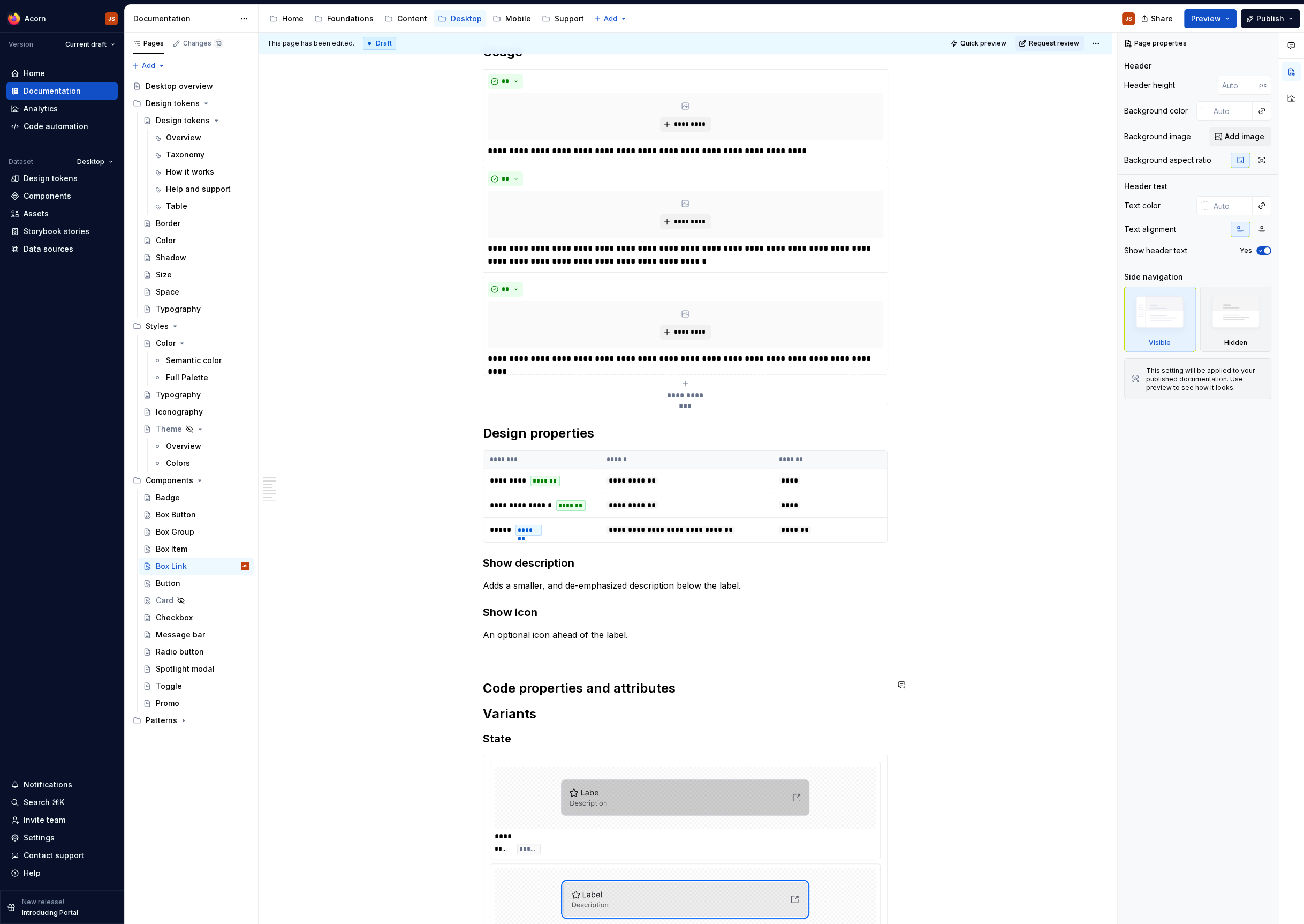
scroll to position [375, 0]
click at [728, 679] on h2 "Code properties and attributes" at bounding box center [685, 687] width 405 height 17
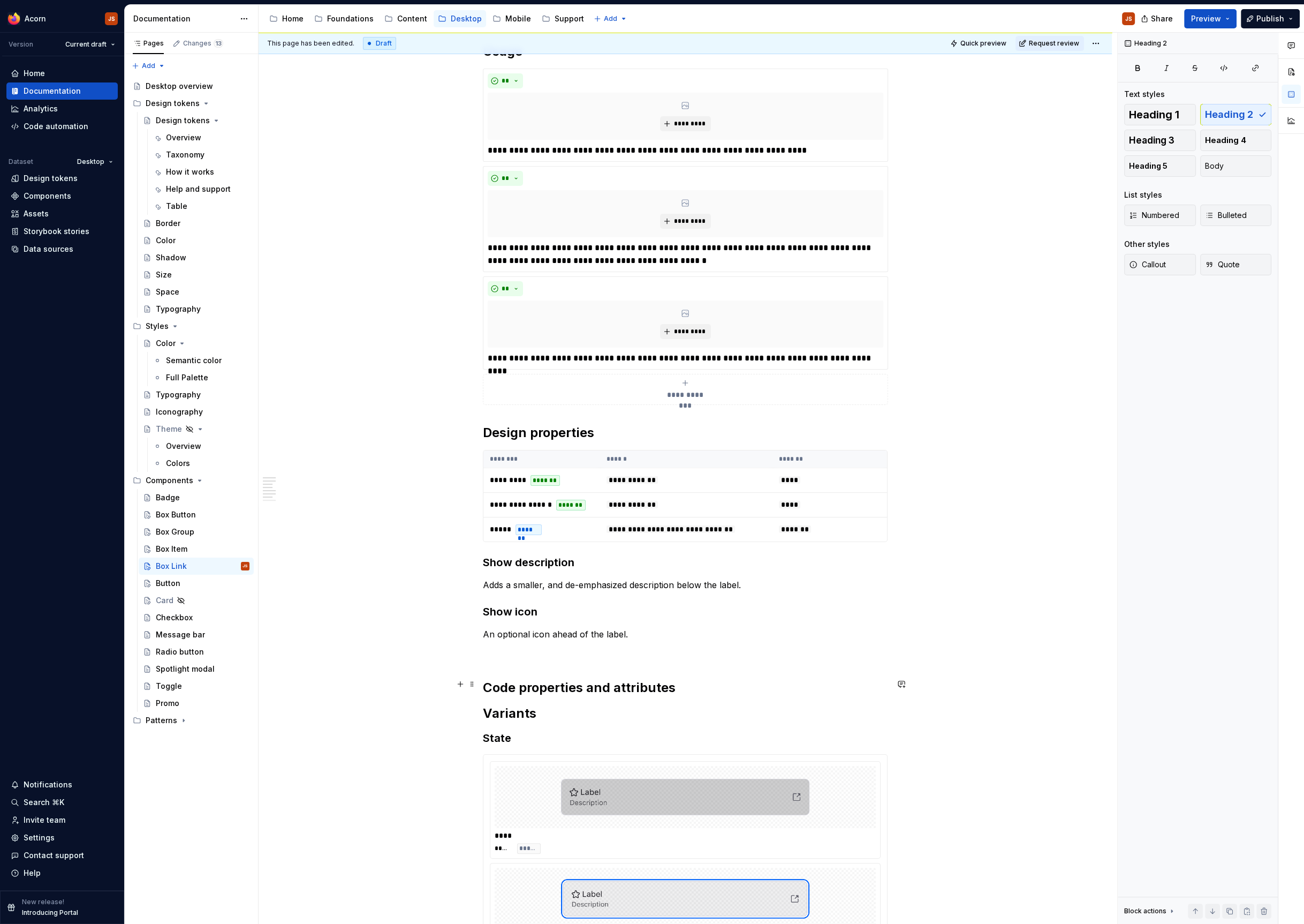
type textarea "*"
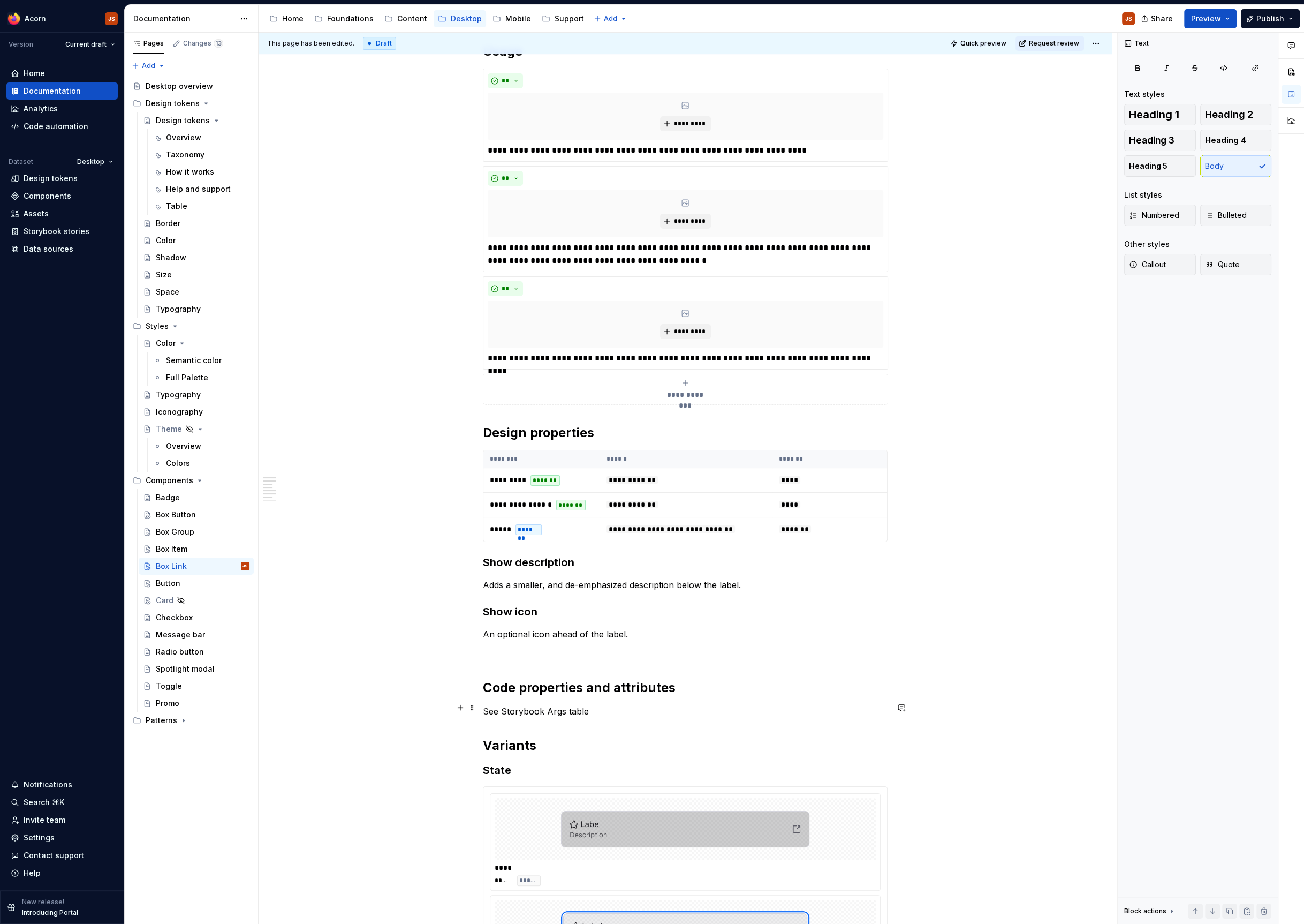
click at [570, 709] on p "See Storybook Args table" at bounding box center [685, 711] width 405 height 13
click at [725, 688] on button "button" at bounding box center [732, 687] width 15 height 15
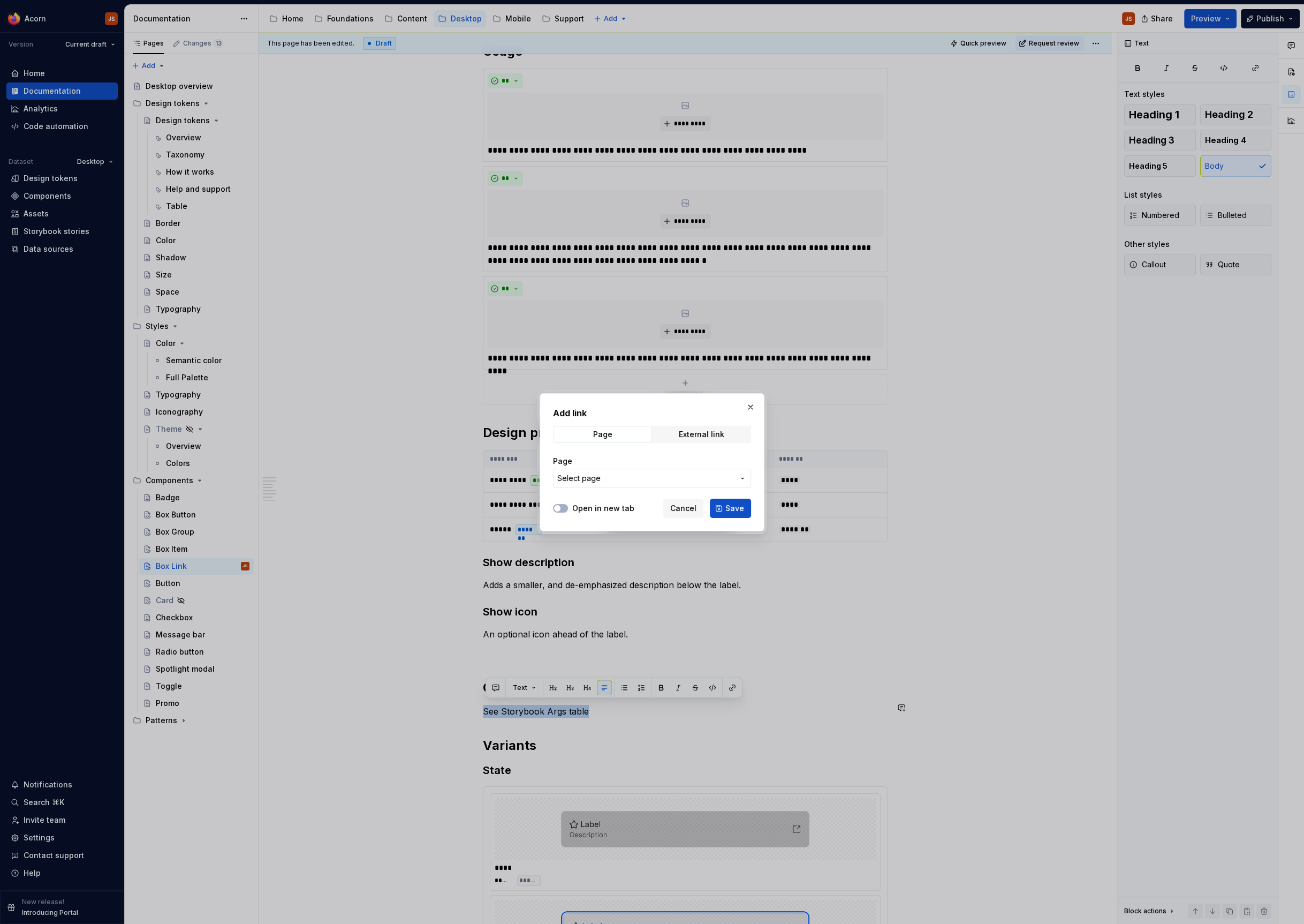
click at [716, 427] on div "Page External link" at bounding box center [652, 434] width 198 height 17
click at [710, 445] on div "Add link Page External link Page Select page" at bounding box center [652, 451] width 198 height 88
click at [705, 427] on div "Page External link" at bounding box center [652, 434] width 198 height 17
click at [705, 428] on span "External link" at bounding box center [701, 434] width 97 height 15
click at [670, 473] on input "URL" at bounding box center [652, 478] width 198 height 19
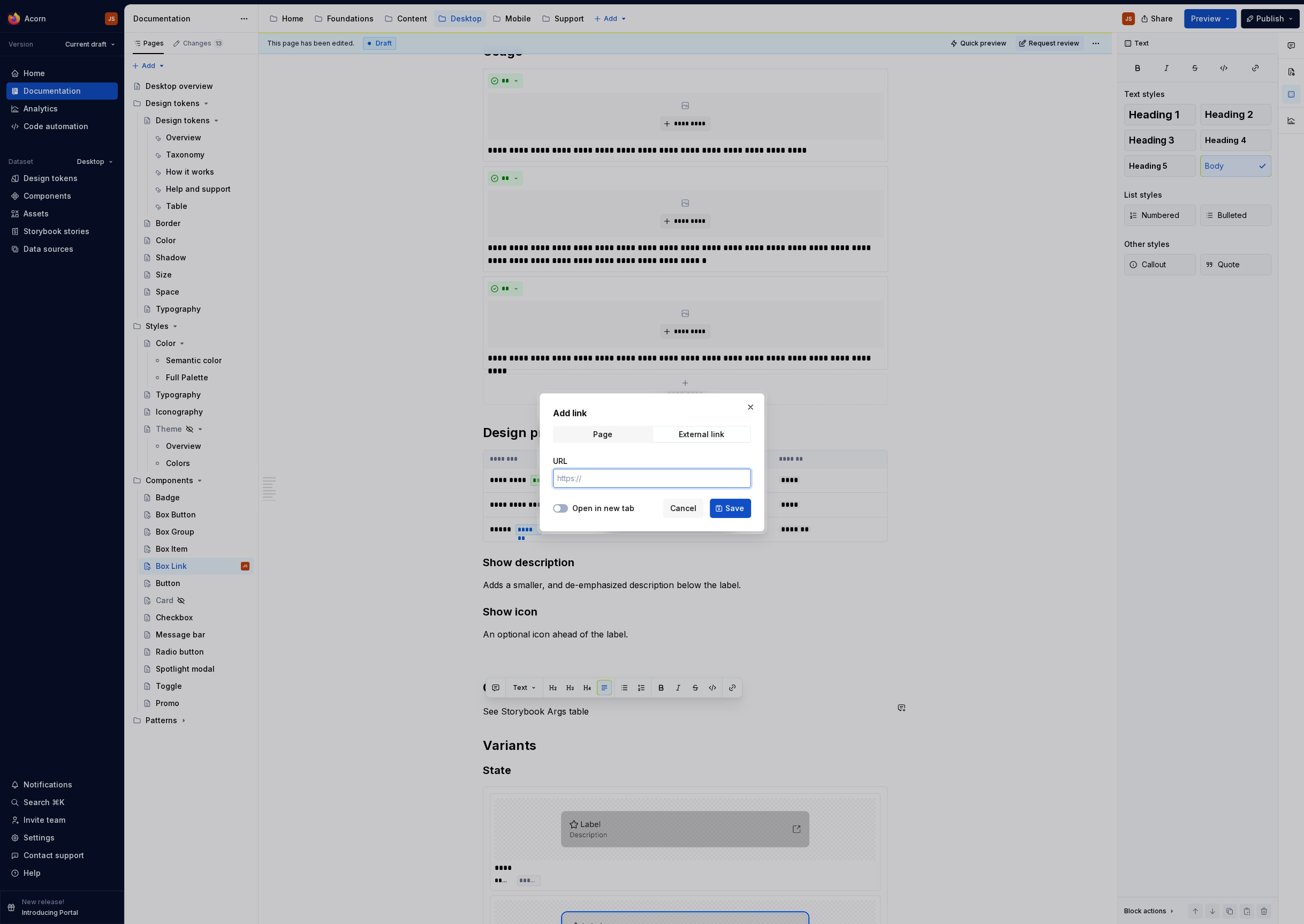
paste input "[URL][DOMAIN_NAME]"
type input "[URL][DOMAIN_NAME]"
click at [727, 507] on button "Save" at bounding box center [730, 508] width 41 height 19
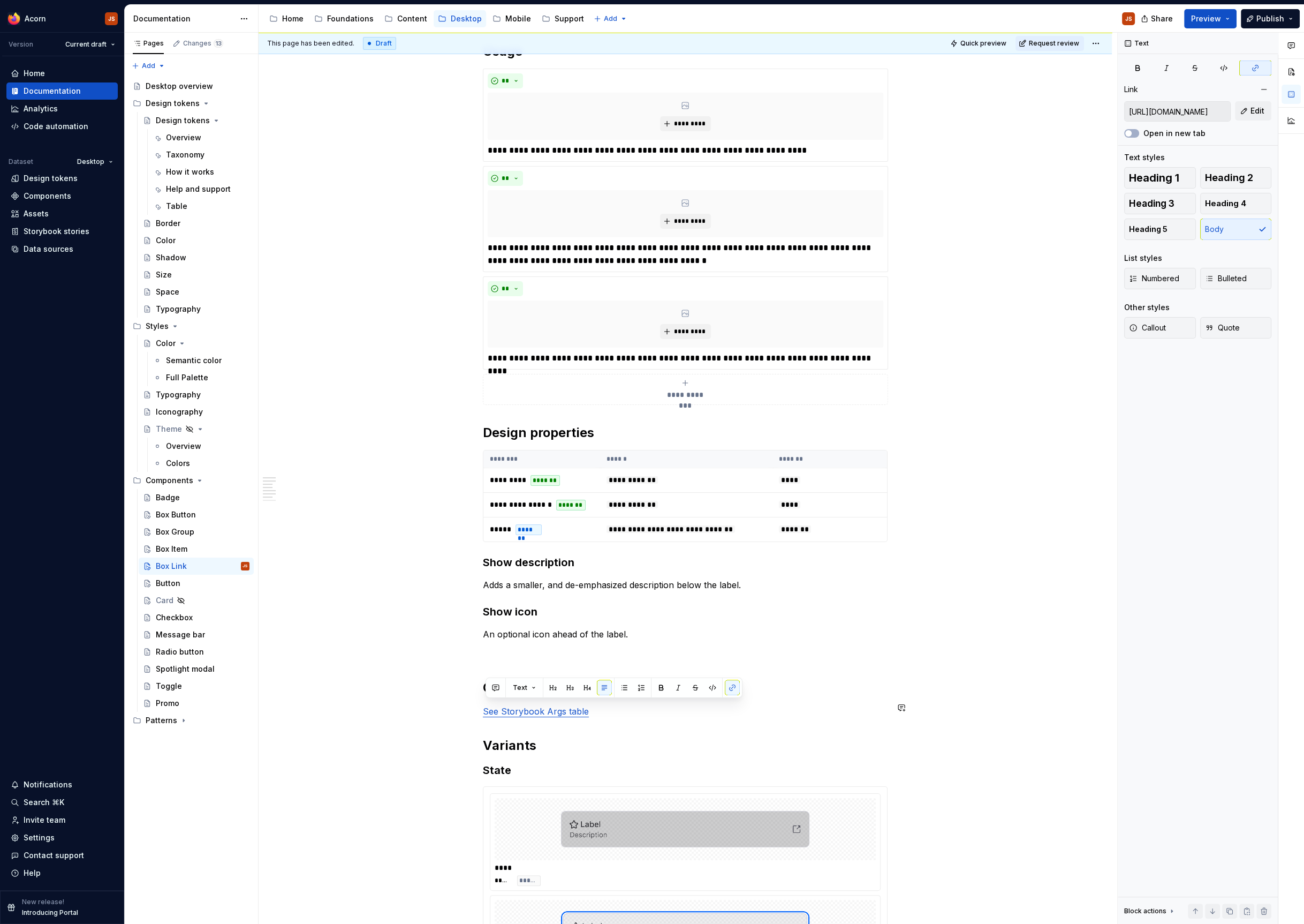
scroll to position [375, 0]
click at [532, 658] on div "**********" at bounding box center [685, 562] width 405 height 1458
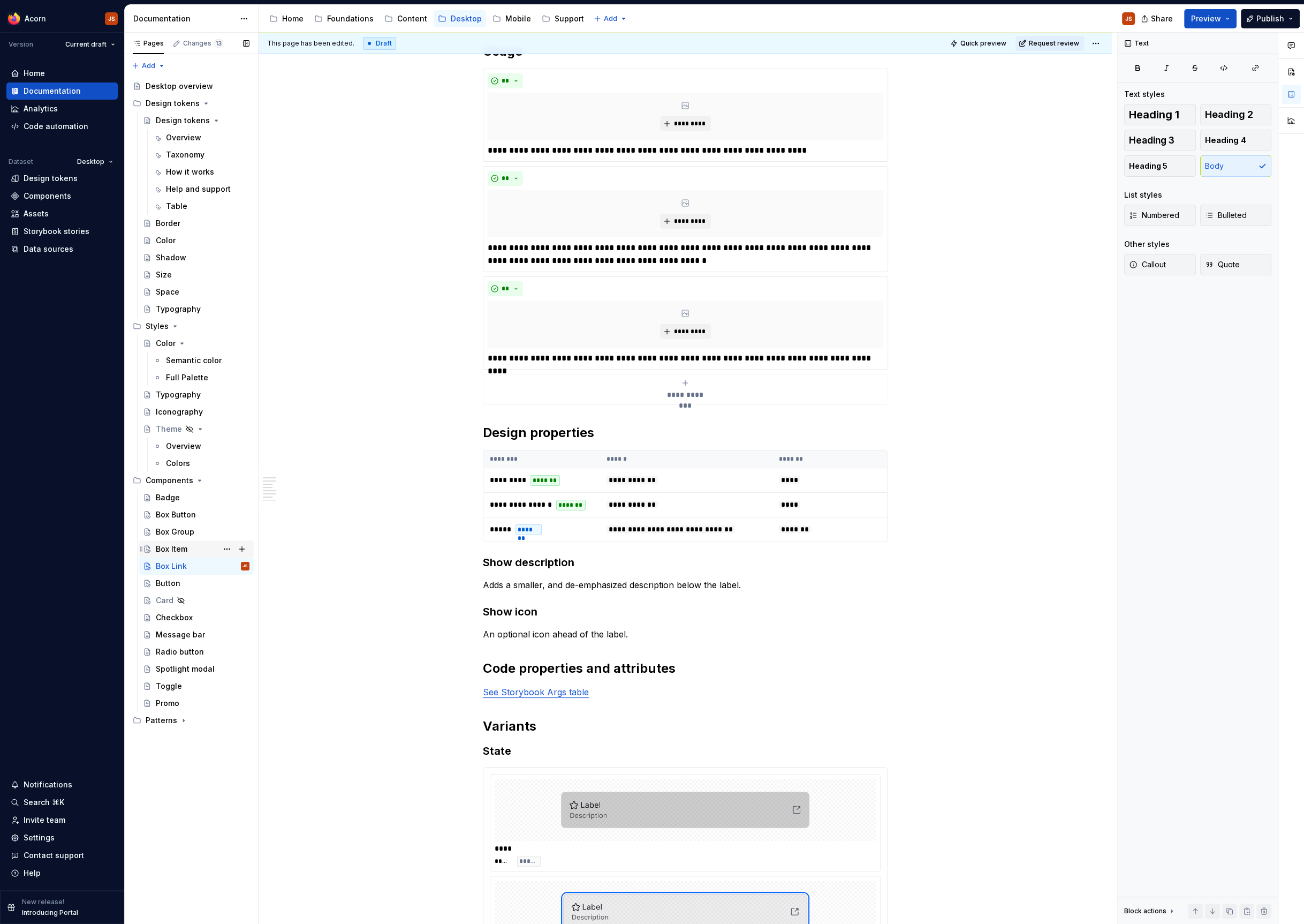
click at [176, 546] on div "Box Item" at bounding box center [172, 549] width 32 height 11
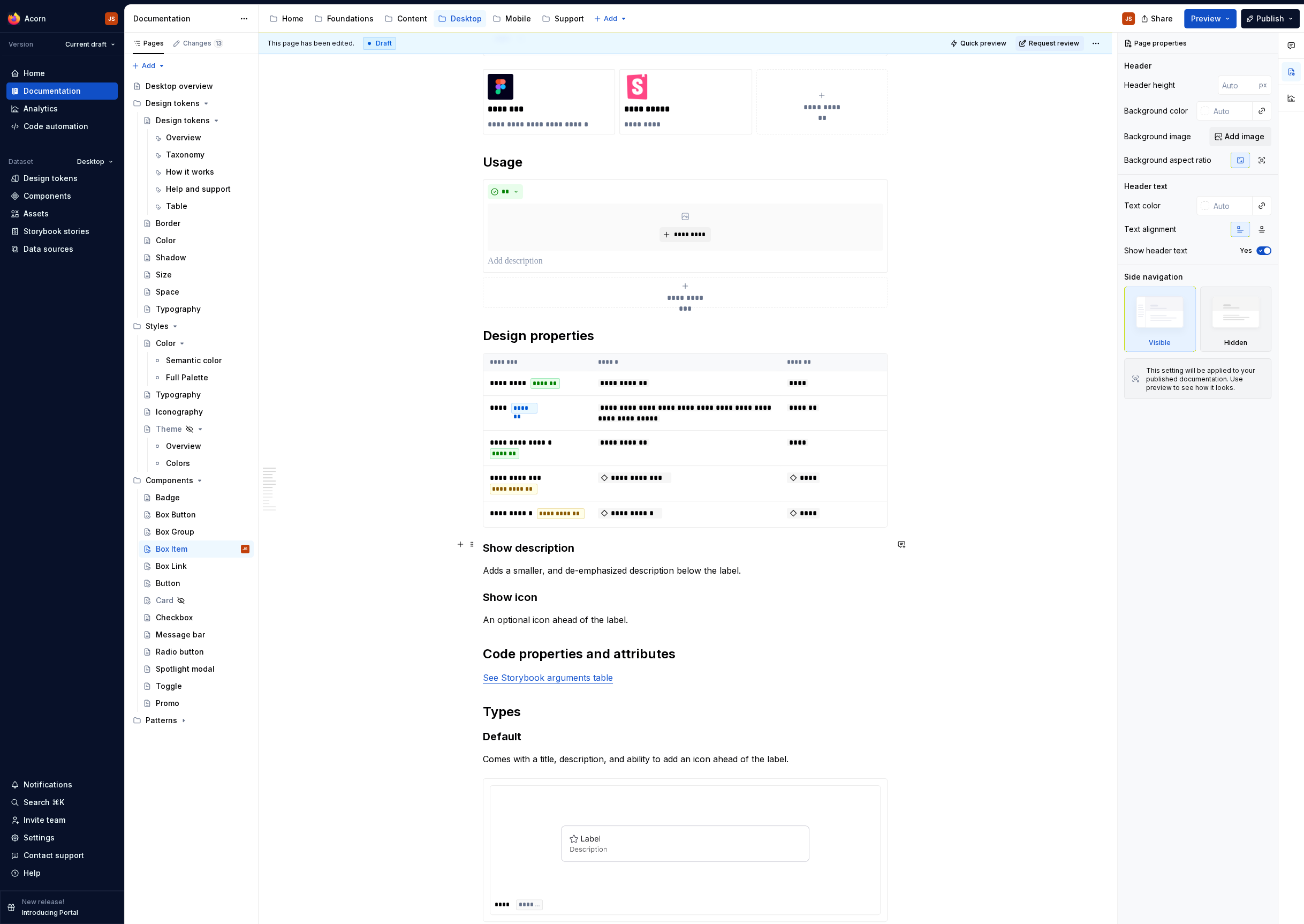
scroll to position [297, 0]
click at [203, 560] on div "Box Link" at bounding box center [202, 566] width 93 height 15
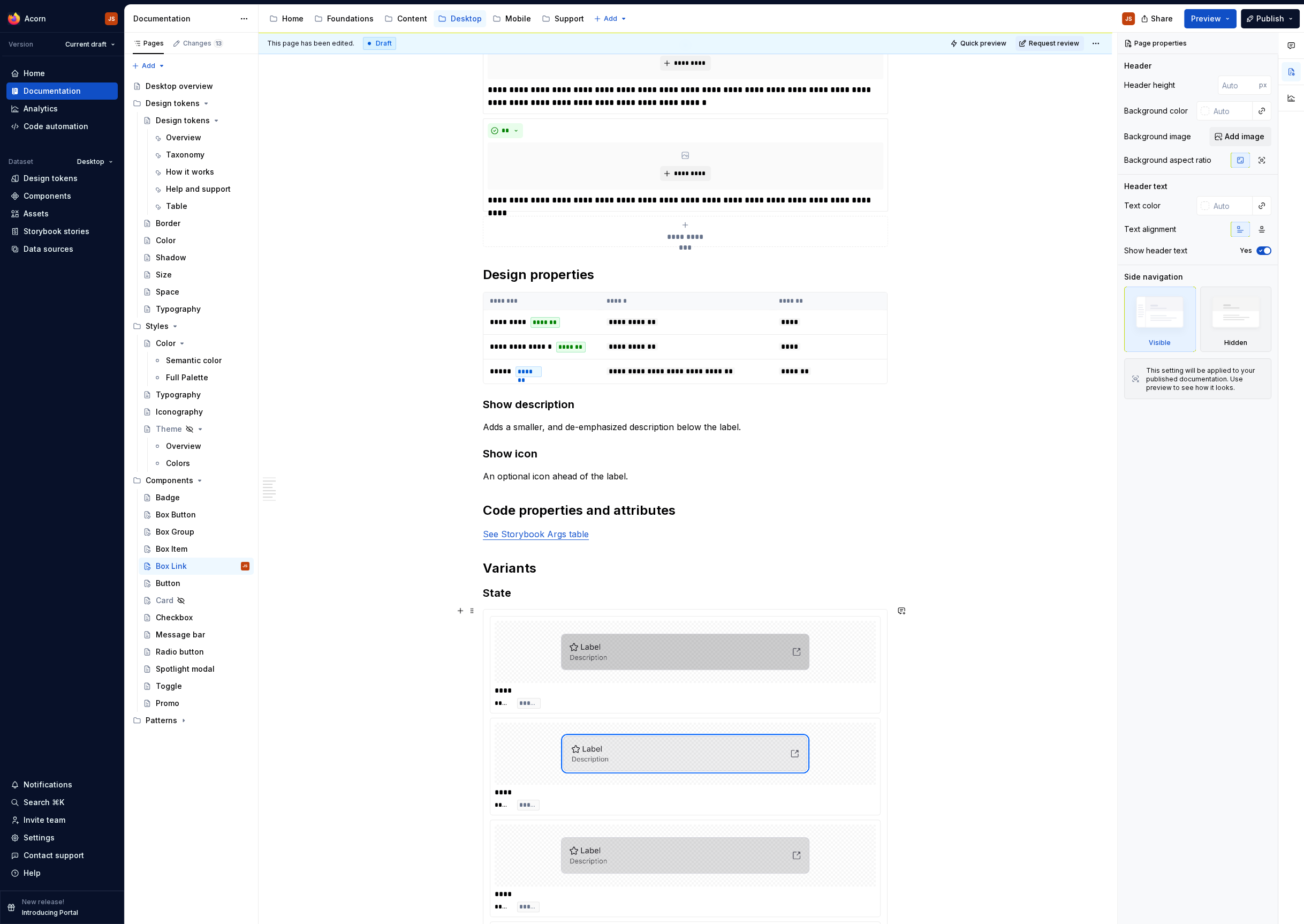
scroll to position [428, 0]
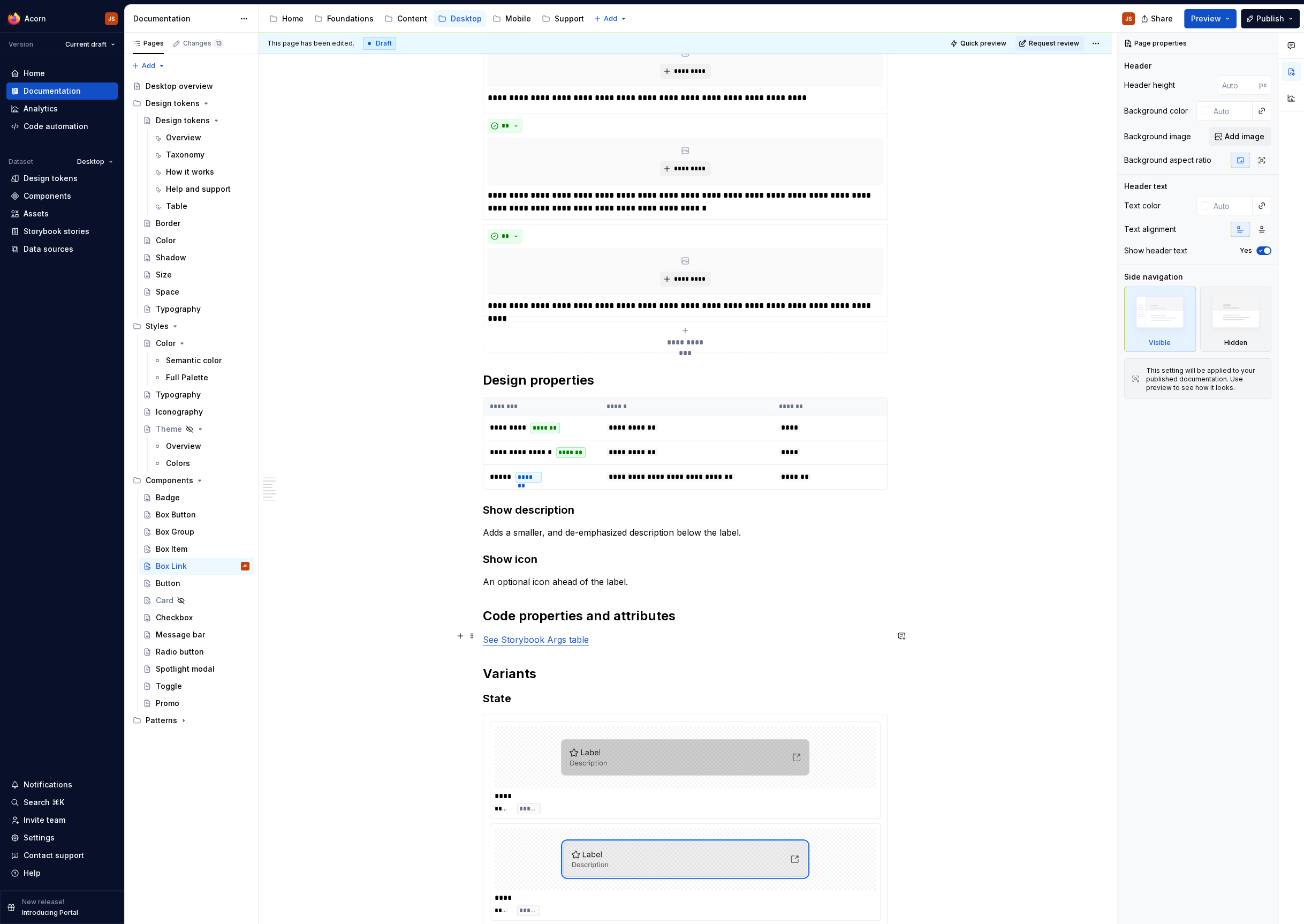
click at [556, 636] on link "See Storybook Args table" at bounding box center [536, 639] width 106 height 11
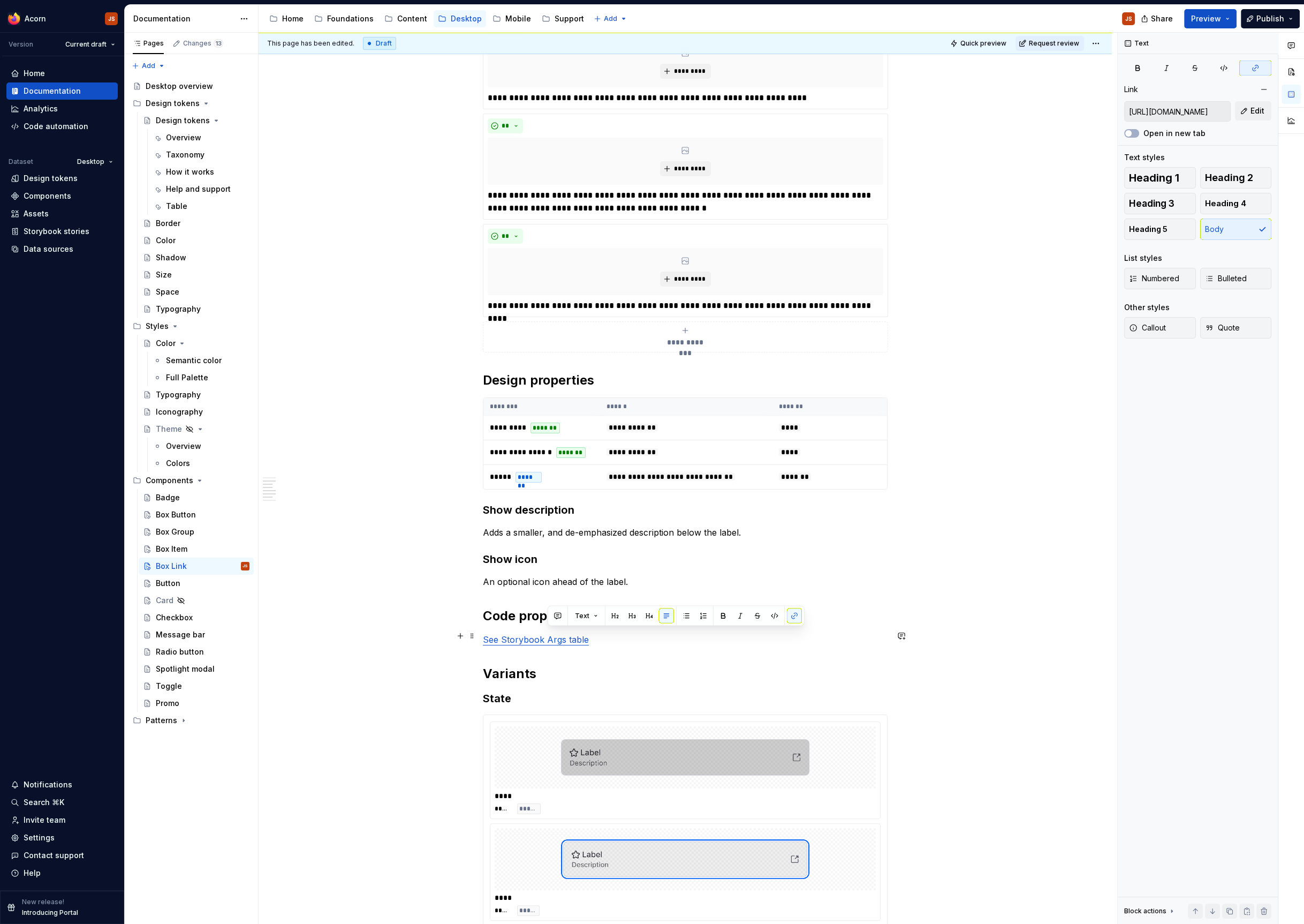
type textarea "*"
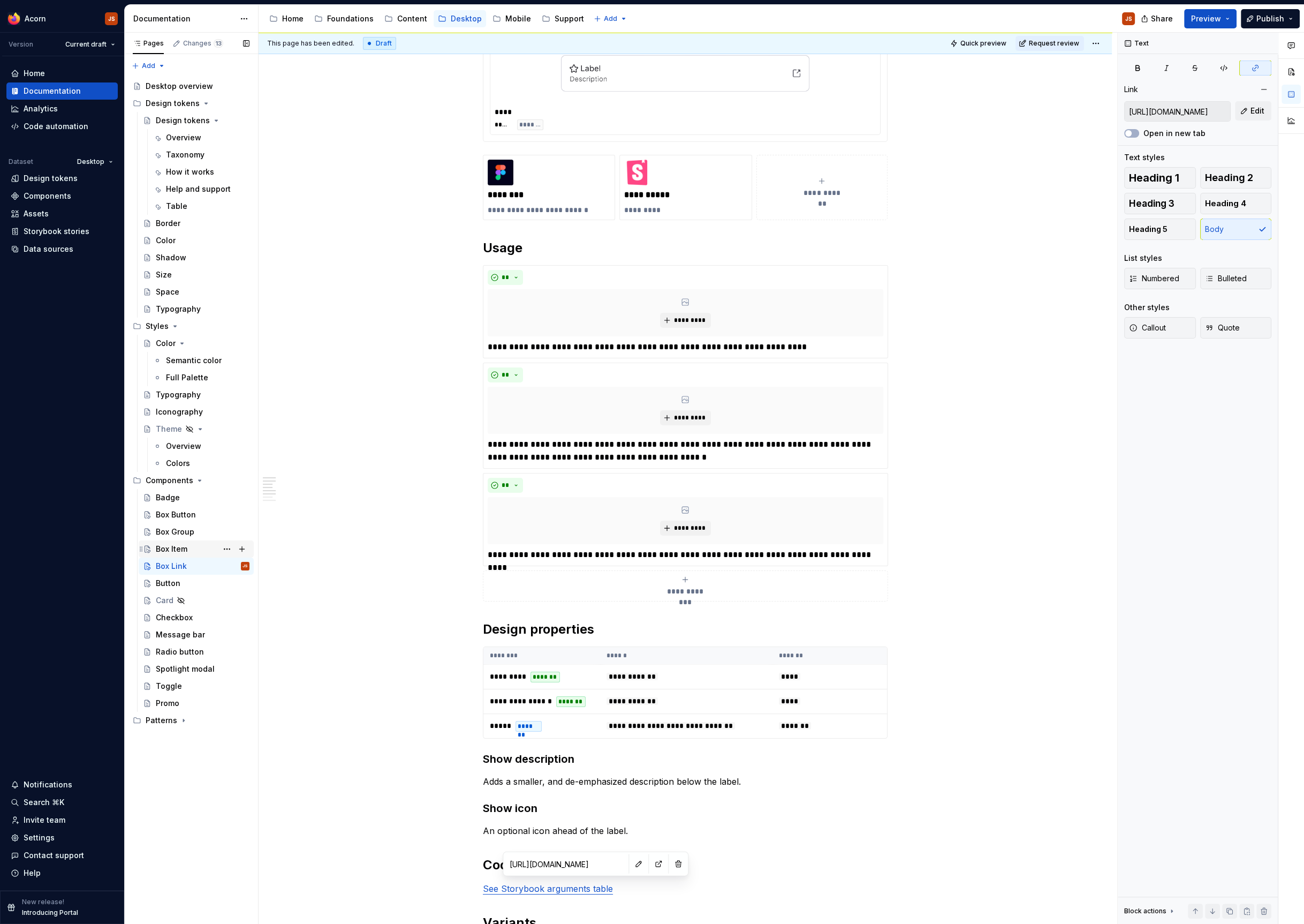
scroll to position [179, 0]
click at [176, 554] on div "Box Item" at bounding box center [202, 548] width 93 height 15
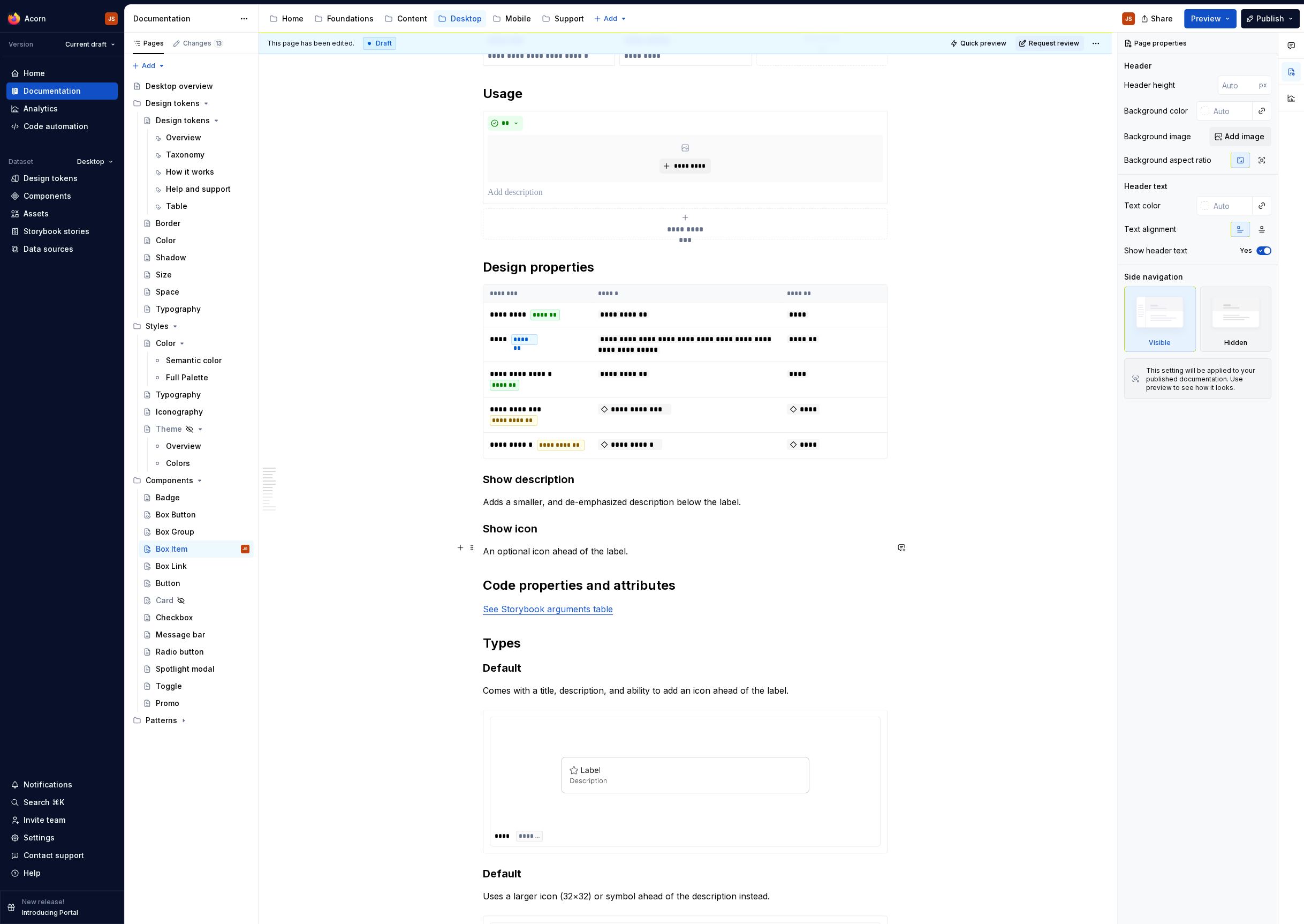
scroll to position [366, 0]
click at [188, 508] on div "Box Button" at bounding box center [202, 514] width 93 height 15
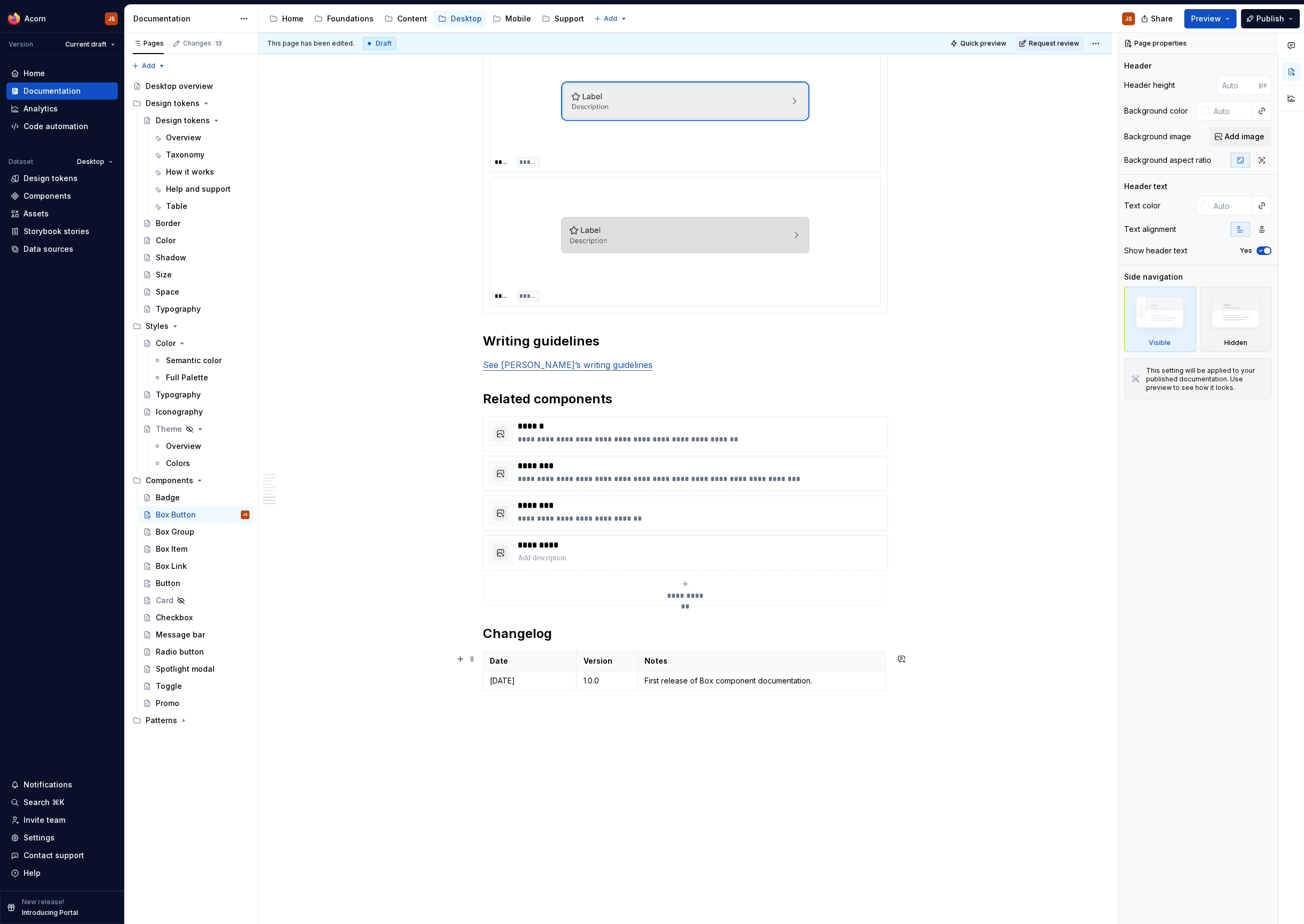
scroll to position [1423, 0]
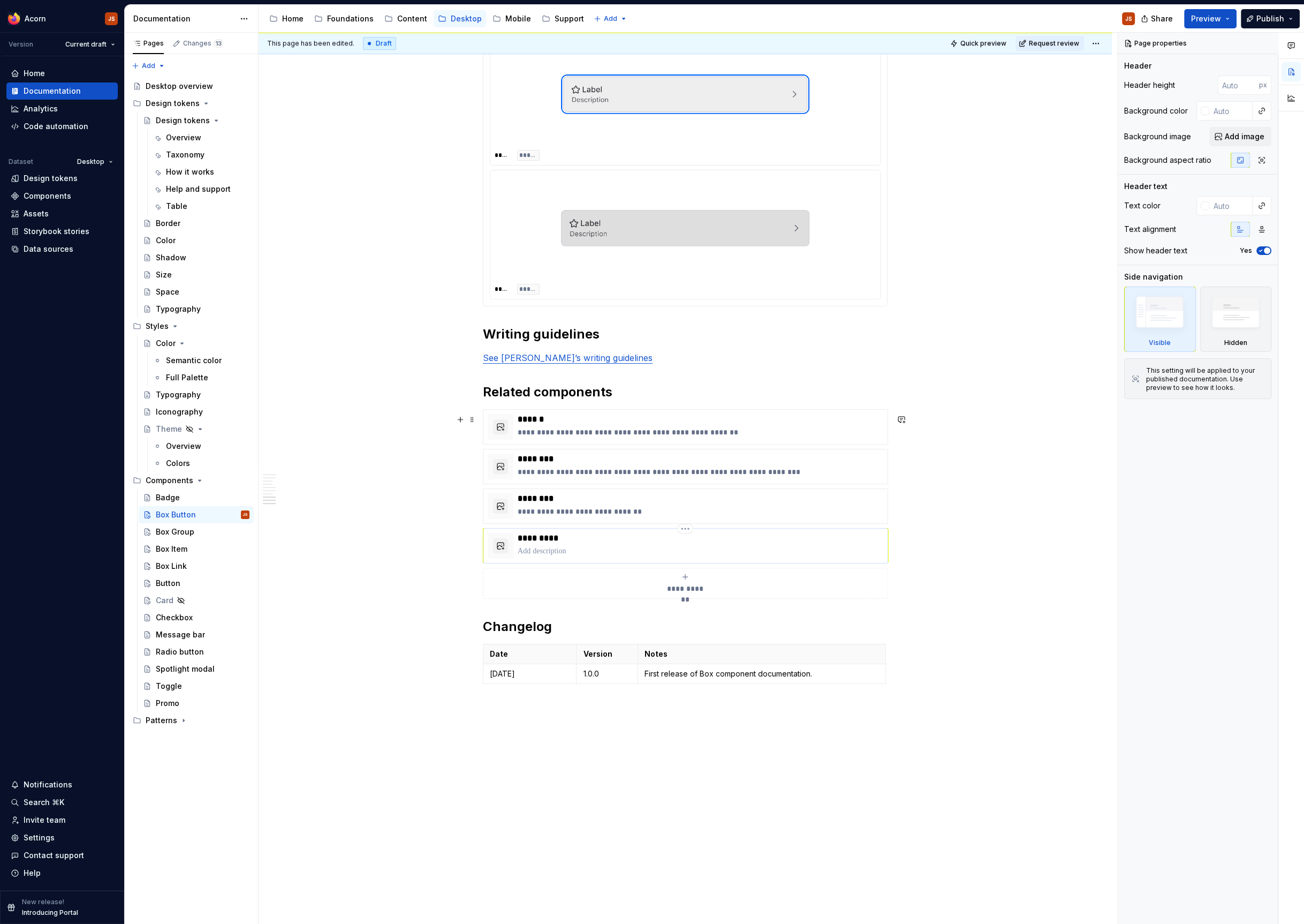
click at [762, 534] on div "*********" at bounding box center [685, 546] width 406 height 35
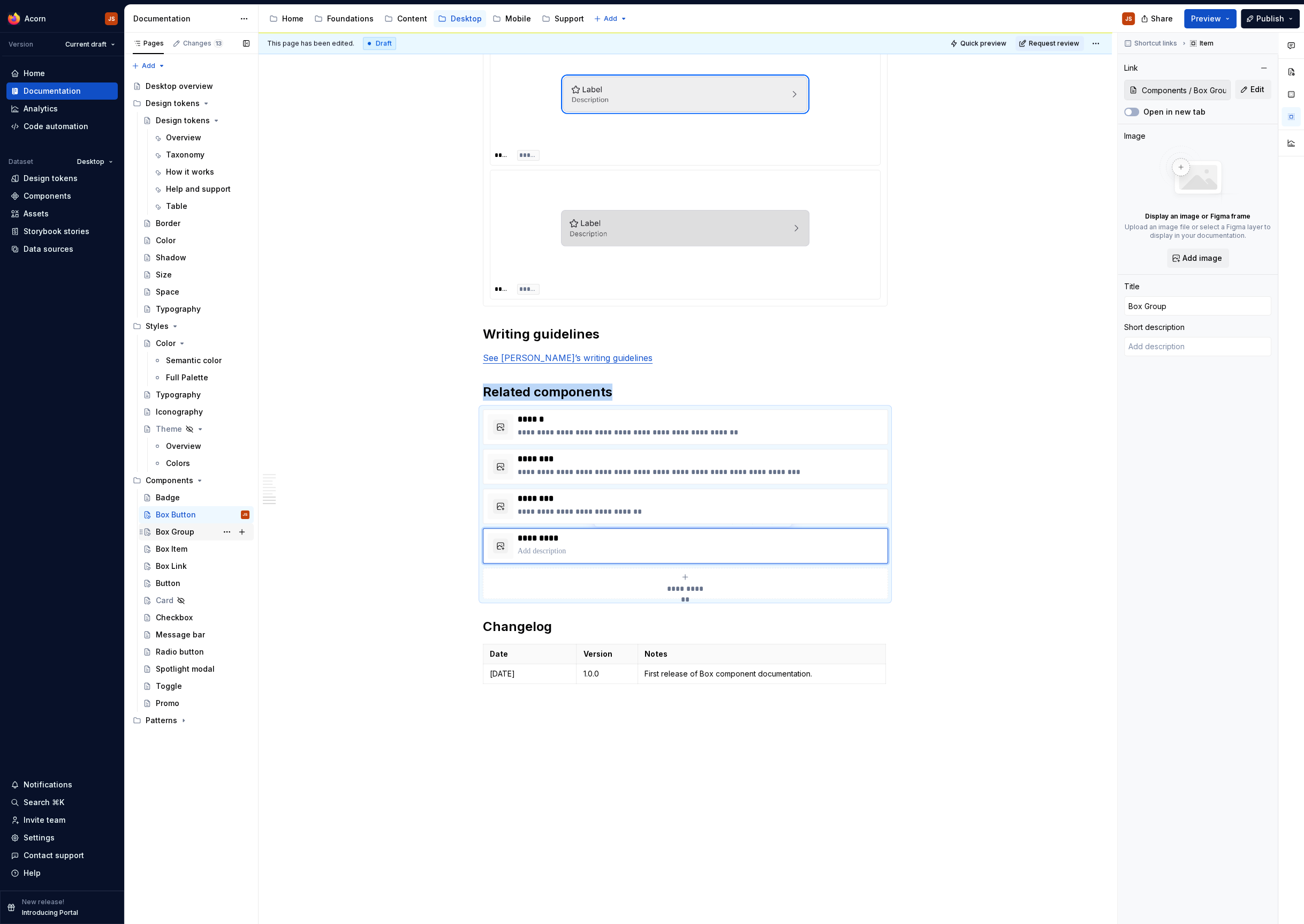
click at [169, 534] on div "Box Group" at bounding box center [175, 532] width 39 height 11
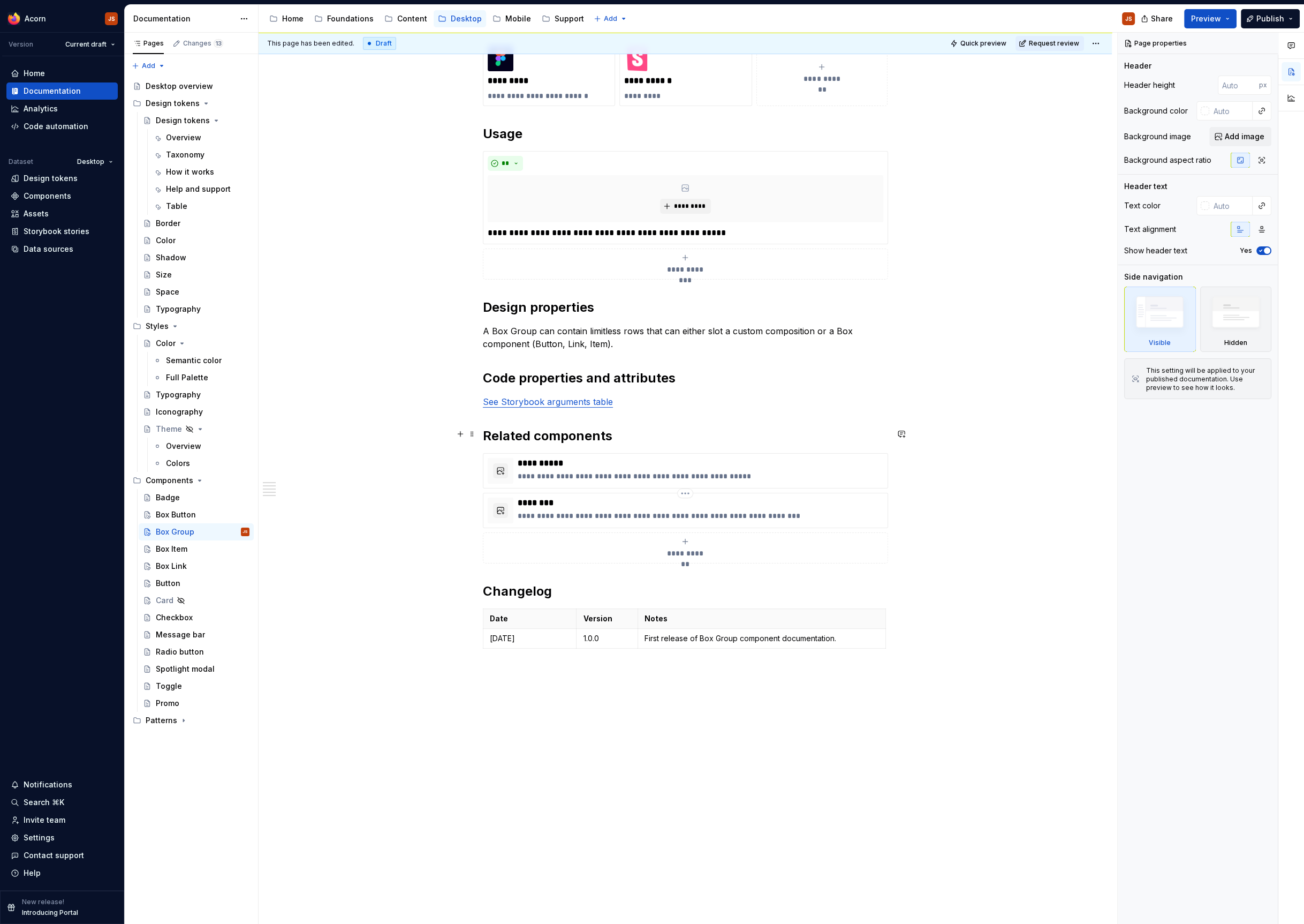
scroll to position [673, 0]
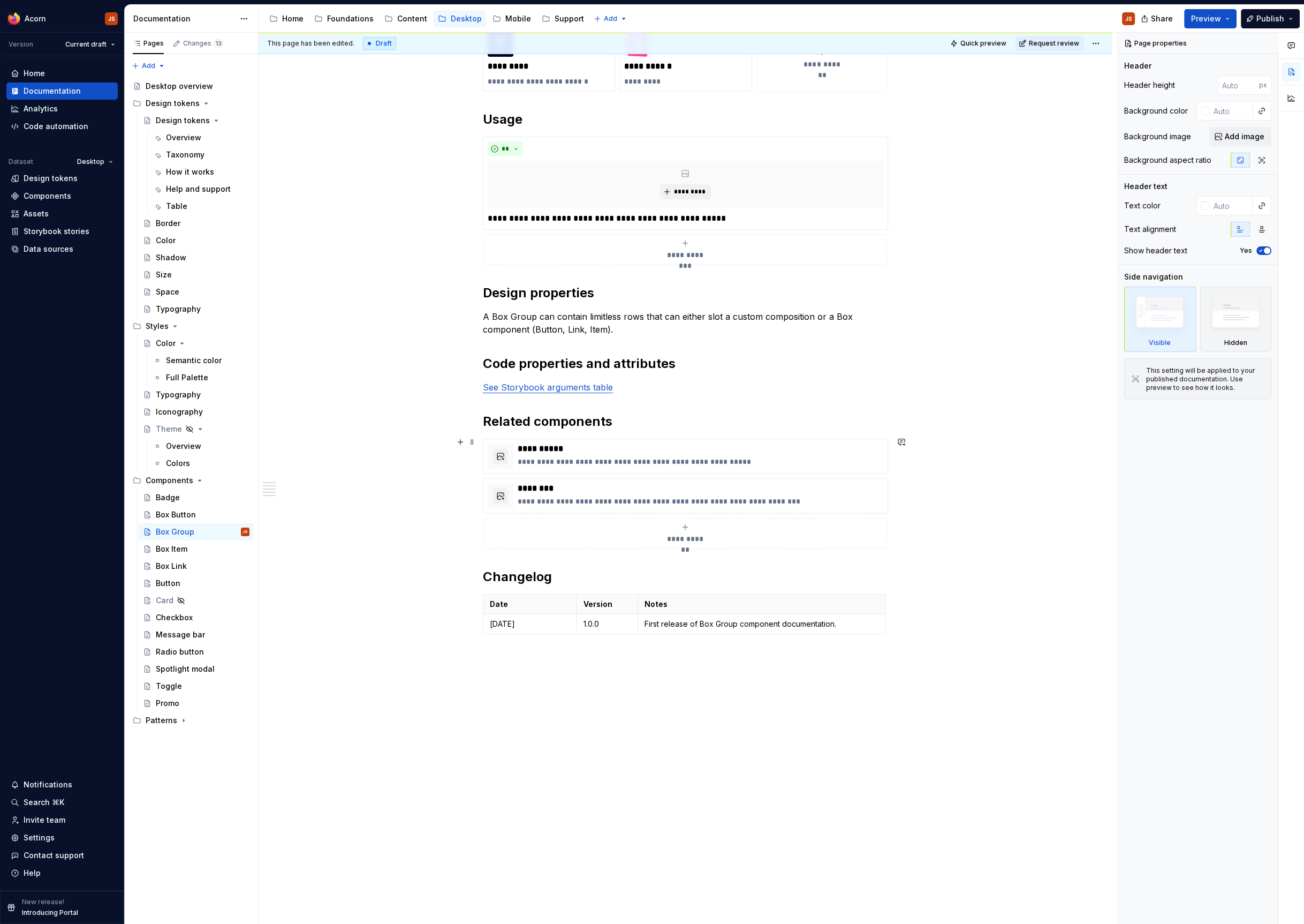
click at [687, 534] on span "**********" at bounding box center [685, 539] width 47 height 11
type textarea "*"
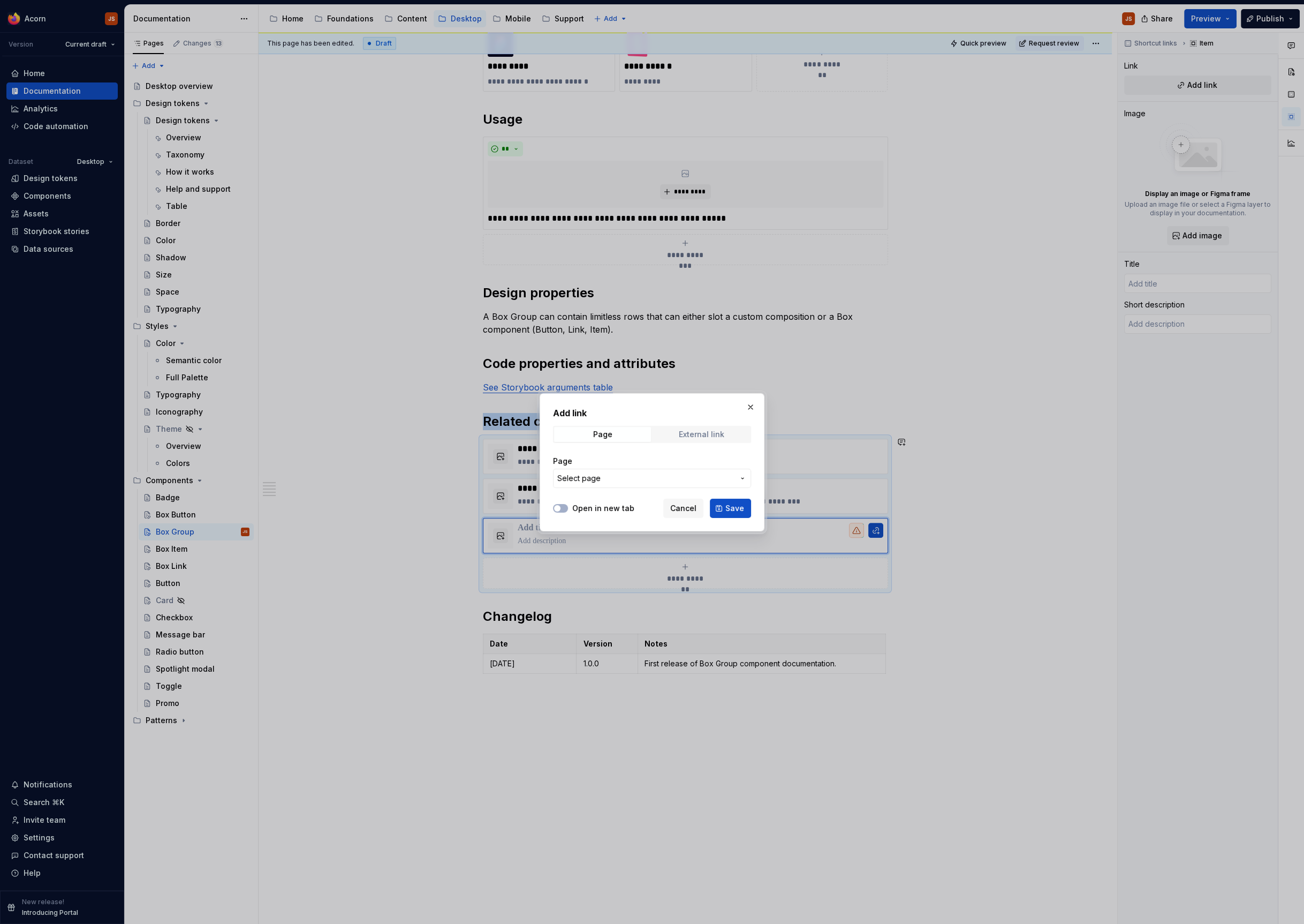
click at [685, 436] on div "External link" at bounding box center [702, 435] width 46 height 9
click at [626, 432] on span "Page" at bounding box center [603, 434] width 97 height 15
click at [585, 477] on span "Select page" at bounding box center [578, 478] width 43 height 11
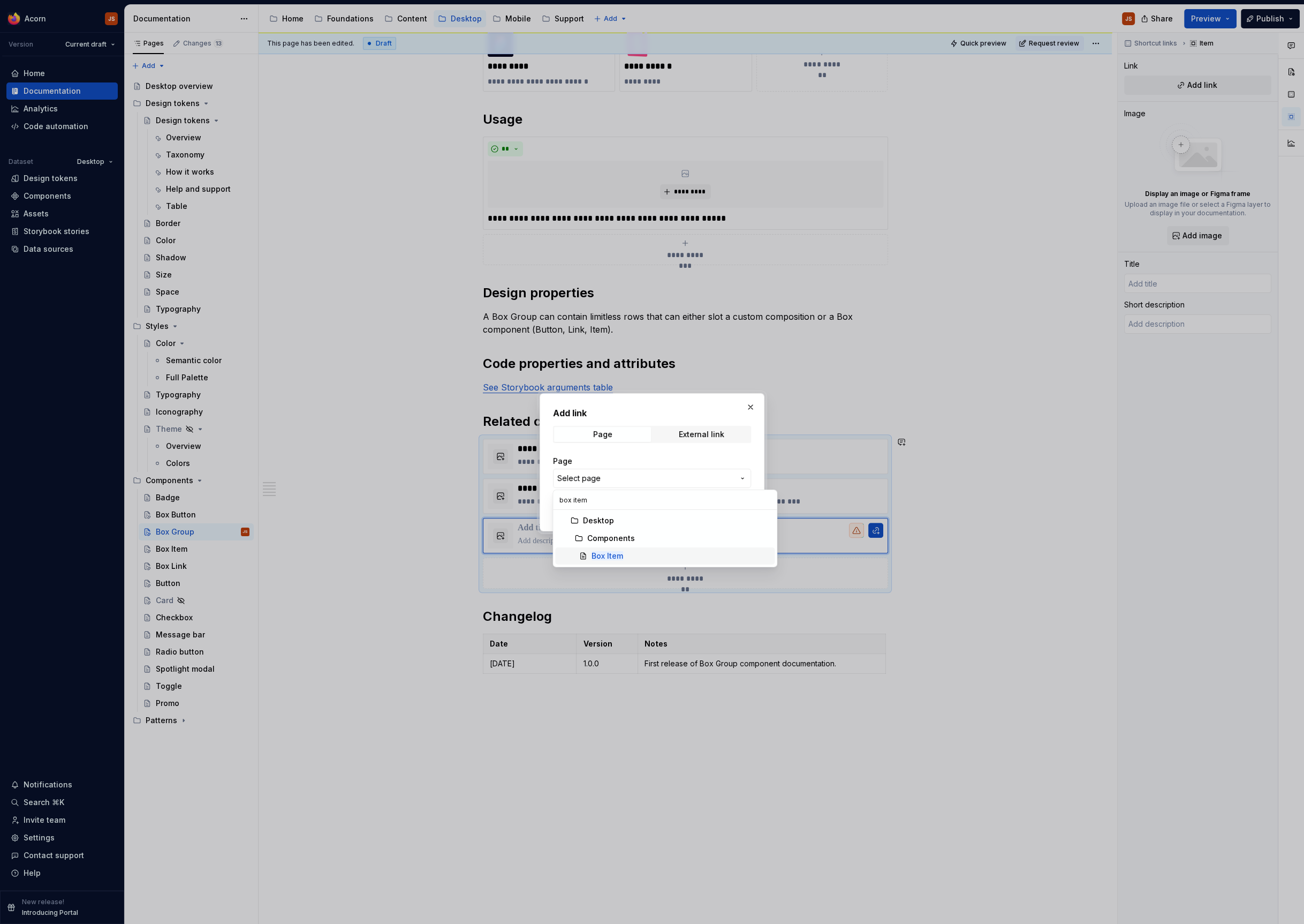
type input "box item"
click at [602, 549] on span "Box Item" at bounding box center [664, 555] width 219 height 17
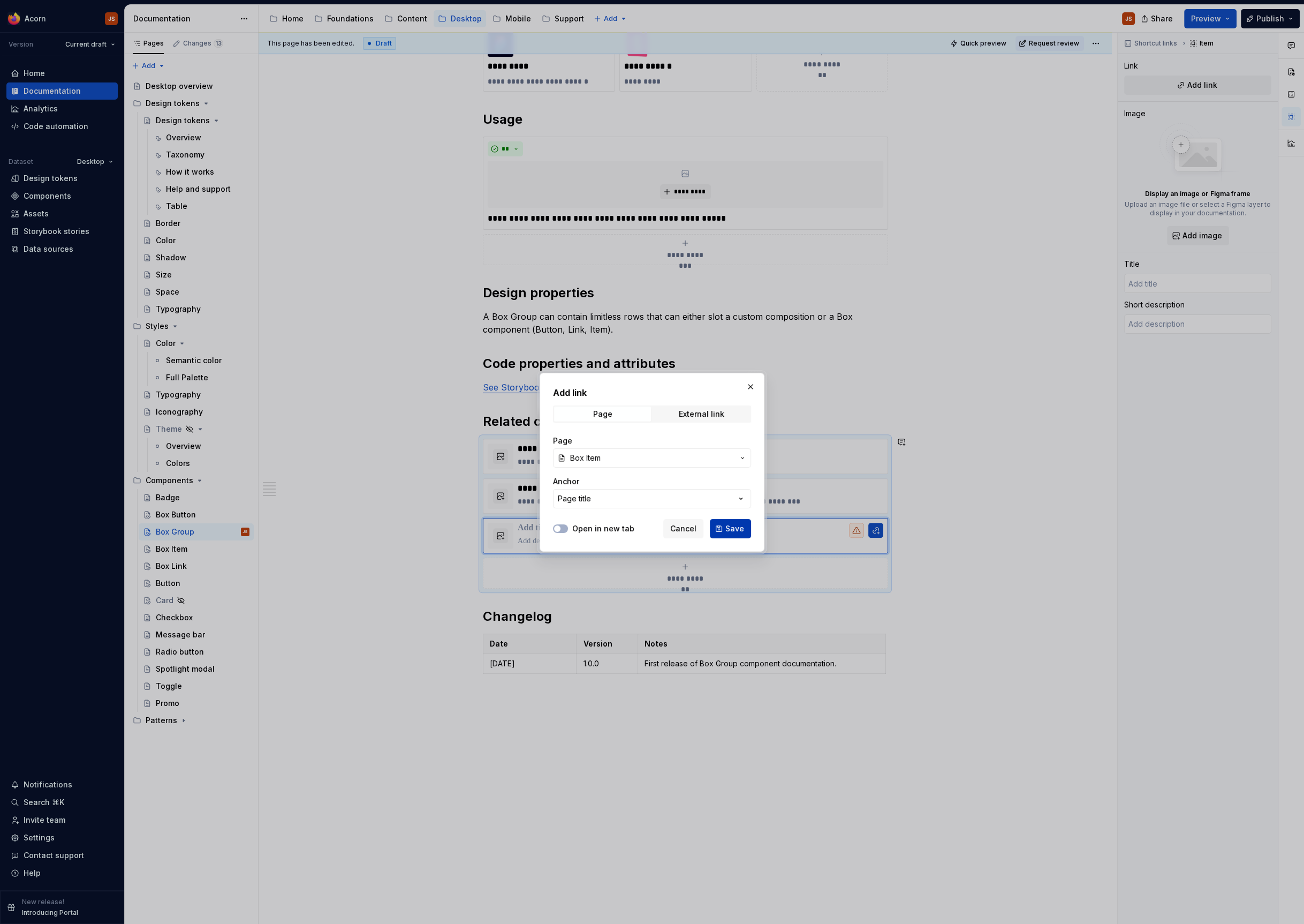
click at [729, 530] on span "Save" at bounding box center [734, 528] width 18 height 11
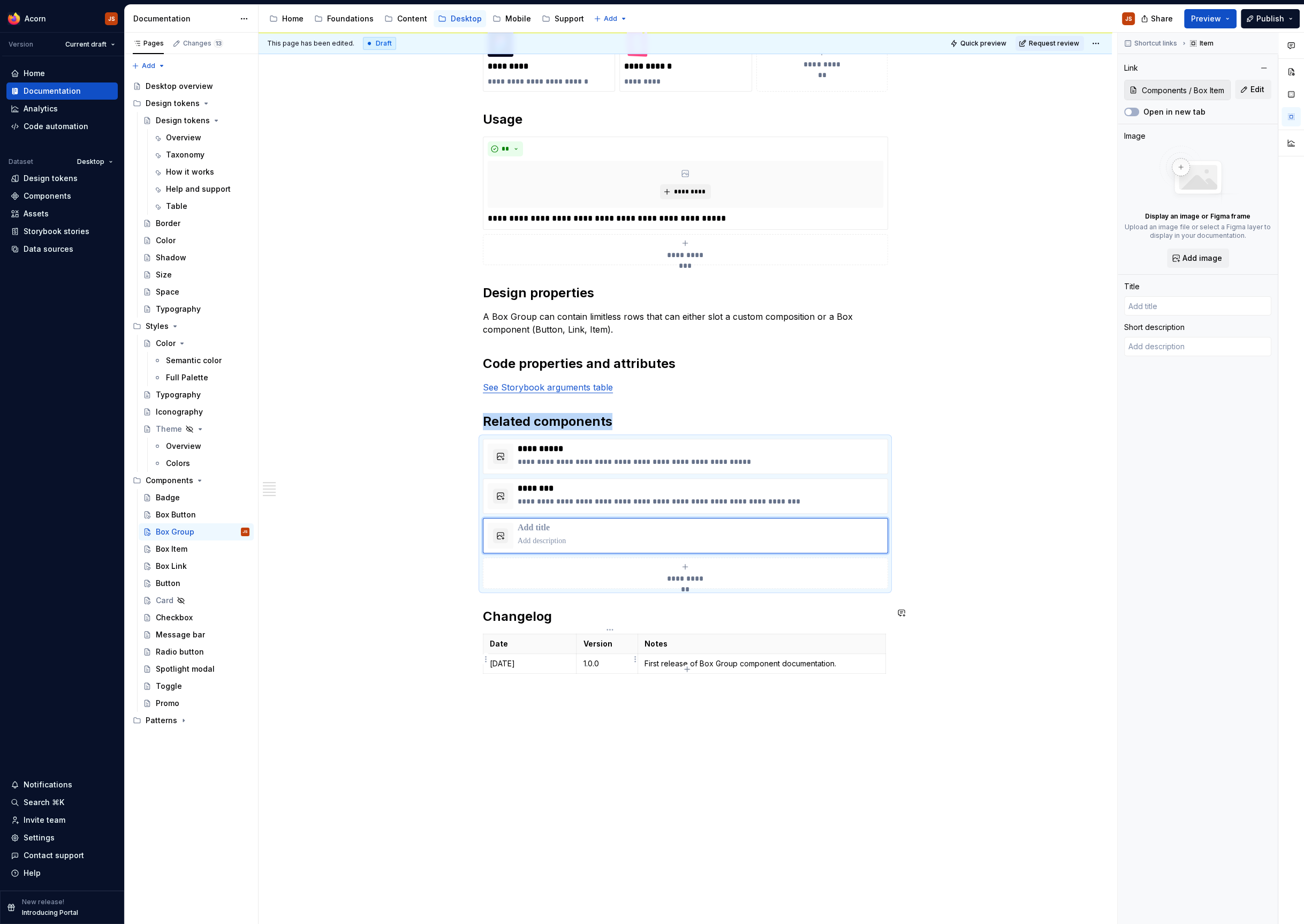
type textarea "*"
type input "Box Item"
type textarea "A full width bordered container."
click at [183, 507] on div "Box Button" at bounding box center [202, 514] width 93 height 15
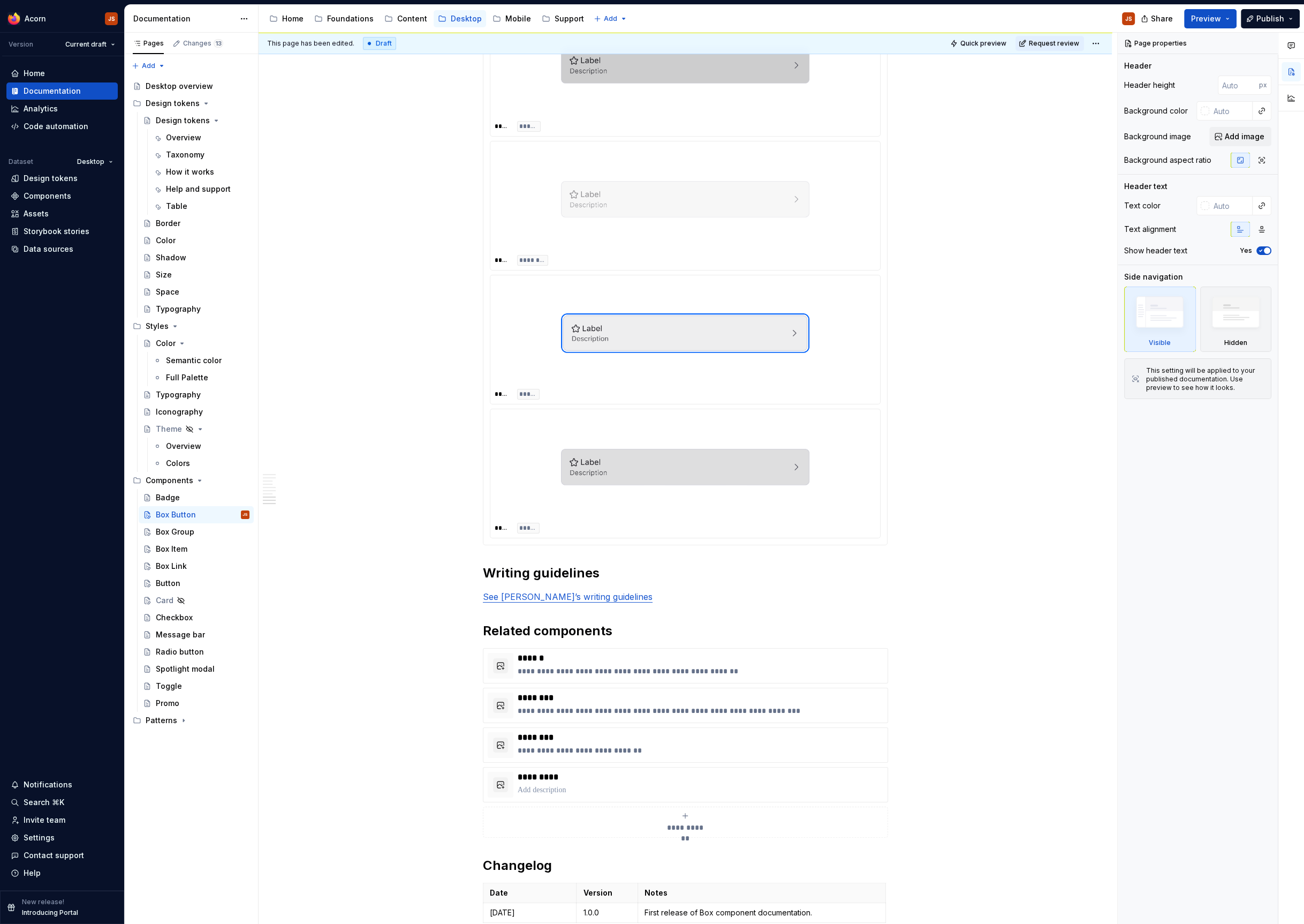
scroll to position [1478, 0]
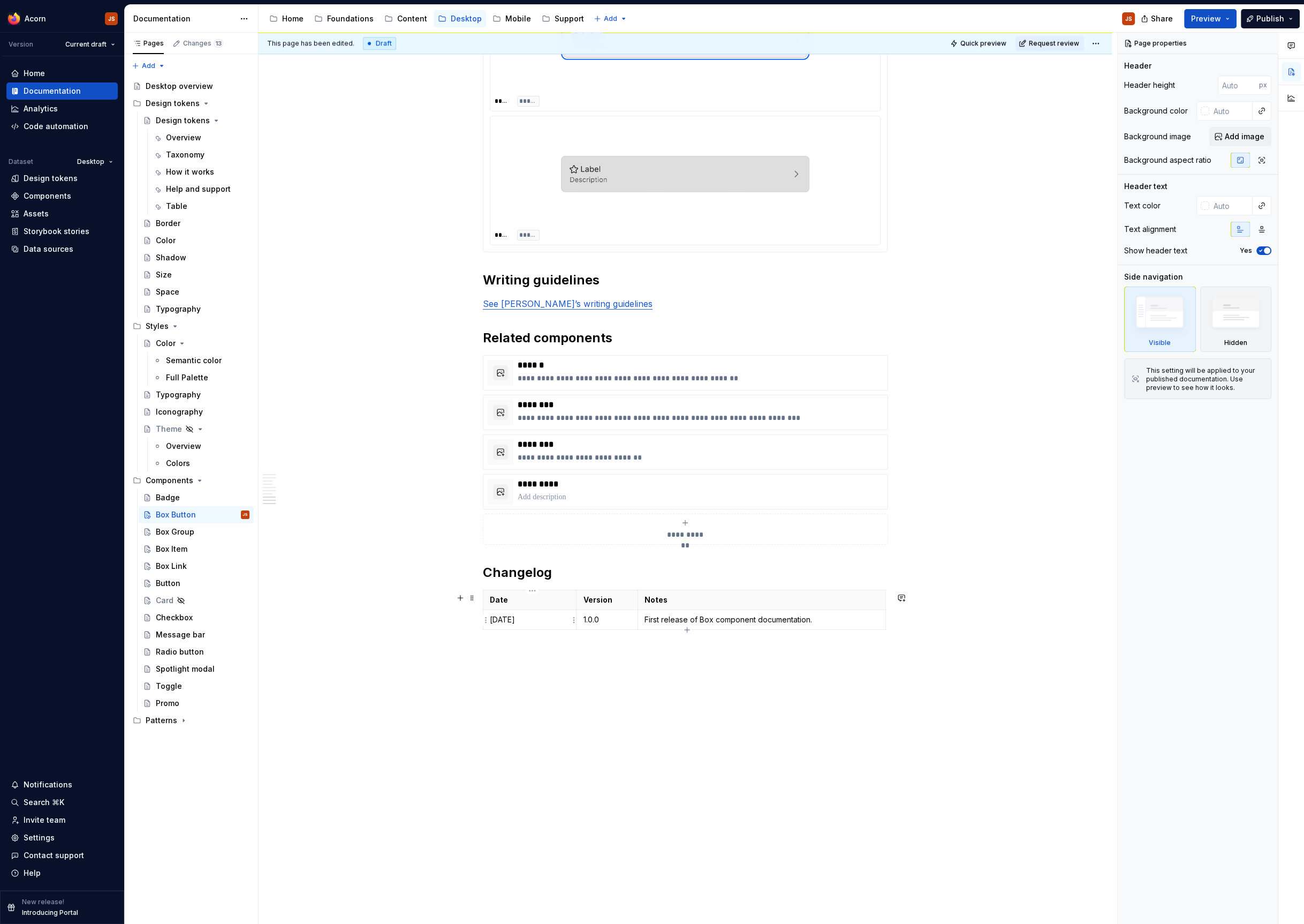
click at [524, 624] on p "[DATE]" at bounding box center [530, 620] width 80 height 11
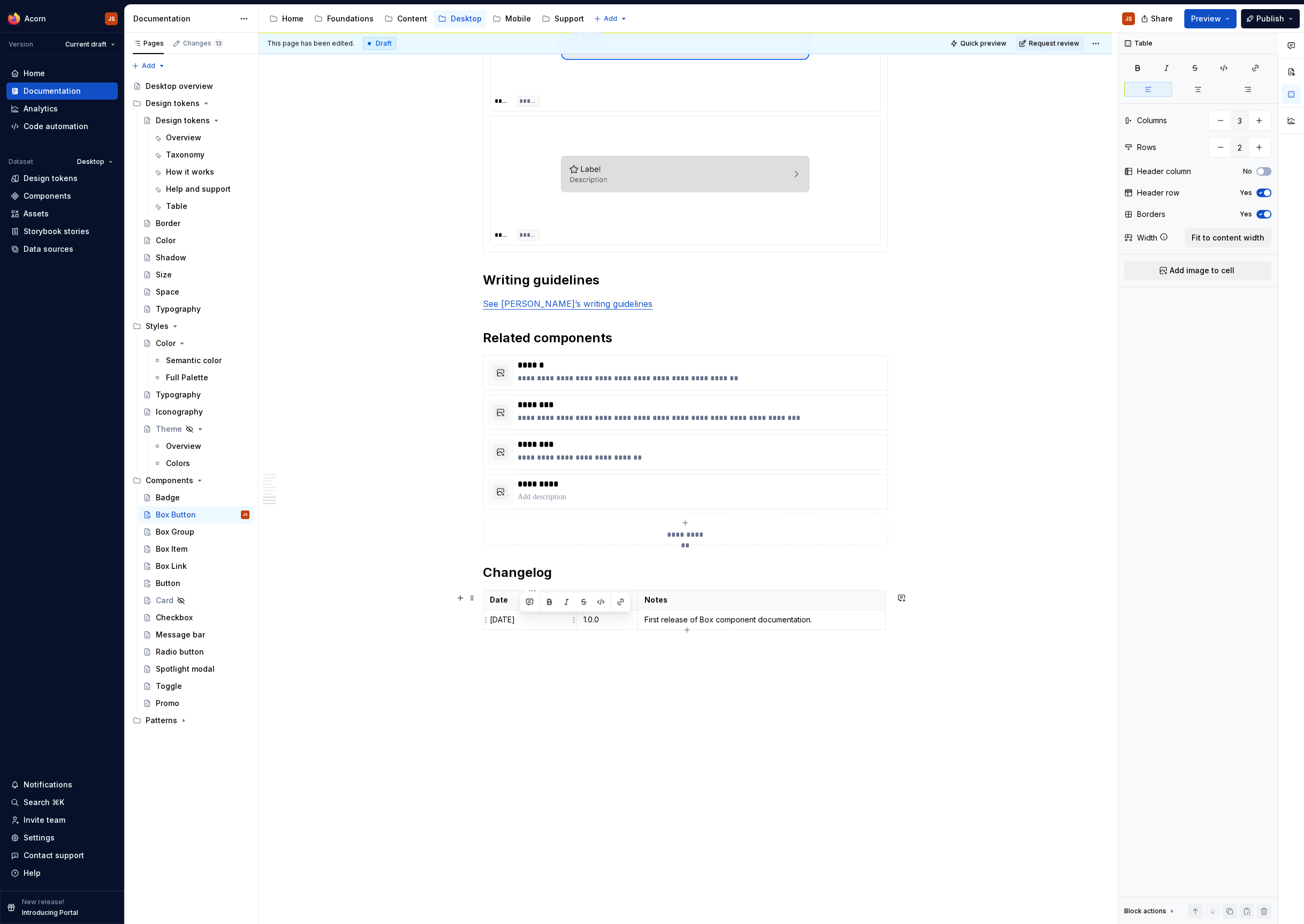
click at [524, 624] on p "[DATE]" at bounding box center [530, 620] width 80 height 11
type textarea "*"
click at [524, 624] on p "[DATE]" at bounding box center [530, 620] width 80 height 11
click at [458, 598] on button "button" at bounding box center [460, 598] width 15 height 15
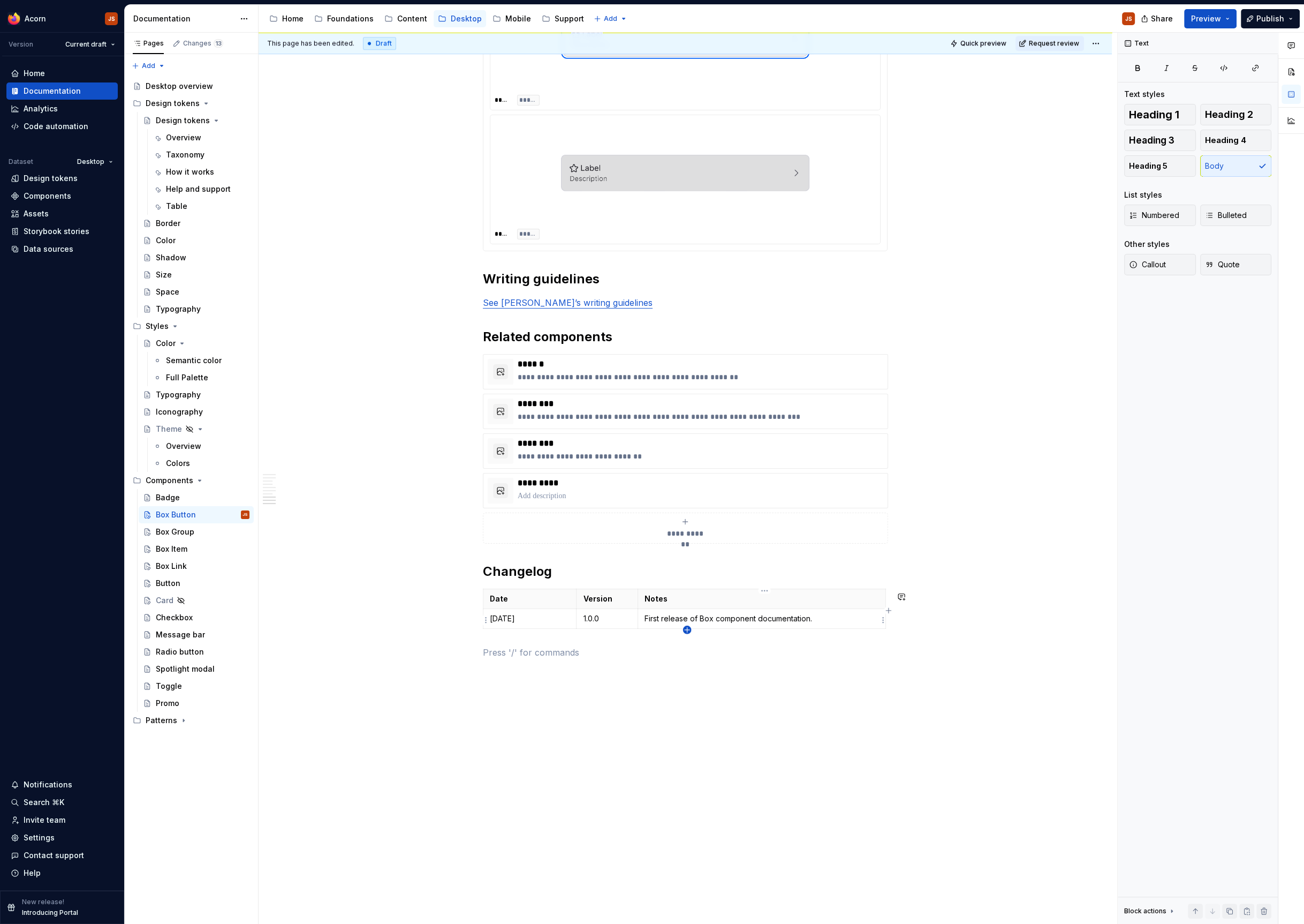
click at [685, 627] on icon "button" at bounding box center [687, 630] width 9 height 9
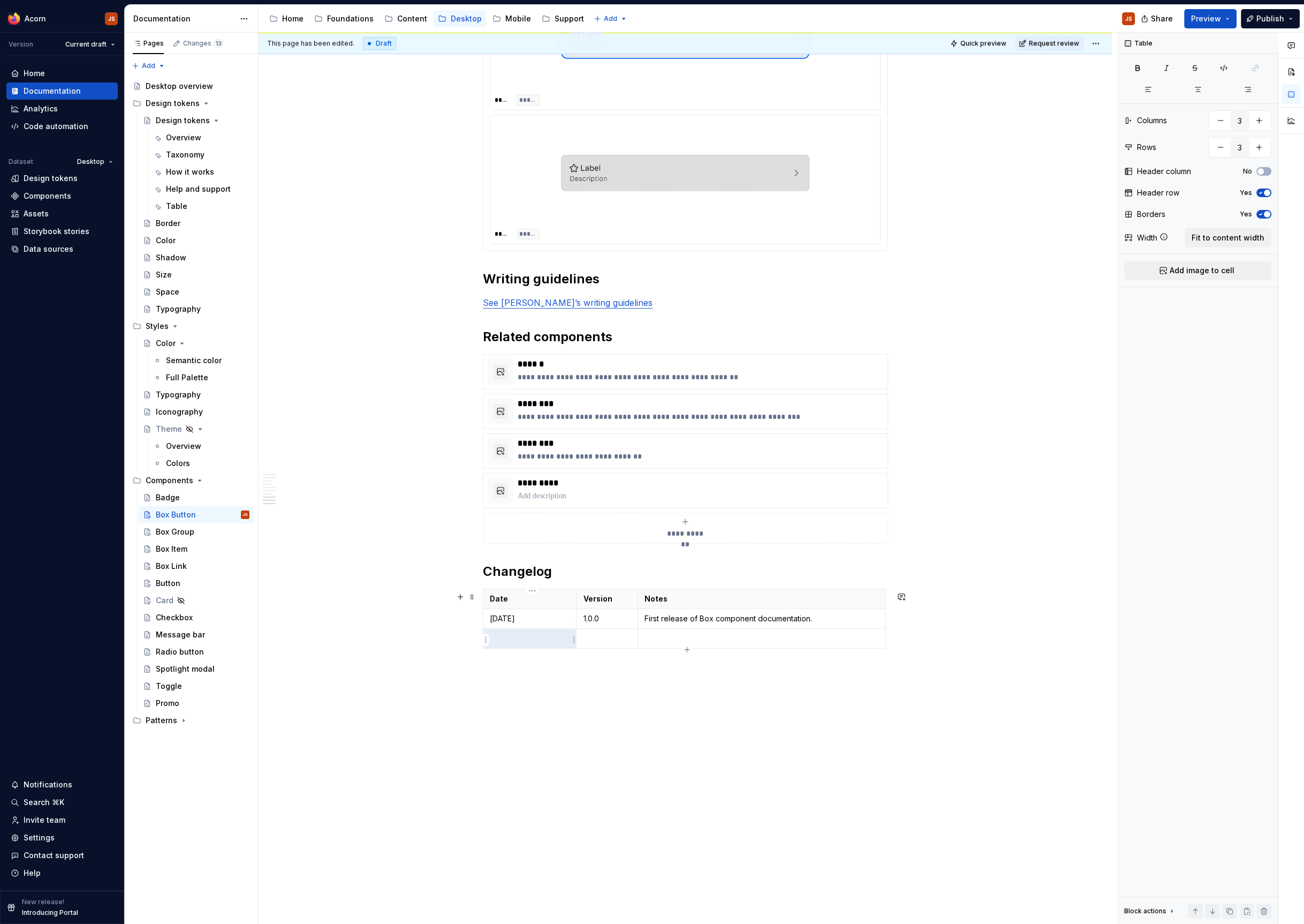
click at [535, 642] on p at bounding box center [530, 638] width 80 height 11
drag, startPoint x: 500, startPoint y: 615, endPoint x: 715, endPoint y: 623, distance: 215.1
click at [715, 623] on tr "[DATE] 1.0.0 First release of Box component documentation." at bounding box center [685, 619] width 403 height 20
click at [526, 634] on td at bounding box center [530, 638] width 93 height 20
click at [532, 620] on p "[DATE]" at bounding box center [530, 619] width 80 height 11
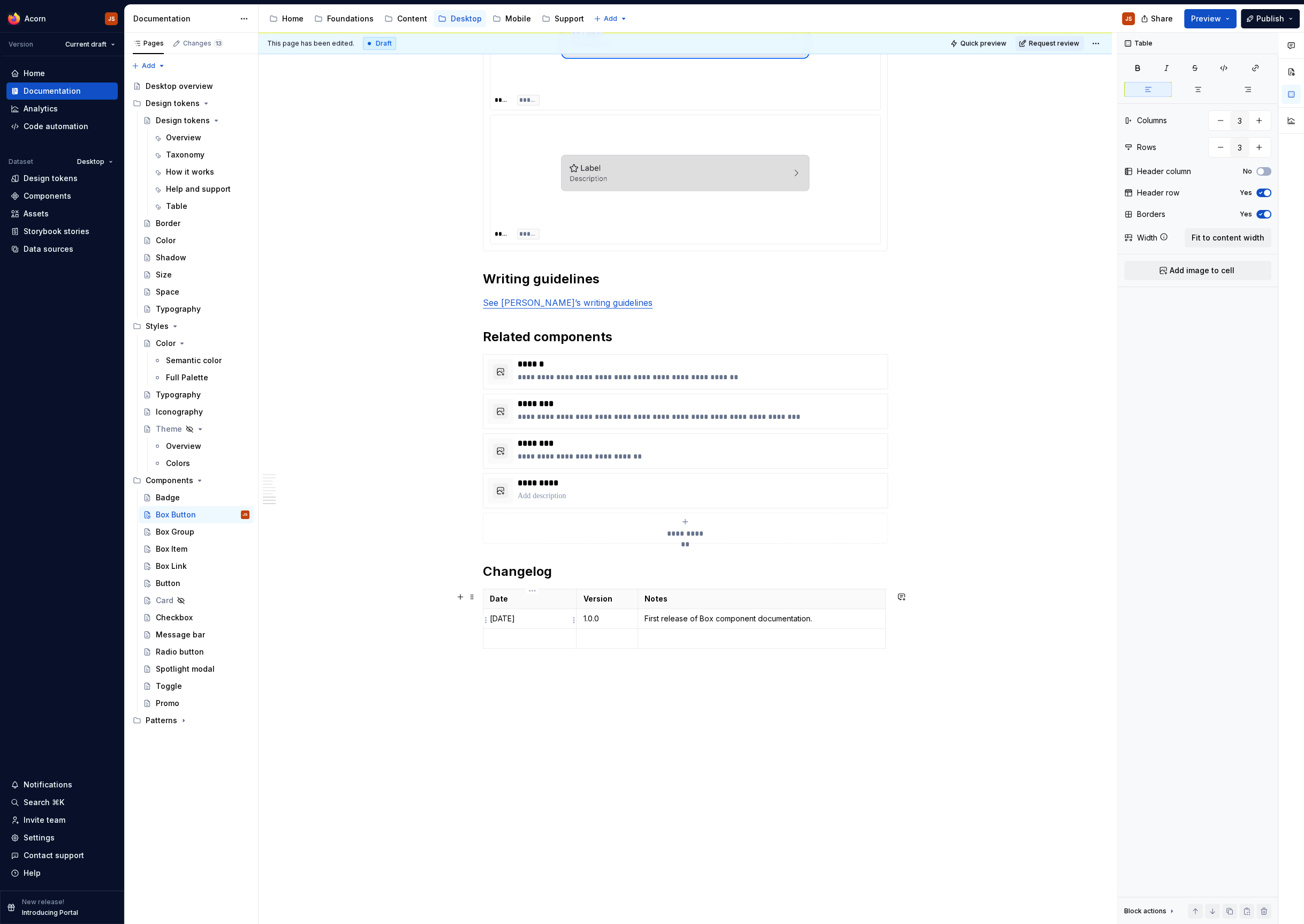
click at [532, 620] on p "[DATE]" at bounding box center [530, 619] width 80 height 11
click at [521, 641] on p at bounding box center [530, 638] width 80 height 11
click at [607, 621] on p "1.0.0" at bounding box center [607, 619] width 48 height 11
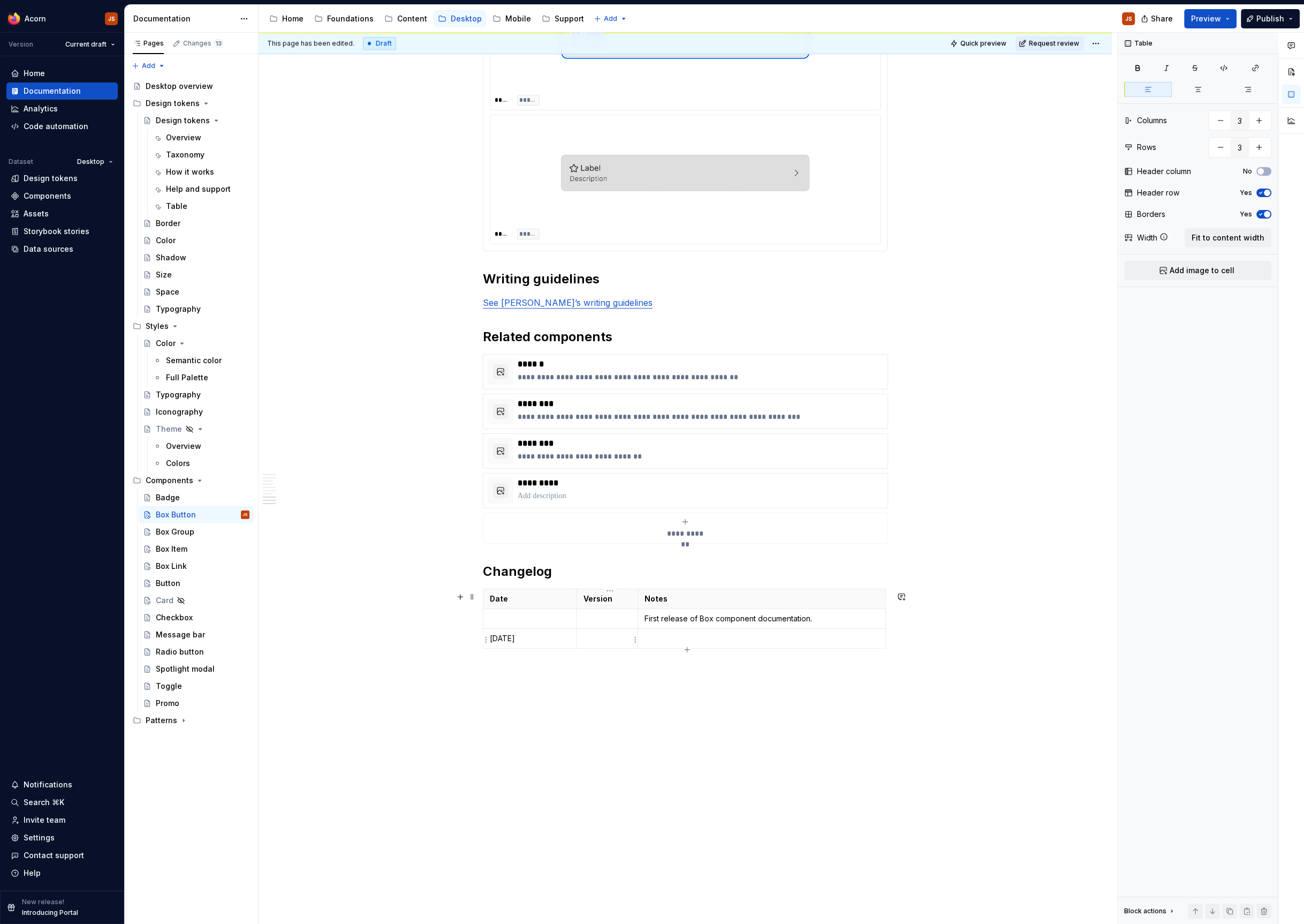
click at [604, 638] on p at bounding box center [607, 638] width 48 height 11
click at [693, 613] on td "First release of Box component documentation." at bounding box center [762, 619] width 248 height 20
click at [667, 641] on p at bounding box center [762, 638] width 235 height 11
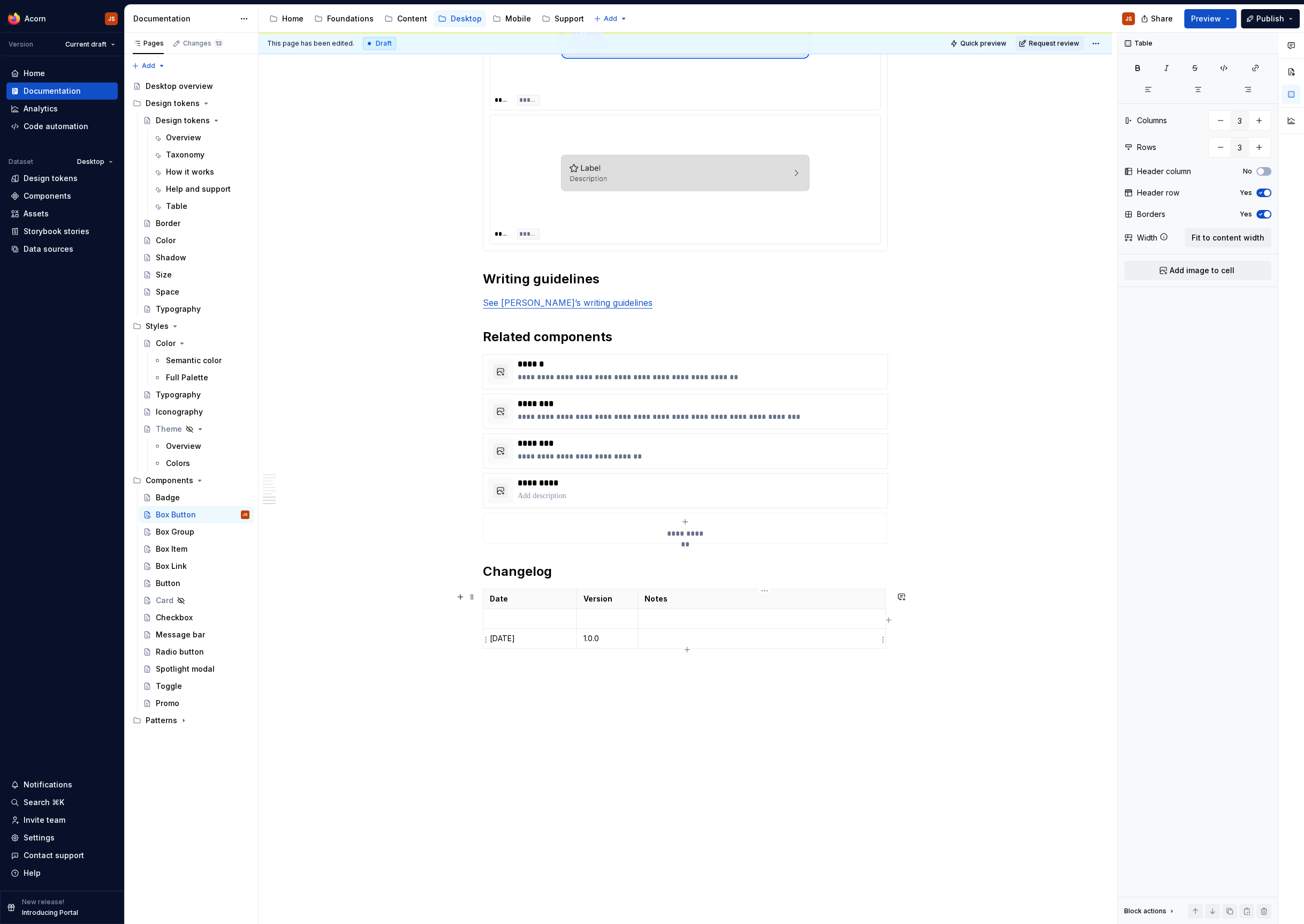
paste div
click at [667, 618] on p at bounding box center [762, 619] width 235 height 11
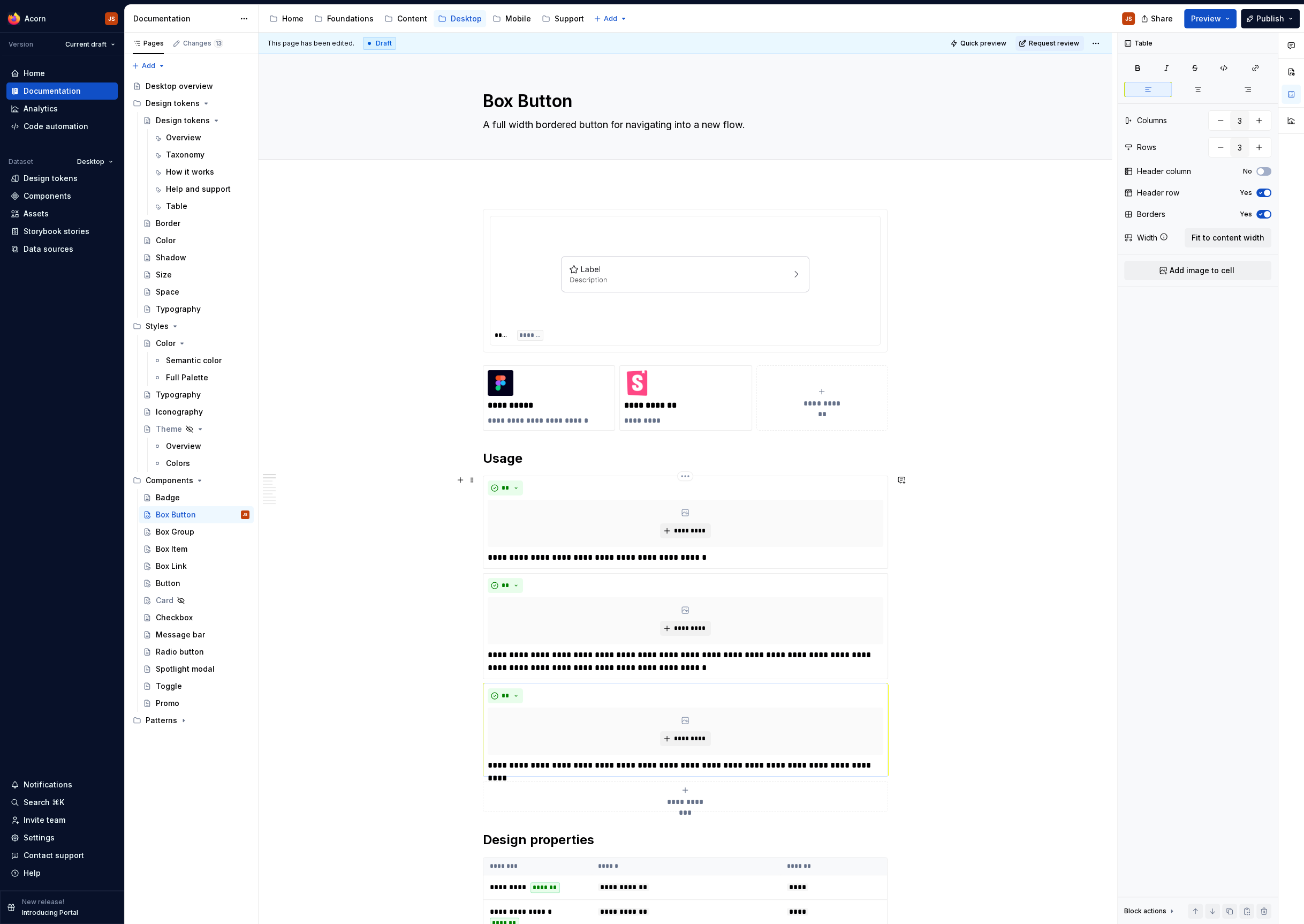
scroll to position [1524, 0]
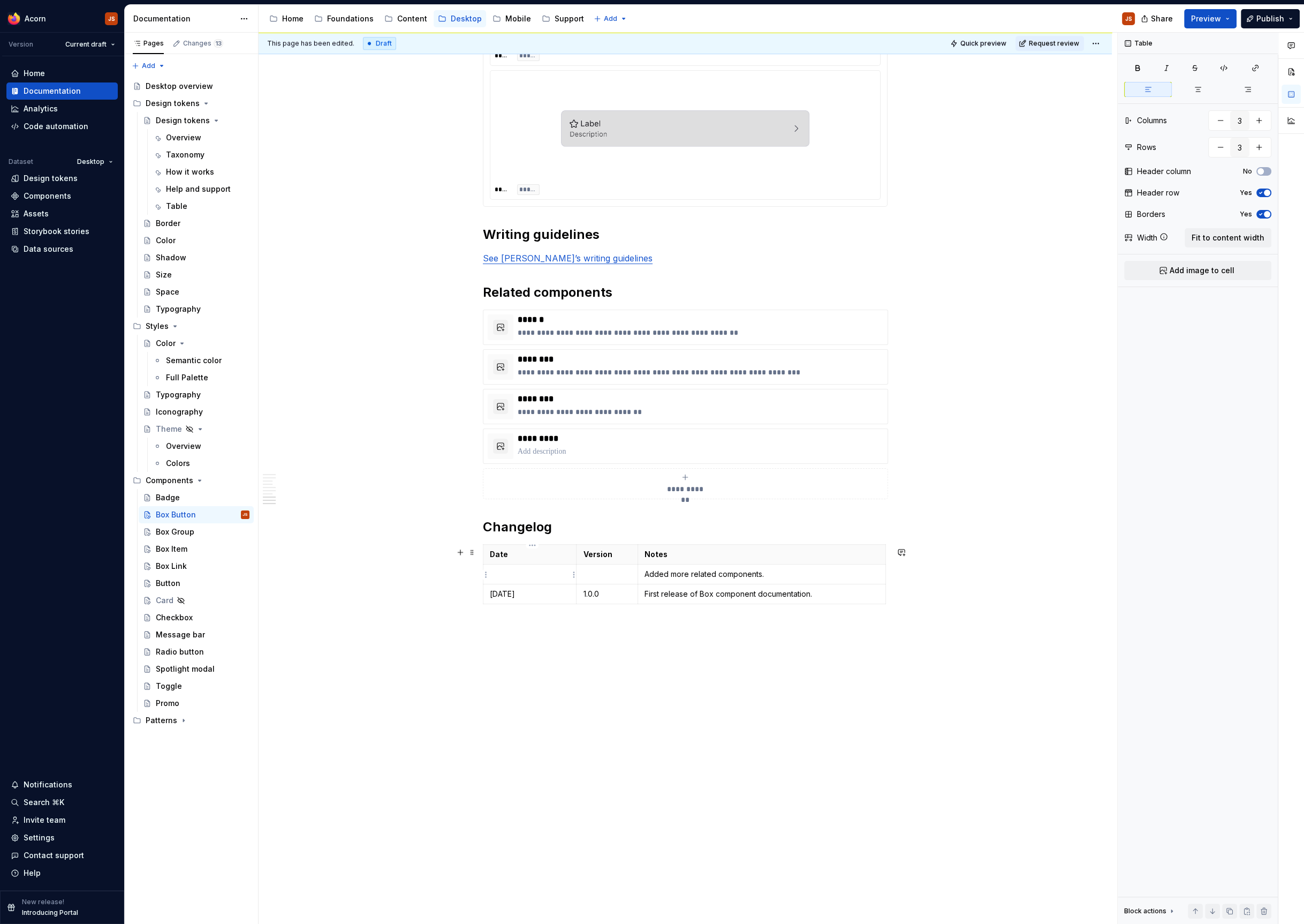
click at [516, 582] on td at bounding box center [530, 574] width 93 height 20
click at [605, 582] on td at bounding box center [607, 574] width 62 height 20
click at [189, 532] on div "Box Group" at bounding box center [175, 532] width 39 height 11
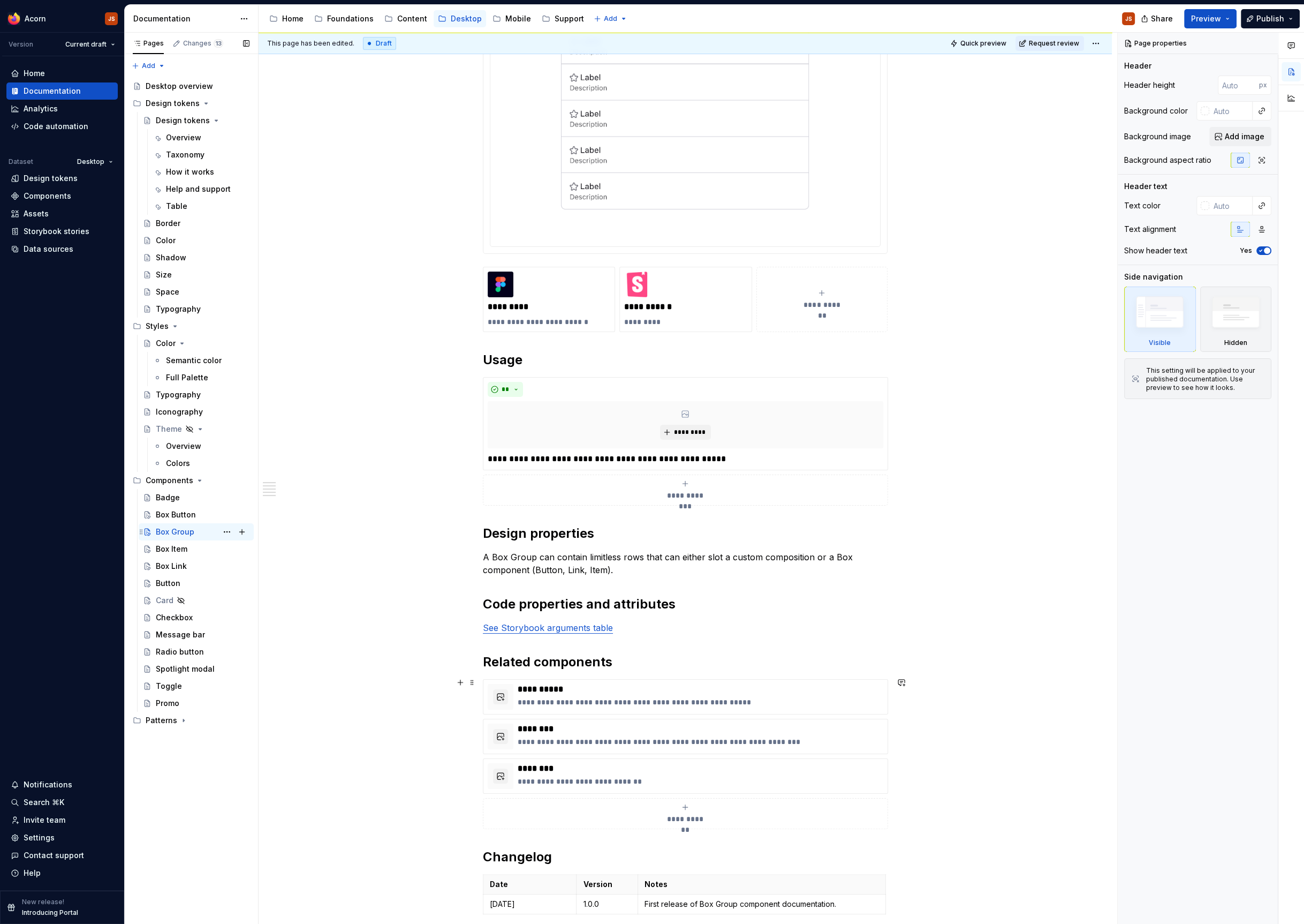
scroll to position [712, 0]
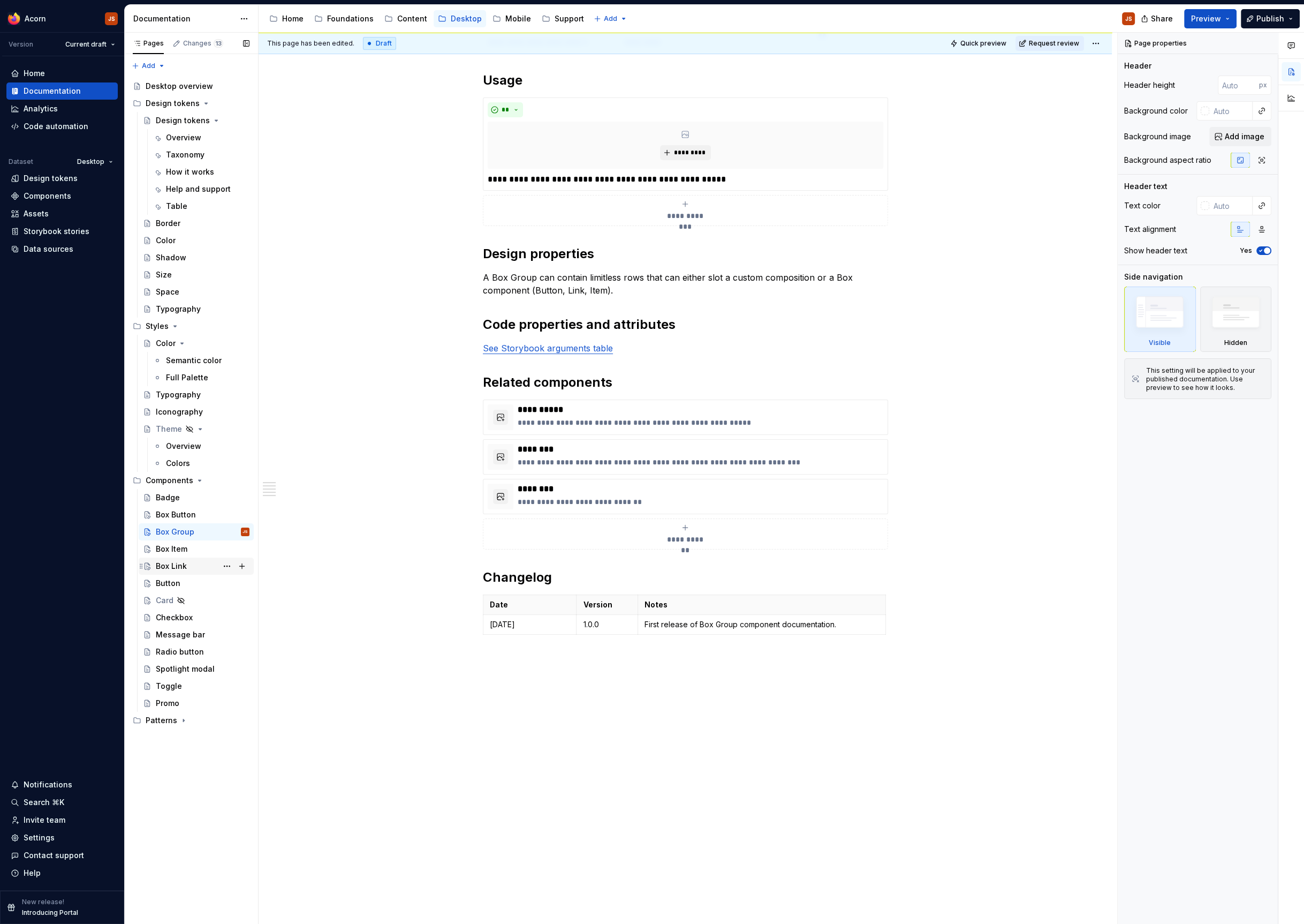
click at [174, 567] on div "Box Link" at bounding box center [171, 566] width 31 height 11
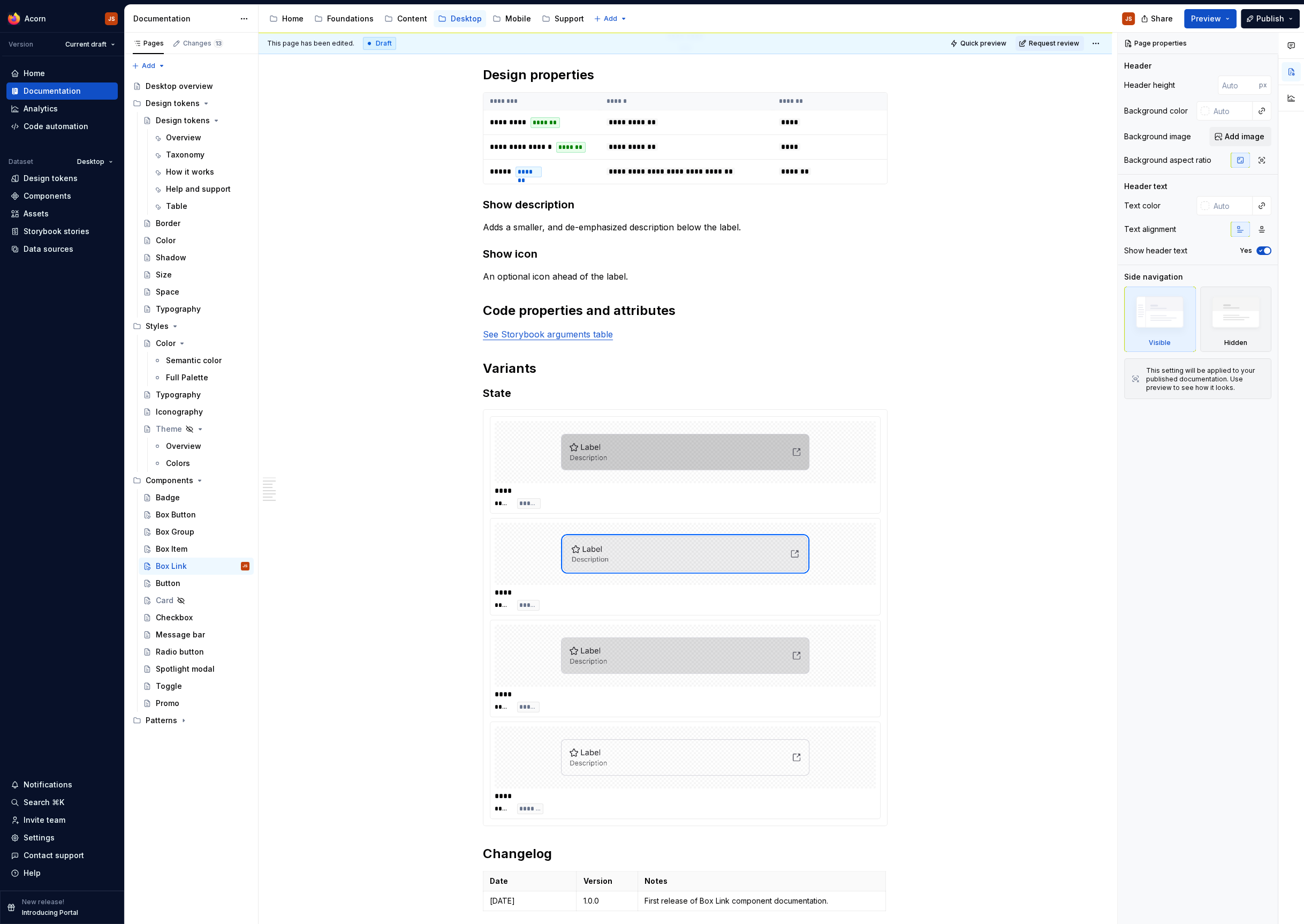
scroll to position [1007, 0]
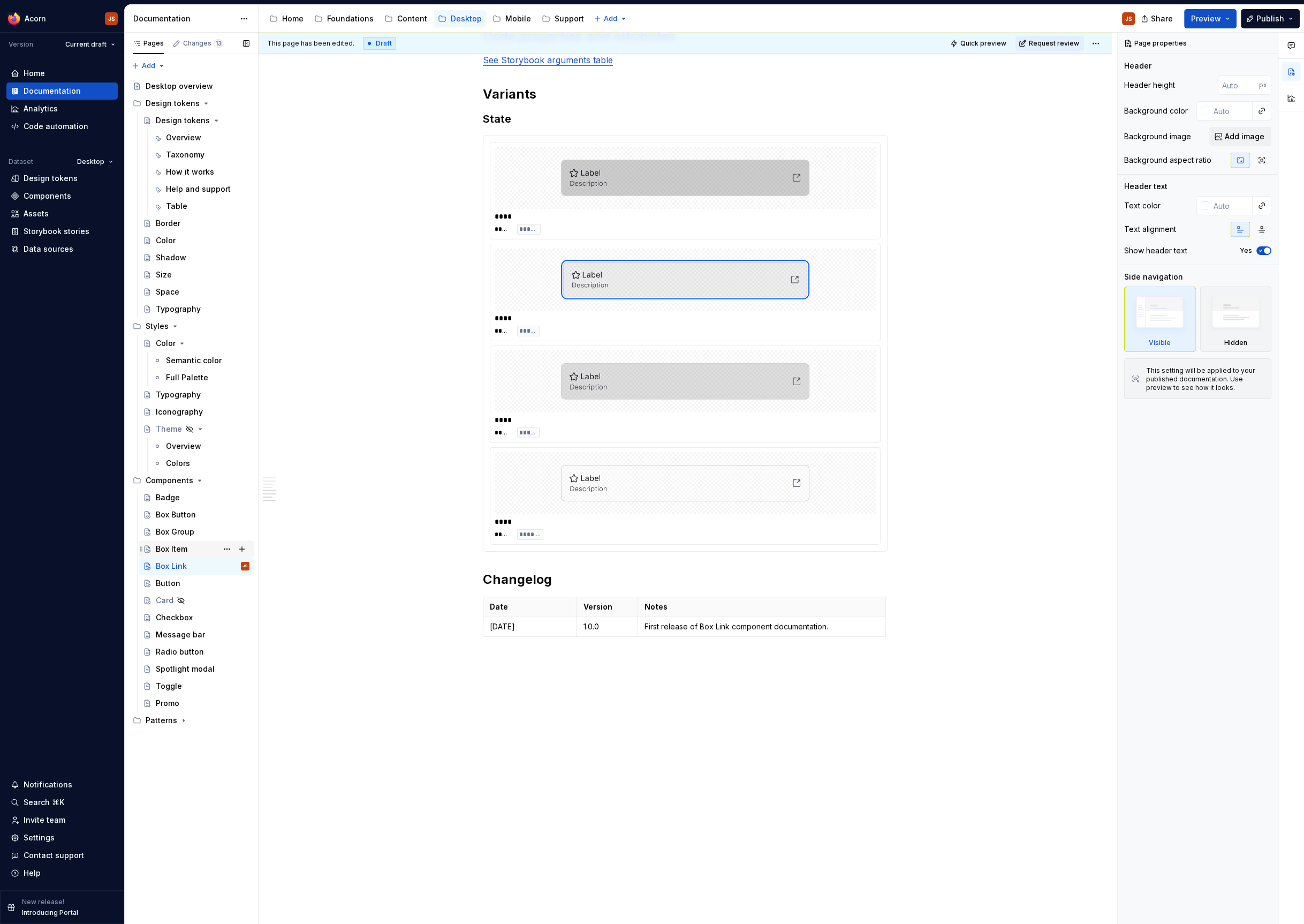
click at [179, 545] on div "Box Item" at bounding box center [172, 549] width 32 height 11
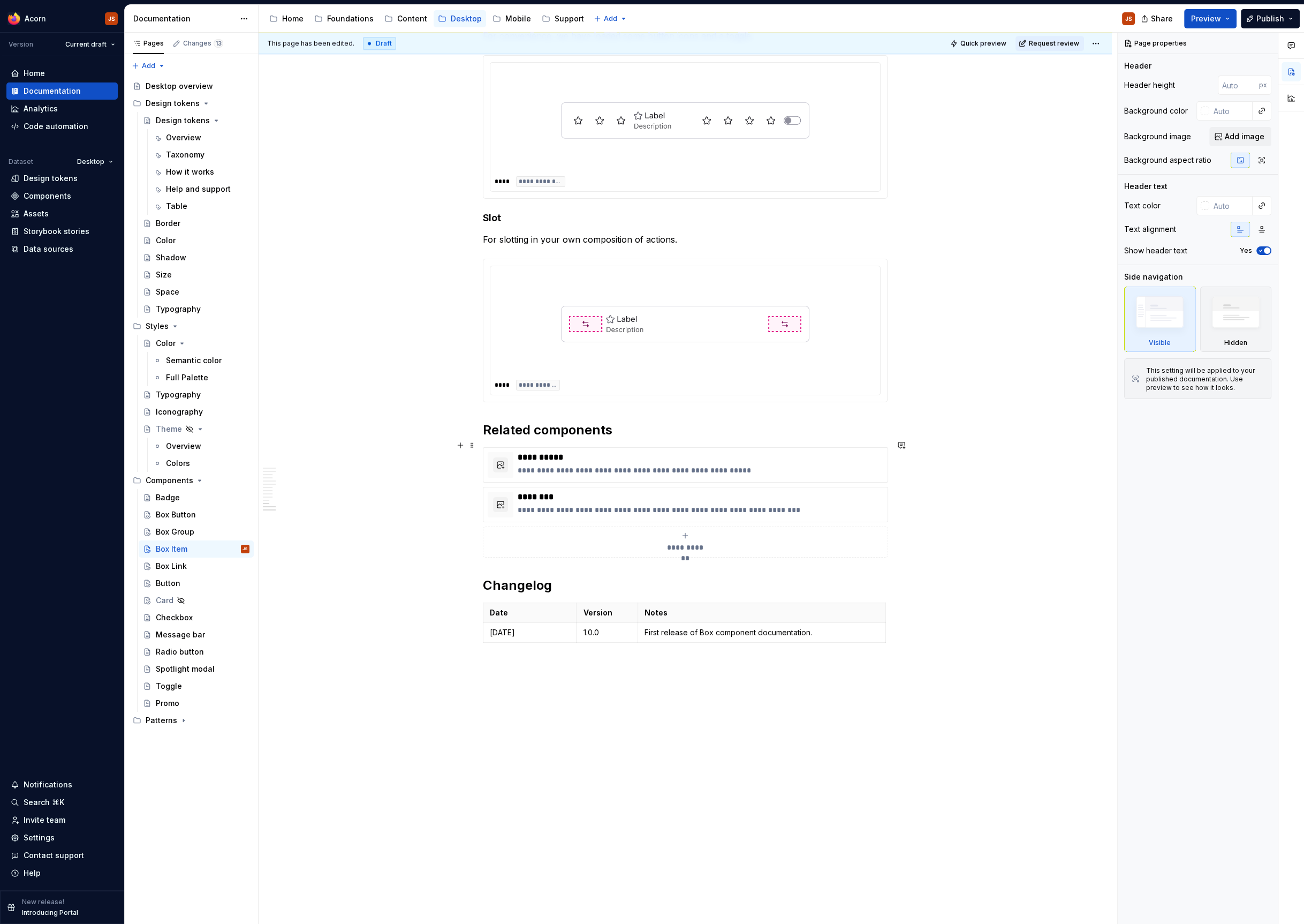
scroll to position [1685, 0]
click at [690, 529] on icon "submit" at bounding box center [685, 533] width 9 height 9
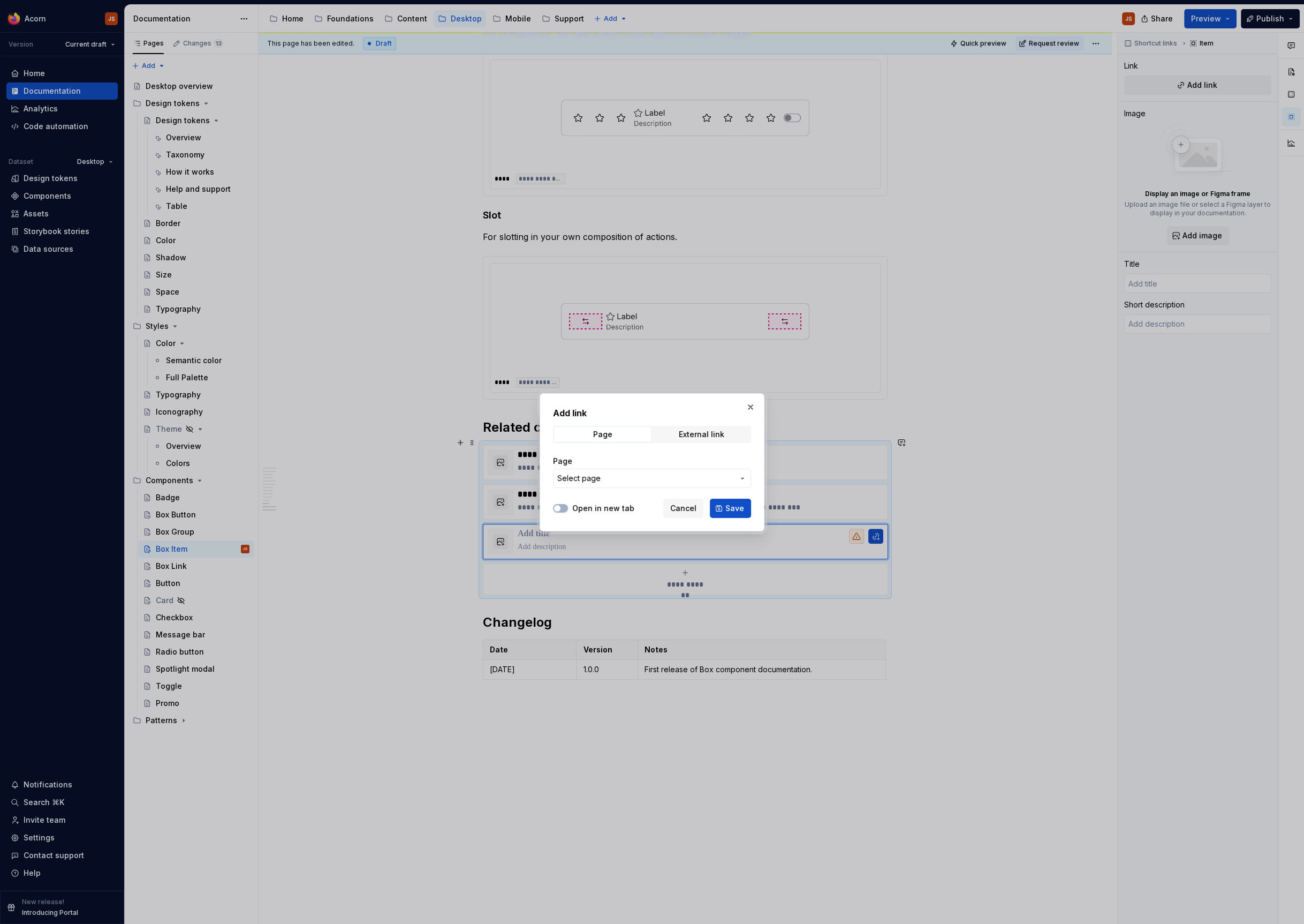
type textarea "*"
click at [670, 433] on span "External link" at bounding box center [701, 434] width 97 height 15
click at [601, 438] on div "Page" at bounding box center [603, 435] width 19 height 9
click at [585, 482] on span "Select page" at bounding box center [578, 478] width 43 height 11
type input "group"
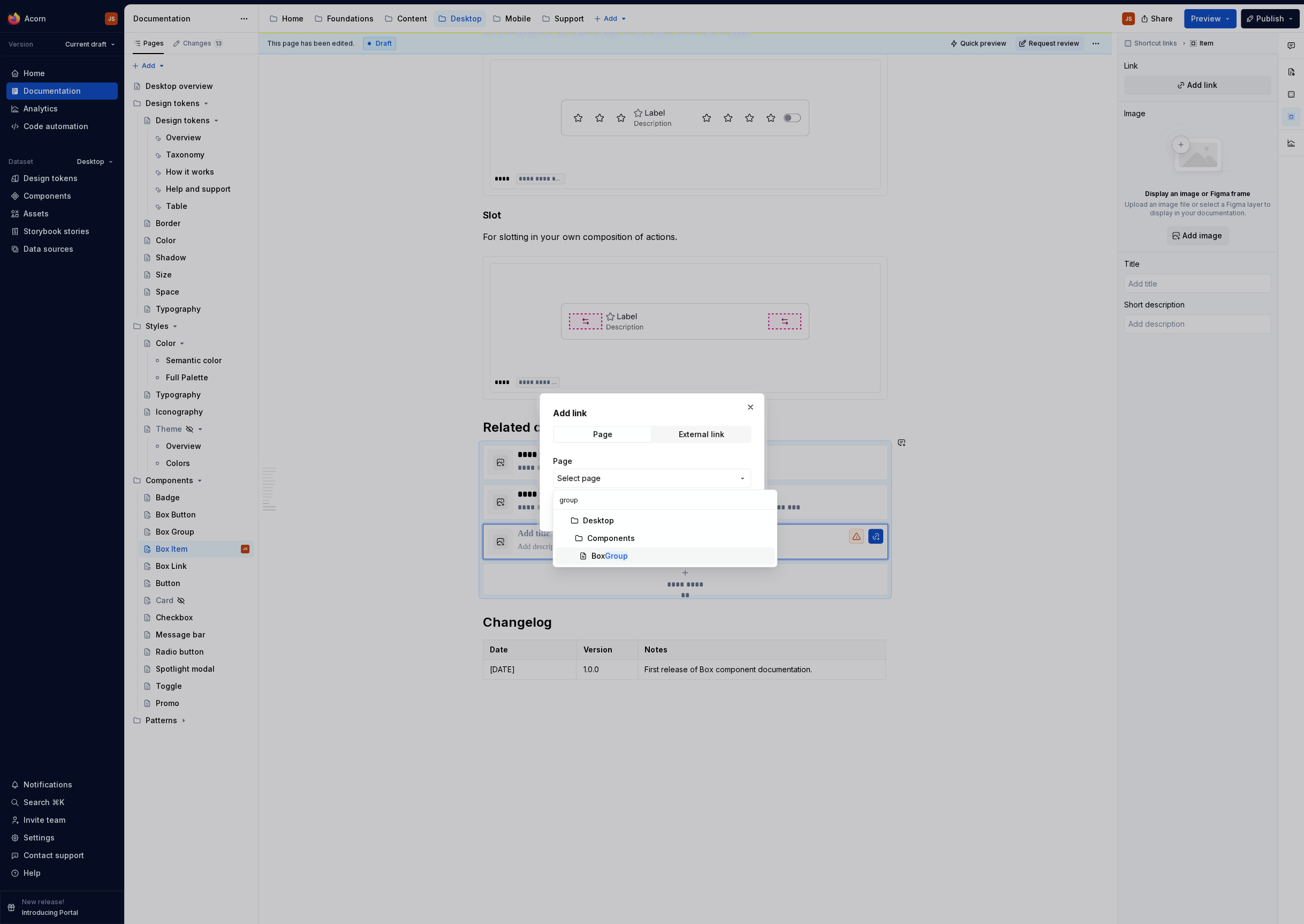
click at [619, 557] on mark "Group" at bounding box center [617, 555] width 23 height 9
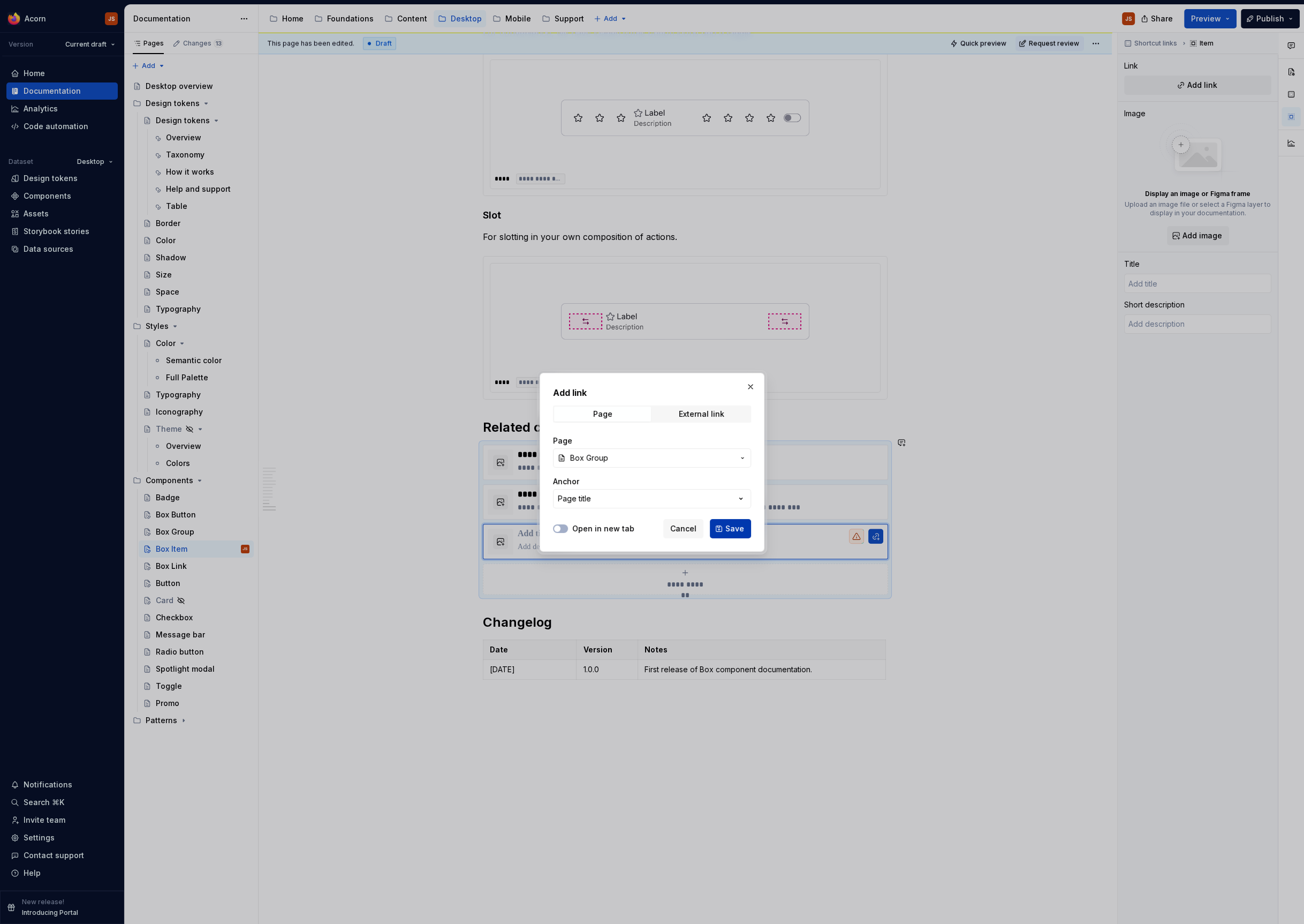
click at [733, 526] on span "Save" at bounding box center [734, 528] width 18 height 11
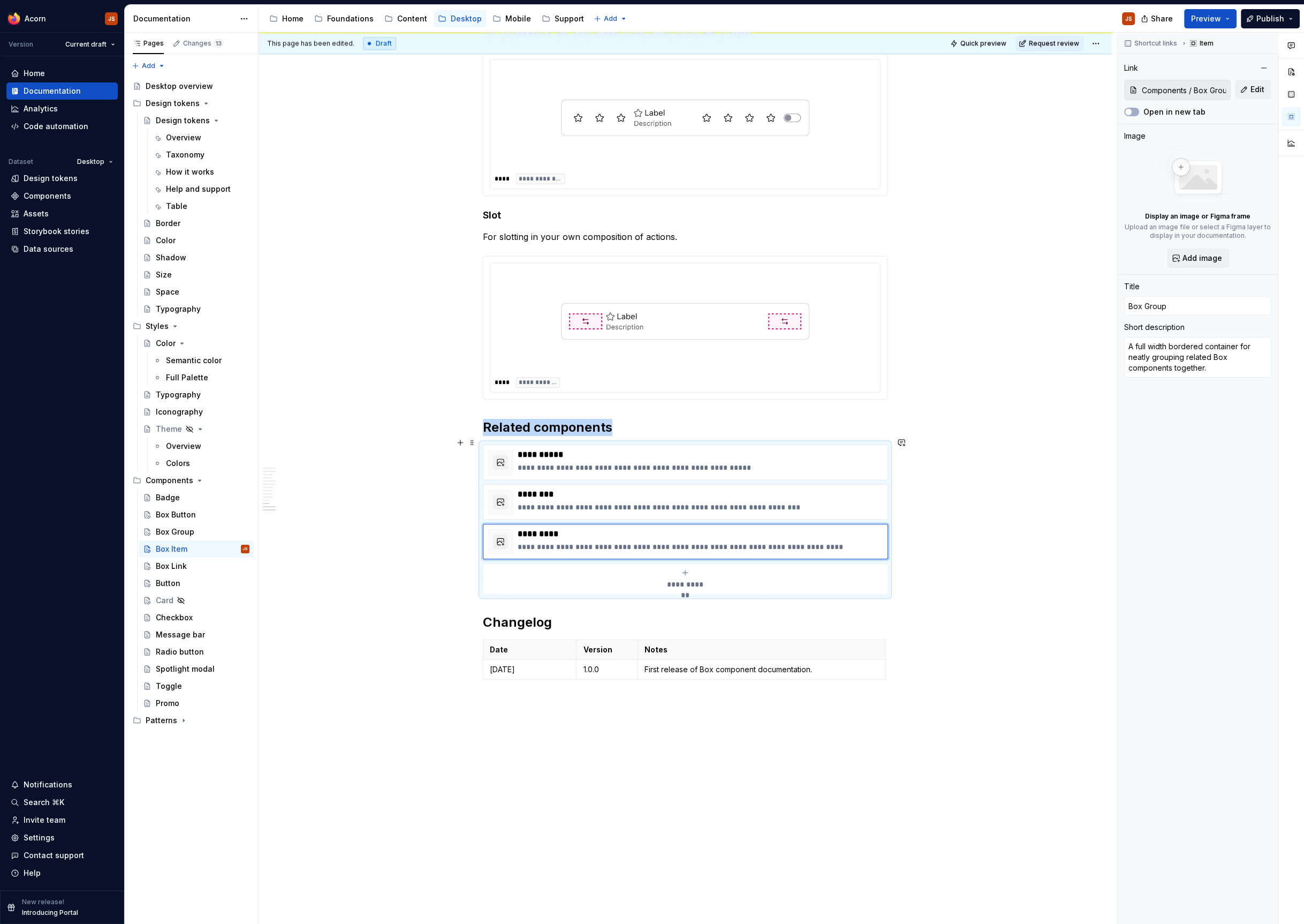
type textarea "*"
type input "Box Group"
type textarea "A full width bordered container for neatly grouping related Box components toge…"
click at [192, 569] on div "Box Link" at bounding box center [202, 566] width 93 height 15
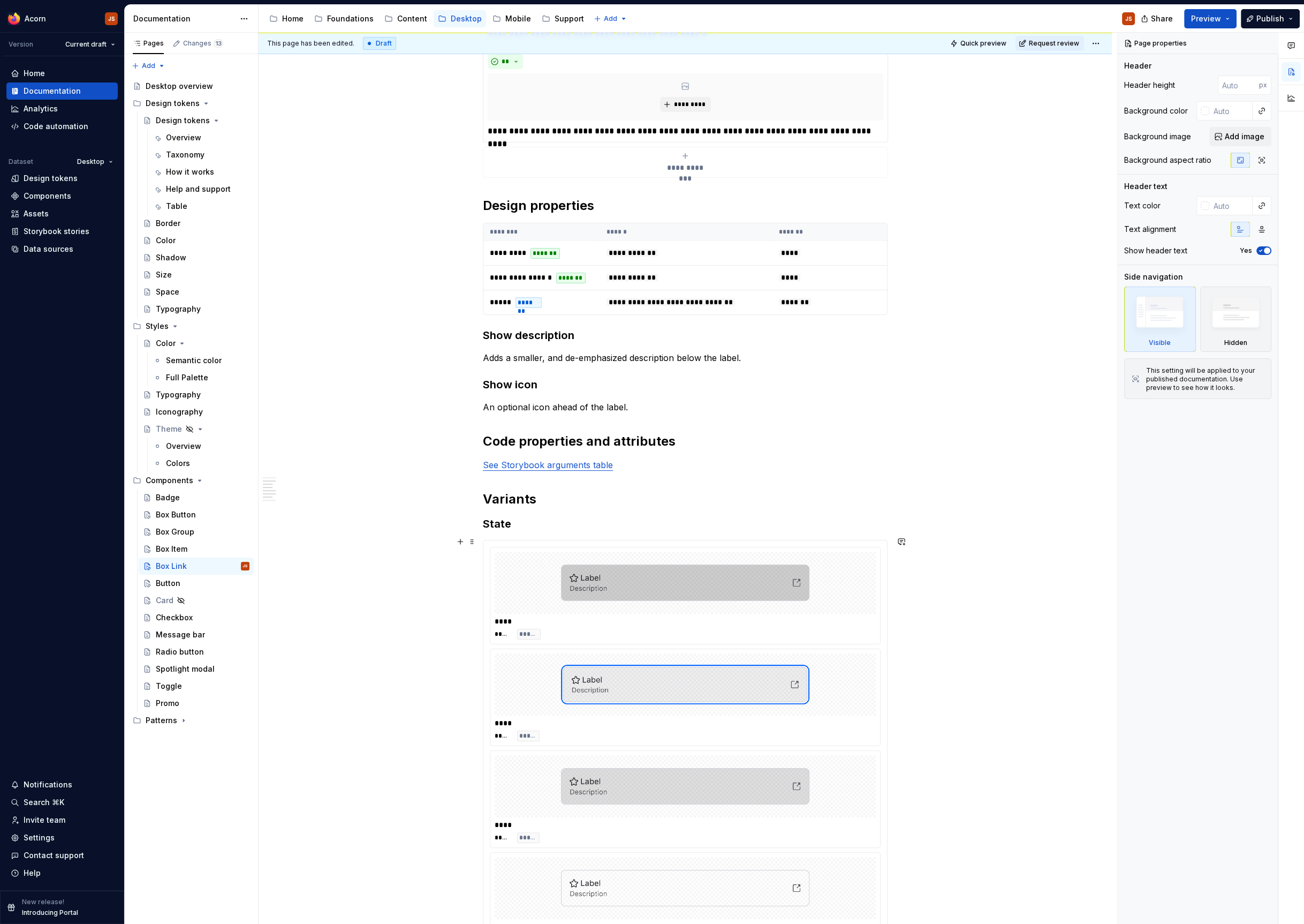
scroll to position [601, 0]
click at [164, 556] on div "Box Item" at bounding box center [196, 548] width 115 height 17
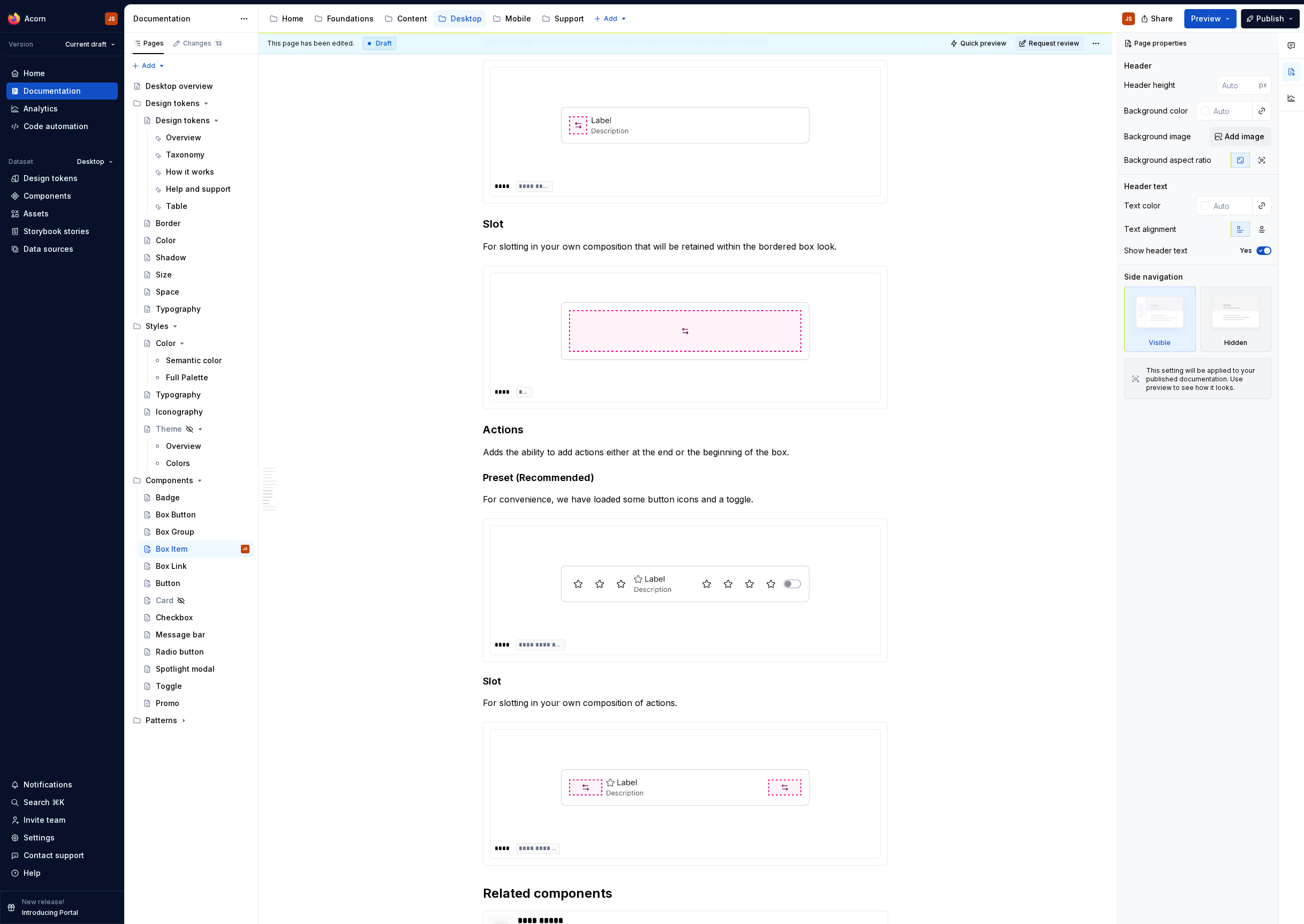
scroll to position [1725, 0]
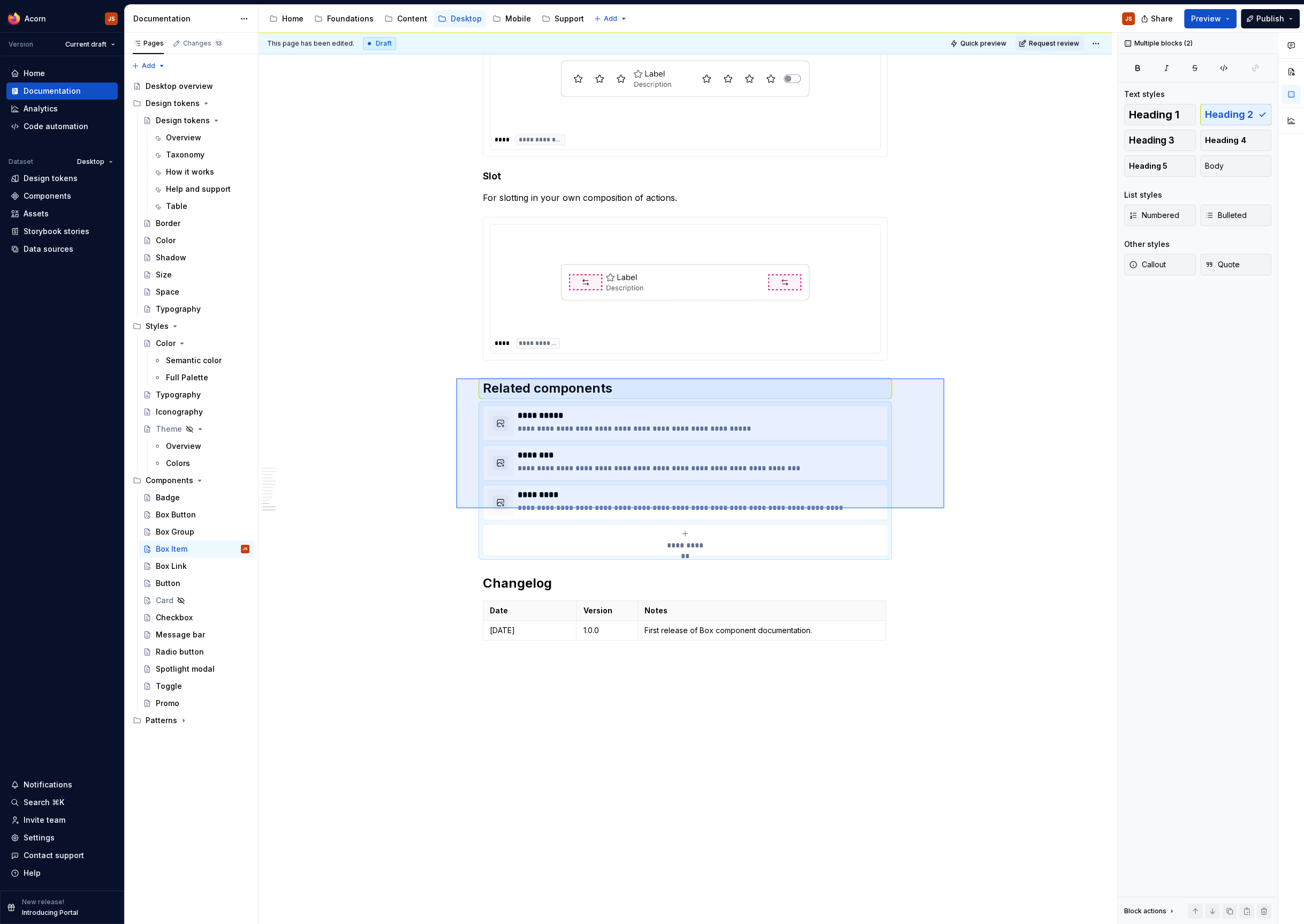
drag, startPoint x: 845, startPoint y: 501, endPoint x: 456, endPoint y: 378, distance: 408.0
click at [456, 378] on div "**********" at bounding box center [688, 478] width 859 height 891
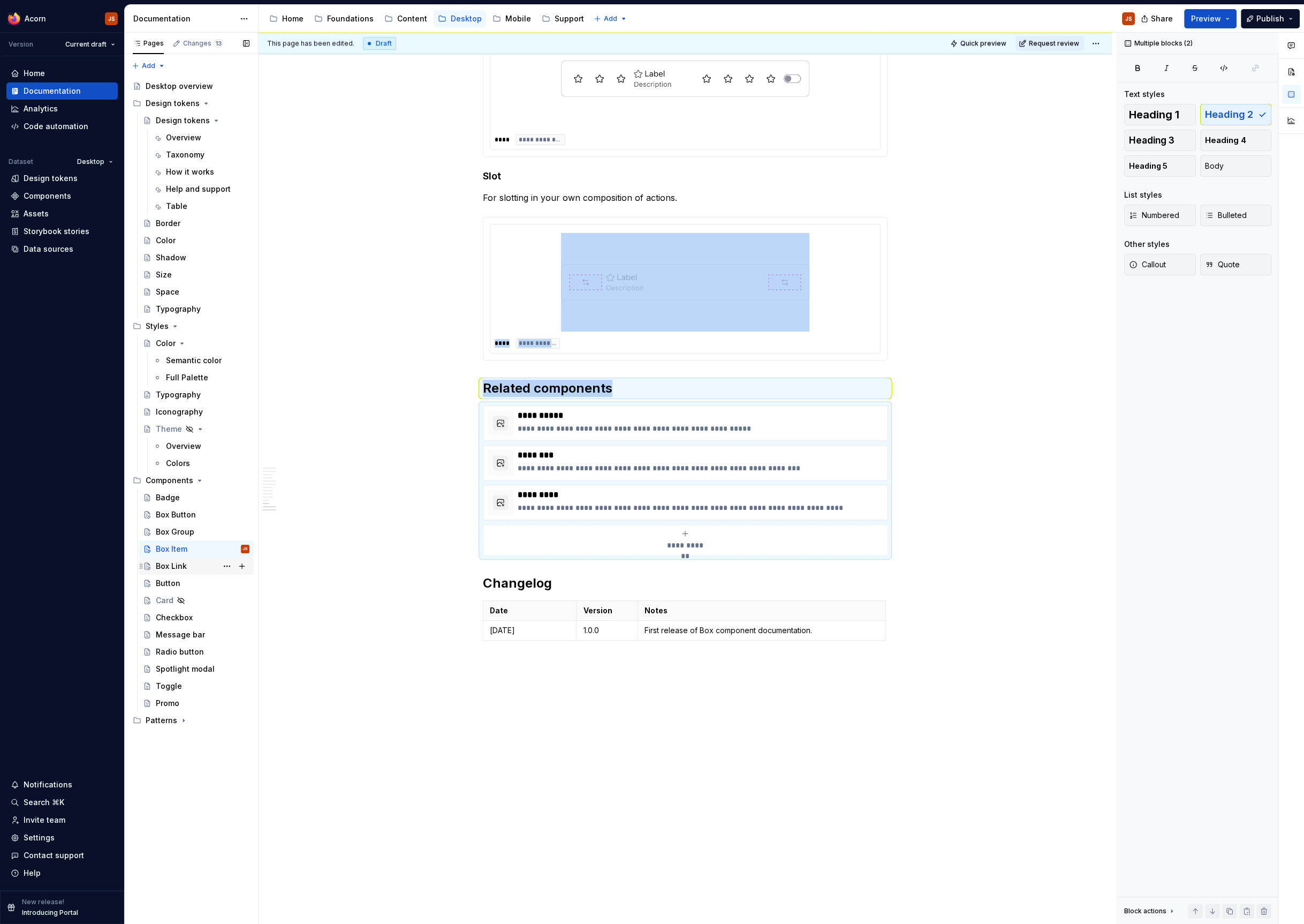
click at [174, 567] on div "Box Link" at bounding box center [171, 566] width 31 height 11
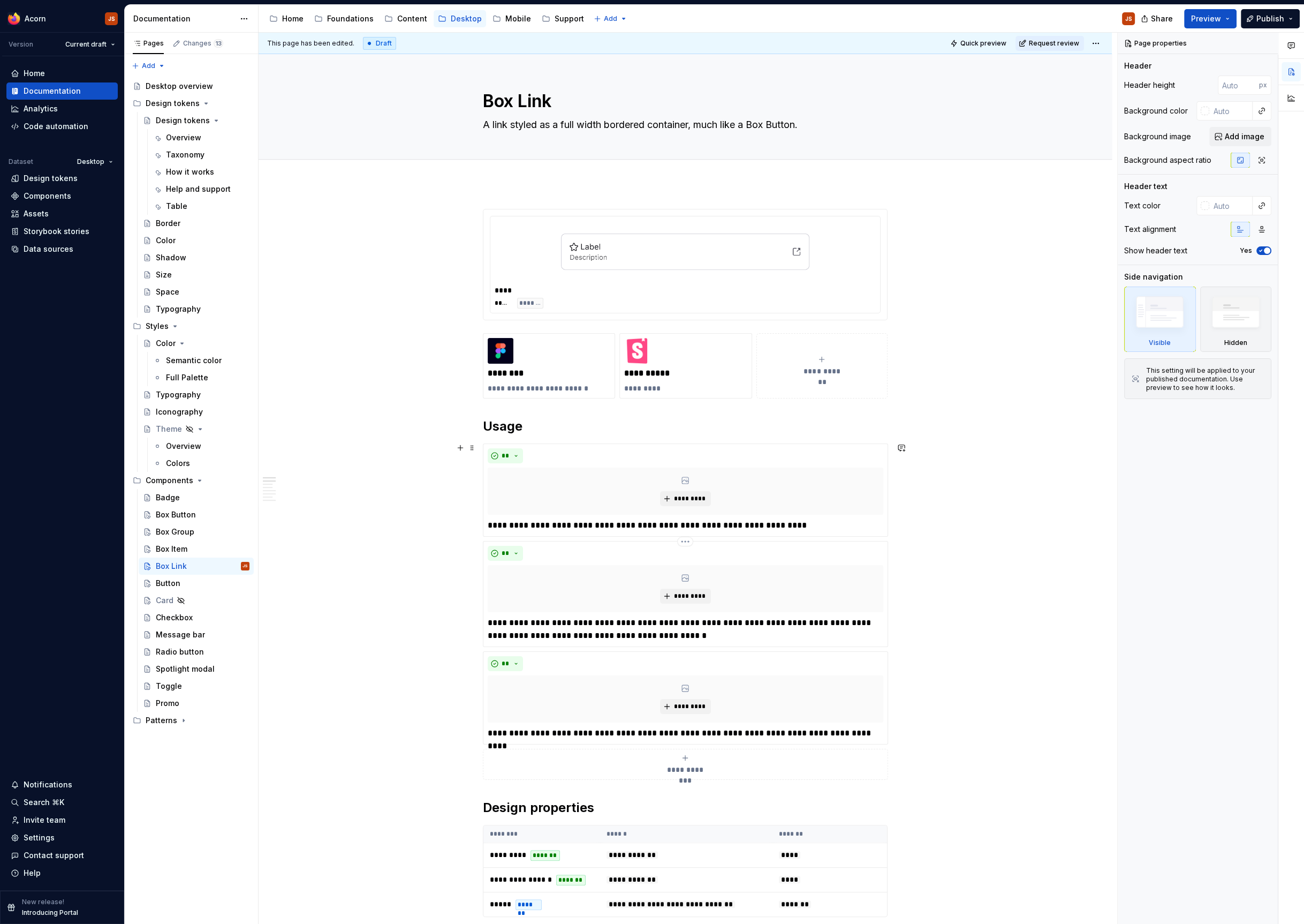
scroll to position [1007, 0]
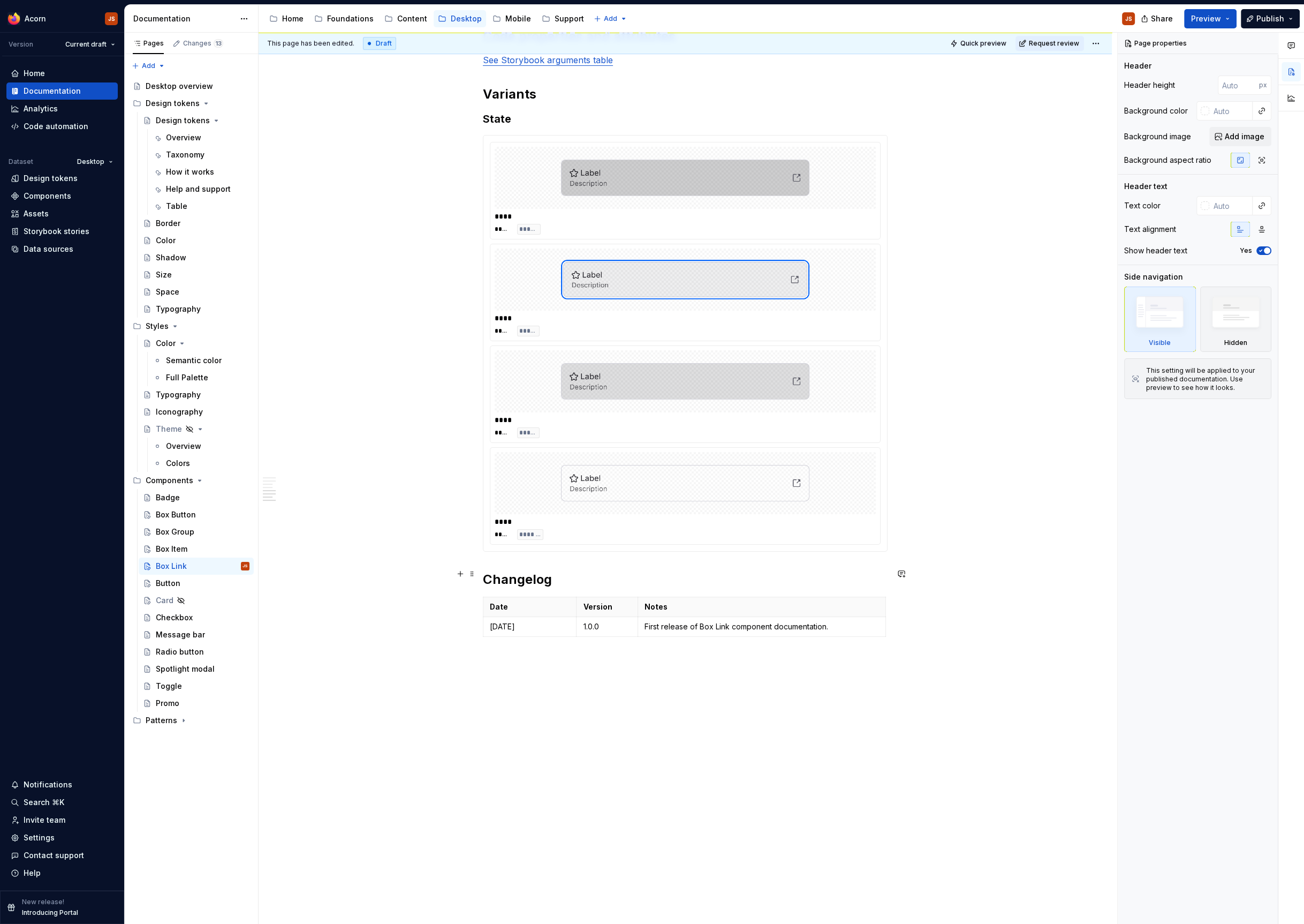
click at [482, 573] on div "**********" at bounding box center [685, 54] width 853 height 1755
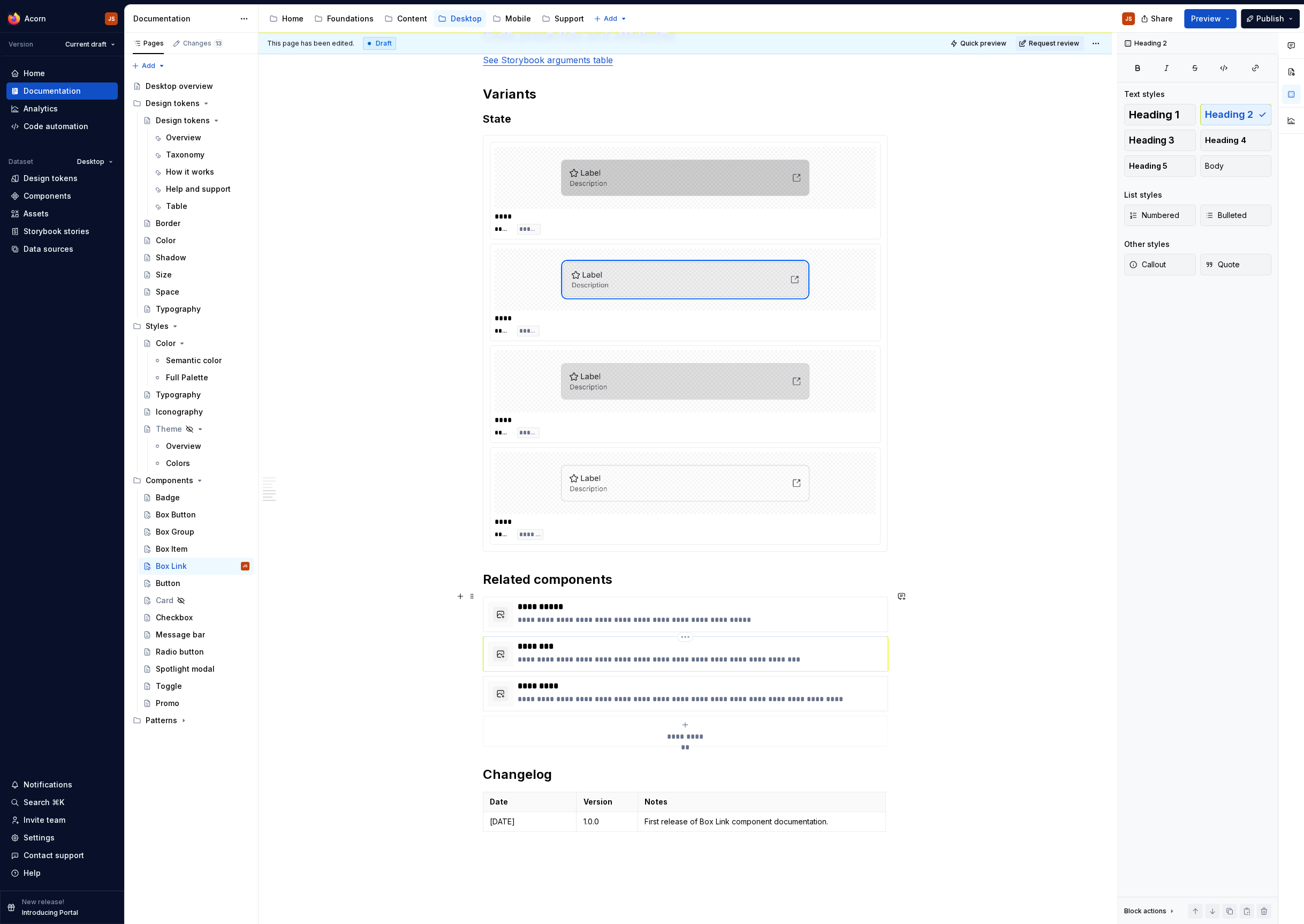
click at [663, 641] on p "********" at bounding box center [700, 646] width 366 height 11
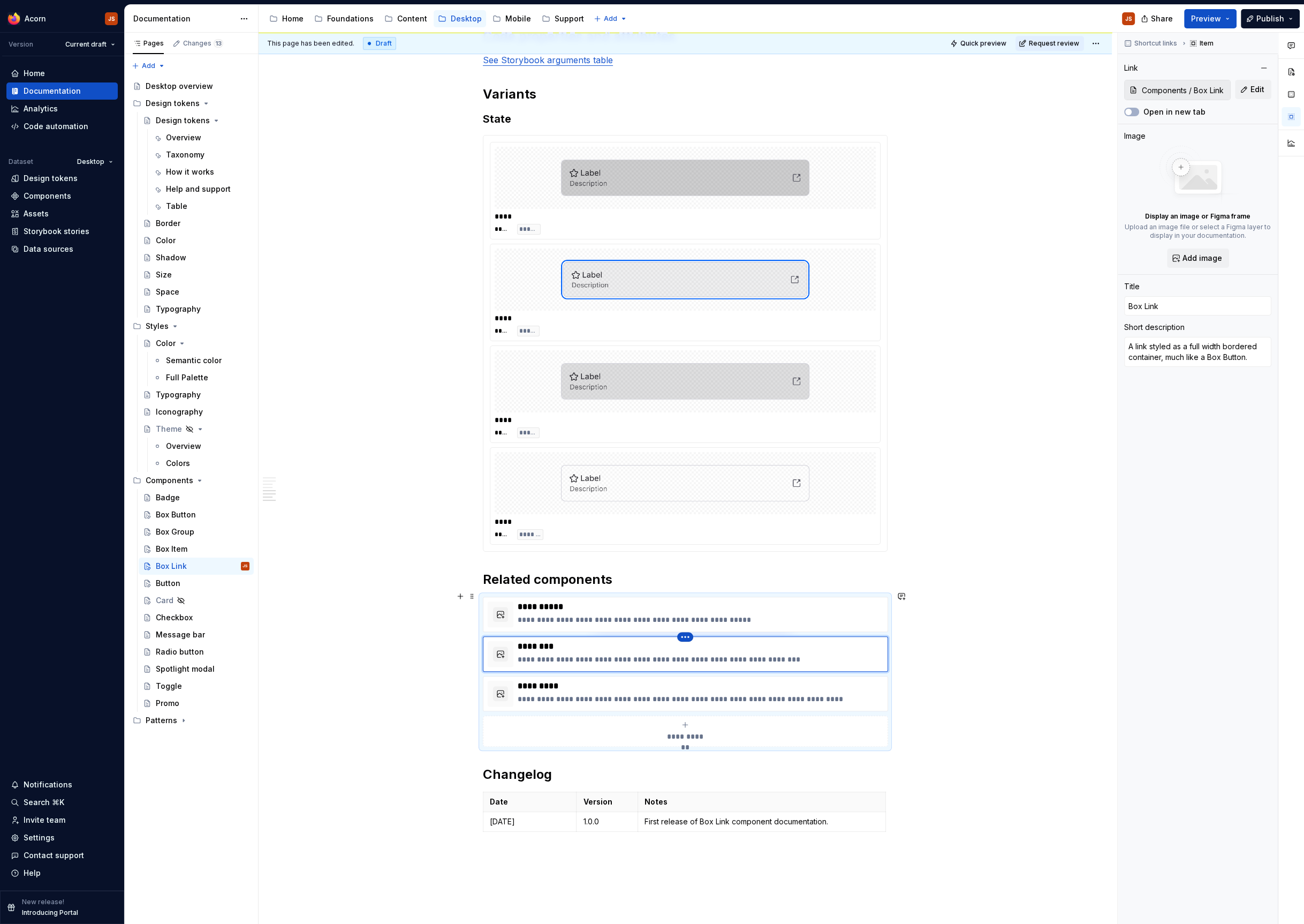
click at [692, 630] on html "Acorn JS Version Current draft Home Documentation Analytics Code automation Dat…" at bounding box center [652, 462] width 1304 height 924
click at [701, 642] on div "Delete item" at bounding box center [734, 648] width 70 height 11
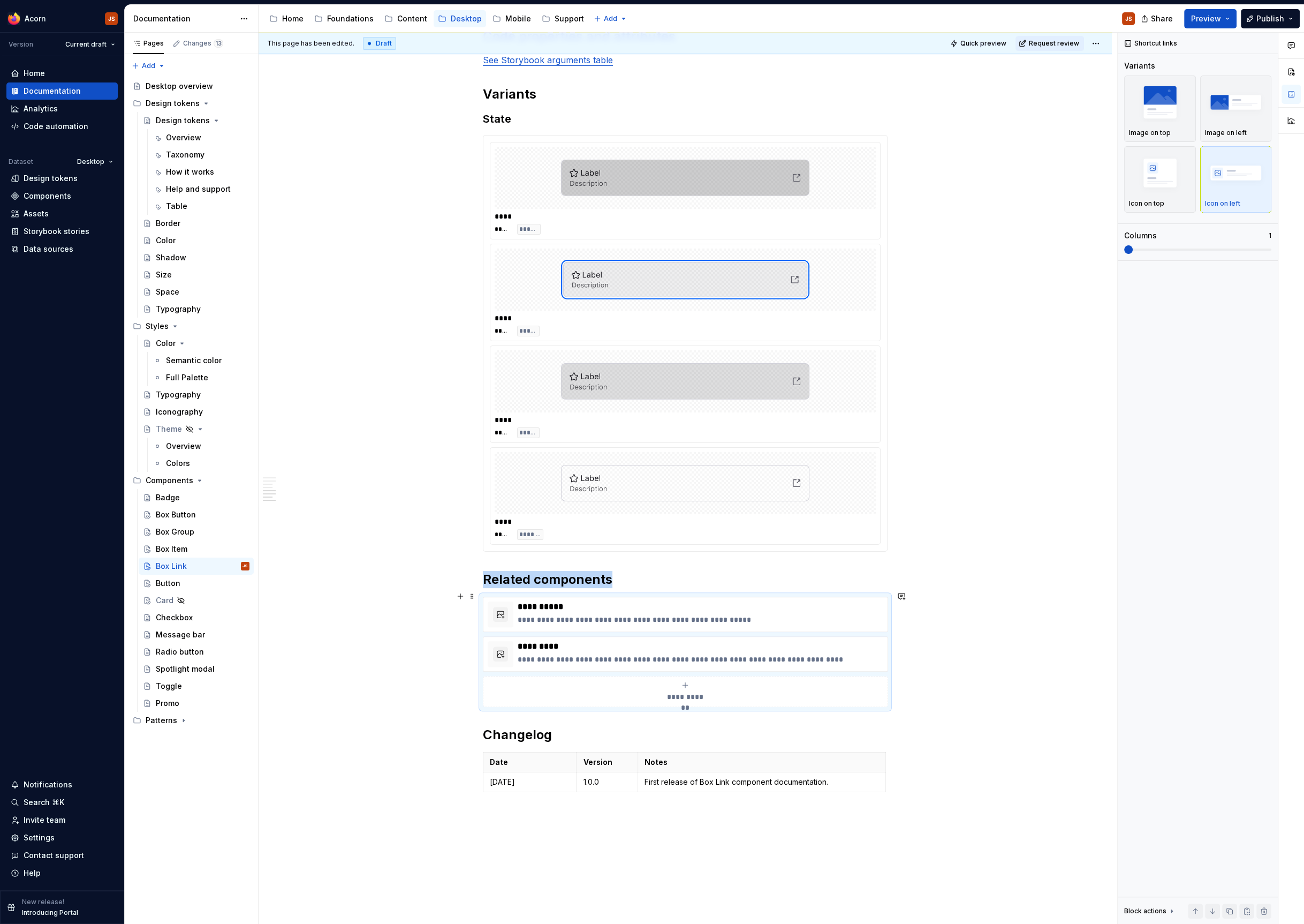
click at [683, 681] on div "**********" at bounding box center [685, 691] width 396 height 21
type textarea "*"
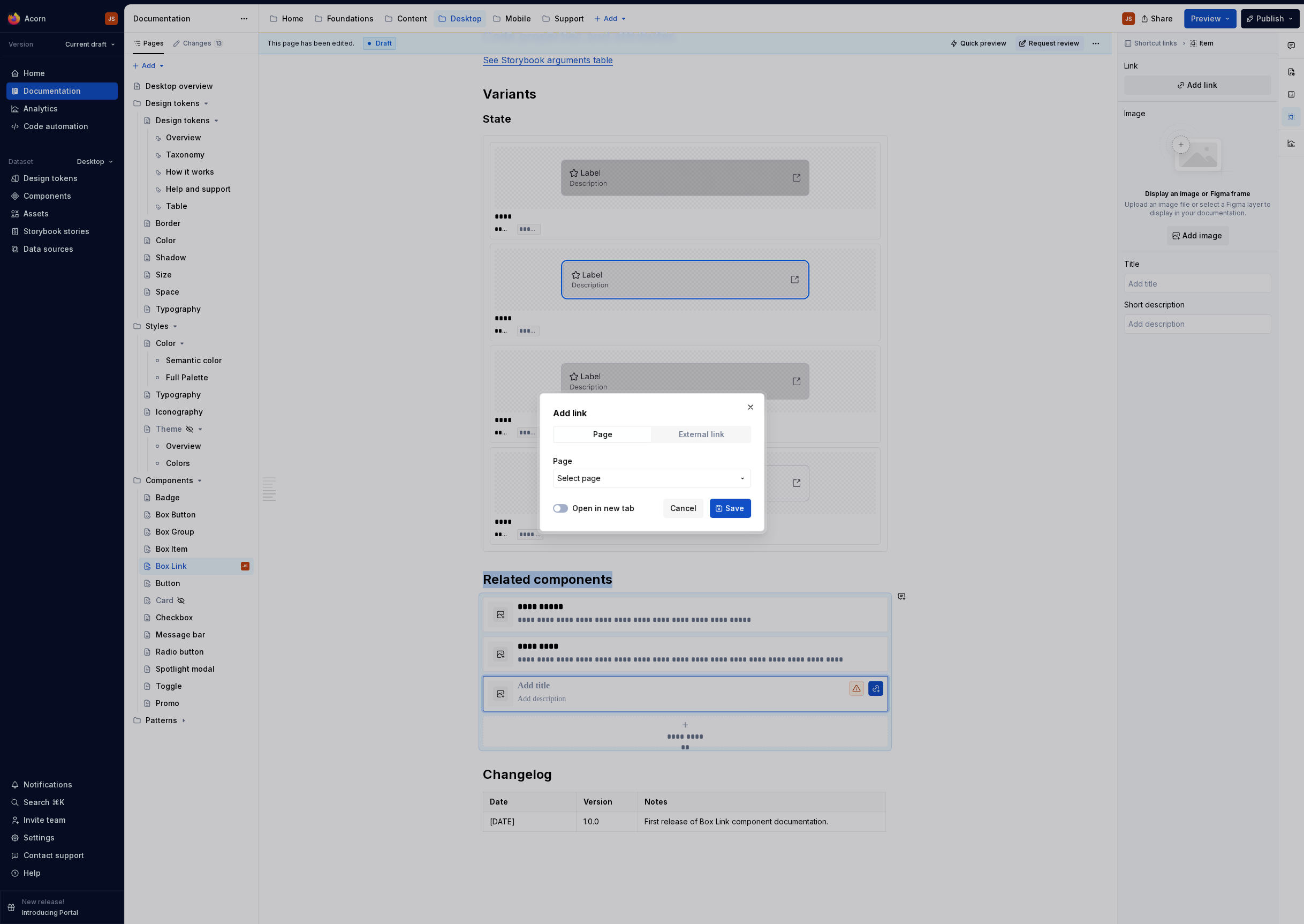
click at [670, 436] on span "External link" at bounding box center [701, 434] width 97 height 15
click at [619, 429] on span "Page" at bounding box center [603, 434] width 97 height 15
click at [616, 472] on button "Select page" at bounding box center [652, 478] width 198 height 19
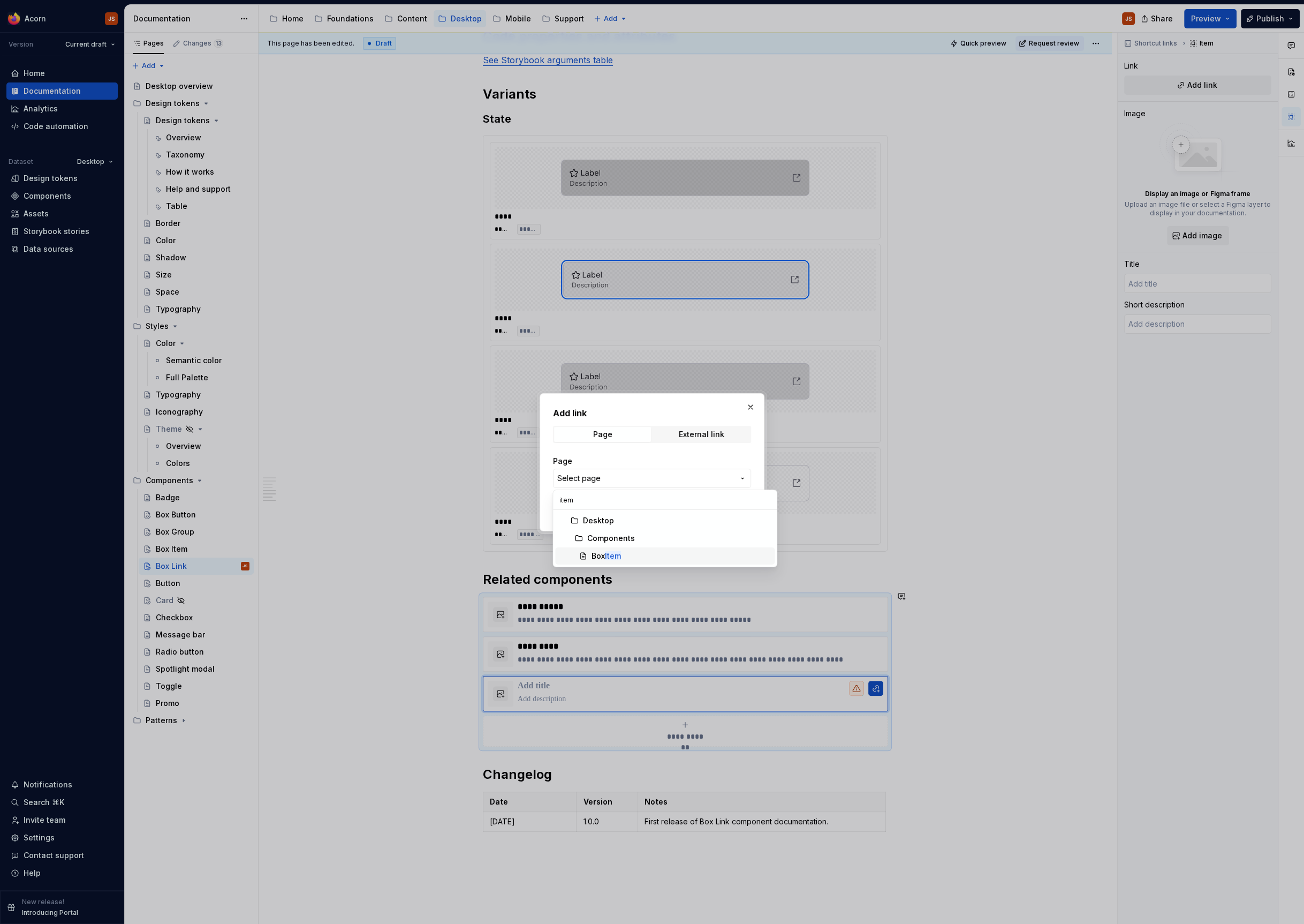
type input "item"
click at [638, 558] on div "Box Item" at bounding box center [680, 555] width 179 height 11
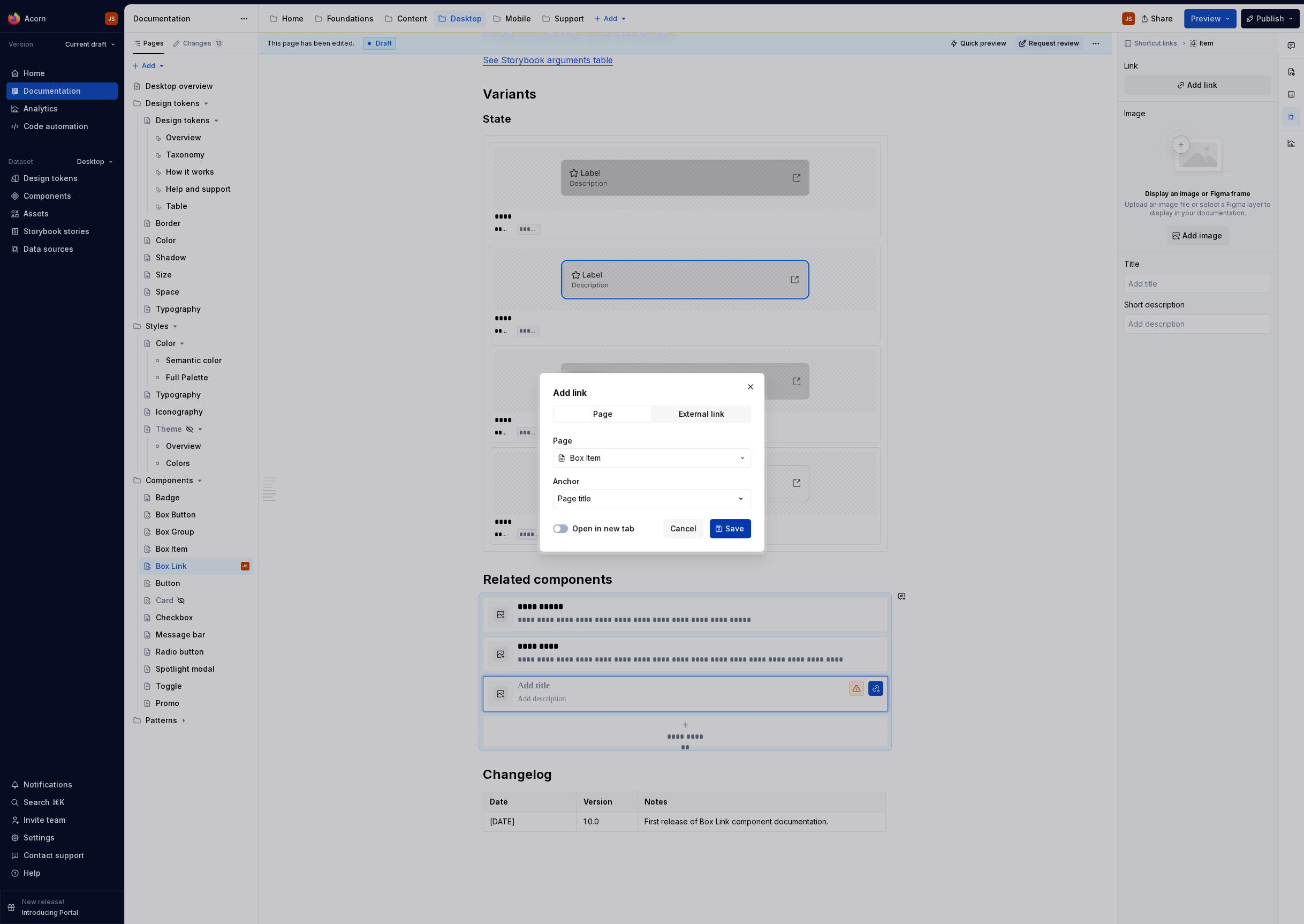
click at [740, 535] on button "Save" at bounding box center [730, 529] width 41 height 19
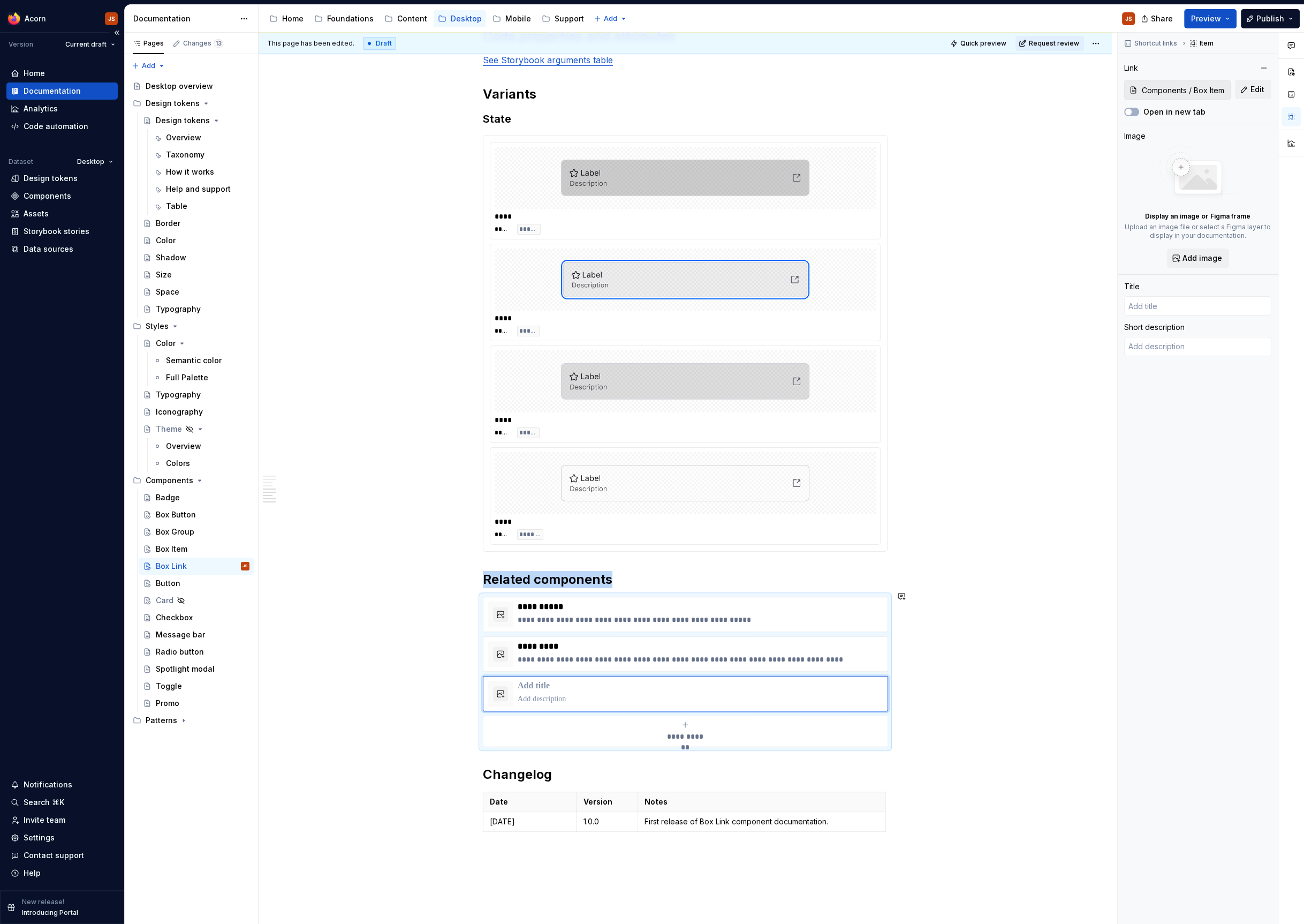
type textarea "*"
type input "Box Item"
click at [189, 554] on div "Box Item" at bounding box center [202, 548] width 93 height 15
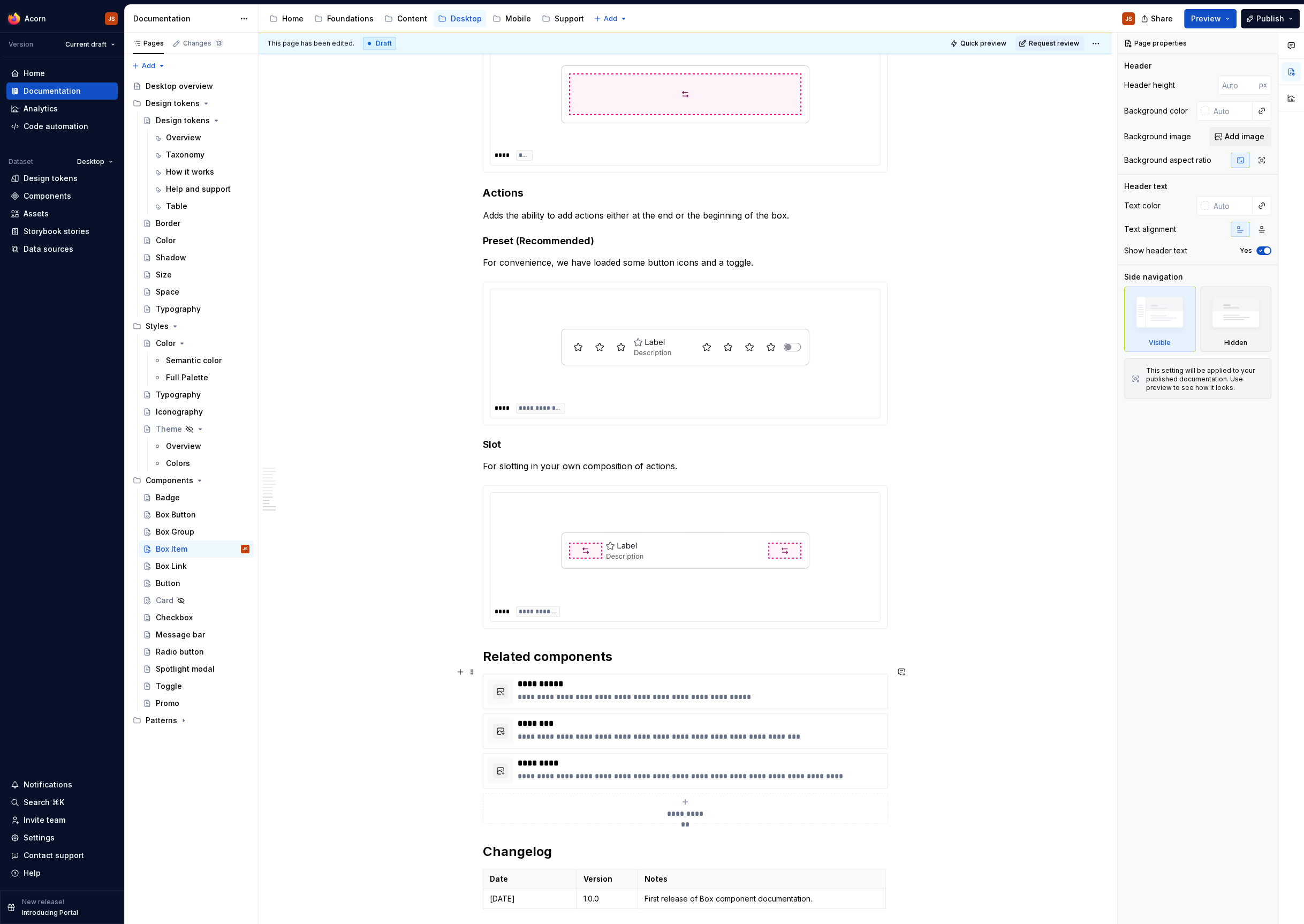
scroll to position [1725, 0]
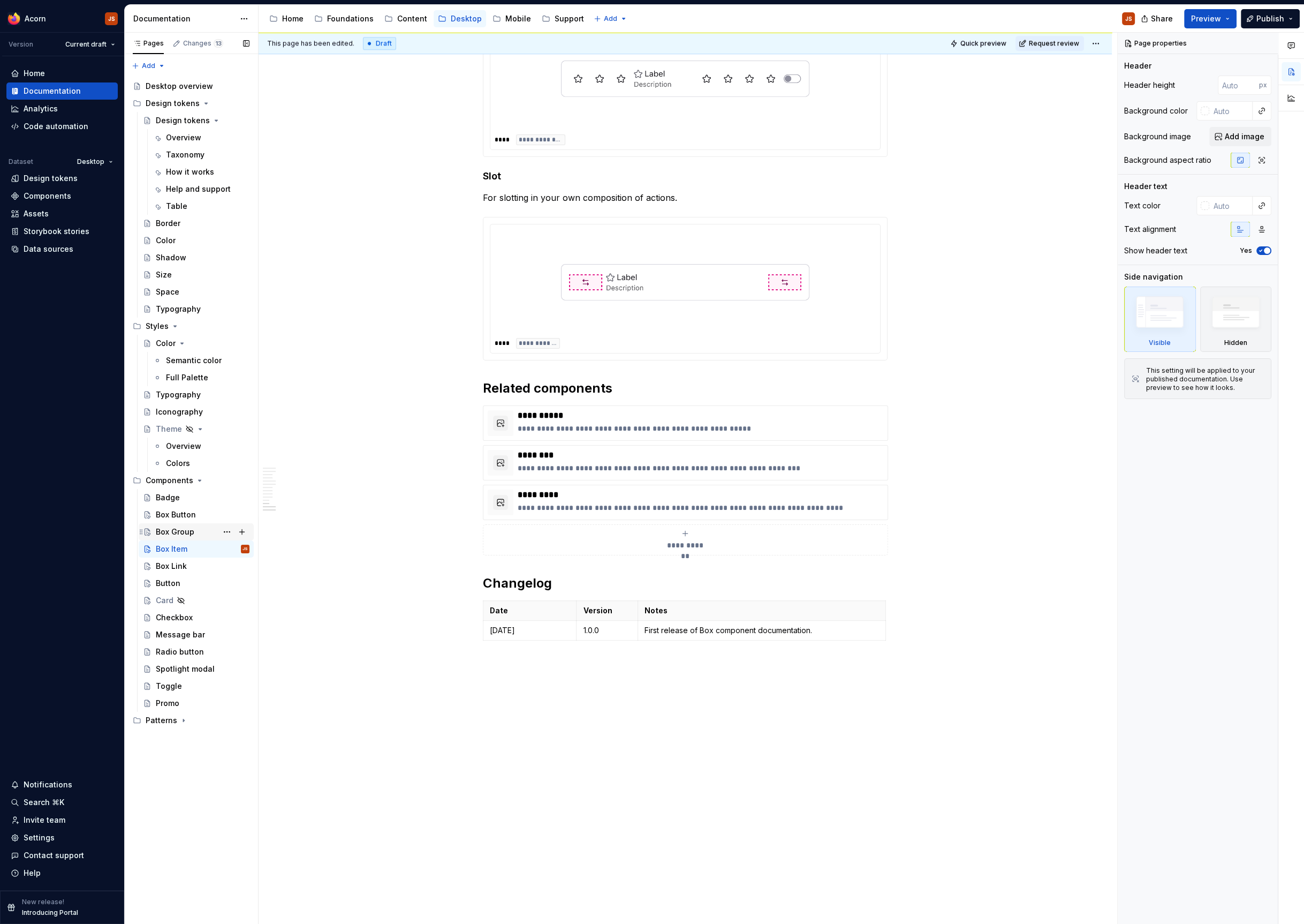
click at [187, 530] on div "Box Group" at bounding box center [175, 532] width 39 height 11
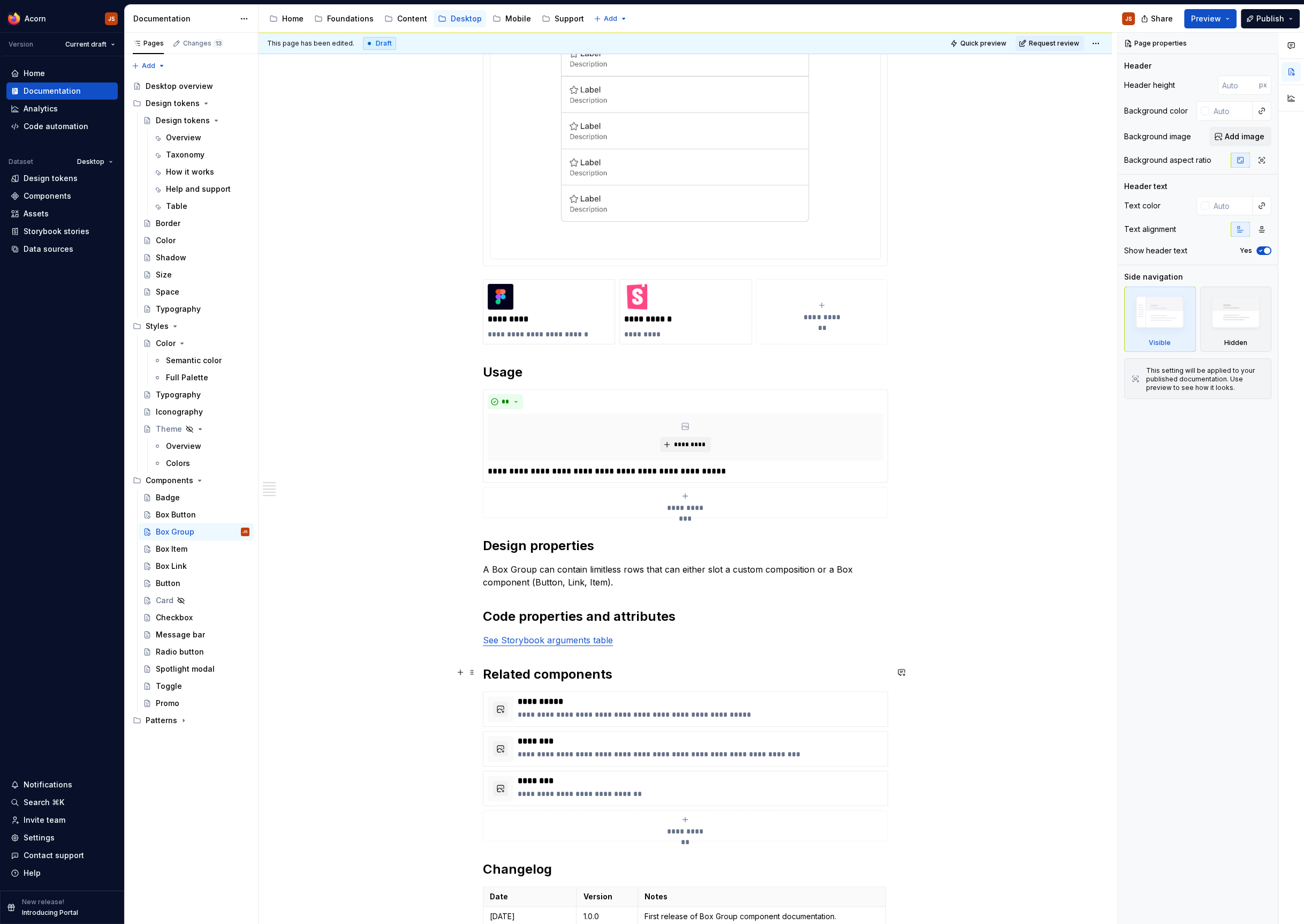
scroll to position [420, 0]
click at [651, 581] on p "A Box Group can contain limitless rows that can either slot a custom compositio…" at bounding box center [685, 576] width 405 height 26
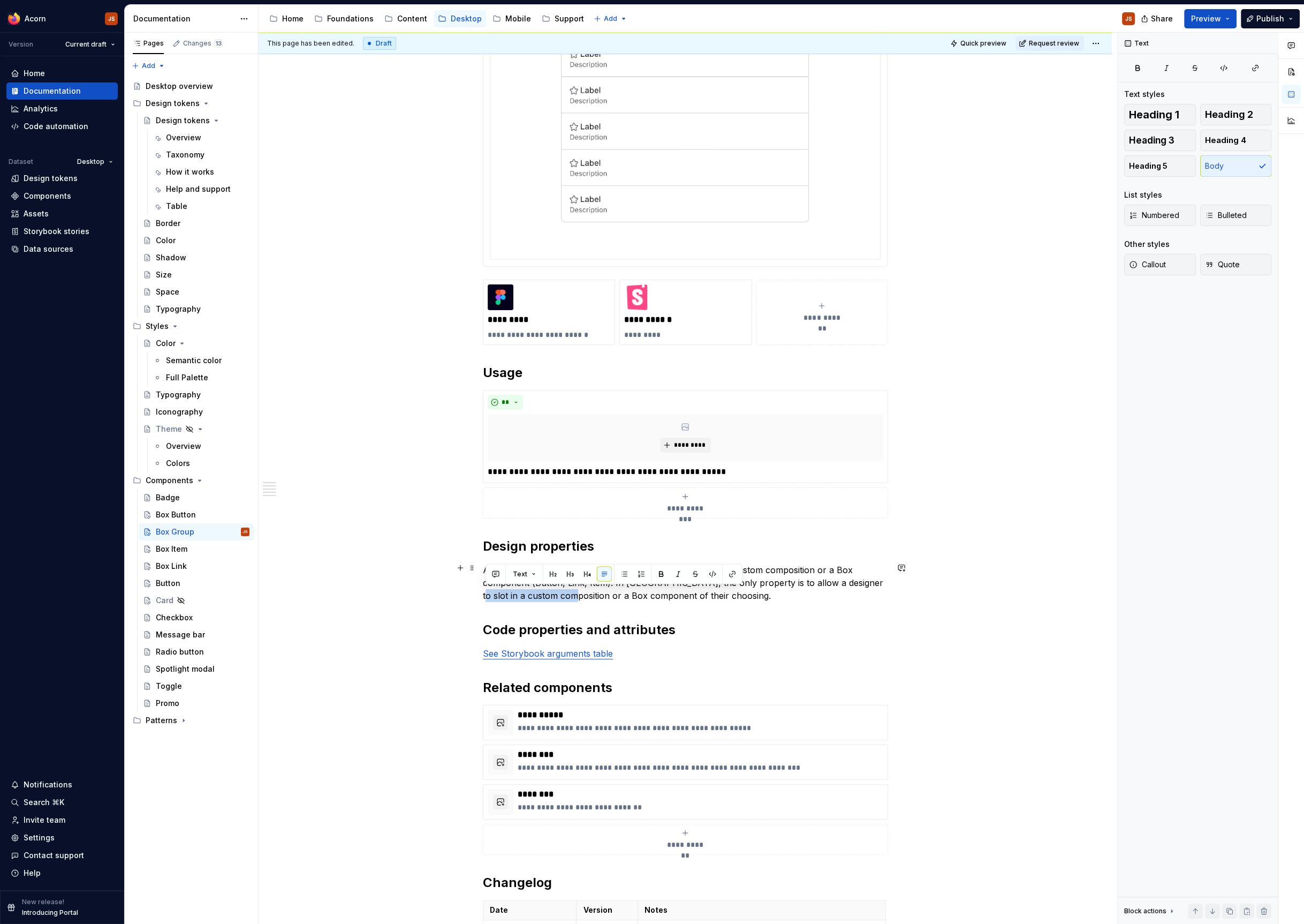
drag, startPoint x: 579, startPoint y: 591, endPoint x: 480, endPoint y: 598, distance: 99.2
click at [480, 598] on div "**********" at bounding box center [685, 498] width 853 height 1470
click at [815, 563] on p "A Box Group can contain limitless rows that can either slot a custom compositio…" at bounding box center [685, 583] width 405 height 39
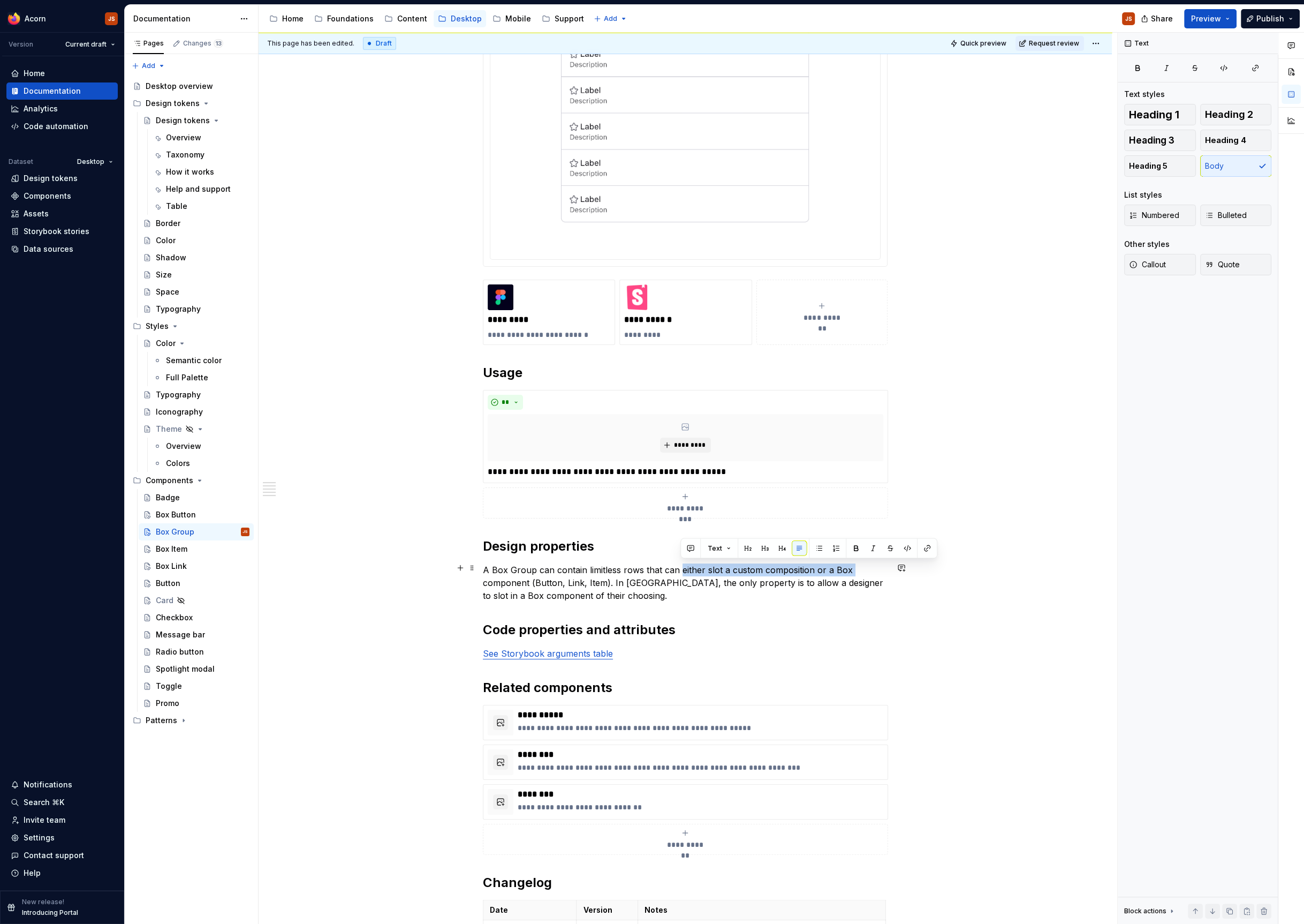
drag, startPoint x: 869, startPoint y: 571, endPoint x: 680, endPoint y: 568, distance: 189.0
click at [680, 568] on p "A Box Group can contain limitless rows that can either slot a custom compositio…" at bounding box center [685, 583] width 405 height 39
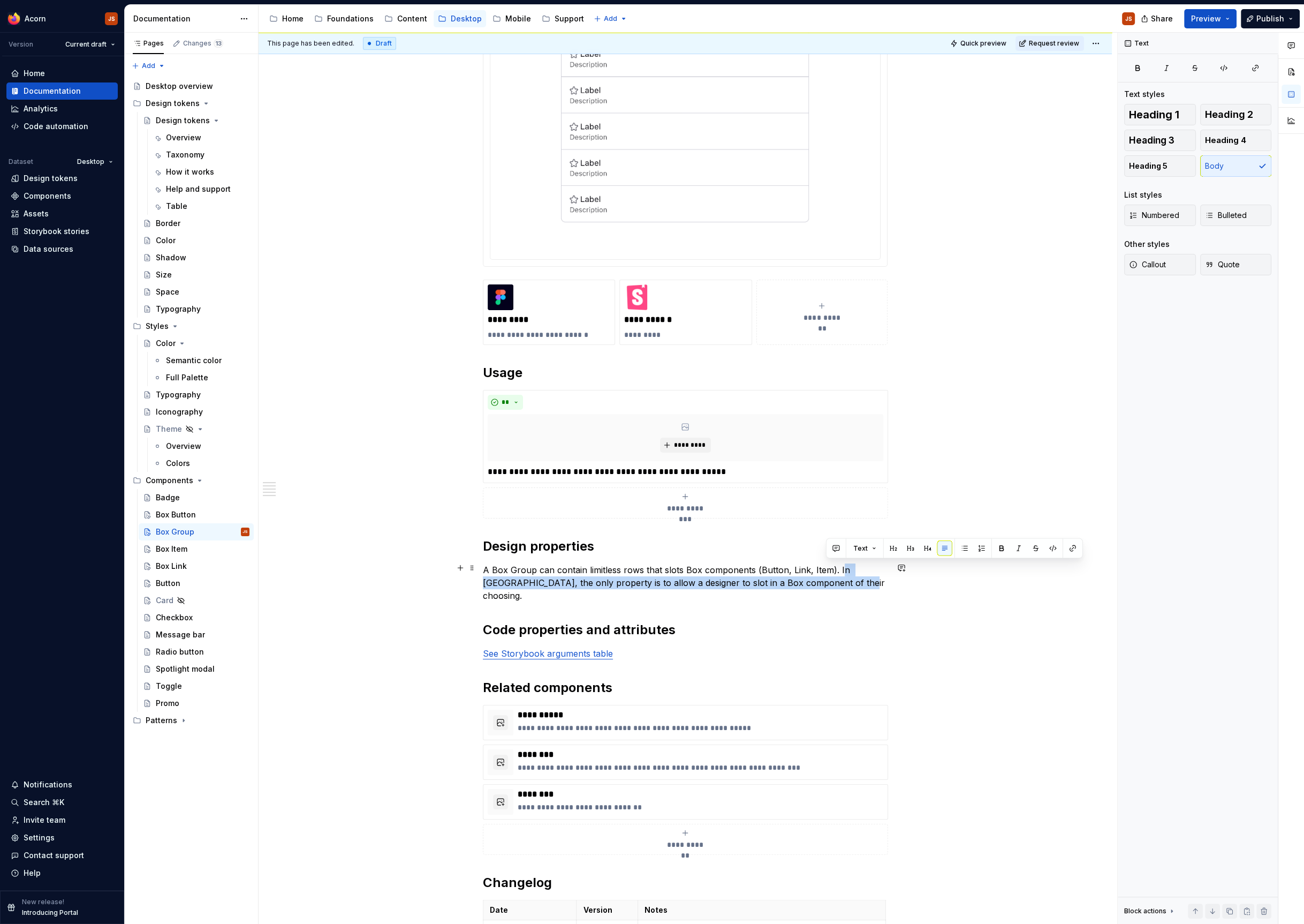
drag, startPoint x: 839, startPoint y: 574, endPoint x: 839, endPoint y: 561, distance: 13.0
click at [839, 563] on p "A Box Group can contain limitless rows that slots Box components (Button, Link,…" at bounding box center [685, 583] width 405 height 39
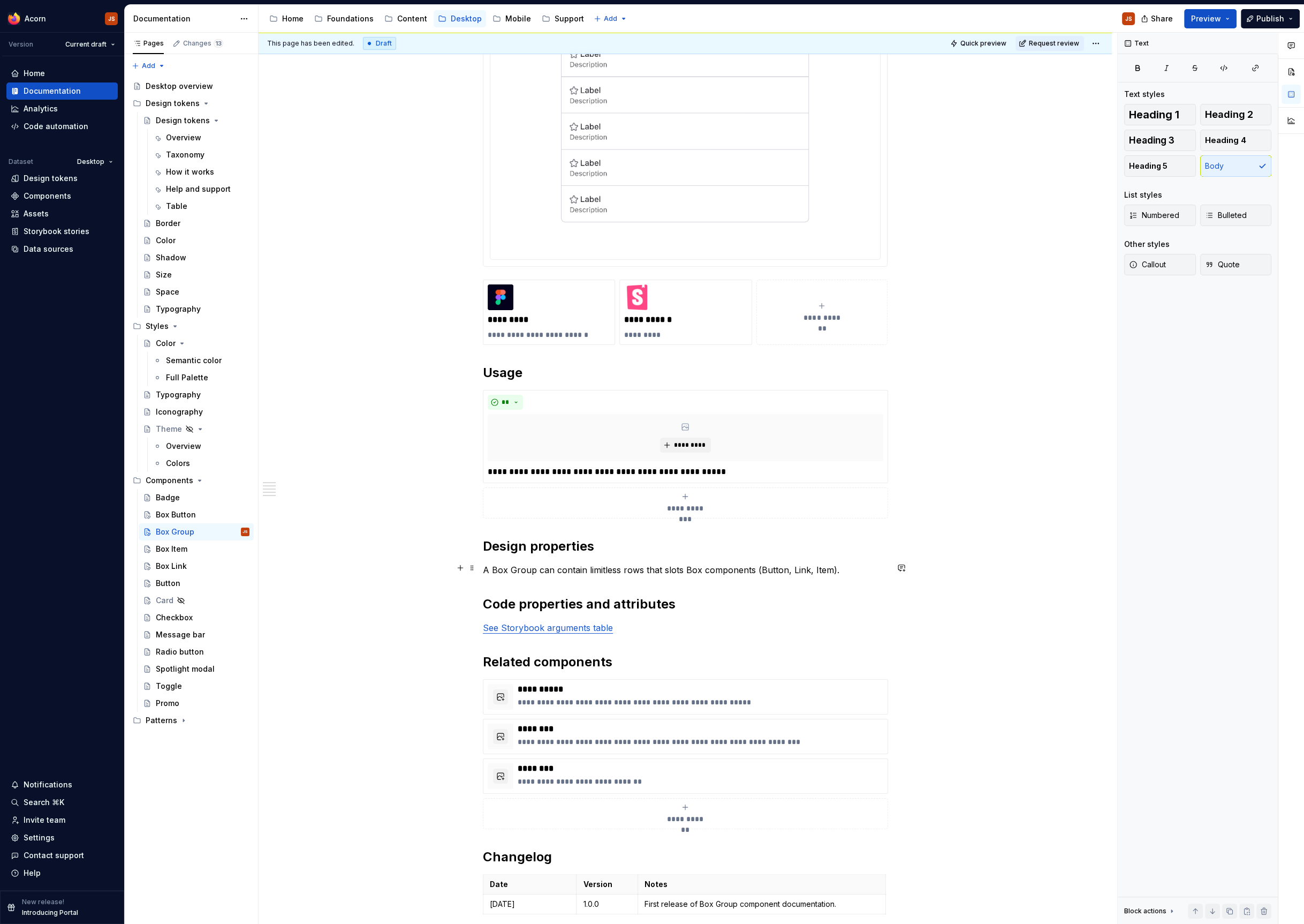
drag, startPoint x: 492, startPoint y: 568, endPoint x: 436, endPoint y: 571, distance: 56.1
click at [436, 571] on div "**********" at bounding box center [685, 486] width 853 height 1445
click at [541, 616] on div "**********" at bounding box center [685, 353] width 405 height 1129
click at [544, 627] on link "See Storybook arguments table" at bounding box center [548, 627] width 130 height 11
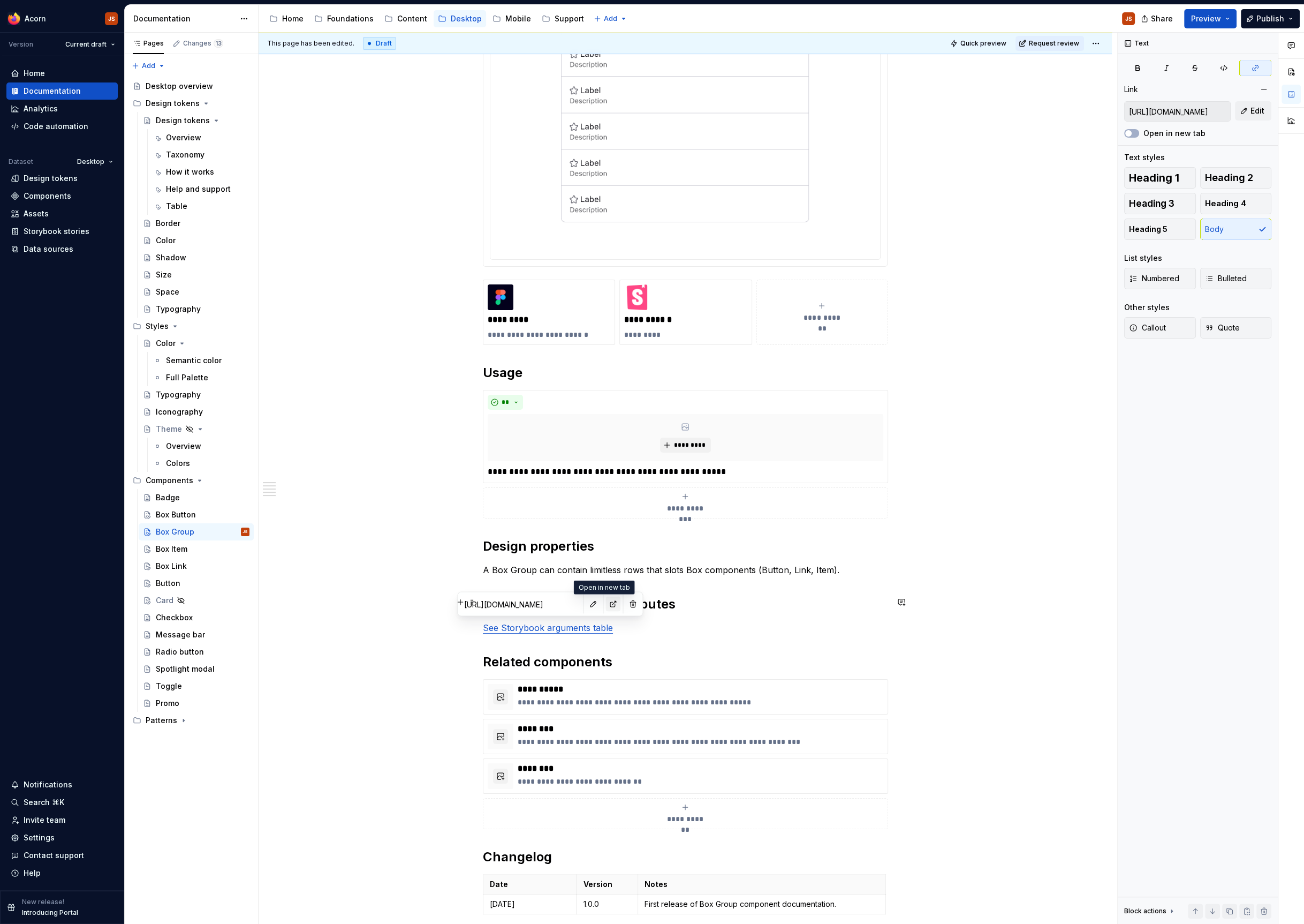
click at [606, 603] on button "button" at bounding box center [612, 604] width 15 height 15
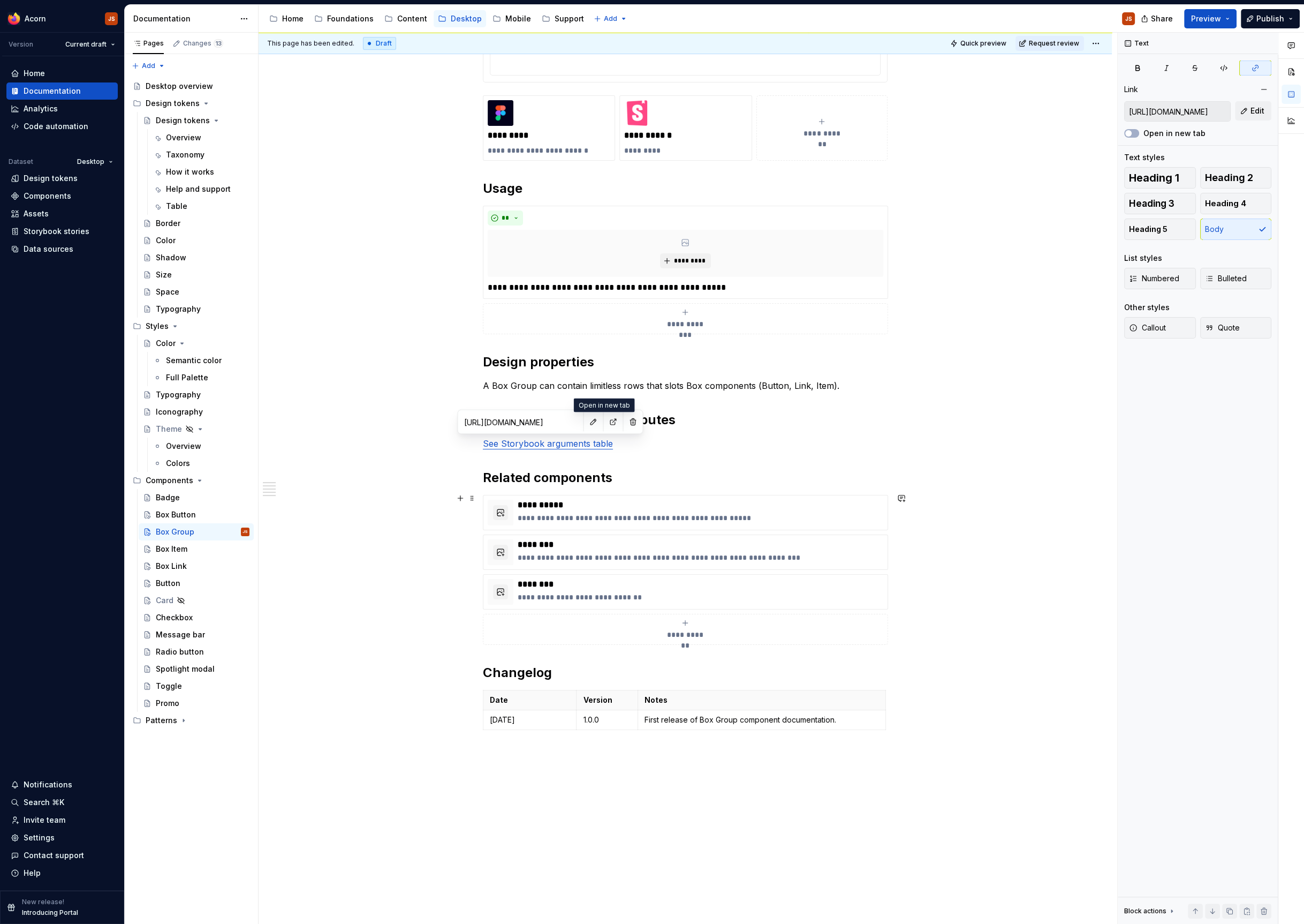
scroll to position [605, 0]
click at [785, 417] on h2 "Code properties and attributes" at bounding box center [685, 417] width 405 height 17
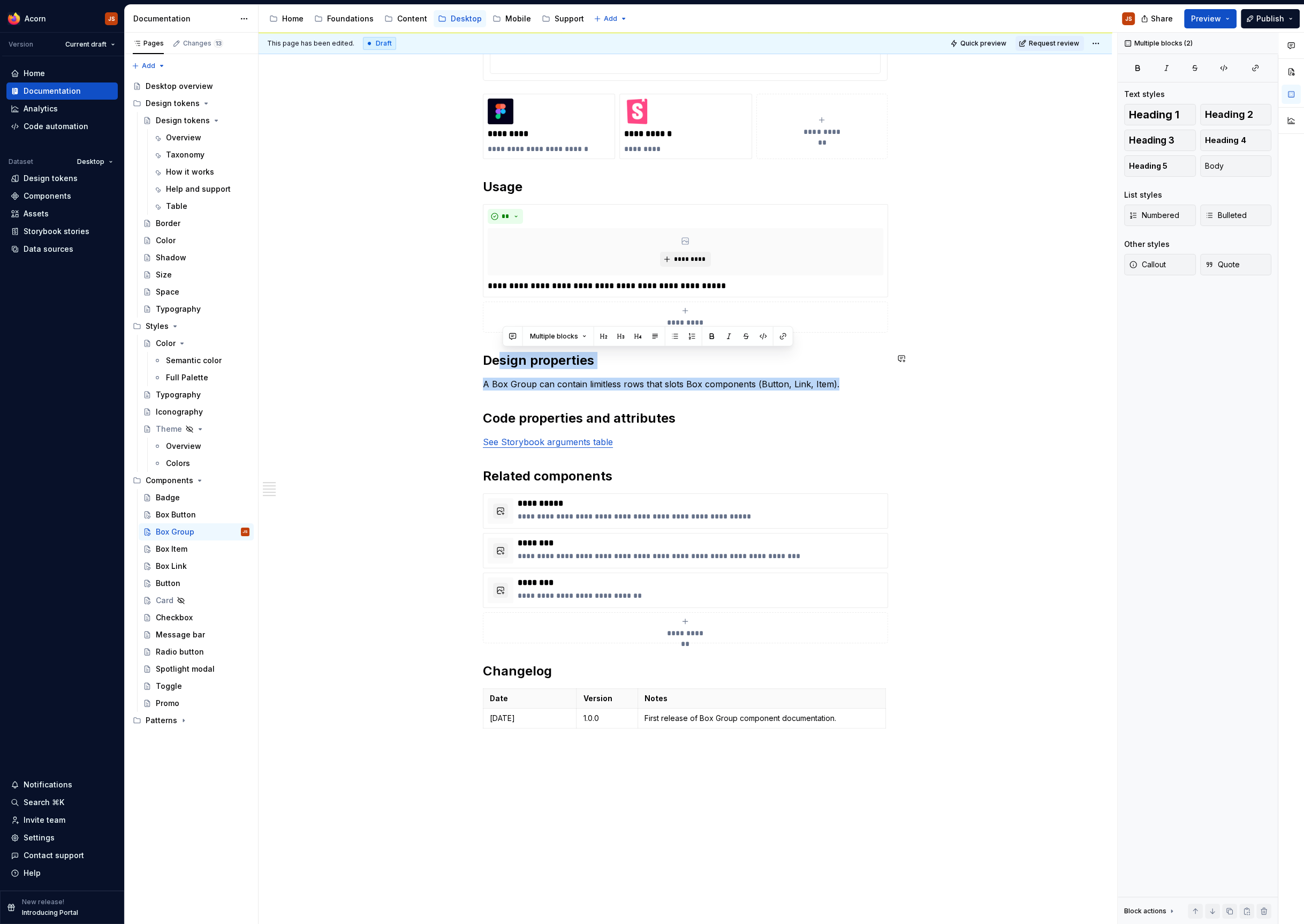
drag, startPoint x: 858, startPoint y: 382, endPoint x: 728, endPoint y: 337, distance: 137.6
click at [728, 337] on div "**********" at bounding box center [685, 167] width 405 height 1129
click at [845, 380] on p "A Box Group can contain limitless rows that slots Box components (Button, Link,…" at bounding box center [685, 384] width 405 height 13
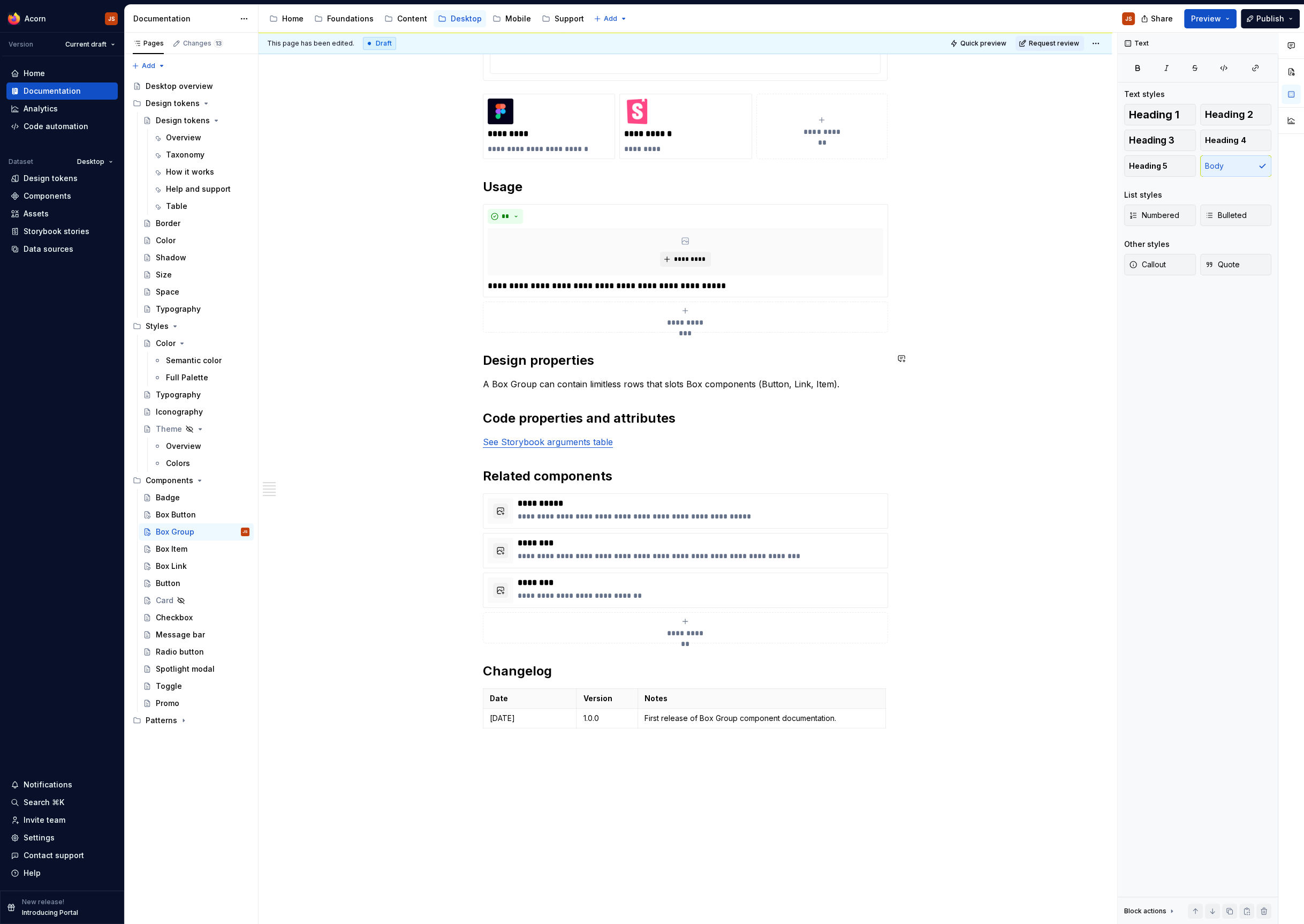
click at [628, 348] on div "**********" at bounding box center [685, 167] width 405 height 1129
click at [611, 362] on h2 "Design properties" at bounding box center [685, 360] width 405 height 17
click at [187, 121] on div "Design tokens" at bounding box center [181, 121] width 51 height 11
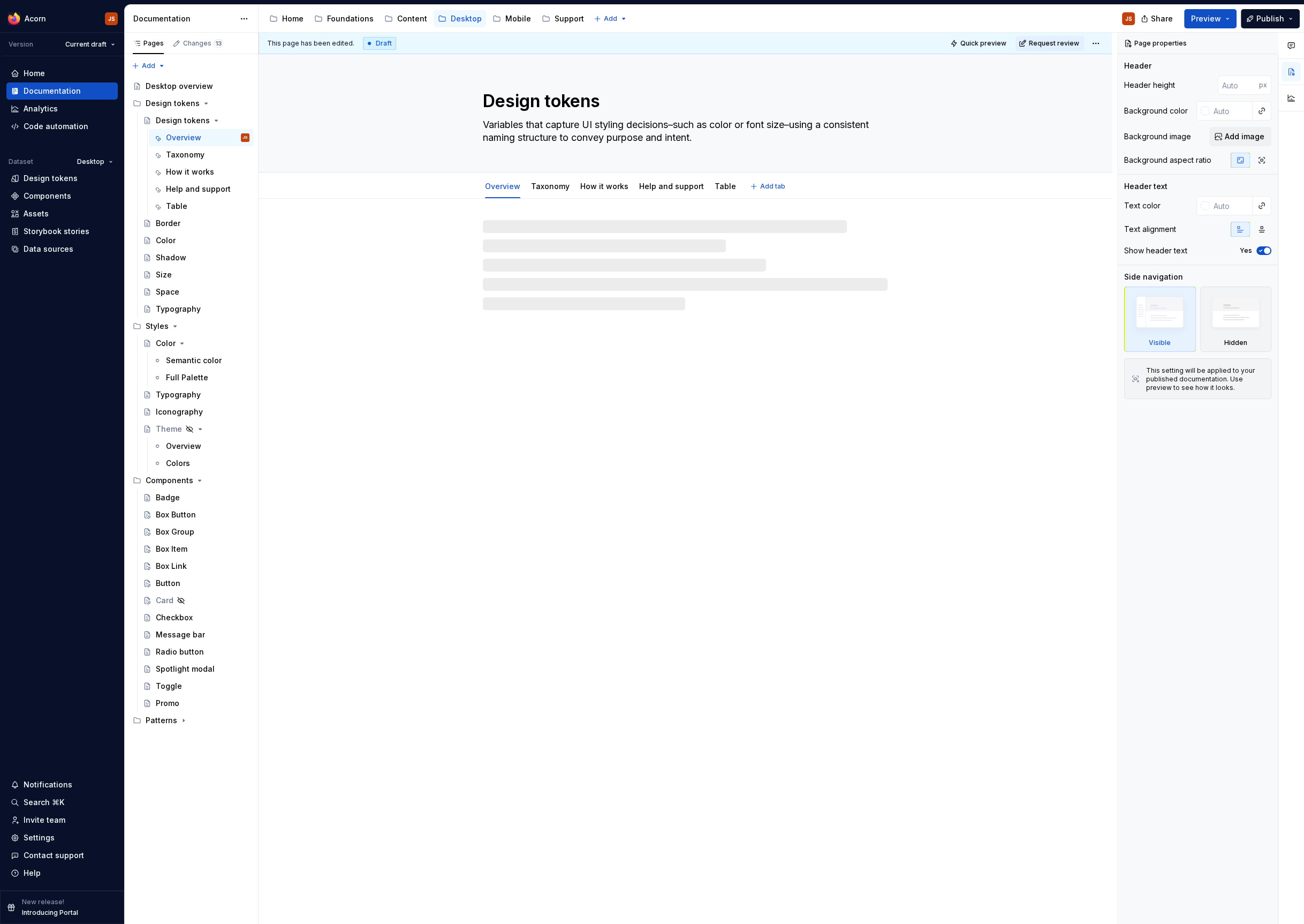
click at [538, 101] on textarea "Design tokens" at bounding box center [683, 100] width 405 height 26
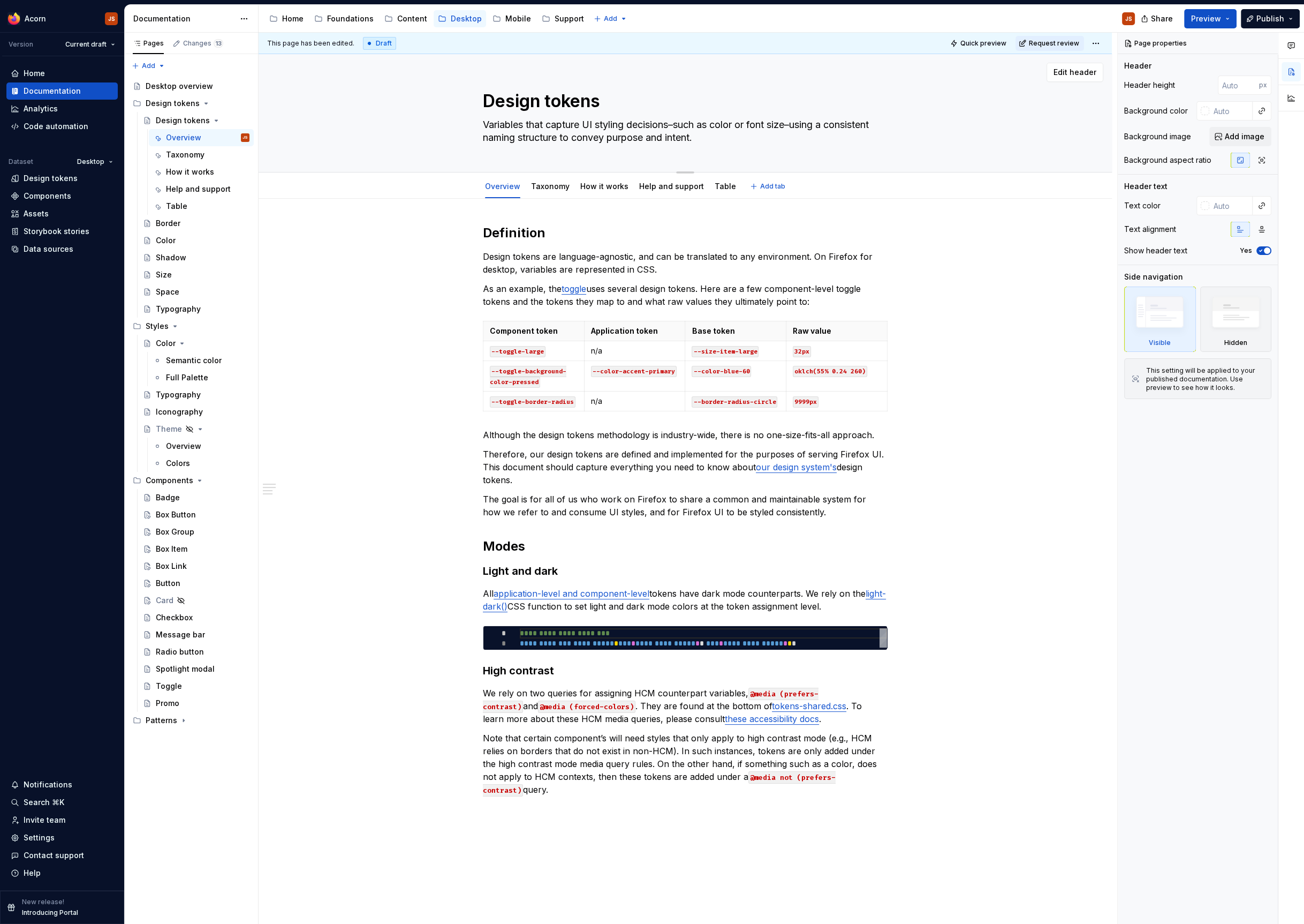
click at [615, 101] on textarea "Design tokens" at bounding box center [683, 100] width 405 height 26
click at [1248, 25] on button "Publish" at bounding box center [1270, 18] width 59 height 19
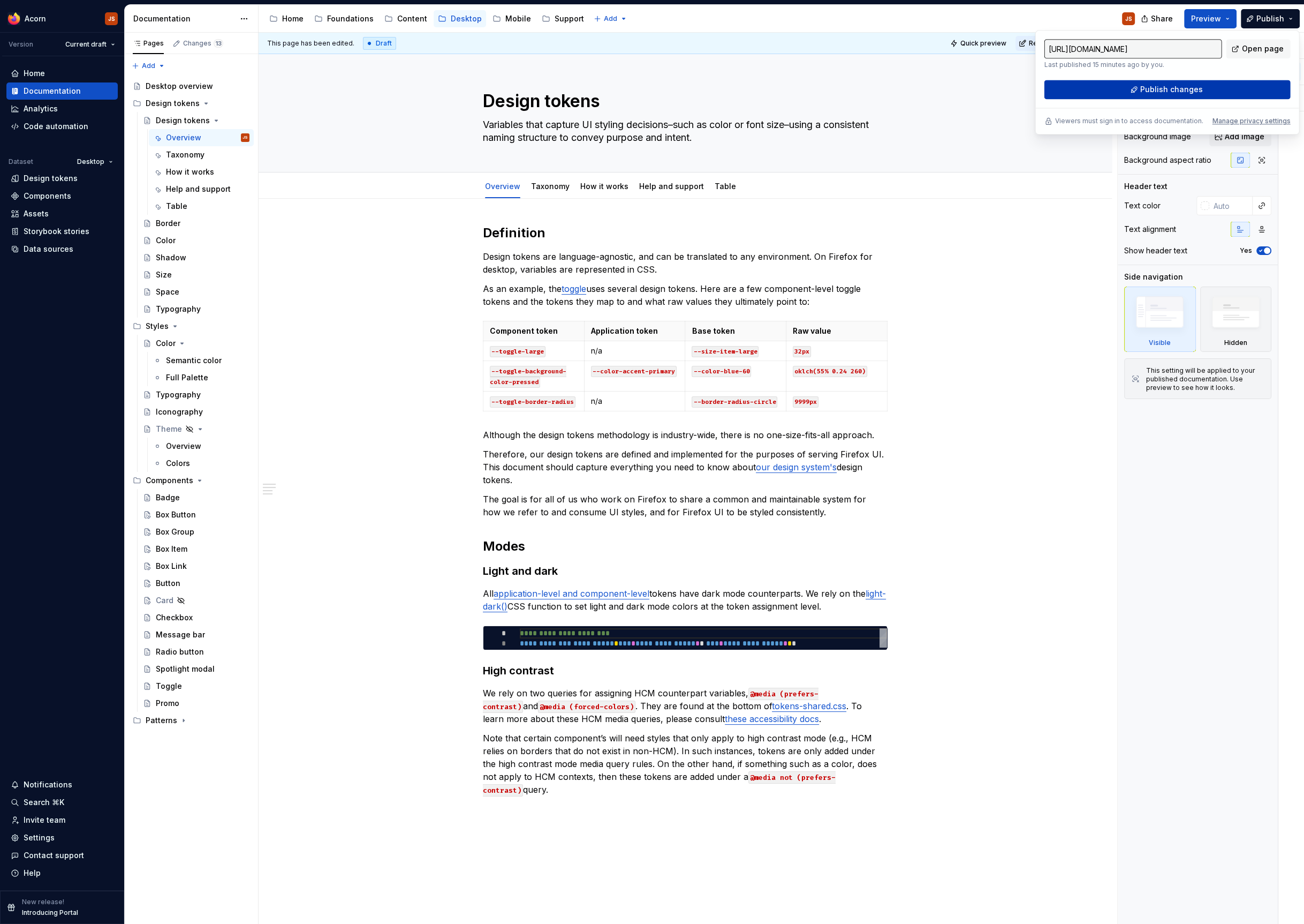
click at [1198, 92] on span "Publish changes" at bounding box center [1171, 90] width 62 height 11
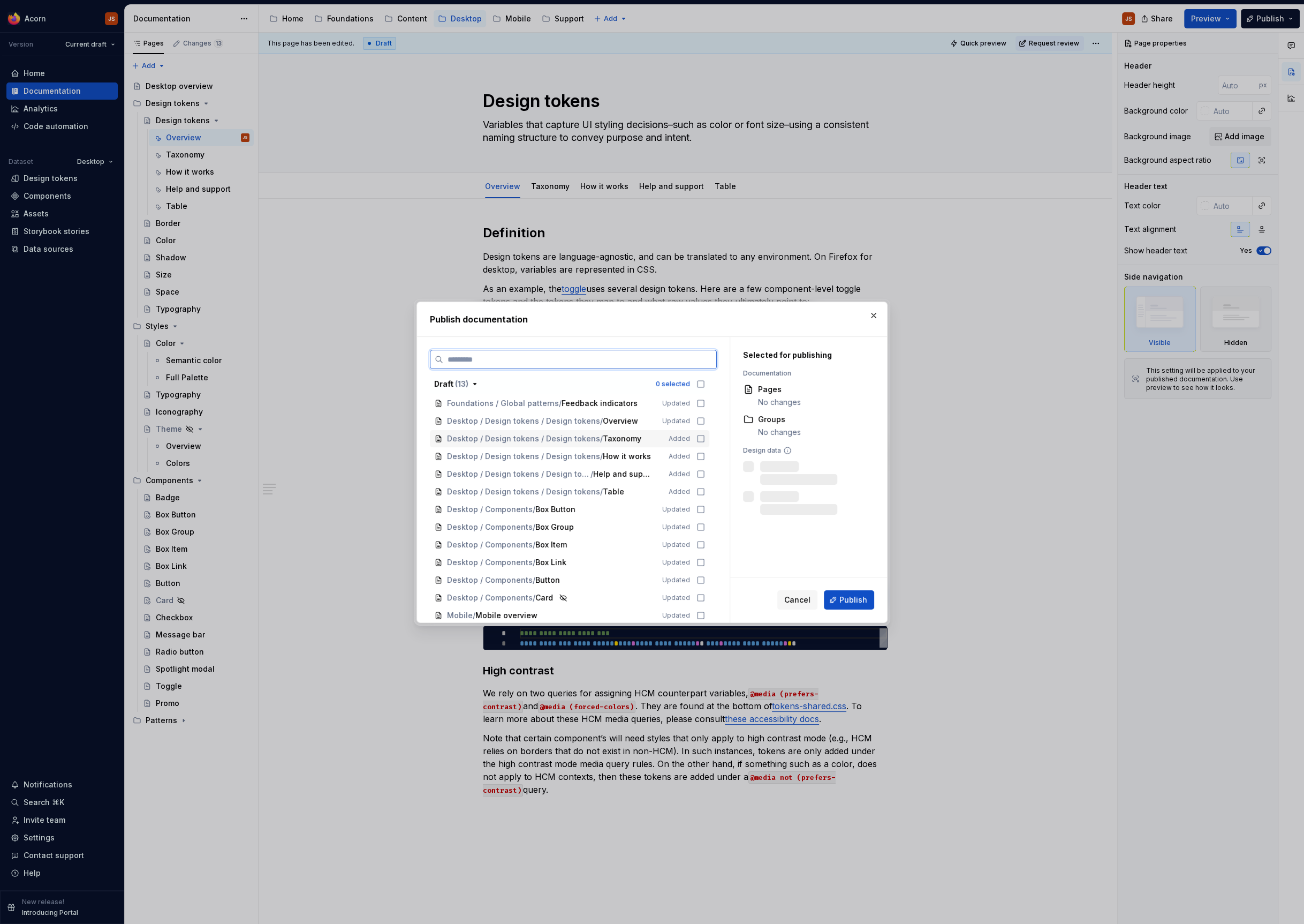
click at [705, 436] on icon at bounding box center [701, 438] width 9 height 9
click at [705, 424] on icon at bounding box center [701, 421] width 9 height 9
click at [704, 455] on icon at bounding box center [700, 456] width 6 height 6
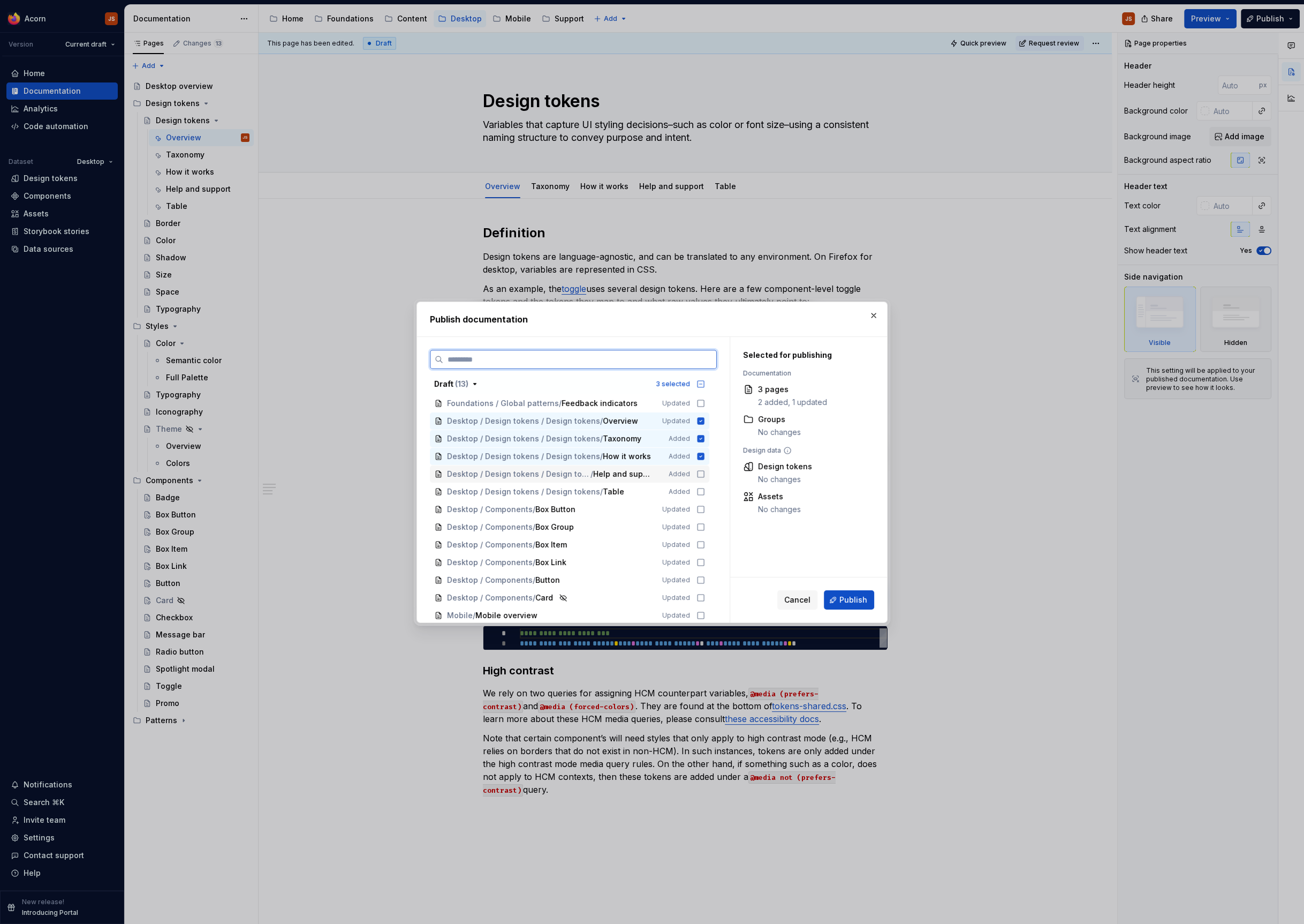
click at [702, 473] on div "Desktop / Design tokens / Design tokens / Help and support Added" at bounding box center [570, 473] width 280 height 17
click at [705, 492] on icon at bounding box center [701, 492] width 9 height 9
click at [704, 507] on icon at bounding box center [701, 508] width 9 height 9
click at [705, 581] on icon at bounding box center [701, 578] width 9 height 9
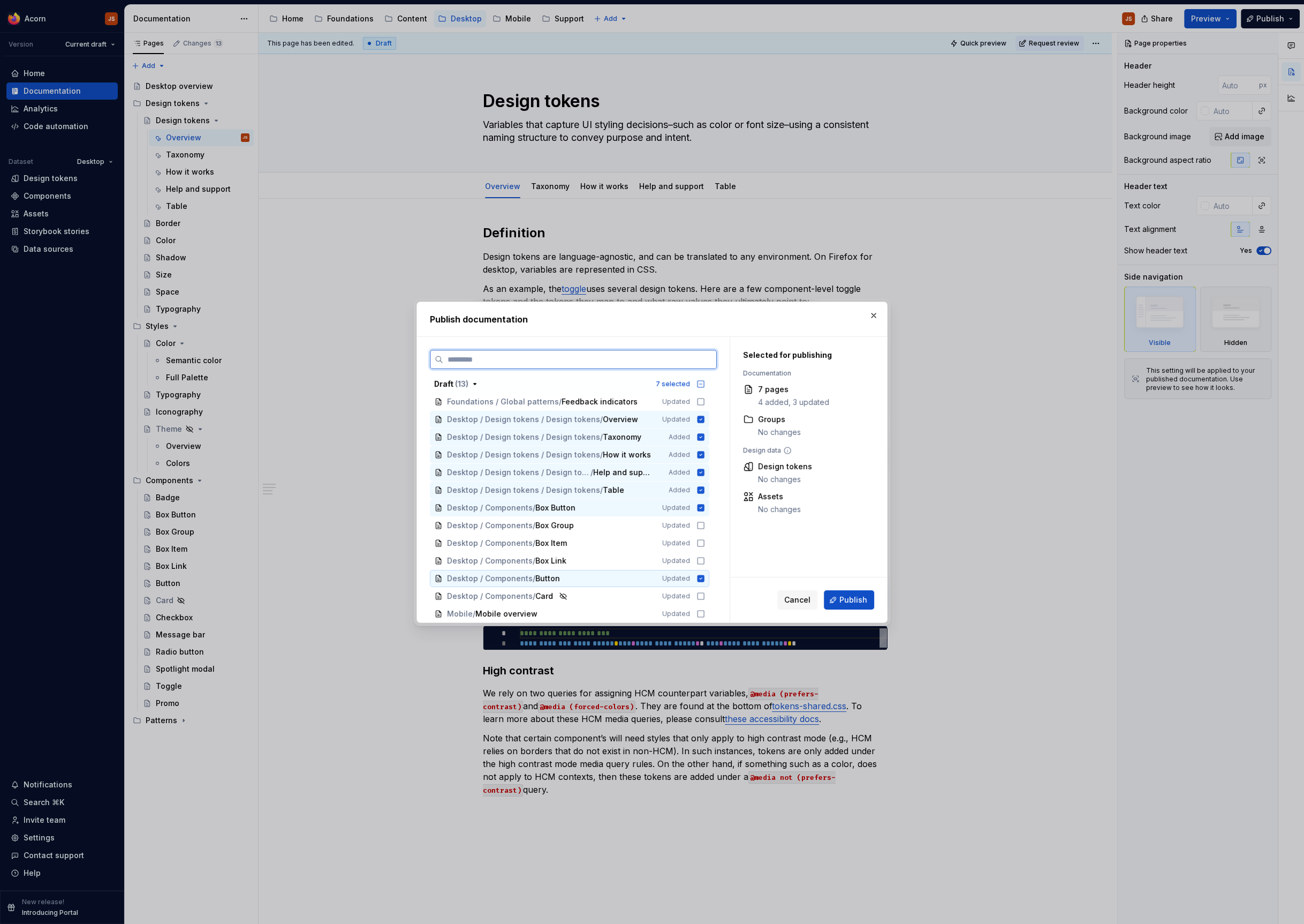
click at [705, 581] on icon at bounding box center [701, 578] width 7 height 7
click at [861, 593] on button "Publish" at bounding box center [848, 600] width 50 height 19
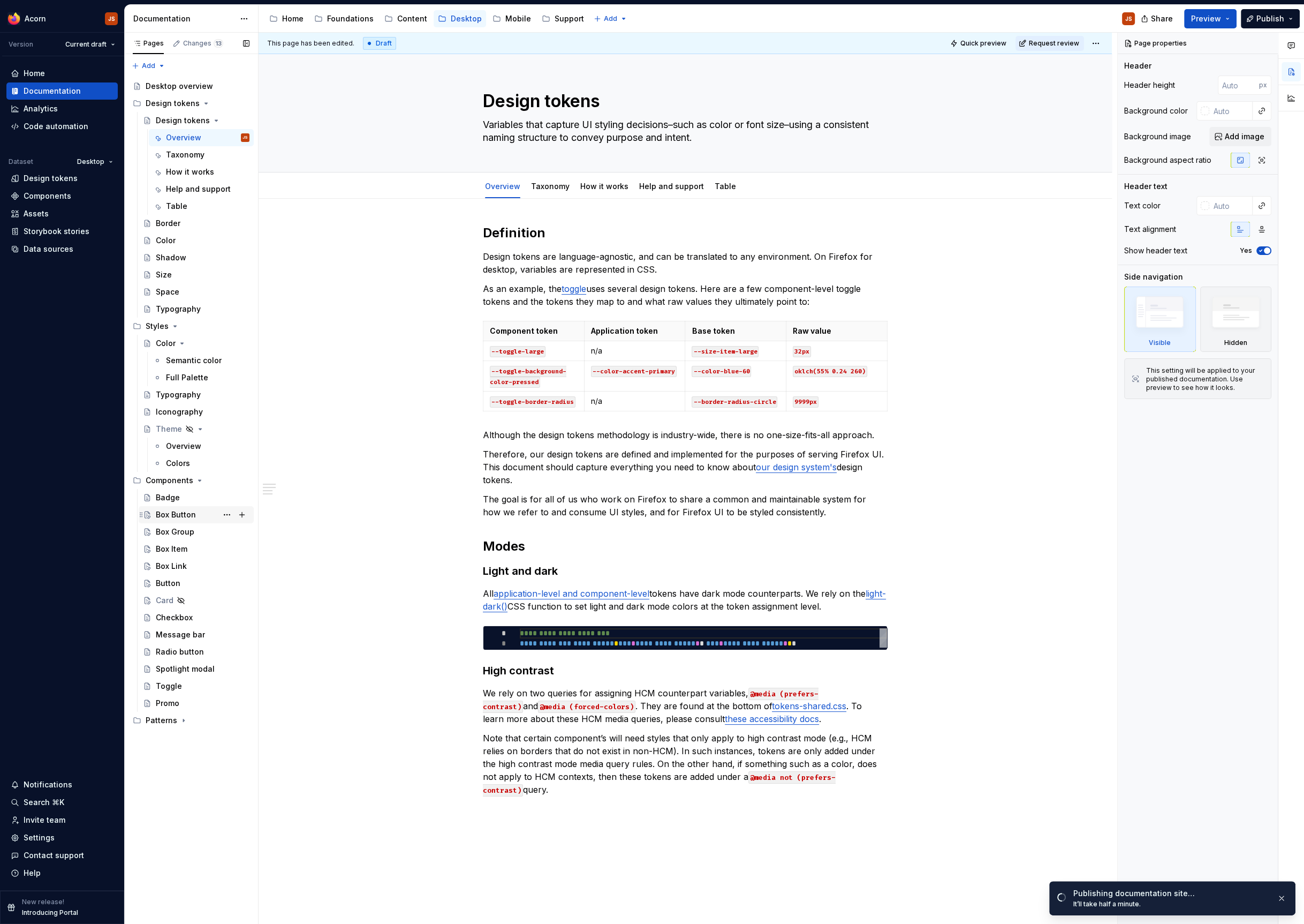
click at [179, 513] on div "Box Button" at bounding box center [176, 515] width 40 height 11
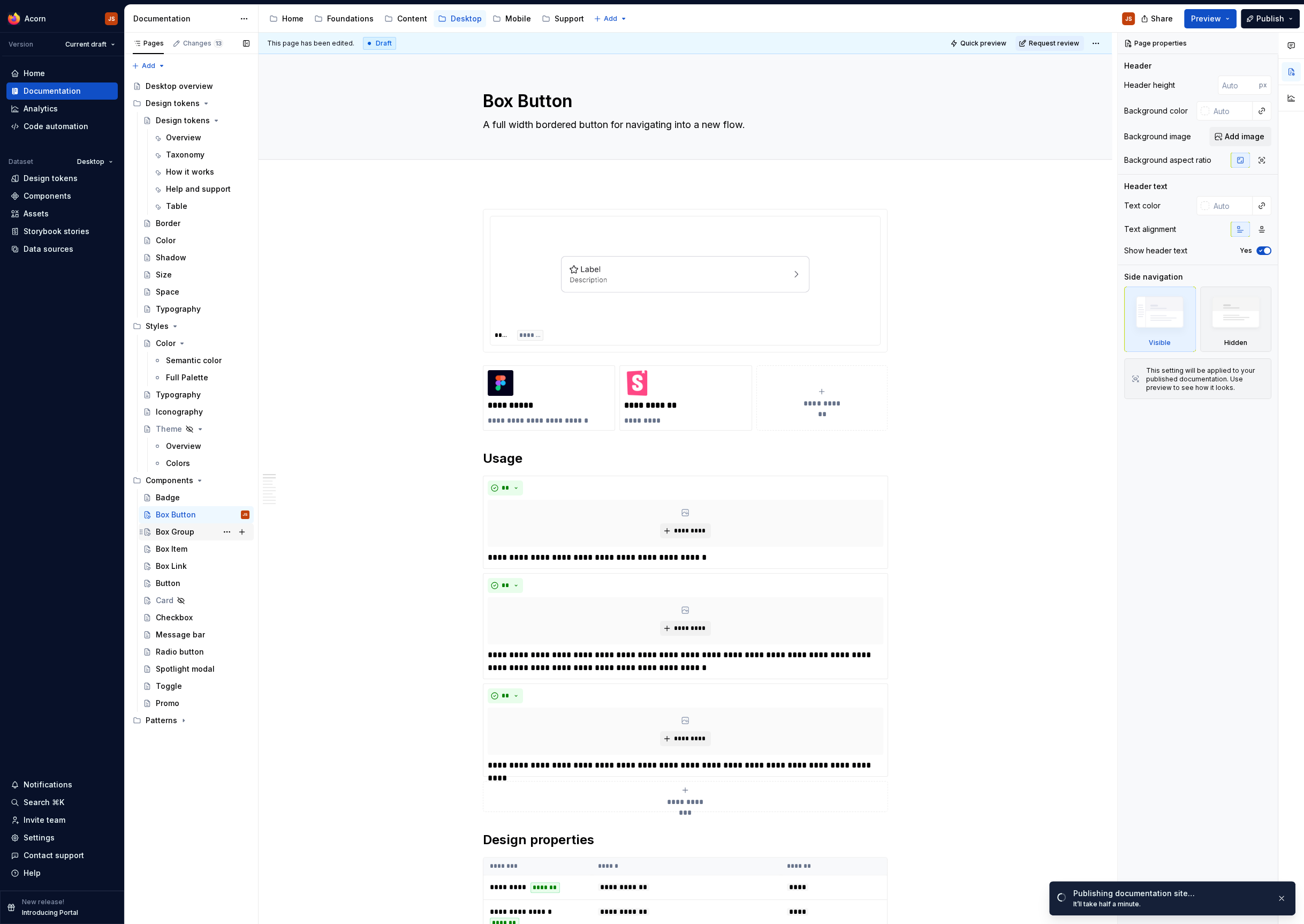
click at [183, 537] on div "Box Group" at bounding box center [202, 532] width 93 height 15
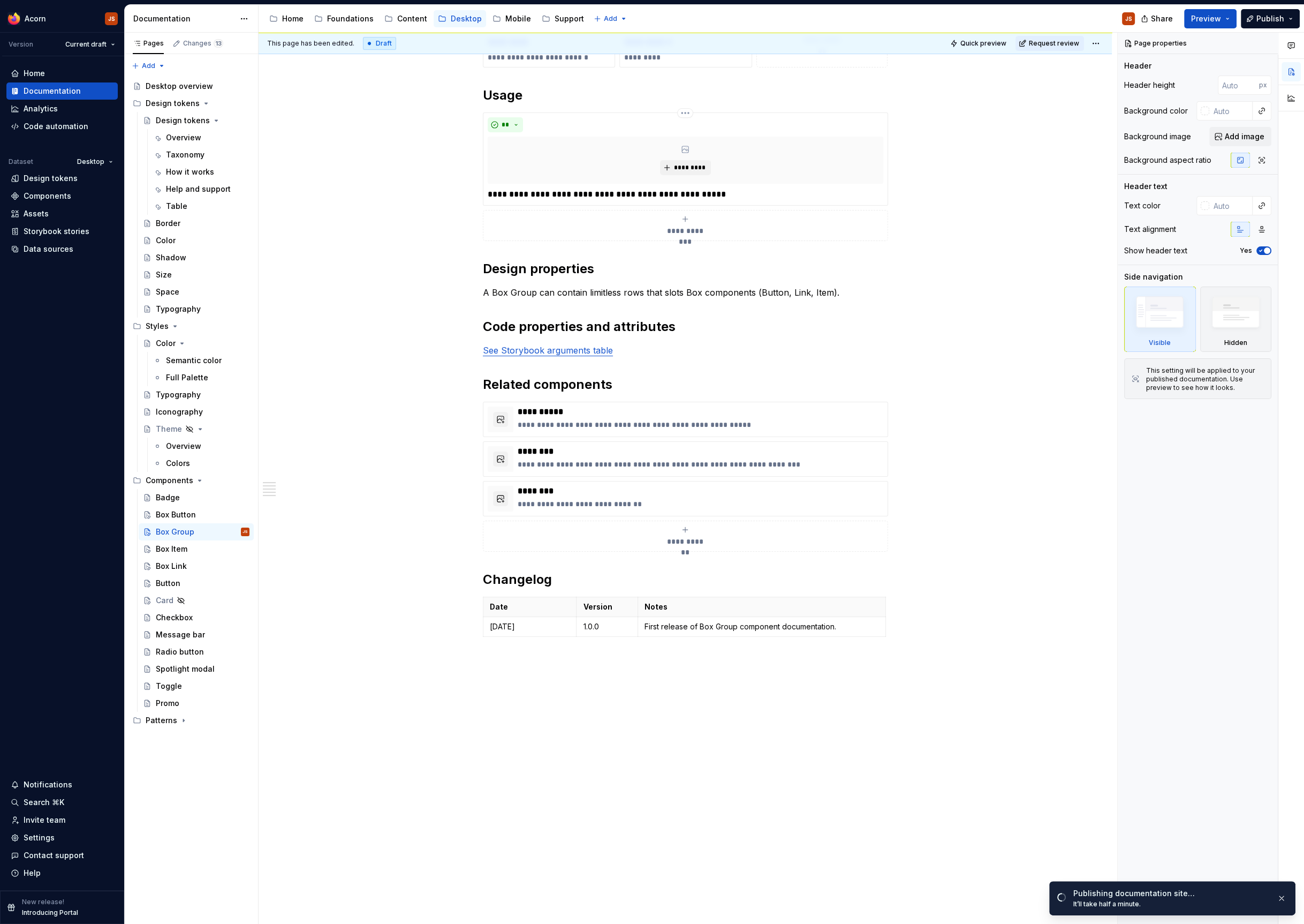
scroll to position [700, 0]
click at [855, 283] on p "A Box Group can contain limitless rows that slots Box components (Button, Link,…" at bounding box center [685, 290] width 405 height 13
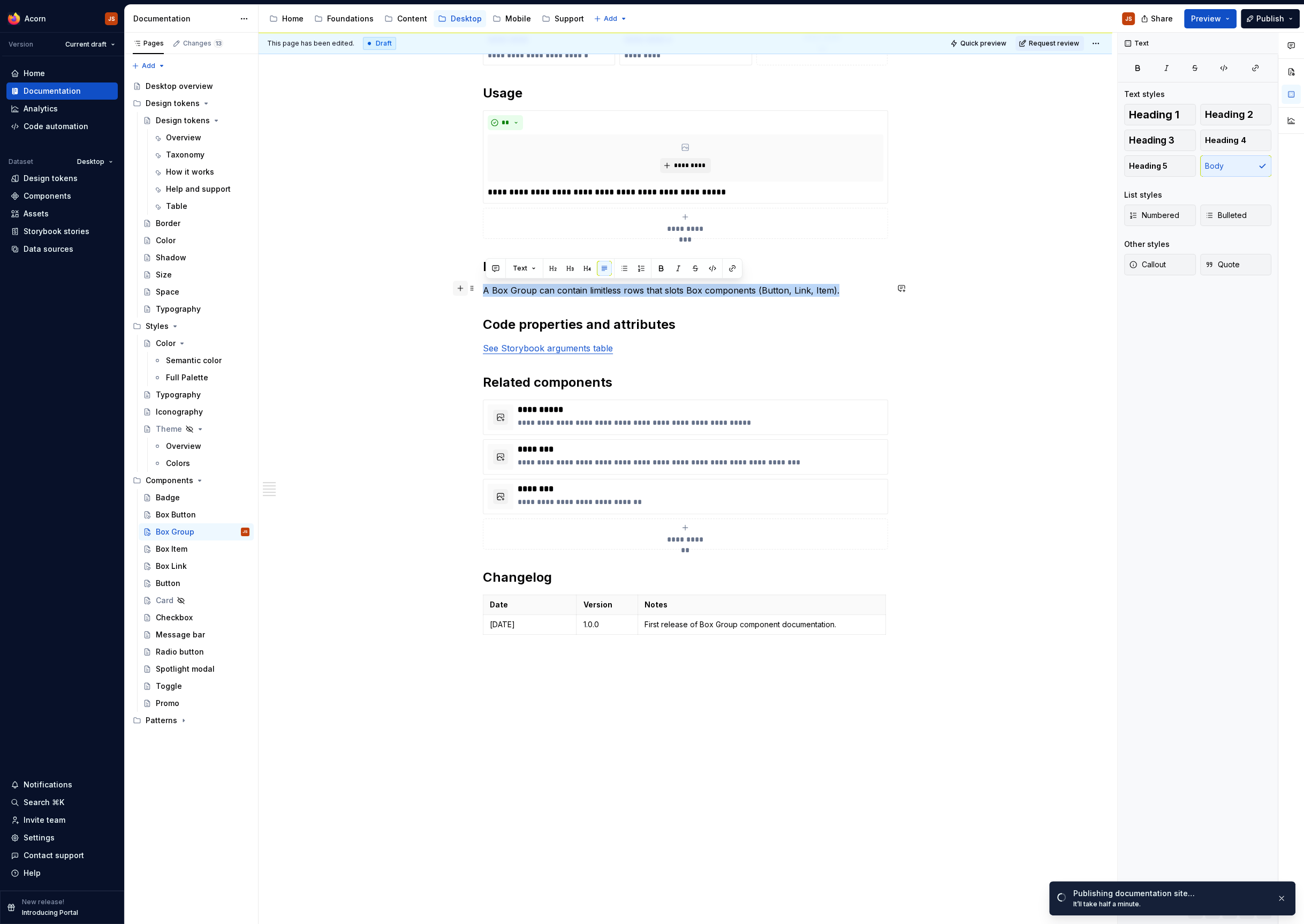
drag, startPoint x: 855, startPoint y: 282, endPoint x: 456, endPoint y: 290, distance: 399.1
click at [483, 290] on div "**********" at bounding box center [685, 81] width 405 height 1142
click at [847, 287] on p "A Box Group can contain limitless rows that slots Box components (Button, Link,…" at bounding box center [685, 290] width 405 height 13
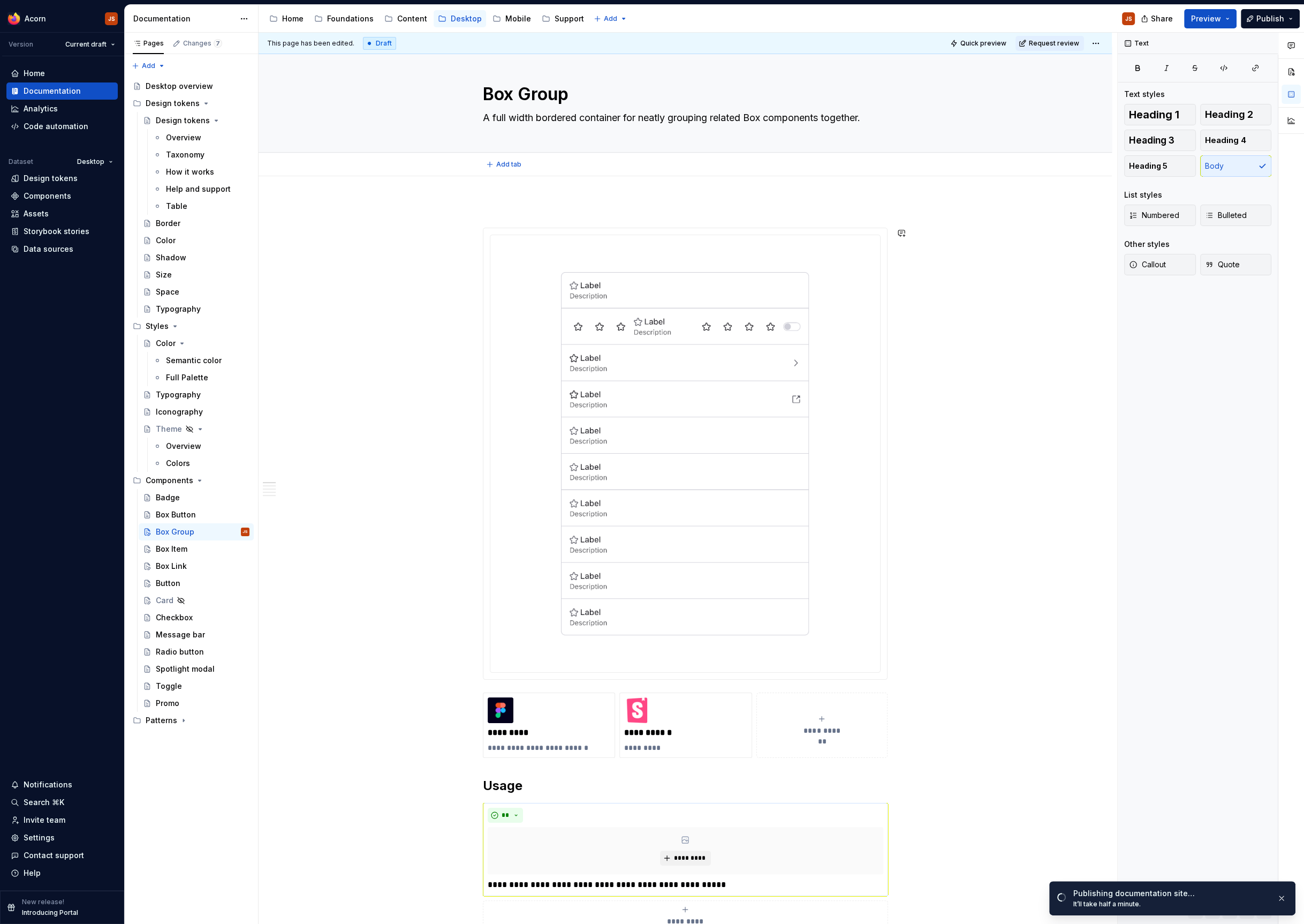
scroll to position [0, 0]
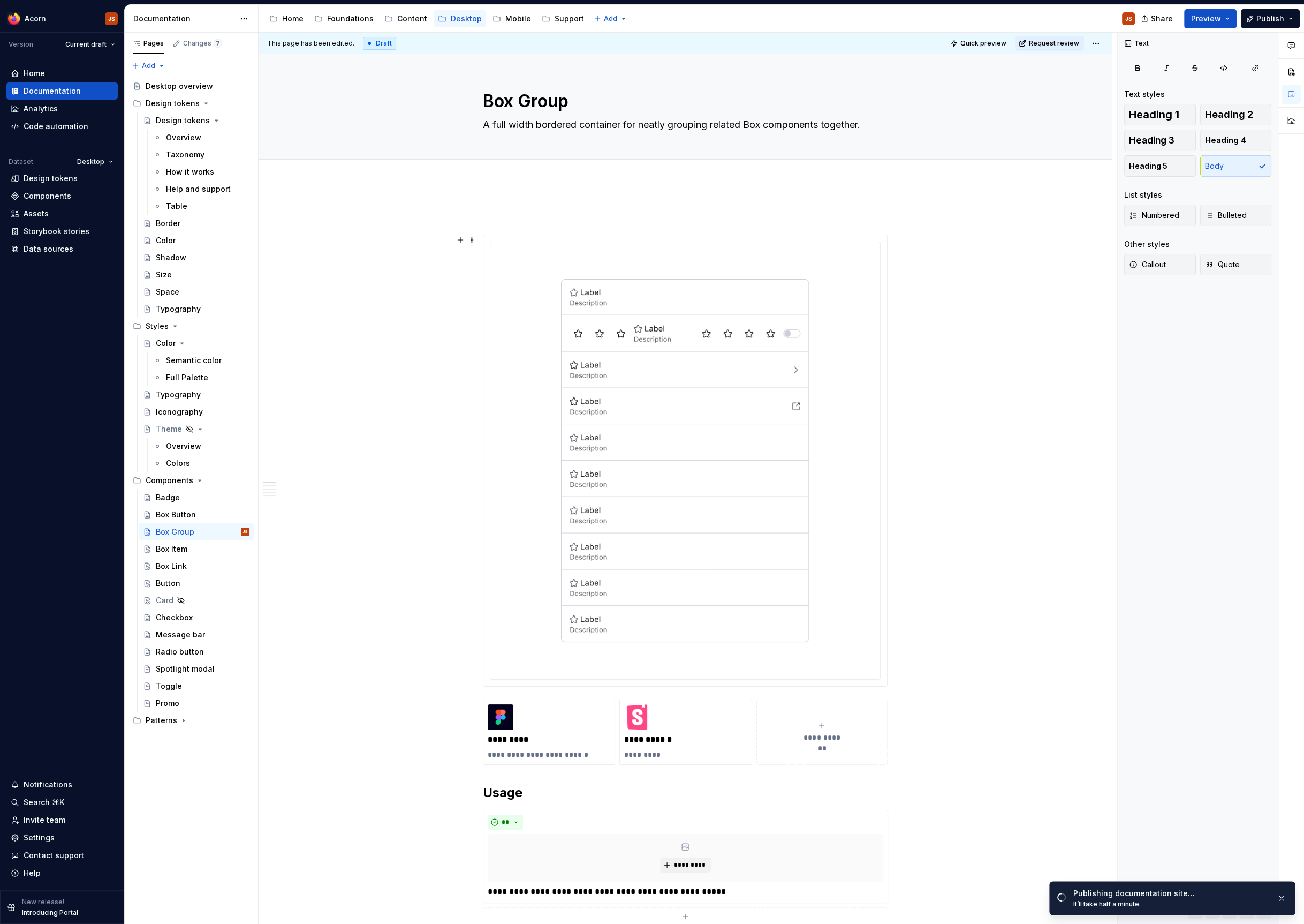
click at [678, 354] on img at bounding box center [685, 460] width 248 height 420
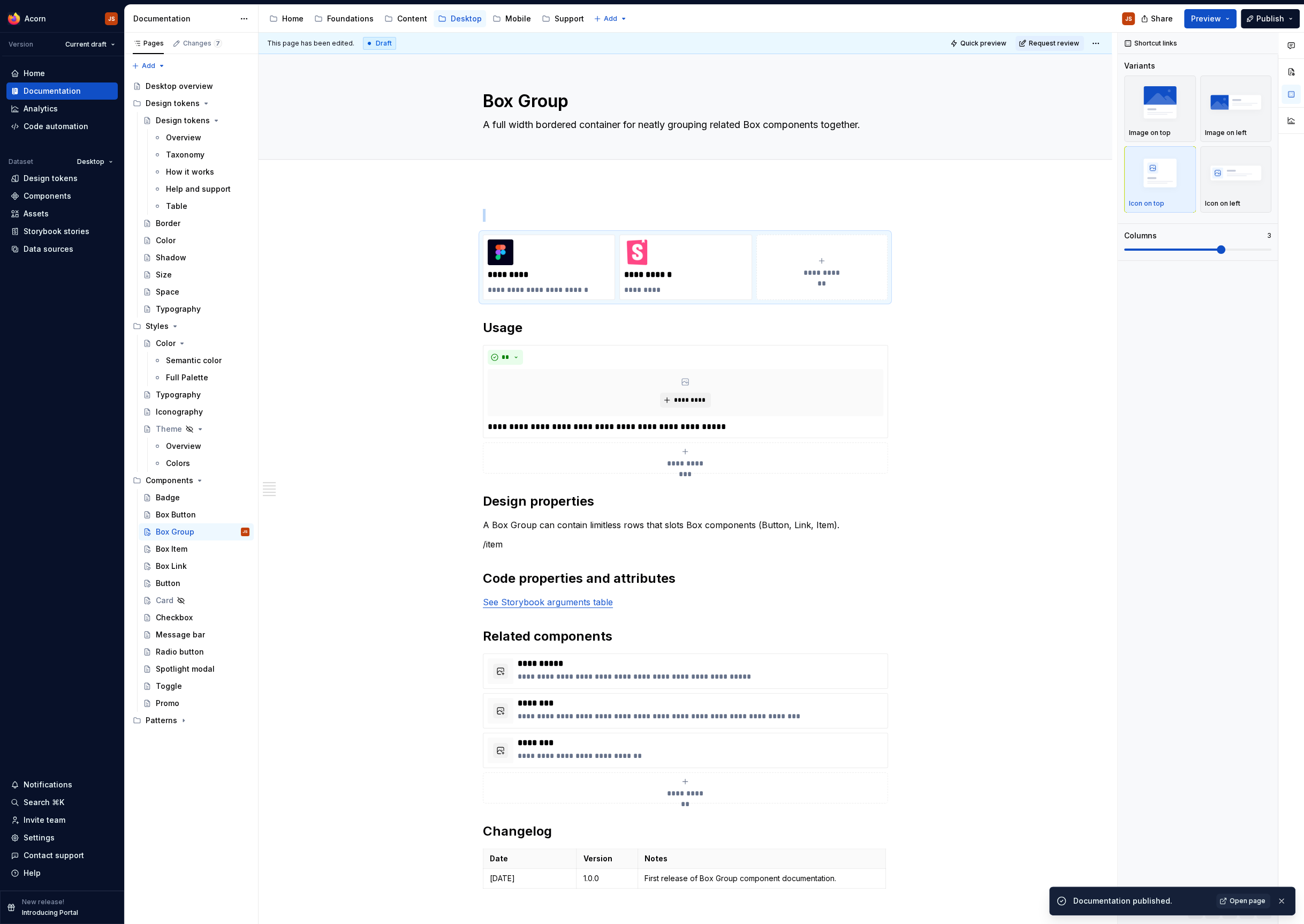
click at [576, 196] on div "**********" at bounding box center [685, 683] width 853 height 1000
click at [467, 228] on div "**********" at bounding box center [685, 683] width 853 height 1000
click at [500, 211] on p at bounding box center [685, 215] width 405 height 13
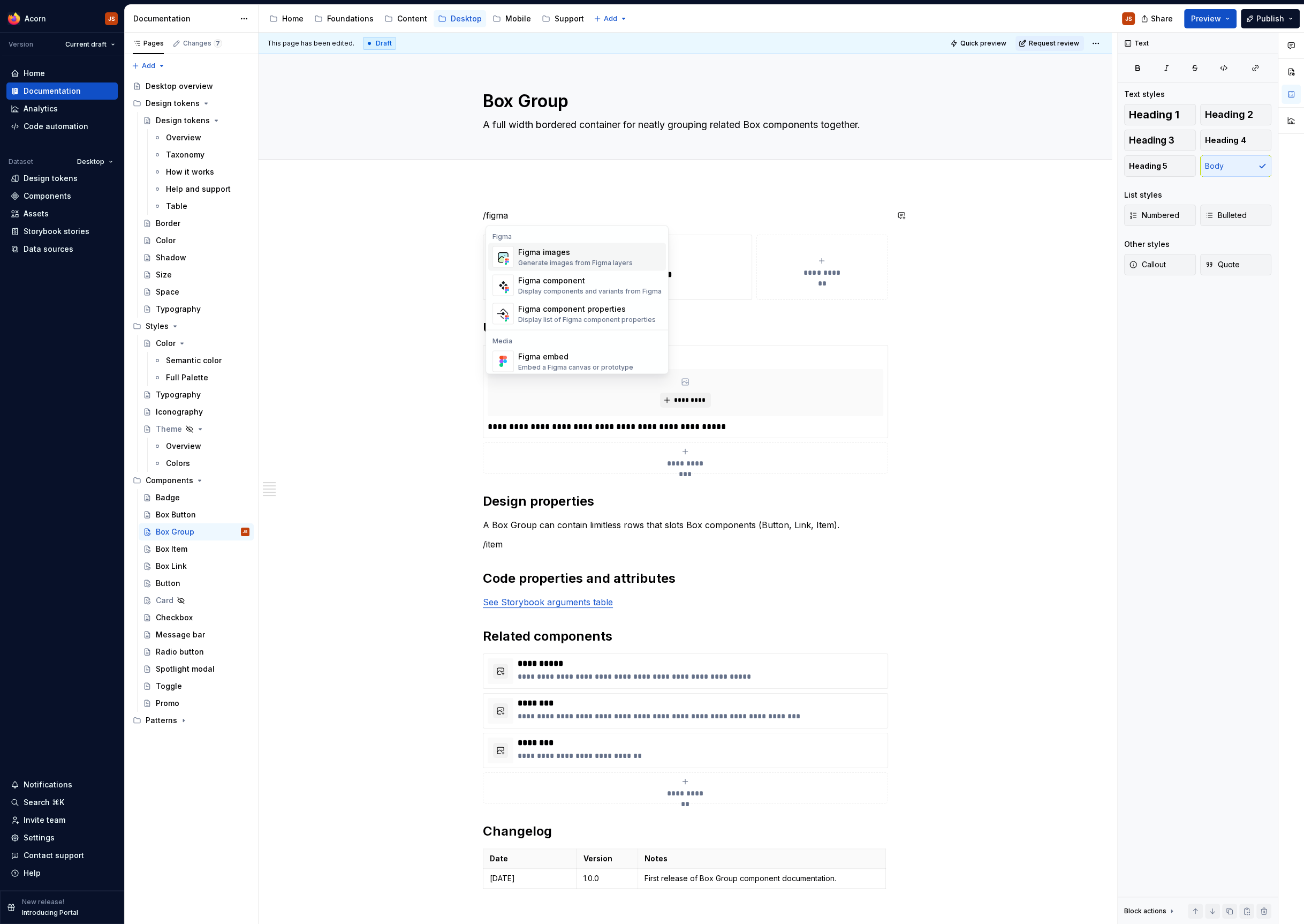
click at [531, 264] on div "Generate images from Figma layers" at bounding box center [575, 263] width 114 height 9
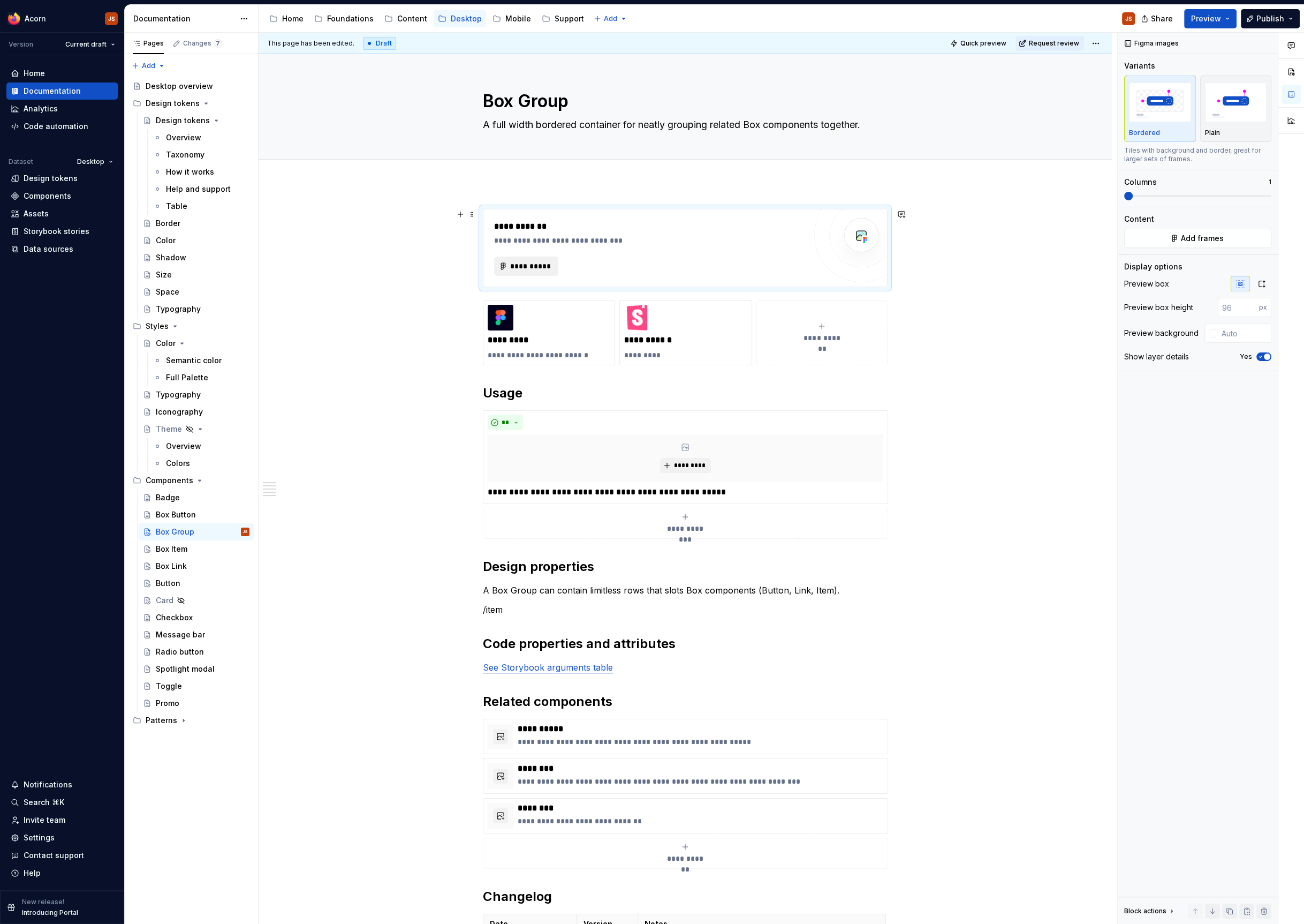
click at [537, 263] on span "**********" at bounding box center [530, 266] width 41 height 11
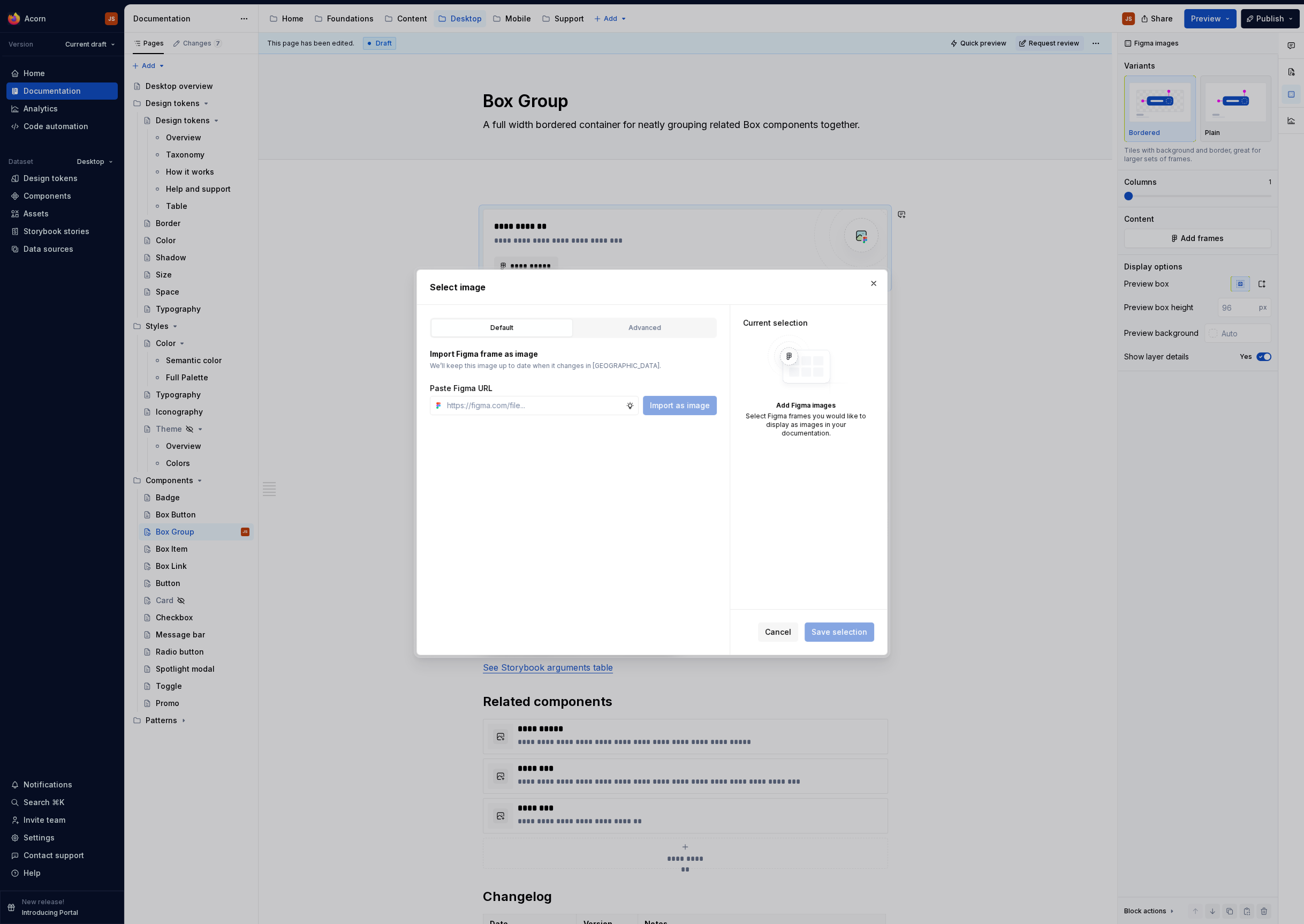
click at [641, 312] on div "Default Advanced Import Figma frame as image We’ll keep this image up to date w…" at bounding box center [573, 479] width 312 height 349
click at [631, 330] on div "Advanced" at bounding box center [645, 327] width 135 height 11
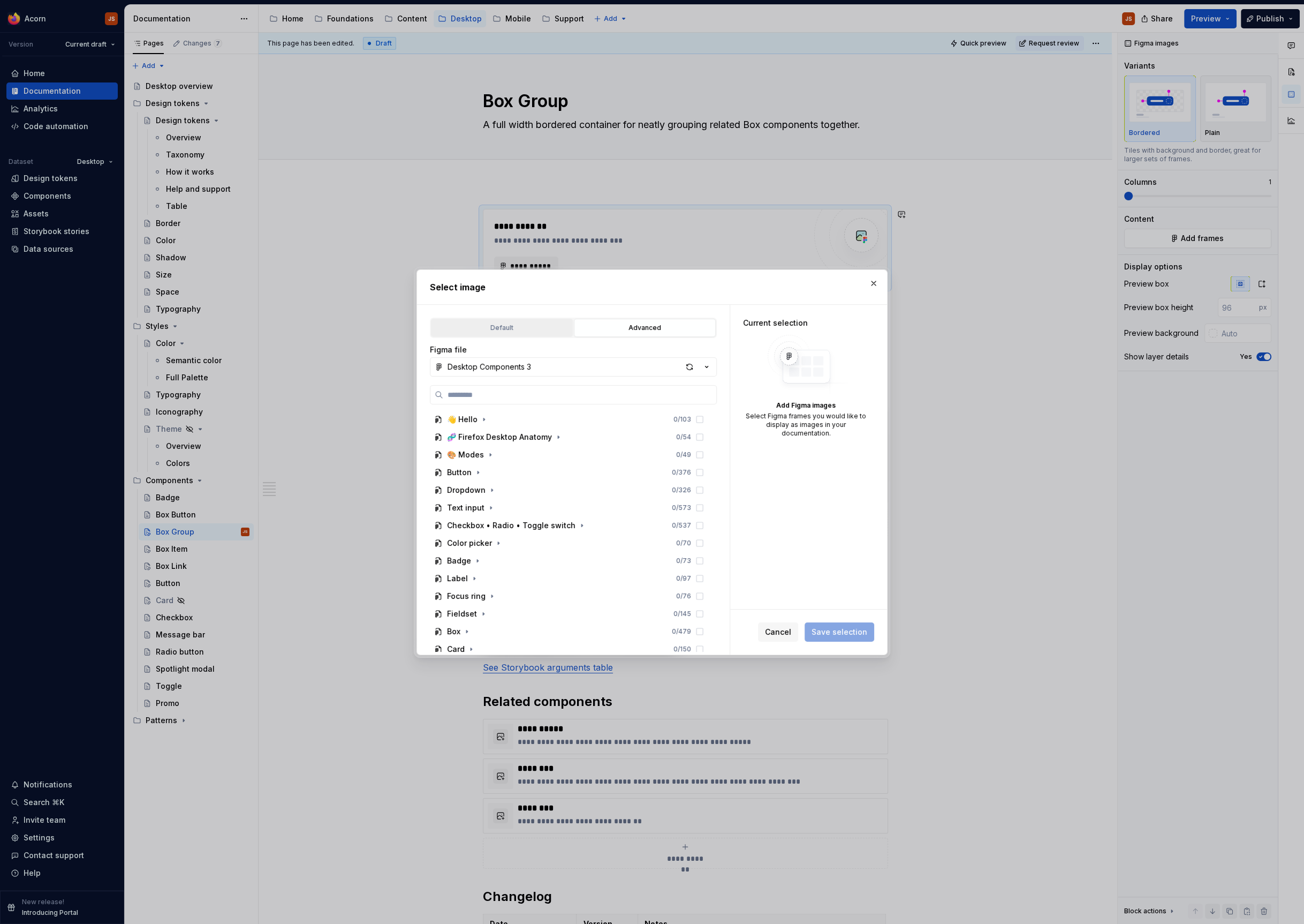
click at [524, 334] on button "Default" at bounding box center [502, 327] width 142 height 18
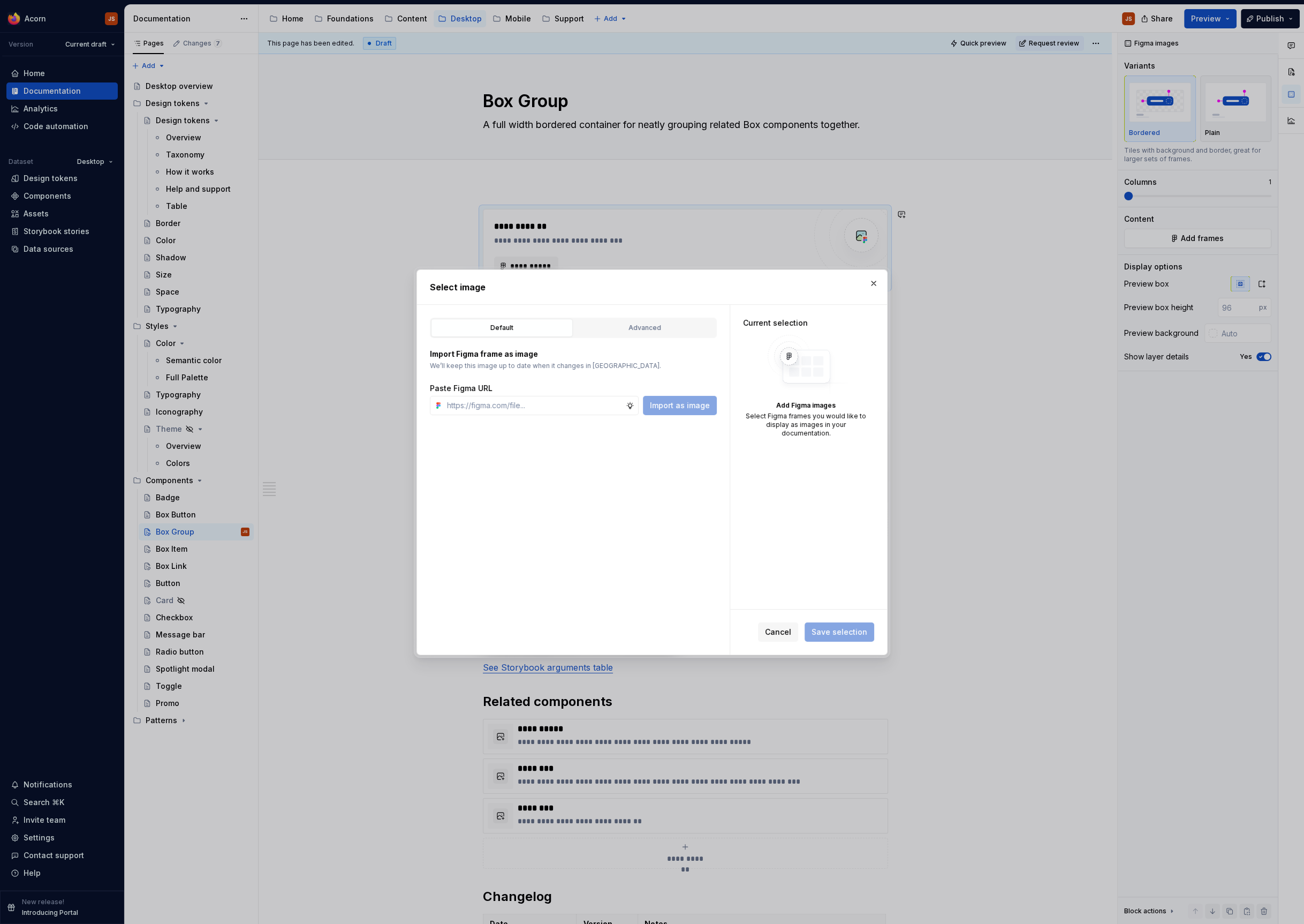
click at [516, 382] on div "Import Figma frame as image We’ll keep this image up to date when it changes in…" at bounding box center [574, 381] width 287 height 66
click at [514, 411] on input "text" at bounding box center [534, 406] width 183 height 19
click at [635, 335] on button "Advanced" at bounding box center [644, 327] width 142 height 18
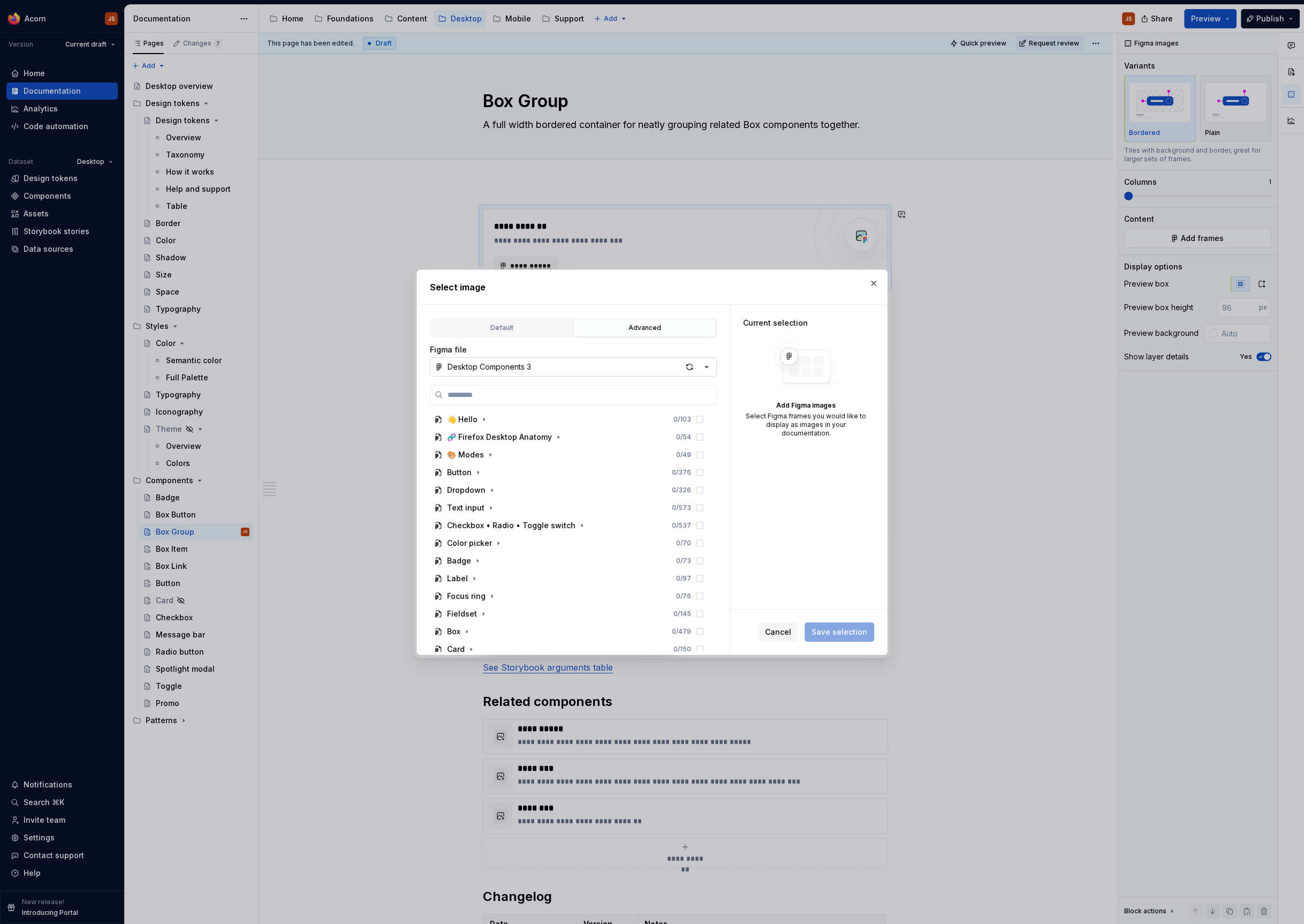
click at [538, 373] on button "Desktop Components 3" at bounding box center [574, 367] width 287 height 19
click at [517, 398] on span "Site Images" at bounding box center [573, 404] width 282 height 17
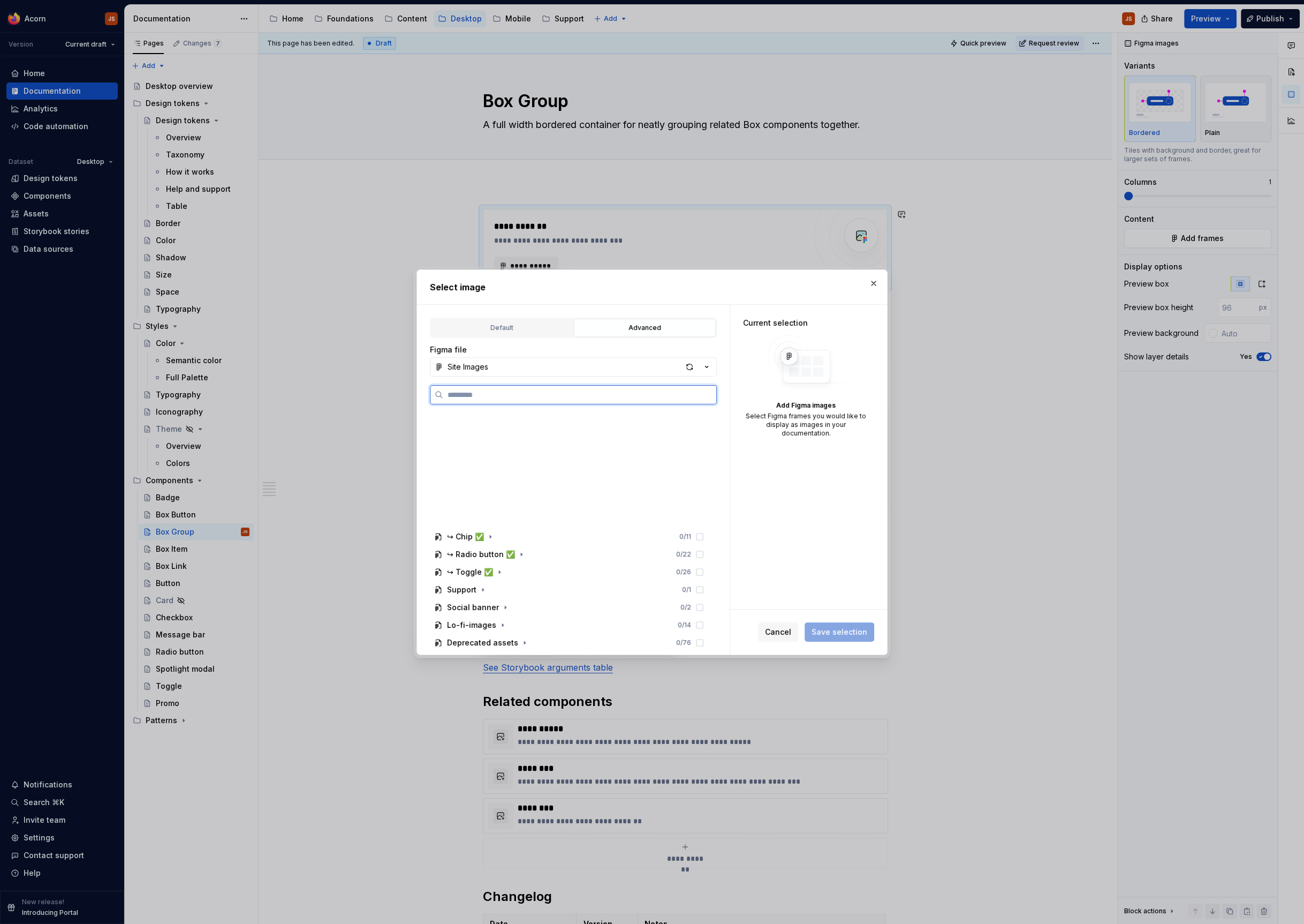
scroll to position [377, 0]
click at [687, 367] on div "button" at bounding box center [689, 366] width 15 height 15
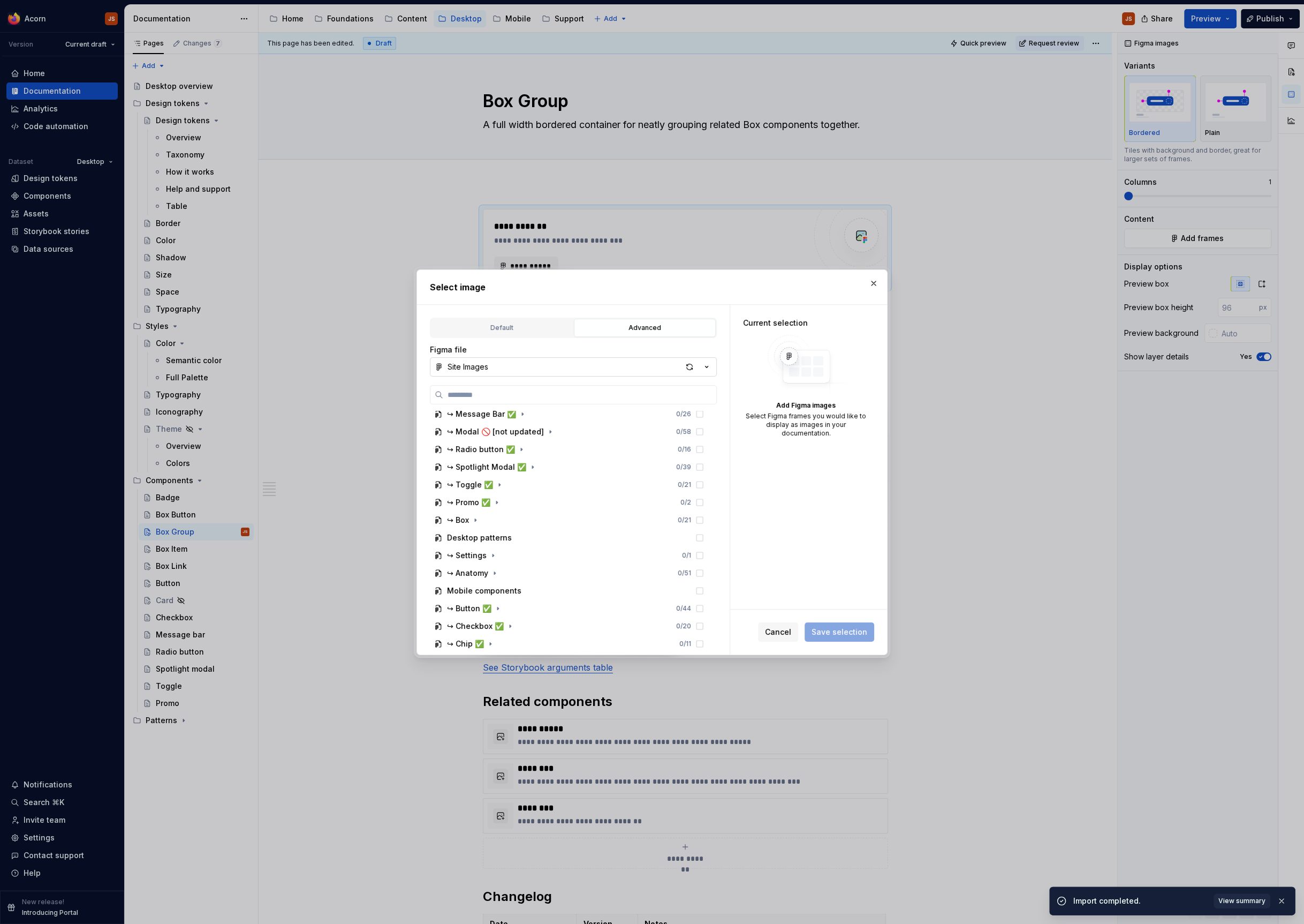
scroll to position [339, 0]
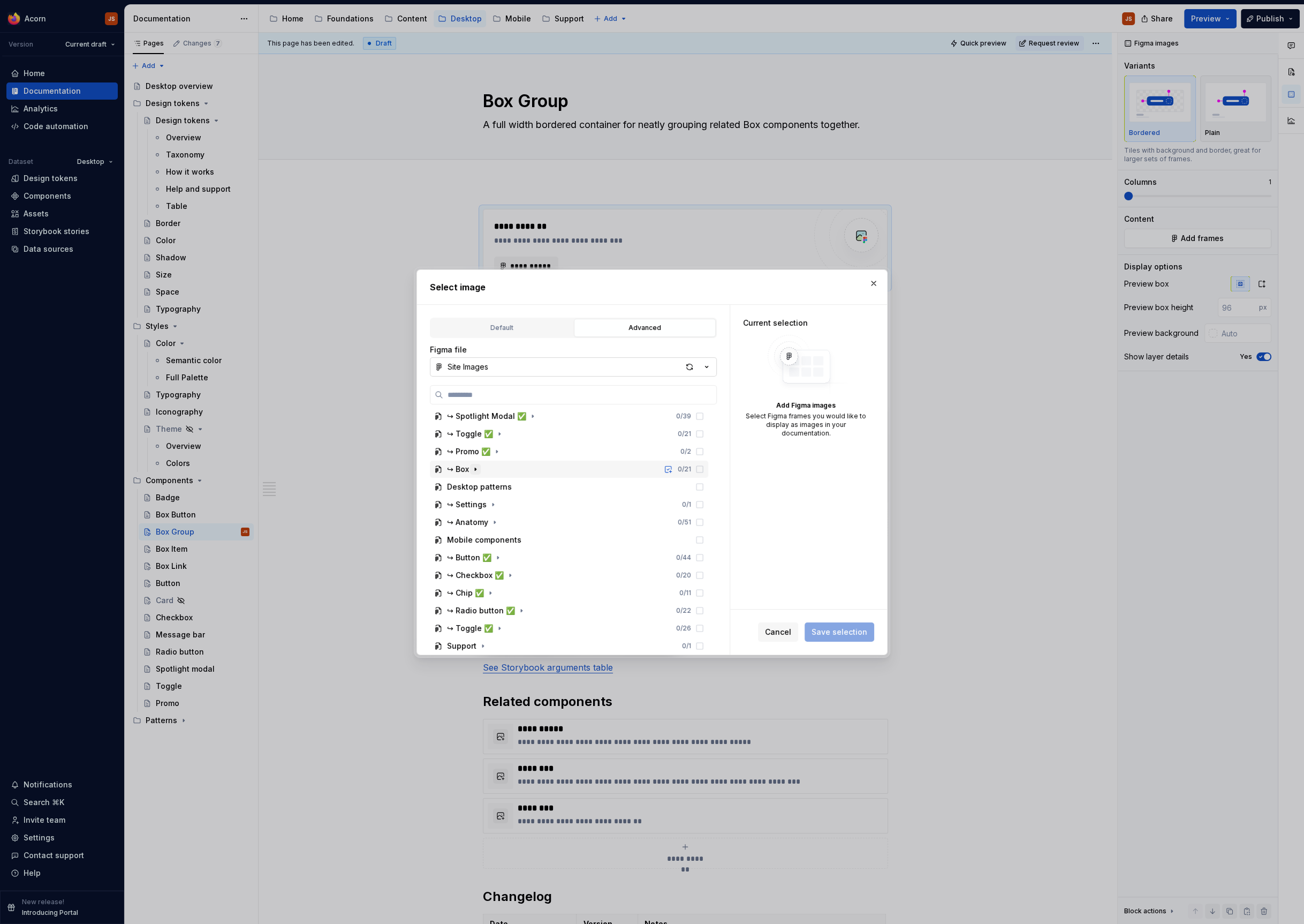
click at [473, 467] on icon "button" at bounding box center [475, 469] width 9 height 9
click at [479, 485] on div "Box Group" at bounding box center [477, 487] width 39 height 11
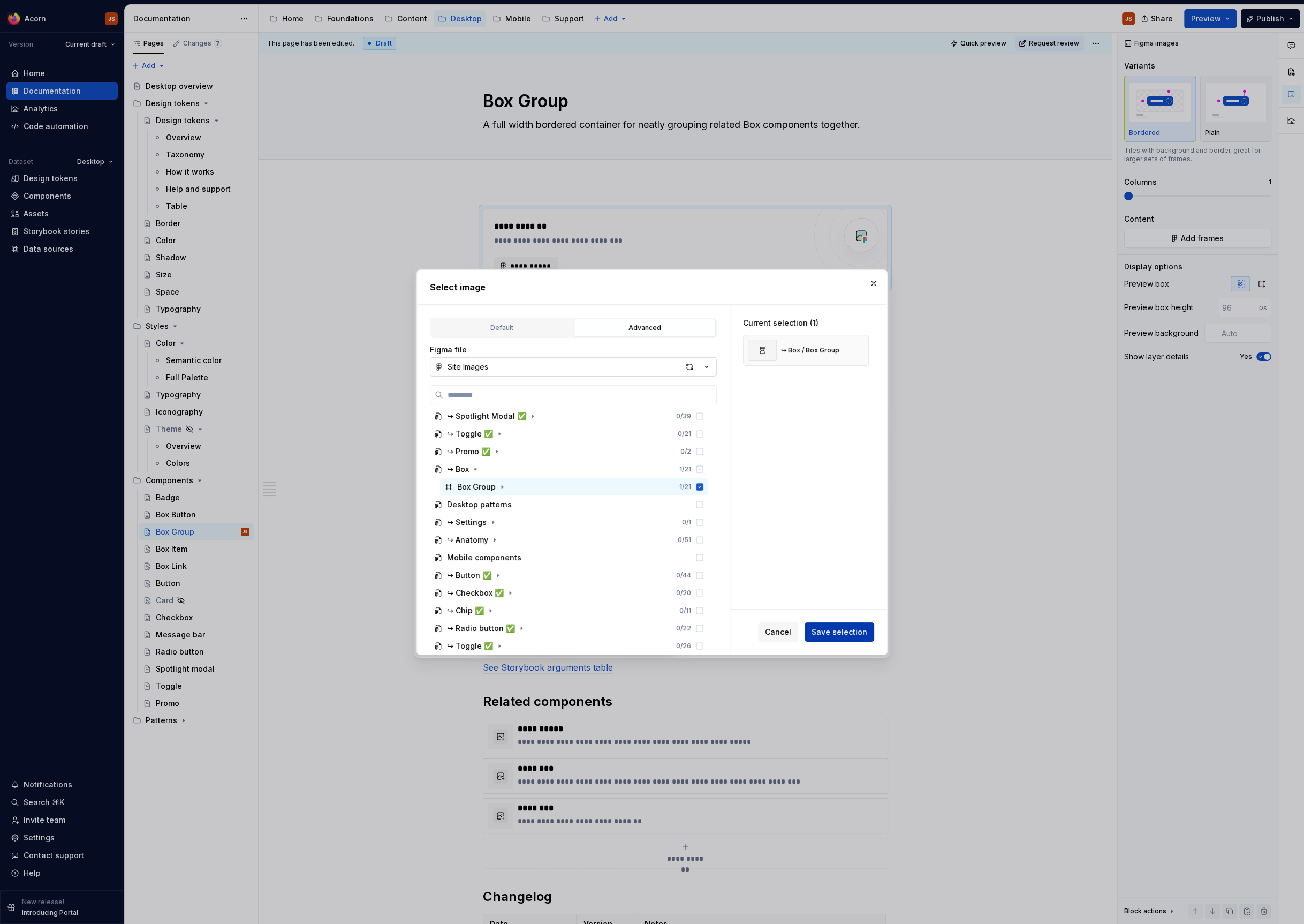
click at [842, 629] on span "Save selection" at bounding box center [839, 632] width 55 height 11
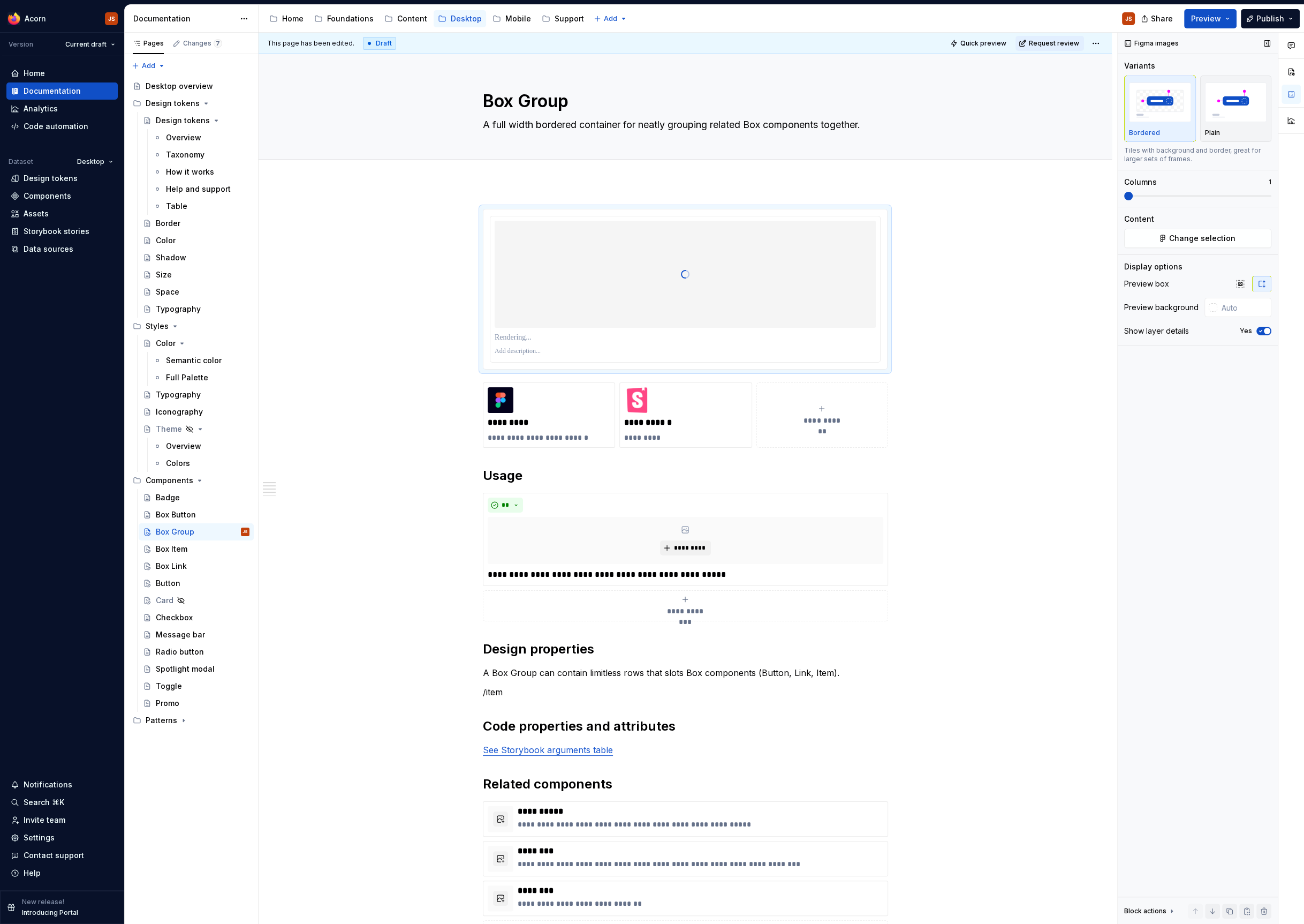
click at [1262, 336] on div "Show layer details Yes" at bounding box center [1198, 331] width 147 height 15
click at [1263, 330] on icon "button" at bounding box center [1261, 331] width 3 height 2
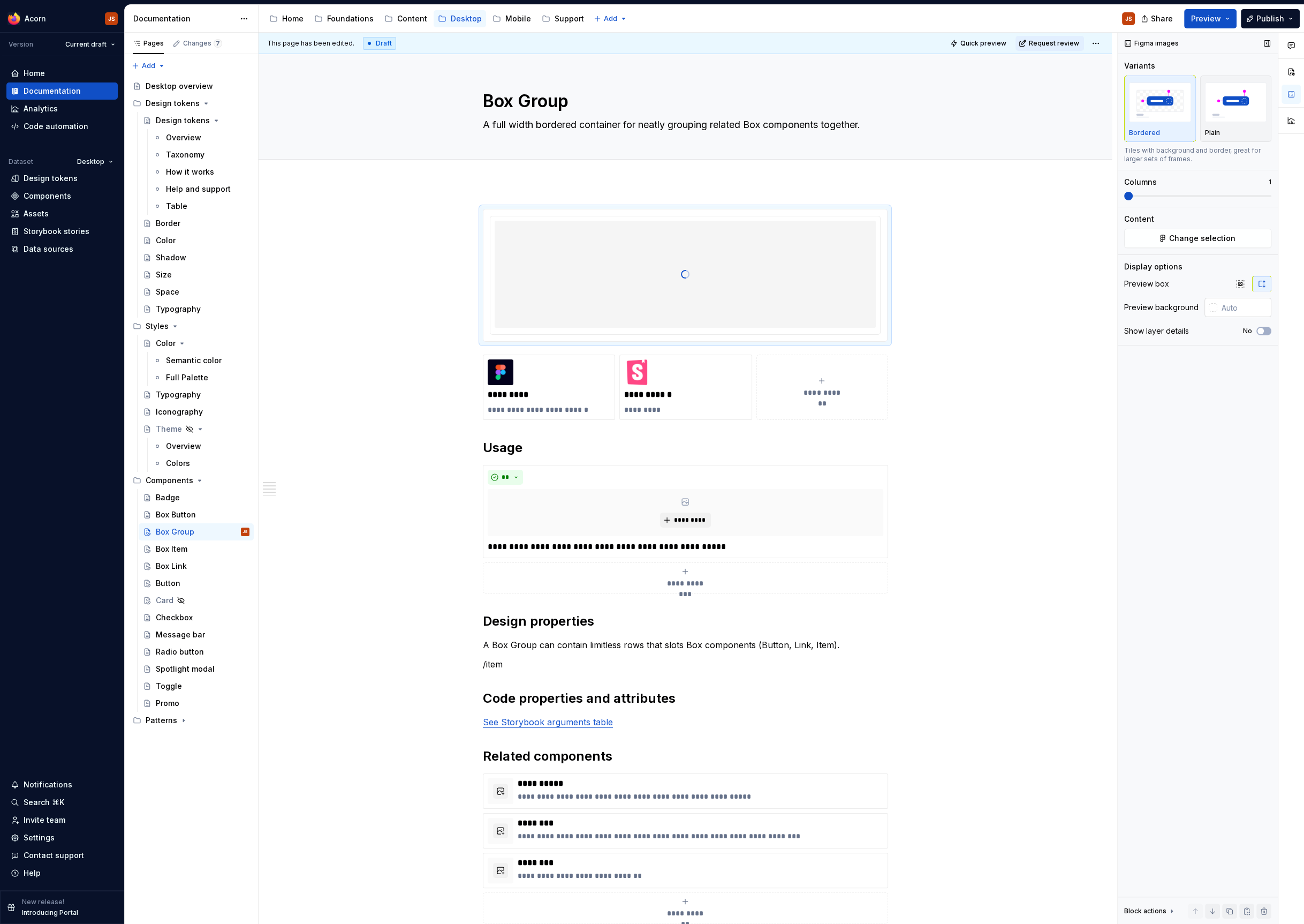
click at [1227, 303] on input "text" at bounding box center [1244, 307] width 54 height 19
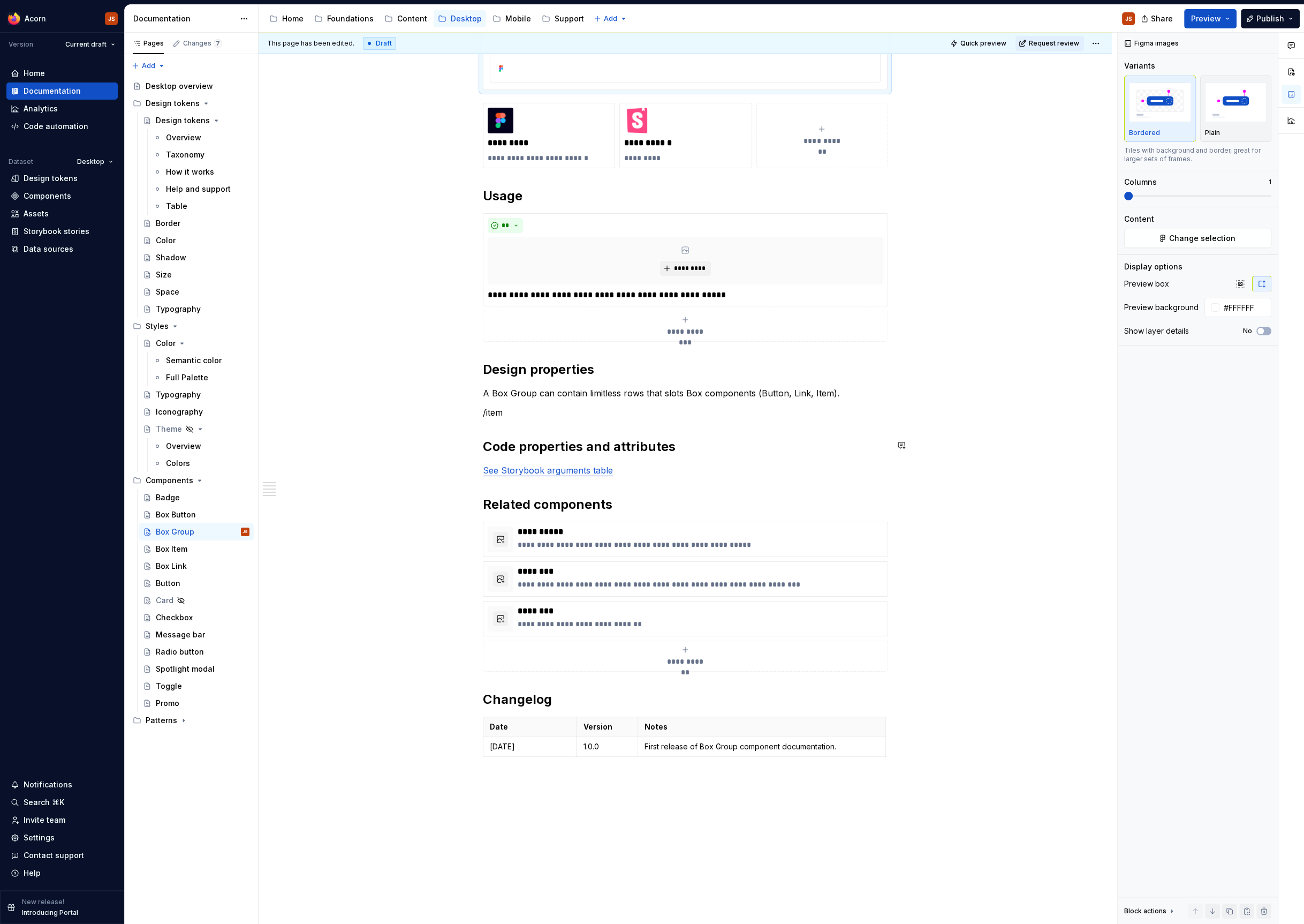
scroll to position [400, 0]
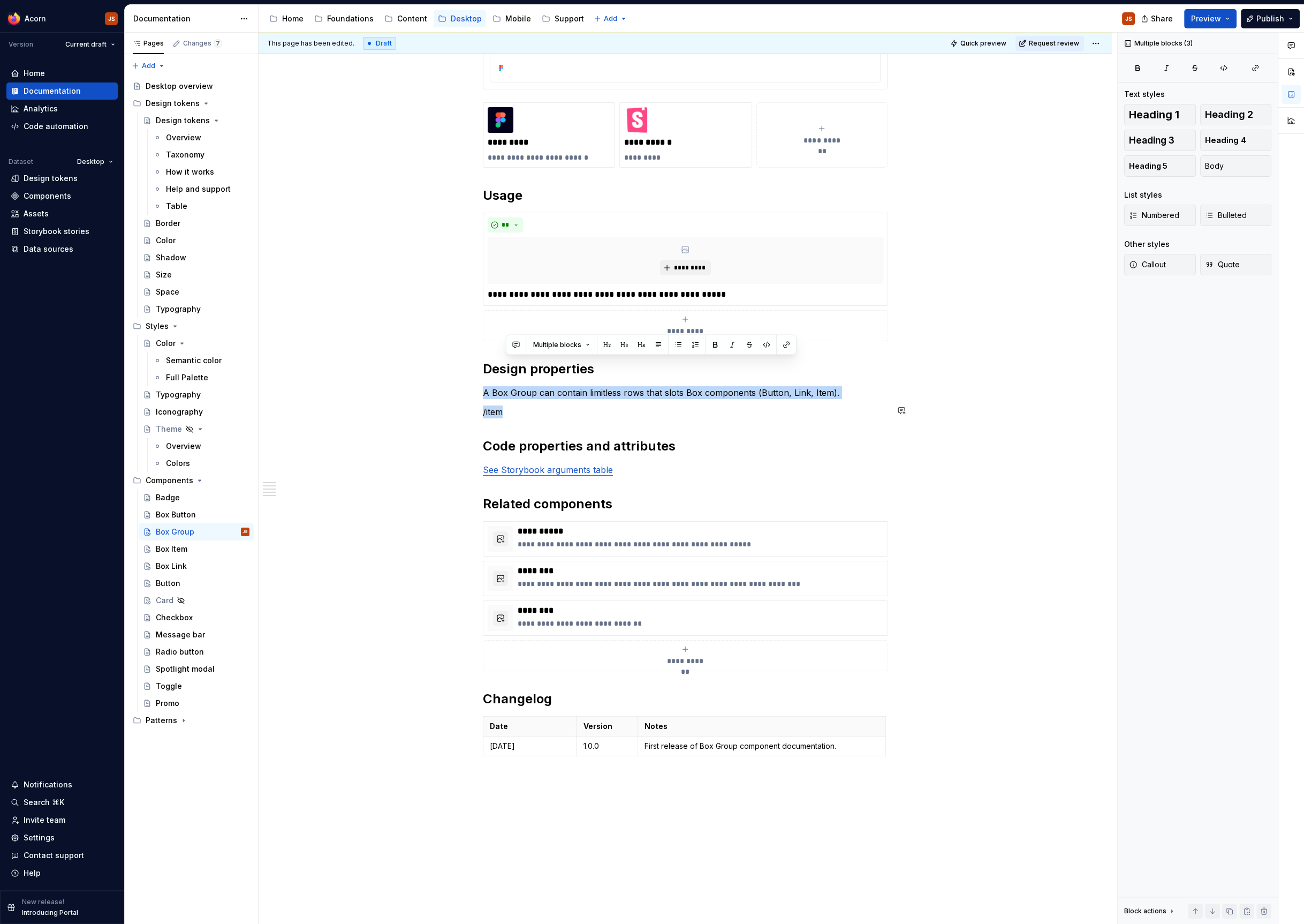
drag, startPoint x: 478, startPoint y: 382, endPoint x: 458, endPoint y: 378, distance: 20.4
click at [458, 378] on div "**********" at bounding box center [685, 417] width 853 height 1267
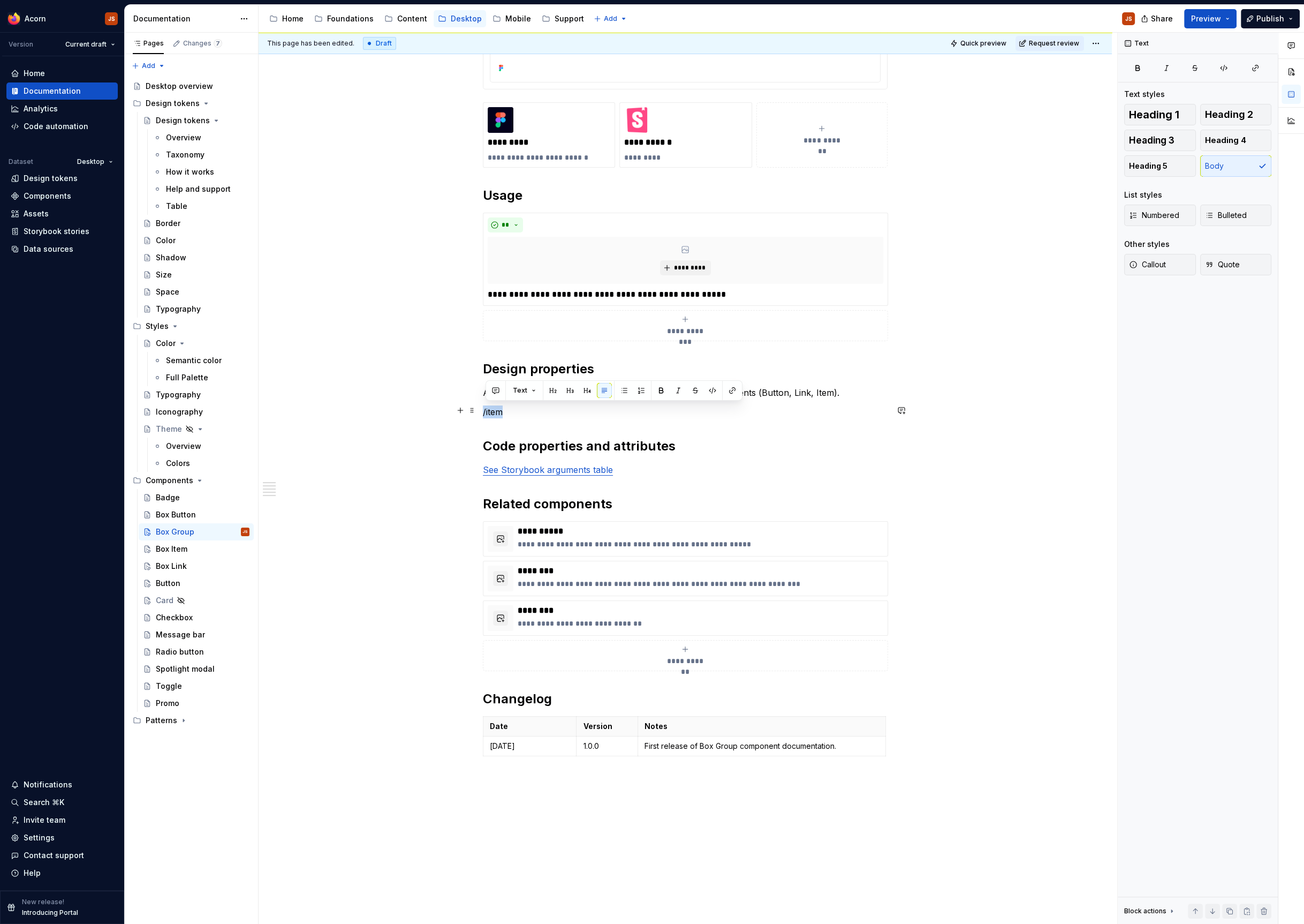
drag, startPoint x: 518, startPoint y: 425, endPoint x: 485, endPoint y: 415, distance: 34.5
click at [483, 415] on div "**********" at bounding box center [685, 291] width 405 height 964
click at [853, 391] on p "A Box Group can contain limitless rows that slots Box components (Button, Link,…" at bounding box center [685, 392] width 405 height 13
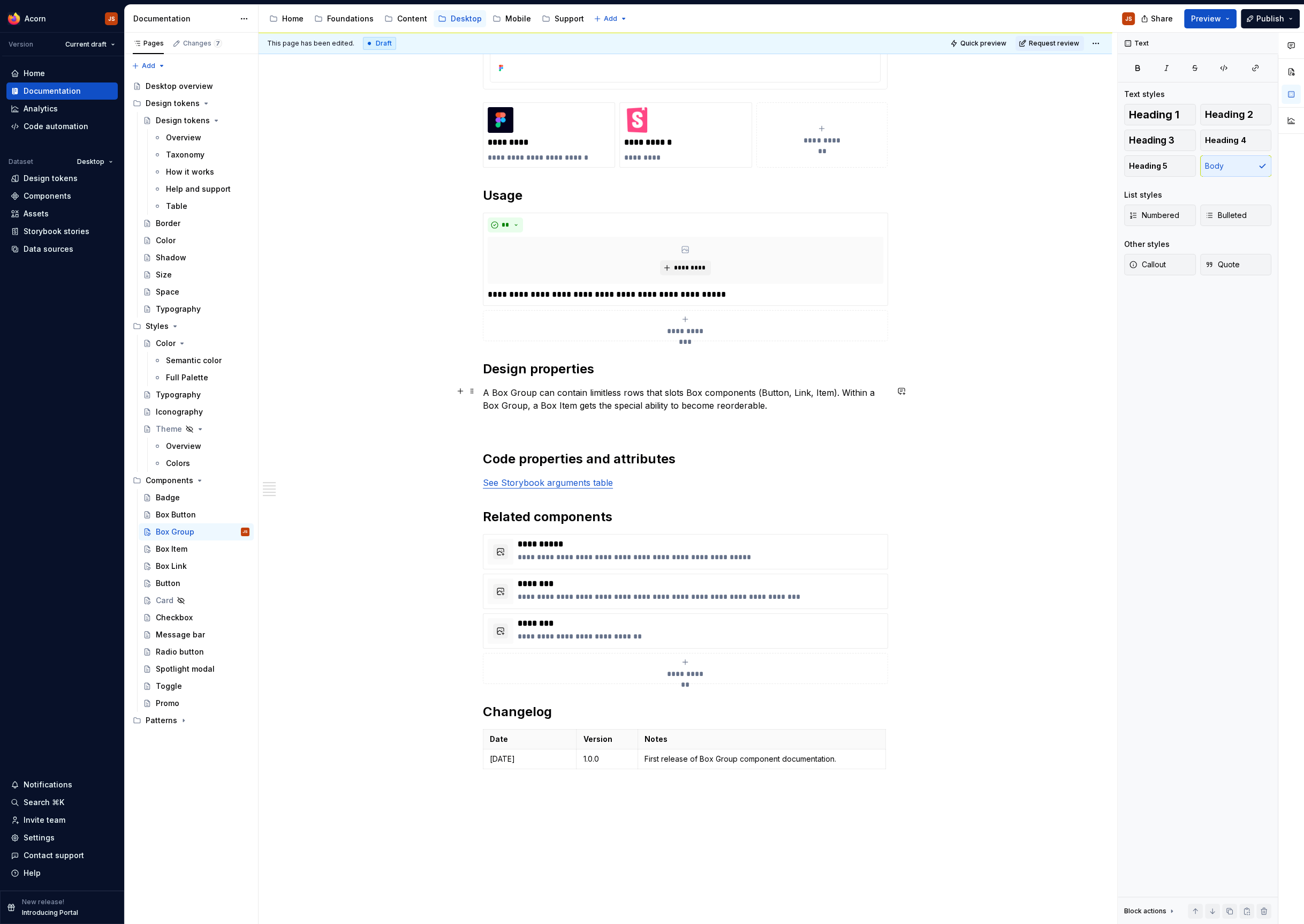
click at [520, 397] on p "A Box Group can contain limitless rows that slots Box components (Button, Link,…" at bounding box center [685, 399] width 405 height 26
click at [801, 400] on p "A Box Group can contain limitless rows that slots Box components (Button, Link,…" at bounding box center [685, 399] width 405 height 26
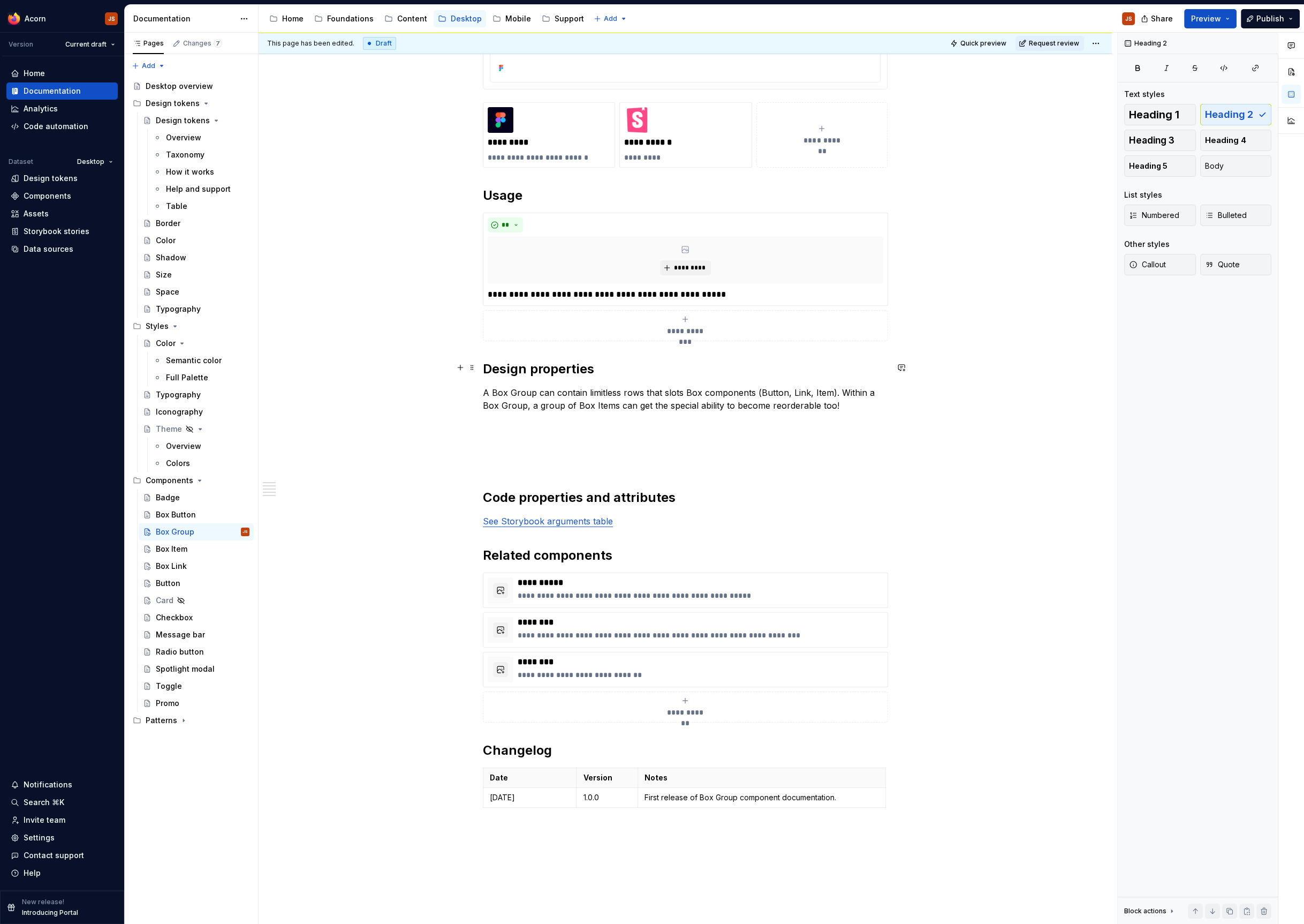
click at [657, 370] on h2 "Design properties" at bounding box center [685, 368] width 405 height 17
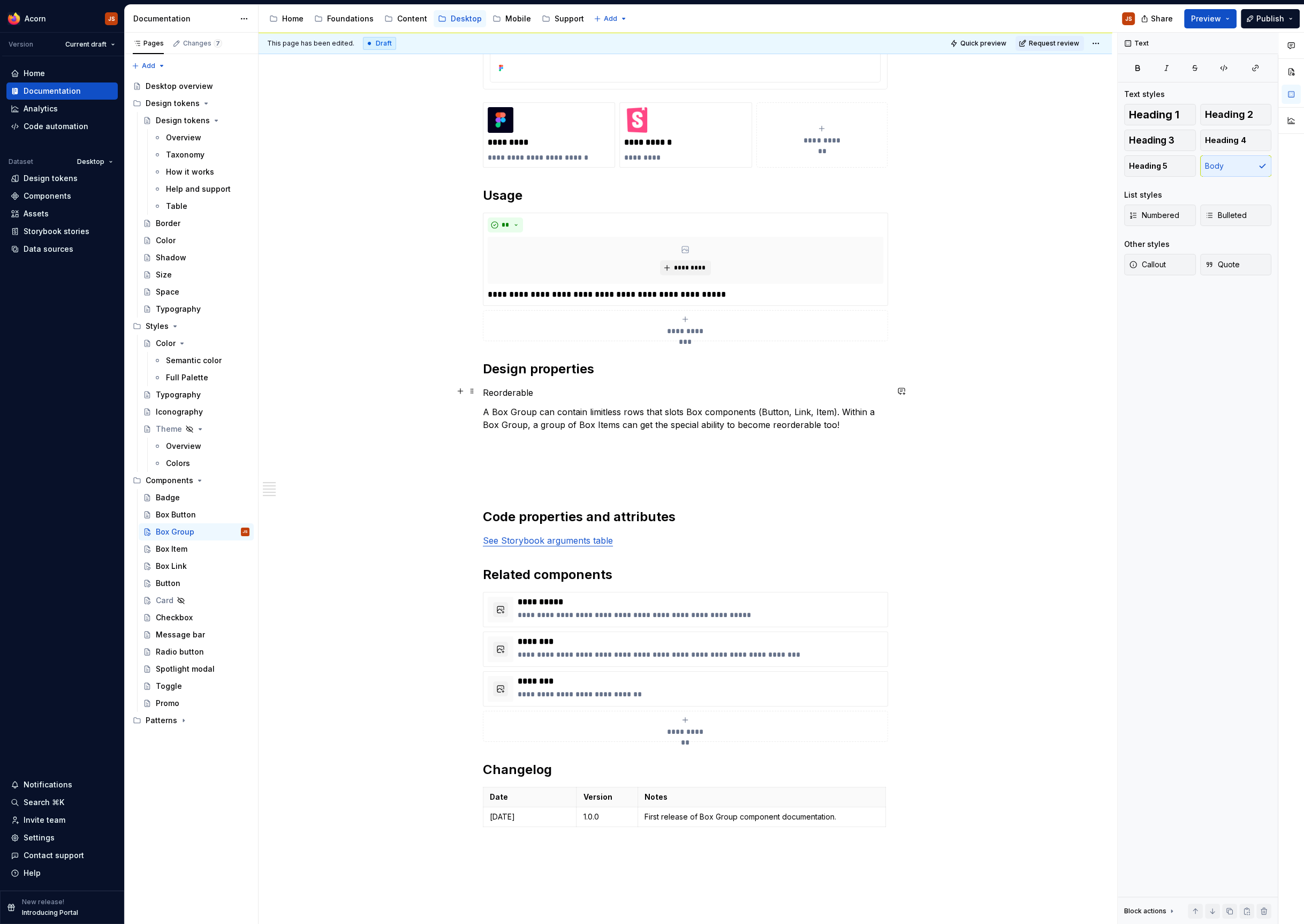
click at [525, 395] on p "Reorderable" at bounding box center [685, 392] width 405 height 13
click at [570, 374] on button "button" at bounding box center [569, 370] width 15 height 15
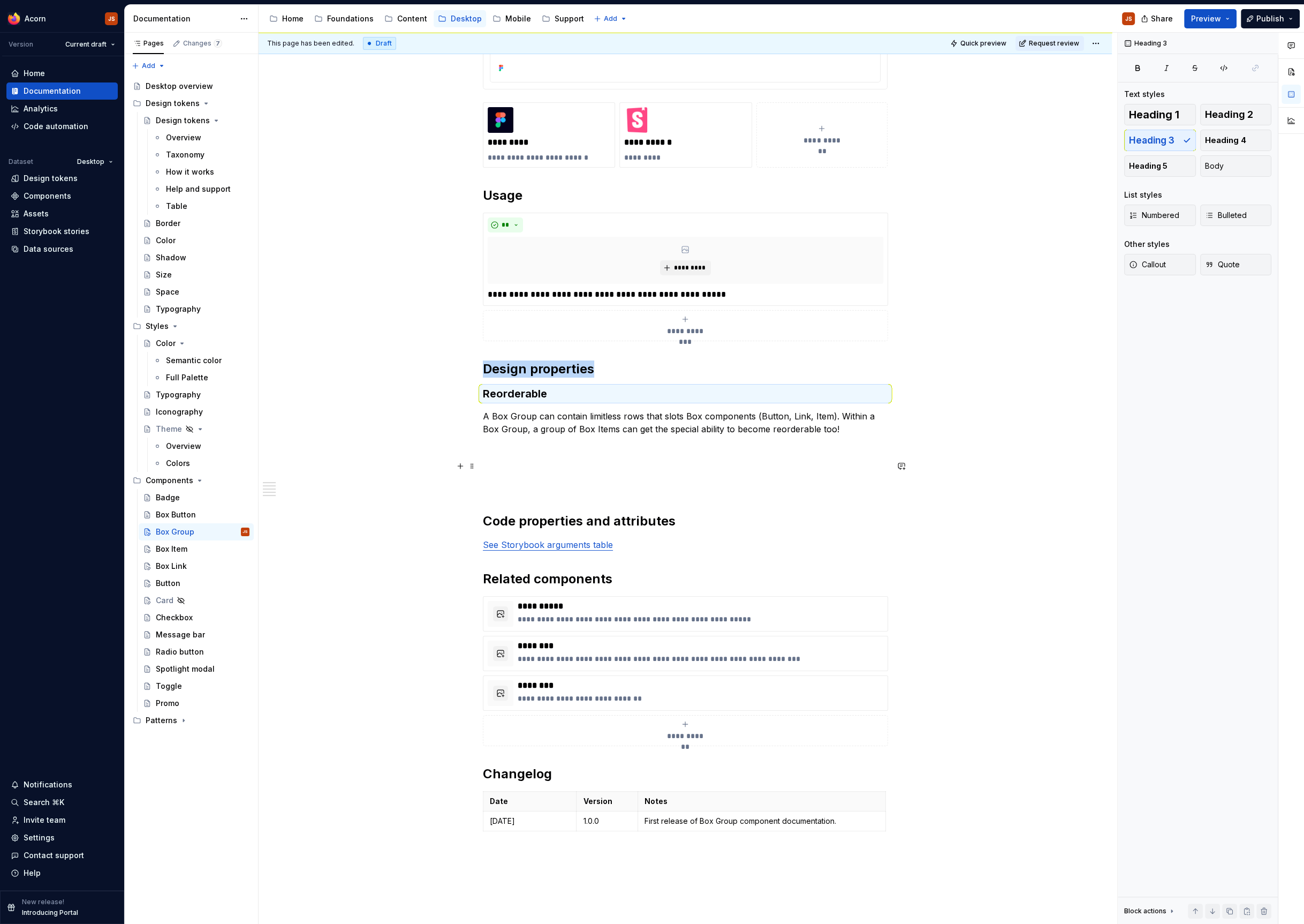
click at [514, 470] on p at bounding box center [685, 467] width 405 height 13
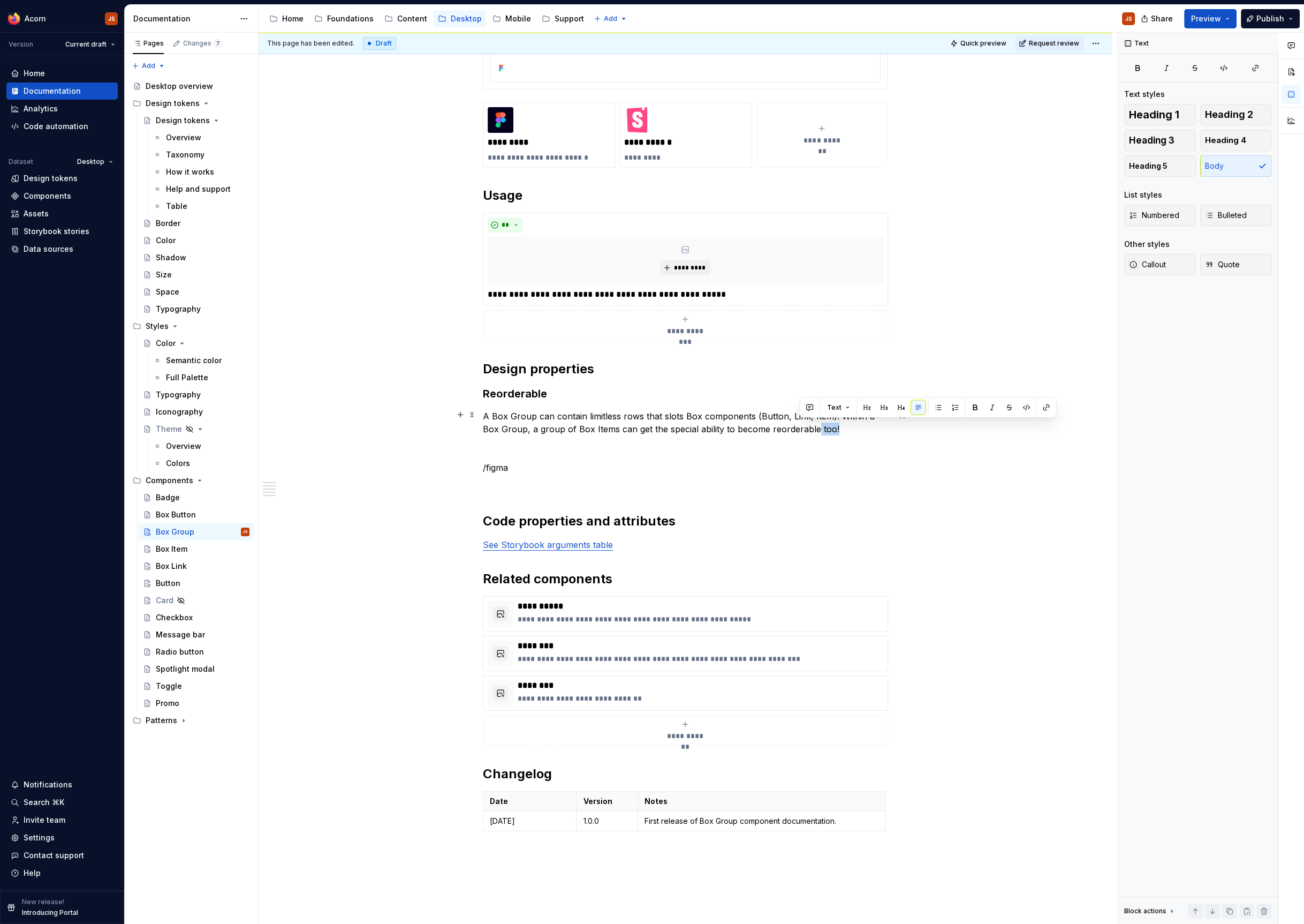
drag, startPoint x: 827, startPoint y: 433, endPoint x: 798, endPoint y: 425, distance: 30.1
click at [798, 425] on div "**********" at bounding box center [685, 322] width 405 height 1026
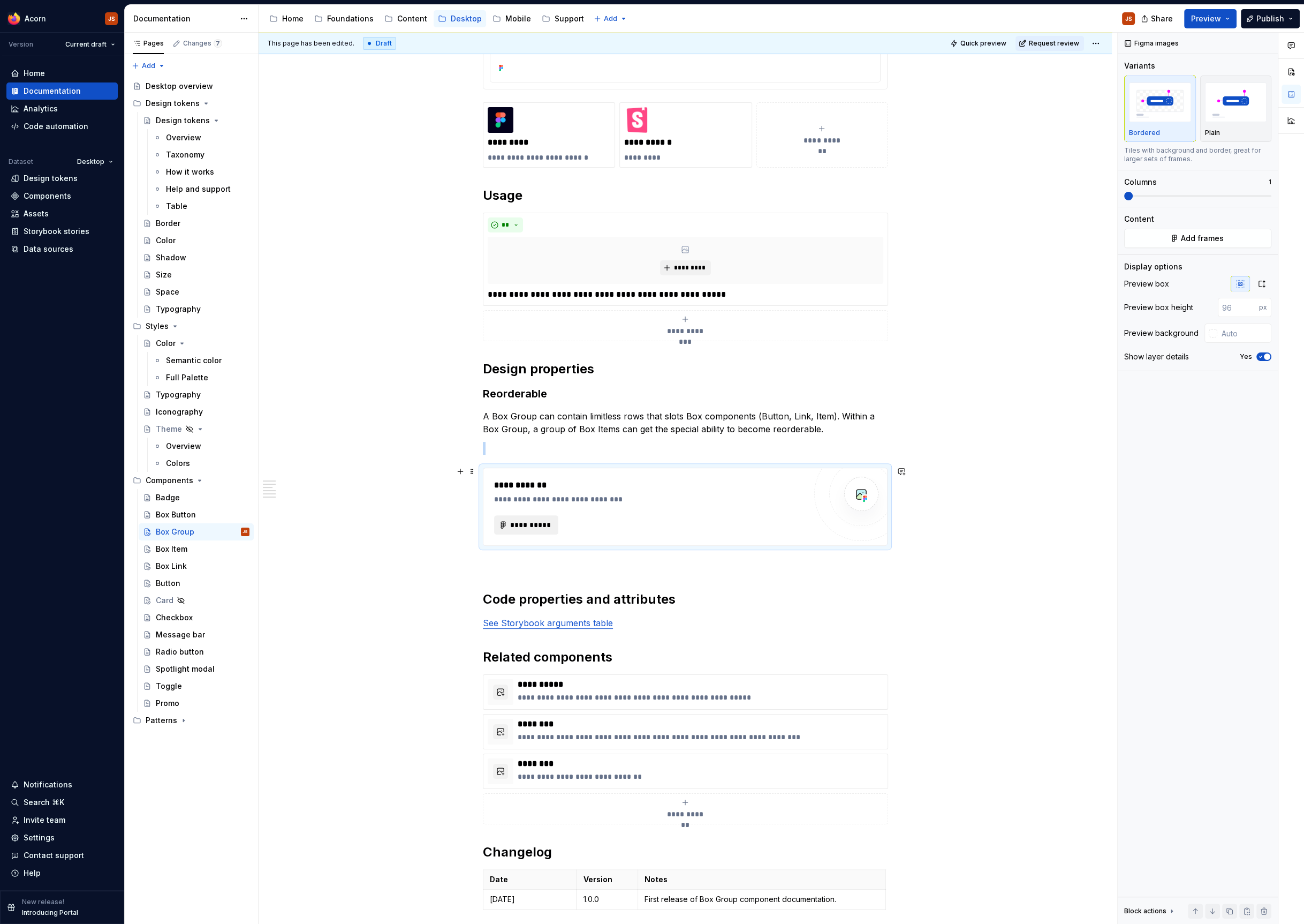
click at [527, 515] on button "**********" at bounding box center [526, 524] width 64 height 19
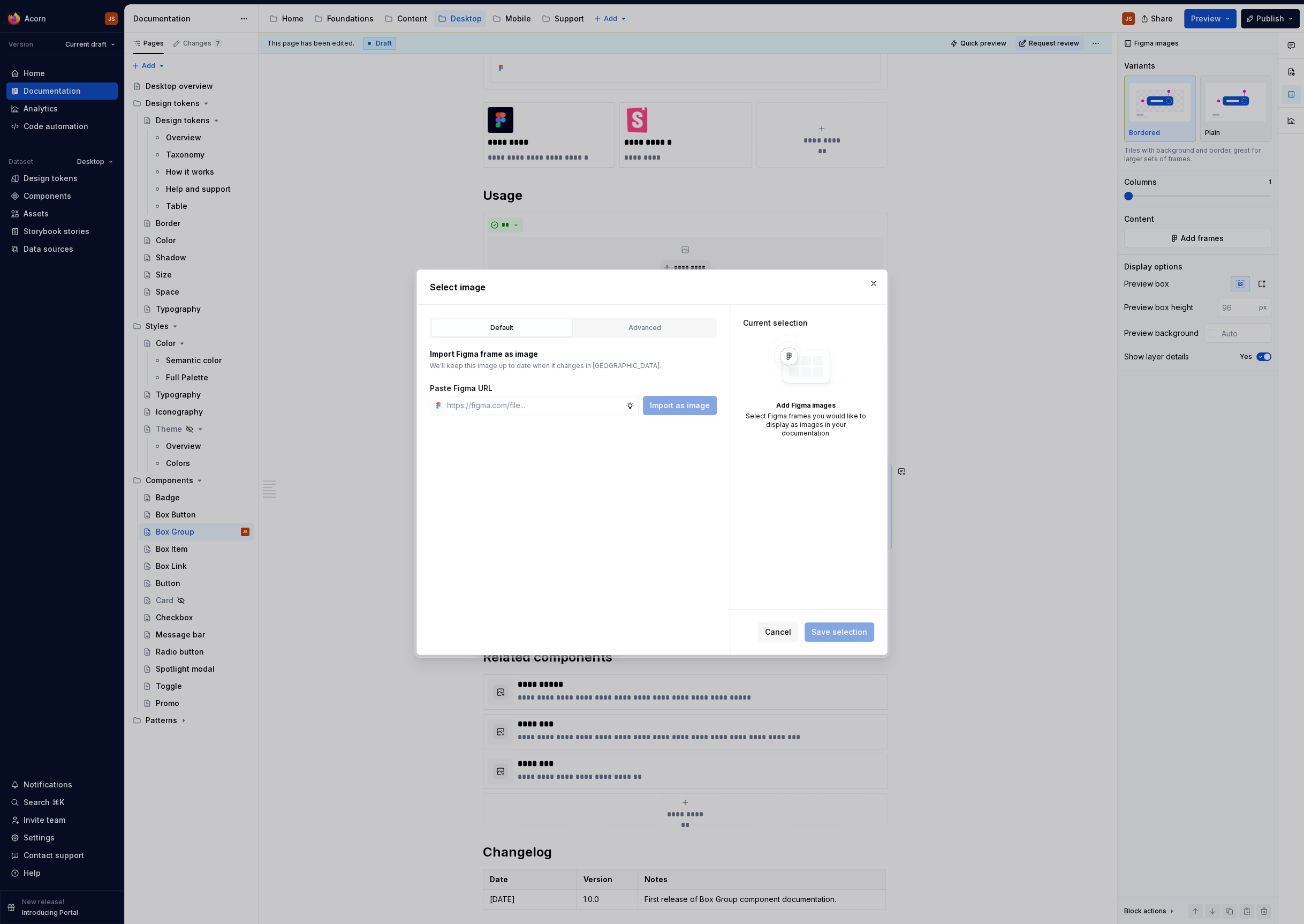
scroll to position [400, 0]
click at [879, 283] on button "button" at bounding box center [873, 282] width 15 height 15
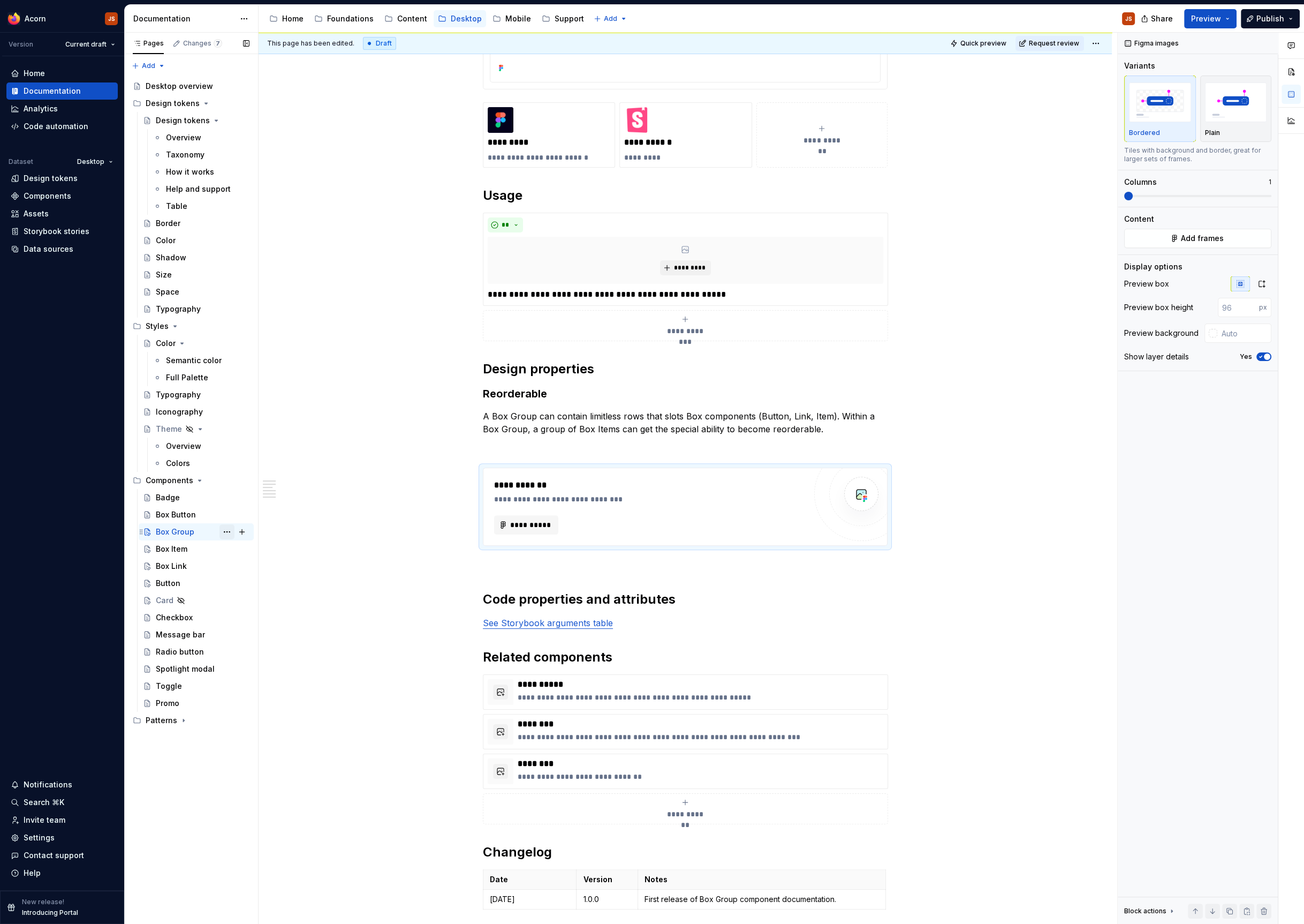
click at [223, 532] on button "Page tree" at bounding box center [226, 532] width 15 height 15
click at [276, 608] on div "Hide page" at bounding box center [291, 606] width 105 height 11
click at [177, 549] on div "Box Item" at bounding box center [172, 549] width 32 height 11
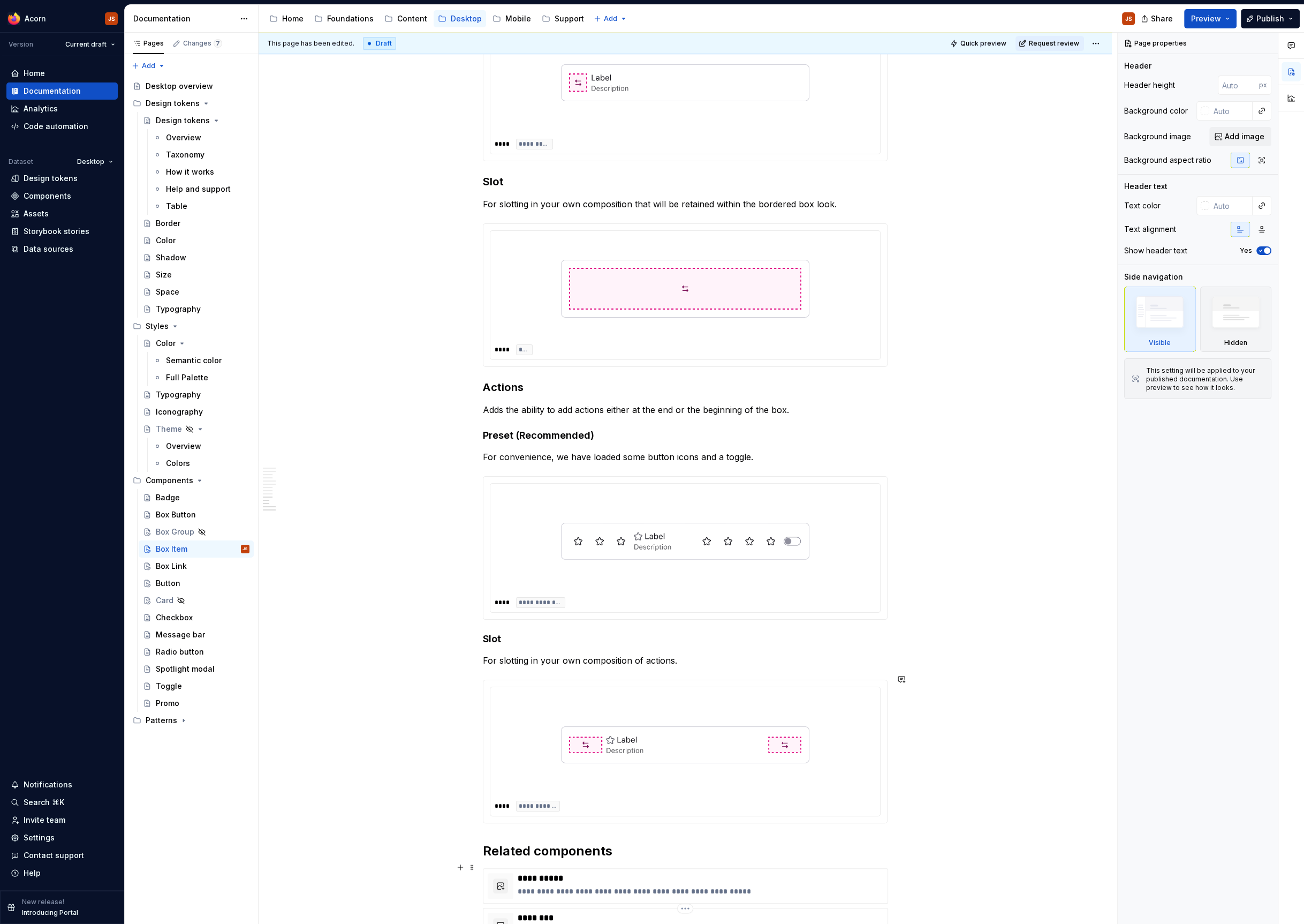
scroll to position [1668, 0]
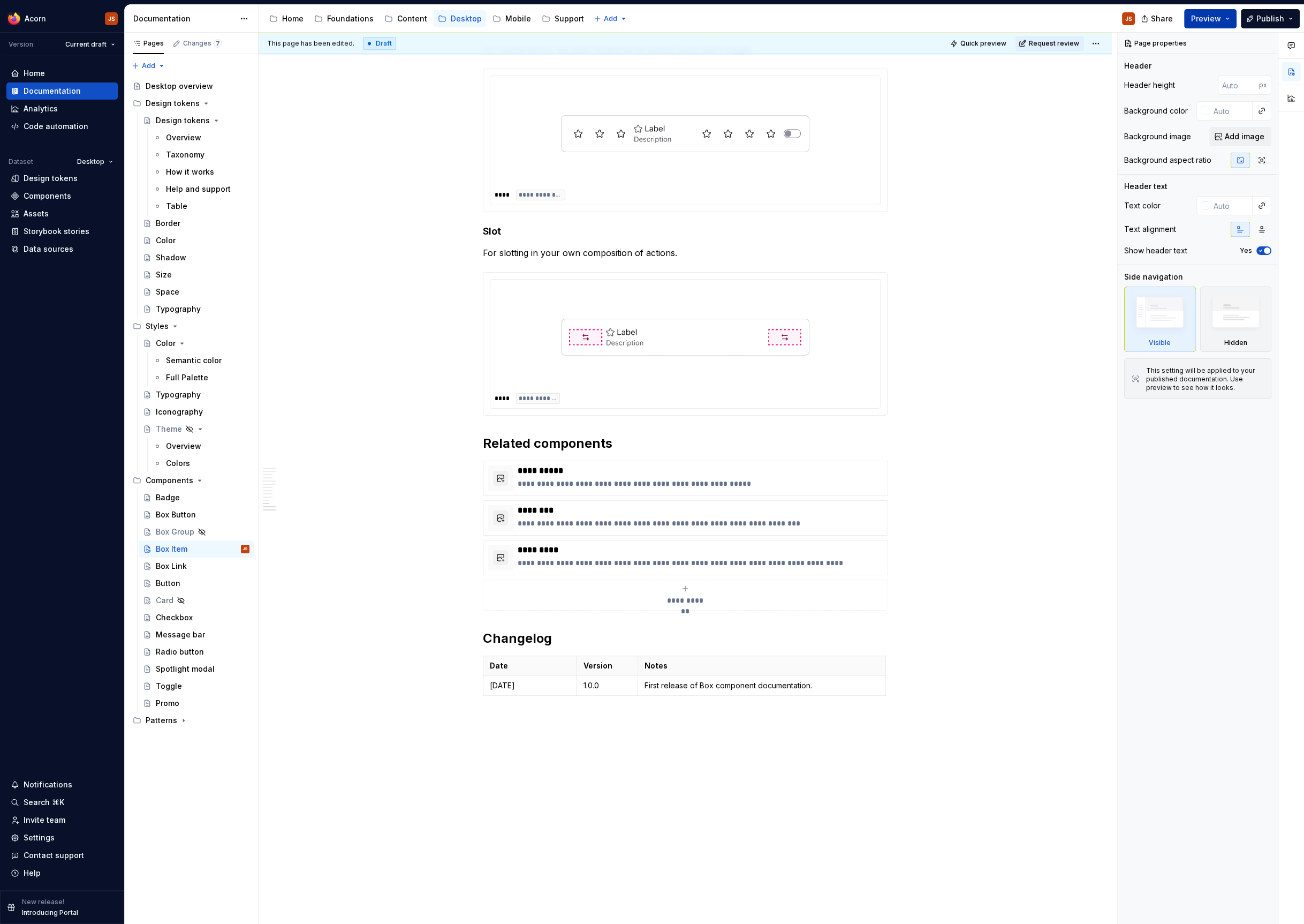
click at [1227, 20] on button "Preview" at bounding box center [1211, 18] width 53 height 19
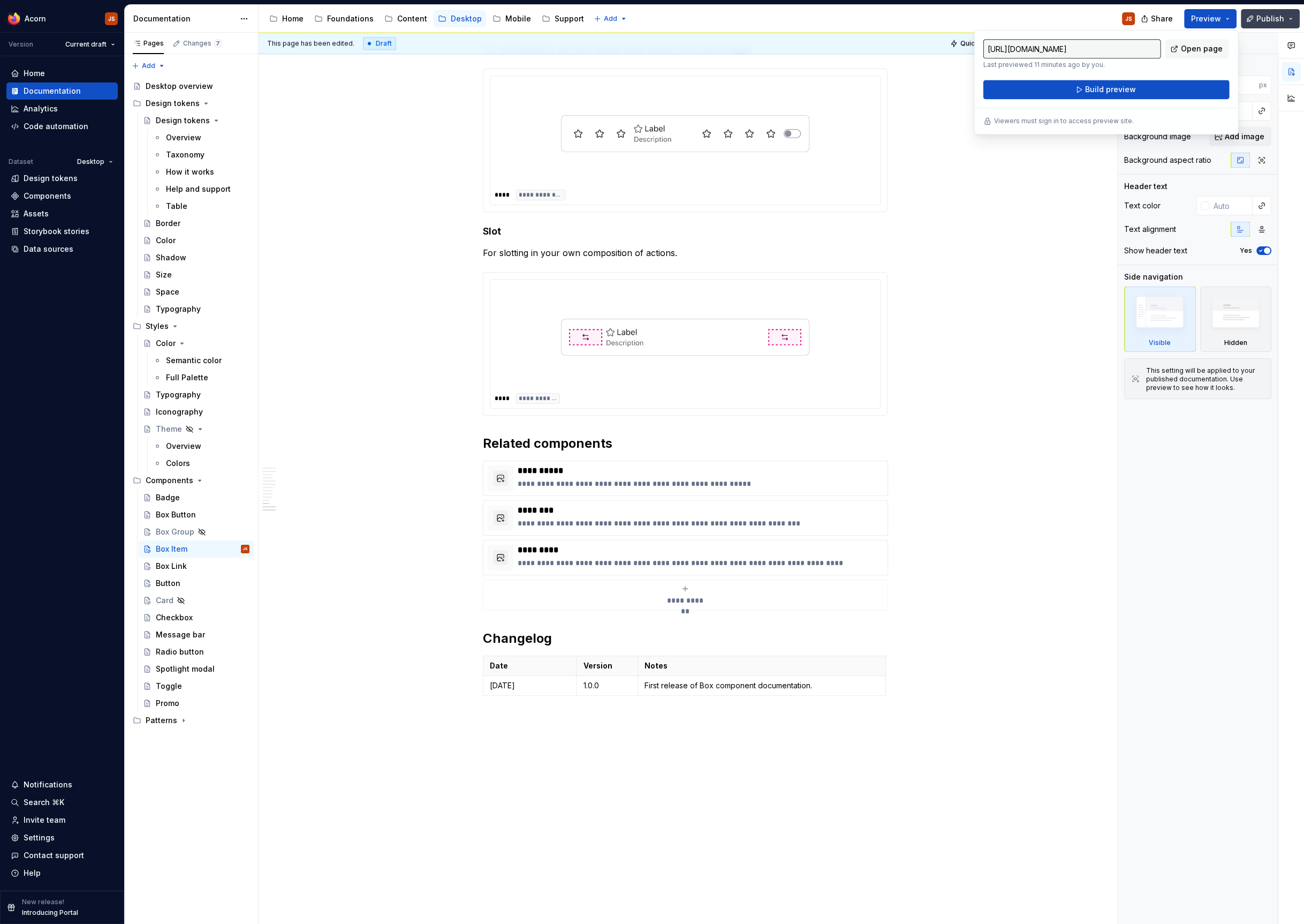
click at [1257, 18] on button "Publish" at bounding box center [1270, 18] width 59 height 19
click at [1265, 15] on span "Publish" at bounding box center [1271, 18] width 28 height 11
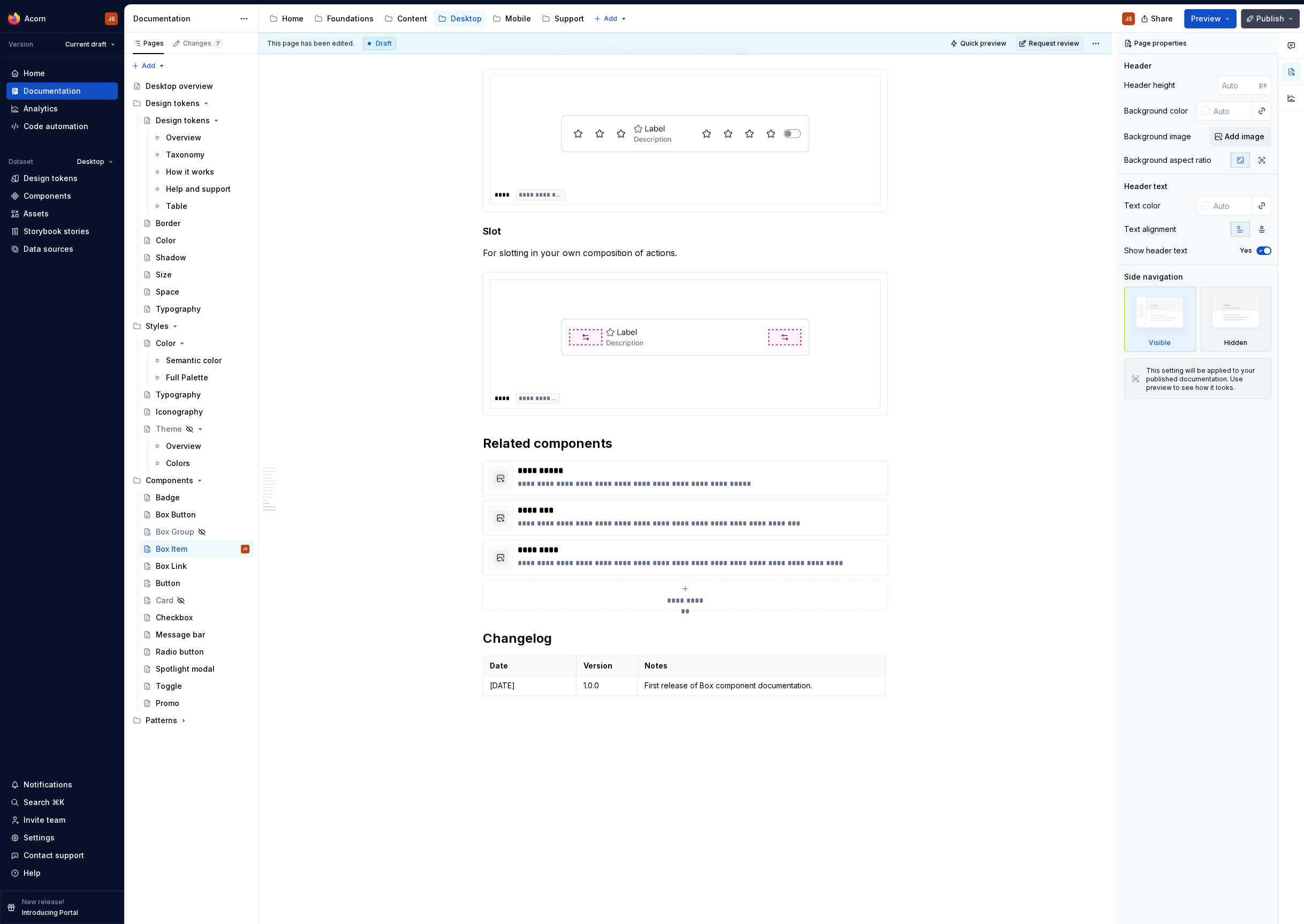
click at [1273, 20] on span "Publish" at bounding box center [1271, 18] width 28 height 11
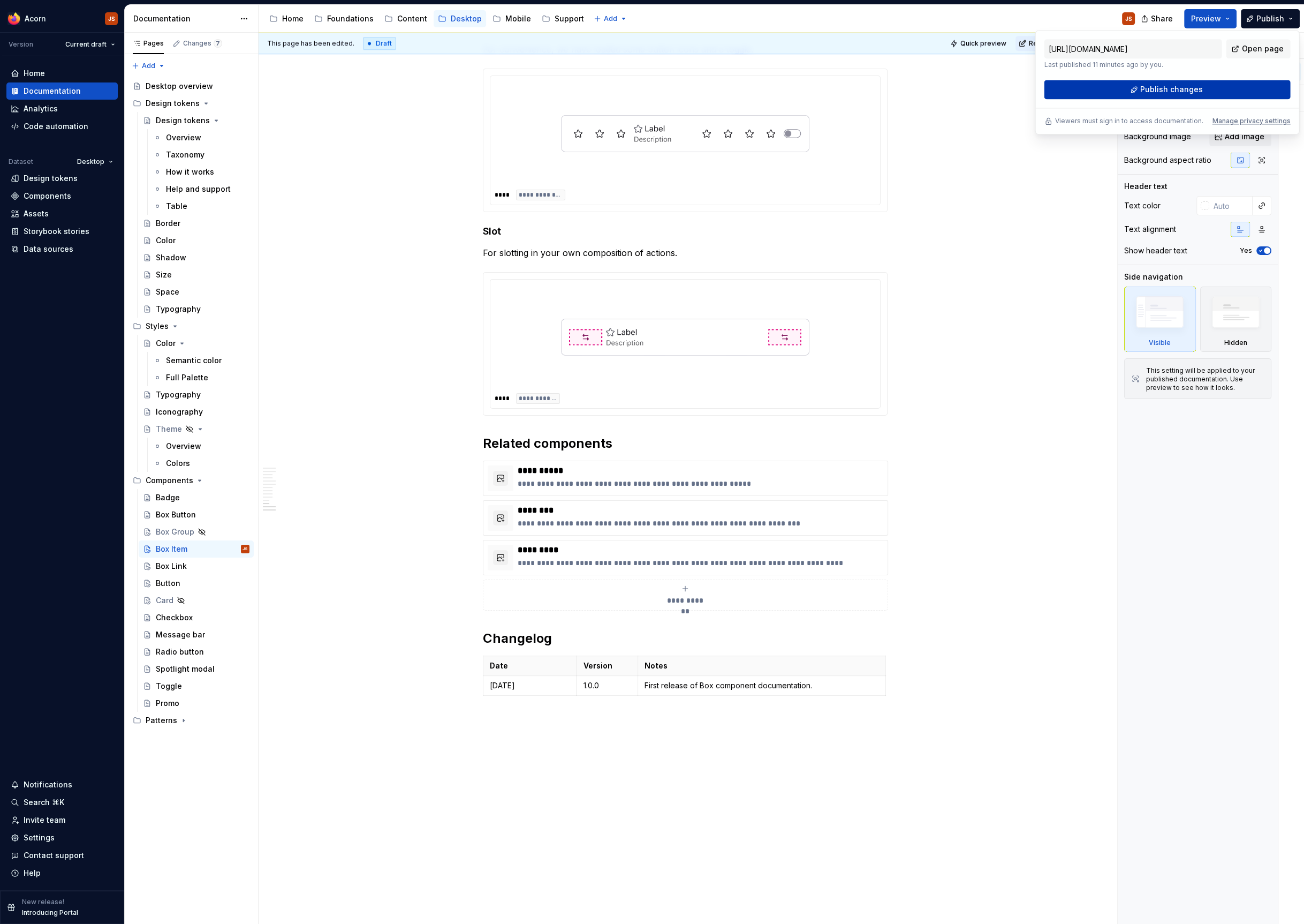
click at [1216, 90] on button "Publish changes" at bounding box center [1168, 90] width 246 height 19
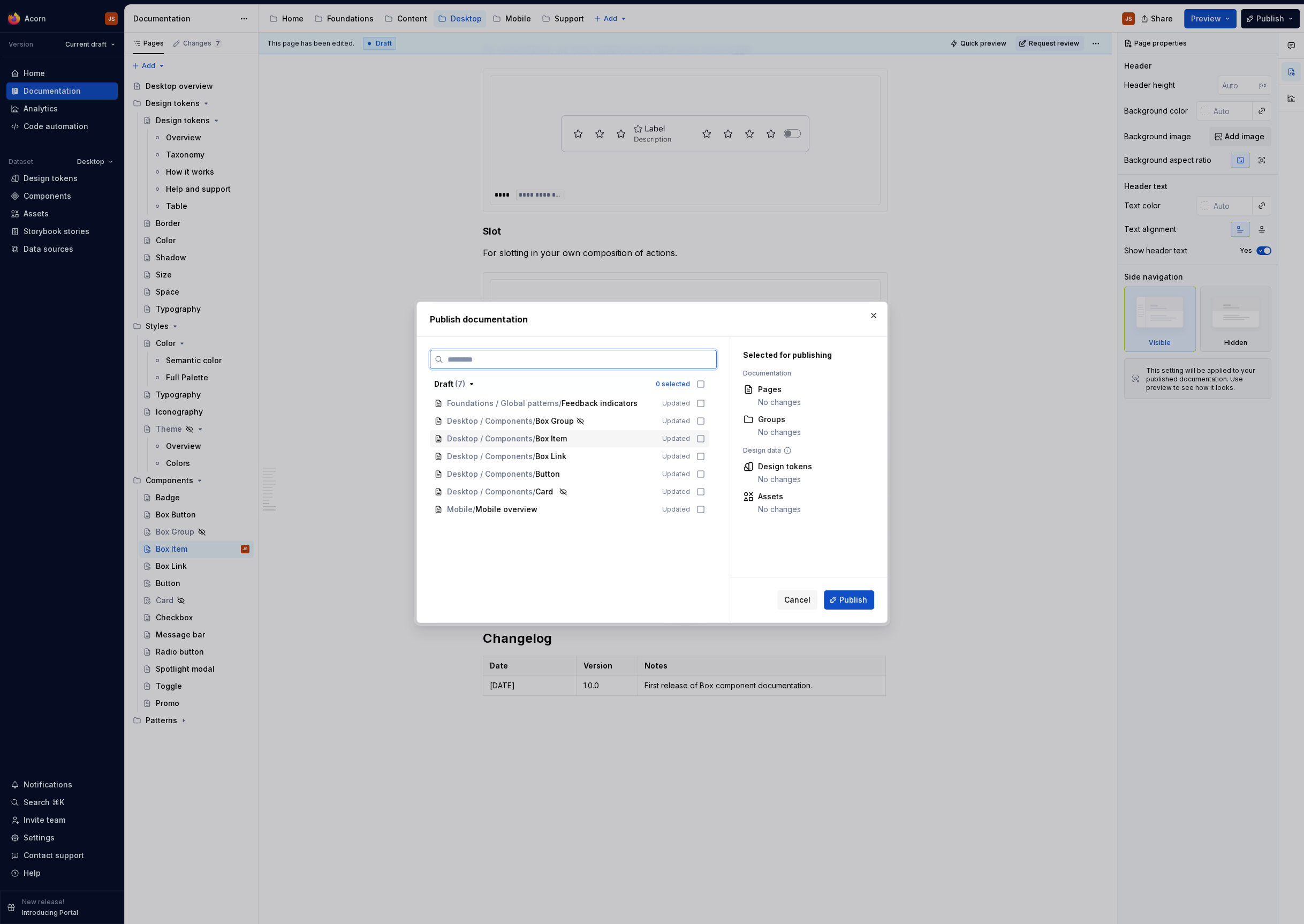
click at [704, 441] on icon at bounding box center [700, 438] width 6 height 6
click at [705, 455] on icon at bounding box center [701, 457] width 9 height 9
click at [844, 604] on span "Publish" at bounding box center [853, 599] width 28 height 11
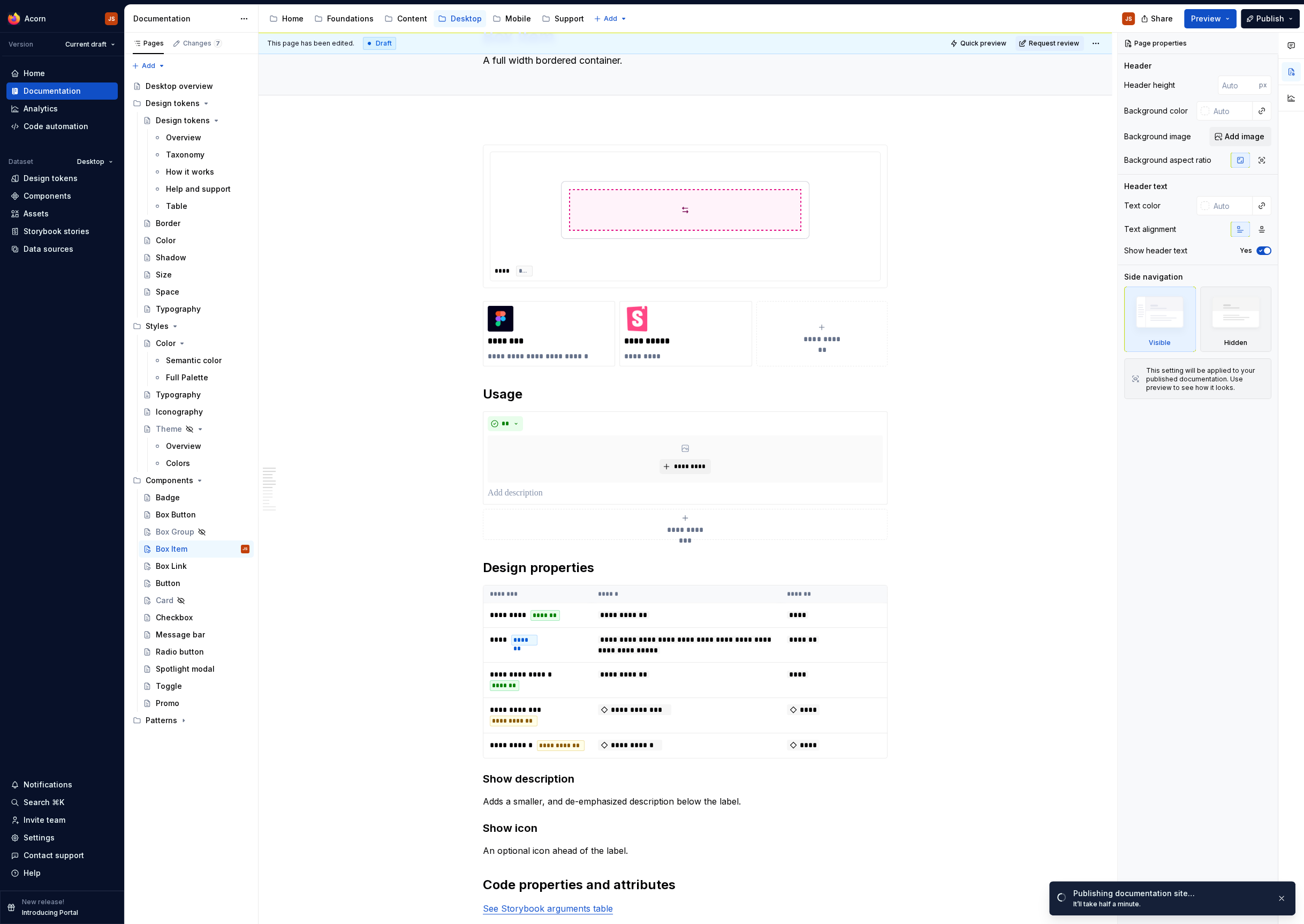
scroll to position [0, 0]
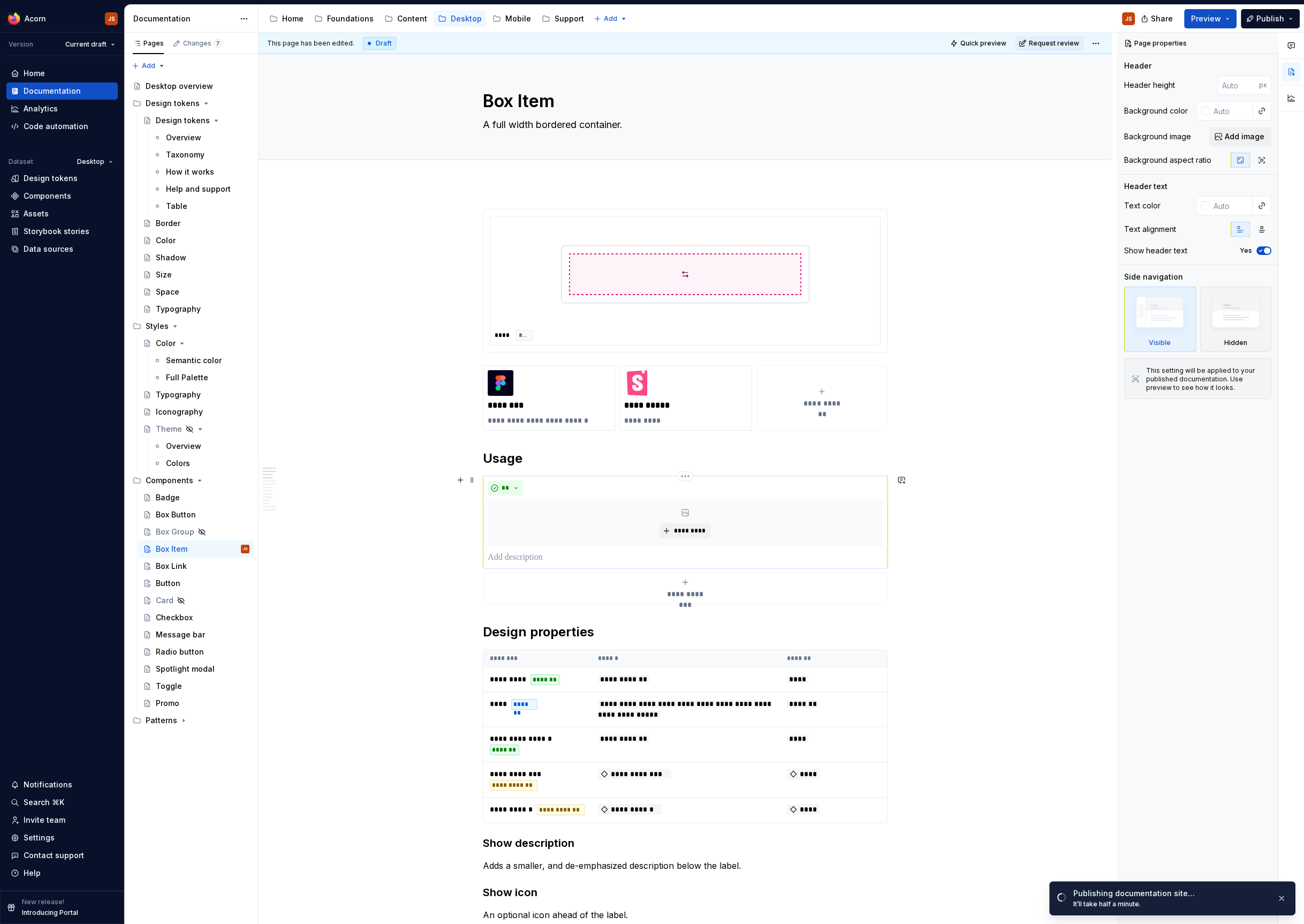
click at [549, 551] on p at bounding box center [685, 557] width 395 height 13
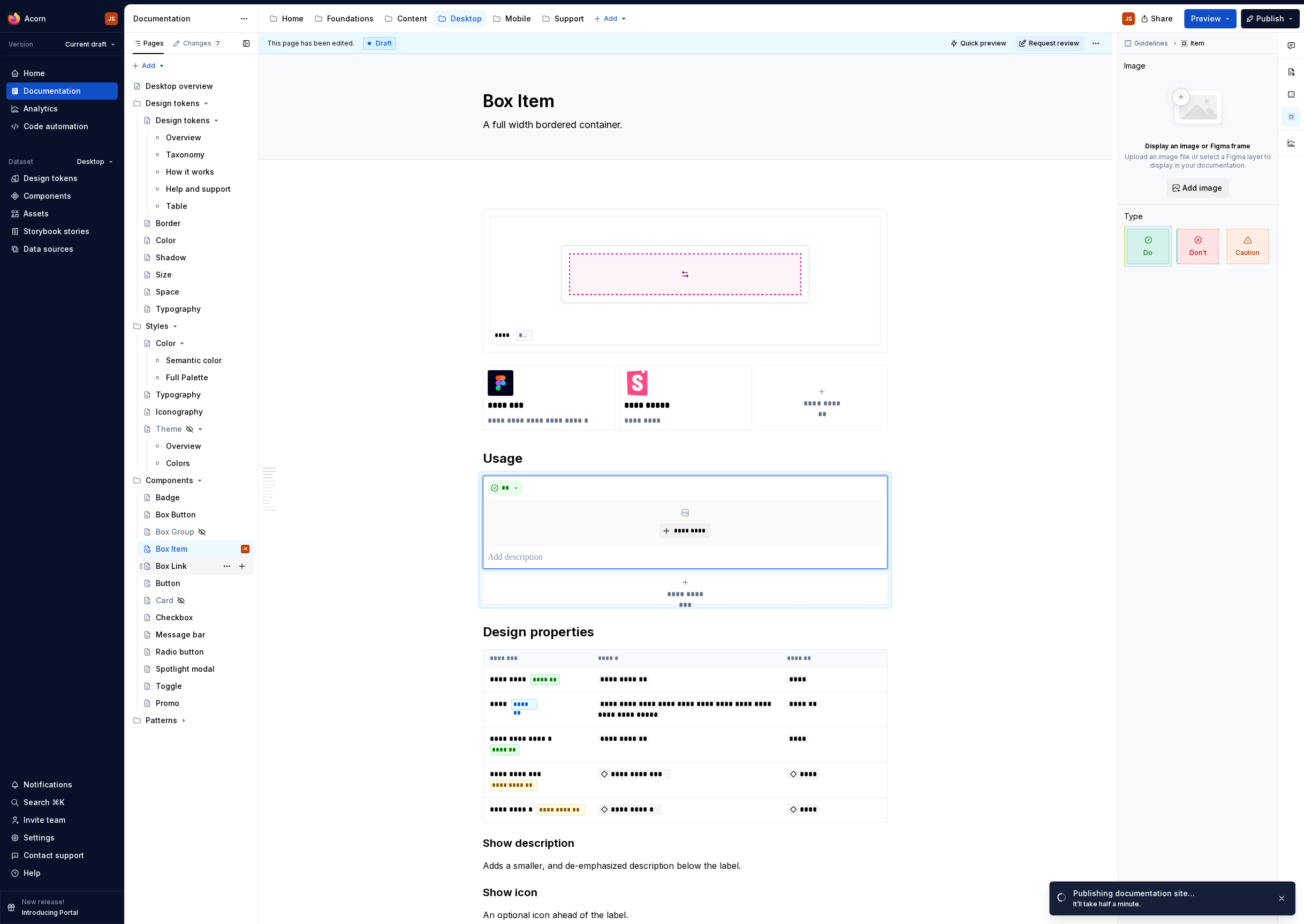
click at [170, 566] on div "Box Link" at bounding box center [171, 566] width 31 height 11
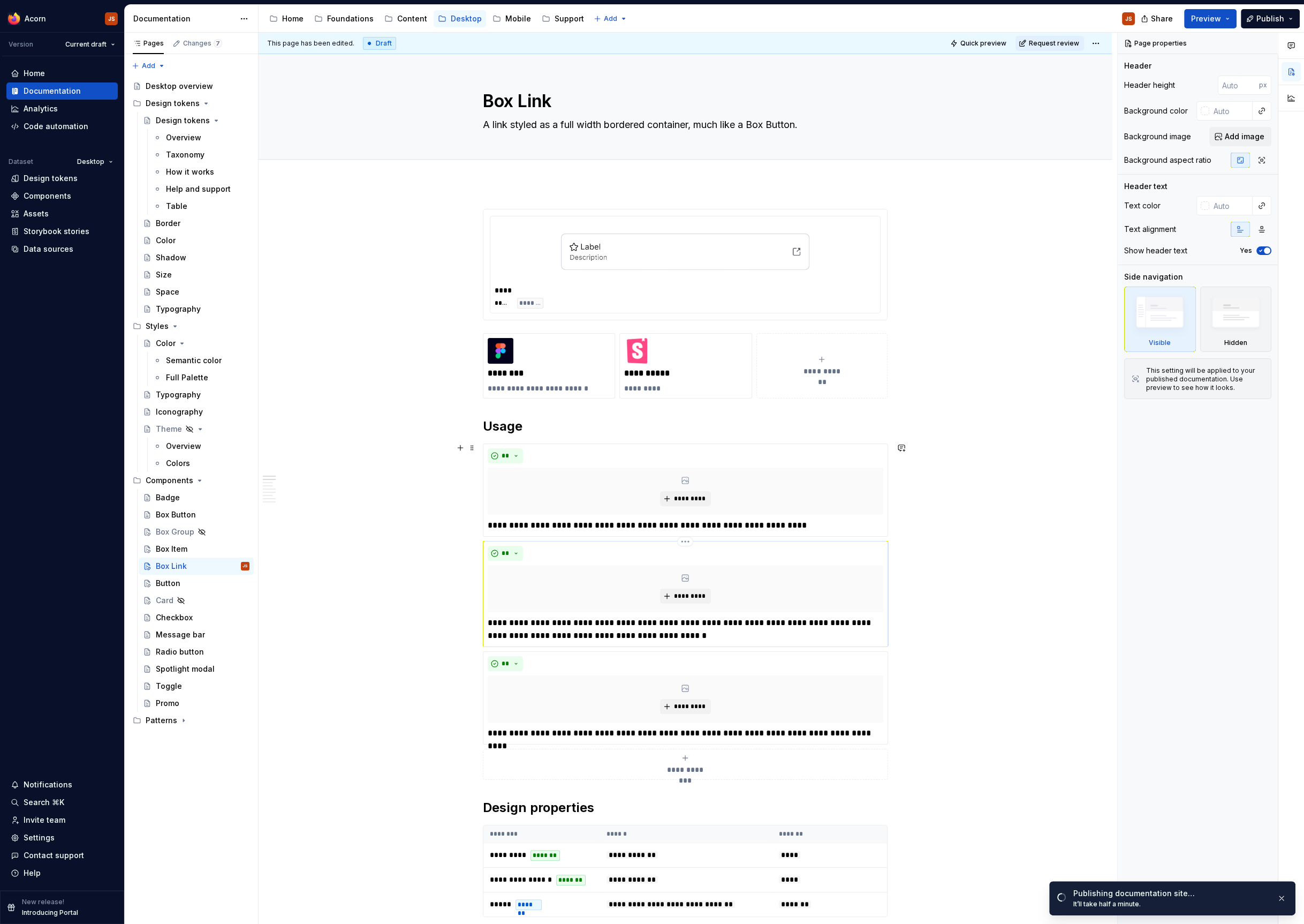
click at [531, 632] on p "**********" at bounding box center [685, 628] width 396 height 26
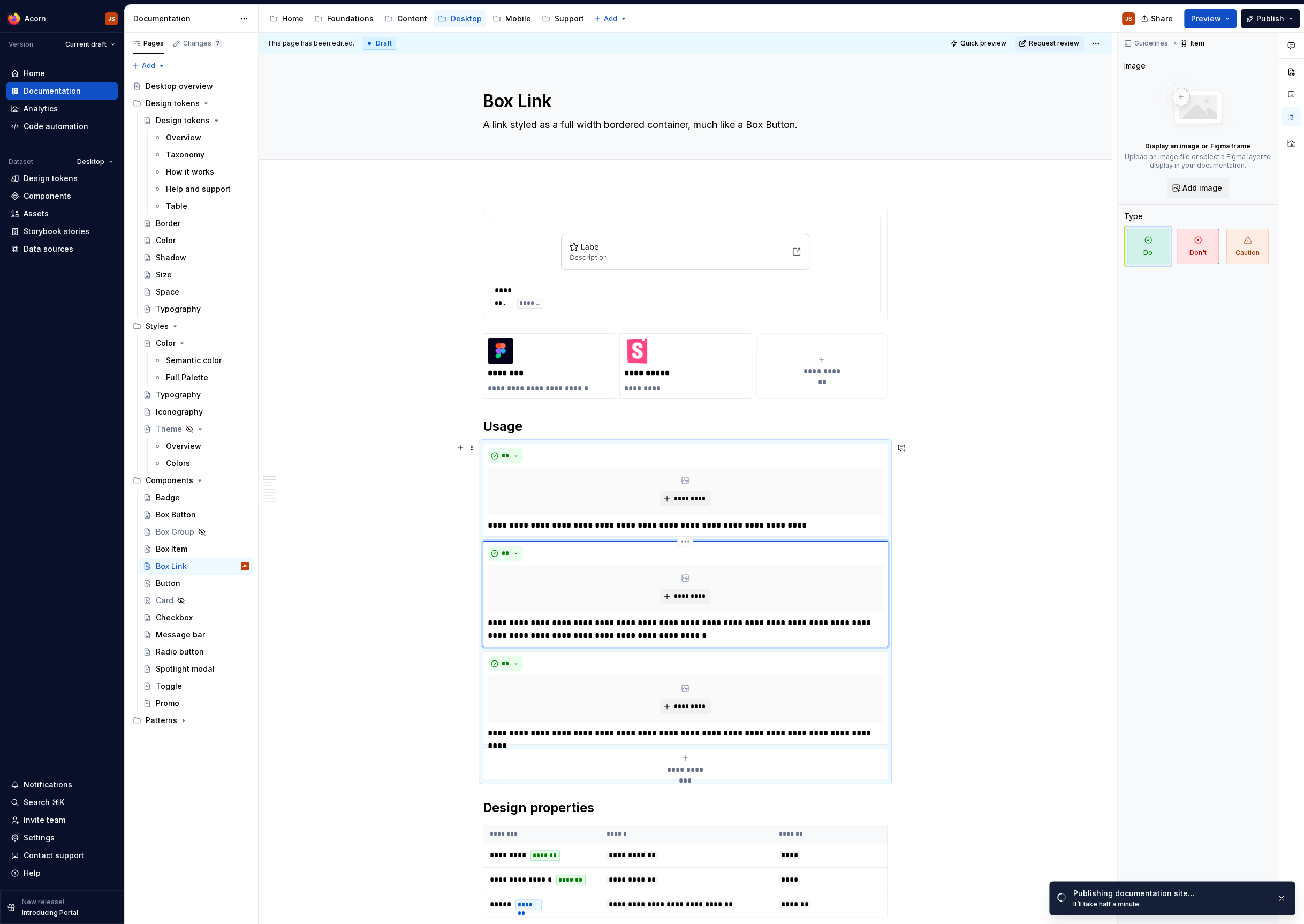
click at [531, 632] on p "**********" at bounding box center [685, 628] width 396 height 26
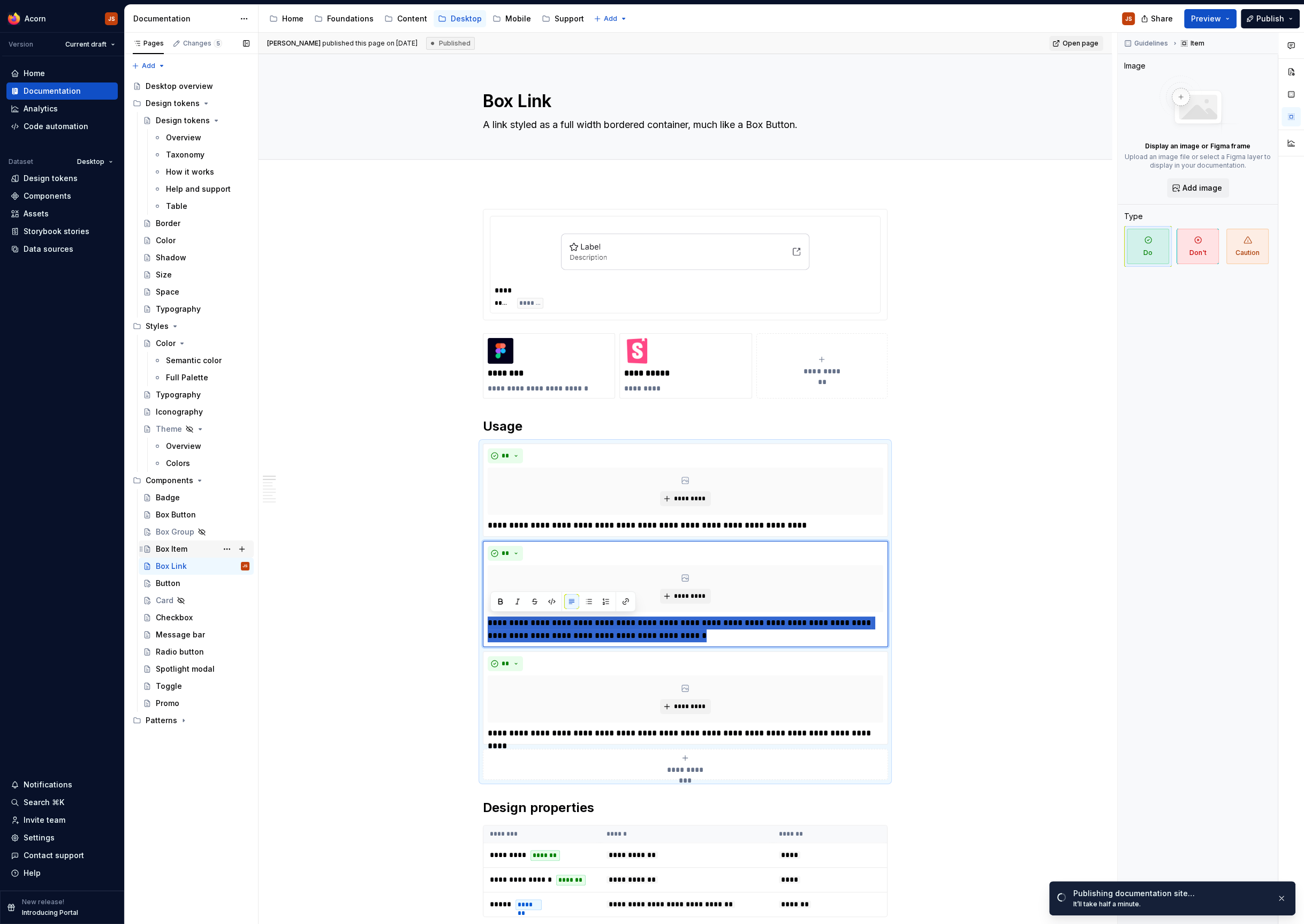
click at [167, 546] on div "Box Item" at bounding box center [172, 549] width 32 height 11
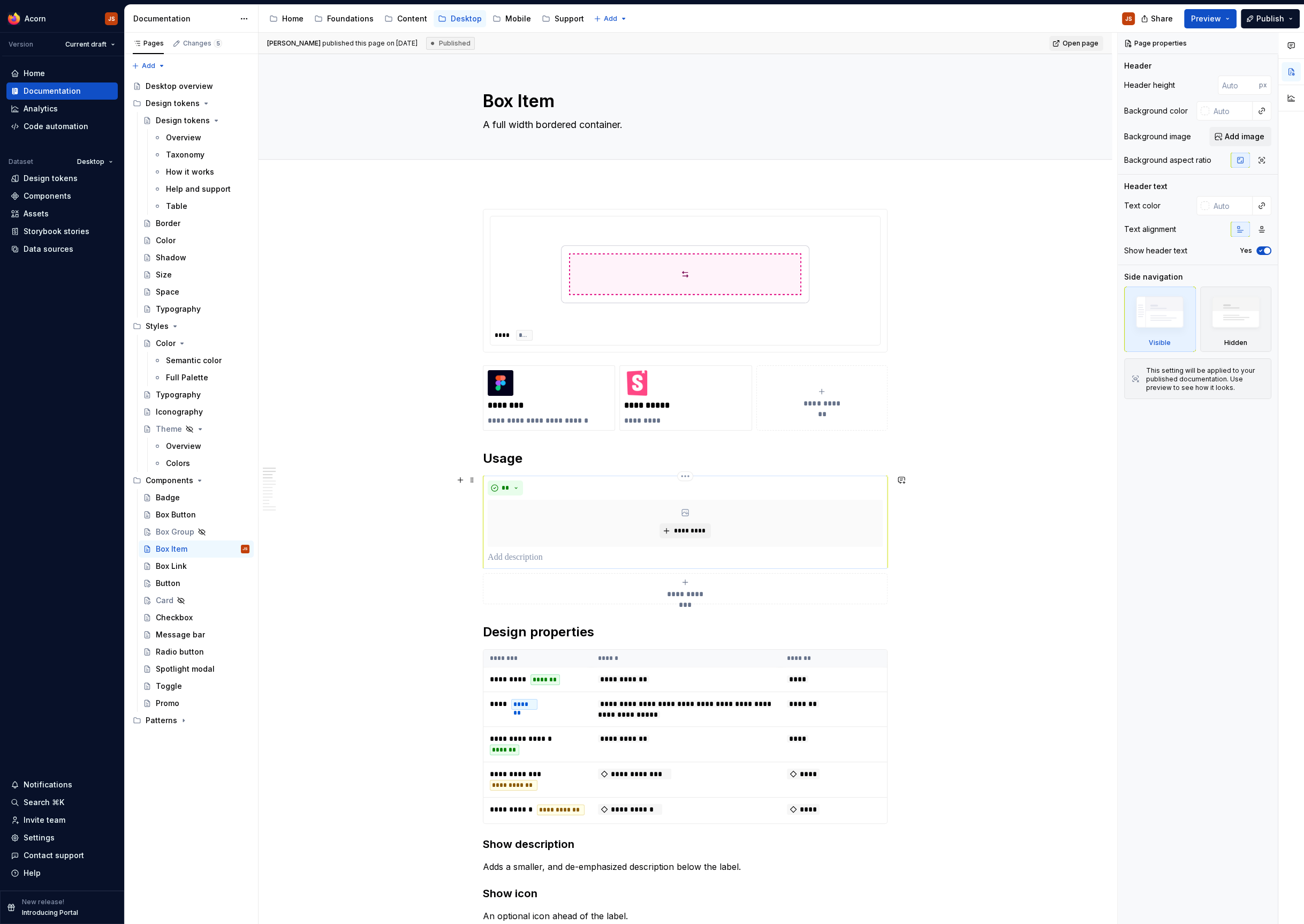
click at [575, 564] on div "** *********" at bounding box center [685, 522] width 405 height 93
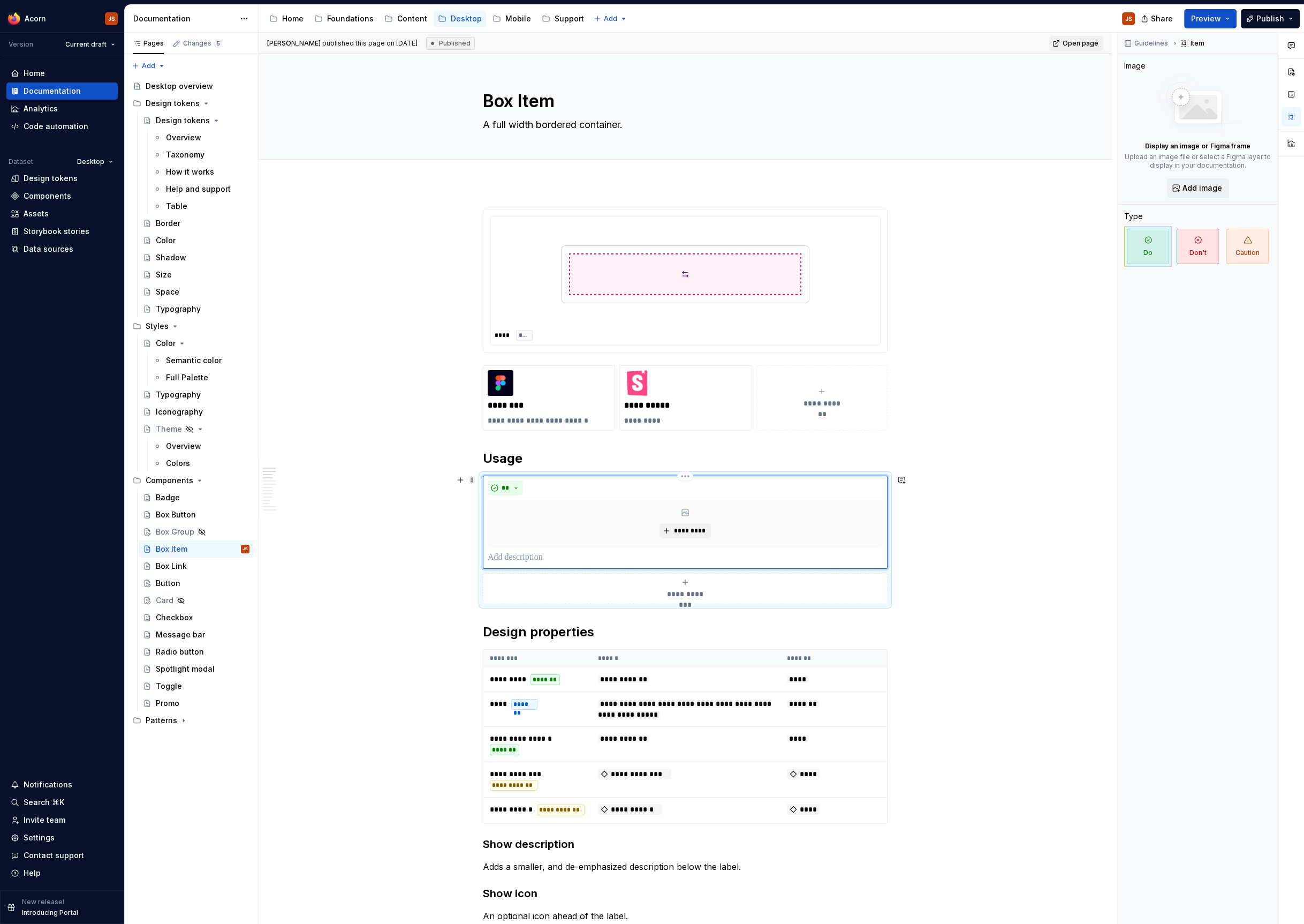
type textarea "*"
click at [561, 554] on p at bounding box center [685, 557] width 395 height 13
click at [688, 578] on icon "submit" at bounding box center [685, 583] width 9 height 9
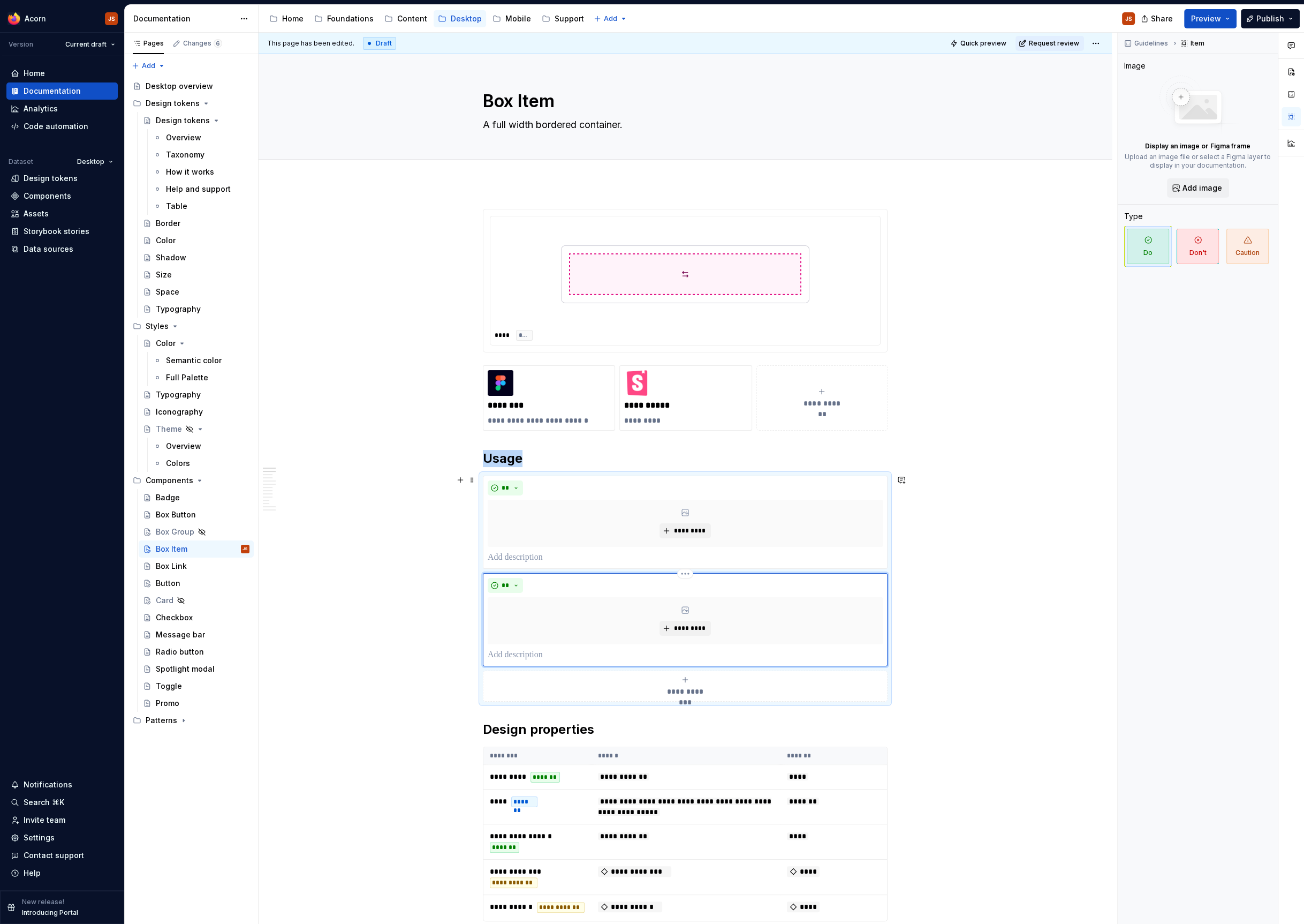
click at [541, 646] on div "** *********" at bounding box center [685, 620] width 395 height 84
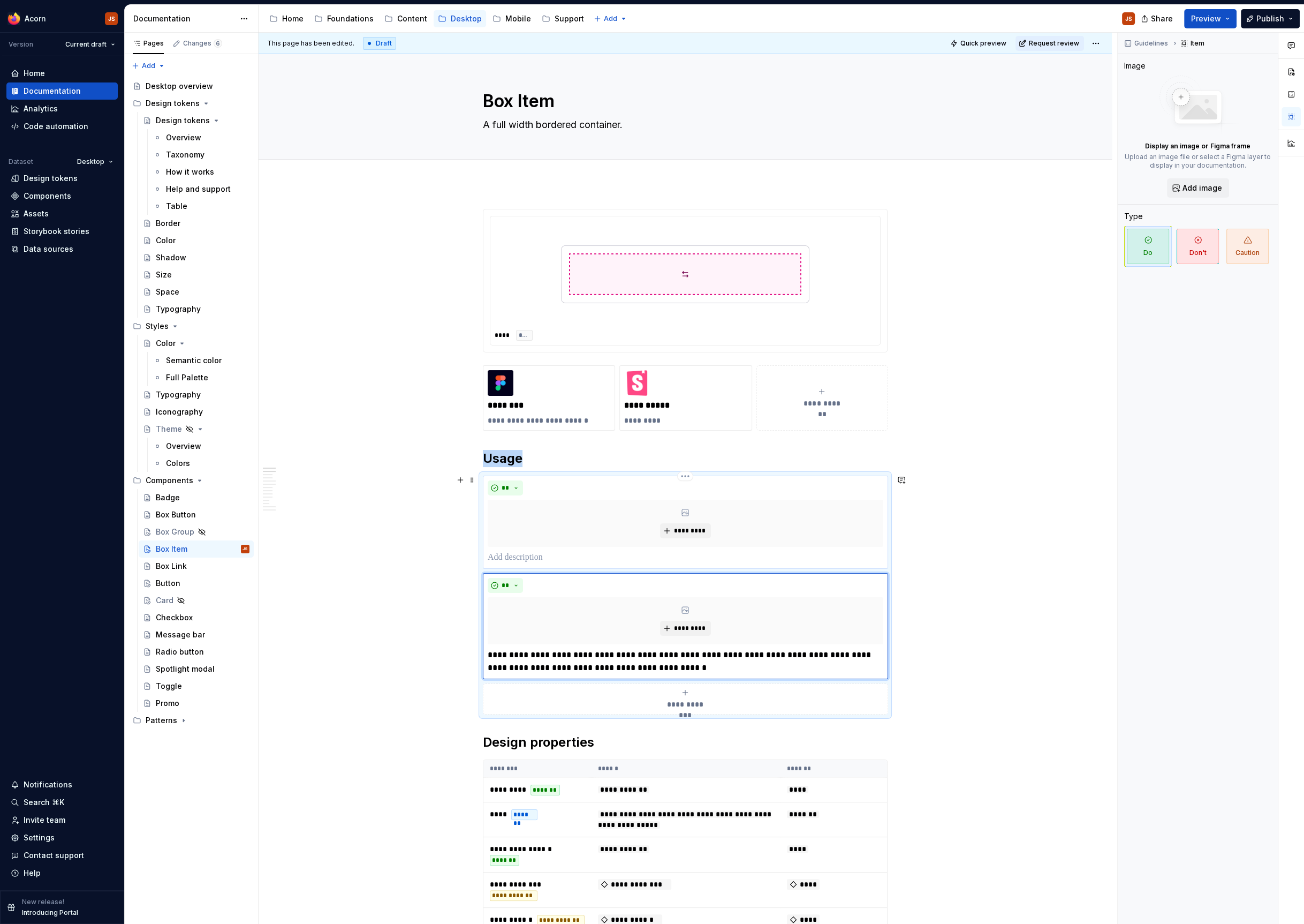
click at [512, 560] on p at bounding box center [685, 557] width 396 height 13
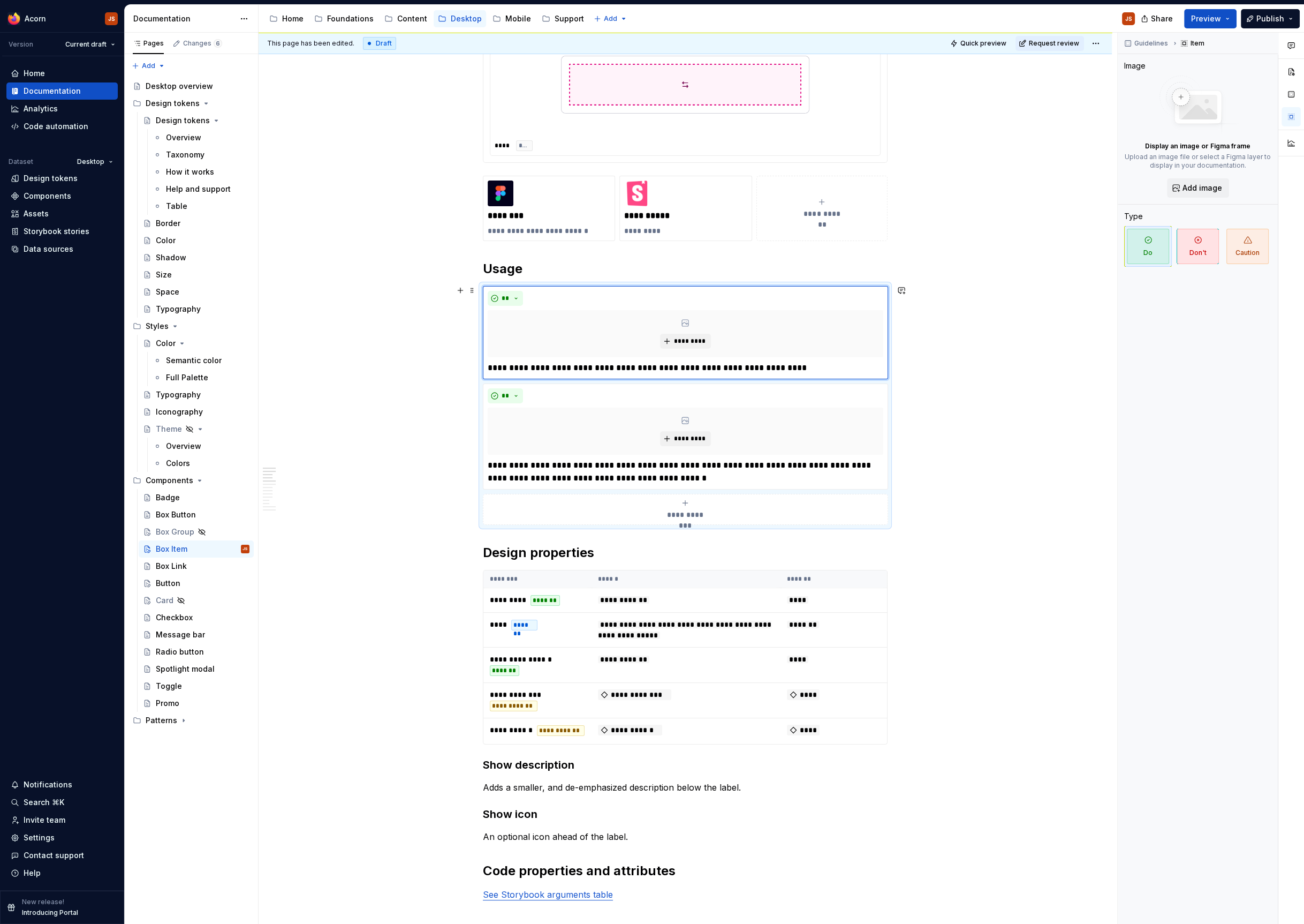
scroll to position [159, 0]
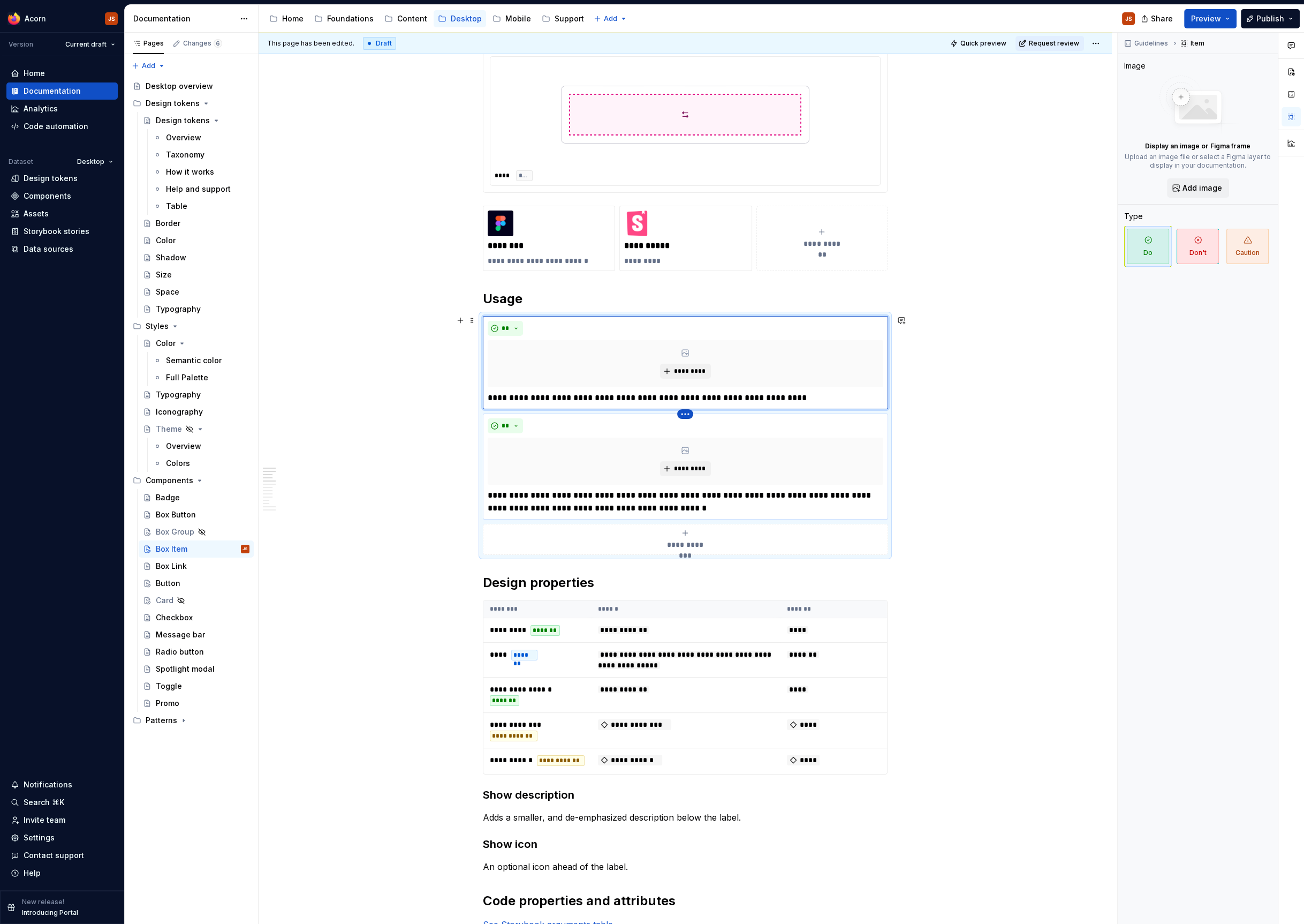
click at [692, 413] on html "Acorn JS Version Current draft Home Documentation Analytics Code automation Dat…" at bounding box center [652, 462] width 1304 height 924
click at [713, 429] on div "Delete item" at bounding box center [734, 429] width 70 height 11
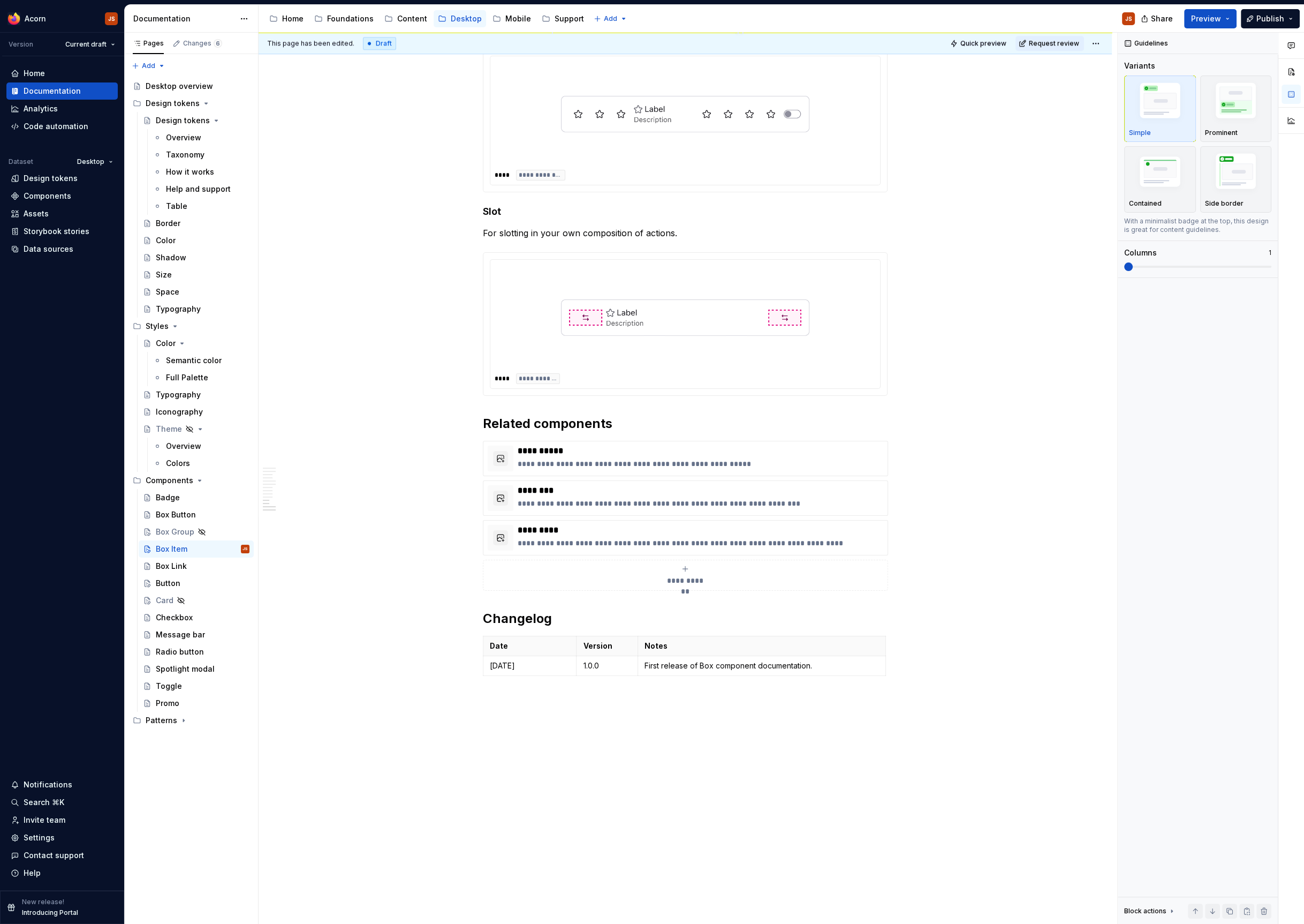
scroll to position [1725, 0]
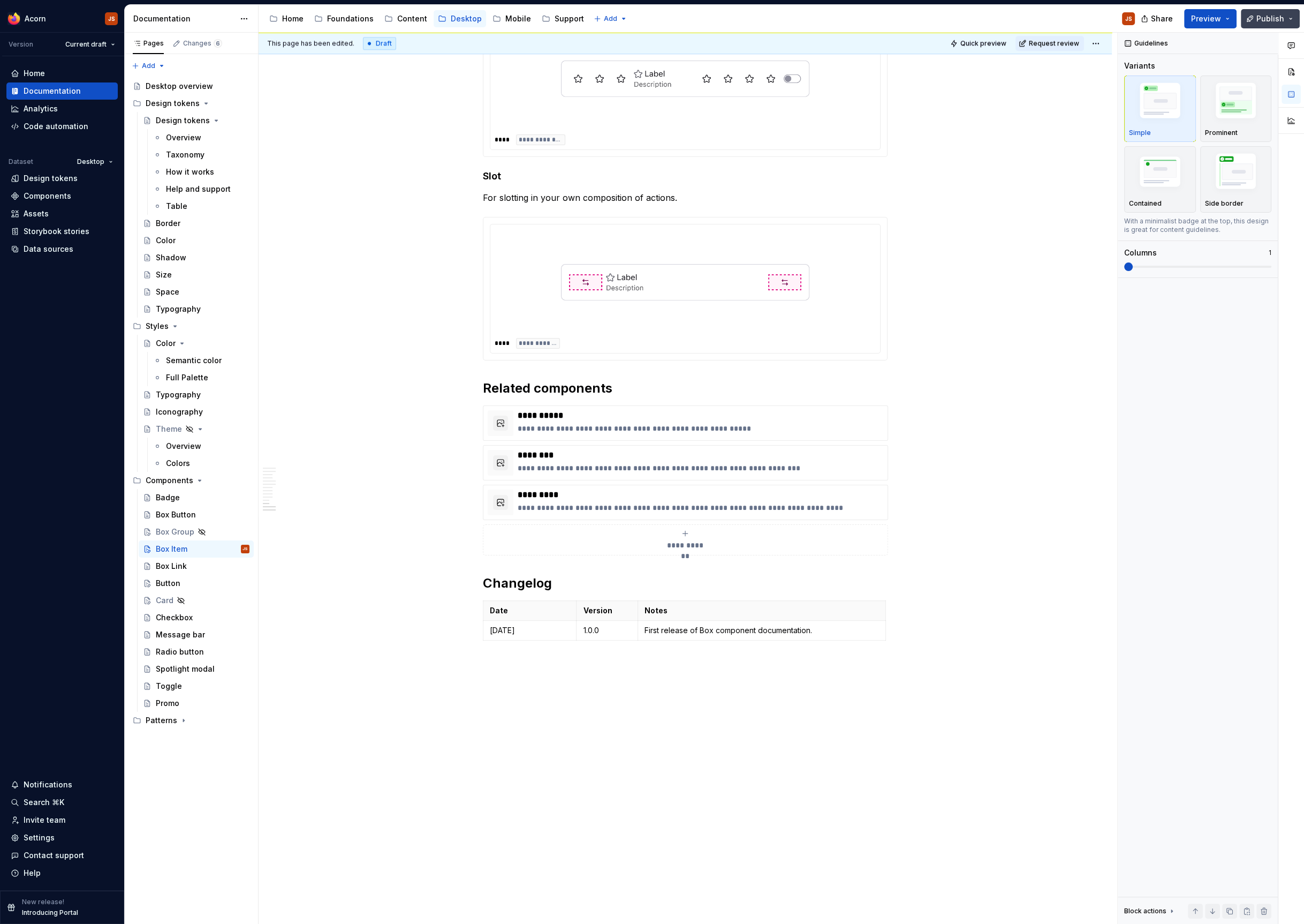
click at [1275, 24] on span "Publish" at bounding box center [1271, 18] width 28 height 11
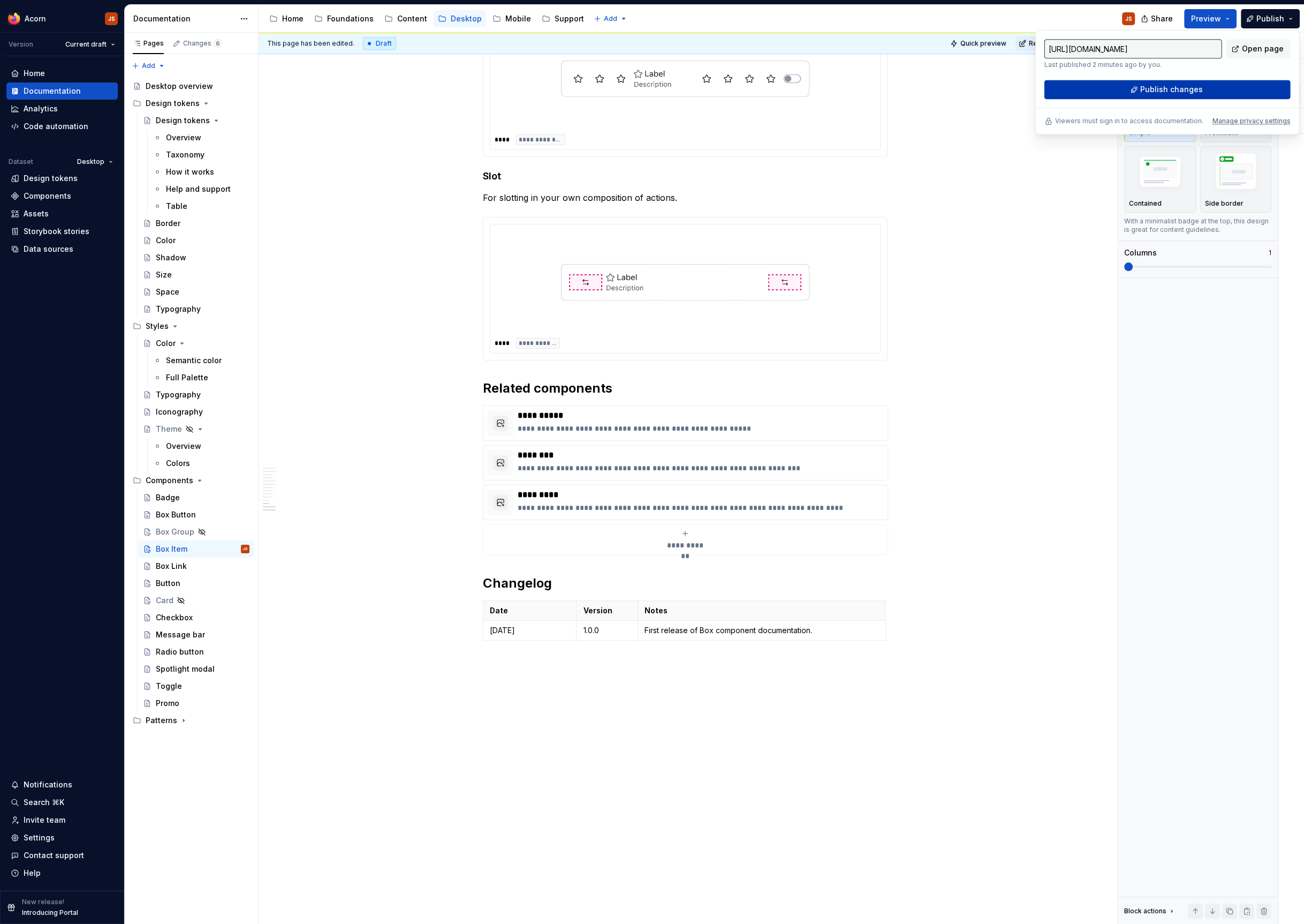
click at [1184, 93] on span "Publish changes" at bounding box center [1171, 90] width 62 height 11
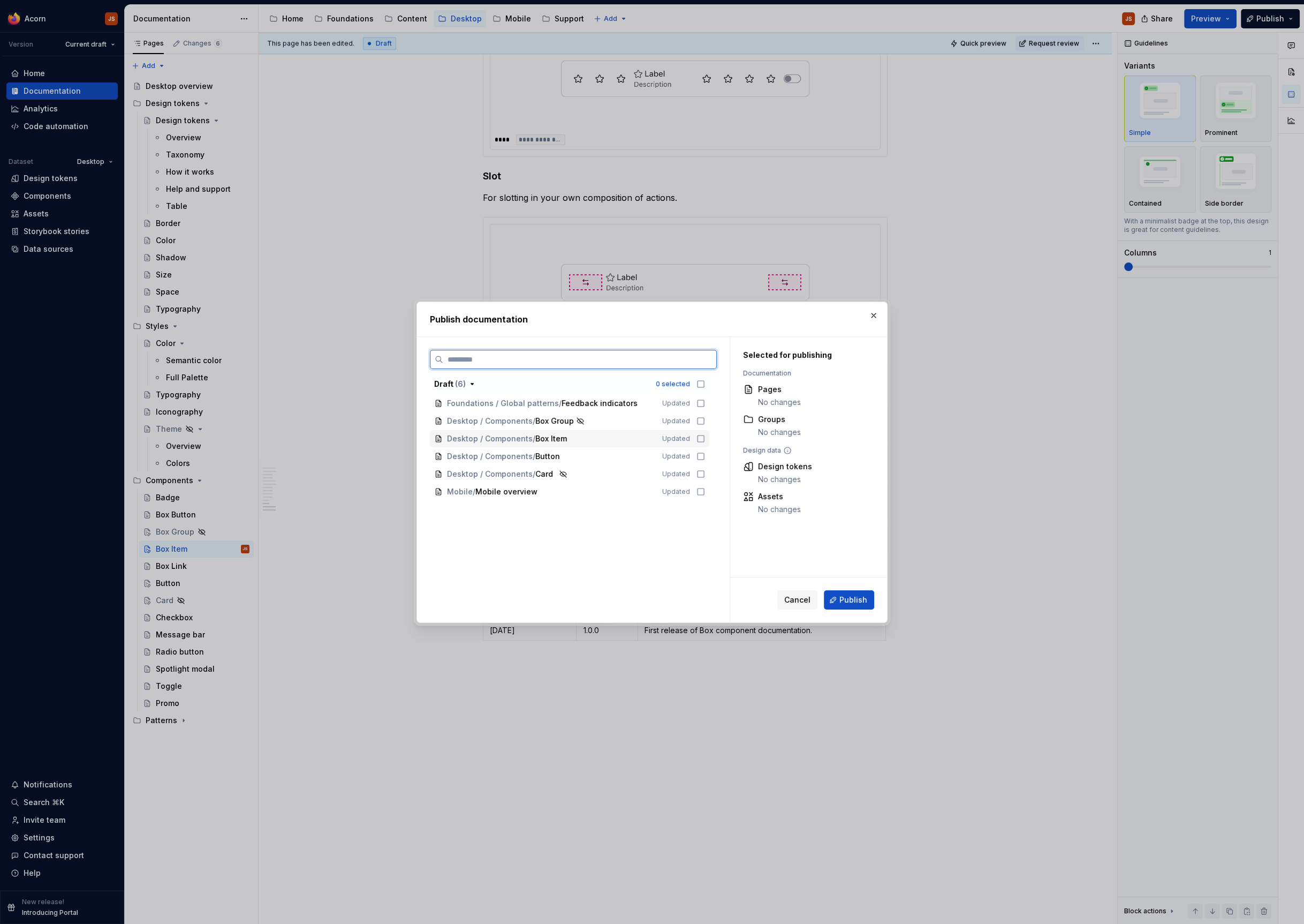
click at [705, 438] on icon at bounding box center [701, 438] width 9 height 9
click at [853, 593] on button "Publish" at bounding box center [848, 600] width 50 height 19
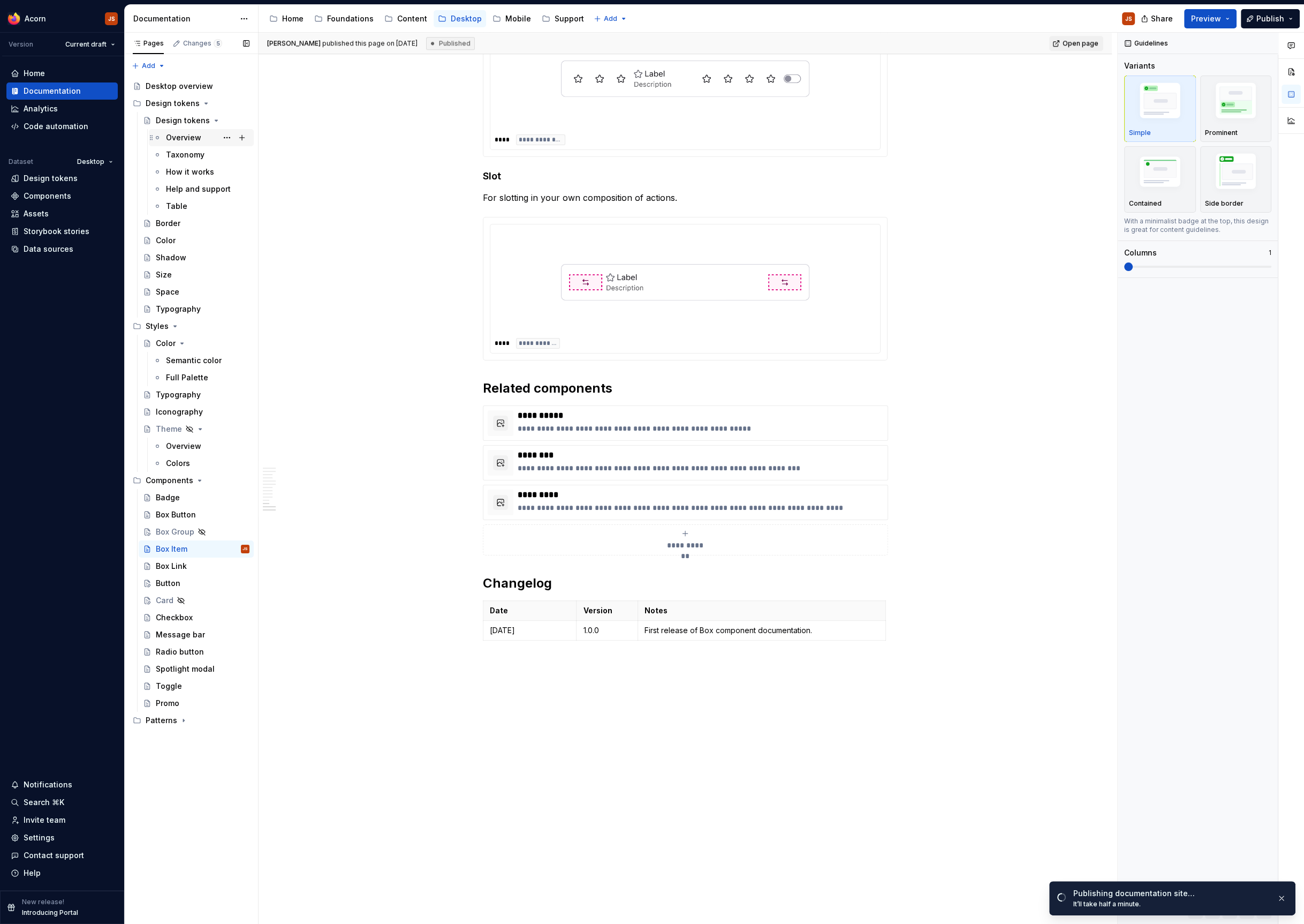
click at [188, 139] on div "Overview" at bounding box center [184, 137] width 35 height 11
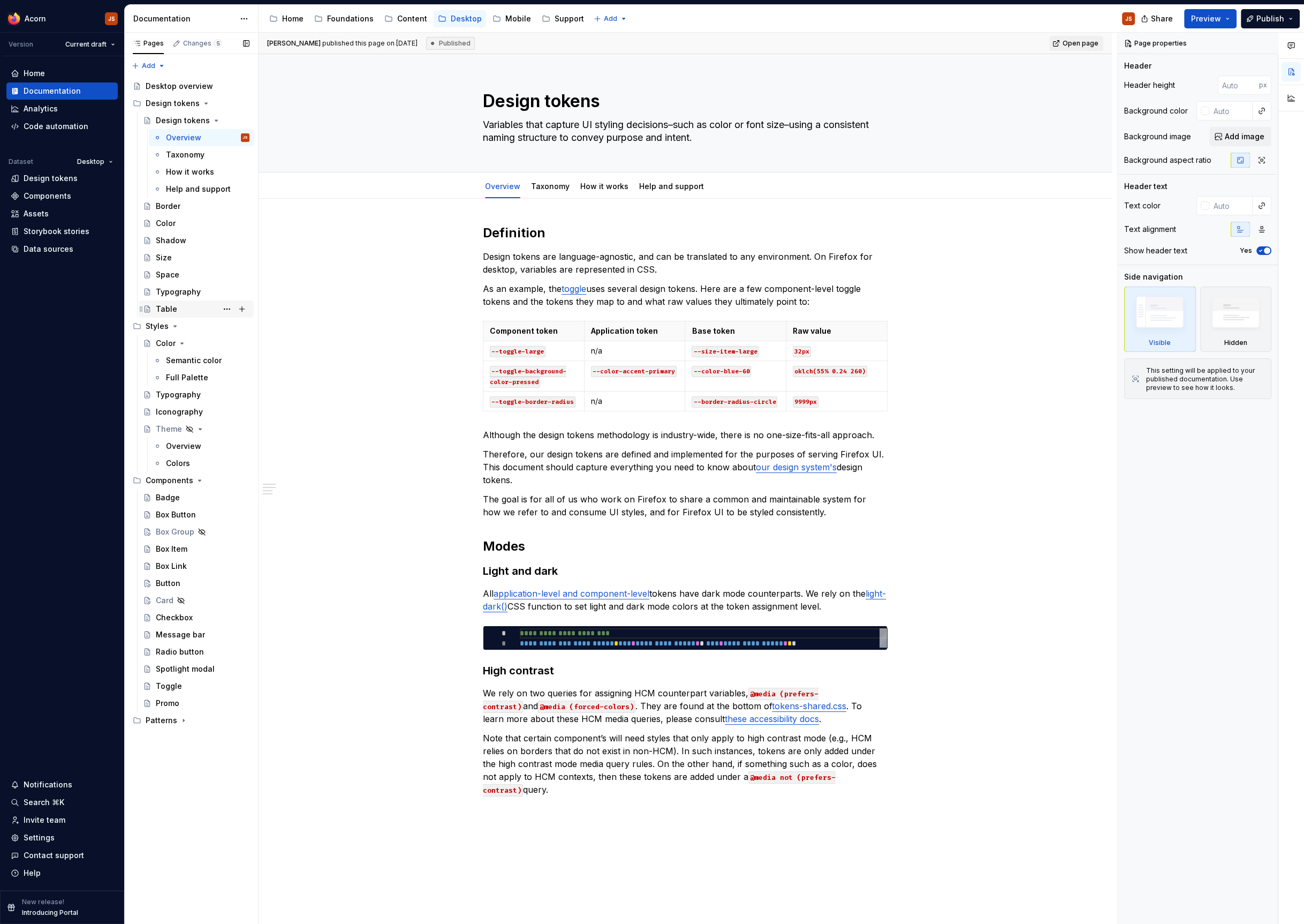
click at [158, 311] on div "Table" at bounding box center [166, 309] width 21 height 11
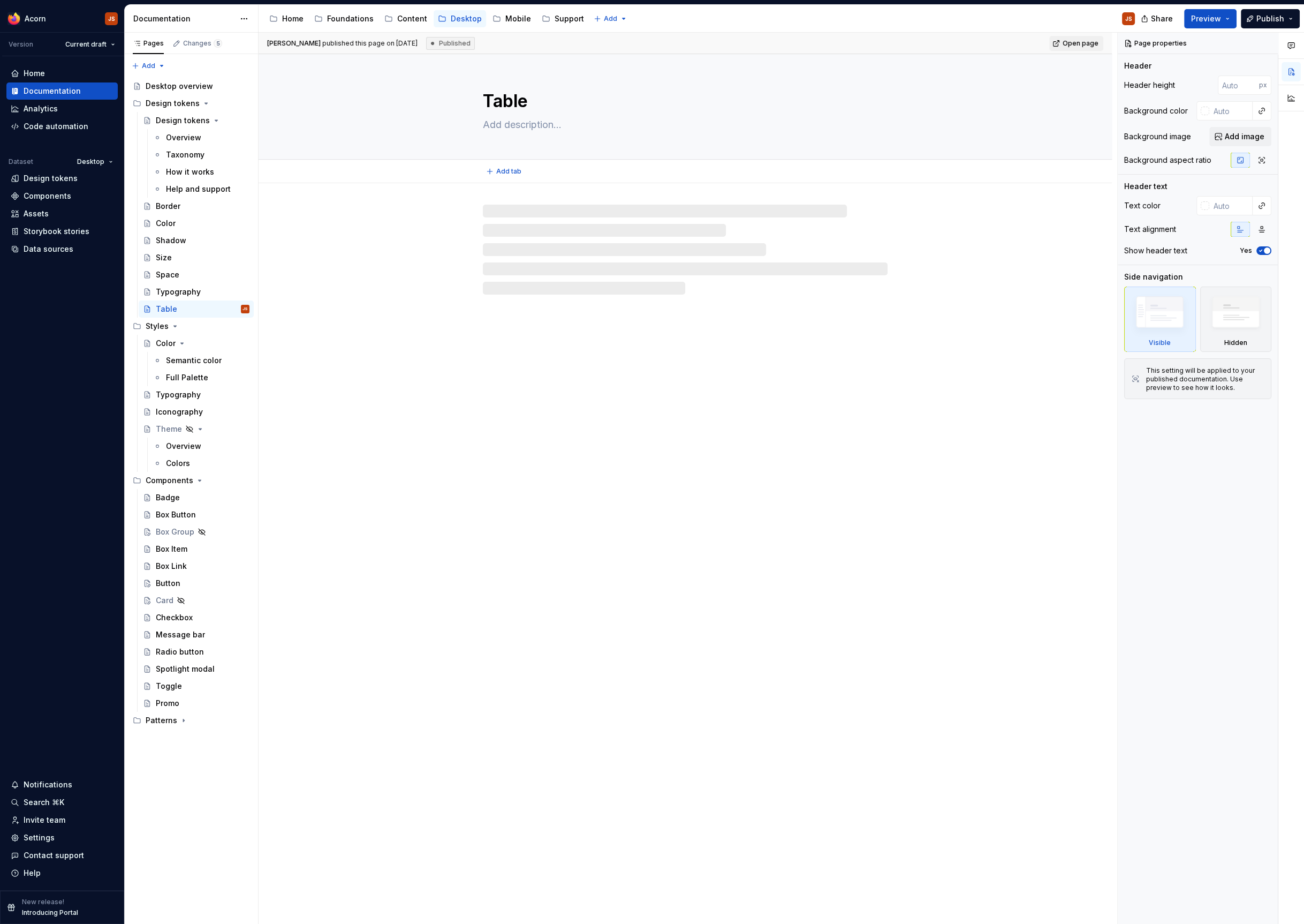
click at [526, 101] on textarea "Table" at bounding box center [683, 100] width 405 height 26
type textarea "*"
type textarea "Table"
type textarea "*"
type textarea "Table b"
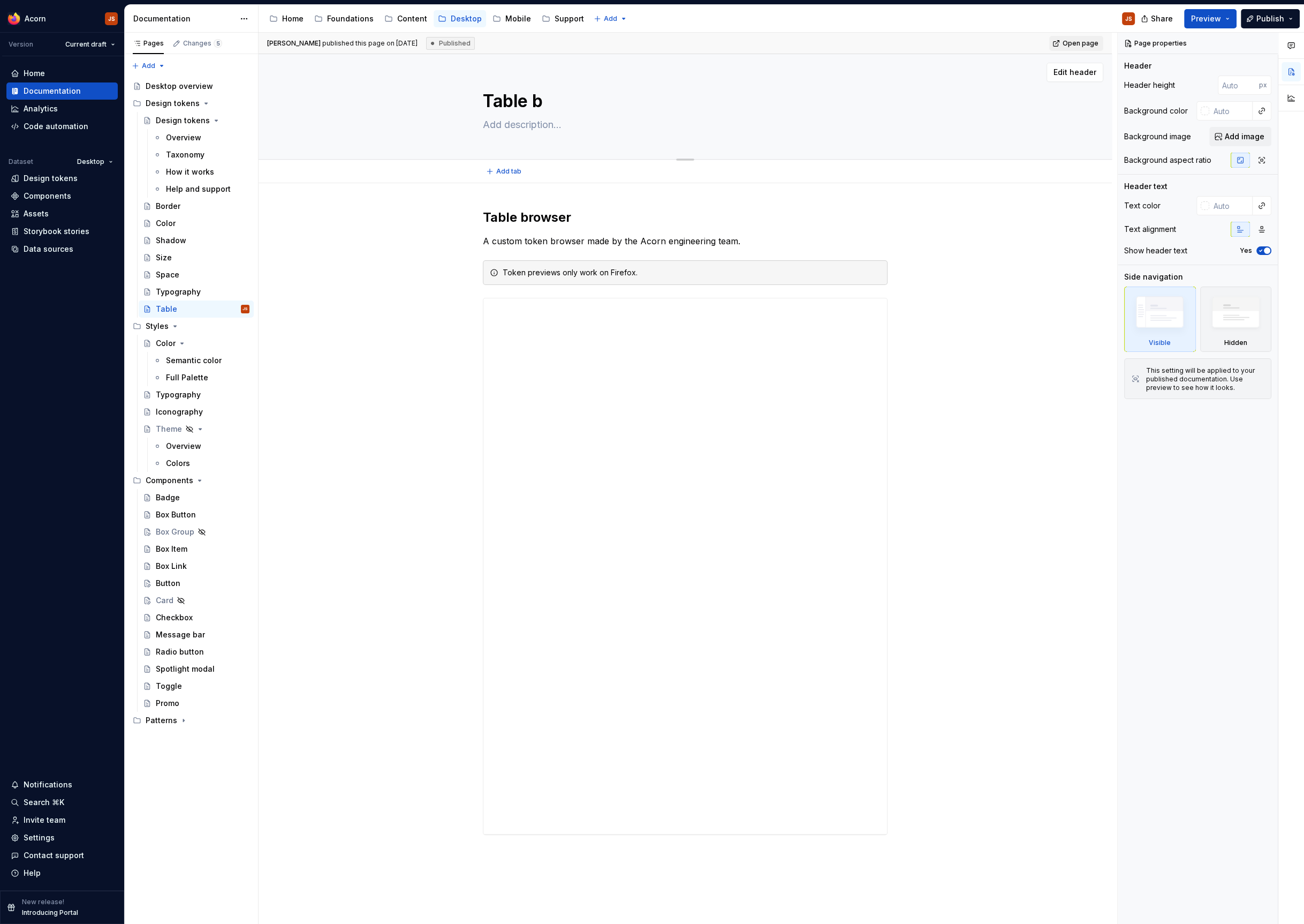
type textarea "*"
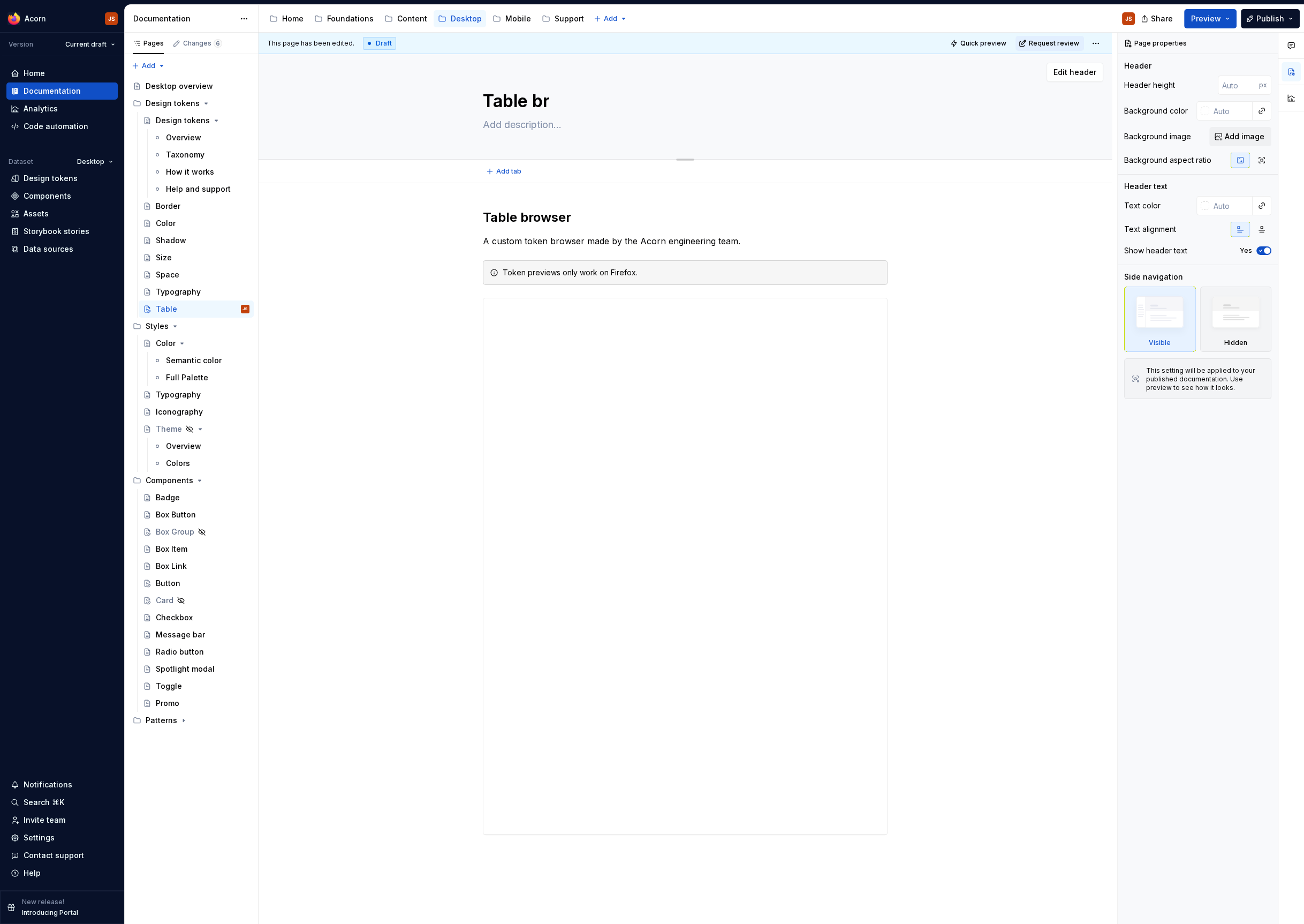
type textarea "Table bro"
type textarea "*"
type textarea "Table brow"
type textarea "*"
type textarea "Table brows"
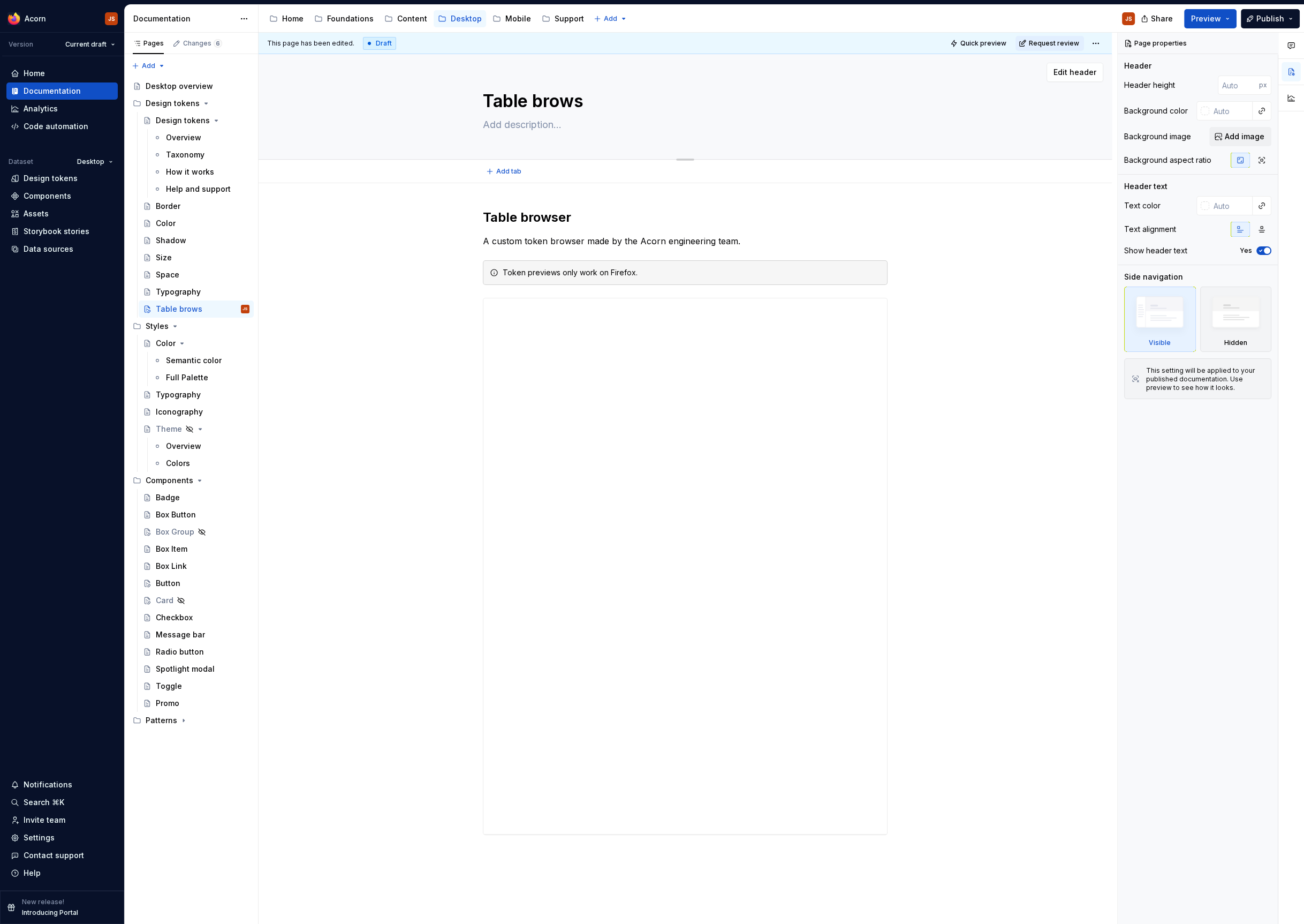
type textarea "*"
type textarea "Table browse"
type textarea "*"
type textarea "Table browser"
type textarea "*"
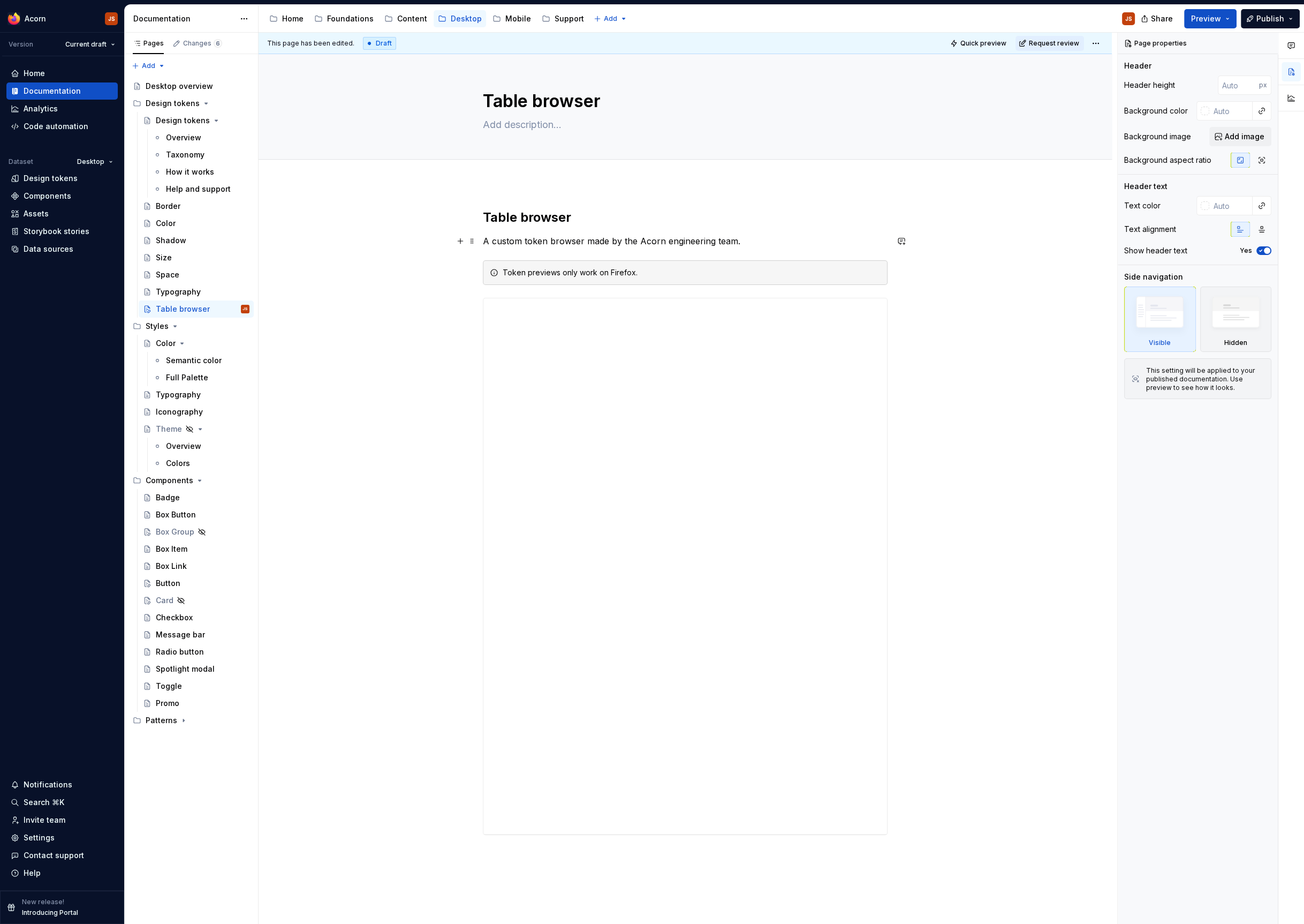
type textarea "Table browser"
click at [515, 243] on p "A custom token browser made by the Acorn engineering team." at bounding box center [685, 241] width 405 height 13
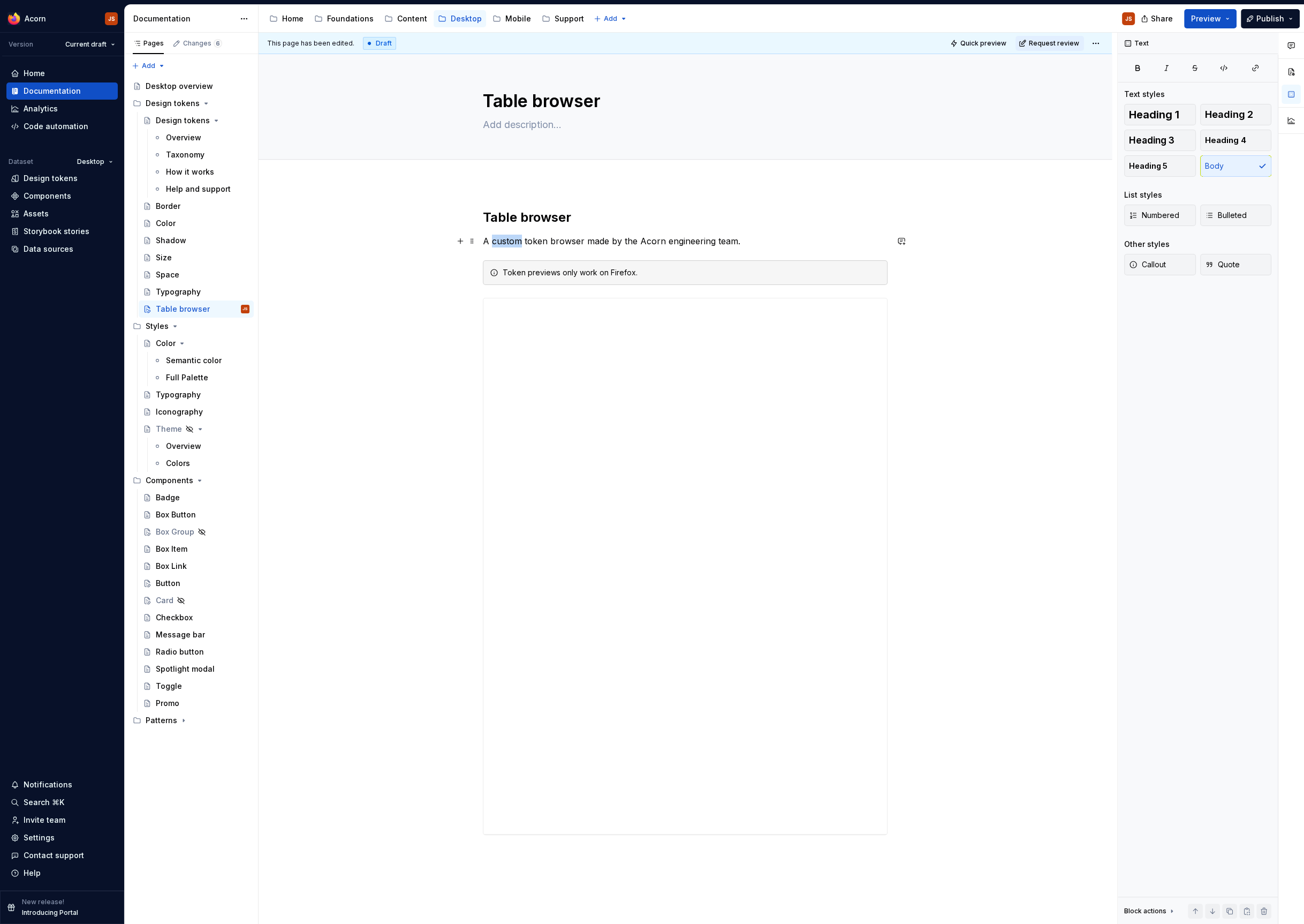
click at [515, 243] on p "A custom token browser made by the Acorn engineering team." at bounding box center [685, 241] width 405 height 13
click at [517, 119] on textarea at bounding box center [683, 124] width 405 height 17
paste textarea "A custom token browser made by the Acorn engineering team."
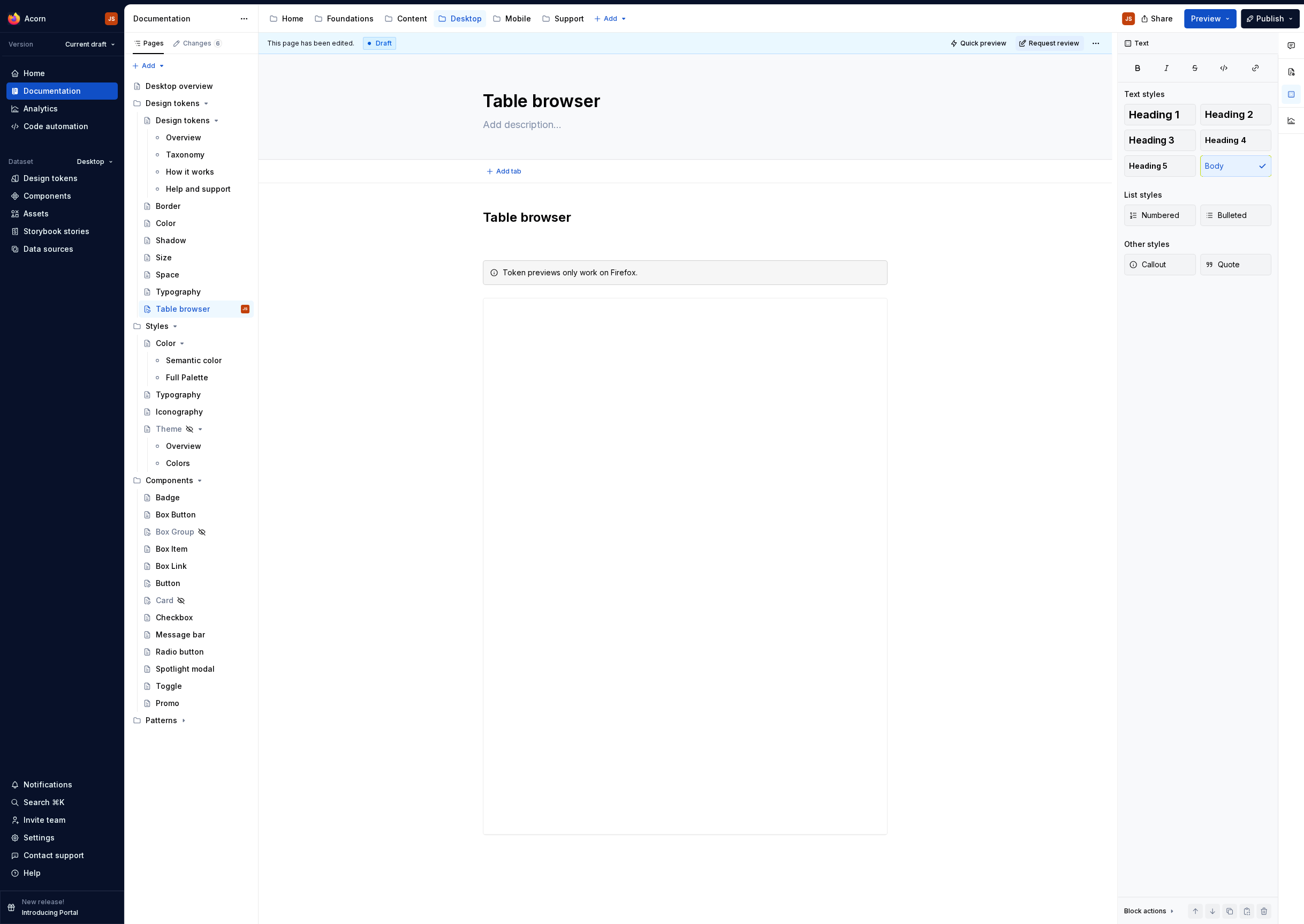
type textarea "*"
type textarea "A custom token browser made by the Acorn engineering team."
type textarea "*"
type textarea "A custom token browser made by the Acorn engineering team."
click at [489, 249] on div "Table browser Token previews only work on Firefox." at bounding box center [685, 521] width 405 height 626
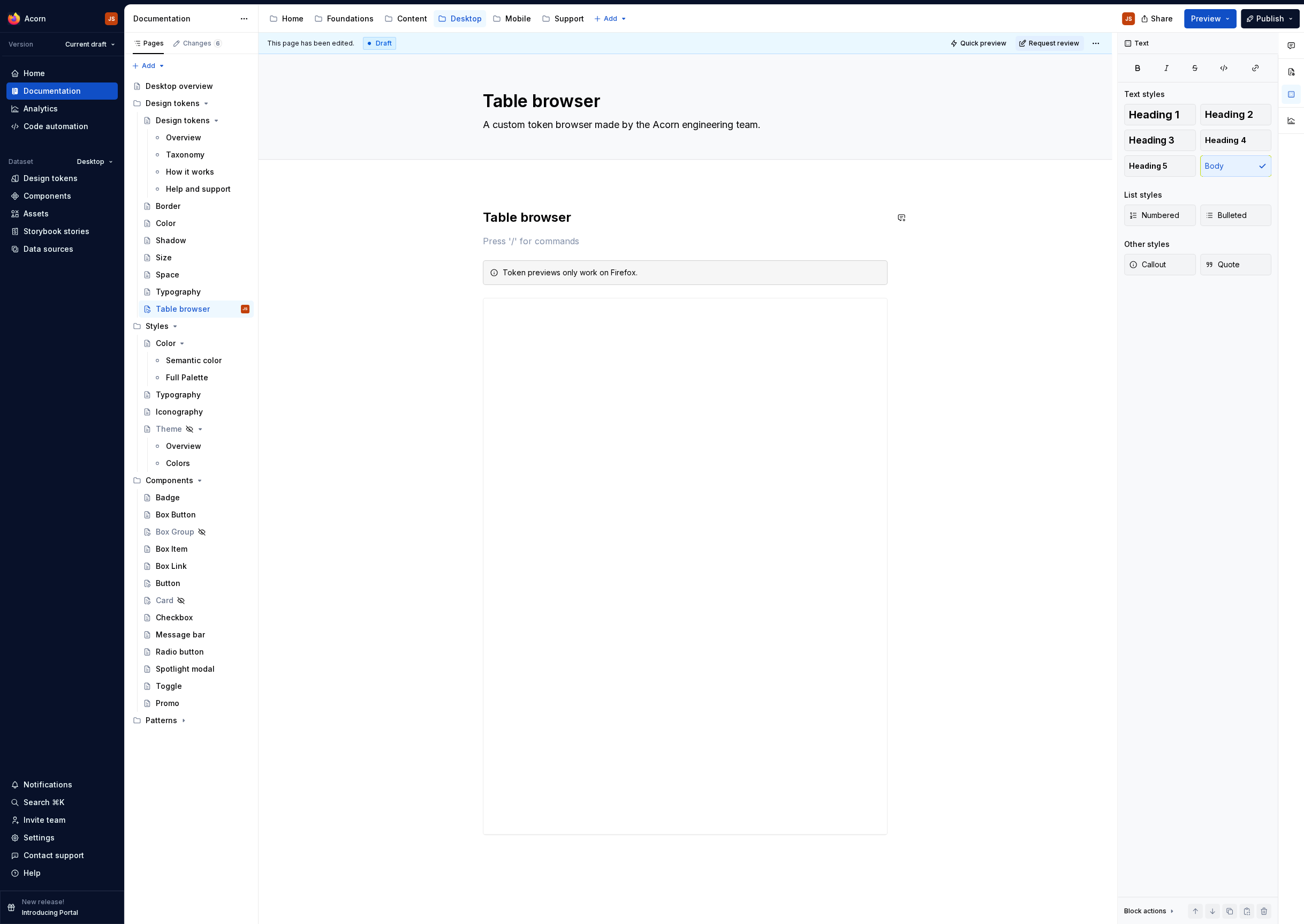
type textarea "*"
click at [480, 212] on div "Token previews only work on Firefox." at bounding box center [685, 641] width 853 height 916
click at [468, 216] on button "button" at bounding box center [460, 215] width 15 height 15
click at [474, 214] on span at bounding box center [473, 215] width 9 height 15
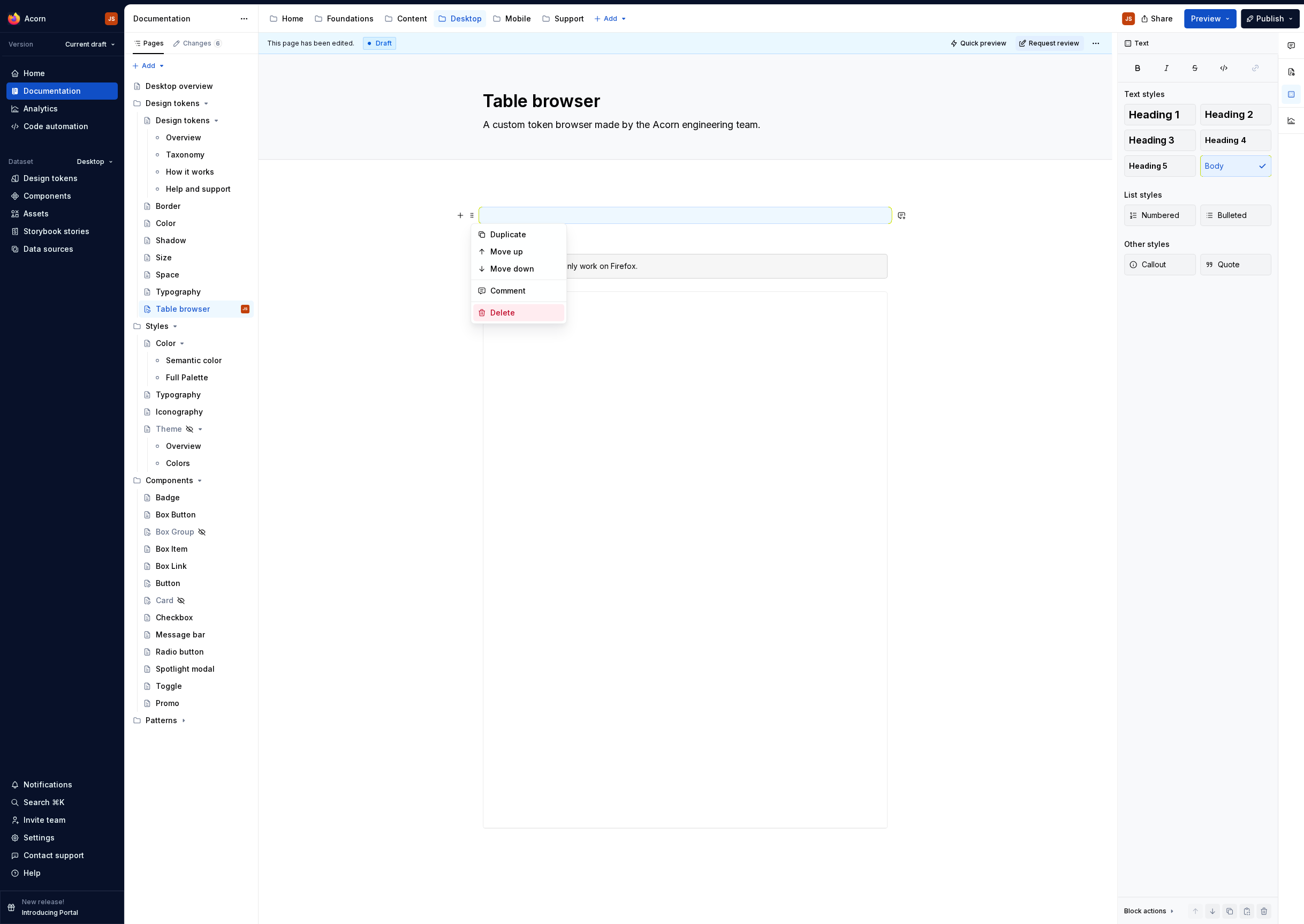
click at [501, 310] on div "Delete" at bounding box center [524, 312] width 70 height 11
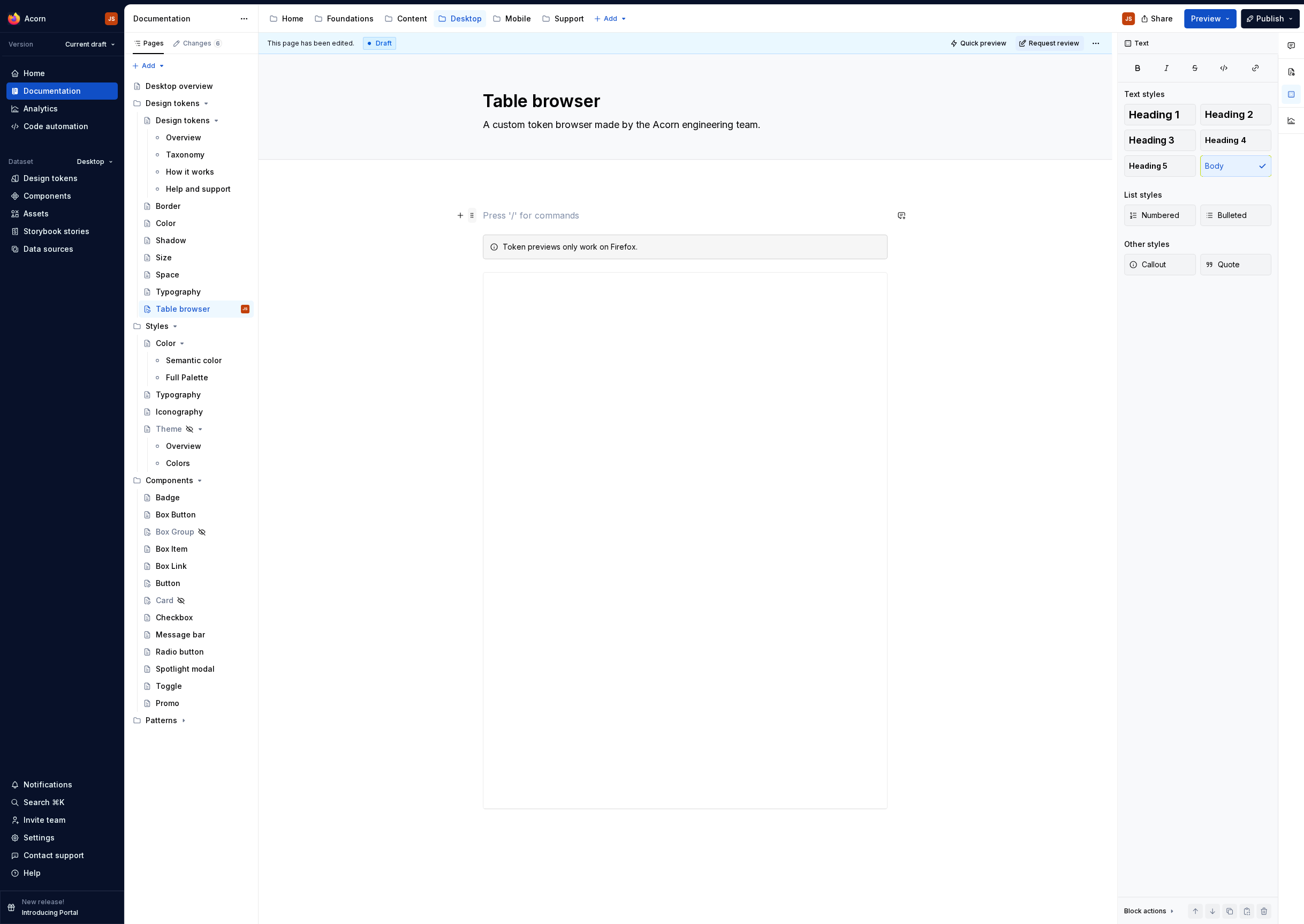
click at [475, 218] on span at bounding box center [473, 215] width 9 height 15
click at [505, 308] on div "Delete" at bounding box center [524, 312] width 70 height 11
click at [179, 189] on div "Help and support" at bounding box center [192, 189] width 51 height 11
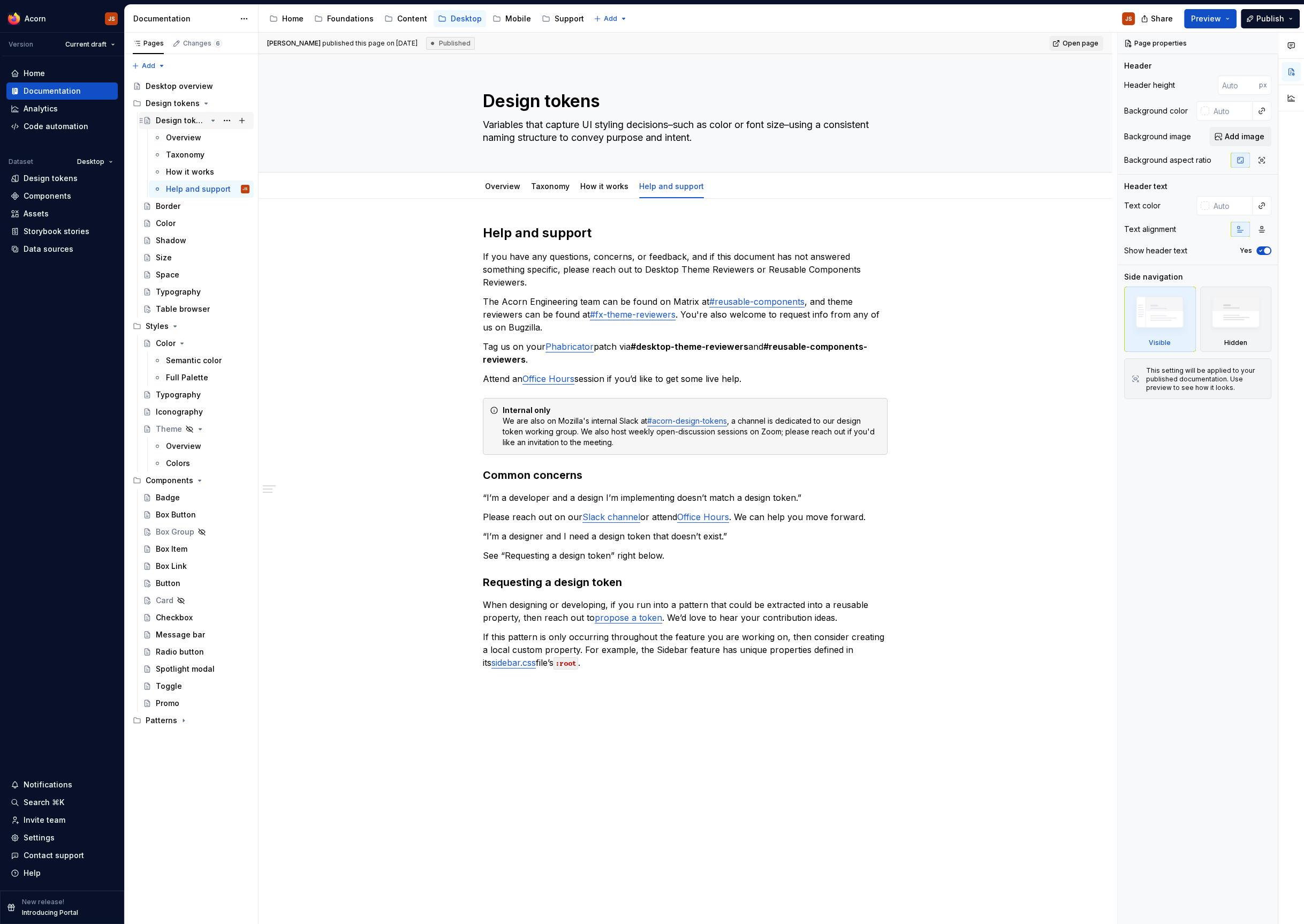
click at [170, 113] on div "Design tokens" at bounding box center [196, 120] width 115 height 17
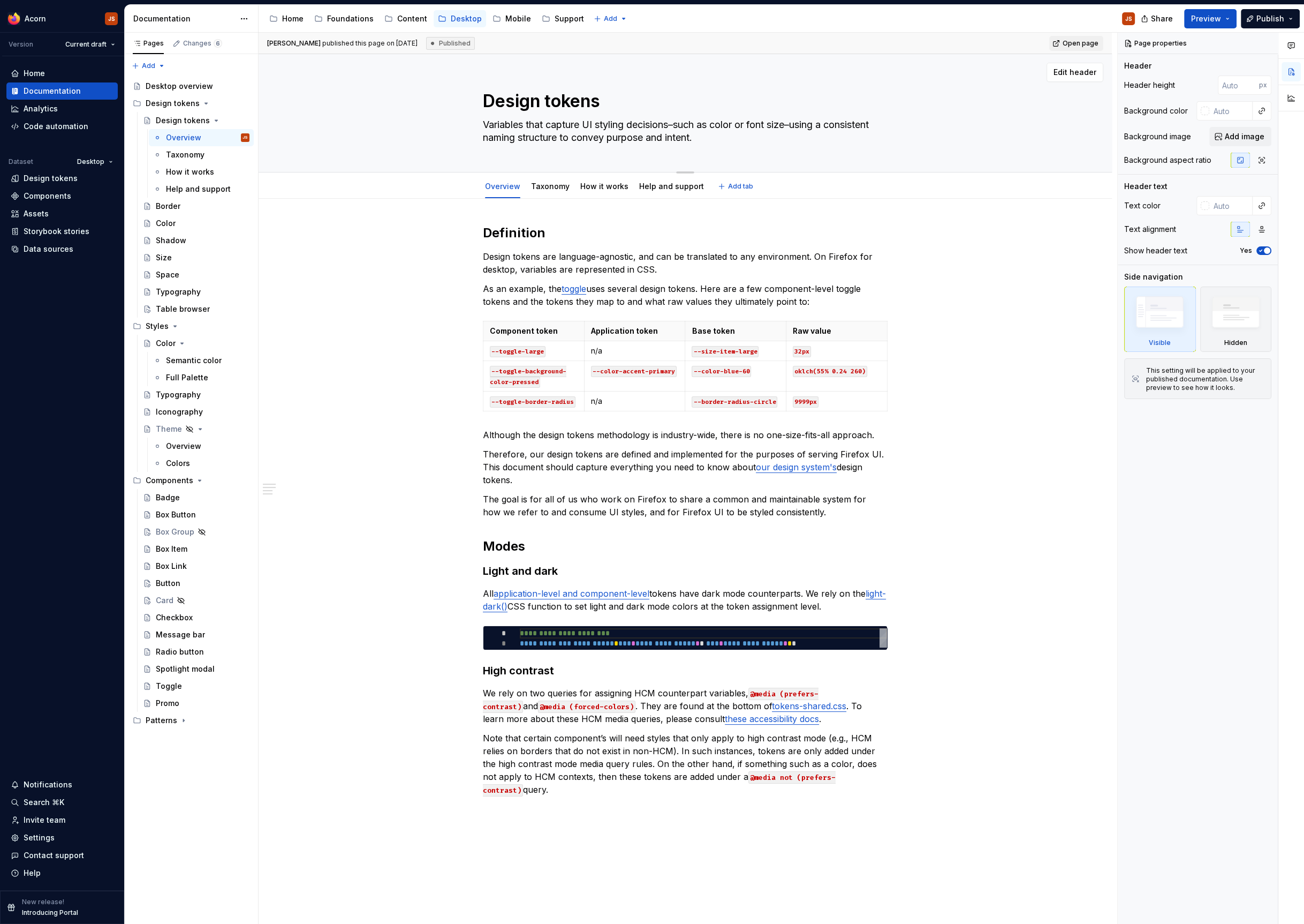
click at [502, 95] on textarea "Design tokens" at bounding box center [683, 100] width 405 height 26
type textarea "*"
